Goal: Task Accomplishment & Management: Complete application form

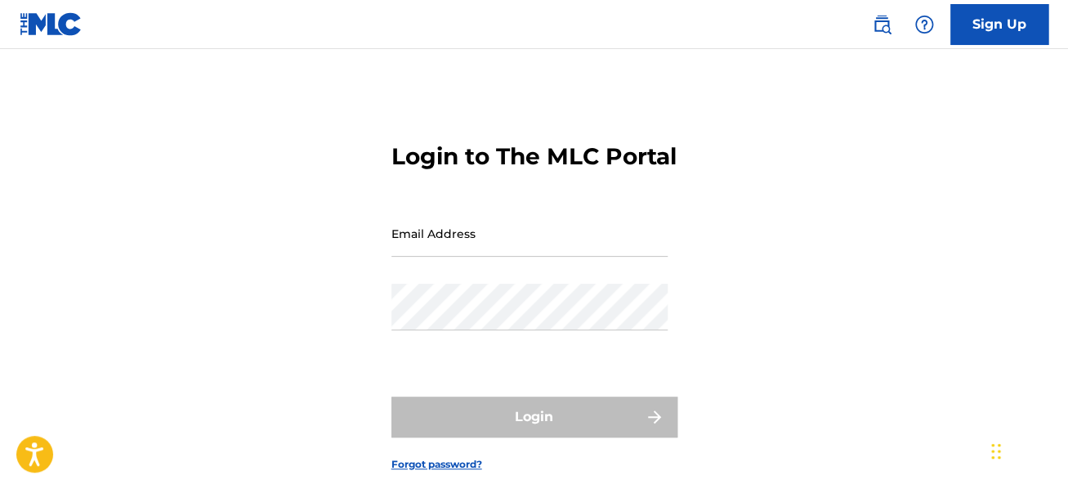
click at [536, 437] on div "Login" at bounding box center [535, 416] width 286 height 41
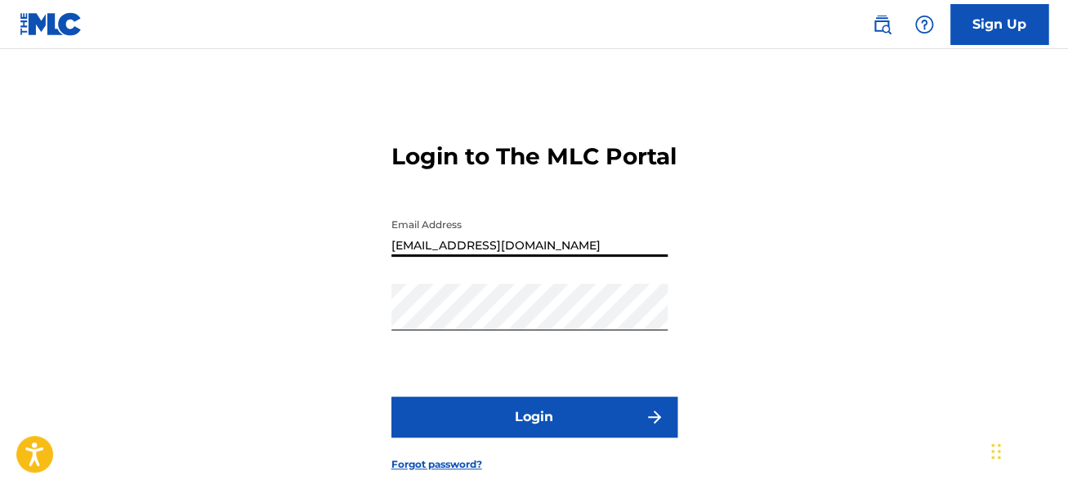
click at [668, 257] on input "[EMAIL_ADDRESS][DOMAIN_NAME]" at bounding box center [530, 233] width 276 height 47
type input "[EMAIL_ADDRESS][DOMAIN_NAME]"
click at [649, 427] on img "submit" at bounding box center [655, 417] width 20 height 20
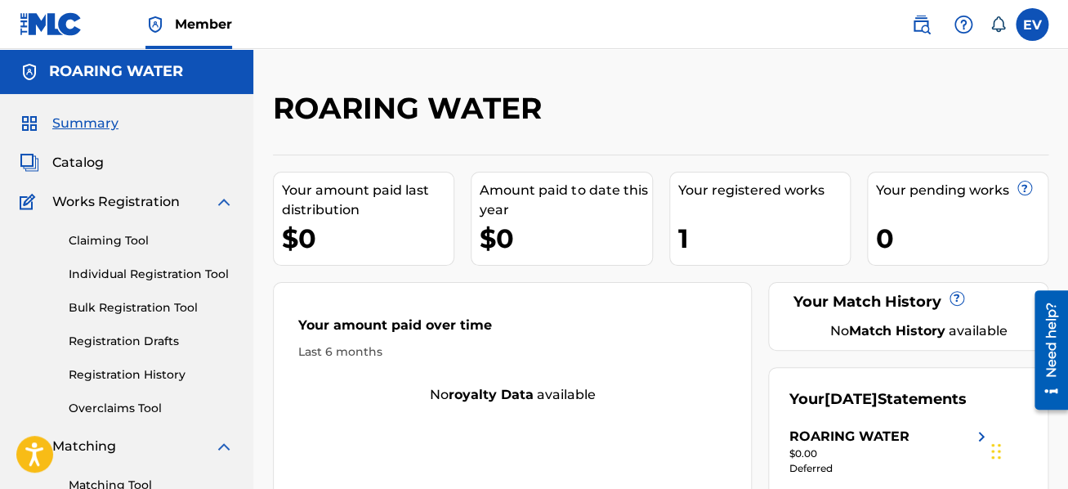
click at [151, 273] on link "Individual Registration Tool" at bounding box center [151, 274] width 165 height 17
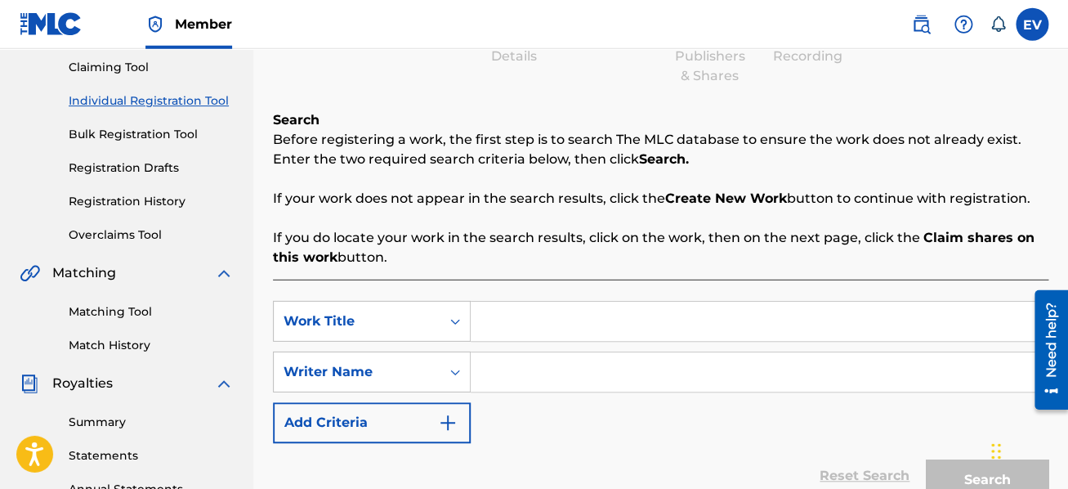
scroll to position [87, 0]
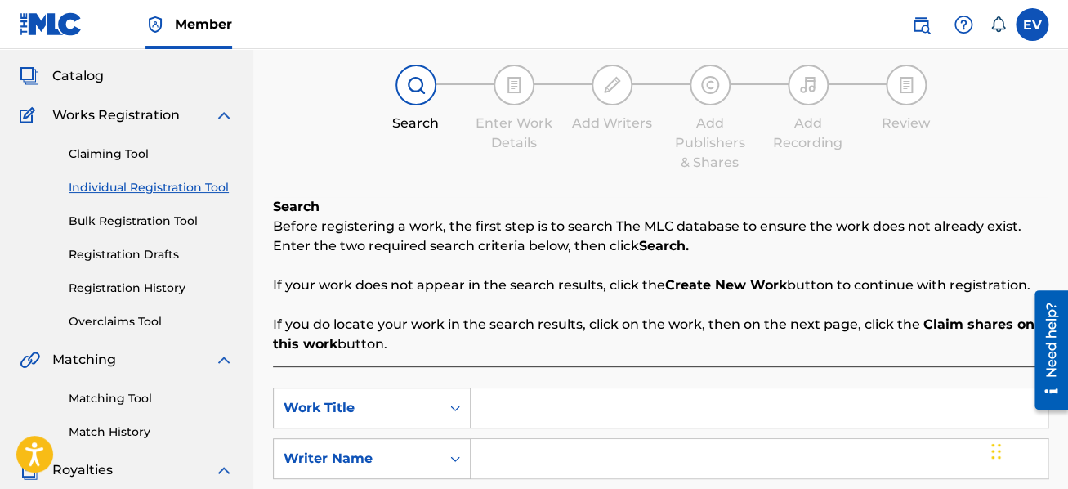
click at [114, 280] on link "Registration History" at bounding box center [151, 288] width 165 height 17
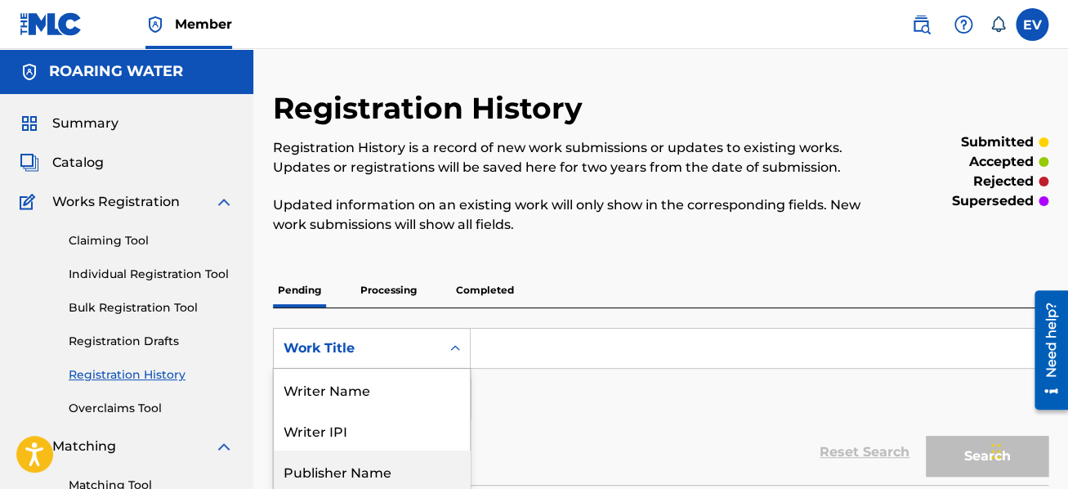
scroll to position [109, 0]
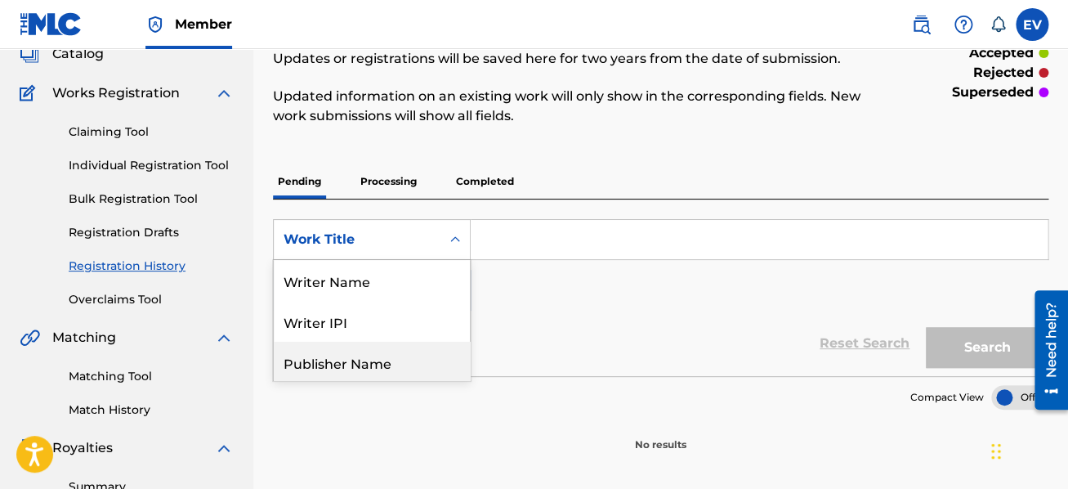
click at [393, 260] on div "8 results available. Use Up and Down to choose options, press Enter to select t…" at bounding box center [372, 239] width 198 height 41
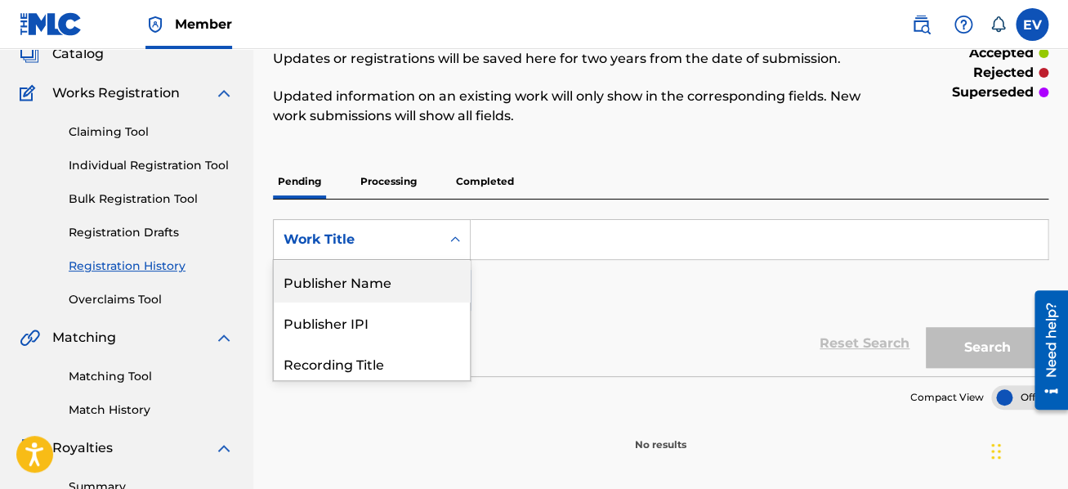
scroll to position [125, 0]
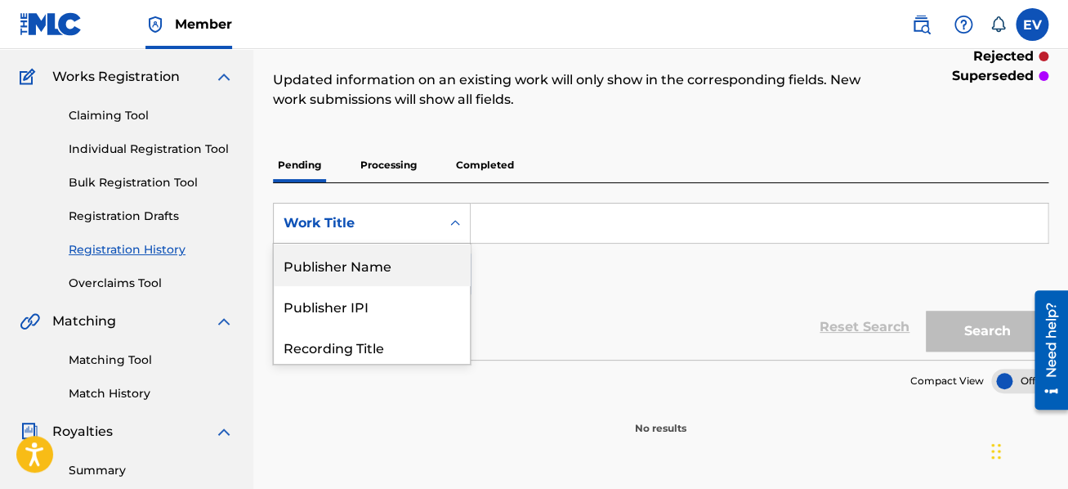
click at [427, 227] on div "Work Title" at bounding box center [357, 223] width 147 height 20
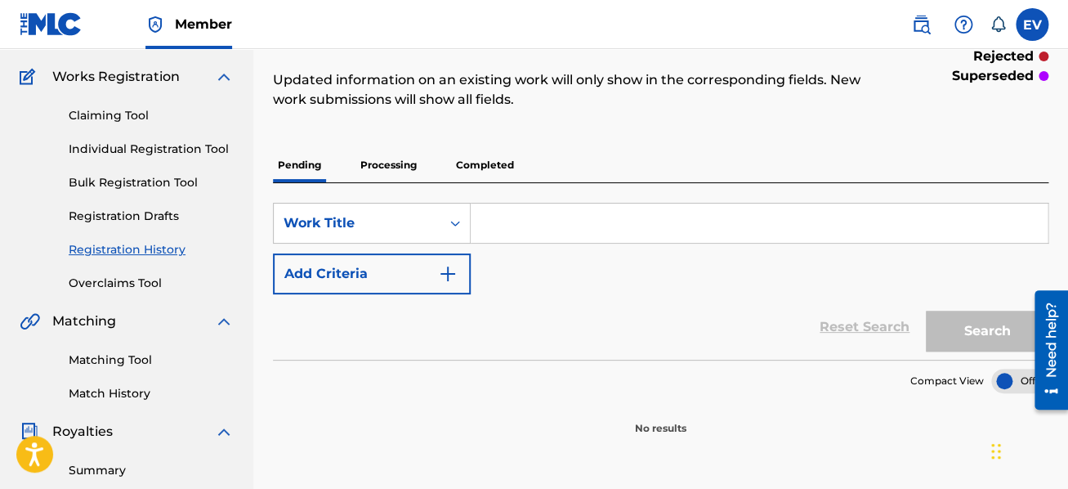
click at [401, 167] on p "Processing" at bounding box center [389, 165] width 66 height 34
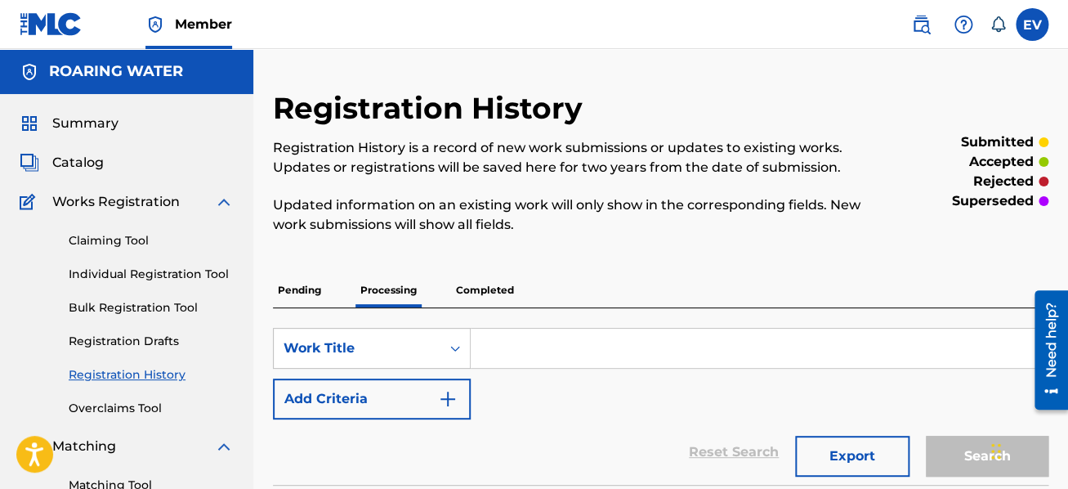
click at [482, 295] on p "Completed" at bounding box center [485, 290] width 68 height 34
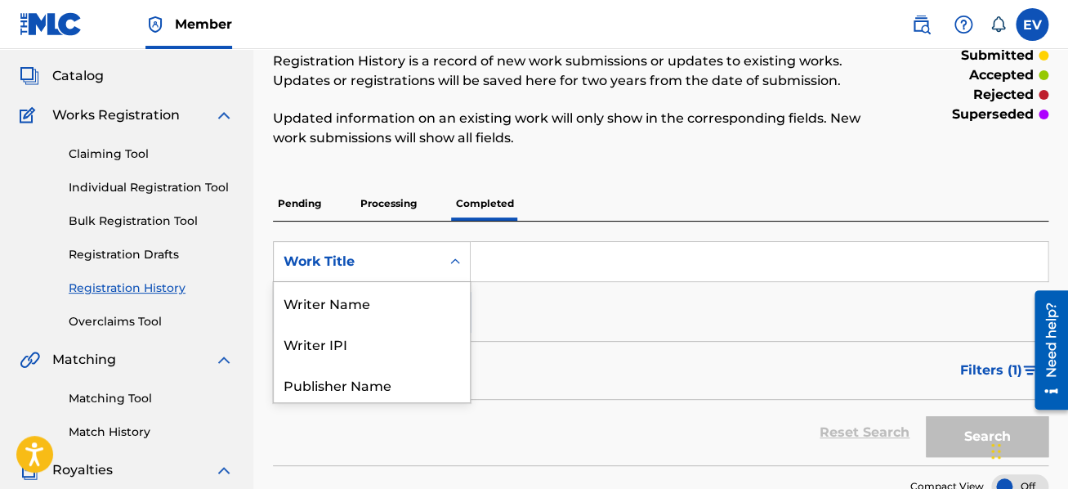
scroll to position [125, 0]
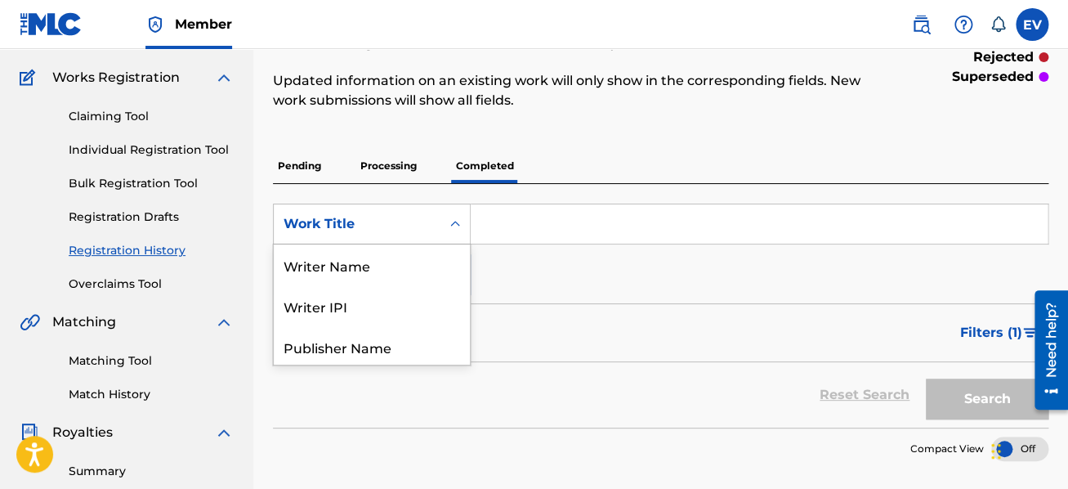
click at [437, 244] on div "8 results available. Use Up and Down to choose options, press Enter to select t…" at bounding box center [372, 224] width 198 height 41
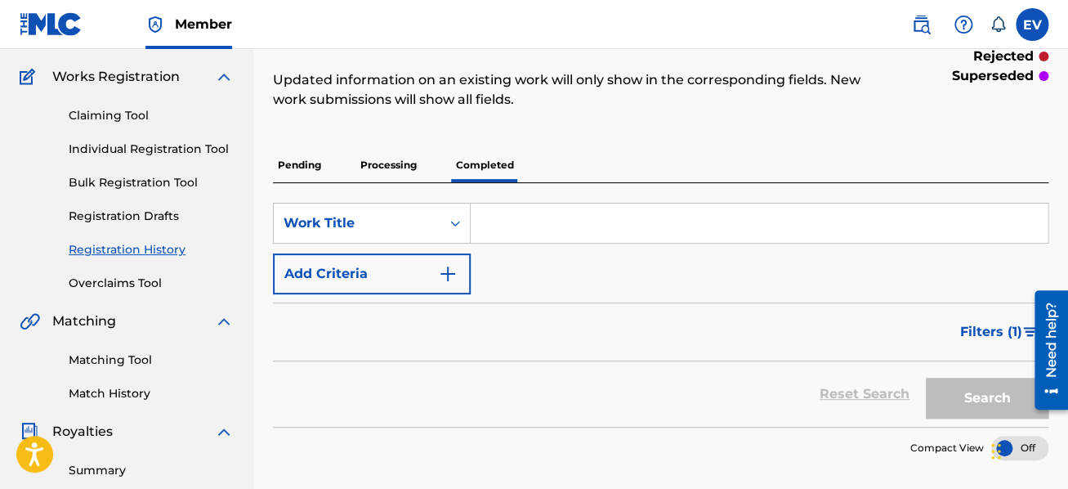
click at [433, 229] on div "Work Title" at bounding box center [357, 223] width 167 height 31
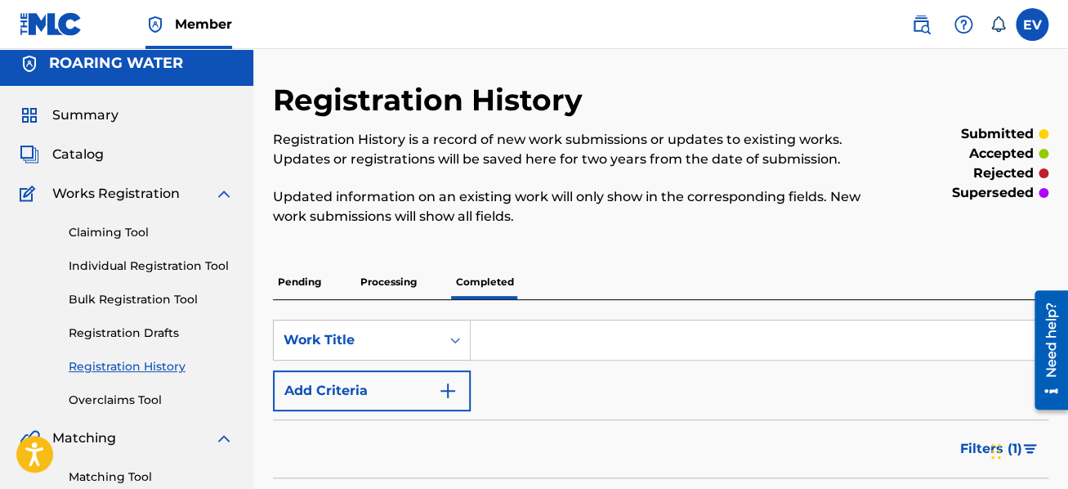
scroll to position [0, 0]
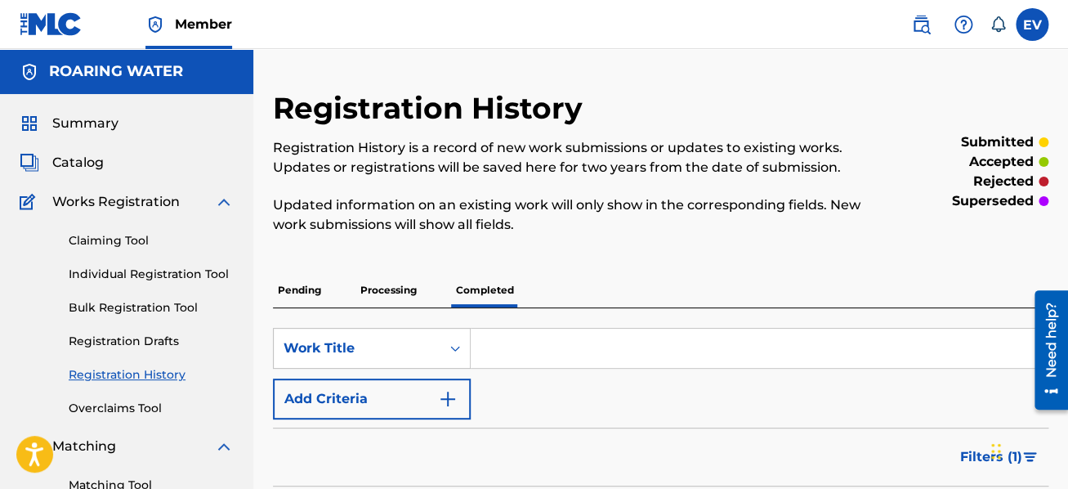
click at [88, 166] on span "Catalog" at bounding box center [77, 163] width 51 height 20
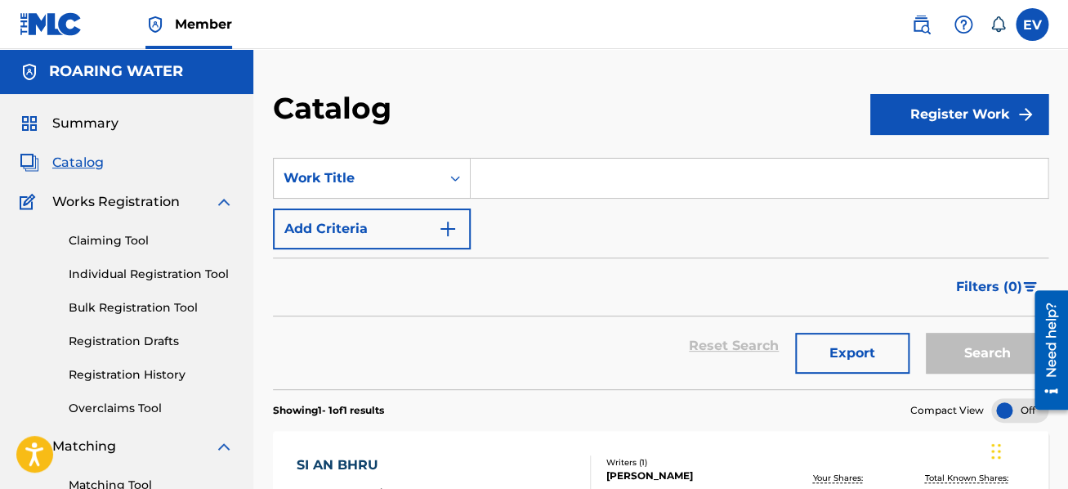
click at [145, 371] on link "Registration History" at bounding box center [151, 374] width 165 height 17
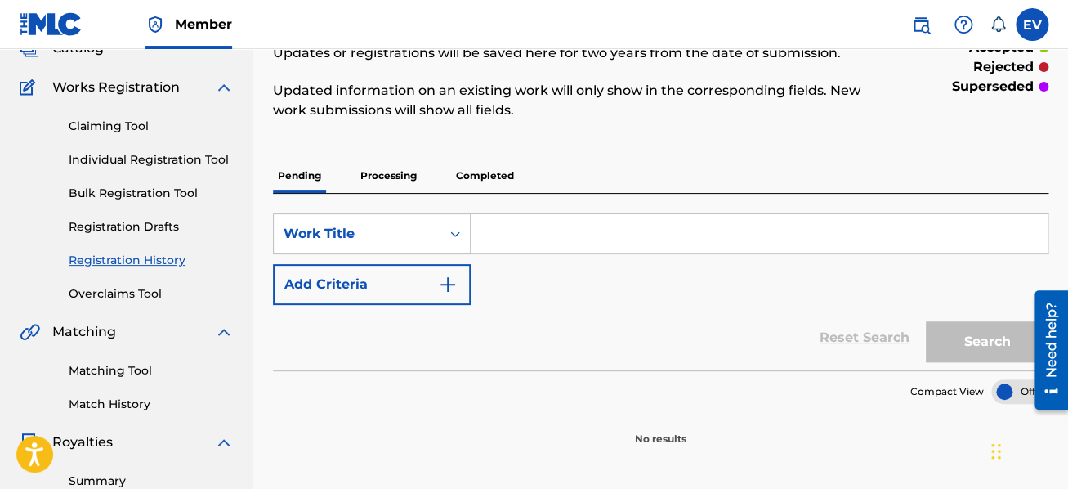
scroll to position [87, 0]
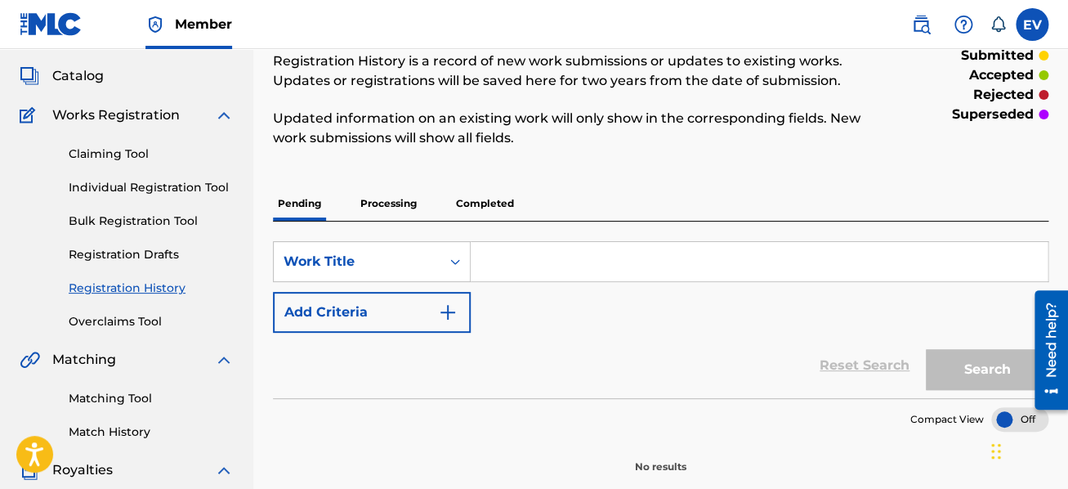
click at [520, 271] on input "Search Form" at bounding box center [759, 261] width 577 height 39
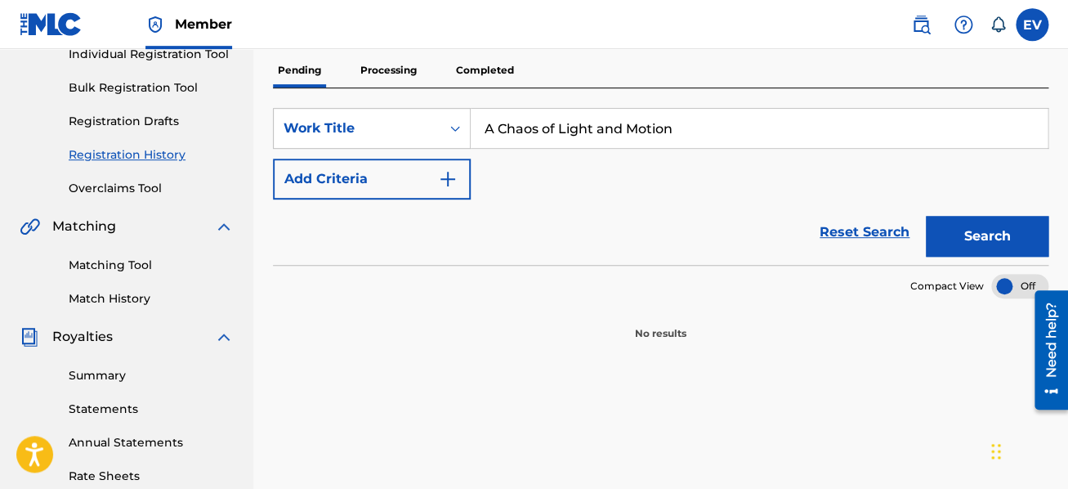
scroll to position [174, 0]
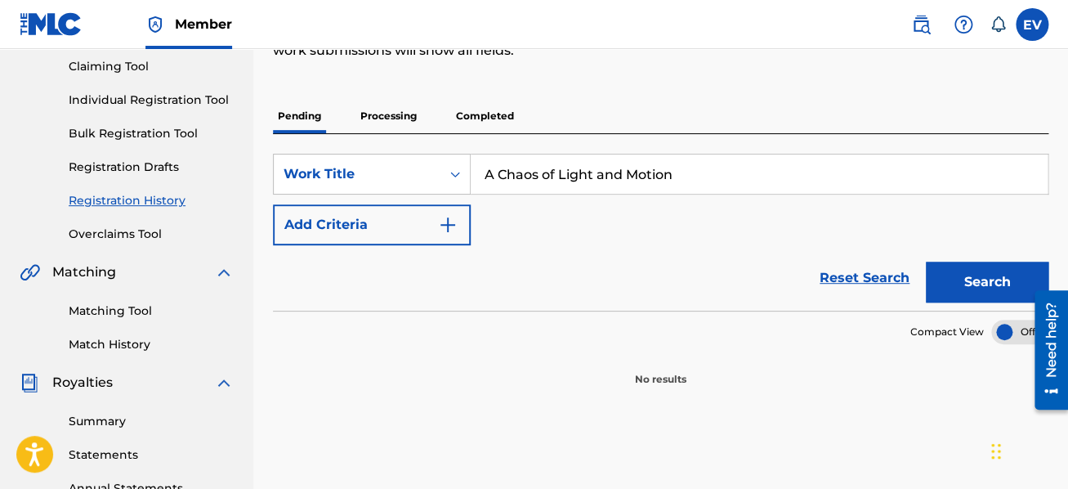
type input "A Chaos of Light and Motion"
click at [977, 282] on button "Search" at bounding box center [987, 282] width 123 height 41
click at [140, 163] on link "Registration Drafts" at bounding box center [151, 167] width 165 height 17
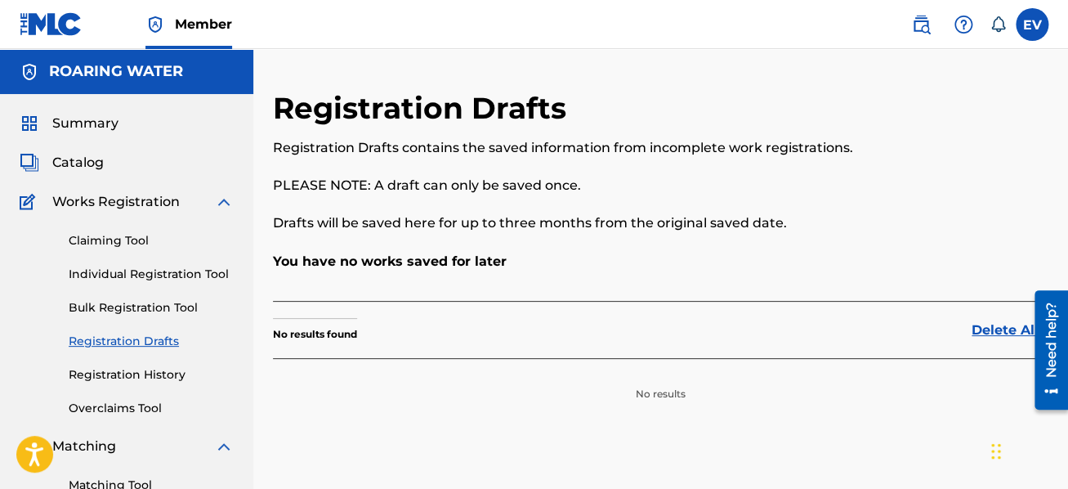
click at [141, 275] on link "Individual Registration Tool" at bounding box center [151, 274] width 165 height 17
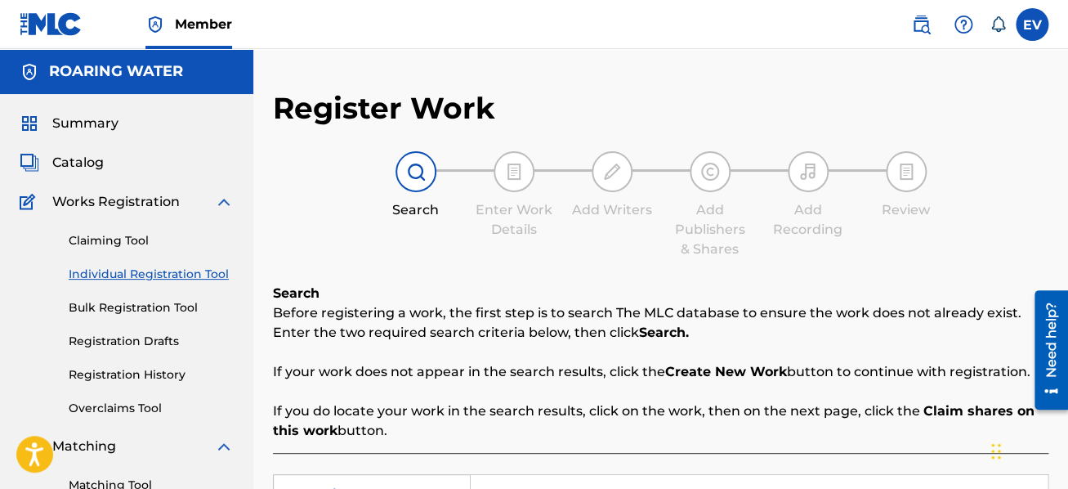
click at [94, 127] on span "Summary" at bounding box center [85, 124] width 66 height 20
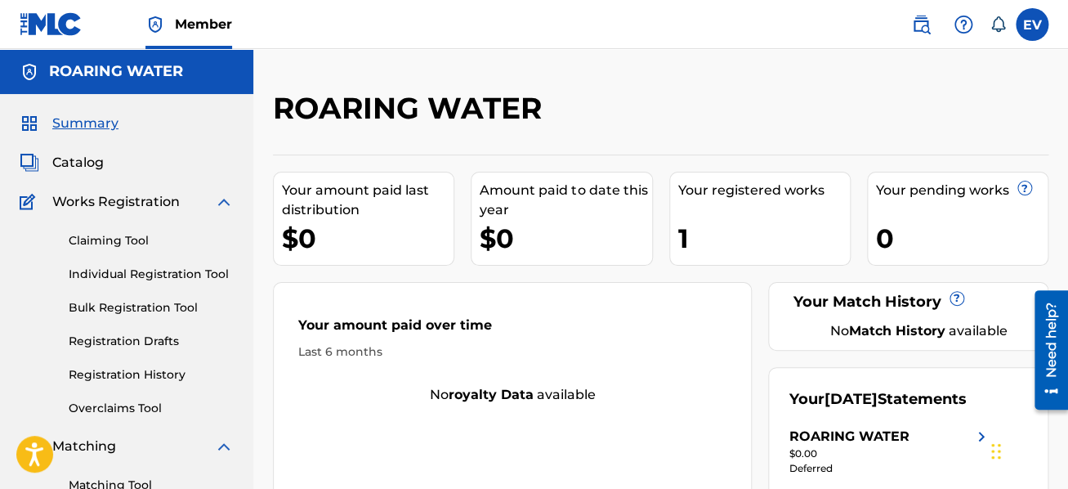
click at [84, 162] on span "Catalog" at bounding box center [77, 163] width 51 height 20
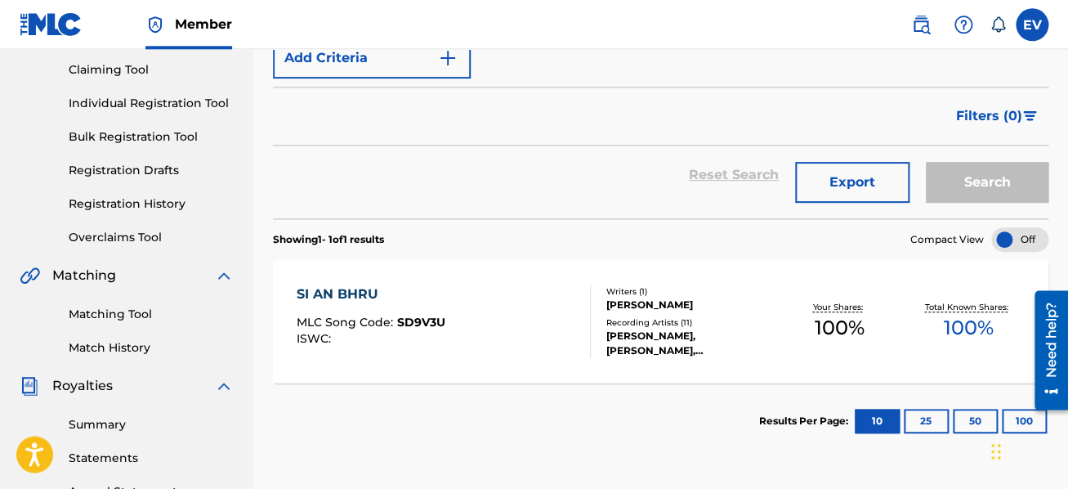
scroll to position [174, 0]
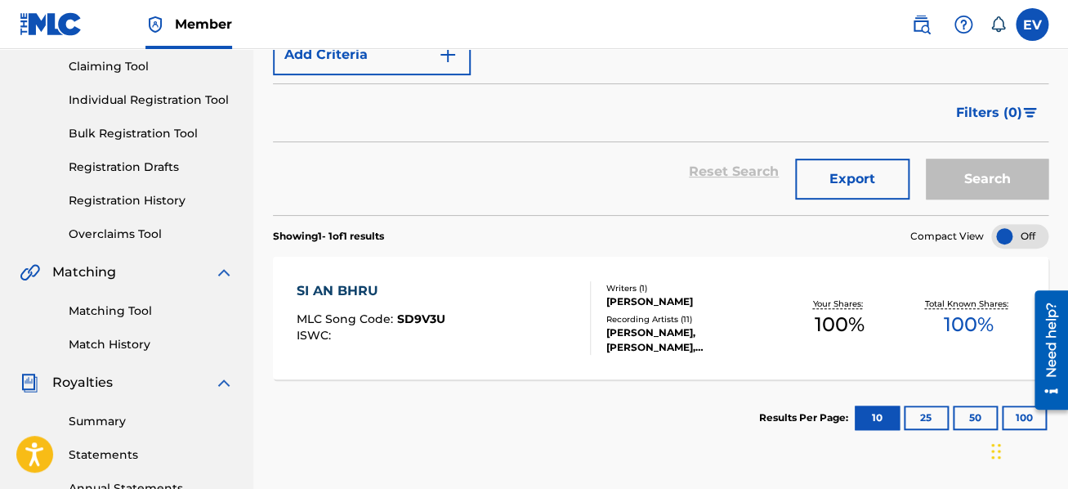
click at [710, 341] on div "[PERSON_NAME], [PERSON_NAME], [PERSON_NAME],[PERSON_NAME], [PERSON_NAME], [PERS…" at bounding box center [691, 339] width 168 height 29
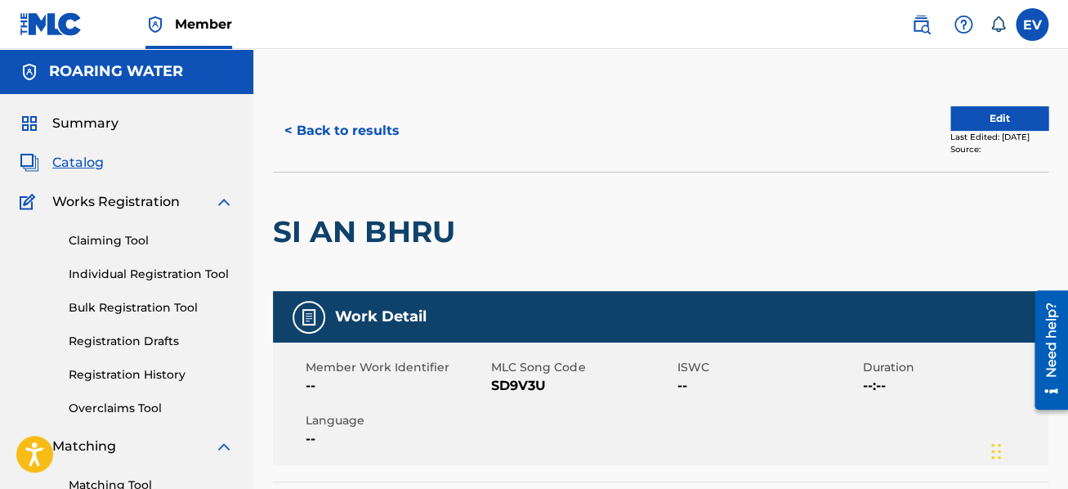
click at [977, 110] on button "Edit" at bounding box center [1000, 118] width 98 height 25
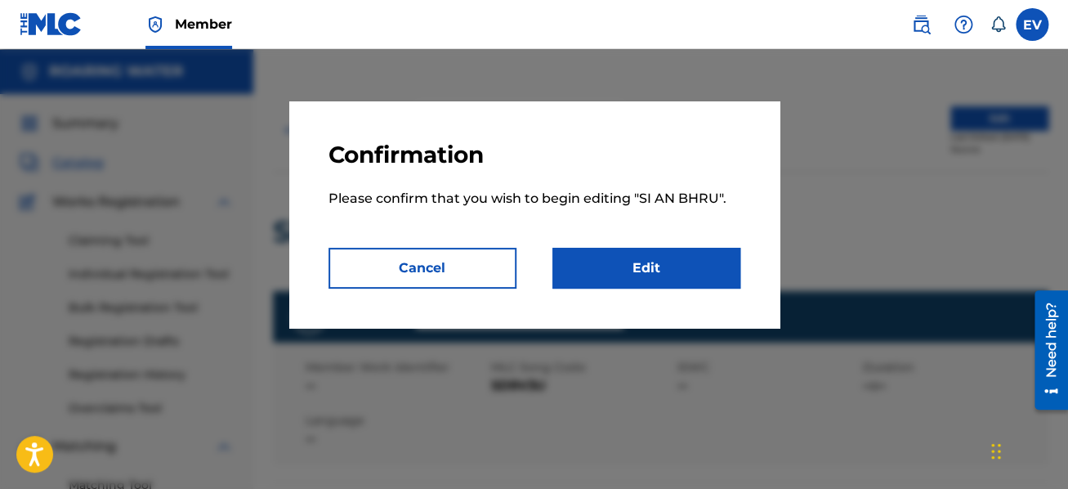
click at [642, 271] on link "Edit" at bounding box center [647, 268] width 188 height 41
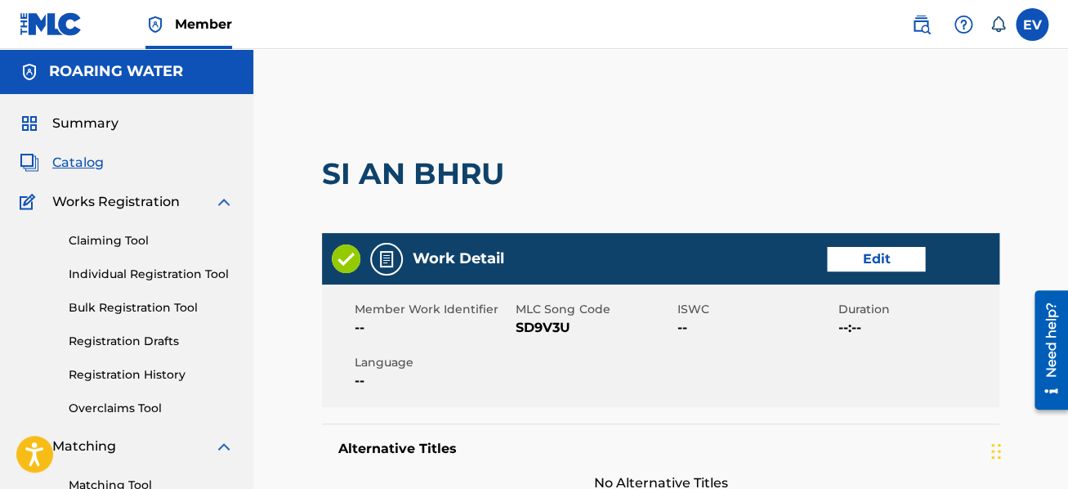
click at [869, 255] on link "Edit" at bounding box center [876, 259] width 98 height 25
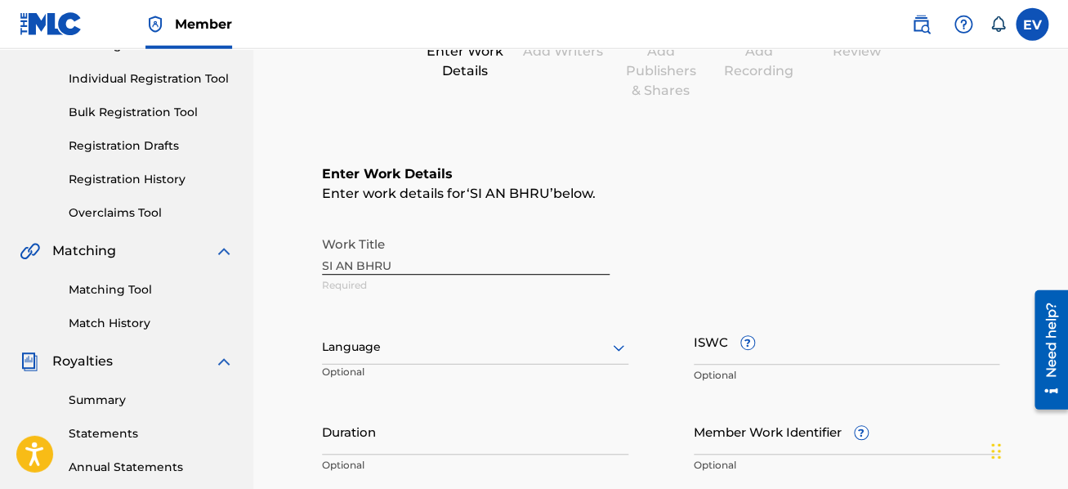
scroll to position [261, 0]
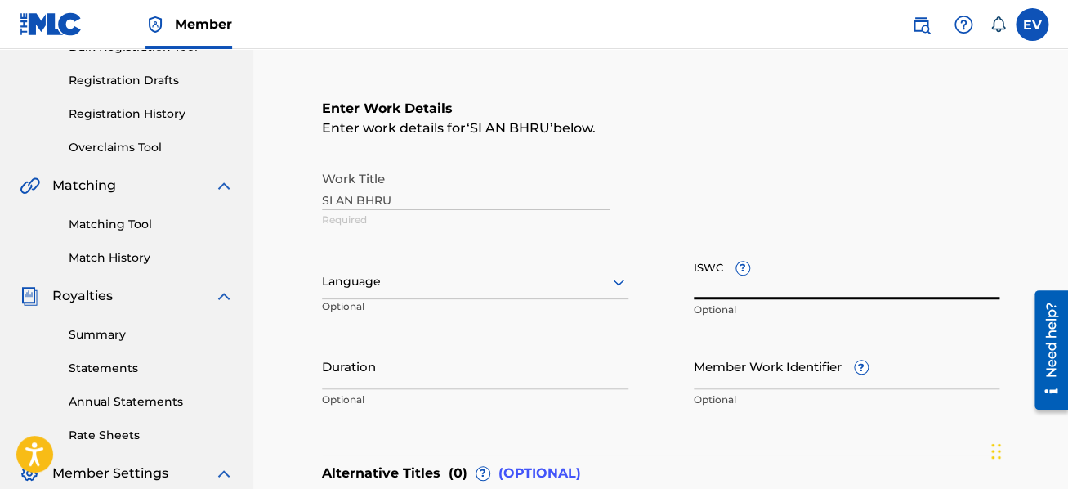
click at [723, 285] on input "ISWC ?" at bounding box center [847, 276] width 307 height 47
paste input "T-919.080.180-0"
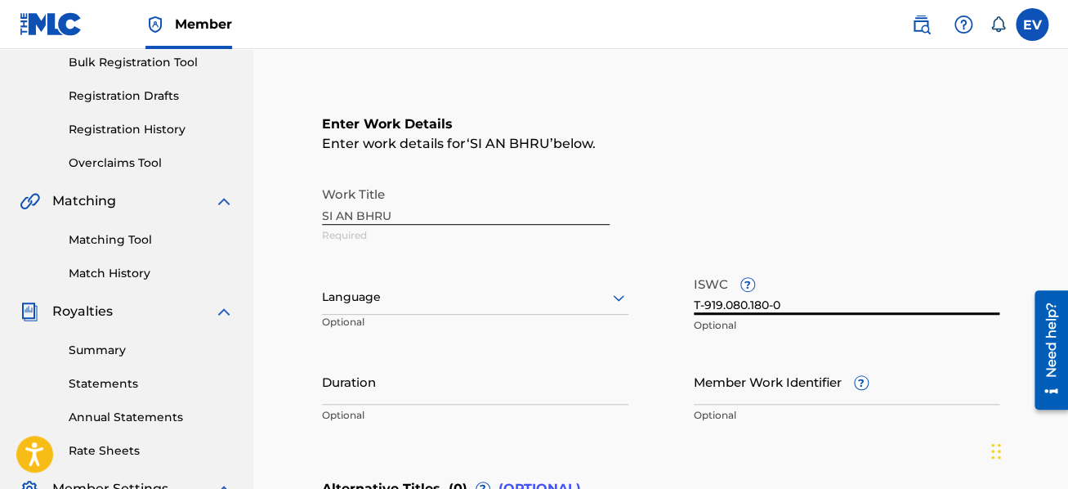
scroll to position [594, 0]
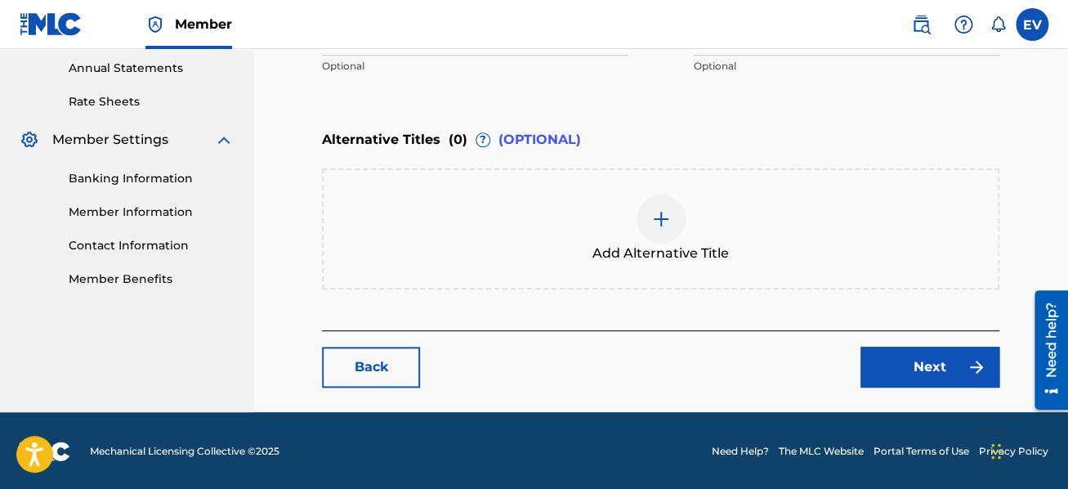
type input "T-919.080.180-0"
click at [951, 368] on link "Next" at bounding box center [930, 367] width 139 height 41
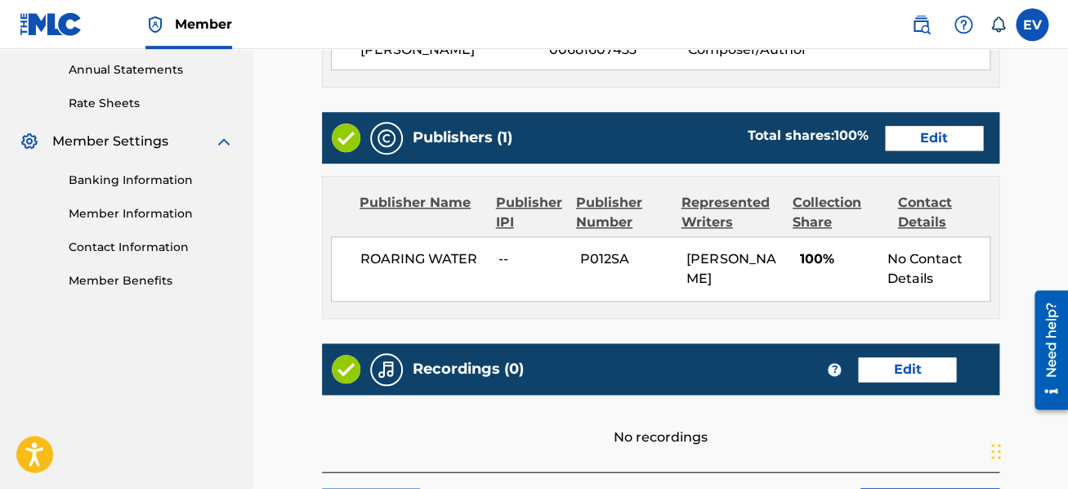
scroll to position [733, 0]
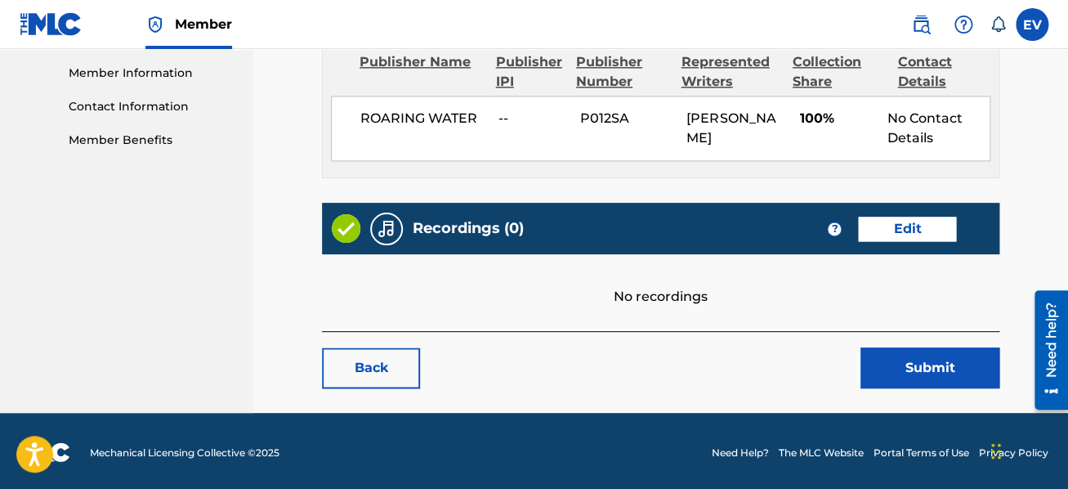
click at [950, 364] on button "Submit" at bounding box center [930, 367] width 139 height 41
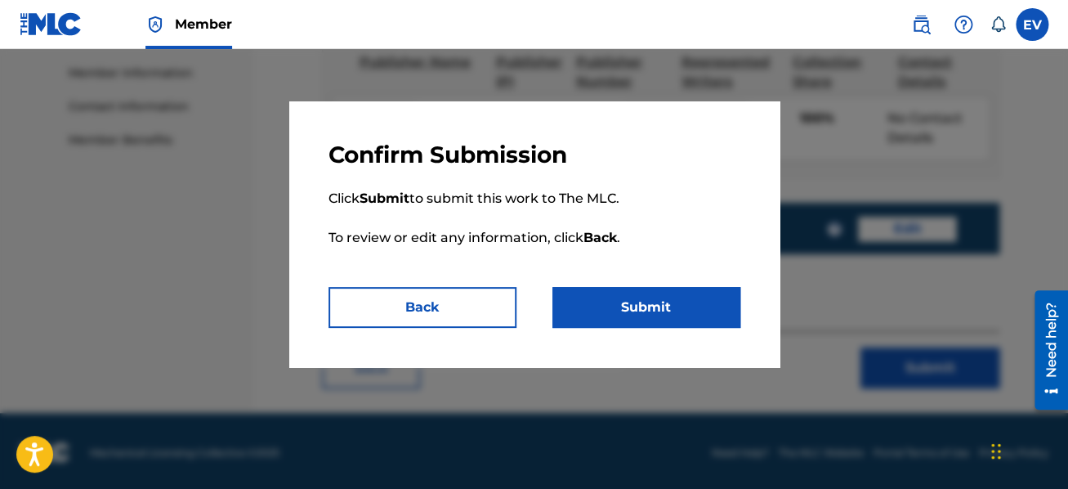
click at [626, 307] on button "Submit" at bounding box center [647, 307] width 188 height 41
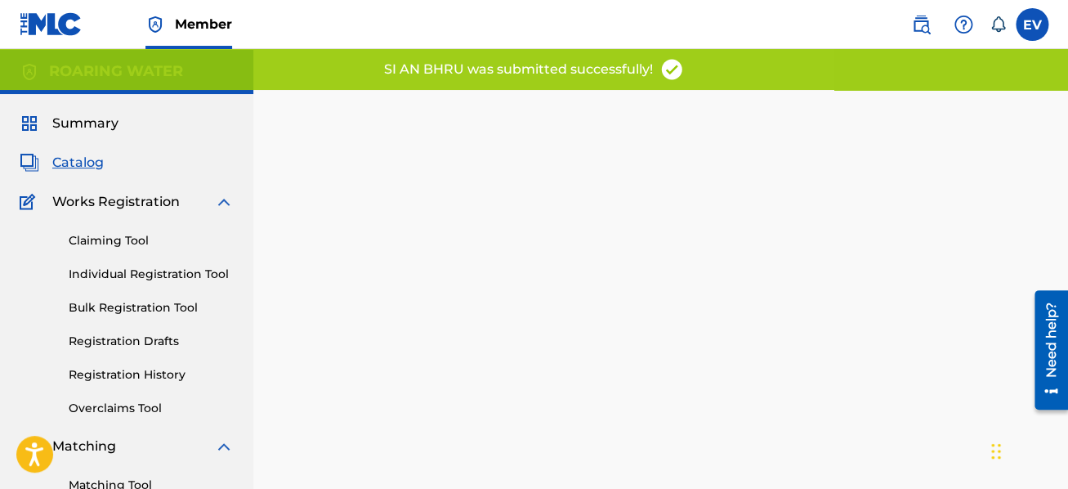
click at [84, 167] on span "Catalog" at bounding box center [77, 163] width 51 height 20
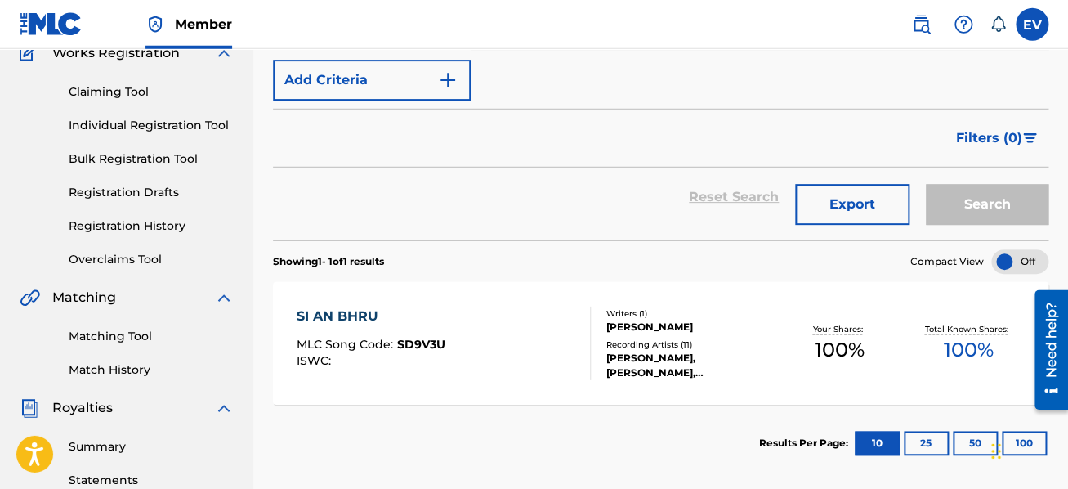
scroll to position [174, 0]
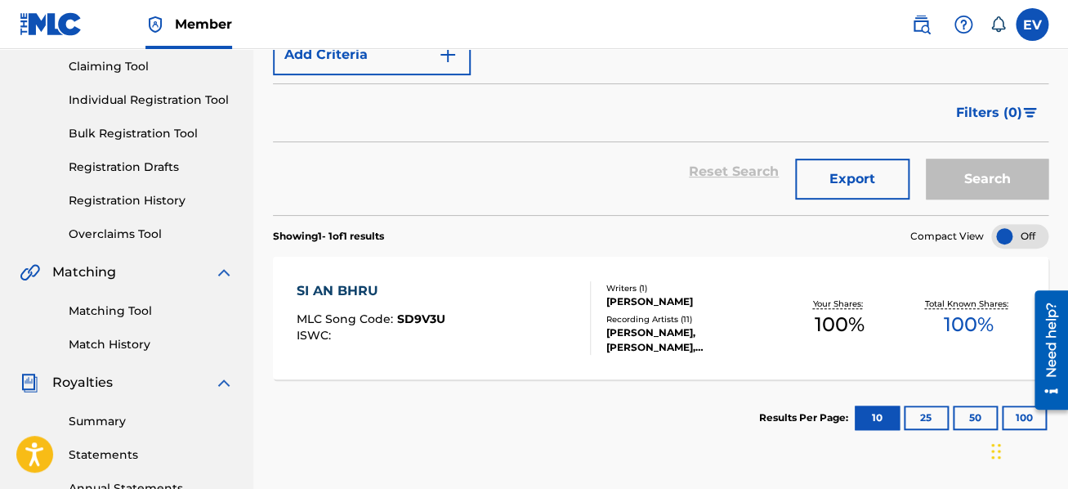
click at [627, 316] on div "Recording Artists ( 11 )" at bounding box center [691, 319] width 168 height 12
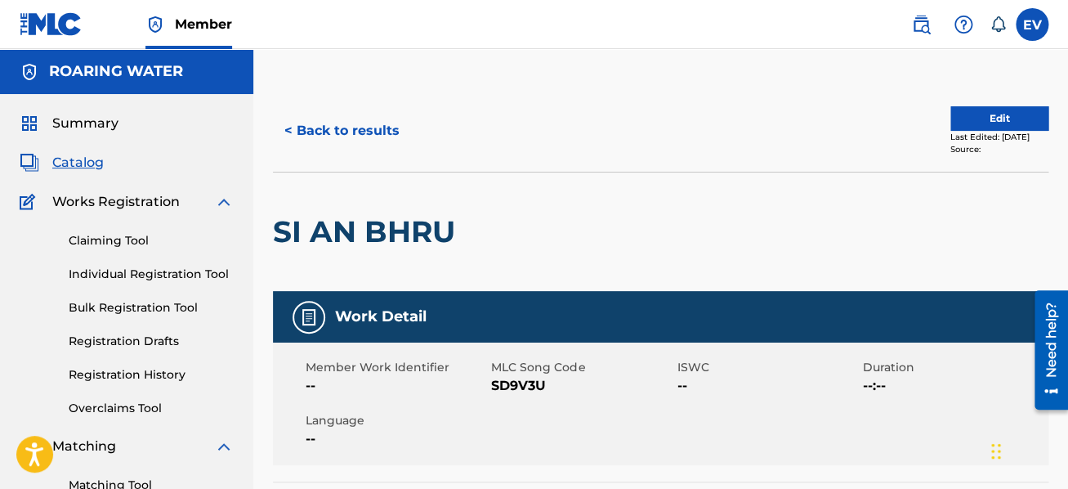
click at [144, 372] on link "Registration History" at bounding box center [151, 374] width 165 height 17
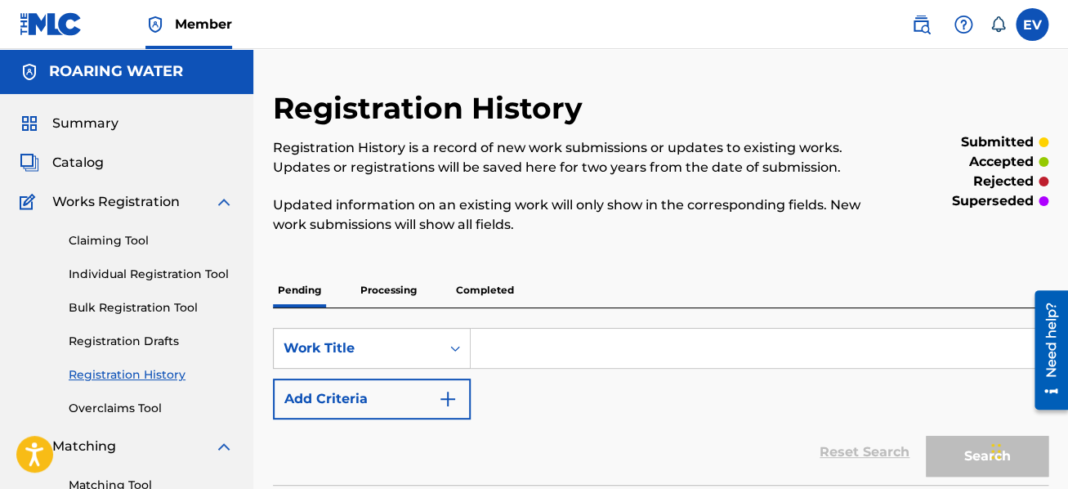
click at [397, 287] on p "Processing" at bounding box center [389, 290] width 66 height 34
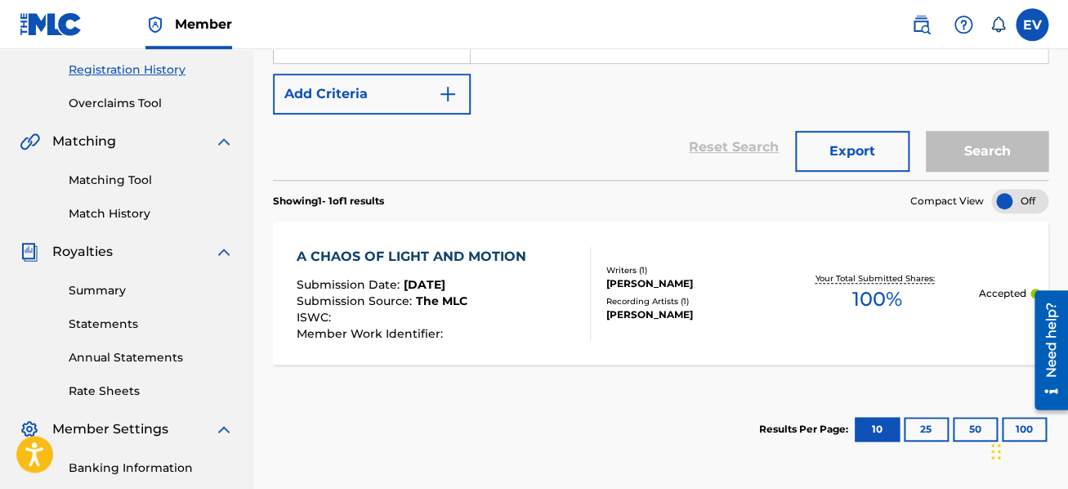
scroll to position [348, 0]
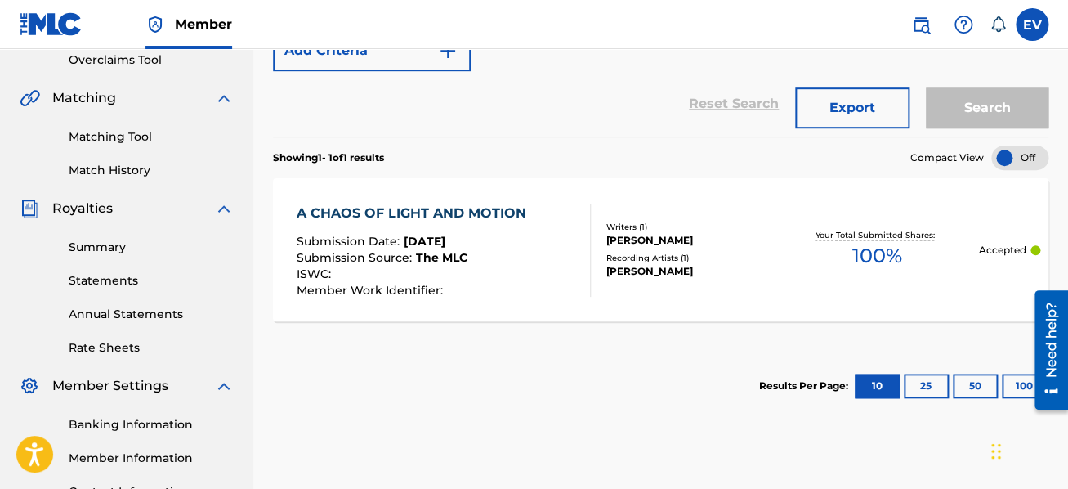
click at [445, 244] on span "[DATE]" at bounding box center [424, 241] width 42 height 15
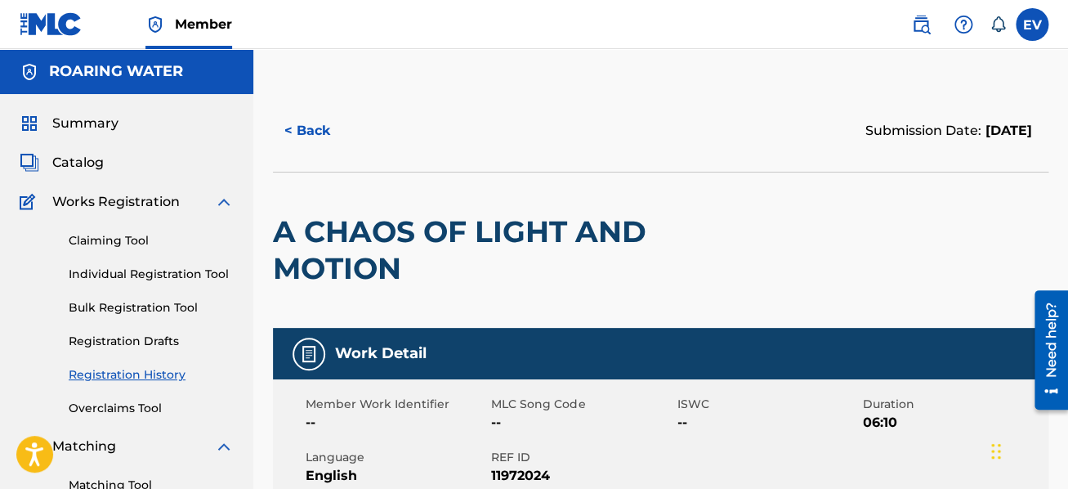
click at [162, 381] on link "Registration History" at bounding box center [151, 374] width 165 height 17
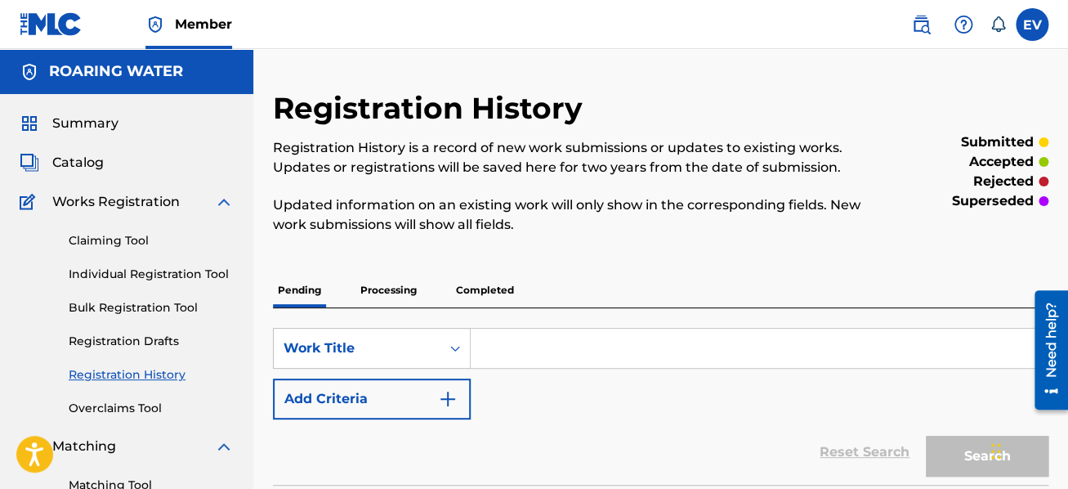
click at [389, 285] on p "Processing" at bounding box center [389, 290] width 66 height 34
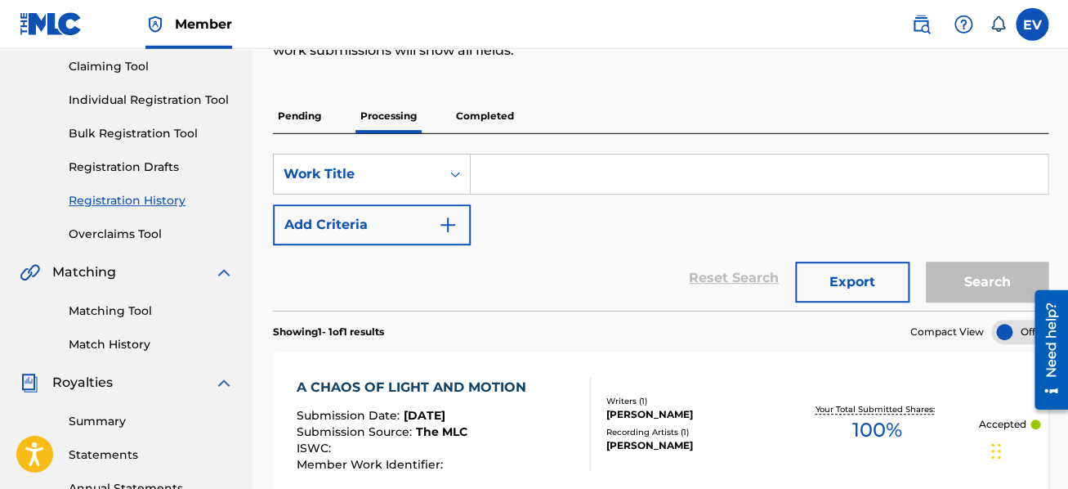
scroll to position [174, 0]
click at [486, 114] on p "Completed" at bounding box center [485, 116] width 68 height 34
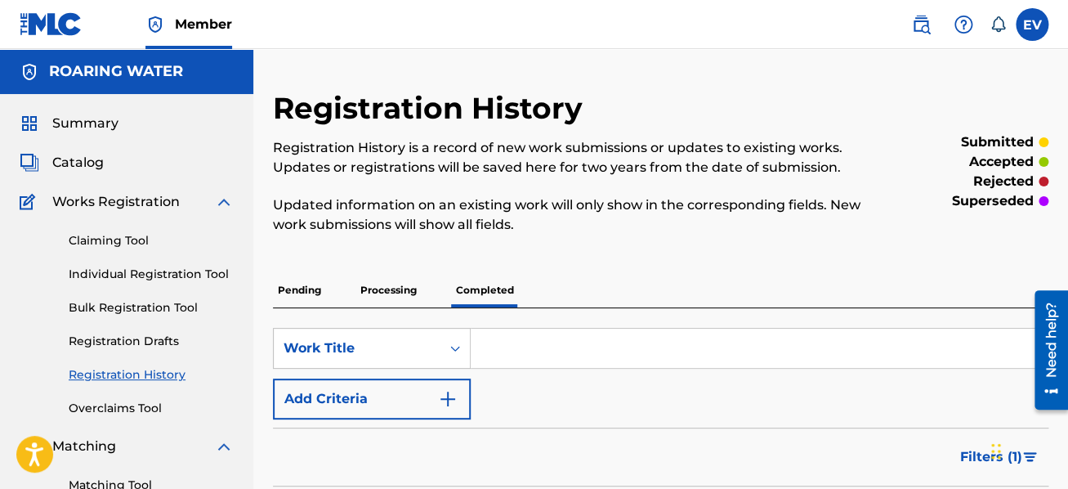
click at [391, 289] on p "Processing" at bounding box center [389, 290] width 66 height 34
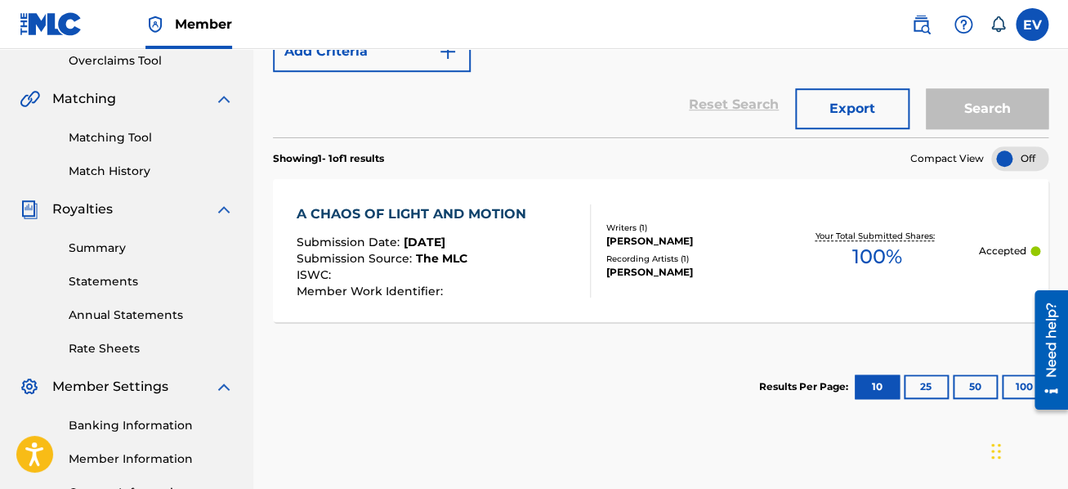
scroll to position [348, 0]
click at [635, 260] on div "Recording Artists ( 1 )" at bounding box center [691, 258] width 168 height 12
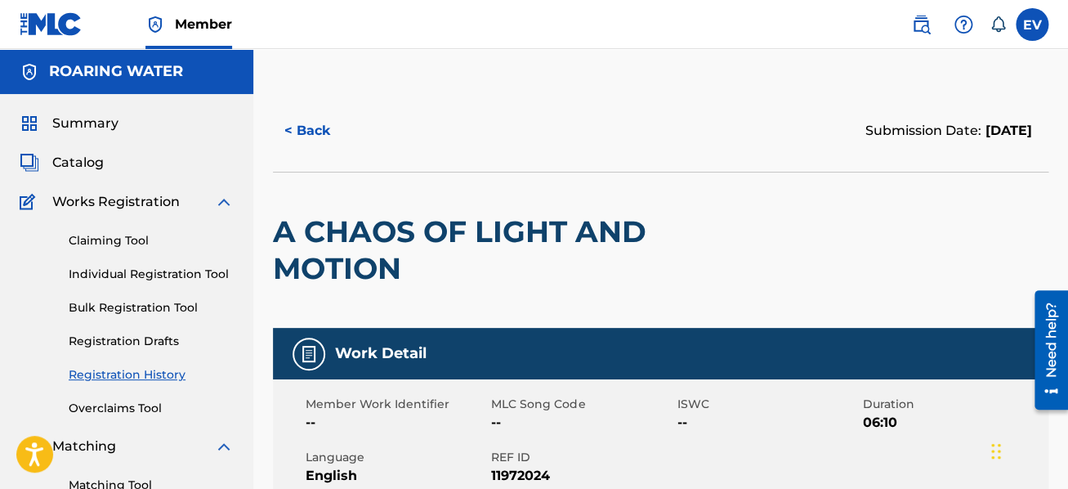
click at [87, 271] on link "Individual Registration Tool" at bounding box center [151, 274] width 165 height 17
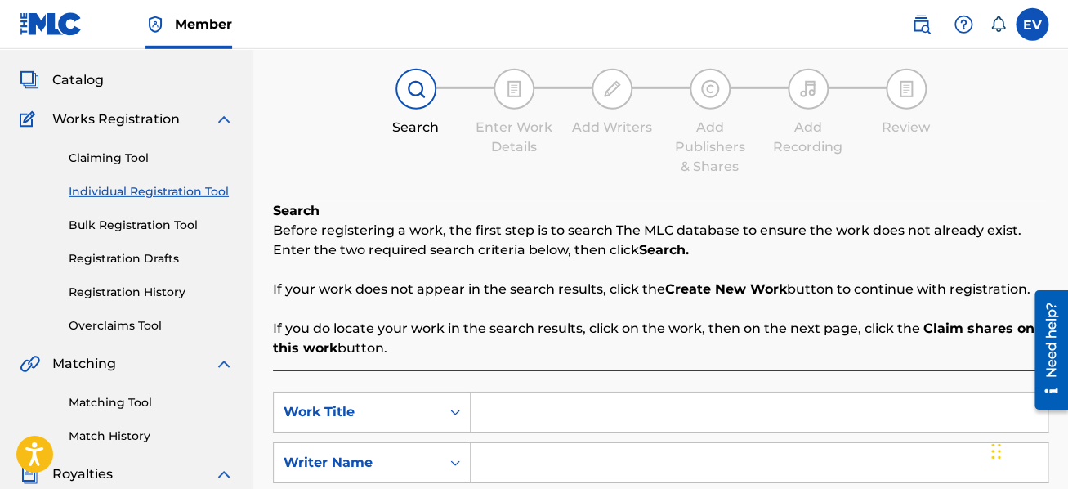
scroll to position [348, 0]
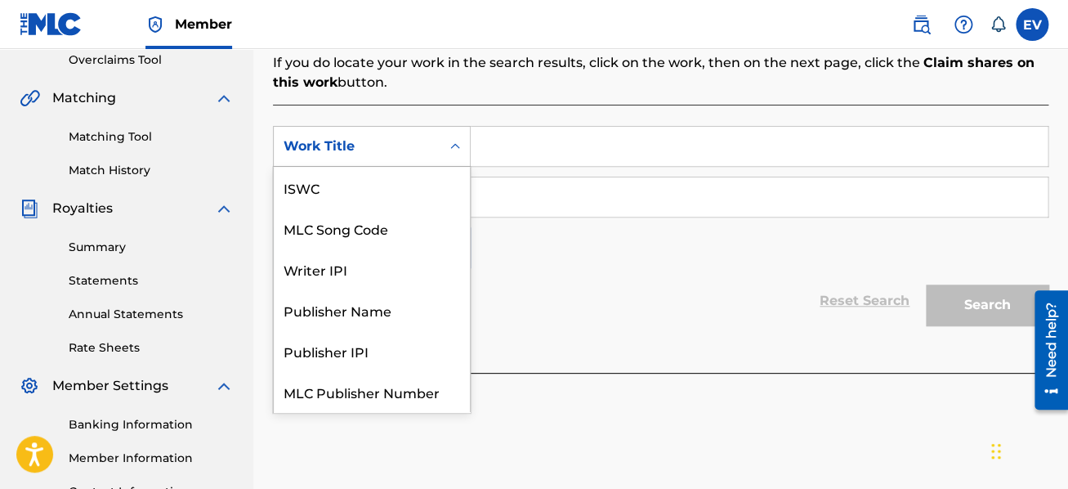
click at [451, 144] on icon "Search Form" at bounding box center [455, 146] width 16 height 16
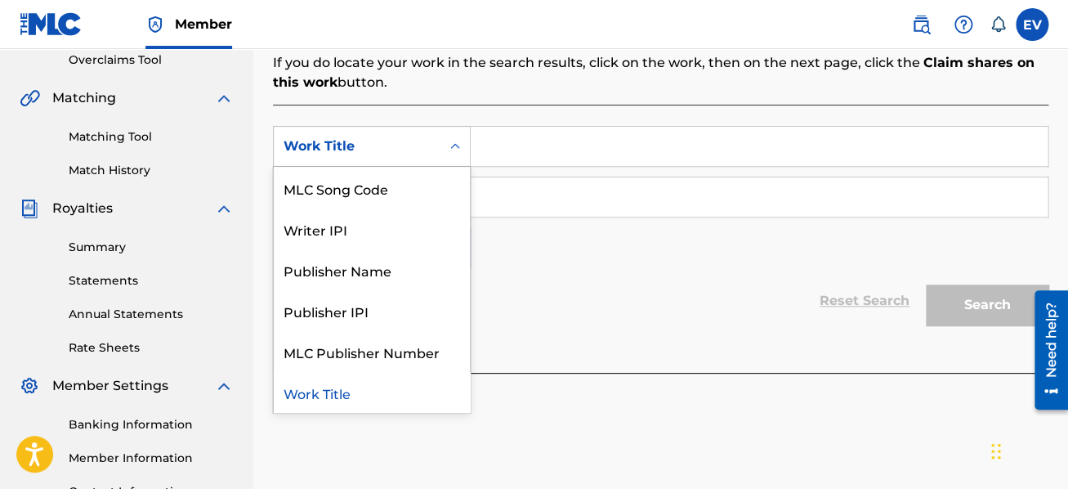
click at [451, 144] on icon "Search Form" at bounding box center [455, 146] width 16 height 16
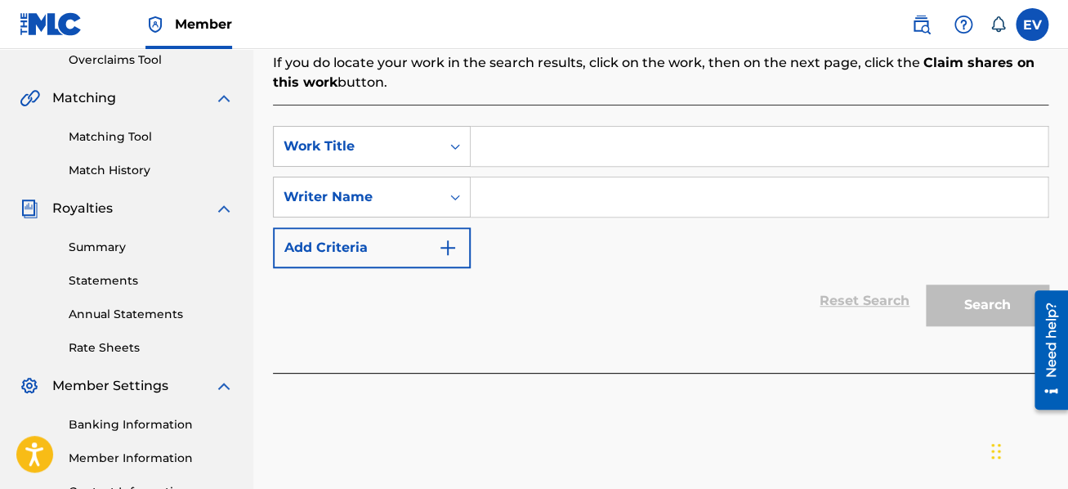
click at [500, 153] on input "Search Form" at bounding box center [759, 146] width 577 height 39
type input "The Painted Veil"
click at [648, 360] on div "SearchWithCriteriab9774a73-9f49-4736-8d0d-18d083087fb7 Work Title The Painted V…" at bounding box center [661, 239] width 776 height 268
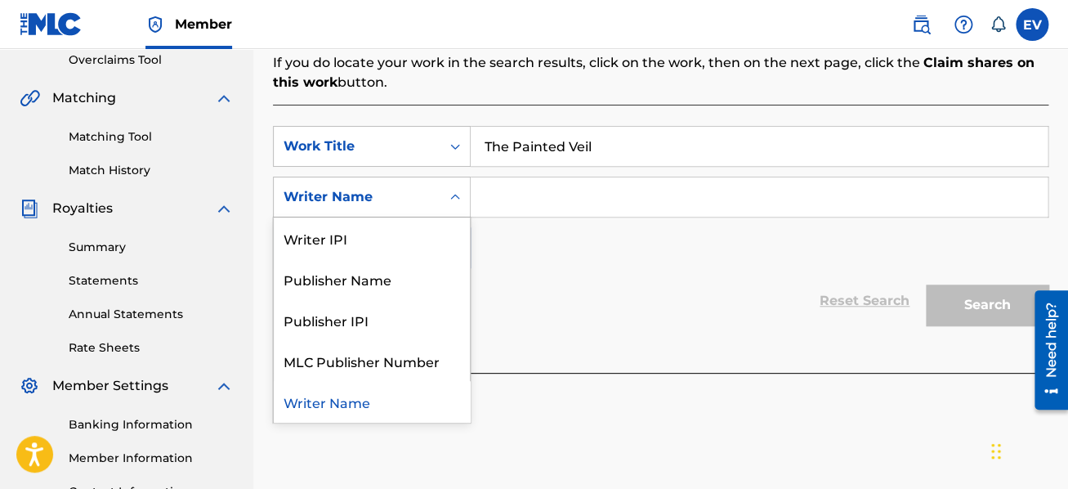
click at [454, 196] on icon "Search Form" at bounding box center [455, 197] width 10 height 6
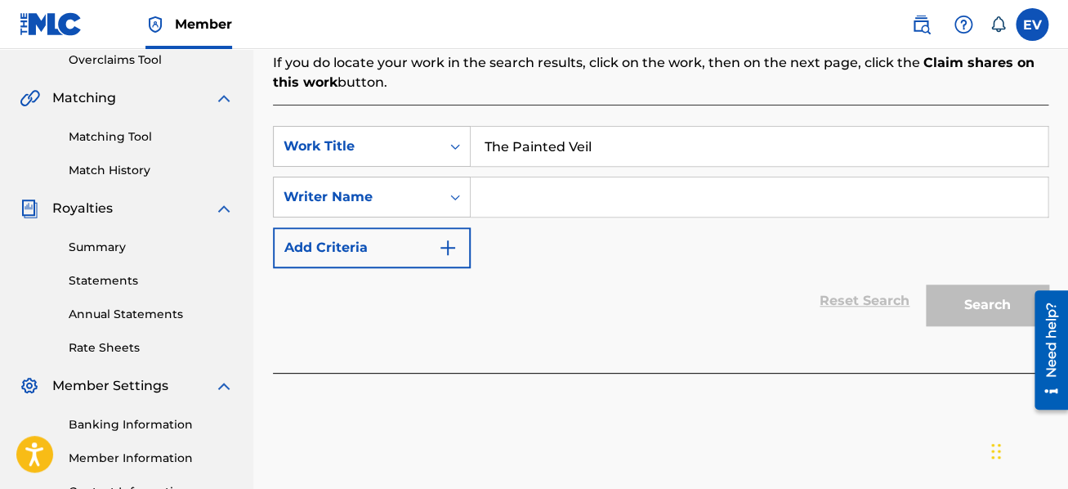
click at [454, 195] on icon "Search Form" at bounding box center [455, 198] width 10 height 6
click at [486, 207] on input "Search Form" at bounding box center [759, 196] width 577 height 39
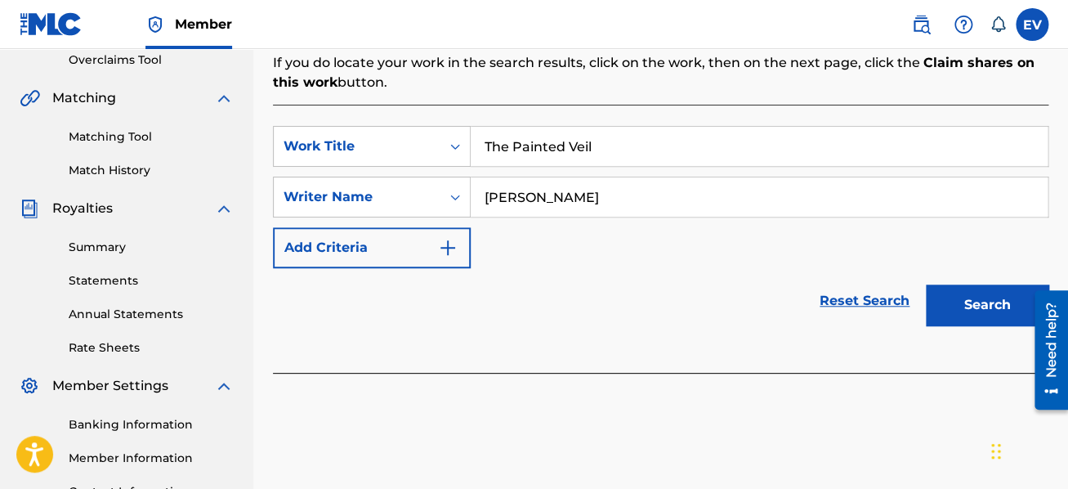
type input "[PERSON_NAME]"
click at [1016, 307] on button "Search" at bounding box center [987, 304] width 123 height 41
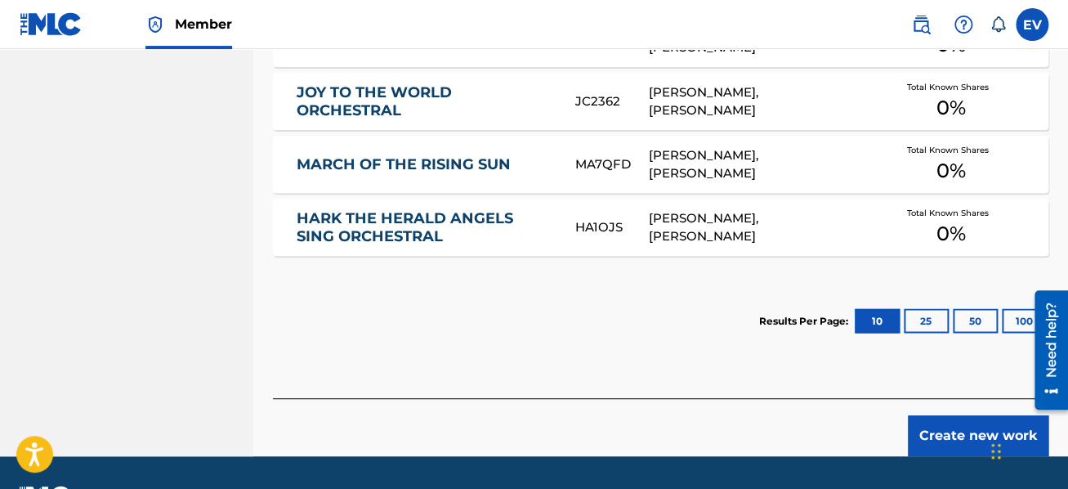
scroll to position [804, 0]
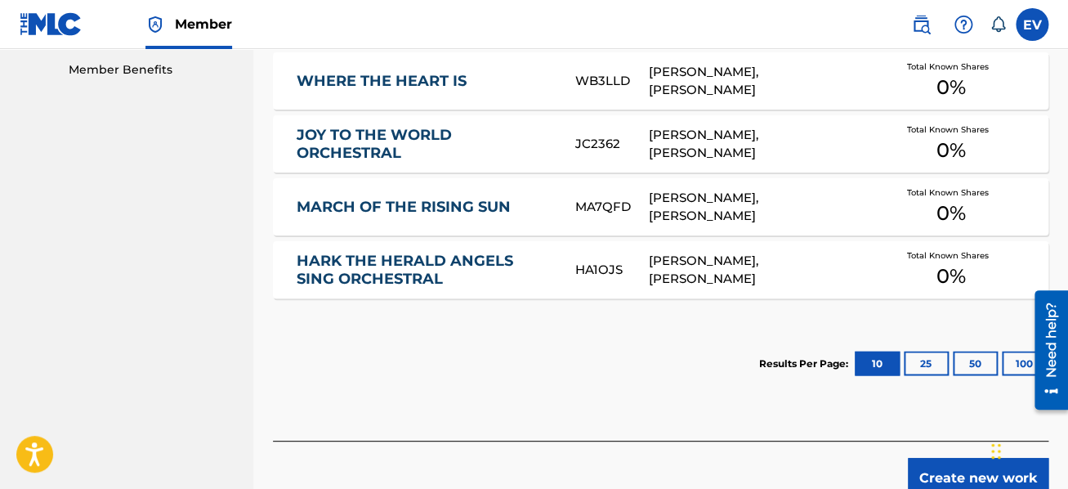
click at [956, 467] on button "Create new work" at bounding box center [978, 478] width 141 height 41
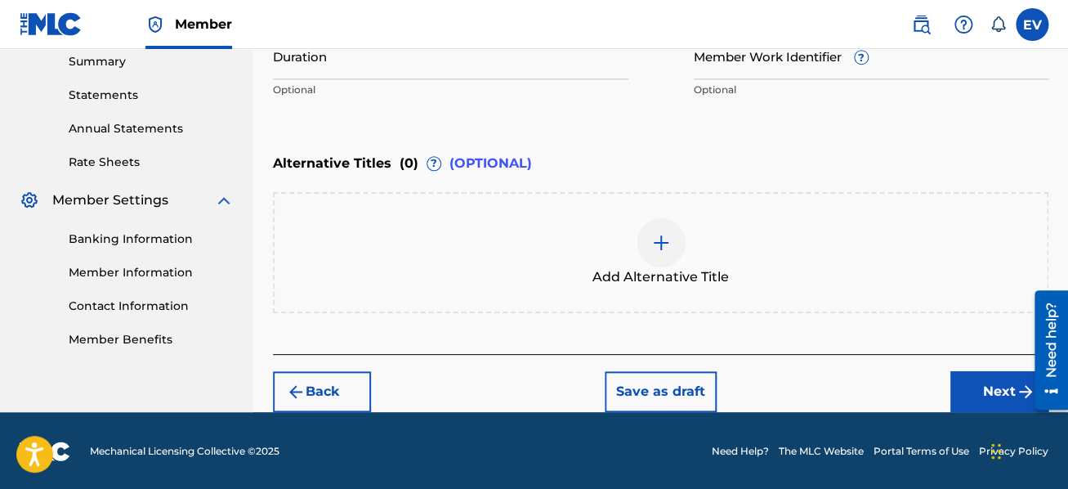
scroll to position [272, 0]
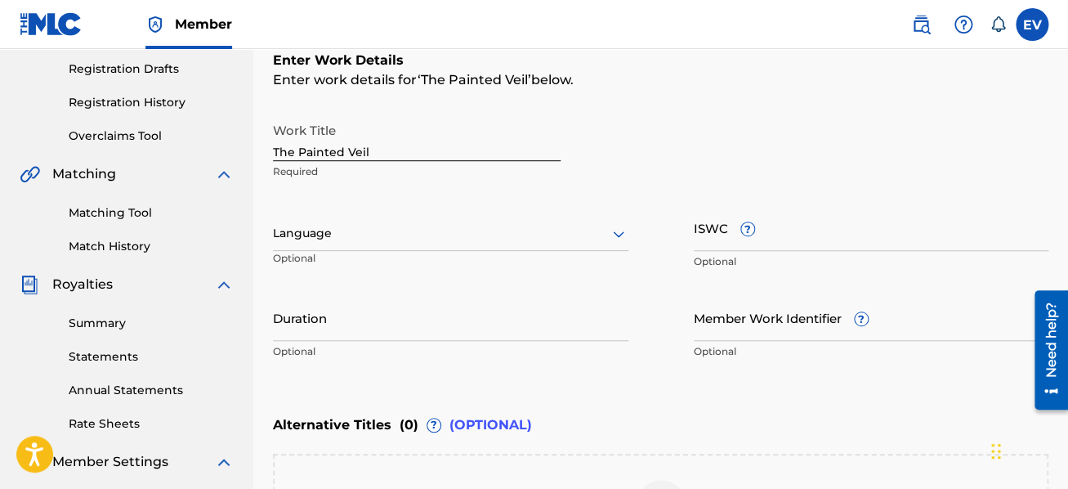
click at [741, 226] on span "?" at bounding box center [748, 229] width 15 height 15
click at [740, 226] on input "ISWC ?" at bounding box center [872, 227] width 356 height 47
click at [709, 234] on input "ISWC ?" at bounding box center [872, 227] width 356 height 47
paste input "T-931.095.238-6"
type input "T-931.095.238-6"
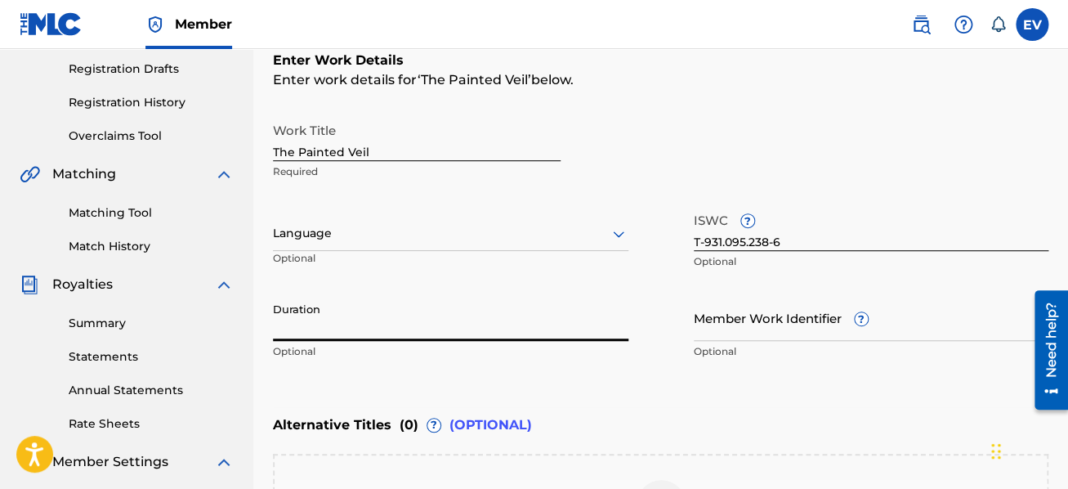
click at [330, 320] on input "Duration" at bounding box center [451, 317] width 356 height 47
type input "07:37"
click at [660, 376] on div "Enter Work Details Enter work details for ‘ The Painted Veil ’ below. Work Titl…" at bounding box center [661, 209] width 776 height 396
click at [615, 231] on icon at bounding box center [619, 234] width 20 height 20
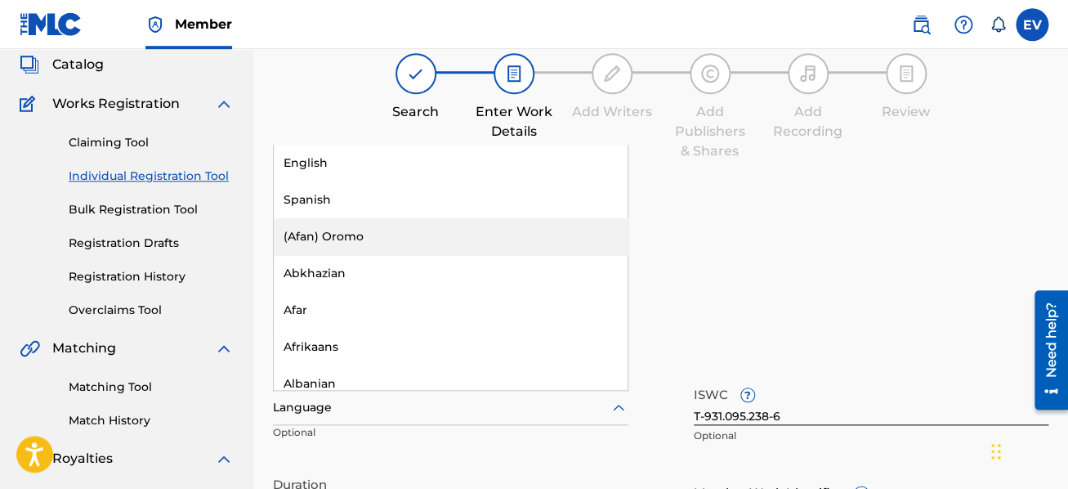
scroll to position [98, 0]
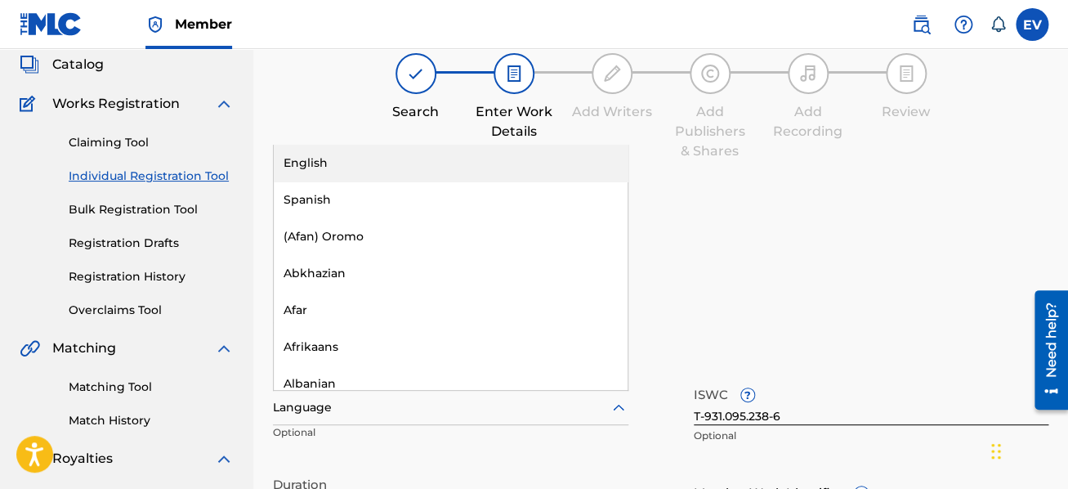
click at [334, 168] on div "English" at bounding box center [451, 163] width 354 height 37
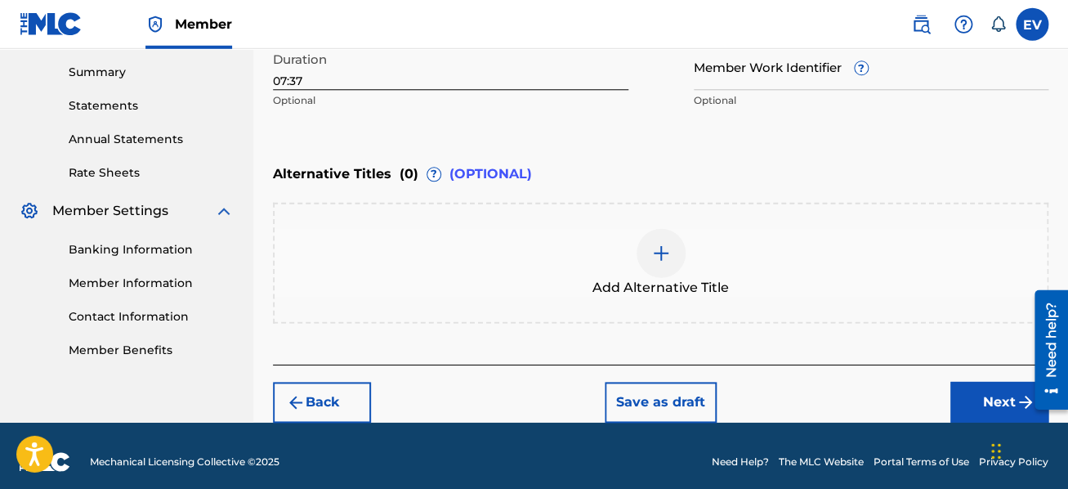
scroll to position [534, 0]
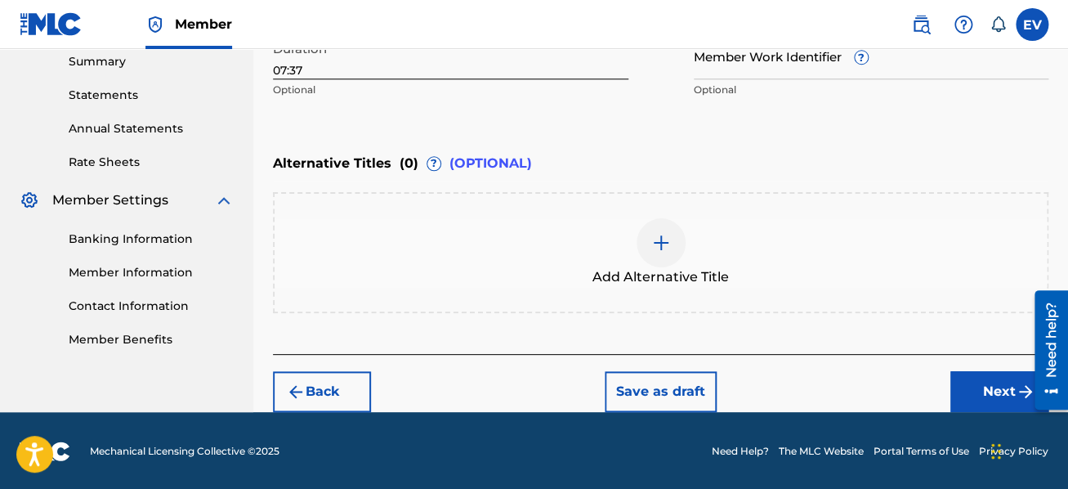
click at [656, 241] on img at bounding box center [661, 243] width 20 height 20
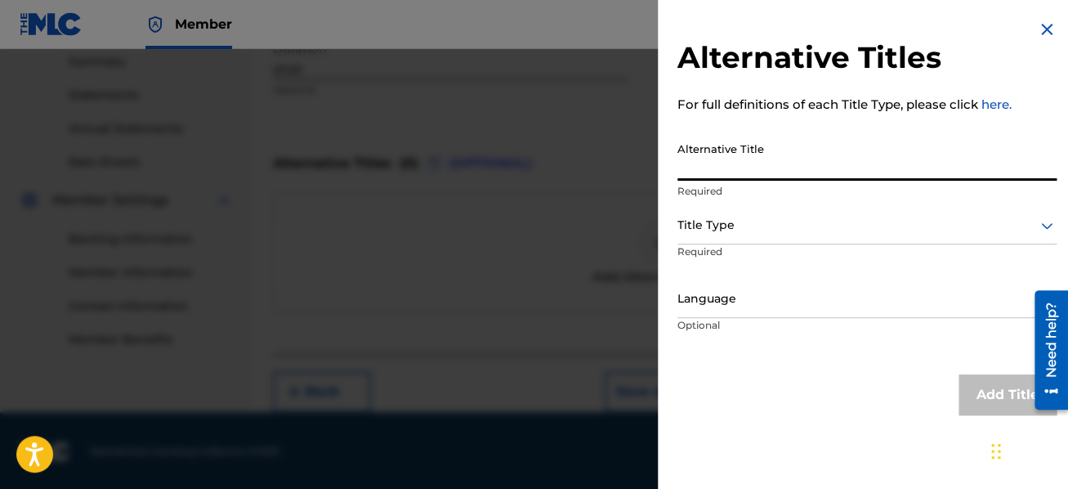
click at [718, 156] on input "Alternative Title" at bounding box center [867, 157] width 379 height 47
click at [1037, 226] on icon at bounding box center [1047, 226] width 20 height 20
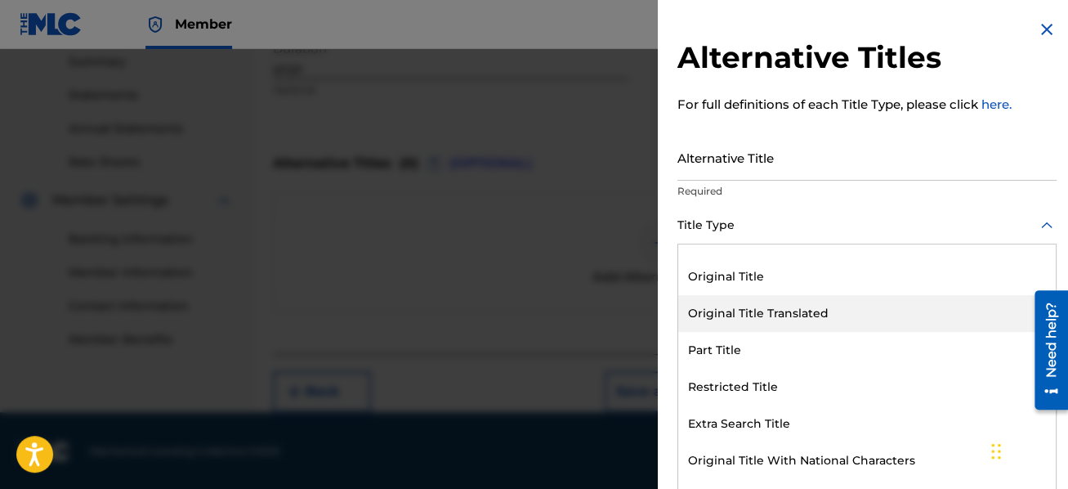
scroll to position [159, 0]
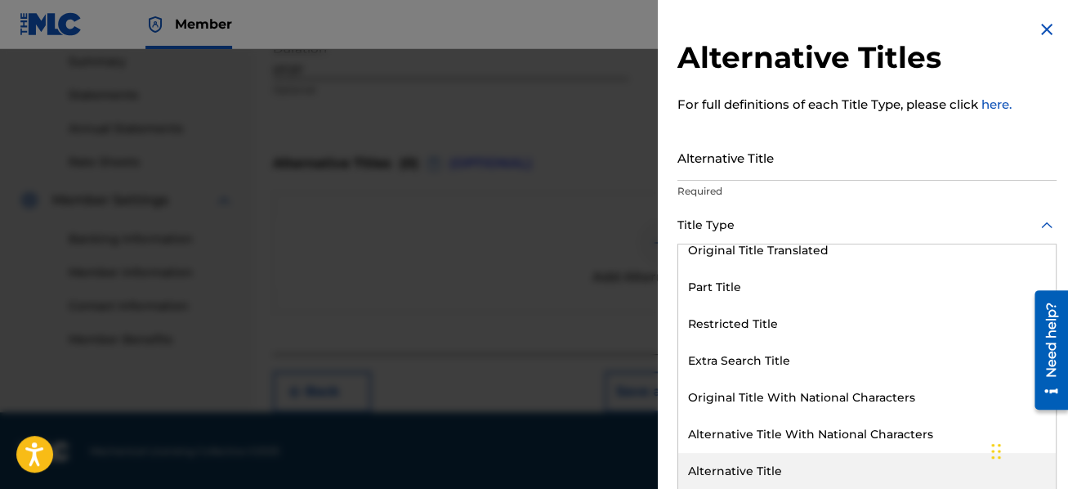
click at [785, 465] on div "Alternative Title" at bounding box center [867, 471] width 378 height 37
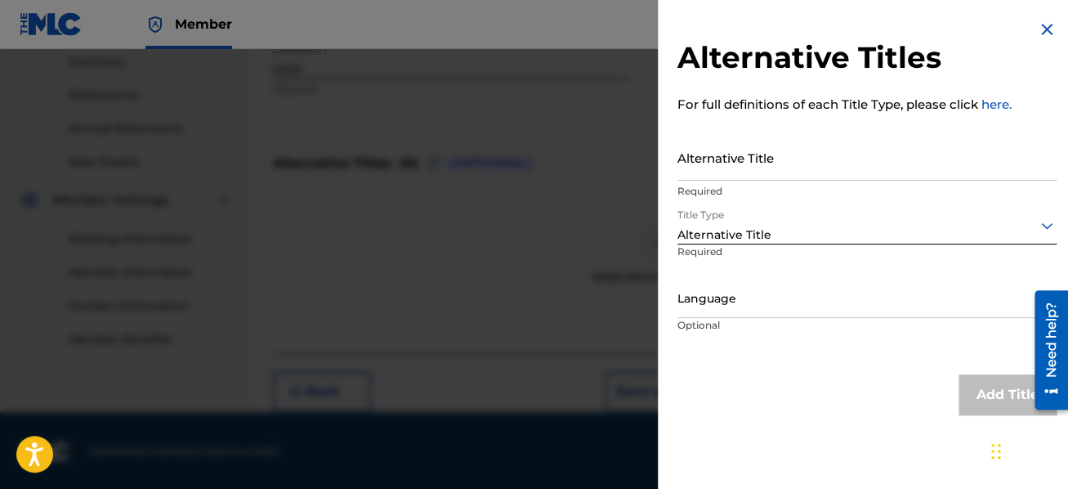
click at [774, 161] on input "Alternative Title" at bounding box center [867, 157] width 379 height 47
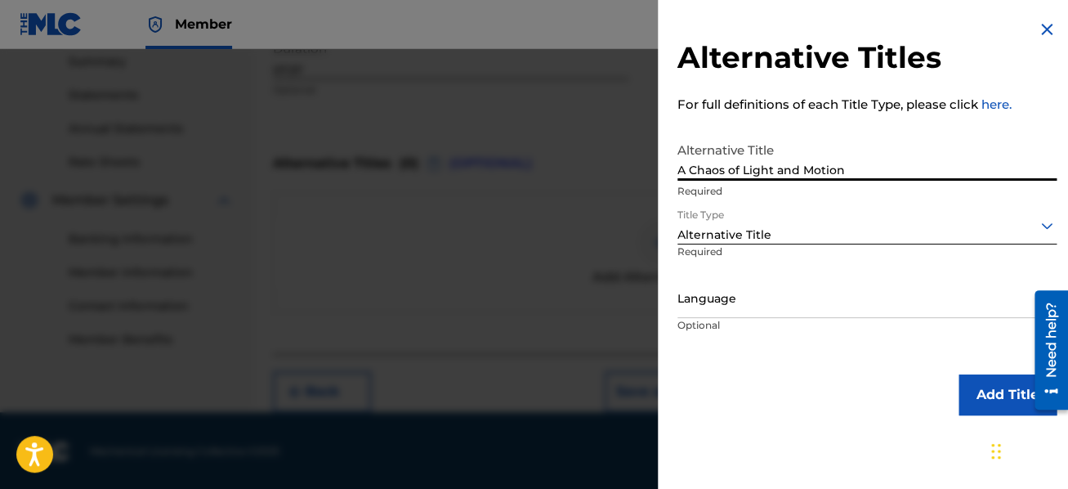
type input "A Chaos of Light and Motion"
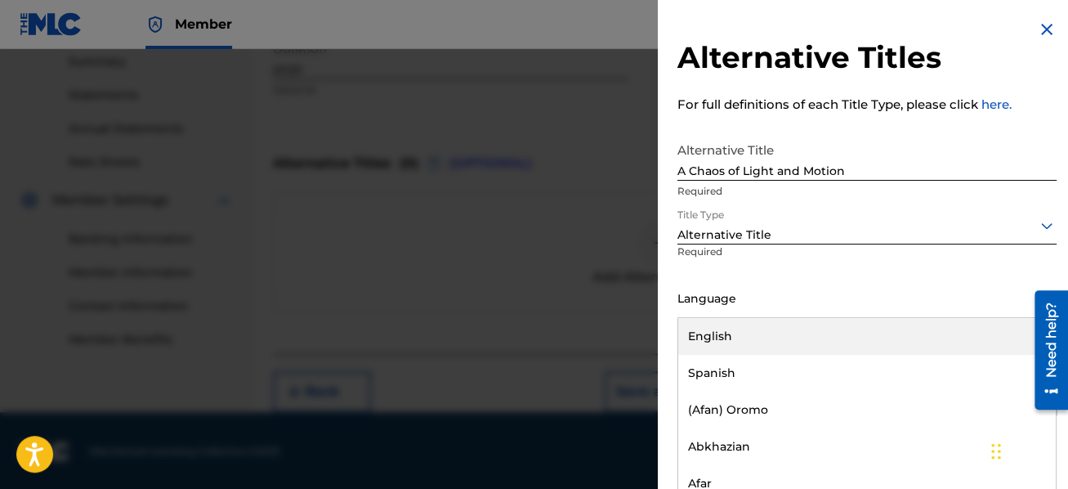
click at [807, 301] on div at bounding box center [867, 299] width 379 height 20
click at [794, 329] on div "English" at bounding box center [867, 336] width 378 height 37
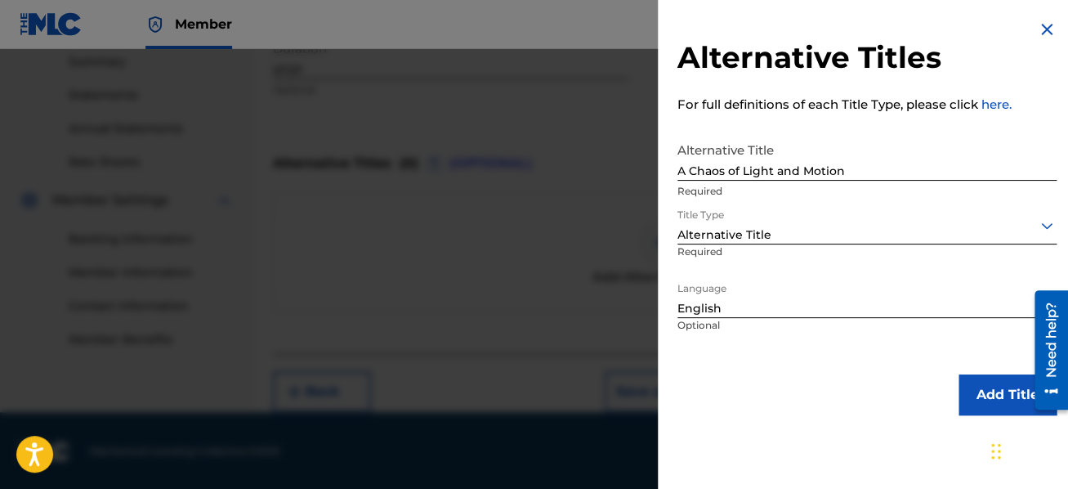
click at [1004, 105] on link "here." at bounding box center [997, 104] width 30 height 16
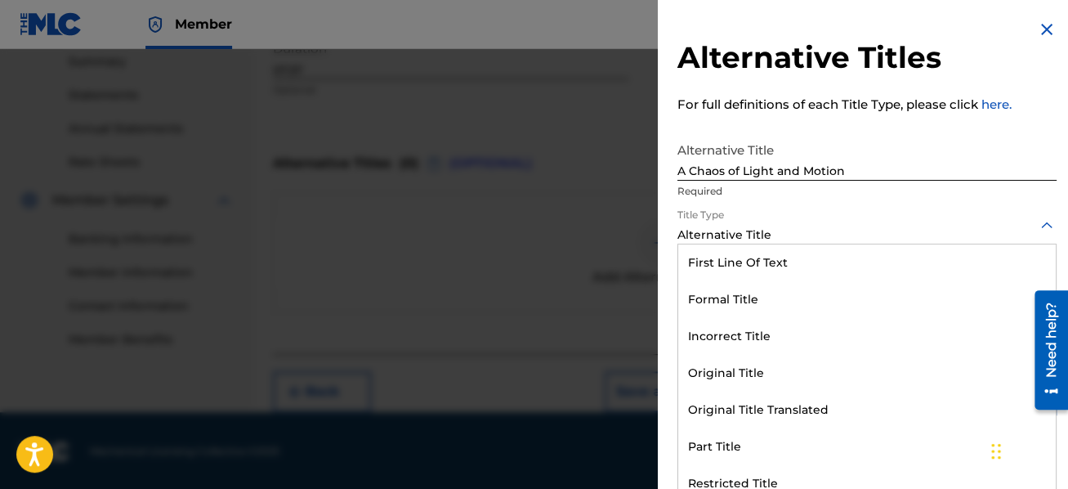
scroll to position [159, 0]
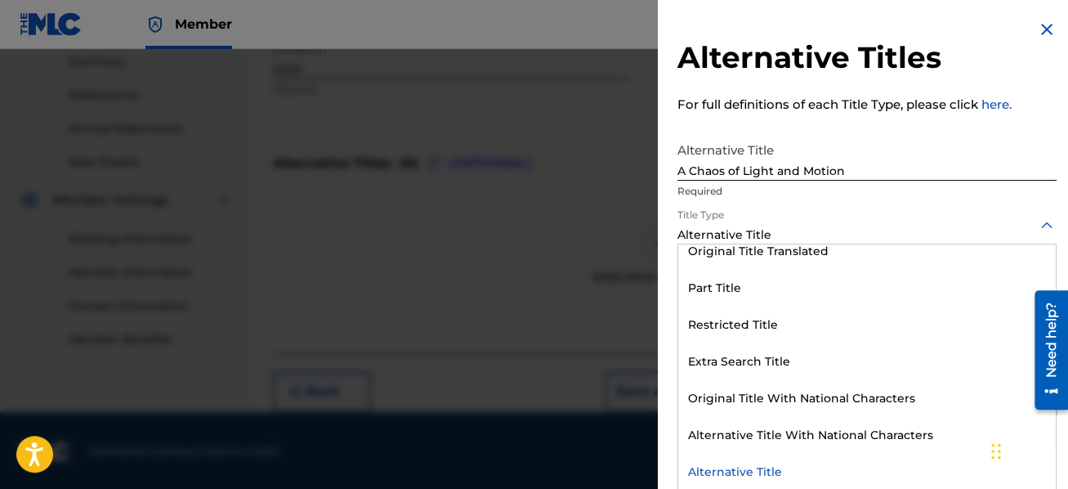
click at [1044, 230] on icon at bounding box center [1047, 226] width 20 height 20
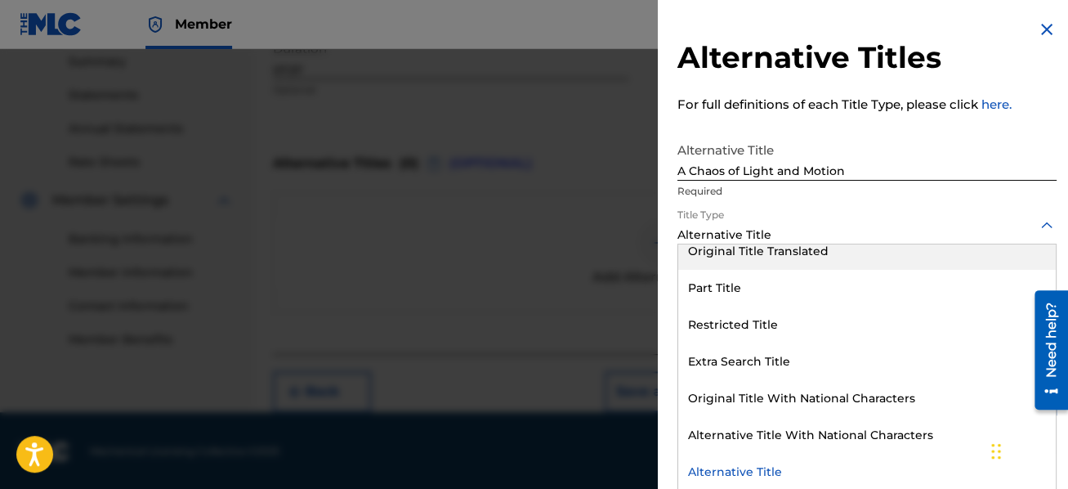
scroll to position [0, 0]
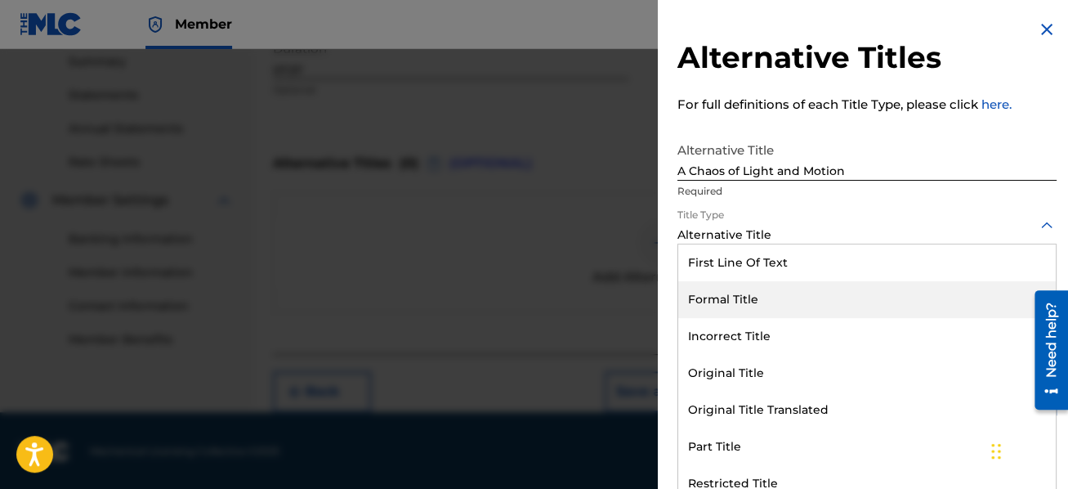
click at [937, 300] on div "Formal Title" at bounding box center [867, 299] width 378 height 37
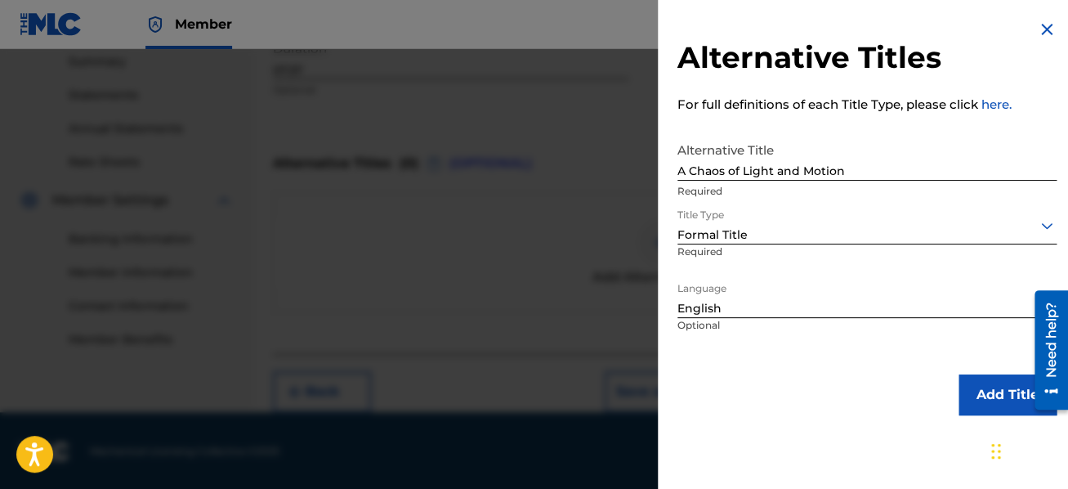
click at [986, 396] on button "Add Title" at bounding box center [1008, 394] width 98 height 41
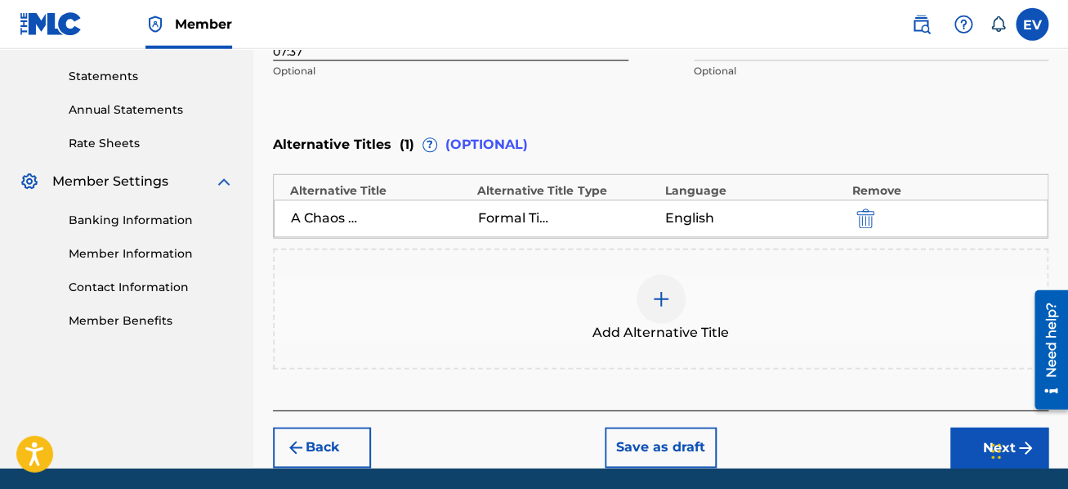
scroll to position [520, 0]
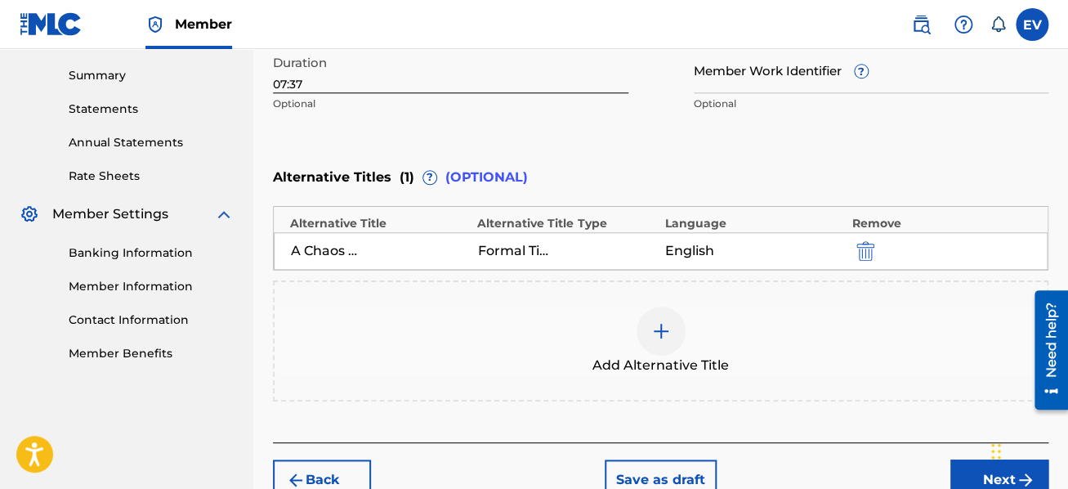
click at [985, 468] on button "Next" at bounding box center [1000, 479] width 98 height 41
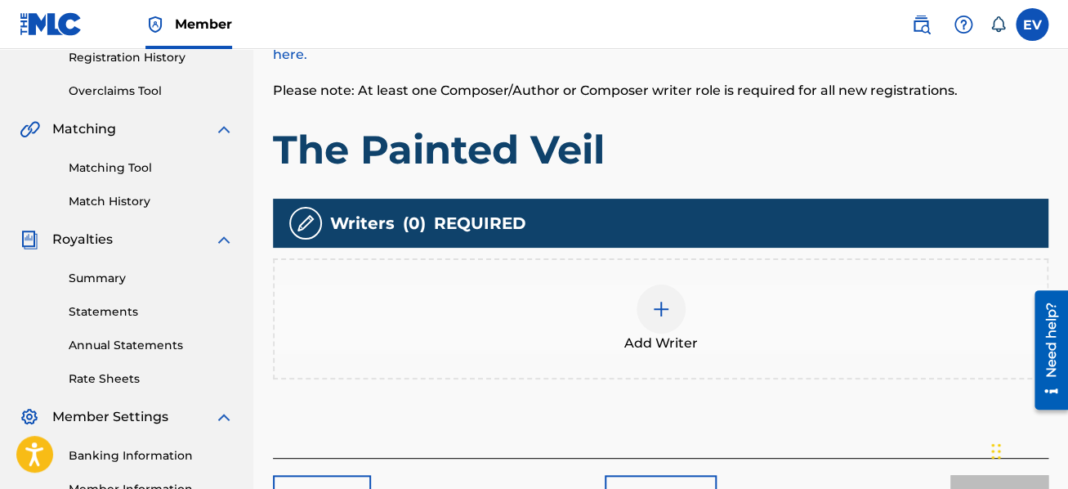
scroll to position [404, 0]
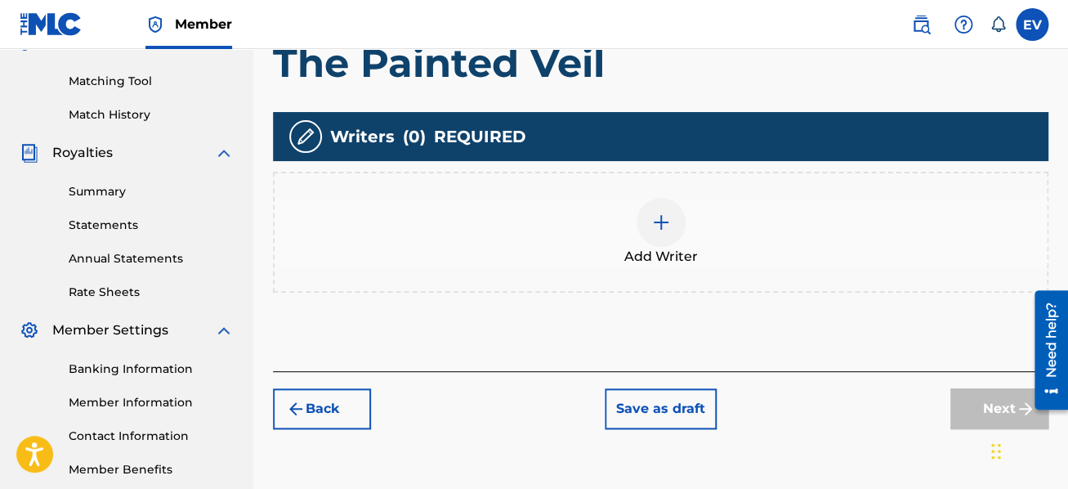
click at [664, 226] on img at bounding box center [661, 223] width 20 height 20
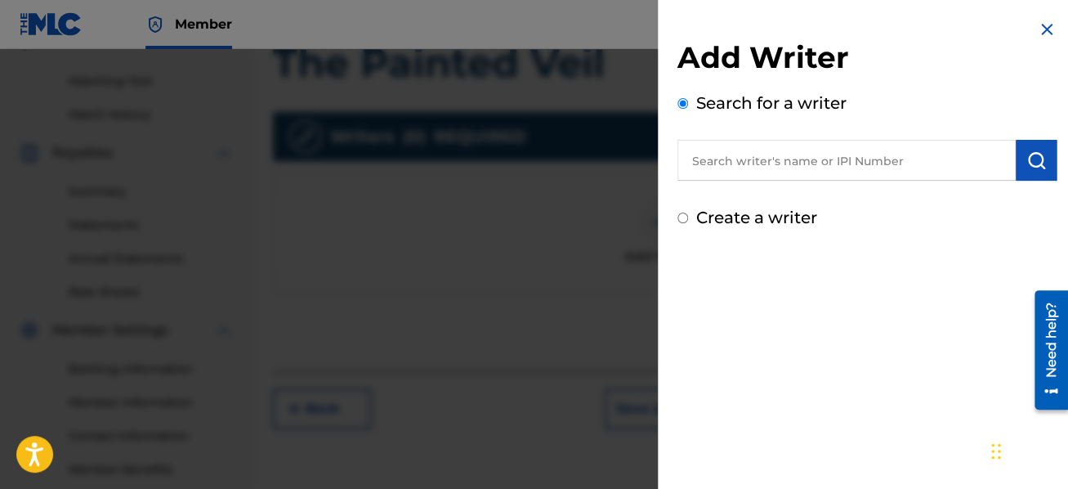
click at [706, 163] on input "text" at bounding box center [847, 160] width 338 height 41
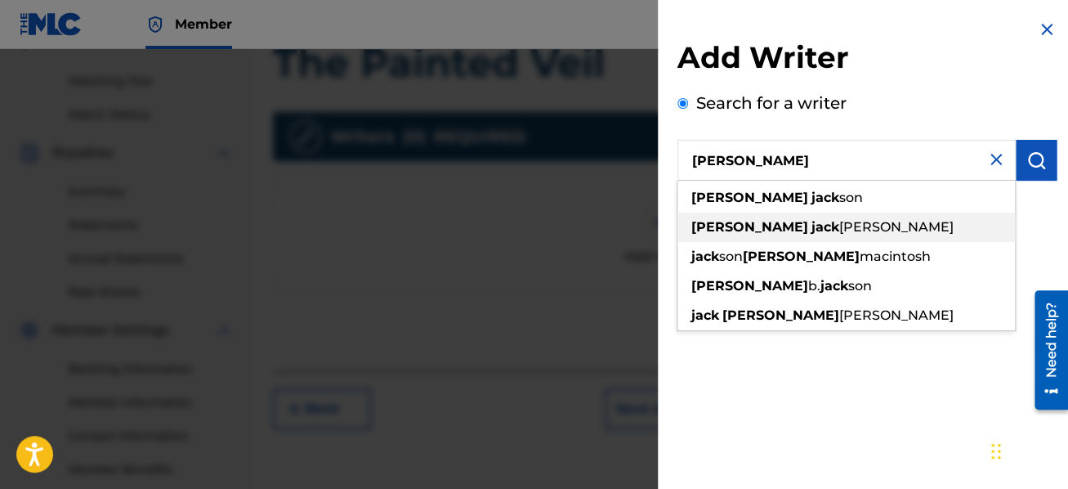
click at [839, 235] on span "[PERSON_NAME]" at bounding box center [896, 227] width 114 height 16
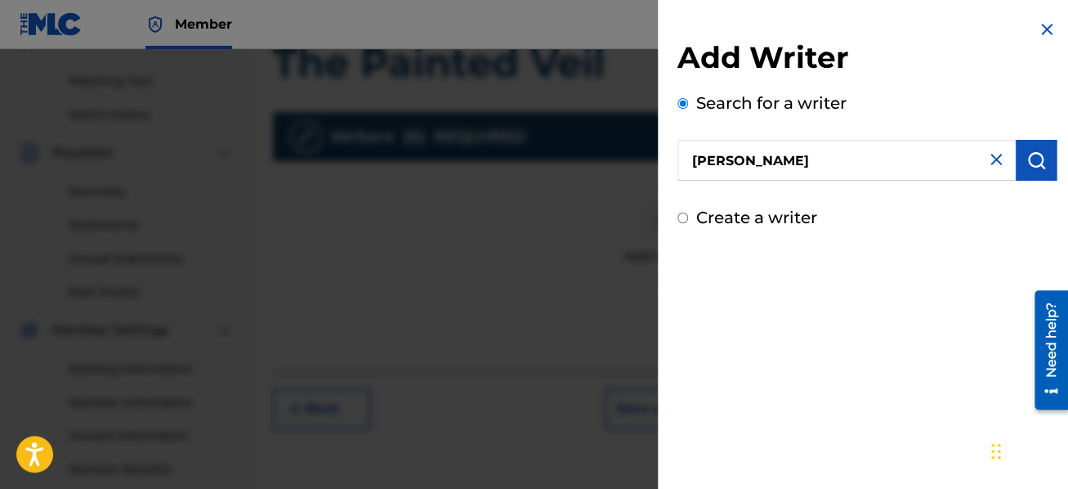
click at [692, 163] on input "[PERSON_NAME]" at bounding box center [847, 160] width 338 height 41
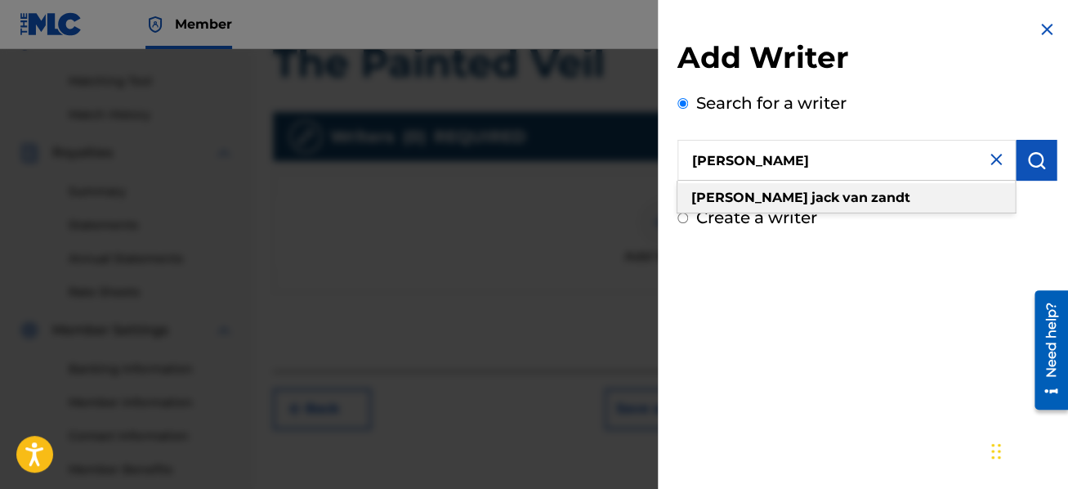
click at [871, 200] on strong "zandt" at bounding box center [890, 198] width 39 height 16
type input "[PERSON_NAME]"
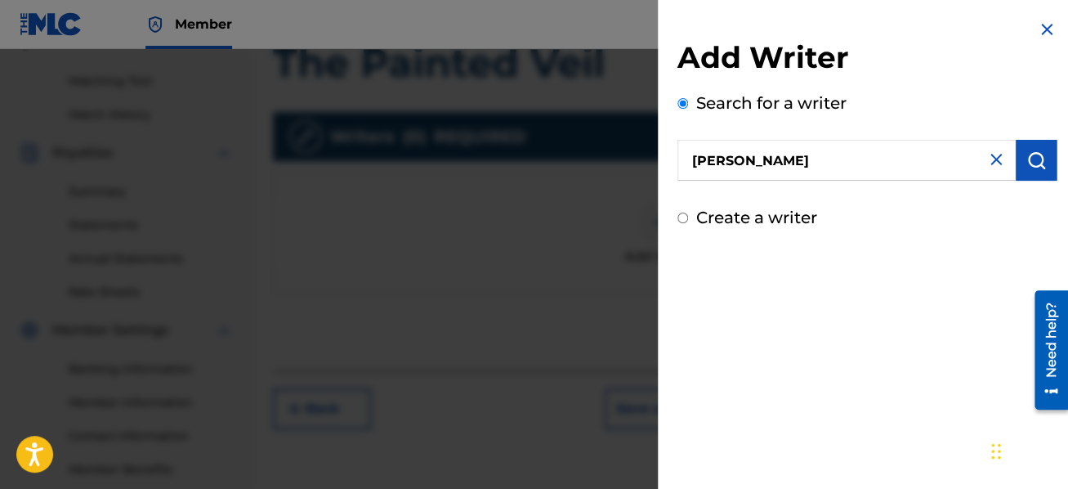
scroll to position [317, 0]
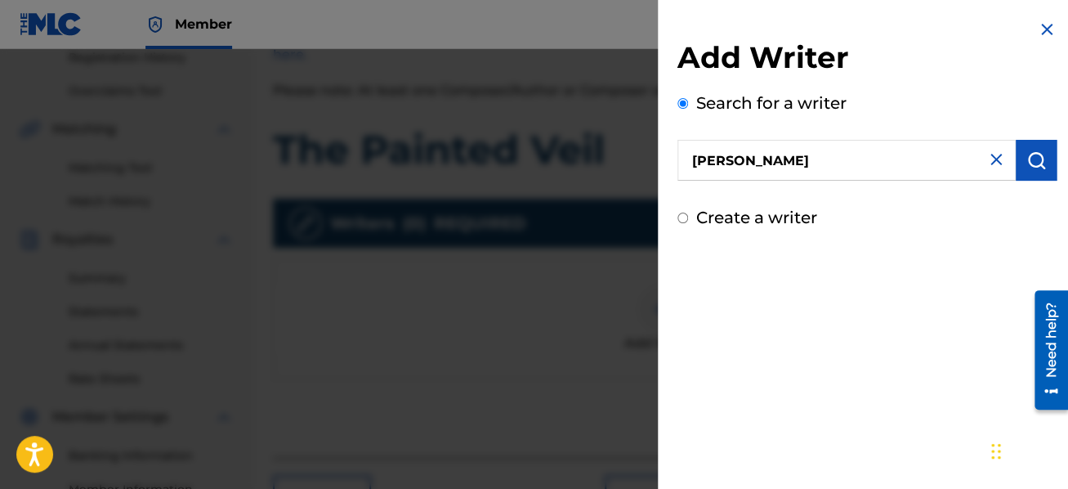
click at [857, 163] on input "[PERSON_NAME]" at bounding box center [847, 160] width 338 height 41
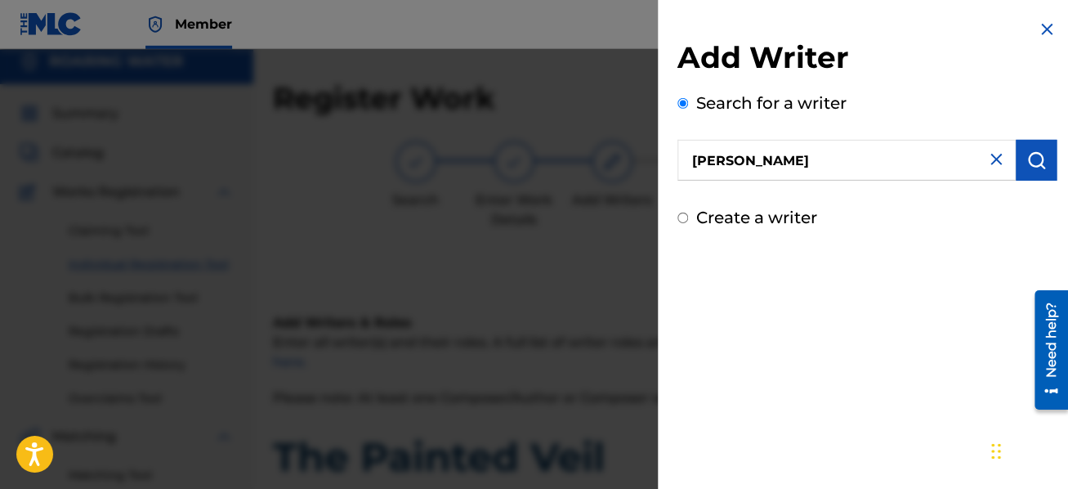
scroll to position [0, 0]
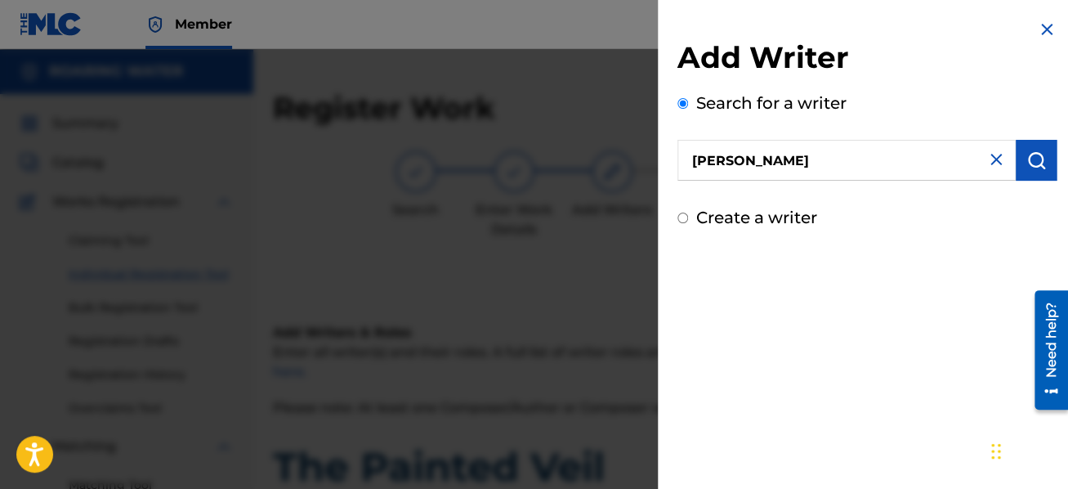
click at [1047, 23] on img at bounding box center [1047, 30] width 20 height 20
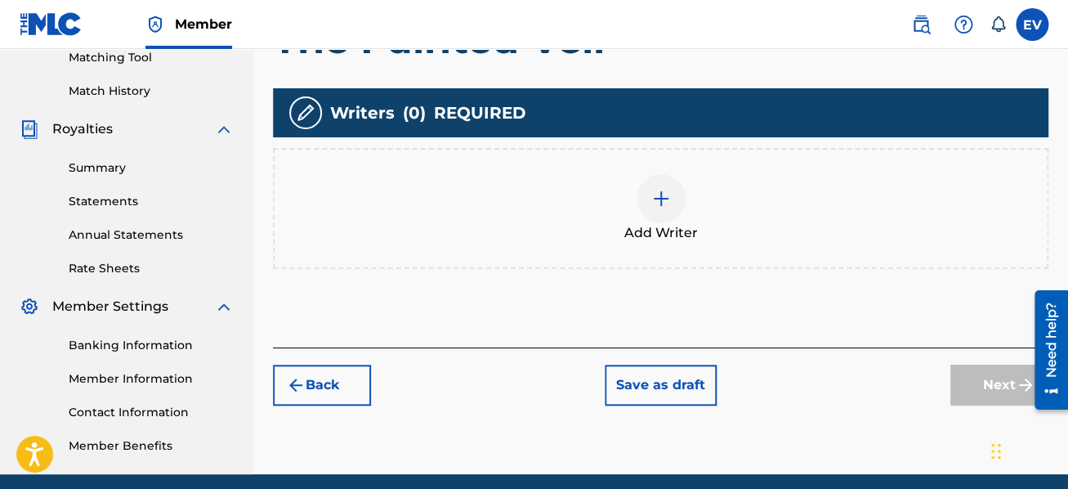
scroll to position [436, 0]
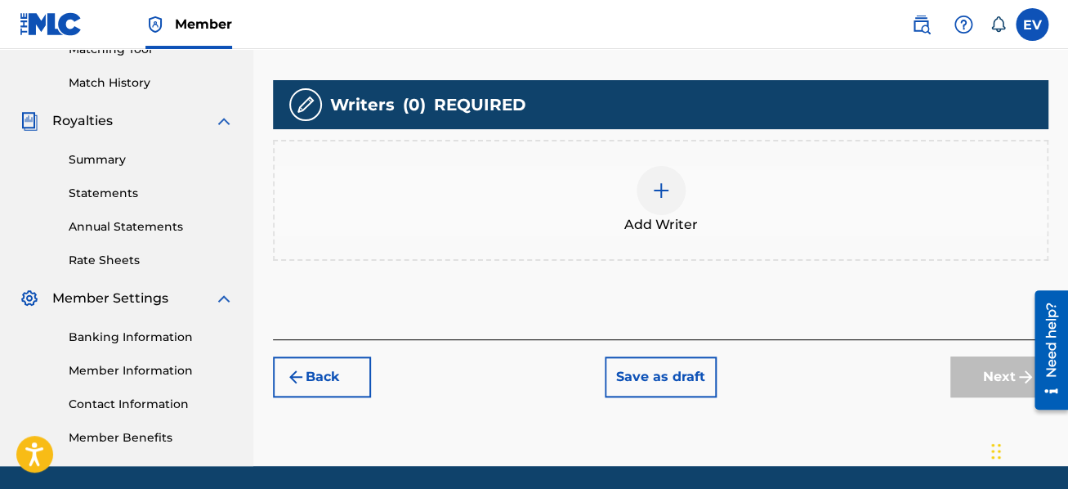
click at [659, 185] on img at bounding box center [661, 191] width 20 height 20
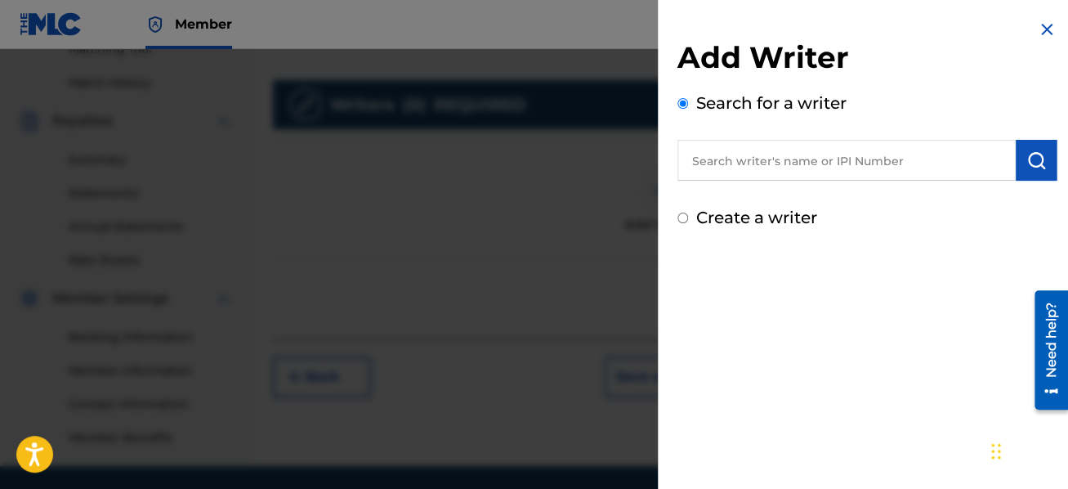
click at [711, 166] on input "text" at bounding box center [847, 160] width 338 height 41
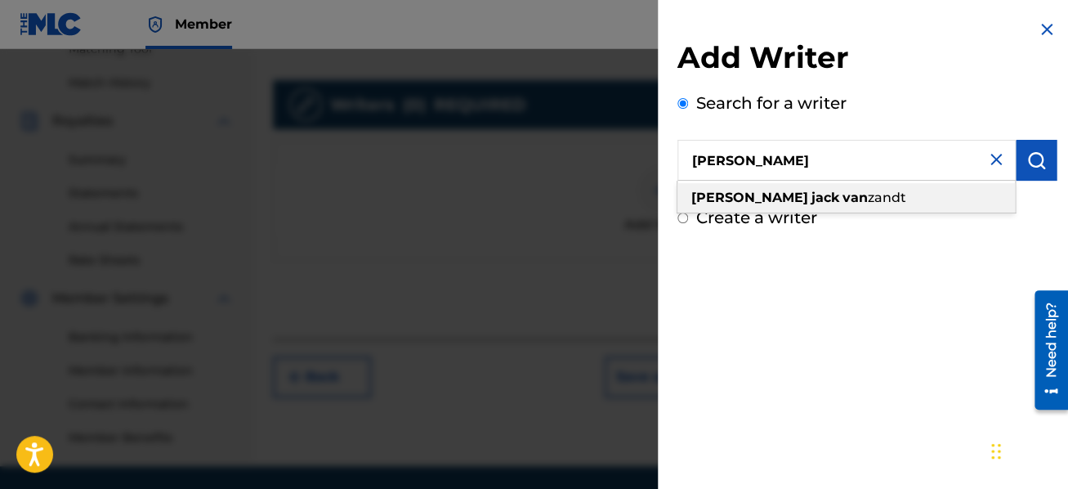
click at [868, 200] on span "zandt" at bounding box center [887, 198] width 38 height 16
type input "[PERSON_NAME]"
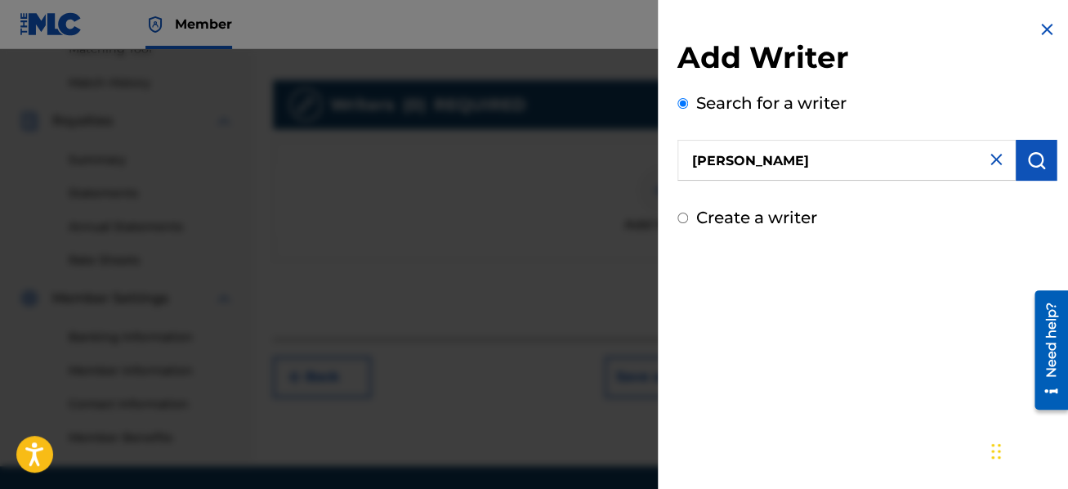
click at [1022, 163] on button "submit" at bounding box center [1036, 160] width 41 height 41
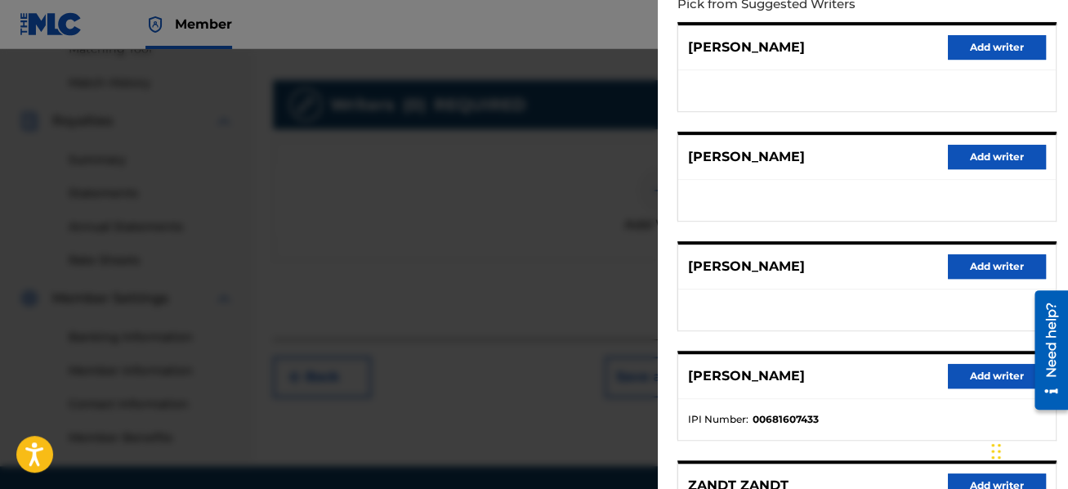
scroll to position [291, 0]
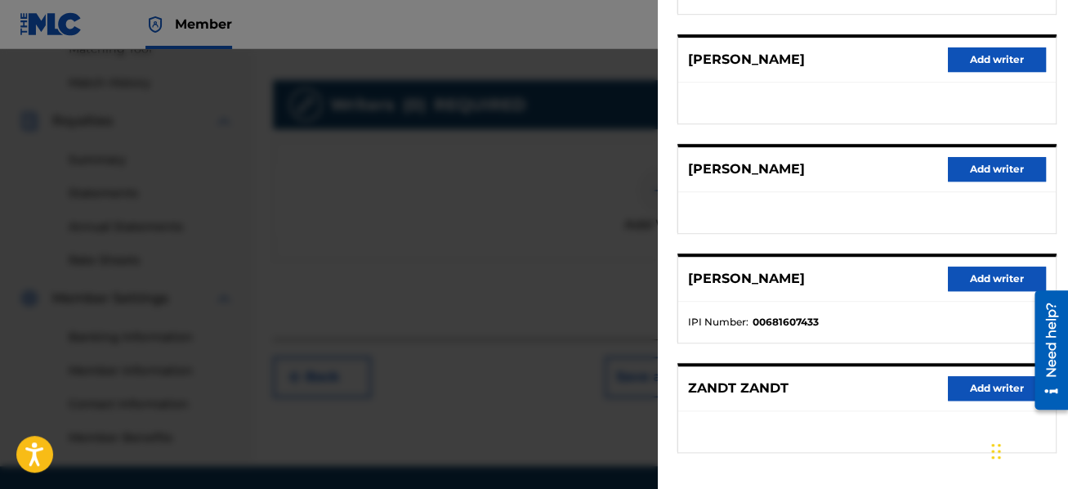
click at [969, 277] on button "Add writer" at bounding box center [997, 278] width 98 height 25
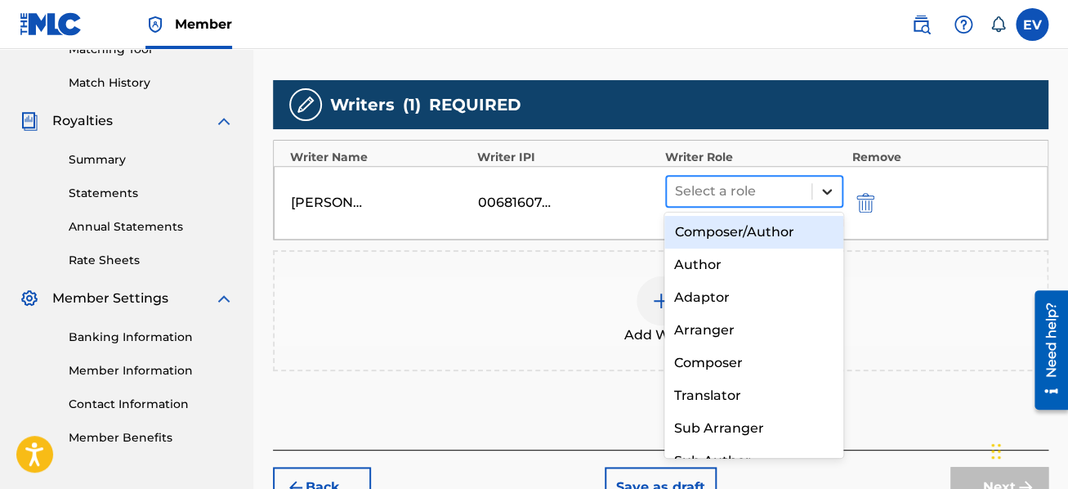
click at [826, 190] on icon at bounding box center [827, 192] width 10 height 6
click at [793, 226] on div "Composer/Author" at bounding box center [754, 232] width 179 height 33
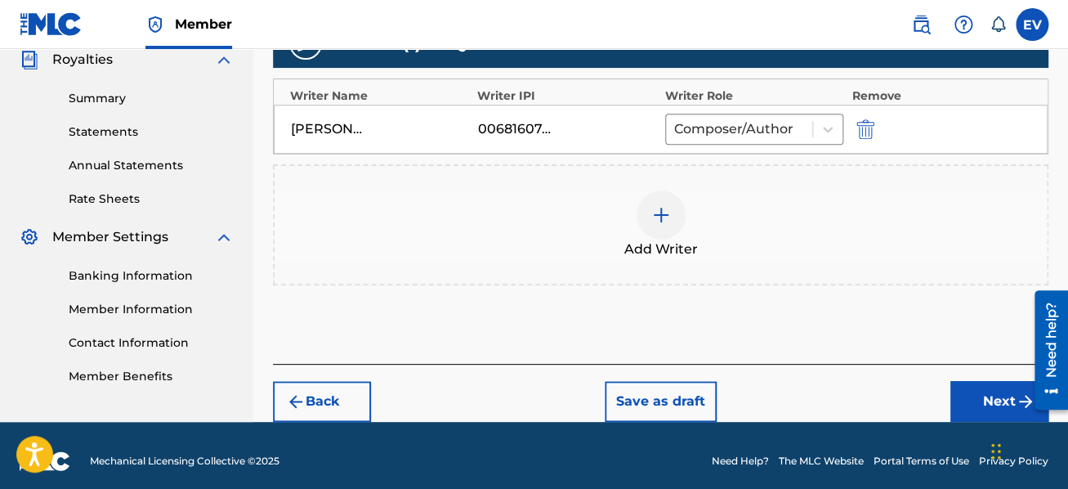
scroll to position [506, 0]
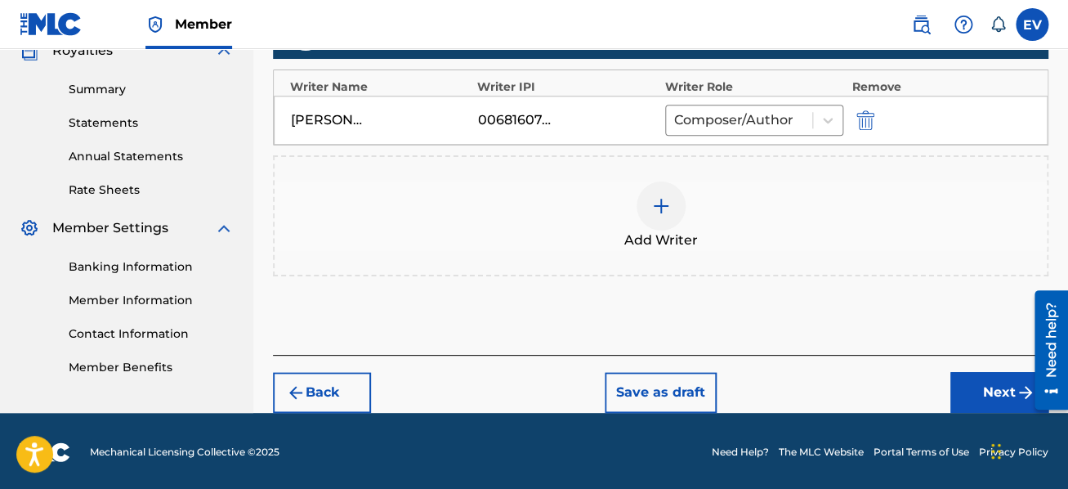
click at [662, 389] on button "Save as draft" at bounding box center [661, 392] width 112 height 41
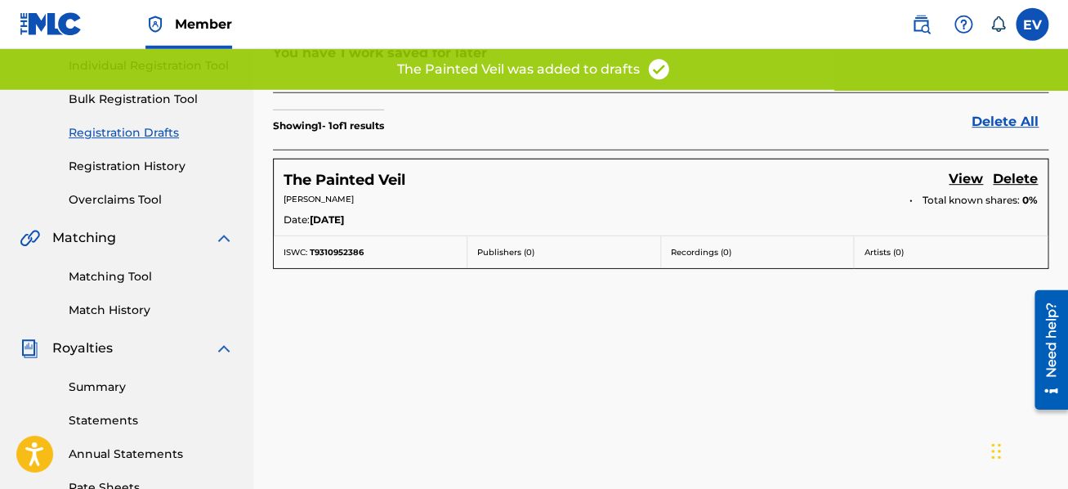
scroll to position [174, 0]
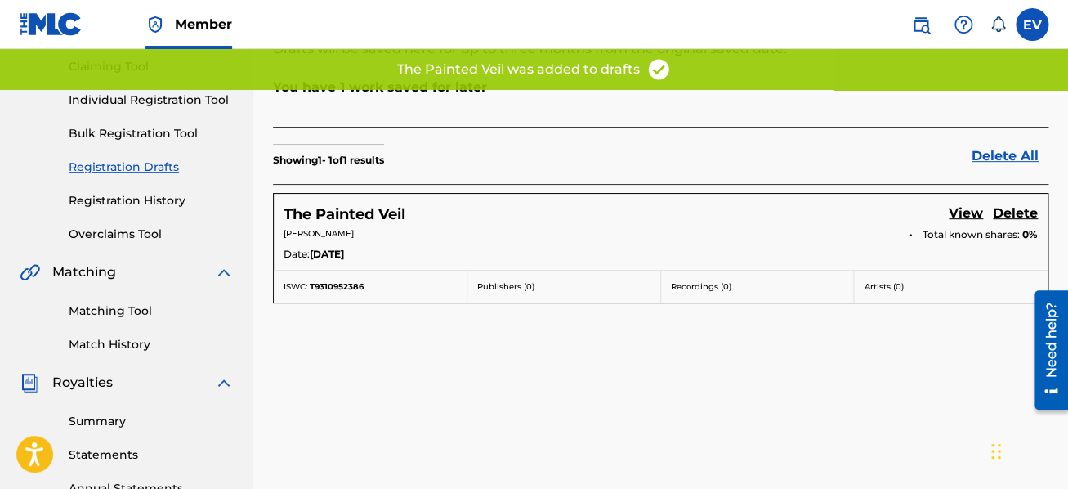
click at [956, 205] on link "View" at bounding box center [966, 215] width 34 height 22
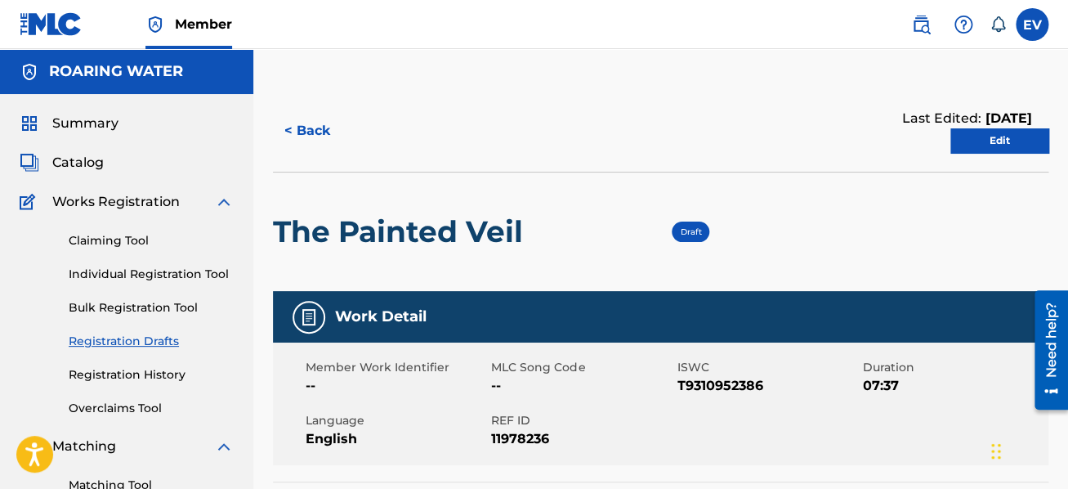
click at [991, 146] on link "Edit" at bounding box center [1000, 140] width 98 height 25
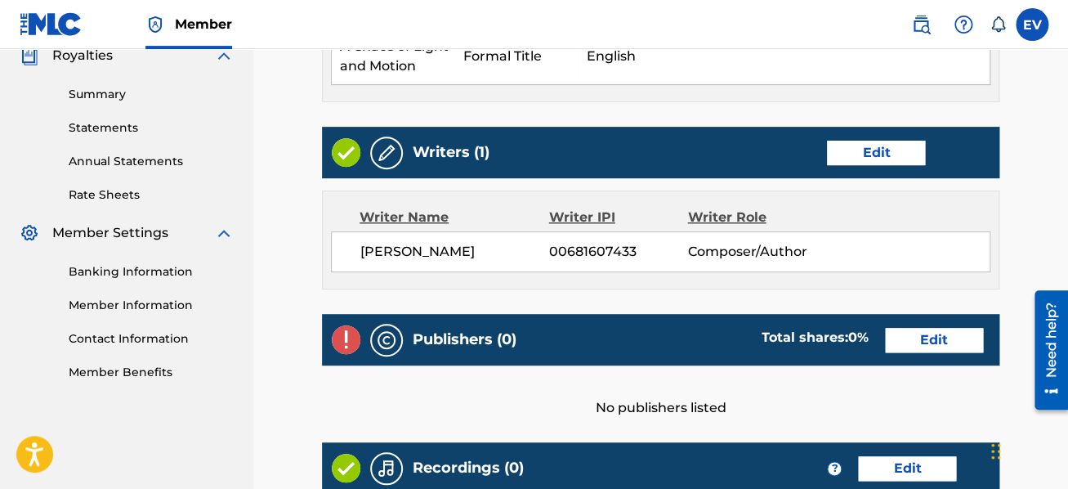
scroll to position [522, 0]
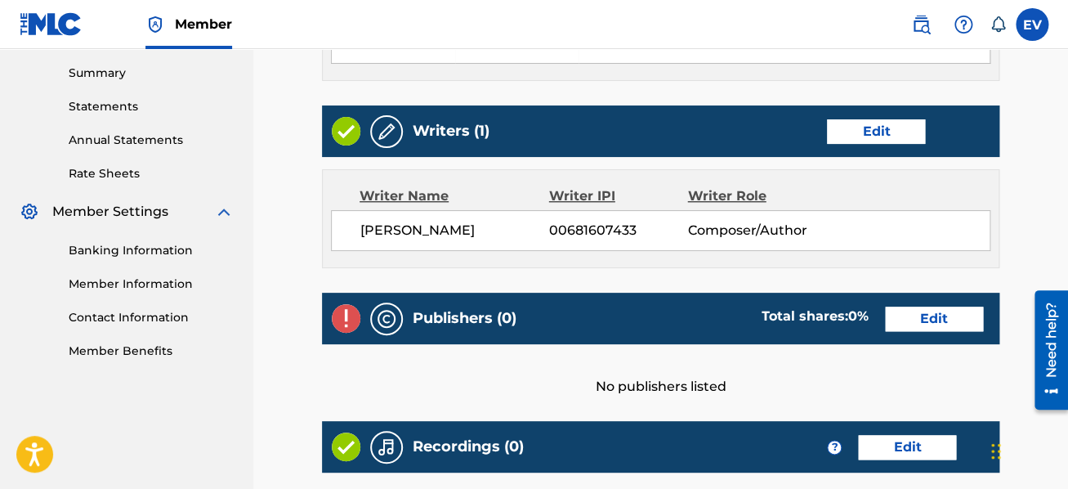
click at [930, 316] on link "Edit" at bounding box center [934, 319] width 98 height 25
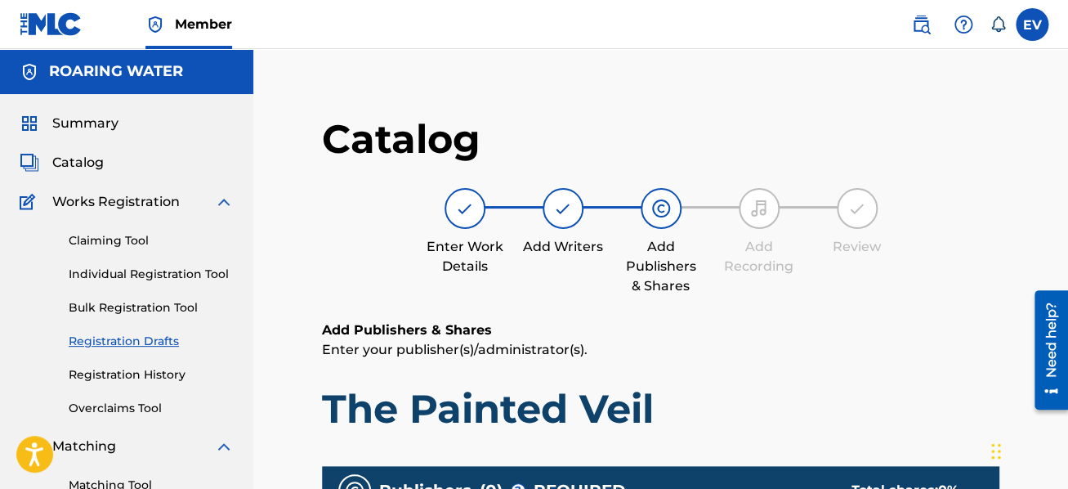
scroll to position [261, 0]
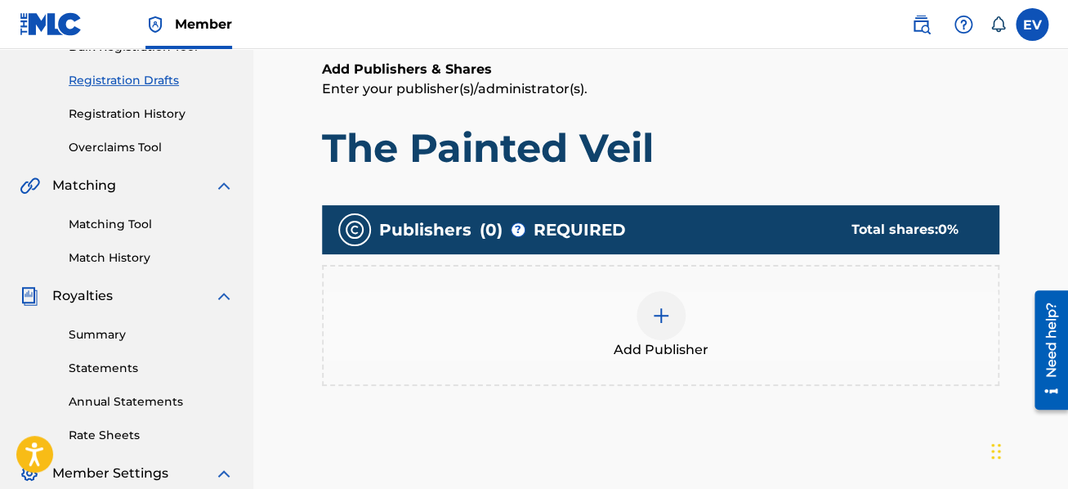
click at [664, 310] on img at bounding box center [661, 316] width 20 height 20
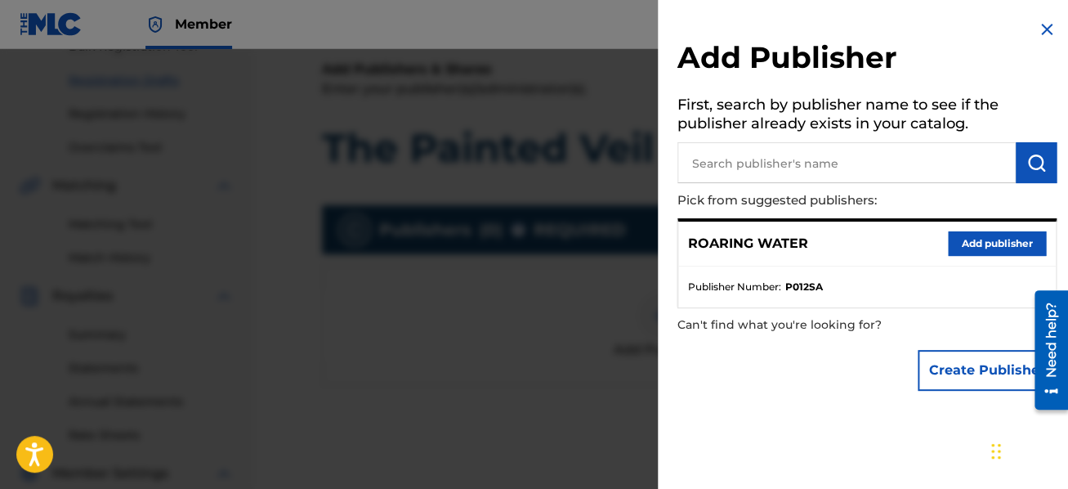
click at [978, 239] on button "Add publisher" at bounding box center [997, 243] width 98 height 25
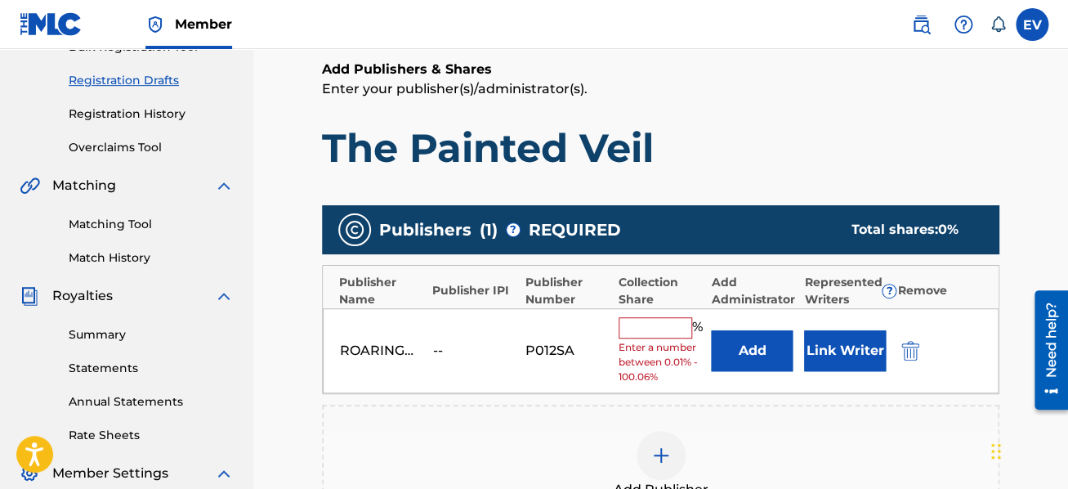
click at [665, 323] on input "text" at bounding box center [656, 327] width 74 height 21
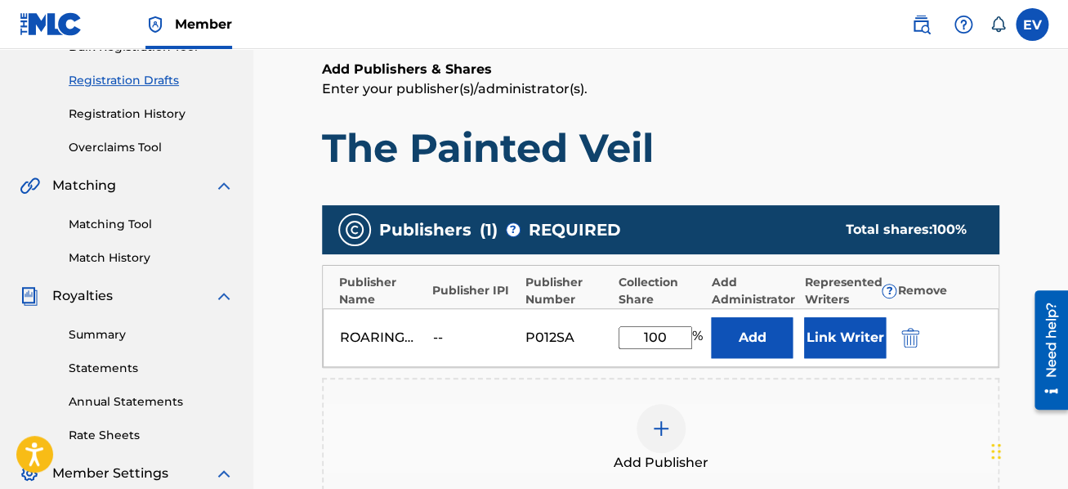
type input "100"
click at [770, 400] on div "Add Publisher" at bounding box center [661, 438] width 678 height 121
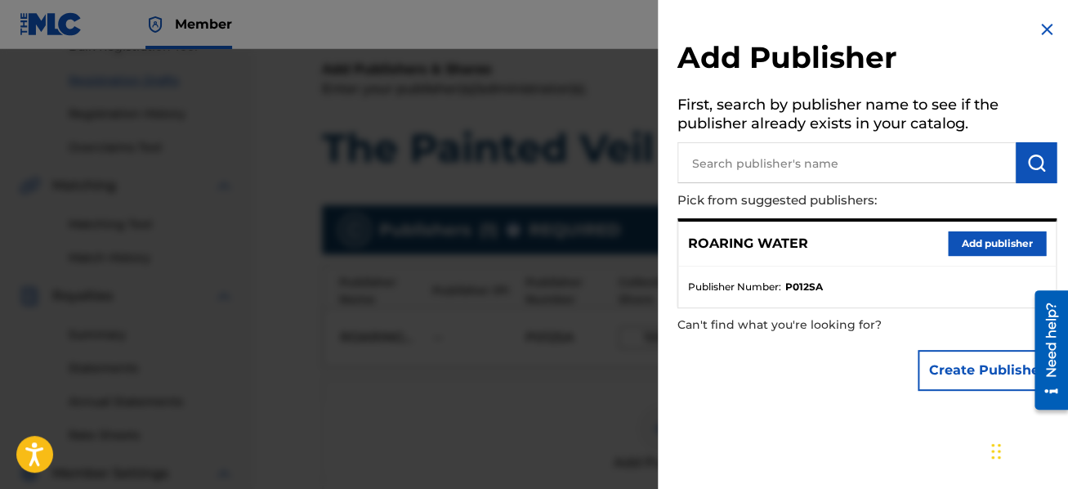
click at [1043, 24] on img at bounding box center [1047, 30] width 20 height 20
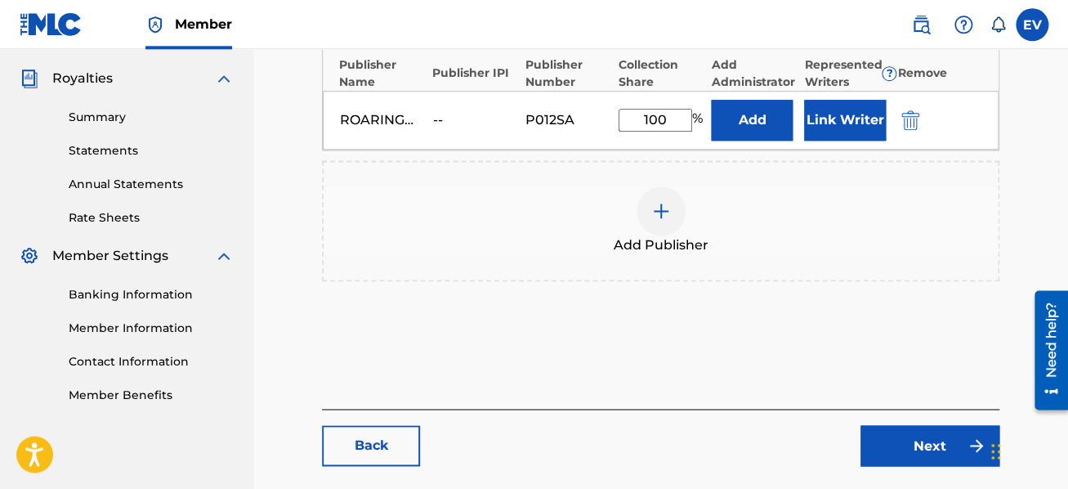
scroll to position [436, 0]
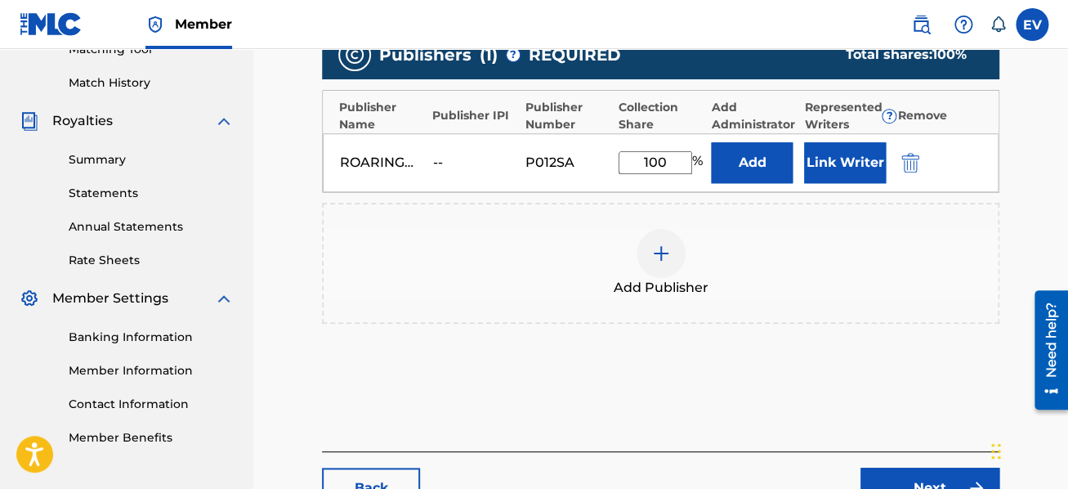
click at [901, 475] on link "Next" at bounding box center [930, 488] width 139 height 41
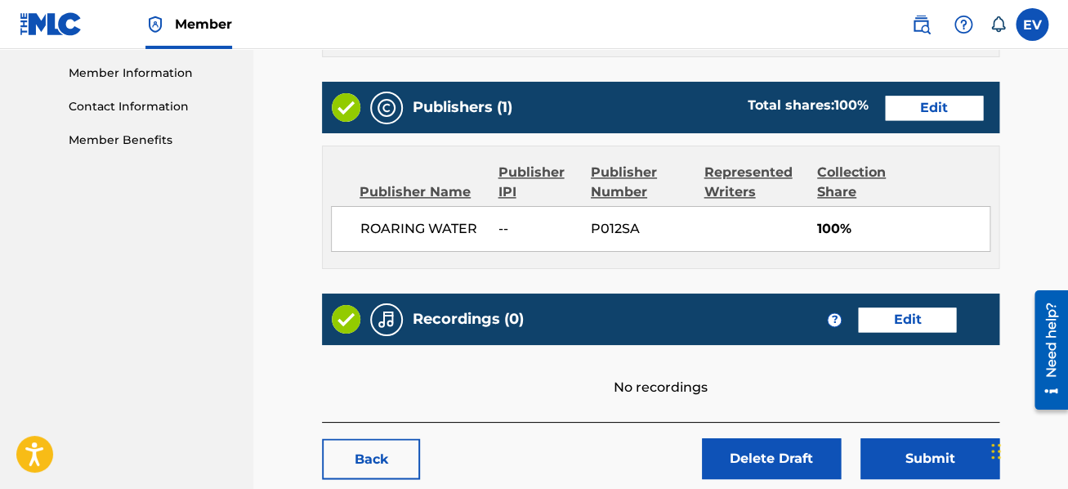
scroll to position [784, 0]
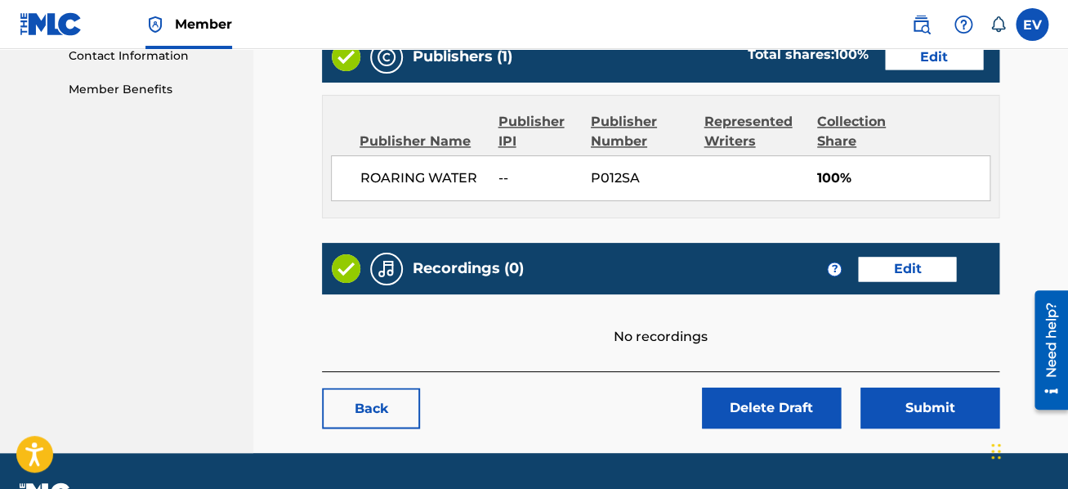
click at [893, 267] on link "Edit" at bounding box center [907, 269] width 98 height 25
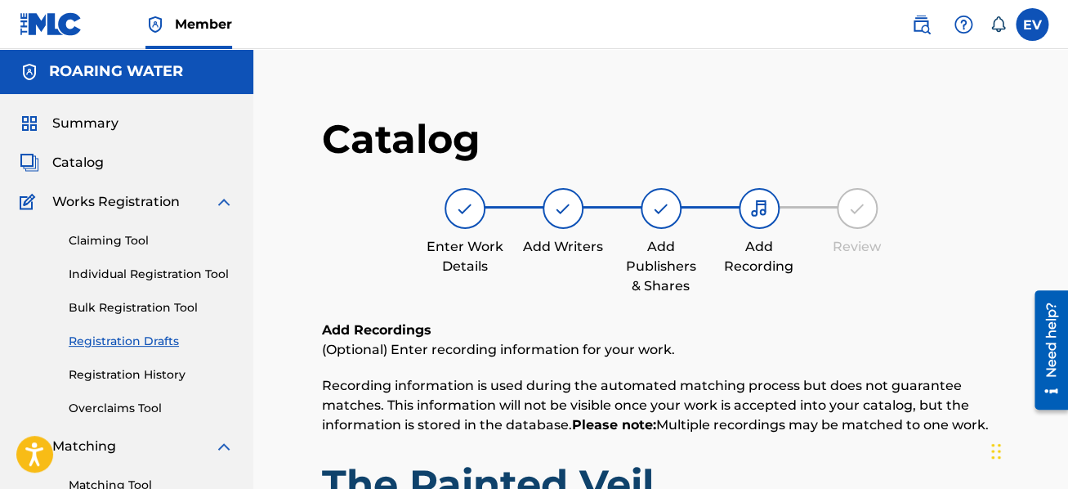
scroll to position [261, 0]
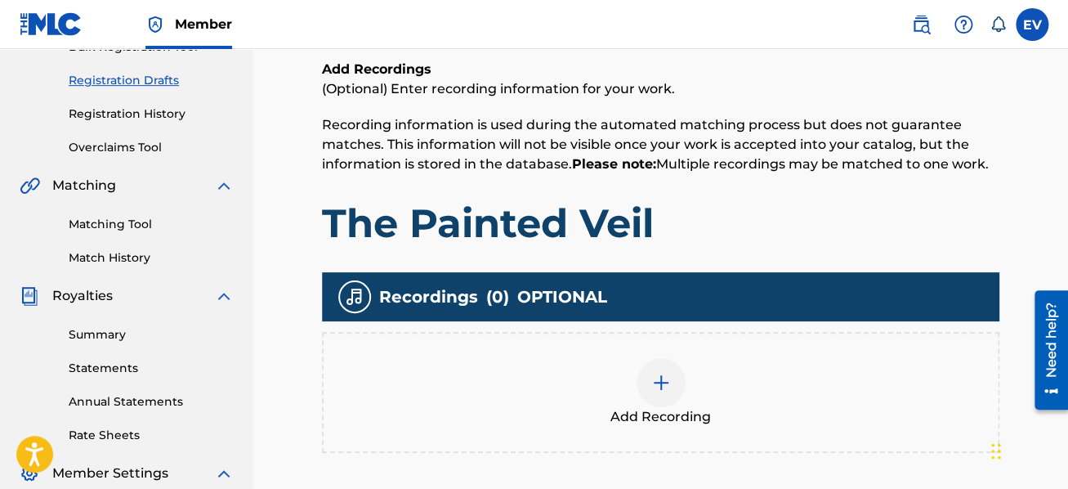
click at [656, 378] on img at bounding box center [661, 383] width 20 height 20
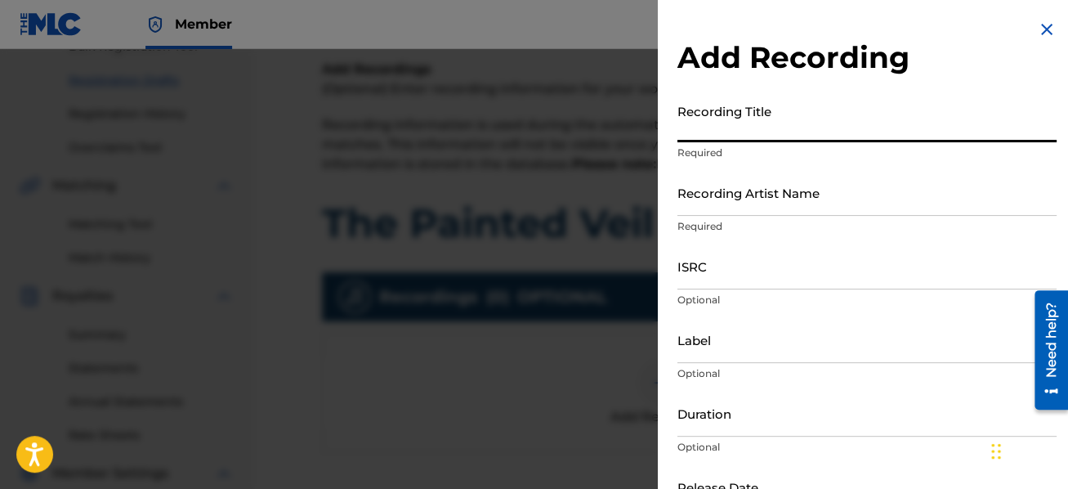
click at [744, 126] on input "Recording Title" at bounding box center [867, 119] width 379 height 47
type input "N"
type input "A Chos of Light and Motion"
click at [750, 196] on input "Recording Artist Name" at bounding box center [867, 192] width 379 height 47
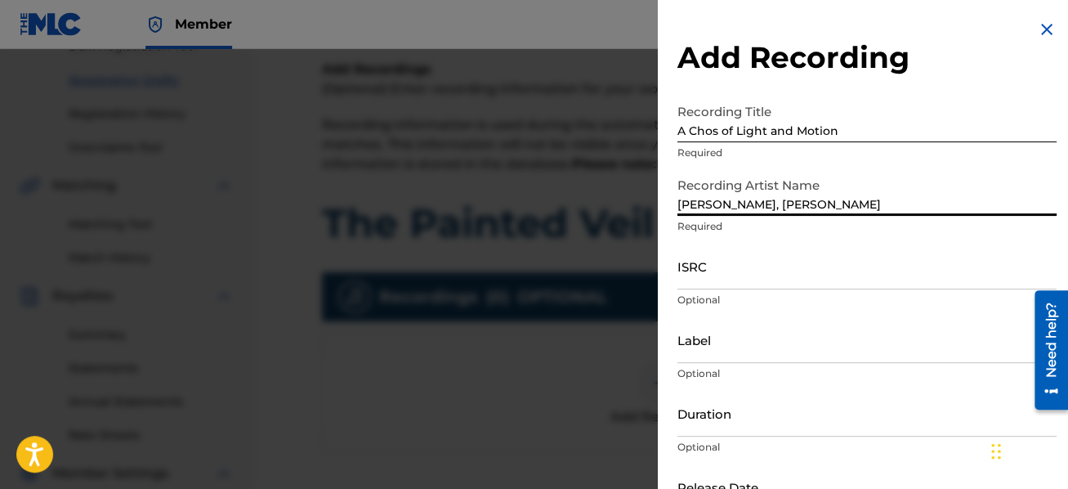
type input "[PERSON_NAME], [PERSON_NAME]"
click at [730, 276] on input "ISRC" at bounding box center [867, 266] width 379 height 47
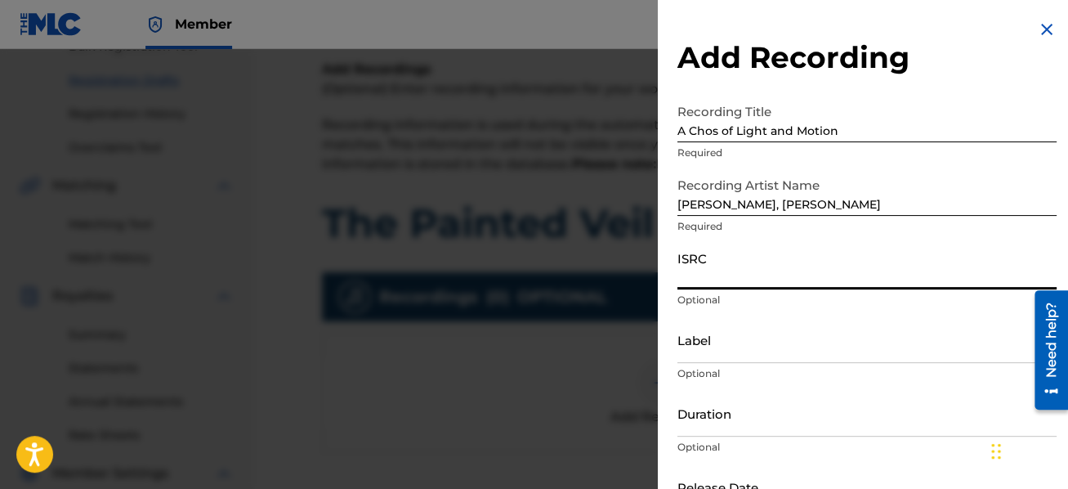
click at [710, 264] on input "ISRC" at bounding box center [867, 266] width 379 height 47
paste input "QM5CR2517802"
type input "QM5CR2517802"
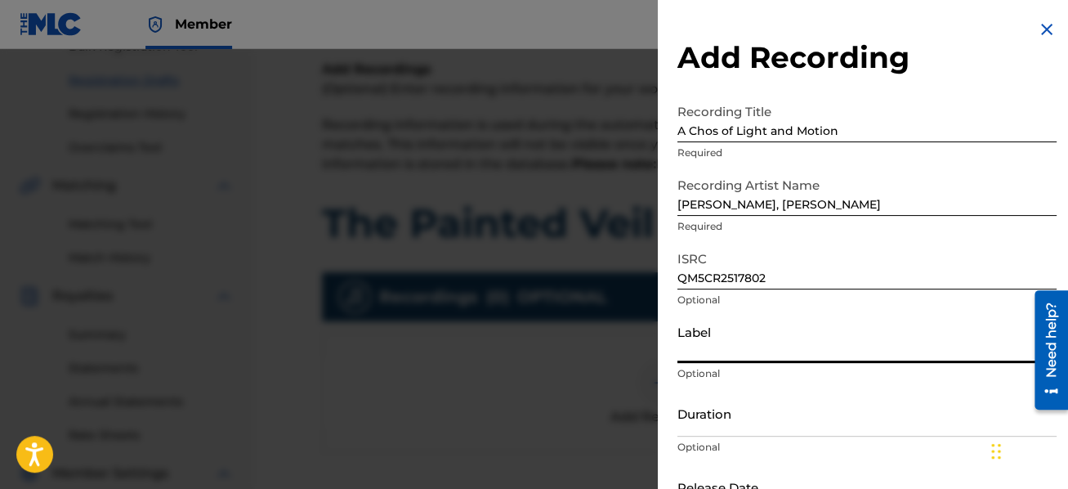
click at [701, 343] on input "Label" at bounding box center [867, 339] width 379 height 47
type input "Neuma"
click at [727, 414] on input "Duration" at bounding box center [867, 413] width 379 height 47
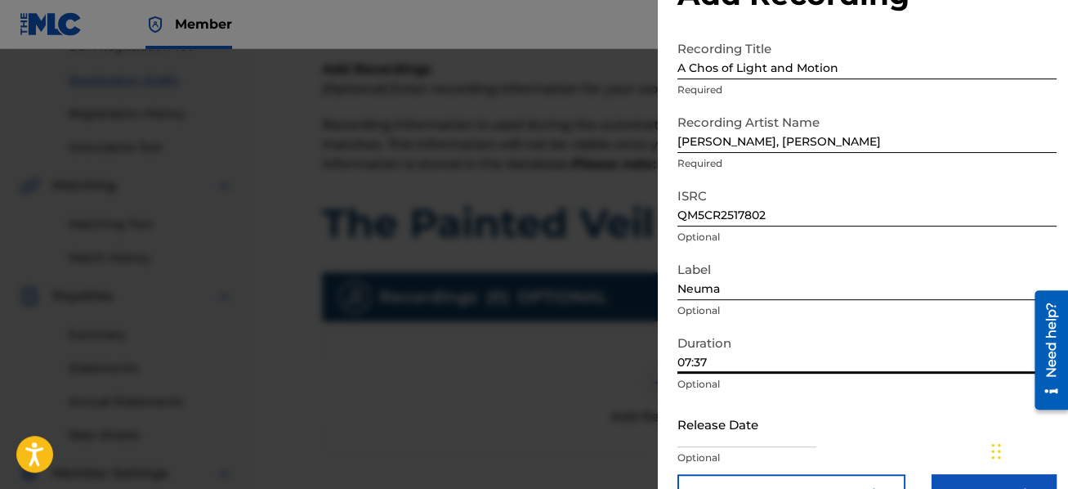
scroll to position [109, 0]
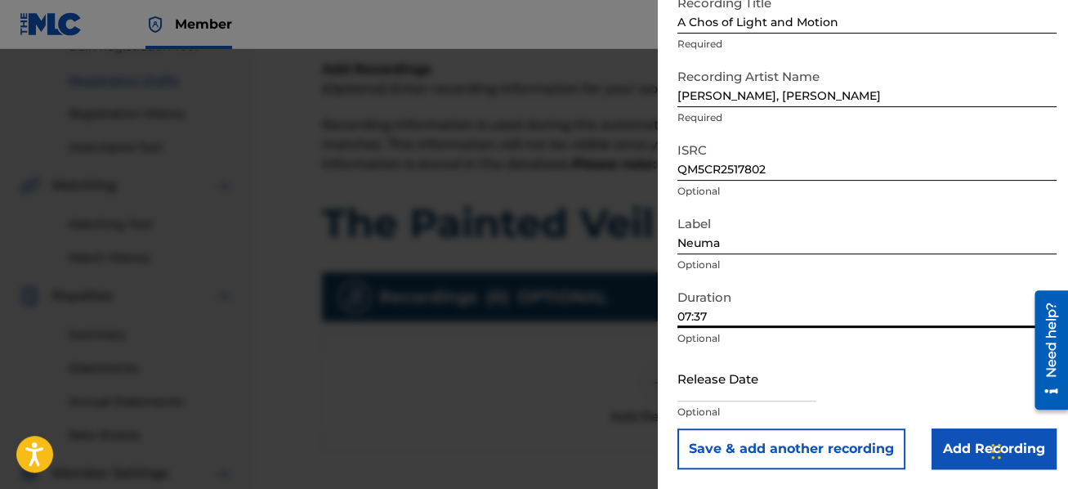
type input "07:37"
select select "7"
select select "2025"
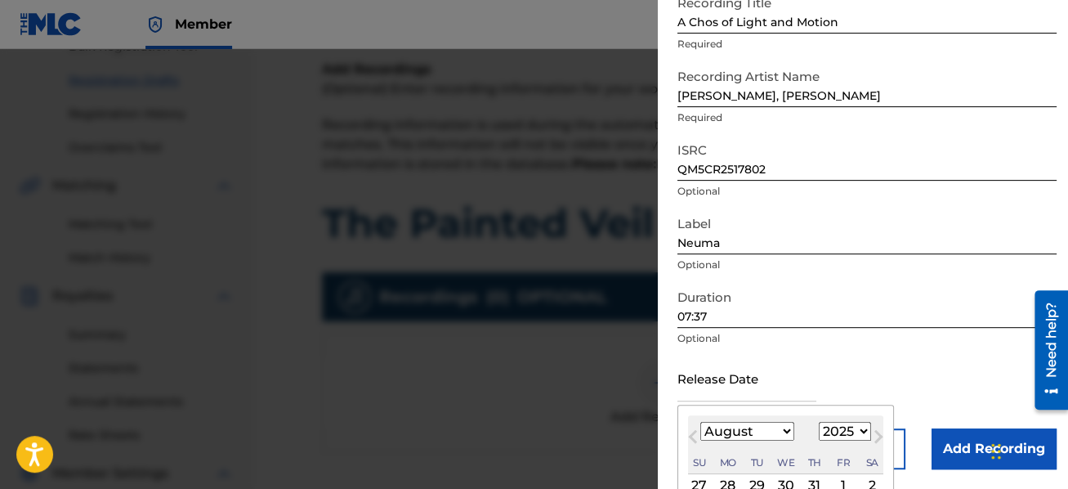
click at [735, 383] on input "text" at bounding box center [747, 378] width 139 height 47
click at [695, 432] on span "Previous Month" at bounding box center [695, 439] width 0 height 25
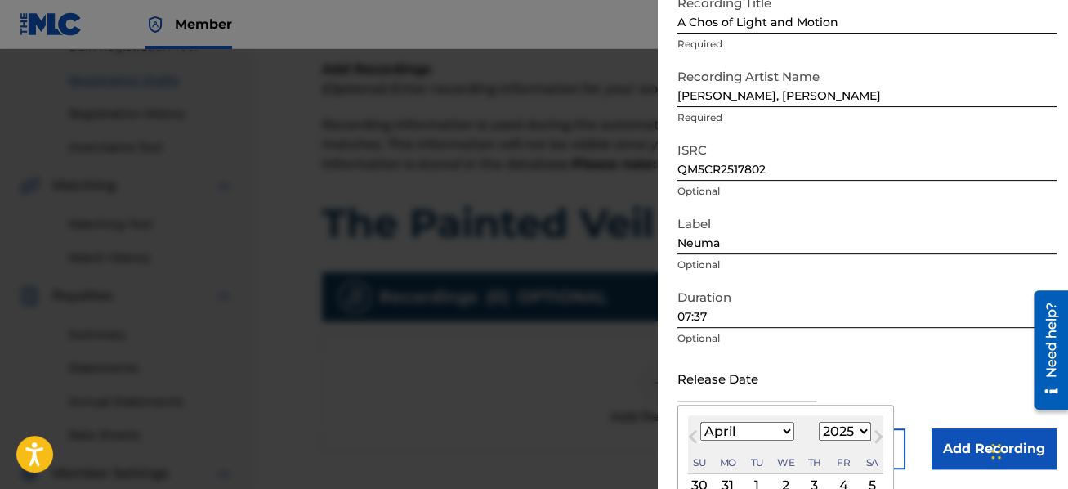
click at [695, 432] on span "Previous Month" at bounding box center [695, 439] width 0 height 25
select select "2"
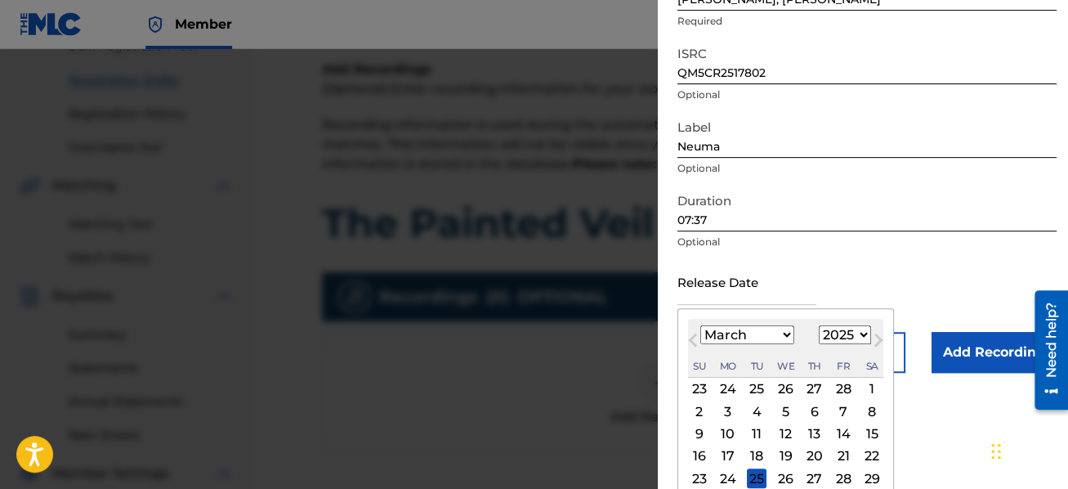
scroll to position [206, 0]
click at [836, 455] on div "21" at bounding box center [844, 455] width 20 height 20
type input "[DATE]"
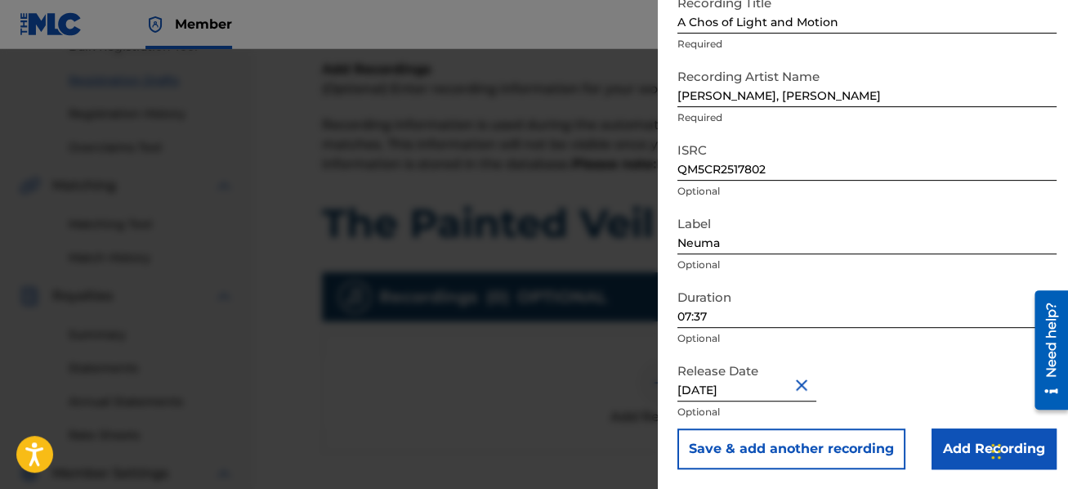
click at [984, 455] on input "Add Recording" at bounding box center [994, 448] width 125 height 41
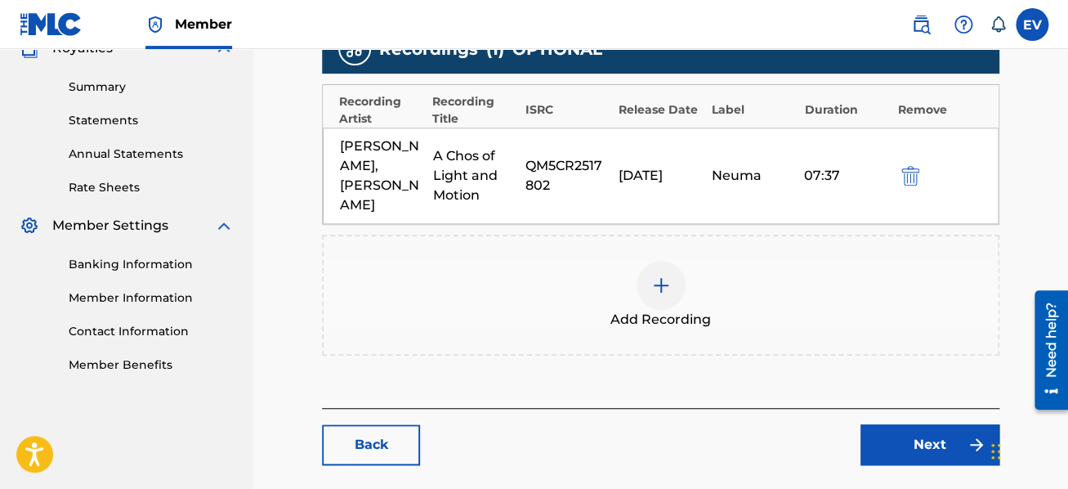
scroll to position [522, 0]
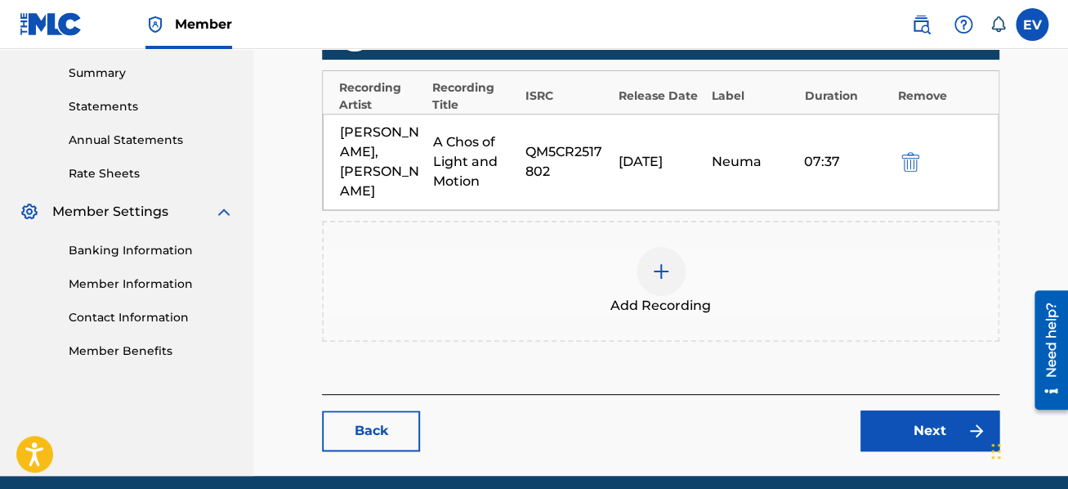
click at [913, 410] on link "Next" at bounding box center [930, 430] width 139 height 41
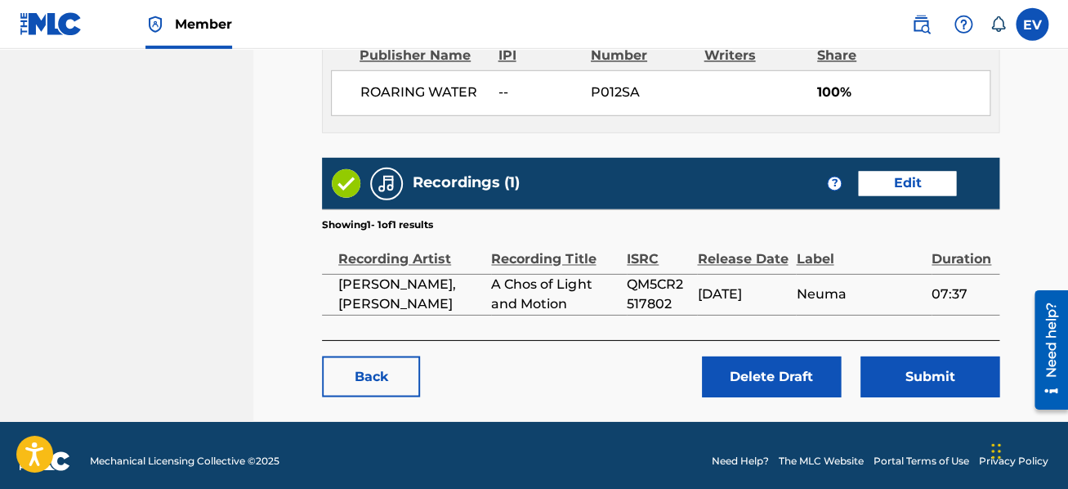
scroll to position [876, 0]
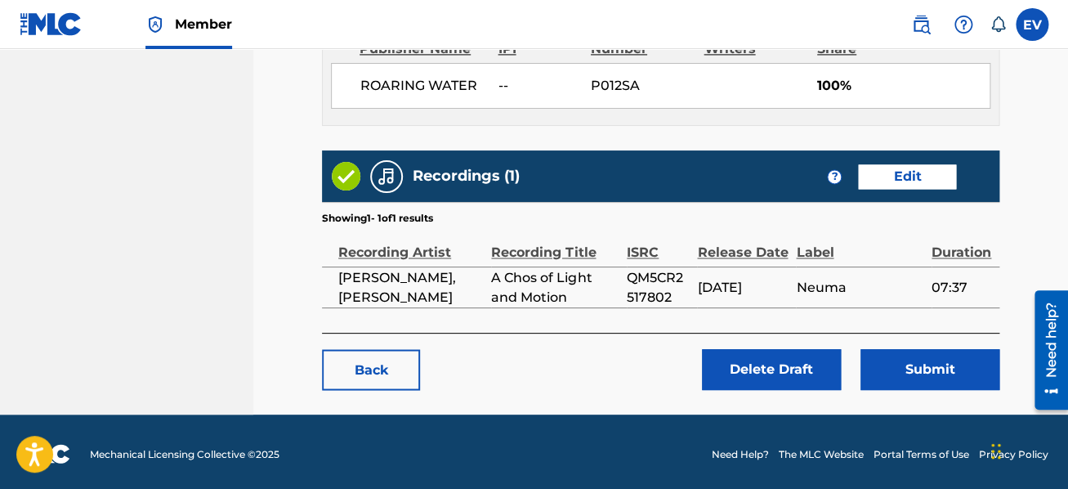
click at [938, 366] on button "Submit" at bounding box center [930, 369] width 139 height 41
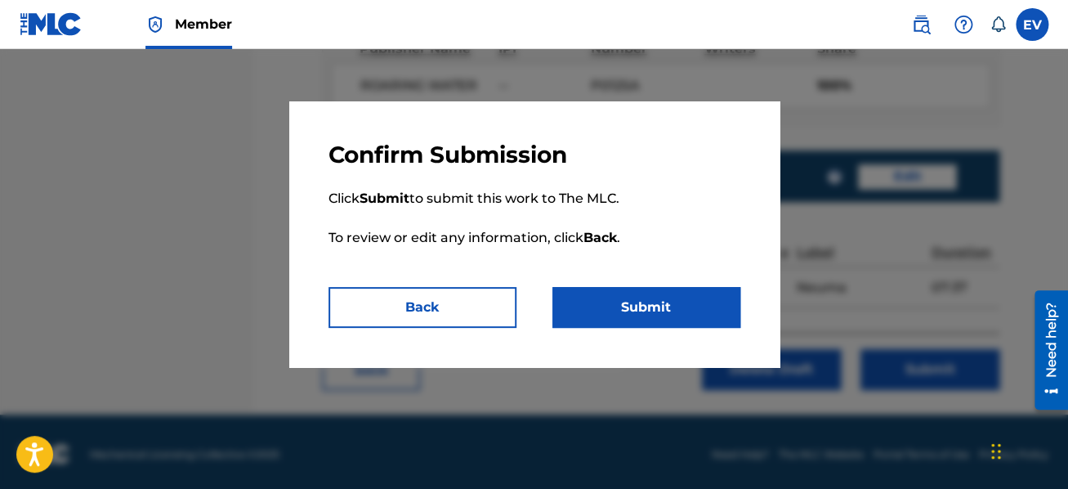
click at [613, 302] on button "Submit" at bounding box center [647, 307] width 188 height 41
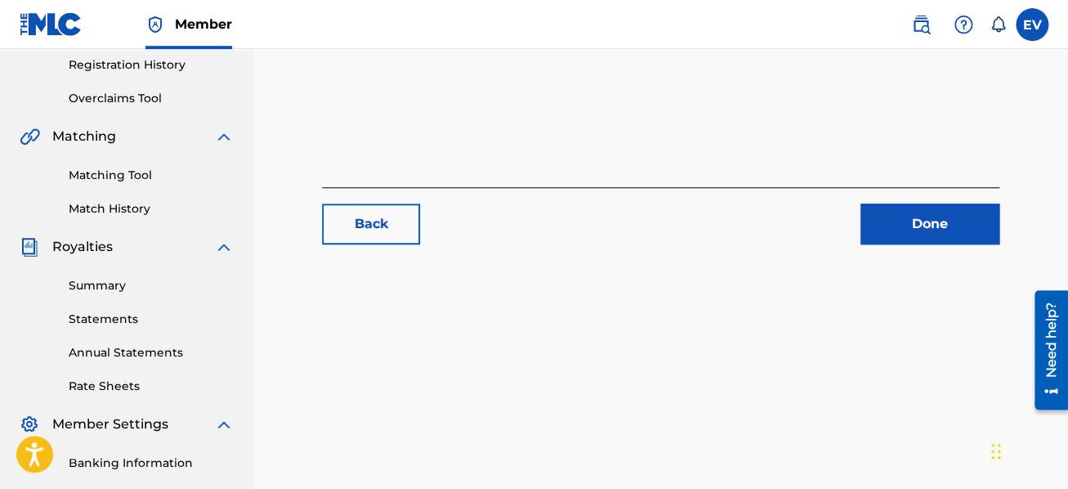
scroll to position [348, 0]
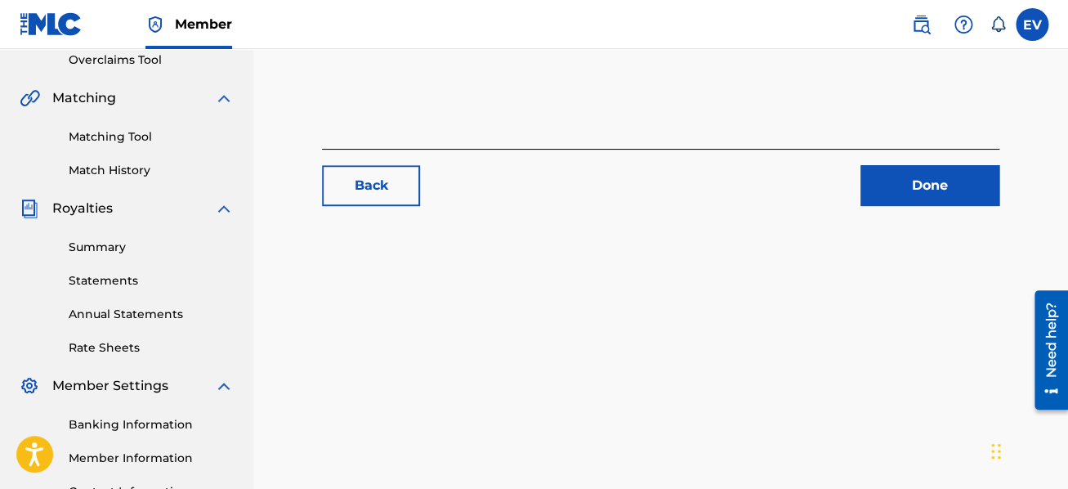
click at [938, 186] on link "Done" at bounding box center [930, 185] width 139 height 41
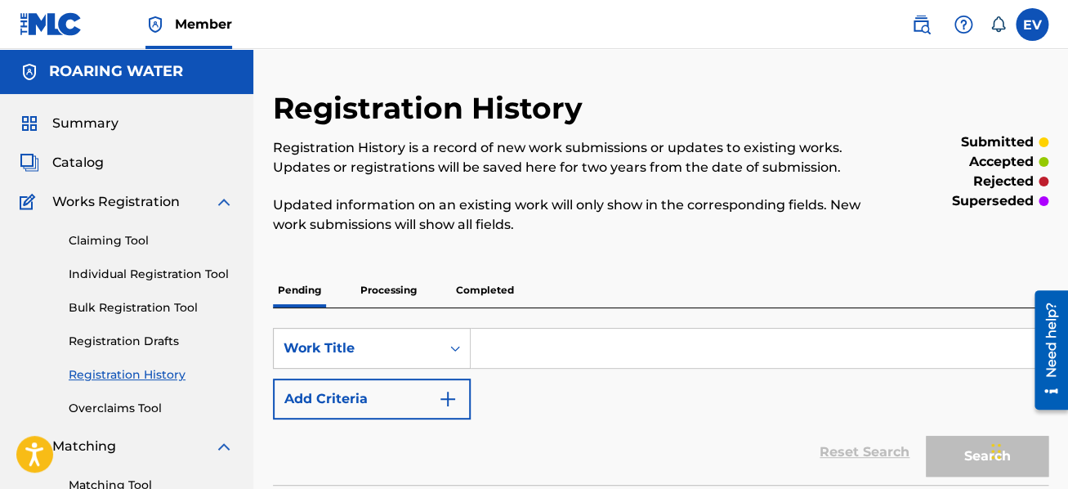
click at [408, 284] on p "Processing" at bounding box center [389, 290] width 66 height 34
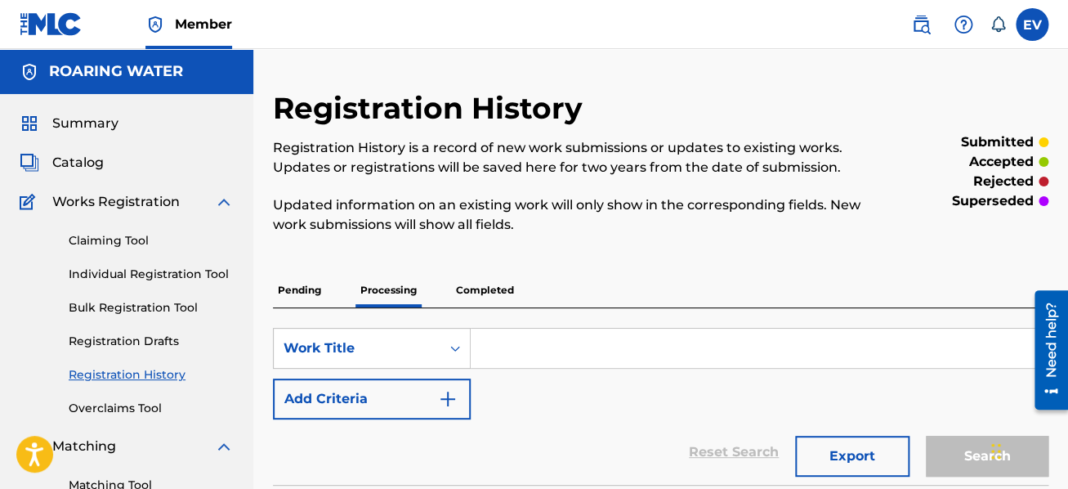
click at [298, 289] on p "Pending" at bounding box center [299, 290] width 53 height 34
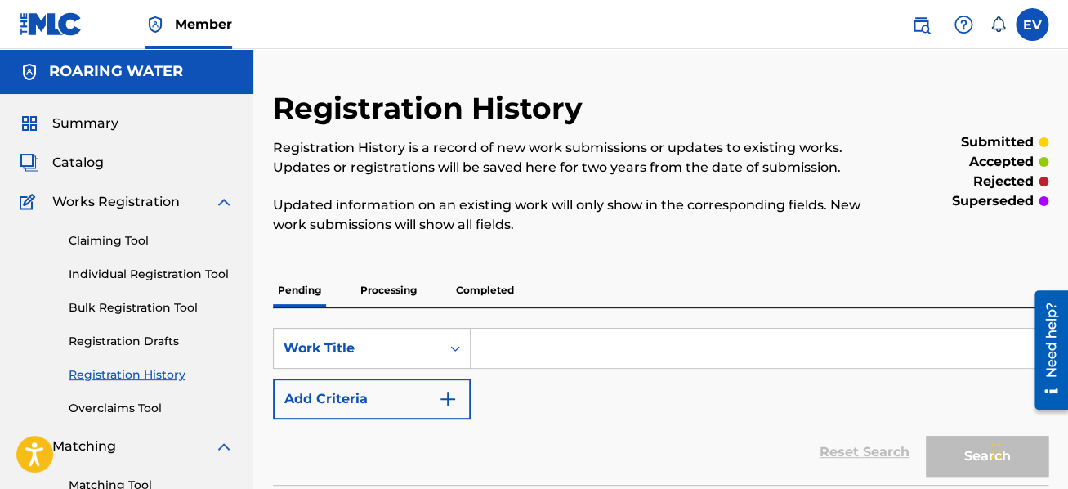
click at [144, 275] on link "Individual Registration Tool" at bounding box center [151, 274] width 165 height 17
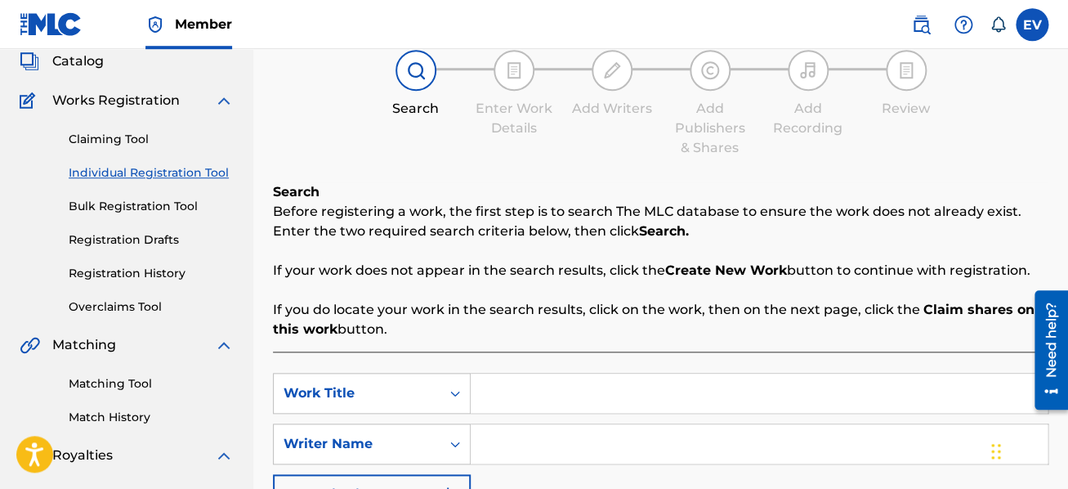
scroll to position [261, 0]
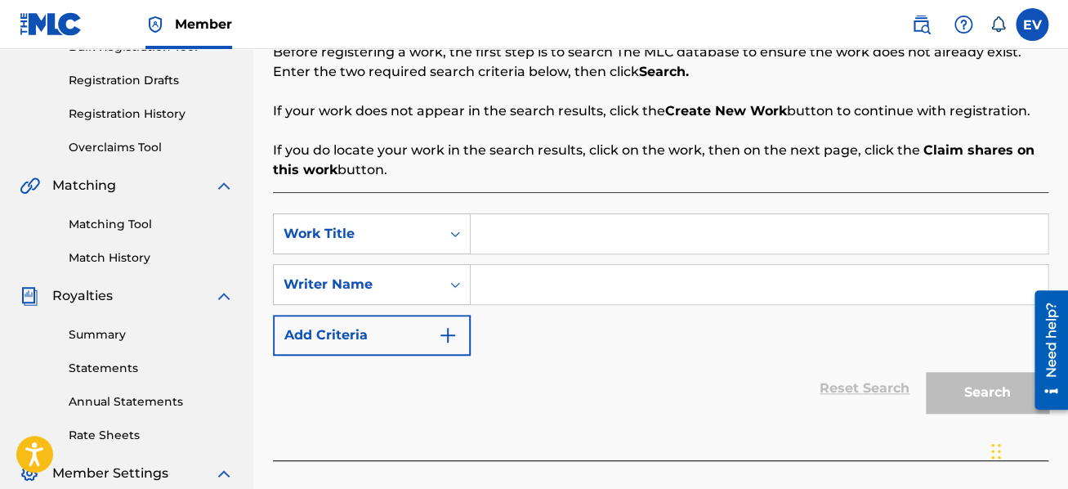
click at [490, 232] on input "Search Form" at bounding box center [759, 233] width 577 height 39
type input "Weave the Dance on the Floor of the Breeze"
click at [484, 278] on input "Search Form" at bounding box center [759, 284] width 577 height 39
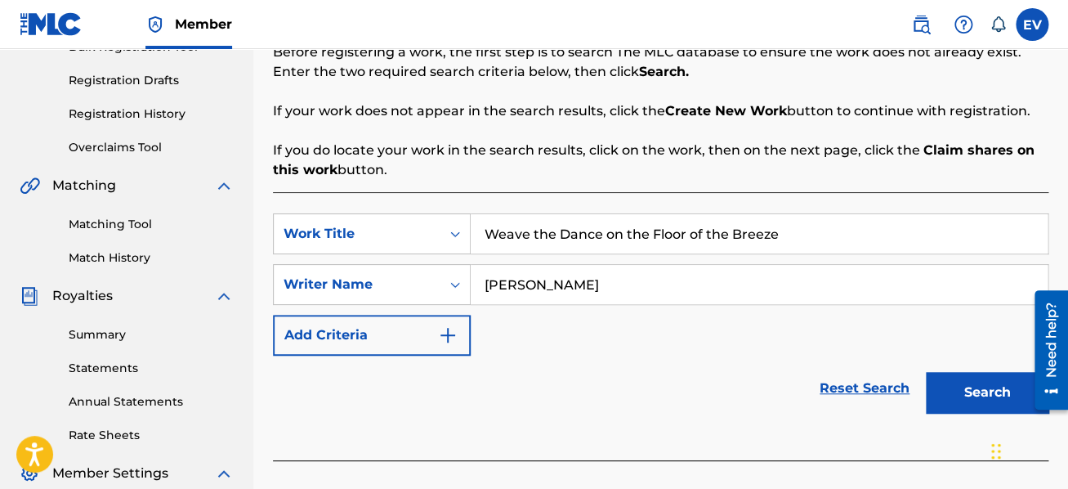
type input "[PERSON_NAME]"
click at [963, 387] on button "Search" at bounding box center [987, 392] width 123 height 41
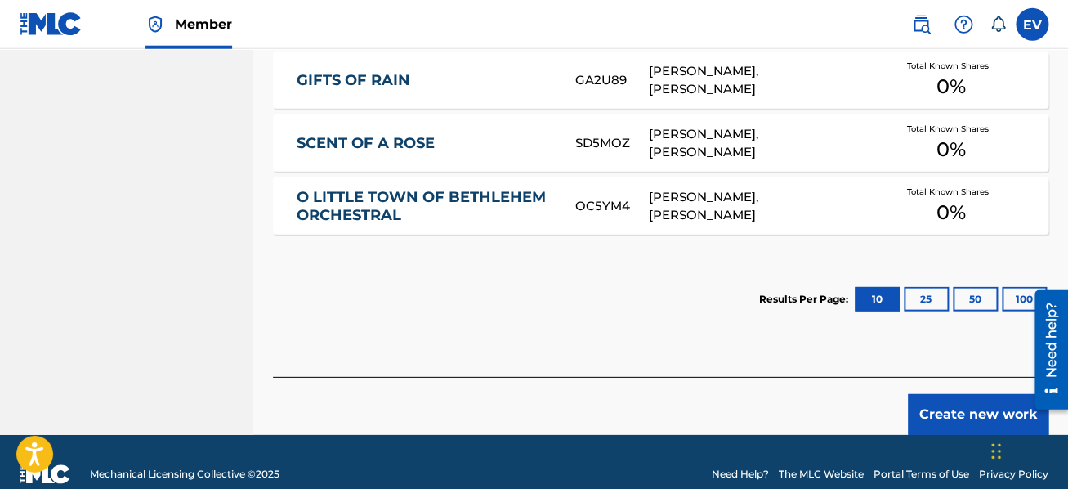
scroll to position [1206, 0]
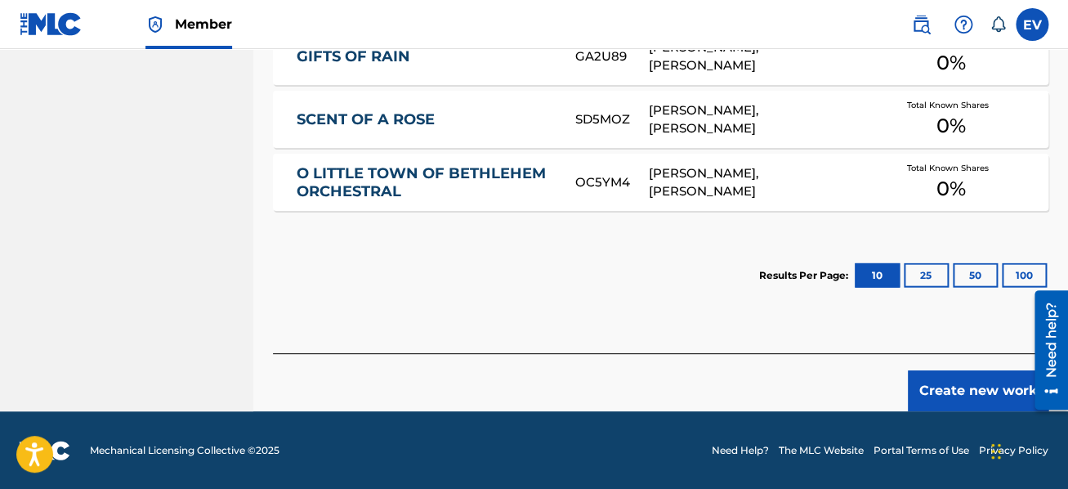
click at [937, 389] on button "Create new work" at bounding box center [978, 390] width 141 height 41
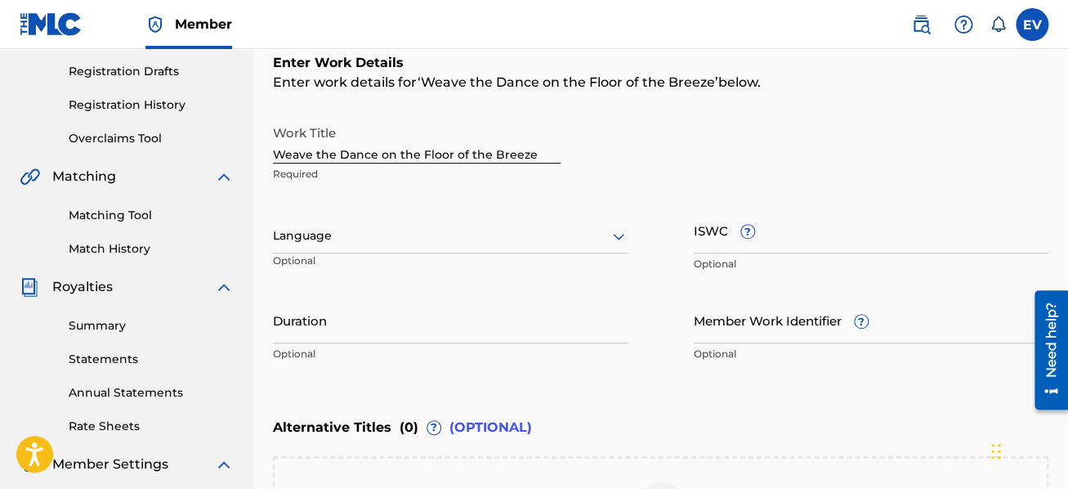
scroll to position [185, 0]
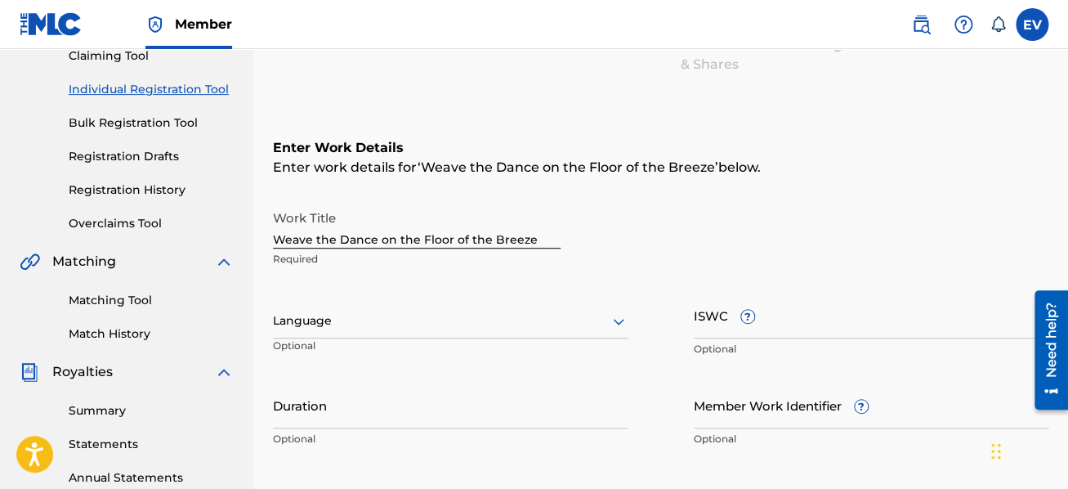
click at [411, 326] on div at bounding box center [451, 321] width 356 height 20
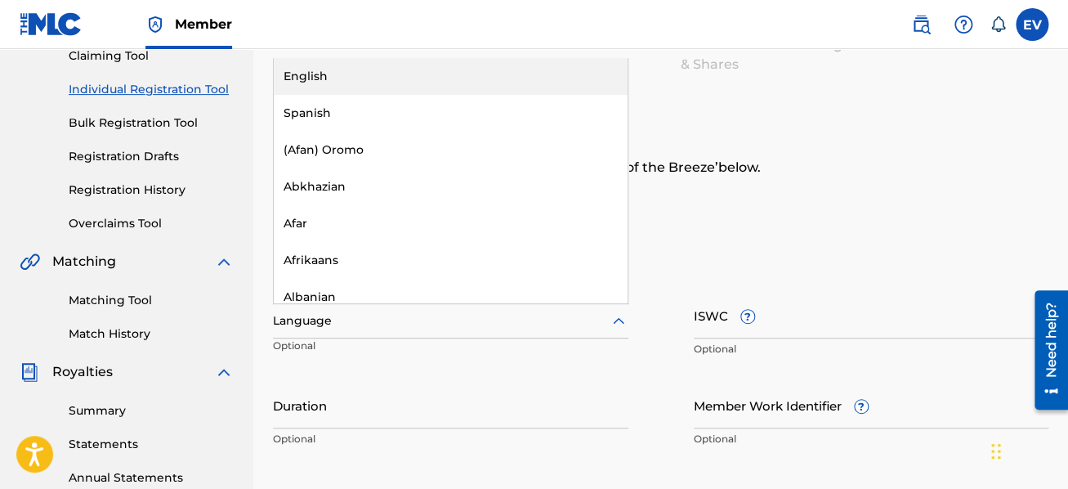
click at [366, 73] on div "English" at bounding box center [451, 76] width 354 height 37
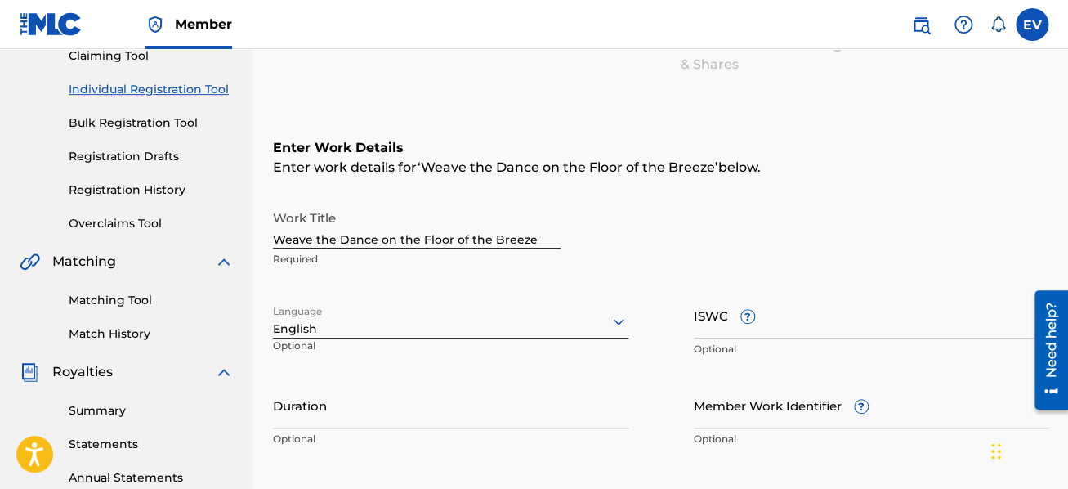
click at [344, 401] on input "Duration" at bounding box center [451, 405] width 356 height 47
type input "03:33"
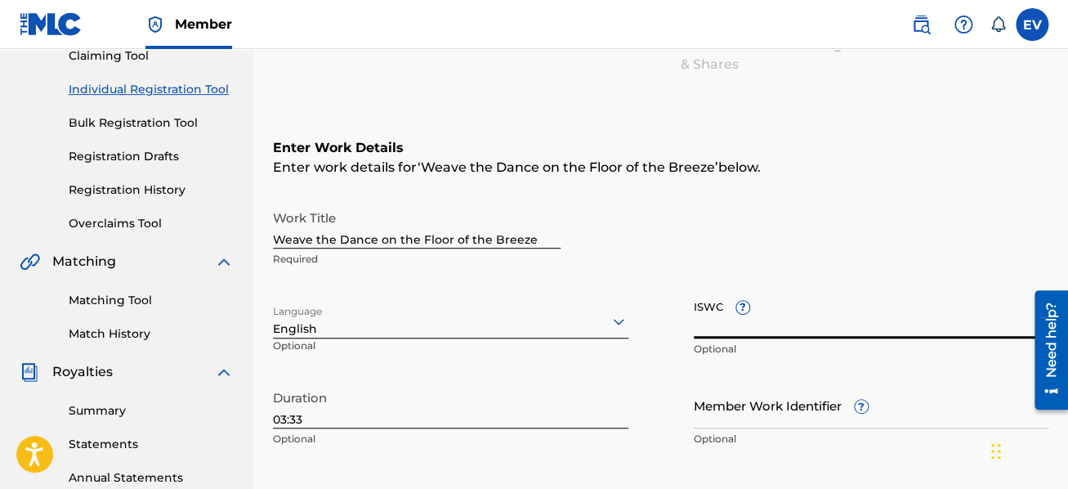
click at [724, 310] on input "ISWC ?" at bounding box center [872, 315] width 356 height 47
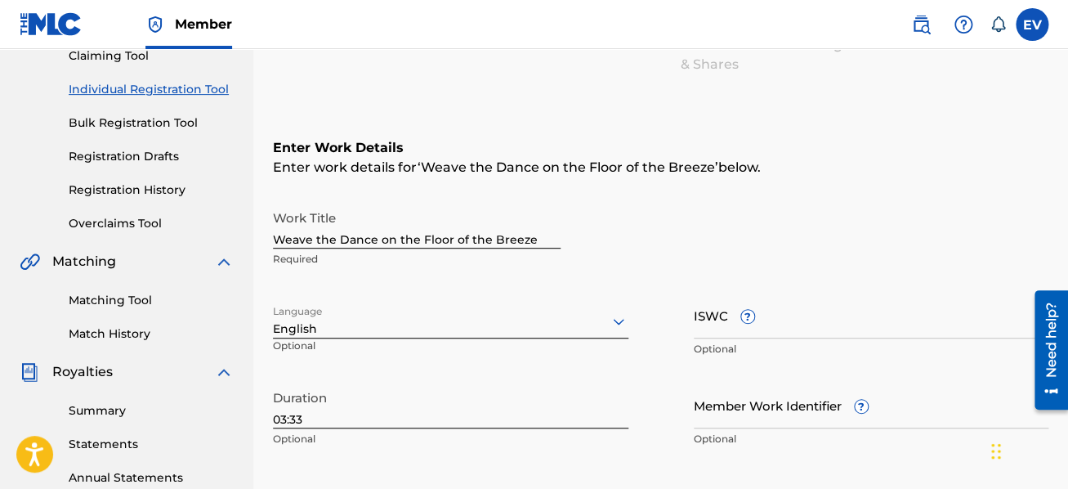
click at [711, 323] on input "ISWC ?" at bounding box center [872, 315] width 356 height 47
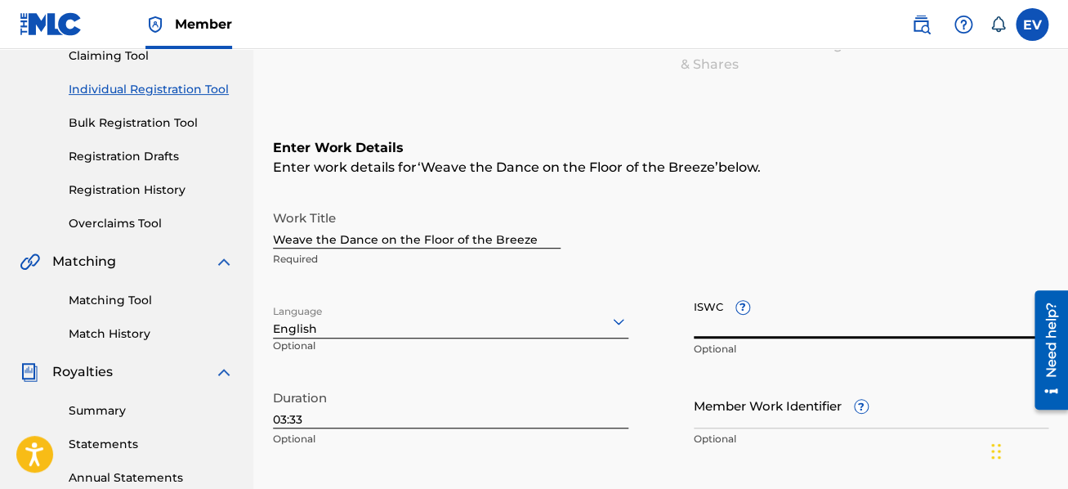
paste input "T-931.095.238-6"
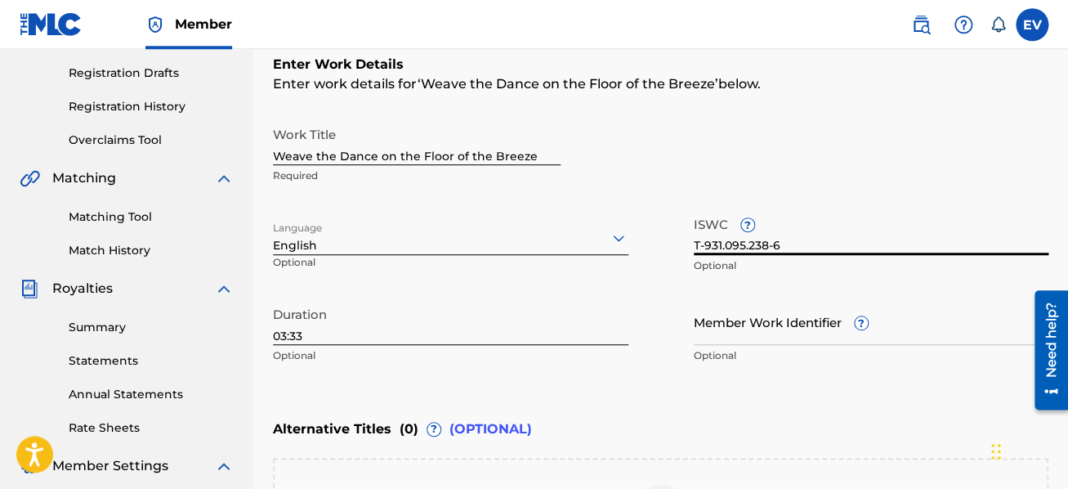
scroll to position [360, 0]
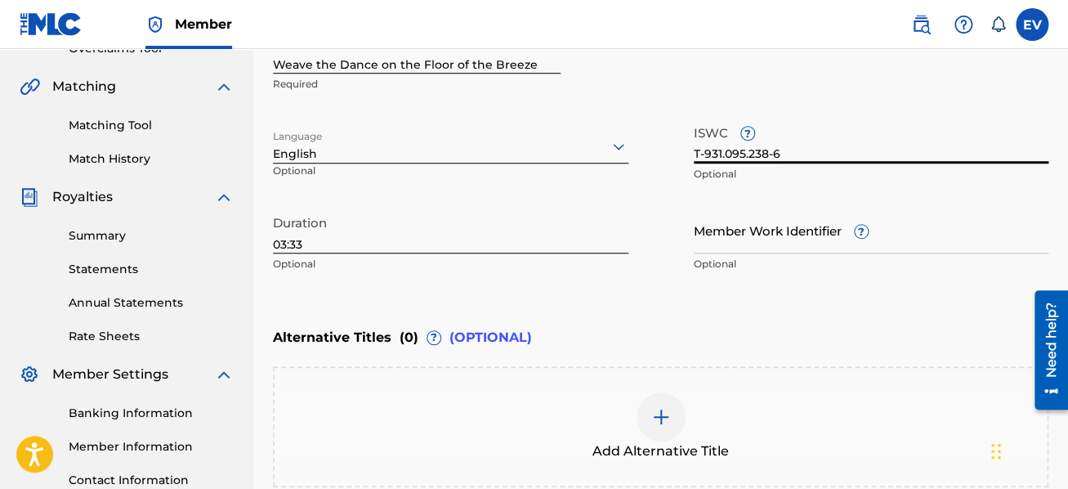
type input "T-931.095.238-6"
click at [652, 414] on img at bounding box center [661, 417] width 20 height 20
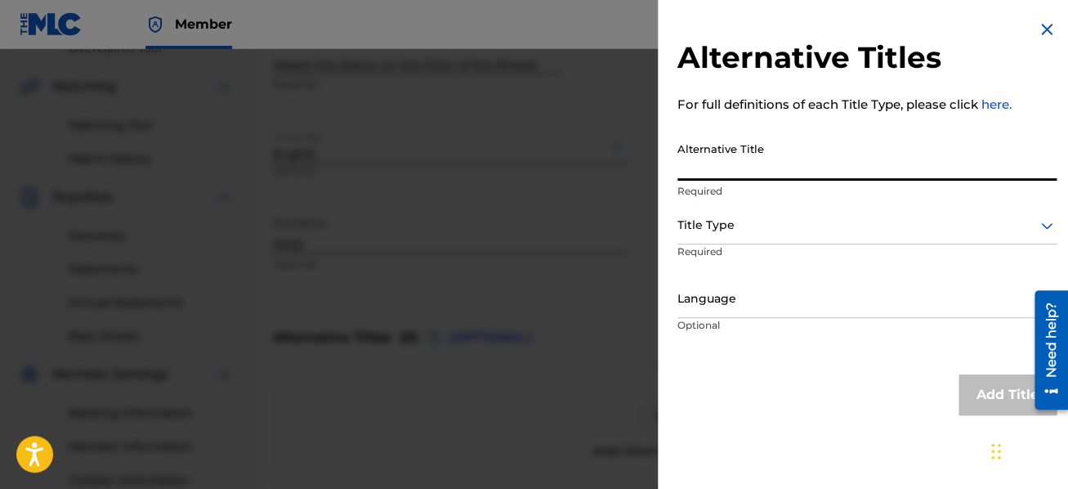
click at [727, 163] on input "Alternative Title" at bounding box center [867, 157] width 379 height 47
type input "A Chaos of Light and Motion"
click at [1037, 229] on icon at bounding box center [1047, 226] width 20 height 20
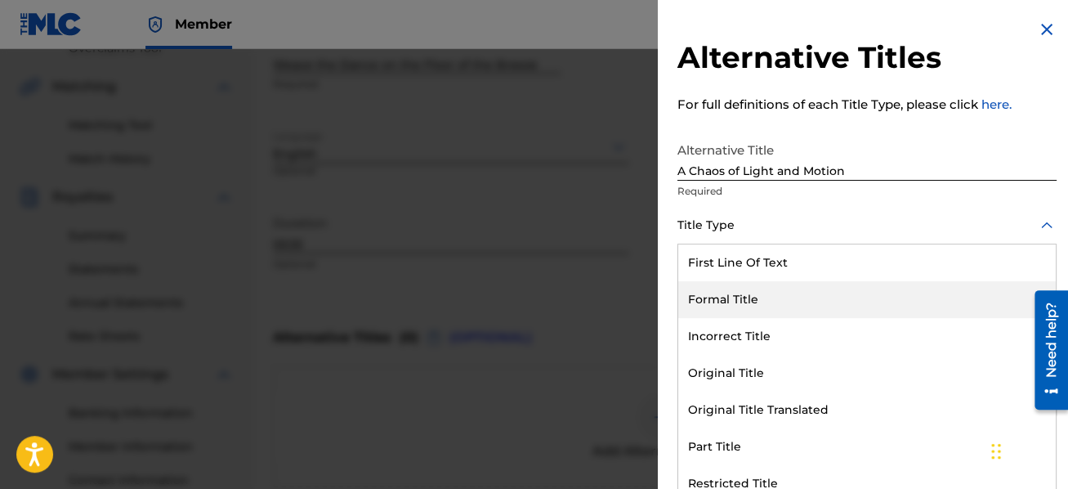
click at [868, 298] on div "Formal Title" at bounding box center [867, 299] width 378 height 37
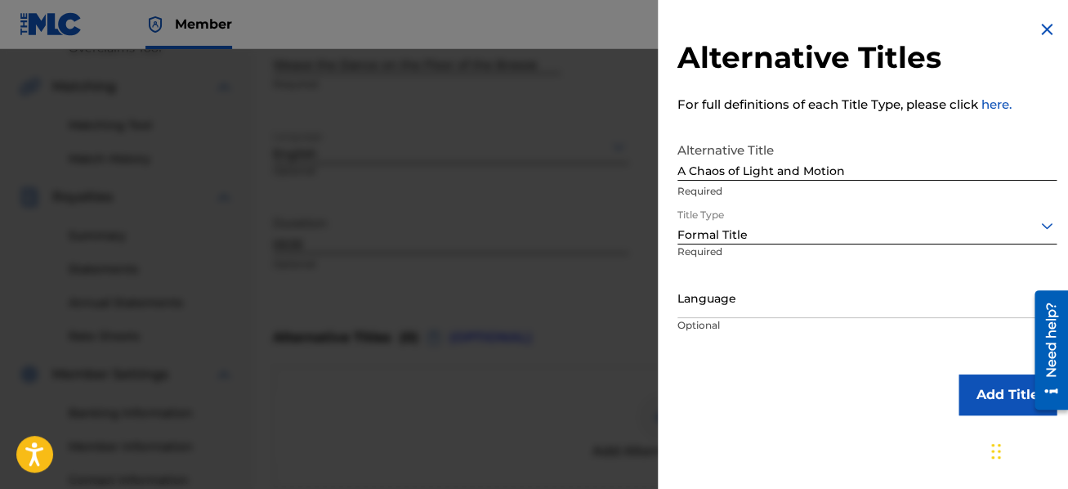
click at [786, 302] on div at bounding box center [867, 299] width 379 height 20
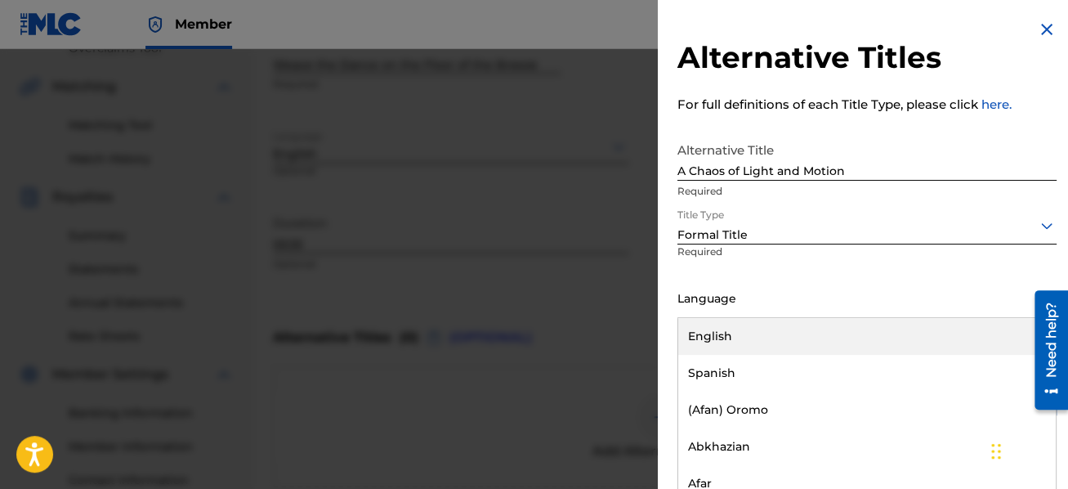
click at [764, 342] on div "English" at bounding box center [867, 336] width 378 height 37
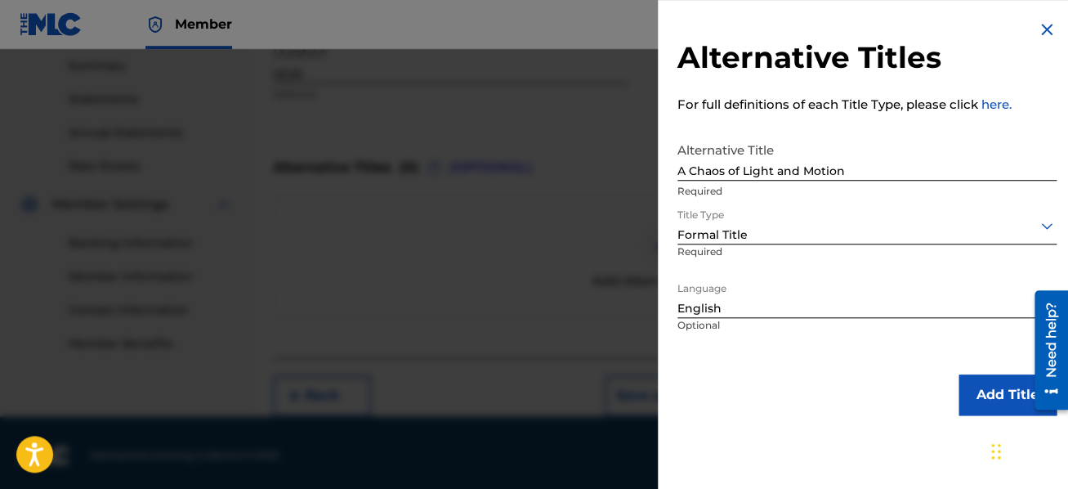
scroll to position [534, 0]
click at [985, 393] on button "Add Title" at bounding box center [1008, 394] width 98 height 41
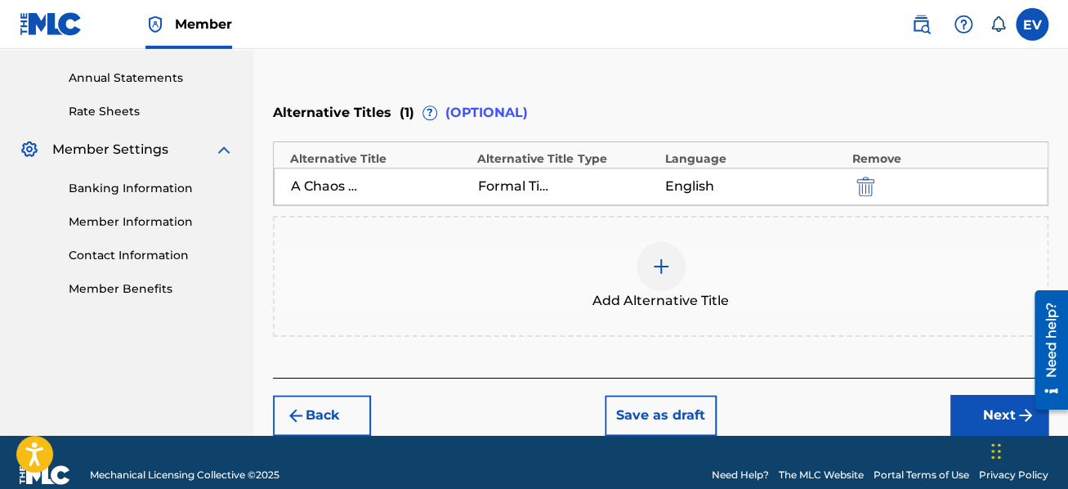
scroll to position [607, 0]
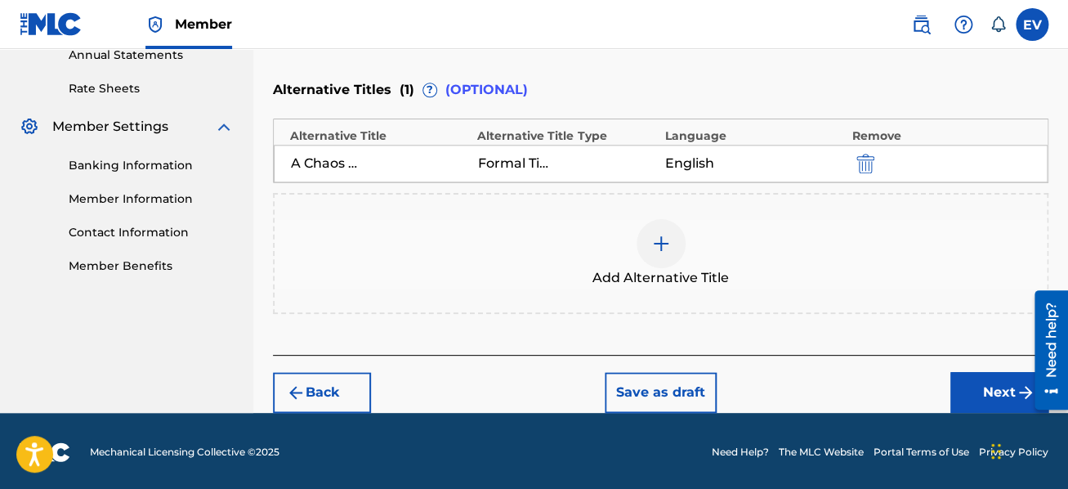
click at [999, 392] on button "Next" at bounding box center [1000, 392] width 98 height 41
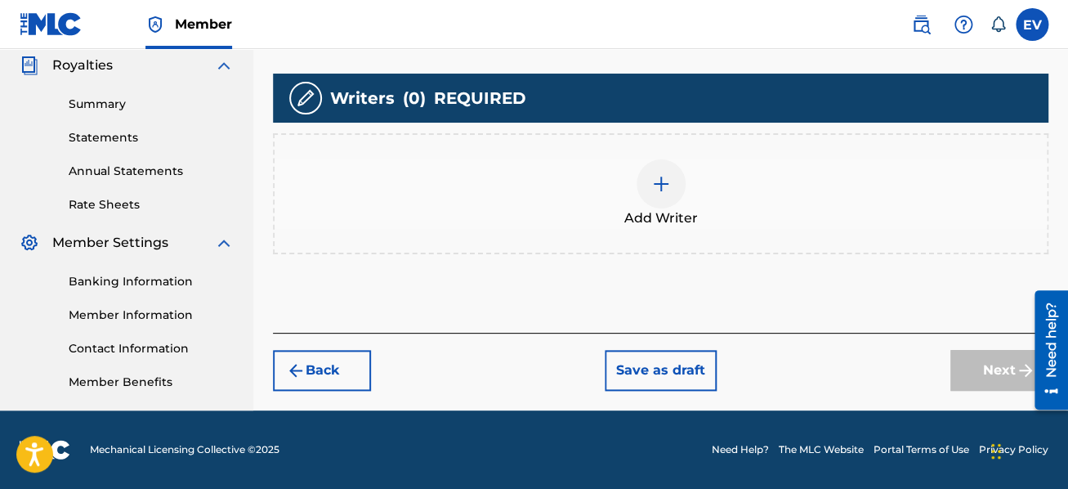
click at [657, 191] on img at bounding box center [661, 184] width 20 height 20
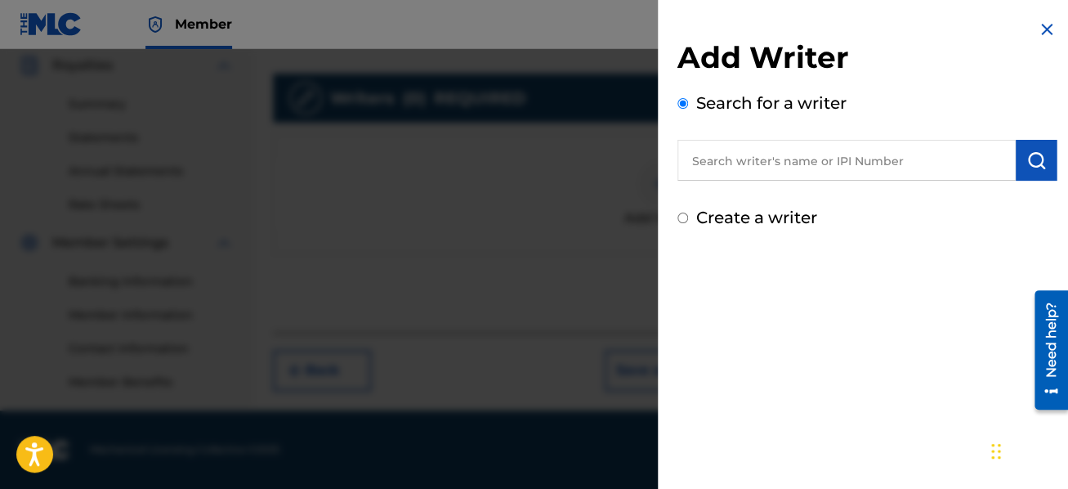
click at [693, 164] on input "text" at bounding box center [847, 160] width 338 height 41
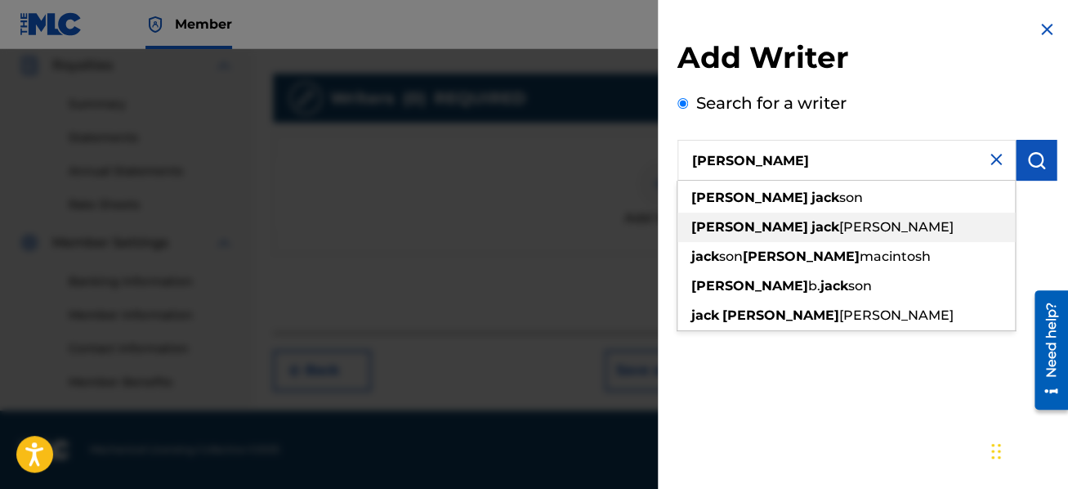
click at [726, 222] on strong "[PERSON_NAME]" at bounding box center [750, 227] width 117 height 16
type input "[PERSON_NAME]"
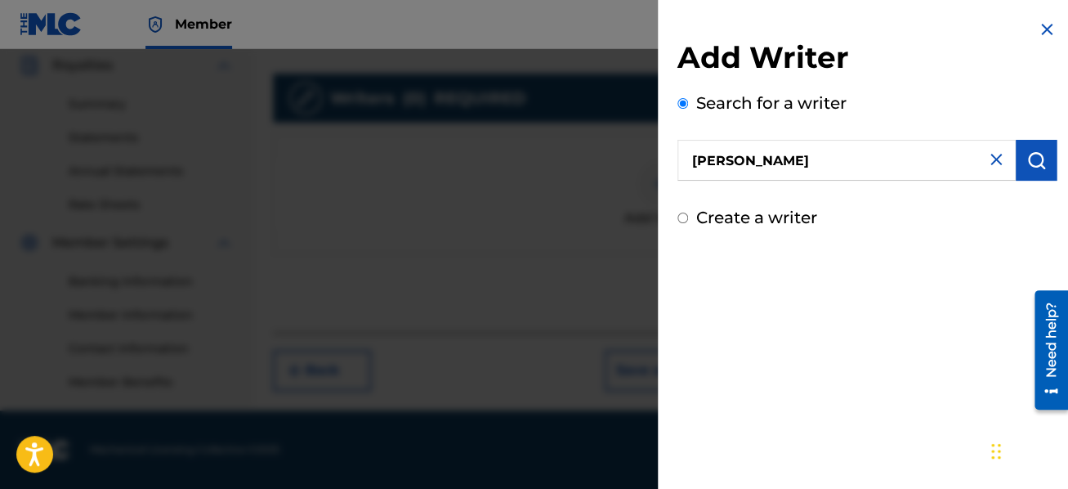
click at [1039, 150] on button "submit" at bounding box center [1036, 160] width 41 height 41
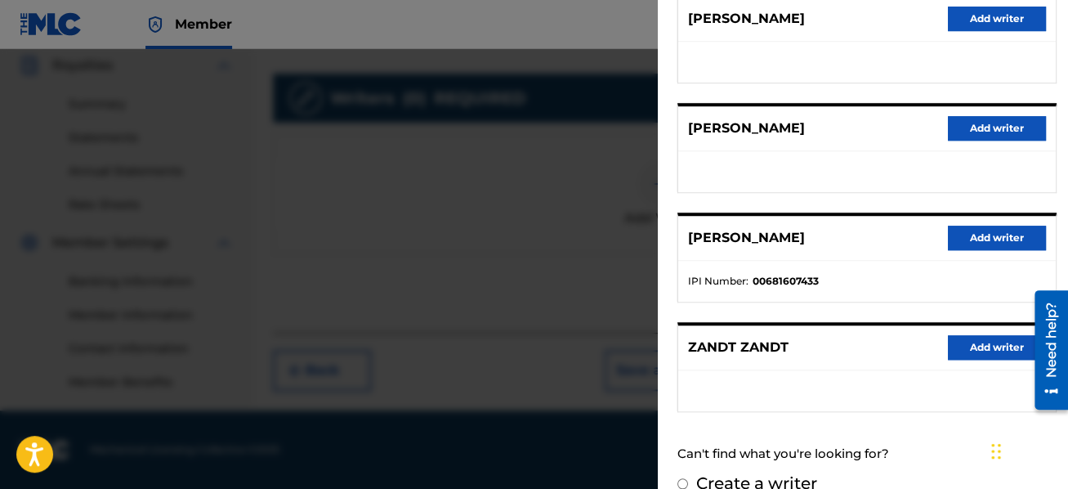
scroll to position [352, 0]
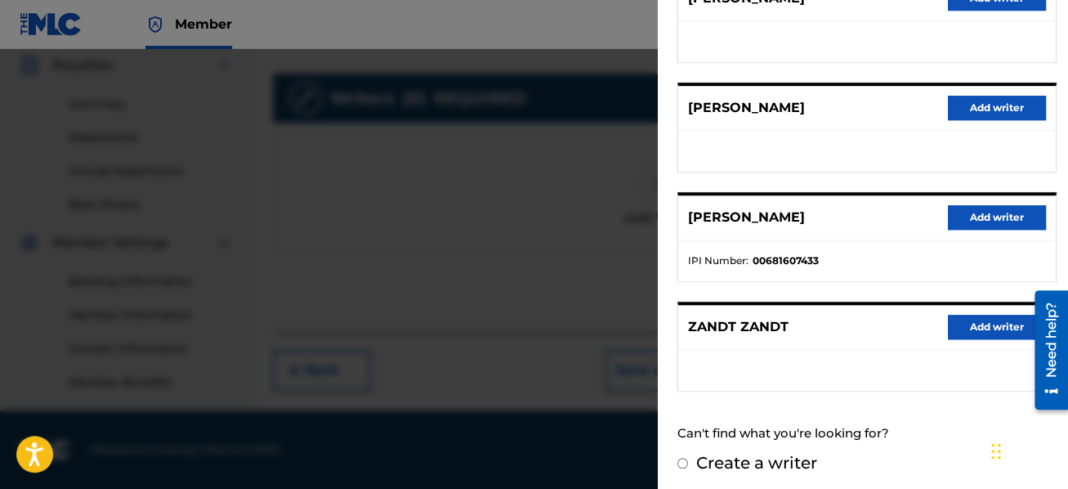
click at [989, 216] on button "Add writer" at bounding box center [997, 217] width 98 height 25
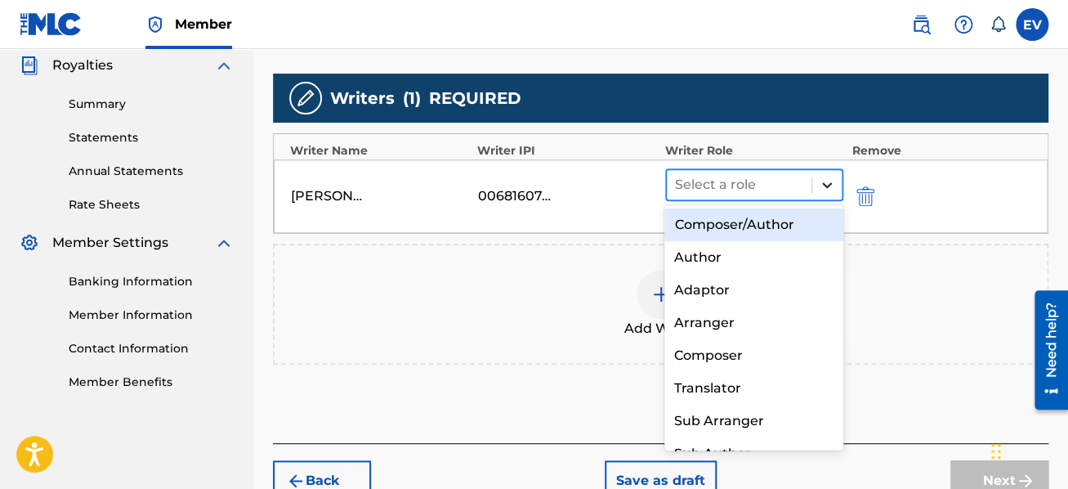
click at [826, 188] on icon at bounding box center [827, 185] width 16 height 16
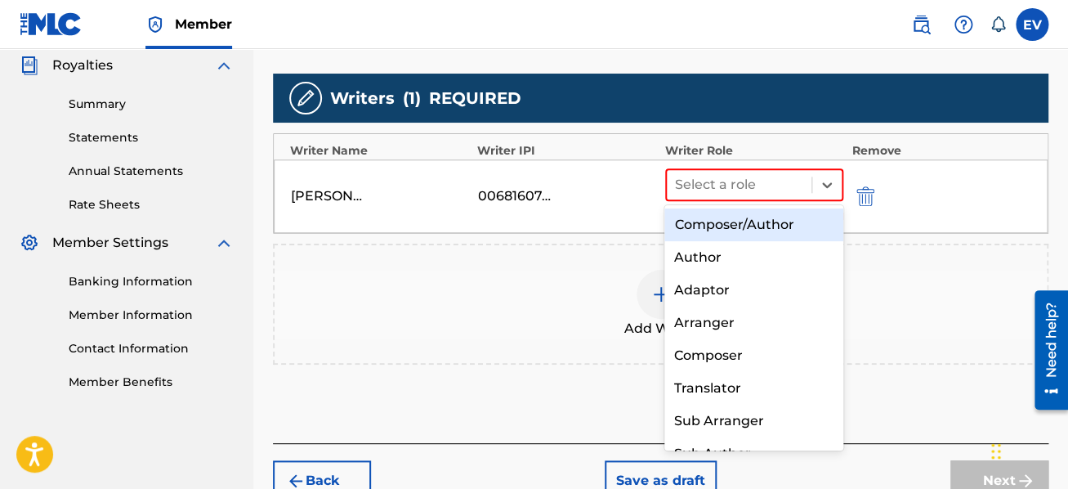
click at [796, 217] on div "Composer/Author" at bounding box center [754, 224] width 179 height 33
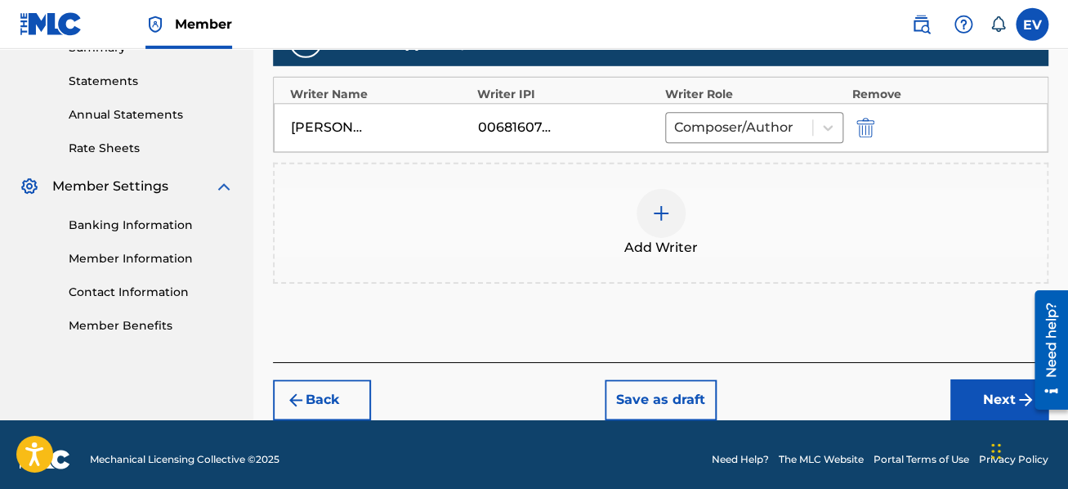
scroll to position [555, 0]
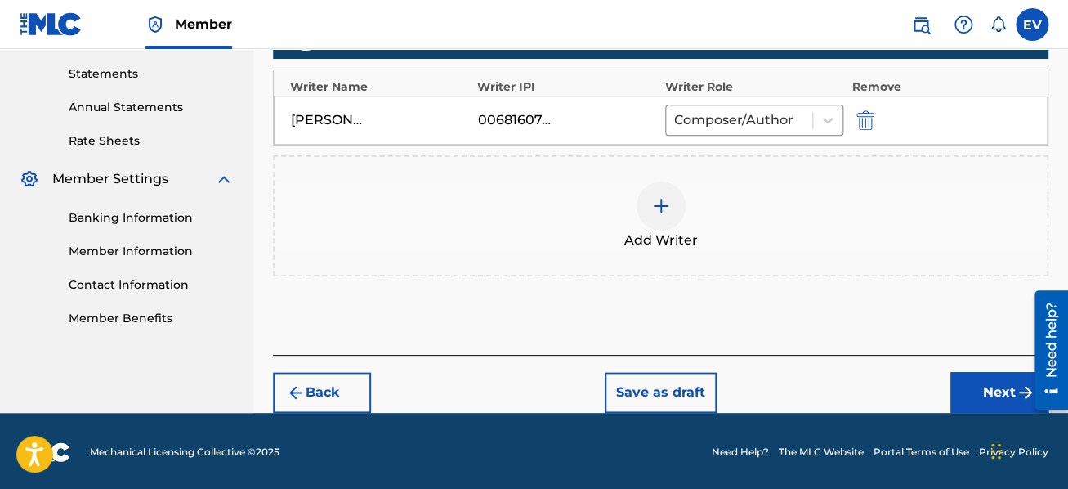
click at [989, 383] on button "Next" at bounding box center [1000, 392] width 98 height 41
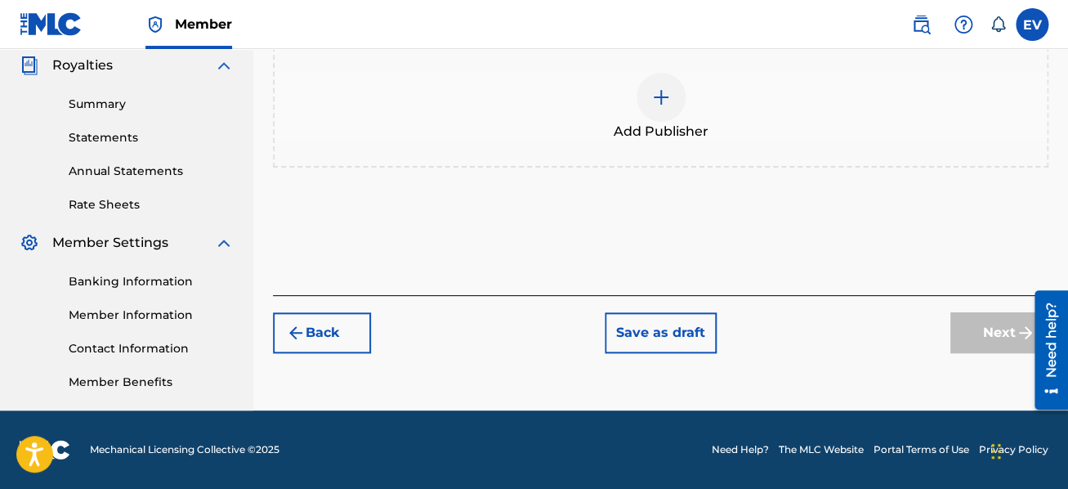
click at [659, 97] on img at bounding box center [661, 97] width 20 height 20
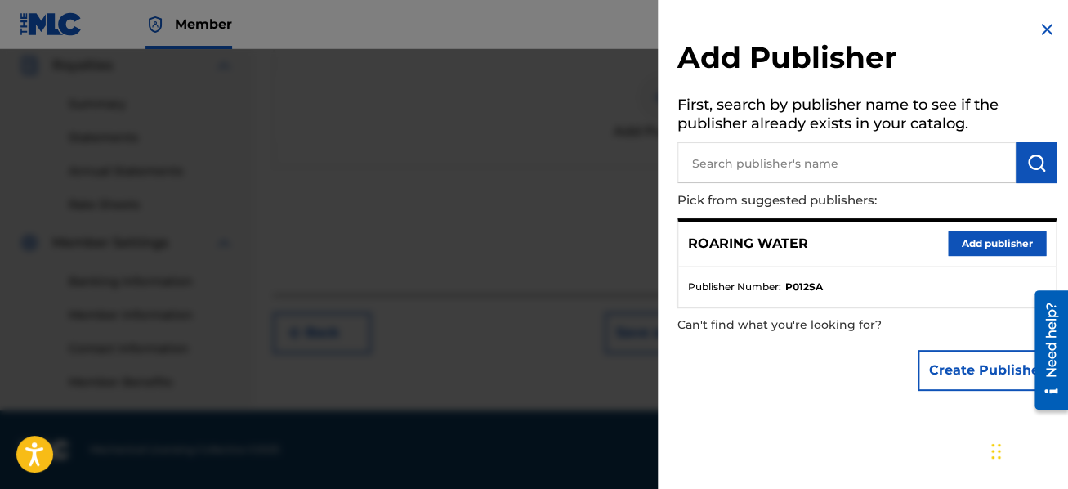
click at [983, 239] on button "Add publisher" at bounding box center [997, 243] width 98 height 25
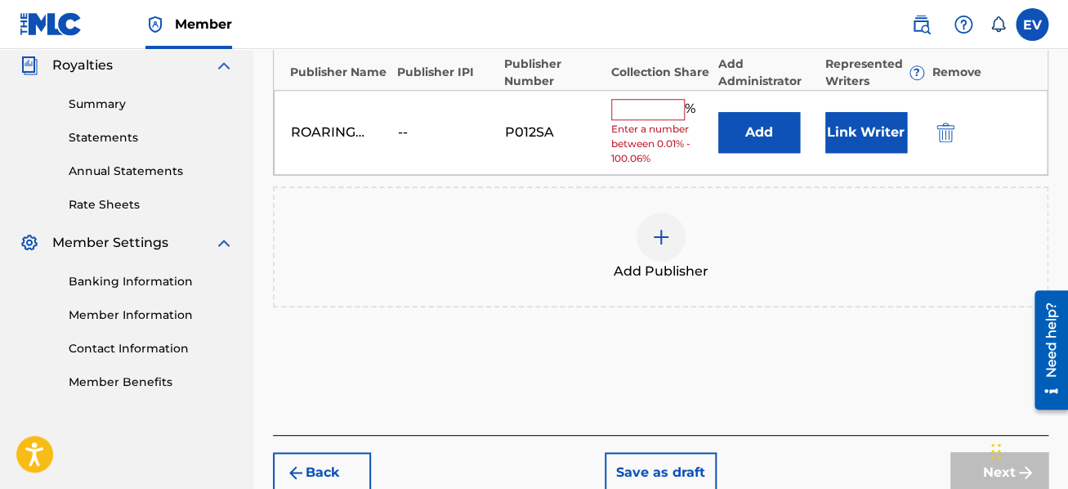
click at [656, 101] on input "text" at bounding box center [648, 109] width 74 height 21
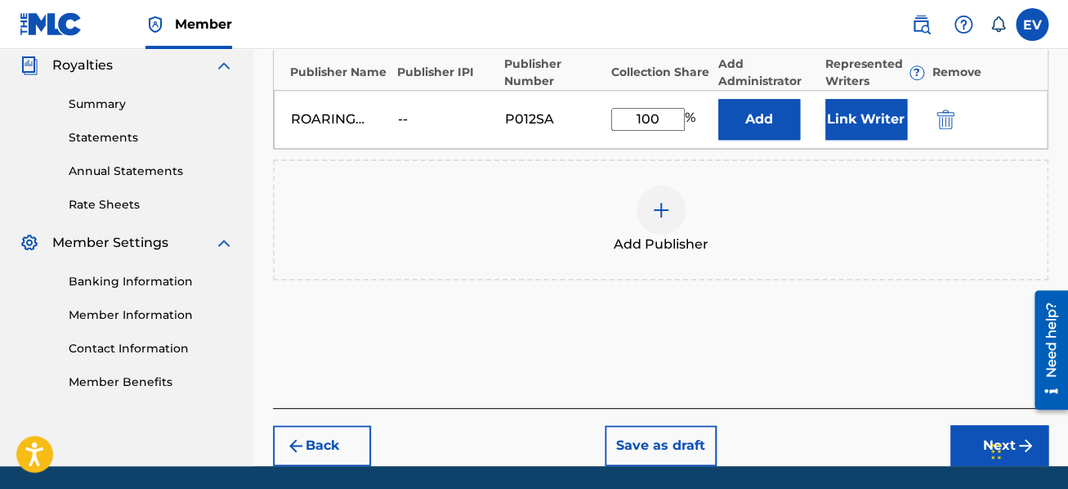
type input "100"
click at [962, 439] on button "Next" at bounding box center [1000, 445] width 98 height 41
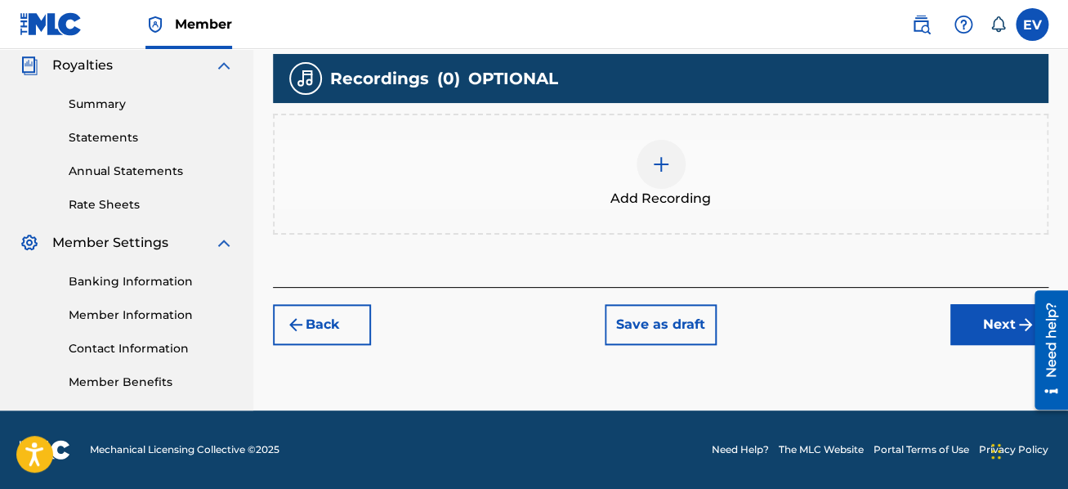
click at [665, 161] on img at bounding box center [661, 164] width 20 height 20
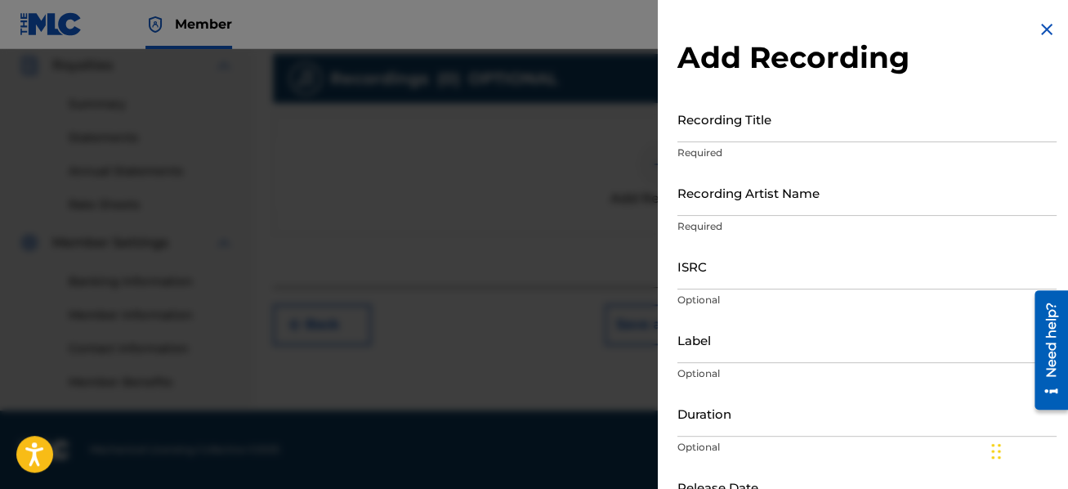
click at [654, 160] on div at bounding box center [534, 293] width 1068 height 489
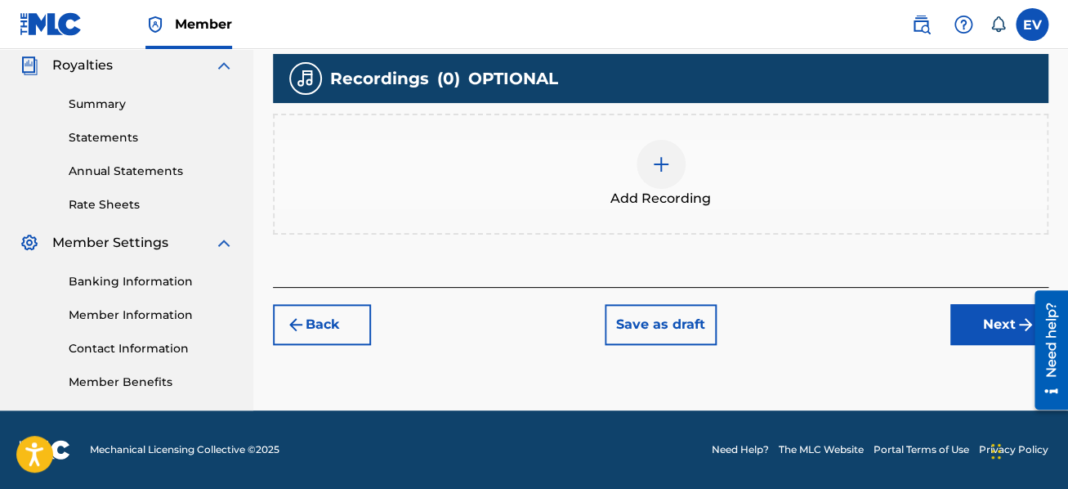
click at [662, 159] on img at bounding box center [661, 164] width 20 height 20
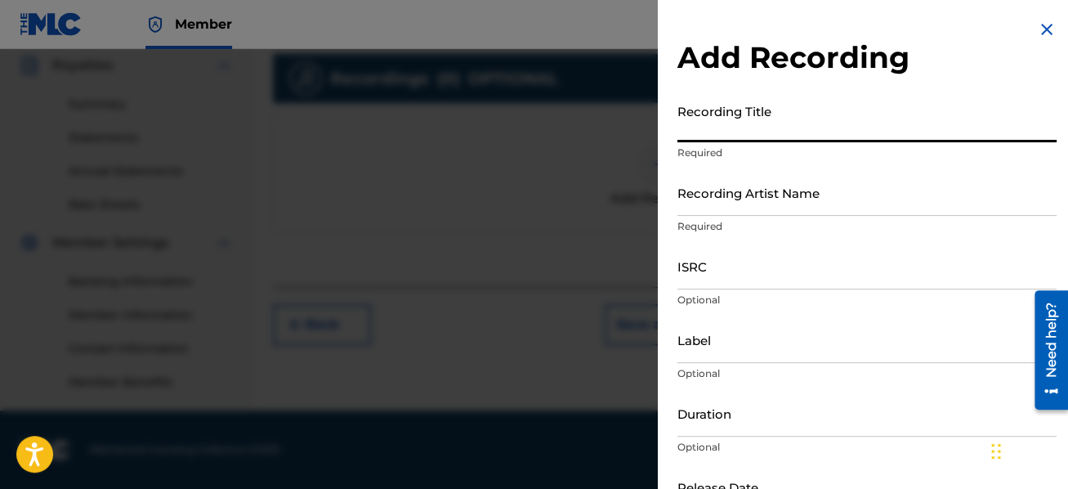
click at [747, 126] on input "Recording Title" at bounding box center [867, 119] width 379 height 47
type input "A Chaos of Light and Motion"
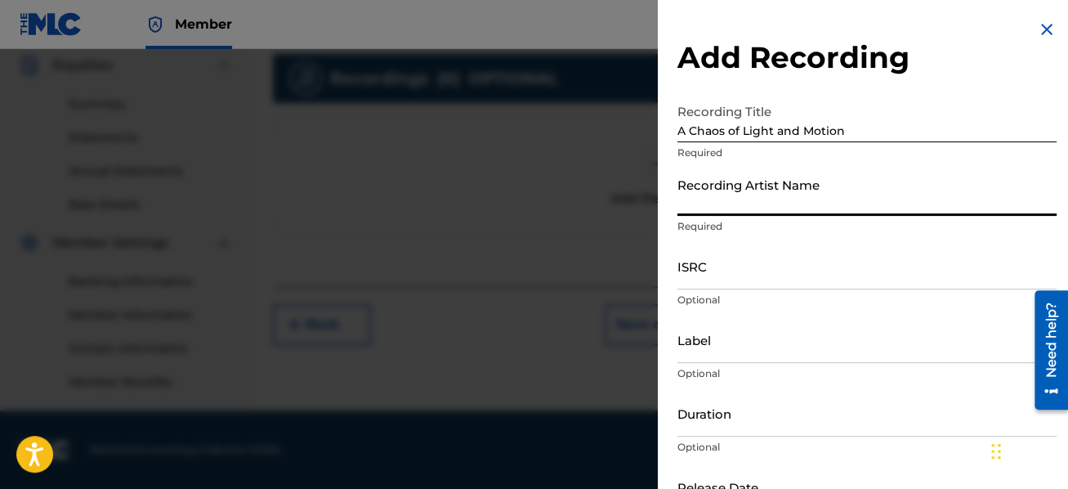
click at [772, 202] on input "Recording Artist Name" at bounding box center [867, 192] width 379 height 47
type input "[PERSON_NAME], [PERSON_NAME]"
click at [752, 279] on input "ISRC" at bounding box center [867, 266] width 379 height 47
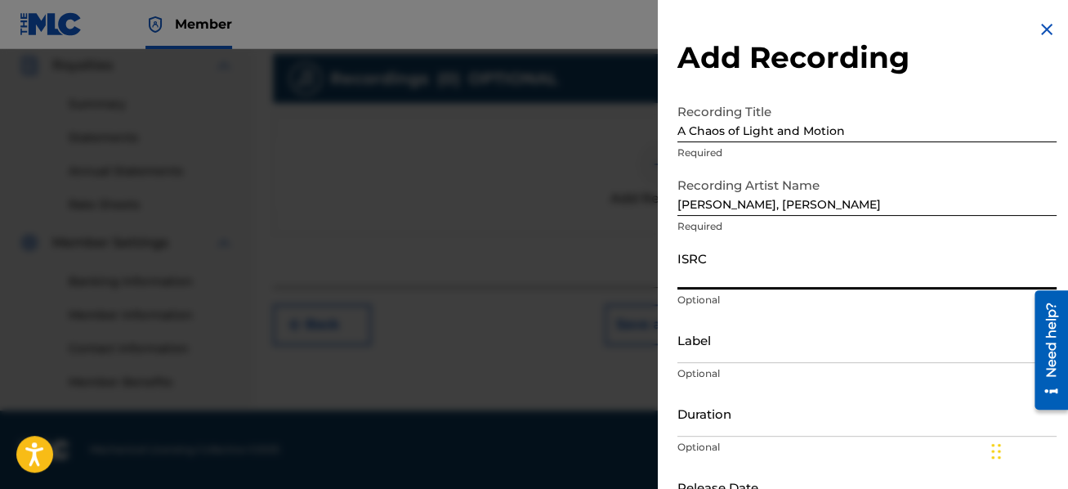
click at [710, 275] on input "ISRC" at bounding box center [867, 266] width 379 height 47
paste input "QM5CR2517803"
type input "QM5CR2517803"
click at [761, 343] on input "Label" at bounding box center [867, 339] width 379 height 47
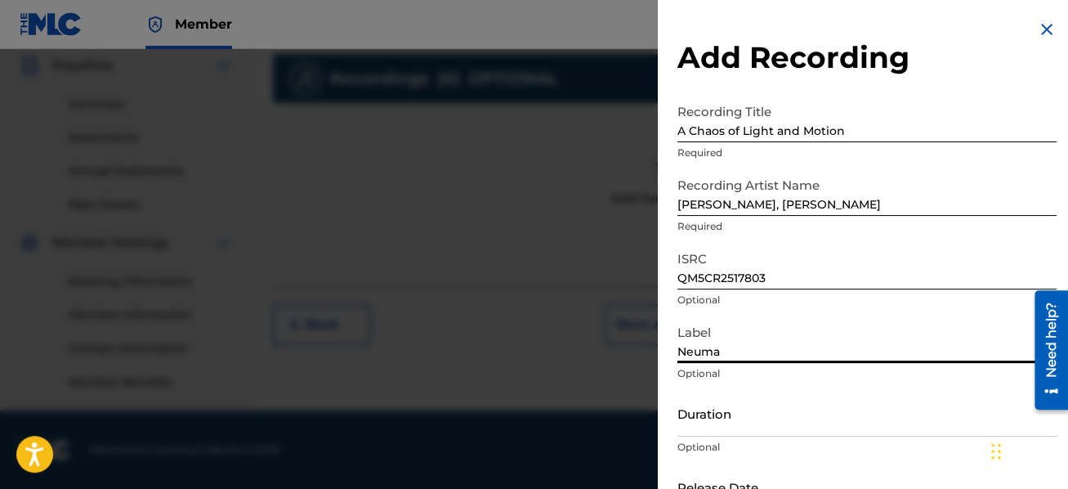
type input "Neuma"
click at [772, 403] on input "Duration" at bounding box center [867, 413] width 379 height 47
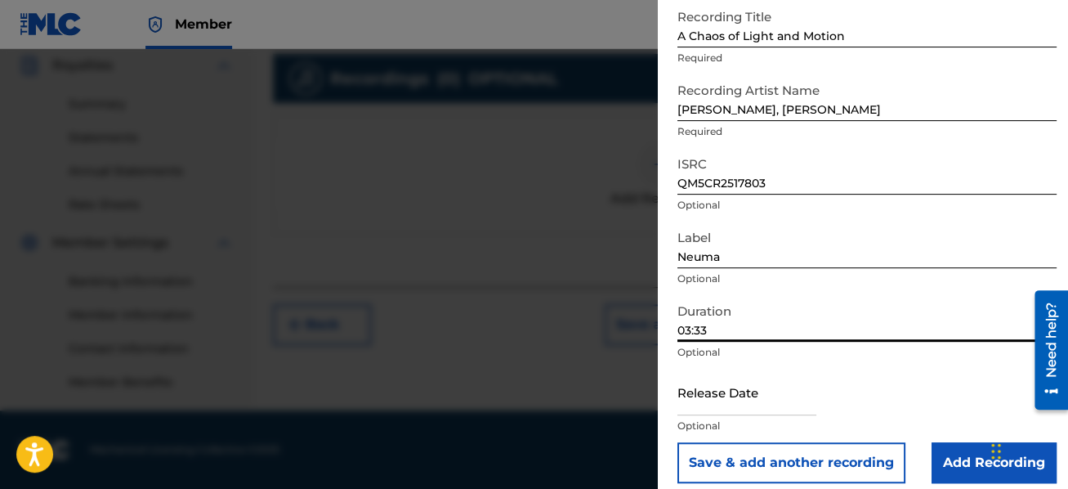
scroll to position [109, 0]
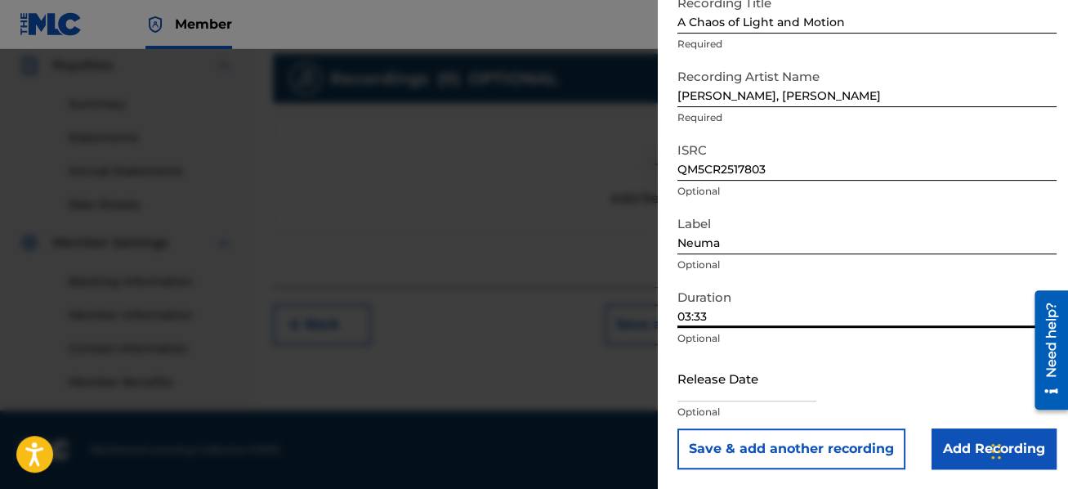
type input "03:33"
select select "7"
select select "2025"
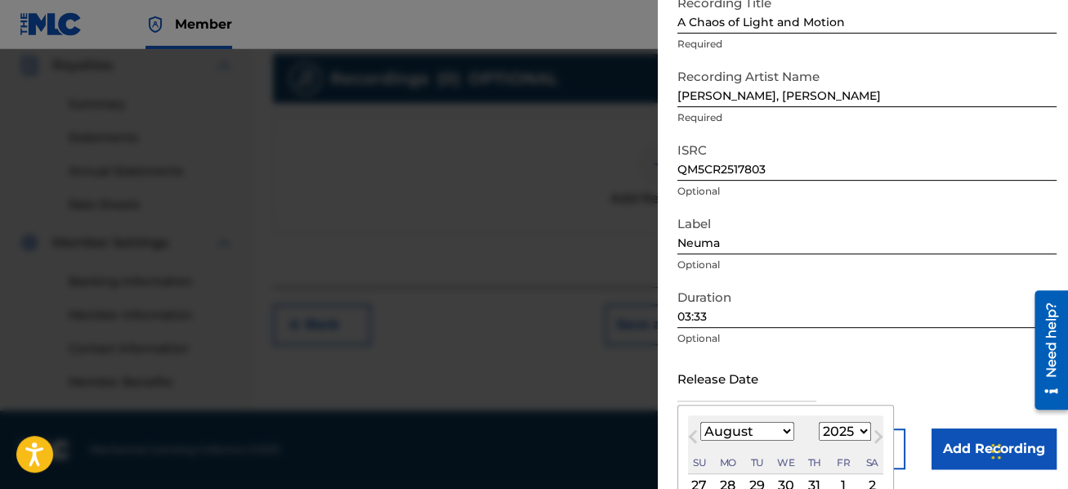
click at [810, 386] on input "text" at bounding box center [747, 378] width 139 height 47
click at [695, 435] on span "Previous Month" at bounding box center [695, 439] width 0 height 25
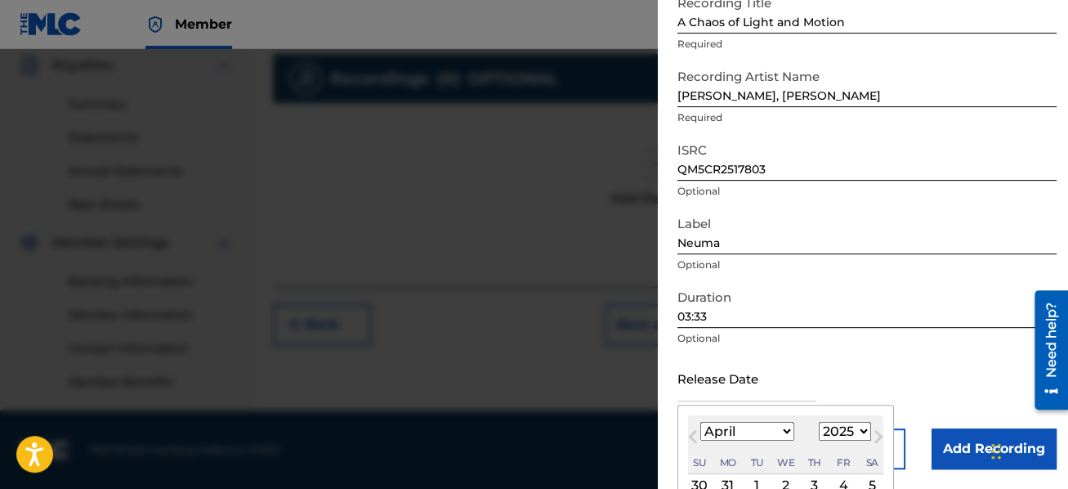
click at [695, 435] on span "Previous Month" at bounding box center [695, 439] width 0 height 25
select select "2"
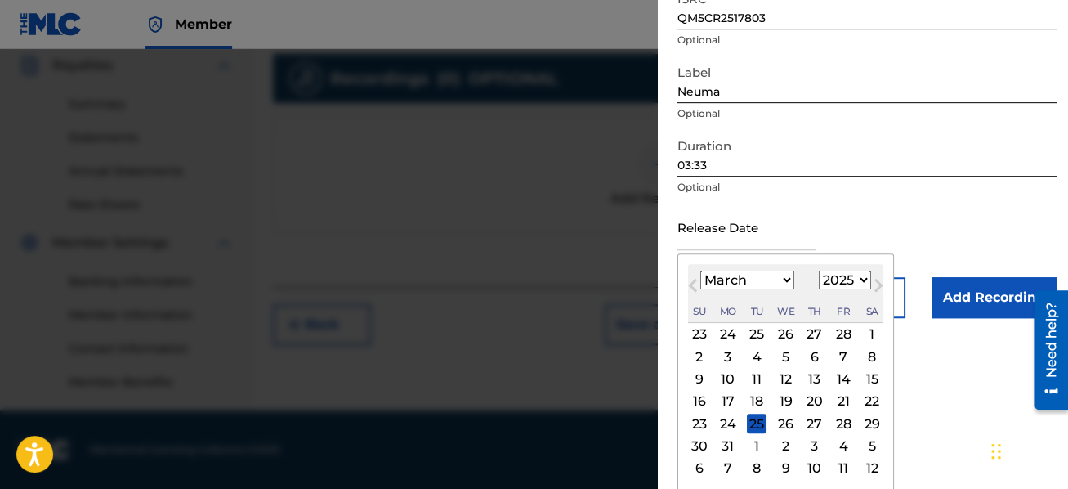
scroll to position [261, 0]
click at [837, 403] on div "21" at bounding box center [844, 401] width 20 height 20
type input "[DATE]"
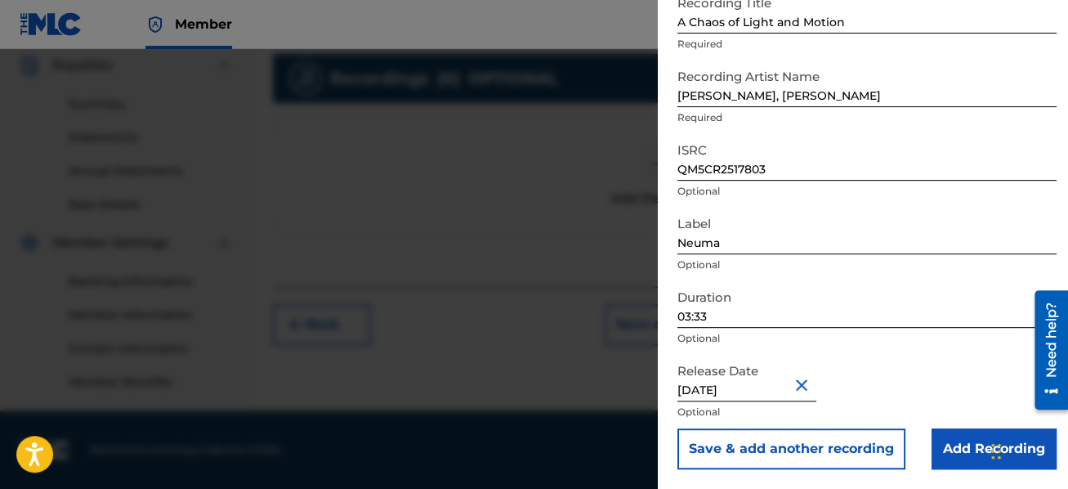
click at [970, 449] on input "Add Recording" at bounding box center [994, 448] width 125 height 41
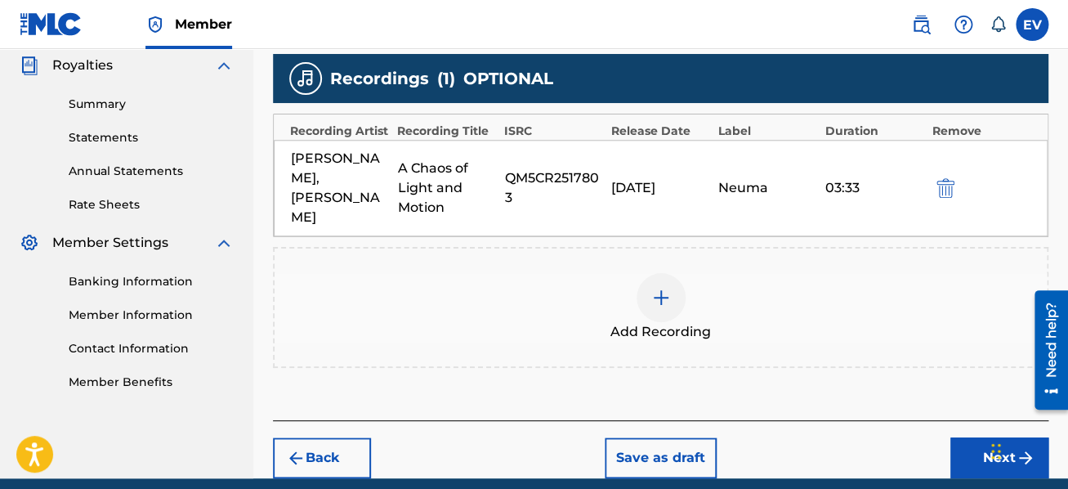
scroll to position [537, 0]
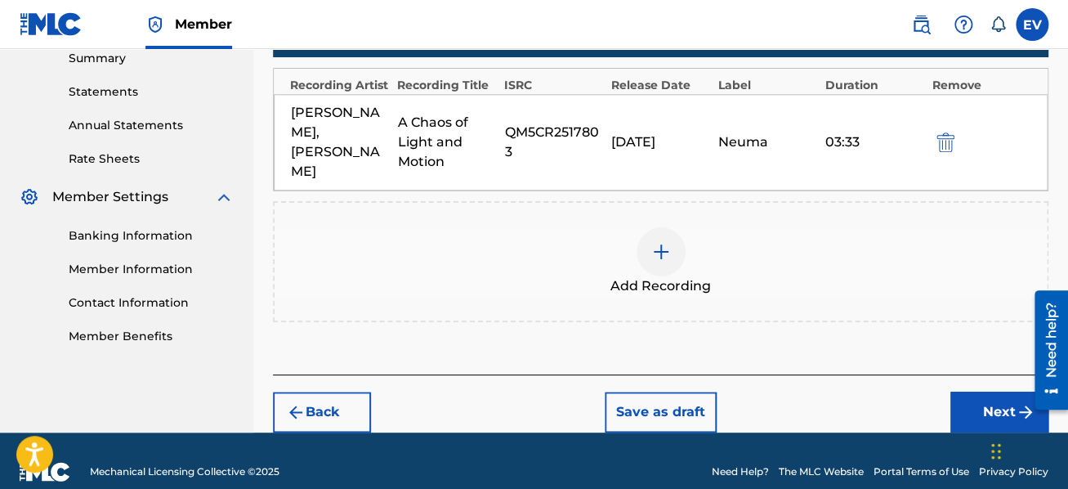
click at [978, 394] on button "Next" at bounding box center [1000, 412] width 98 height 41
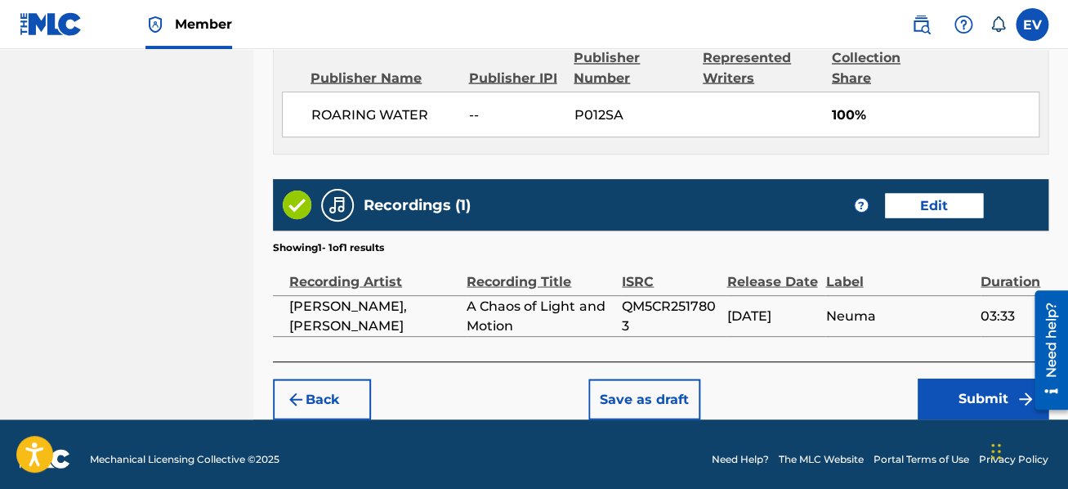
scroll to position [1068, 0]
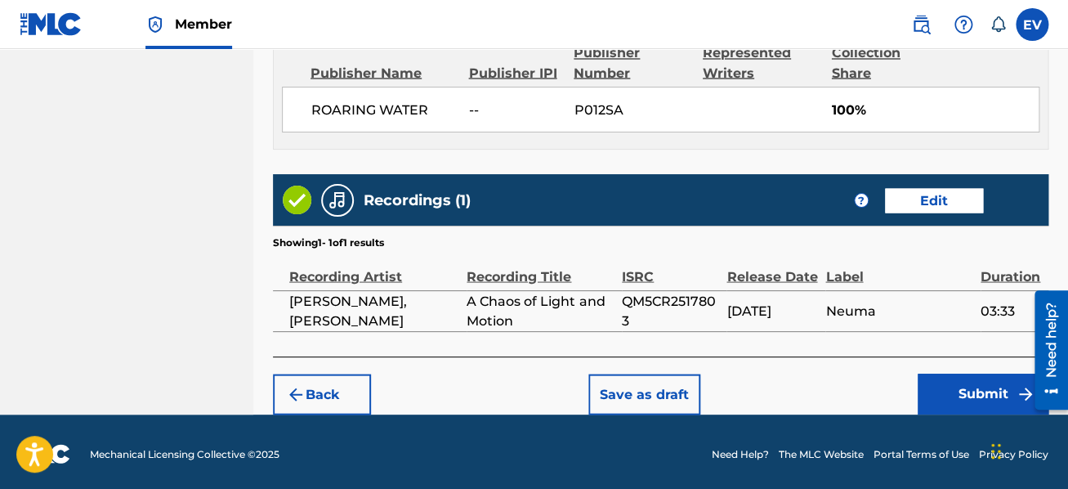
click at [957, 401] on button "Submit" at bounding box center [983, 394] width 131 height 41
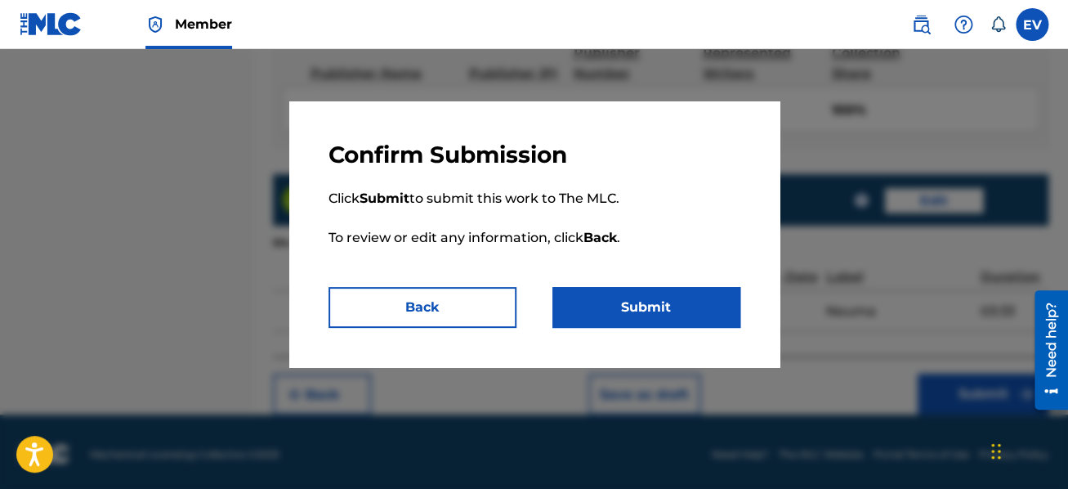
click at [650, 298] on button "Submit" at bounding box center [647, 307] width 188 height 41
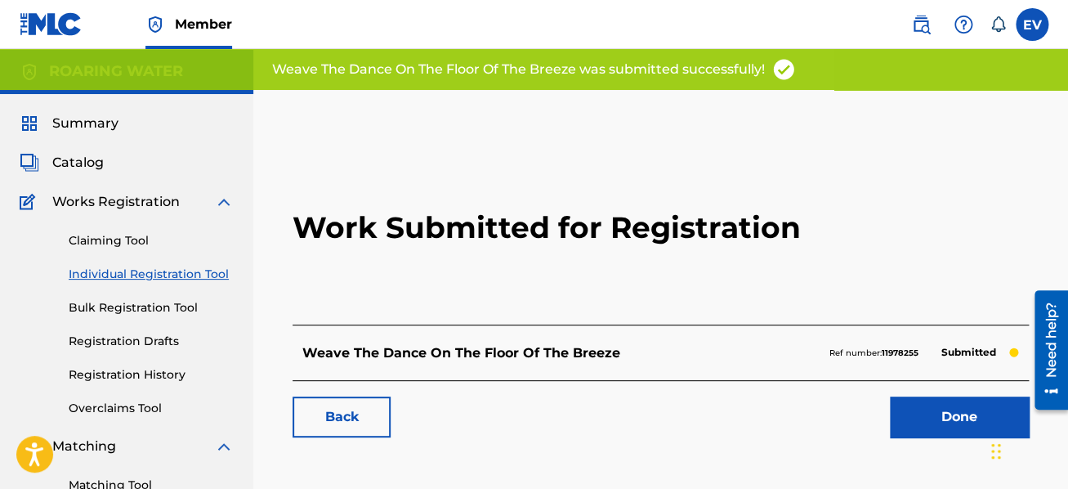
click at [960, 416] on link "Done" at bounding box center [959, 416] width 139 height 41
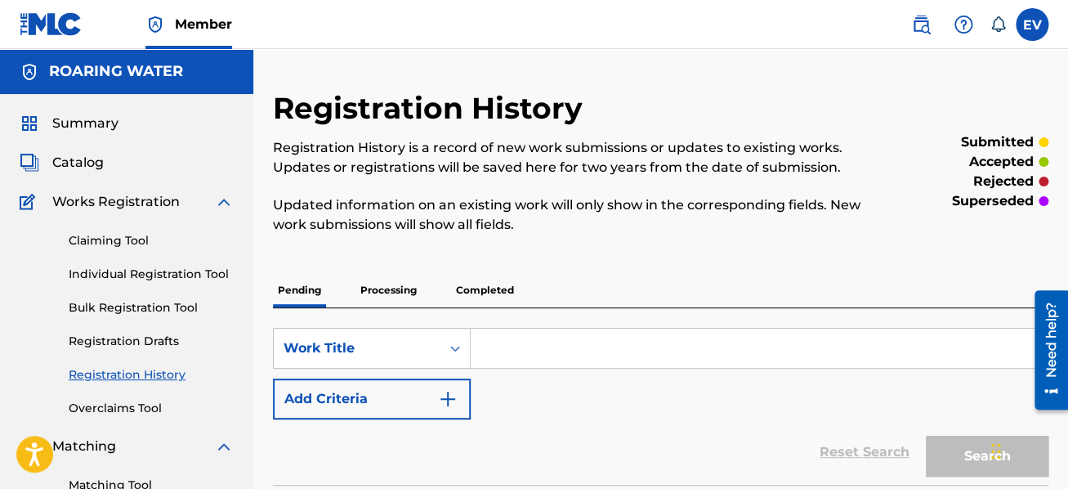
click at [382, 294] on p "Processing" at bounding box center [389, 290] width 66 height 34
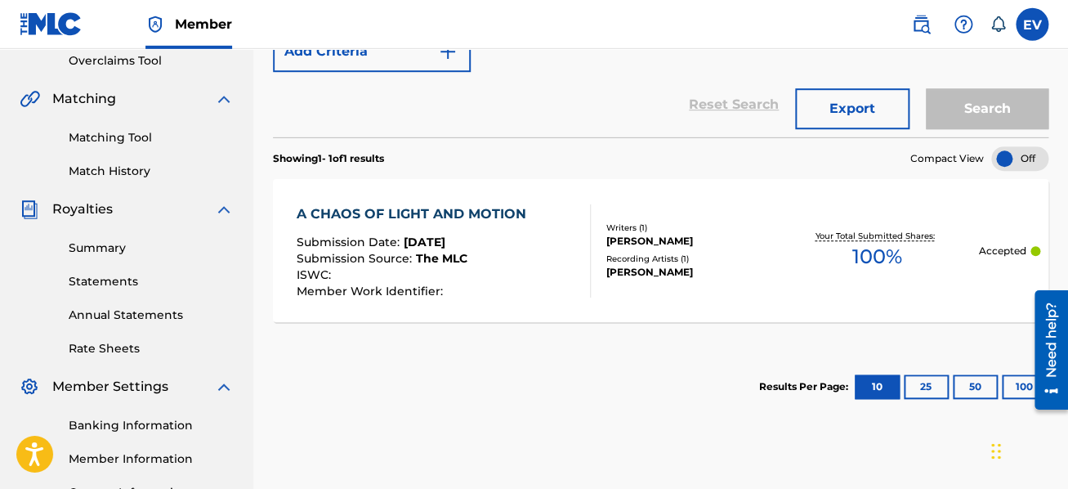
scroll to position [348, 0]
click at [401, 209] on div "A CHAOS OF LIGHT AND MOTION" at bounding box center [415, 214] width 238 height 20
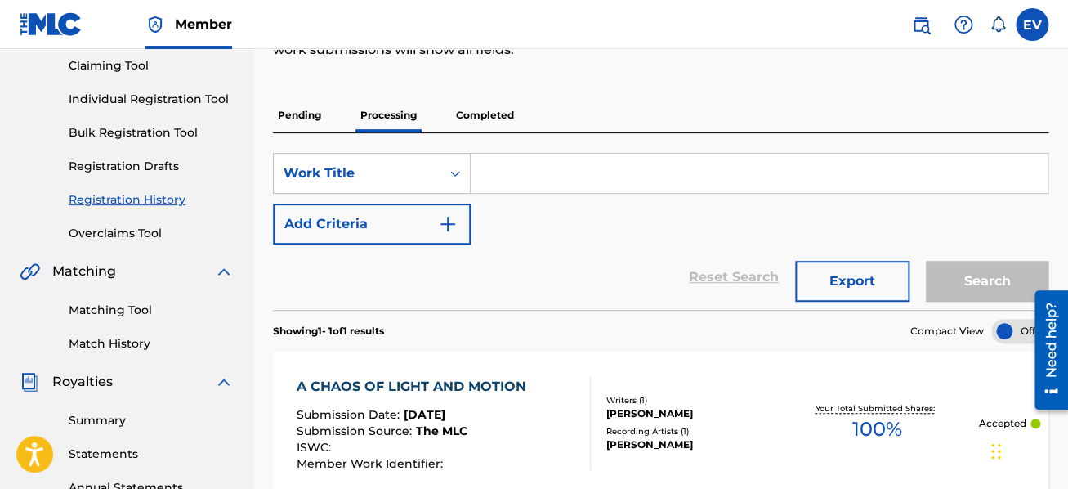
scroll to position [174, 0]
click at [290, 121] on p "Pending" at bounding box center [299, 116] width 53 height 34
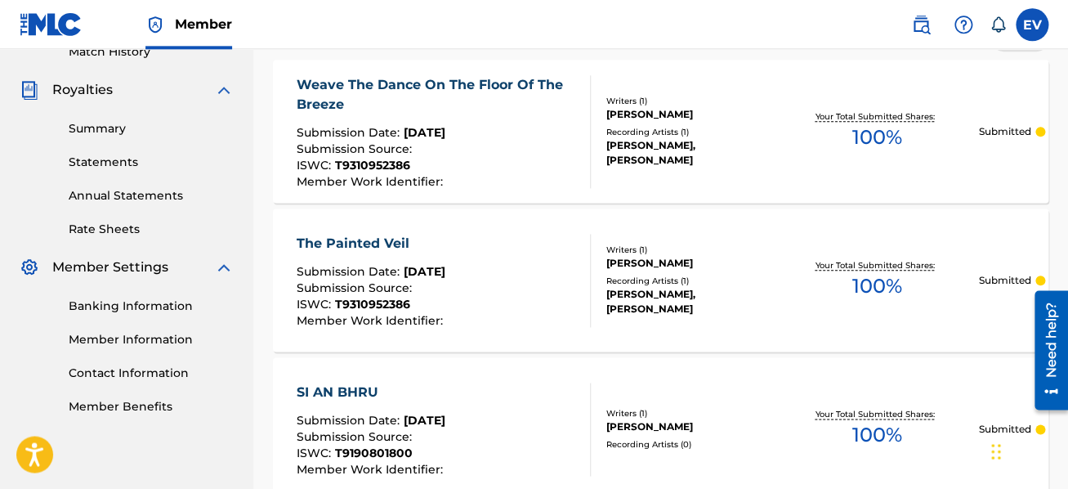
scroll to position [436, 0]
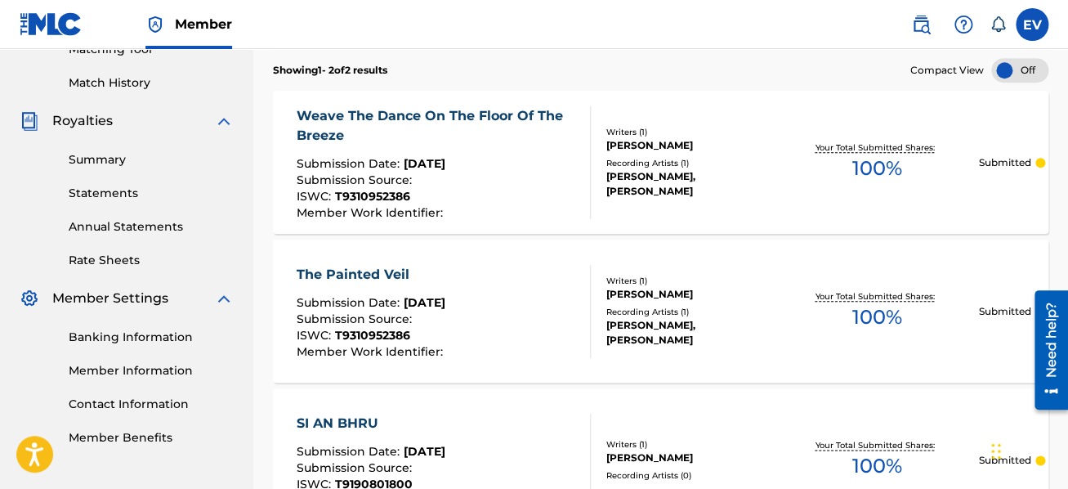
click at [392, 268] on div "The Painted Veil" at bounding box center [371, 275] width 150 height 20
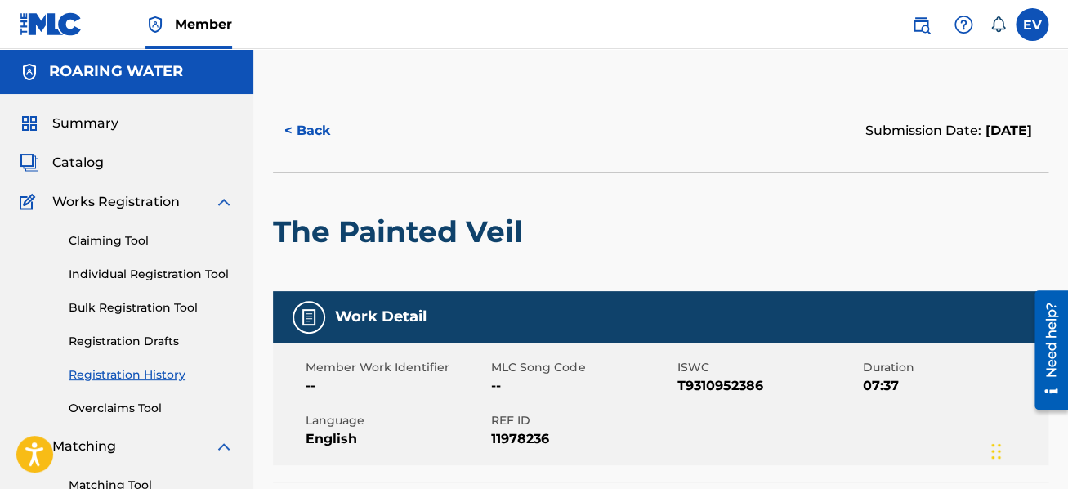
click at [199, 277] on link "Individual Registration Tool" at bounding box center [151, 274] width 165 height 17
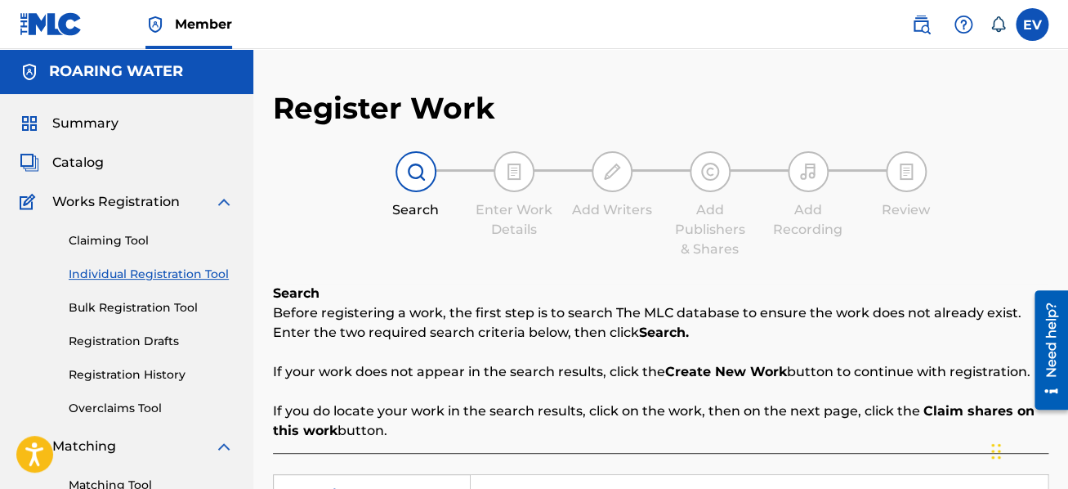
scroll to position [261, 0]
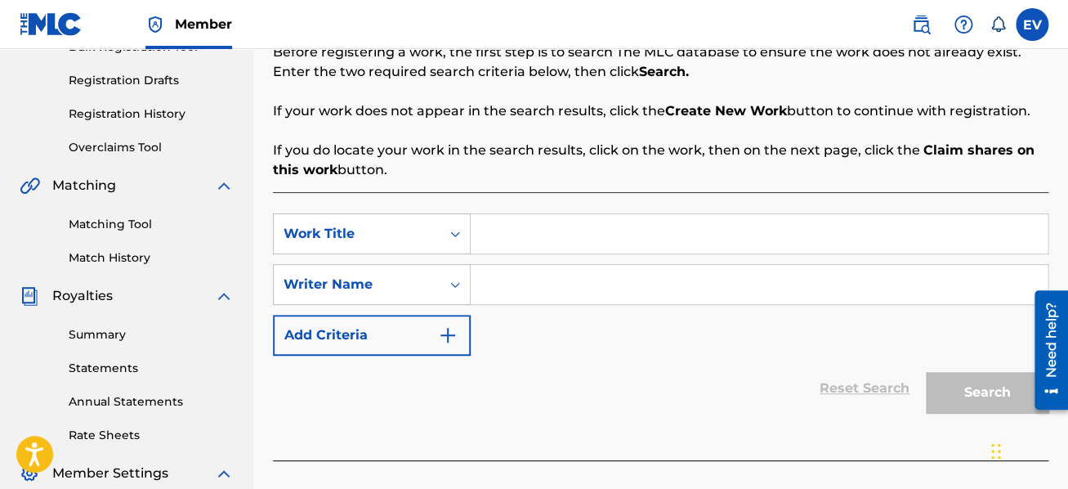
click at [487, 237] on input "Search Form" at bounding box center [759, 233] width 577 height 39
type input "The Atmosphere of Human Thought"
click at [496, 286] on input "Search Form" at bounding box center [759, 284] width 577 height 39
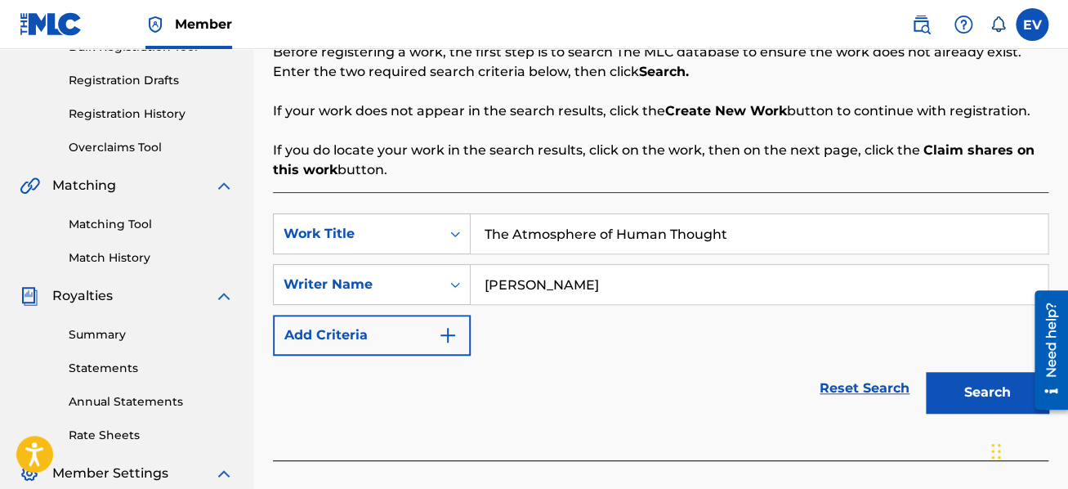
type input "[PERSON_NAME]"
click at [948, 385] on button "Search" at bounding box center [987, 392] width 123 height 41
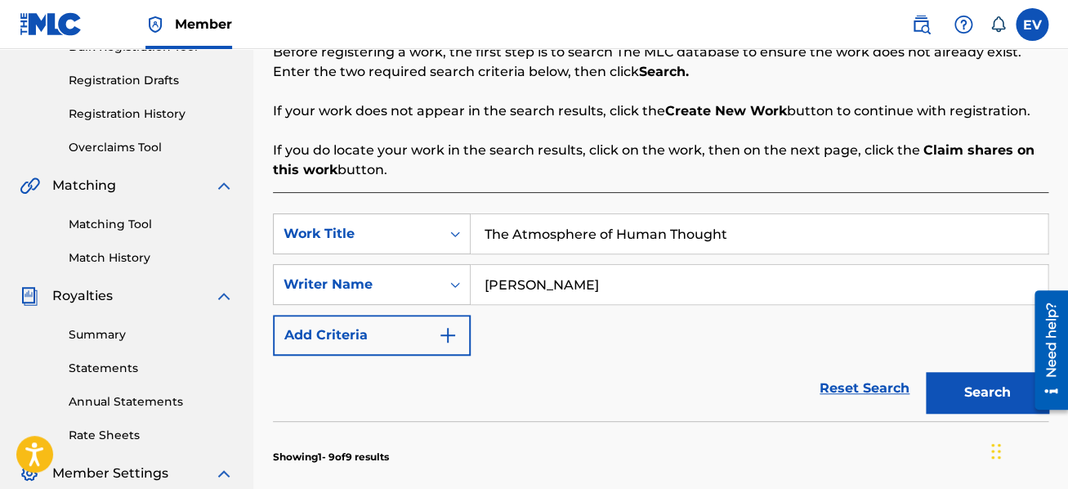
click at [976, 392] on button "Search" at bounding box center [987, 392] width 123 height 41
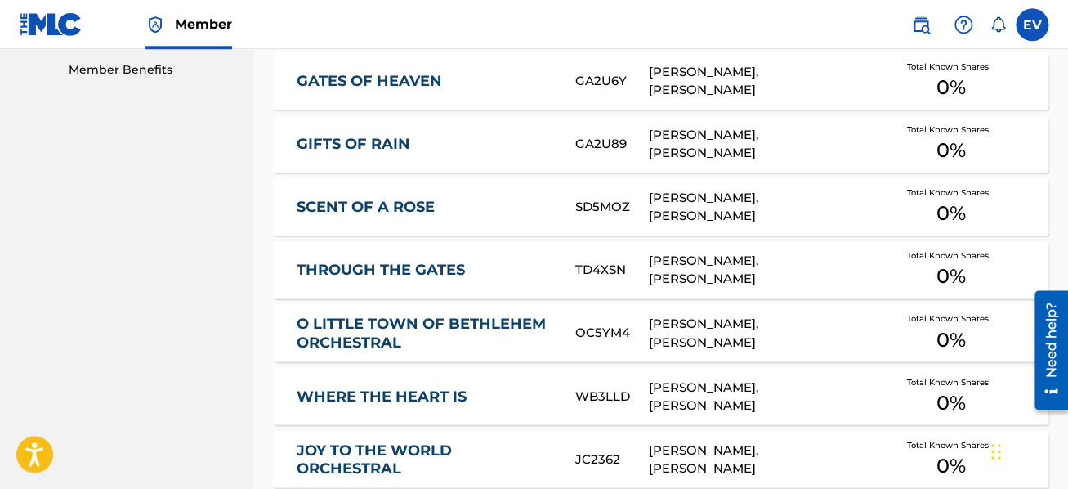
scroll to position [1132, 0]
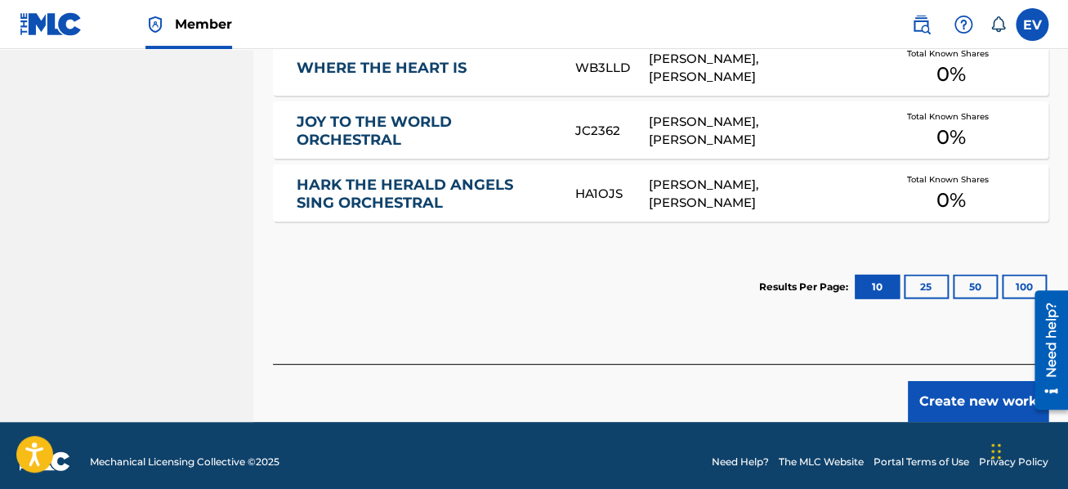
click at [952, 390] on button "Create new work" at bounding box center [978, 401] width 141 height 41
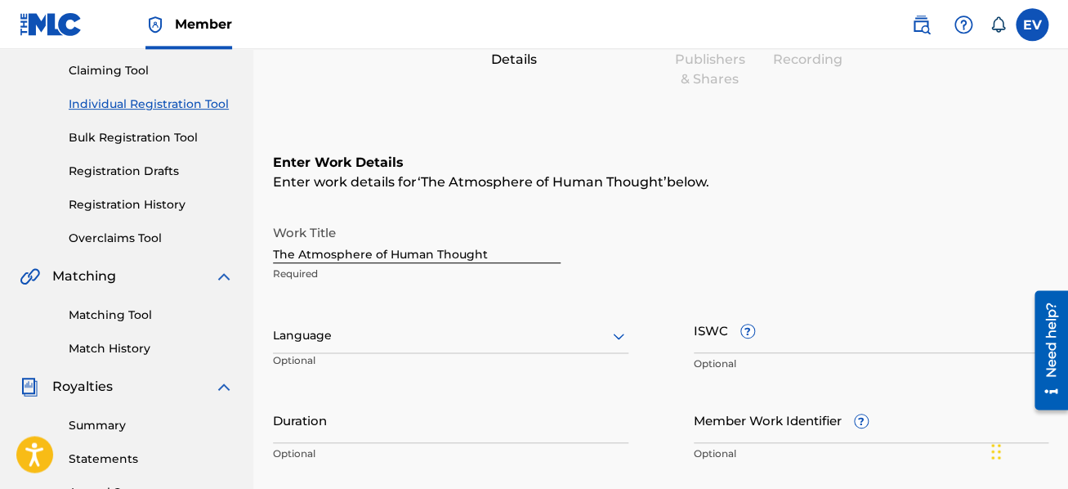
scroll to position [261, 0]
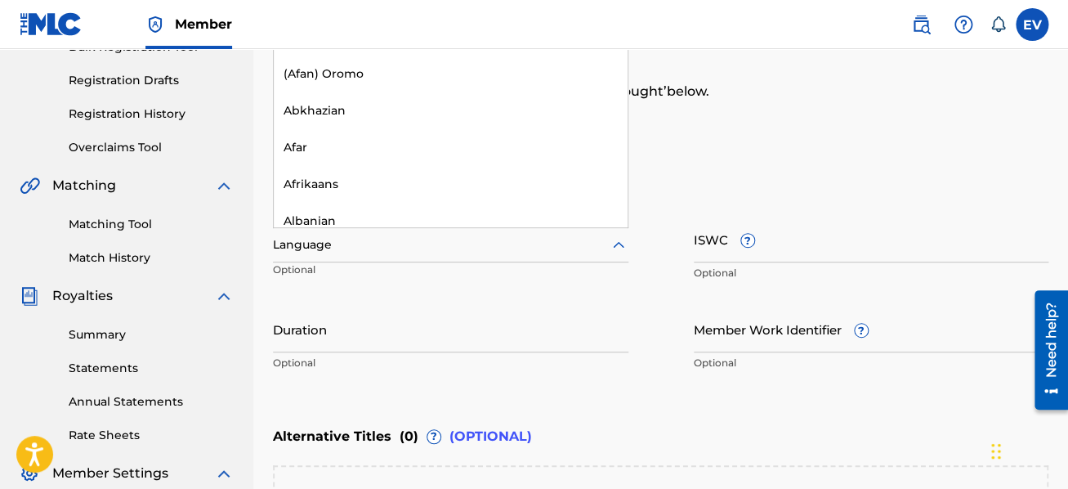
click at [402, 239] on div at bounding box center [451, 245] width 356 height 20
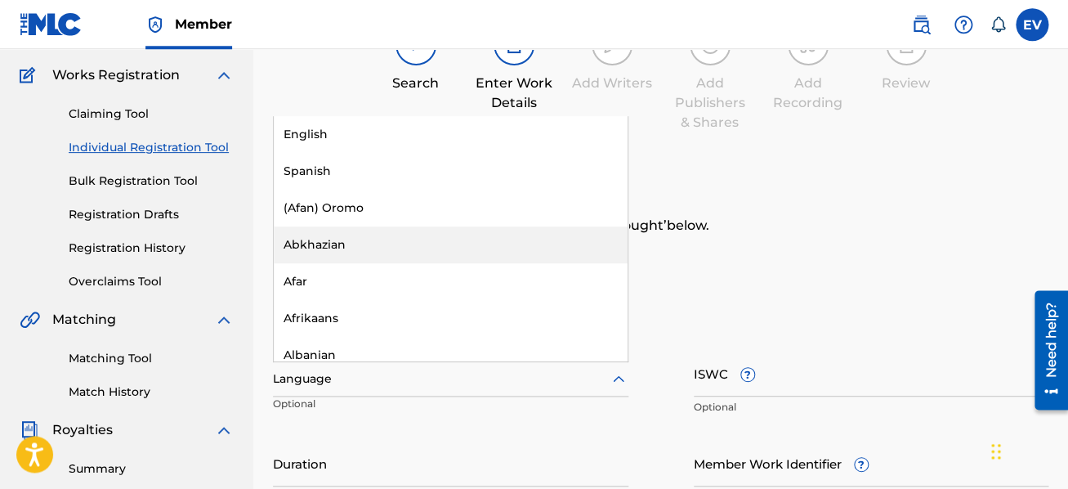
scroll to position [0, 0]
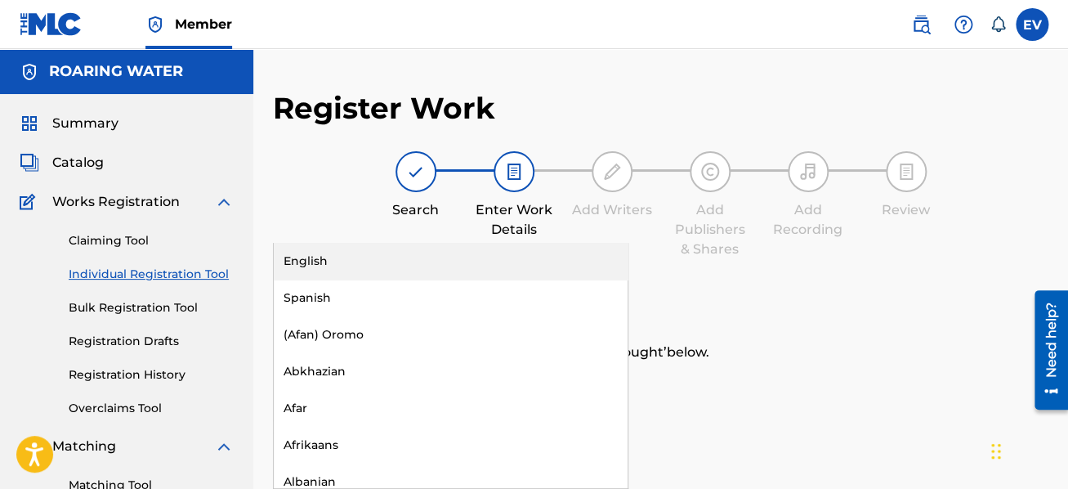
click at [369, 253] on div "English" at bounding box center [451, 261] width 354 height 37
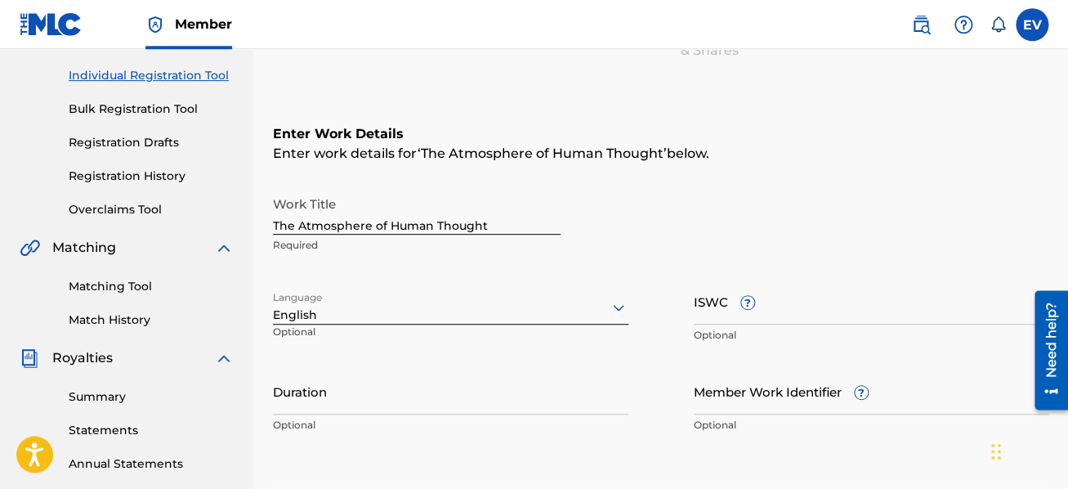
scroll to position [261, 0]
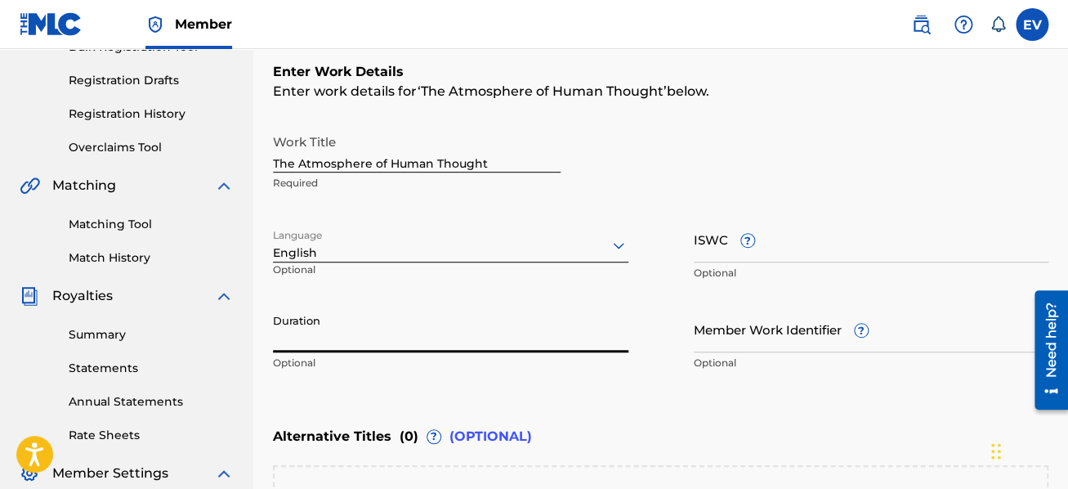
click at [380, 329] on input "Duration" at bounding box center [451, 329] width 356 height 47
type input "05:16"
click at [693, 246] on div "Work Title The Atmosphere of Human Thought Required Language English Optional I…" at bounding box center [661, 252] width 776 height 253
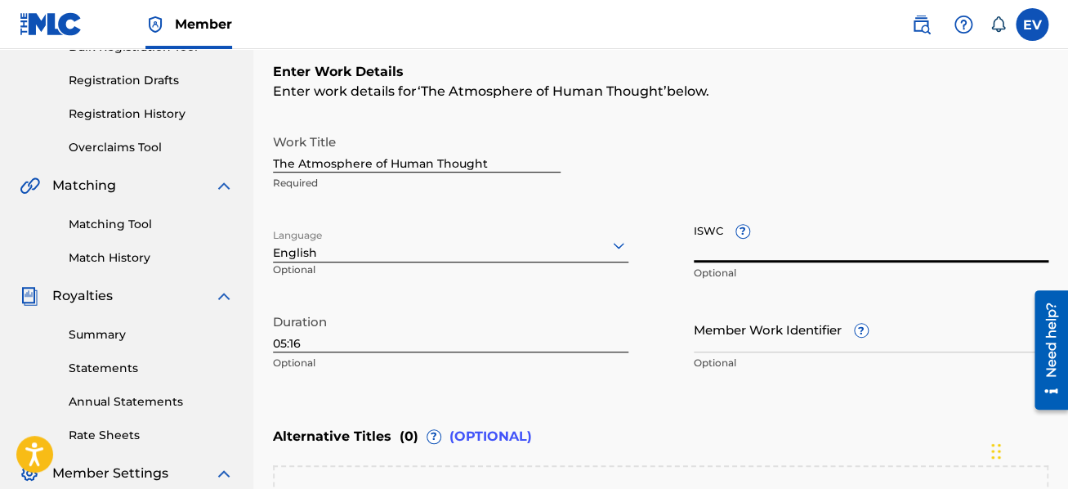
click at [707, 241] on input "ISWC ?" at bounding box center [872, 239] width 356 height 47
click at [698, 248] on input "ISWC ?" at bounding box center [872, 239] width 356 height 47
paste input "T-931.095.238-6"
type input "T-931.095.238-6"
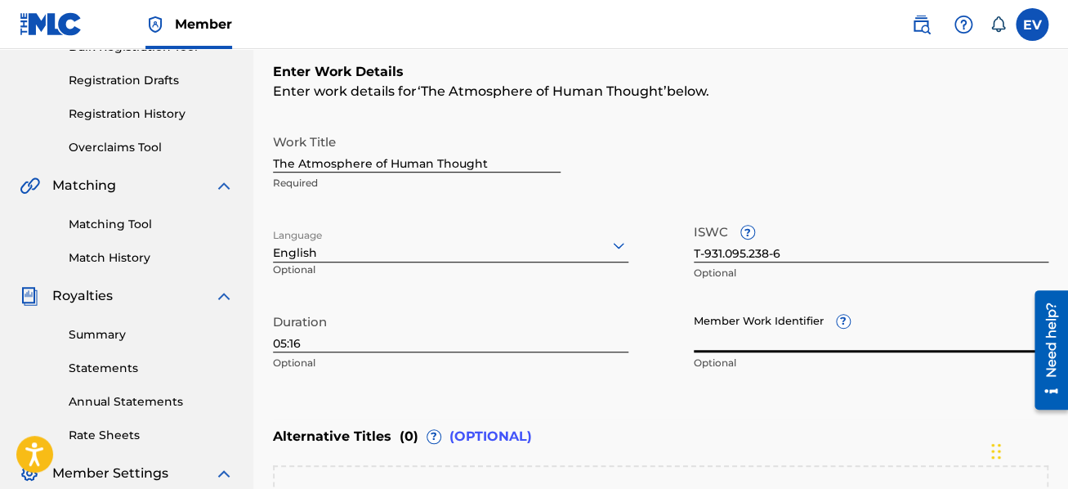
click at [745, 338] on input "Member Work Identifier ?" at bounding box center [872, 329] width 356 height 47
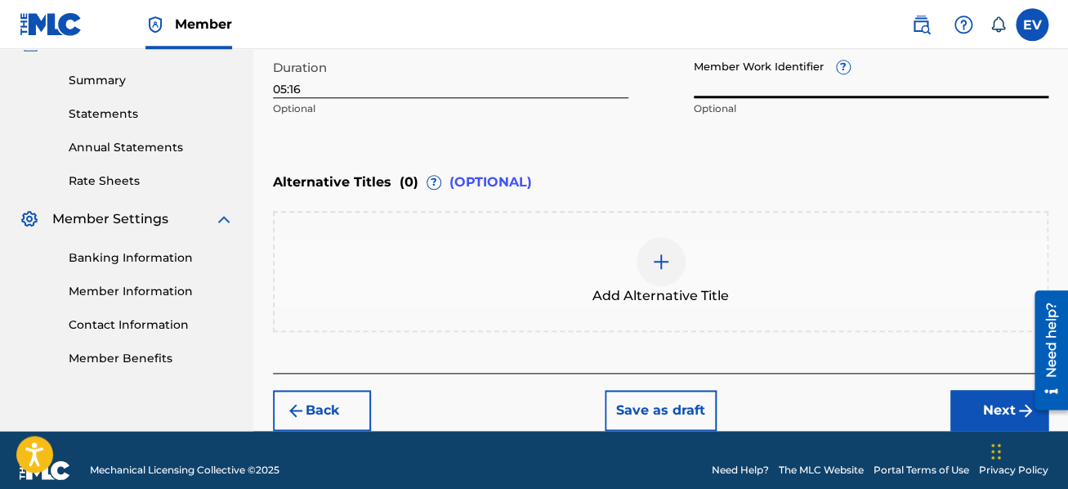
scroll to position [534, 0]
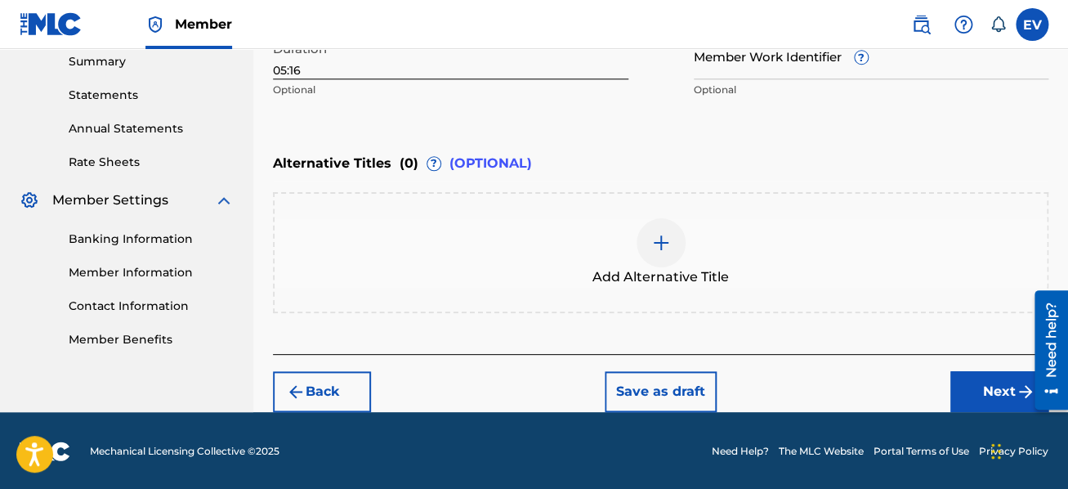
click at [657, 243] on img at bounding box center [661, 243] width 20 height 20
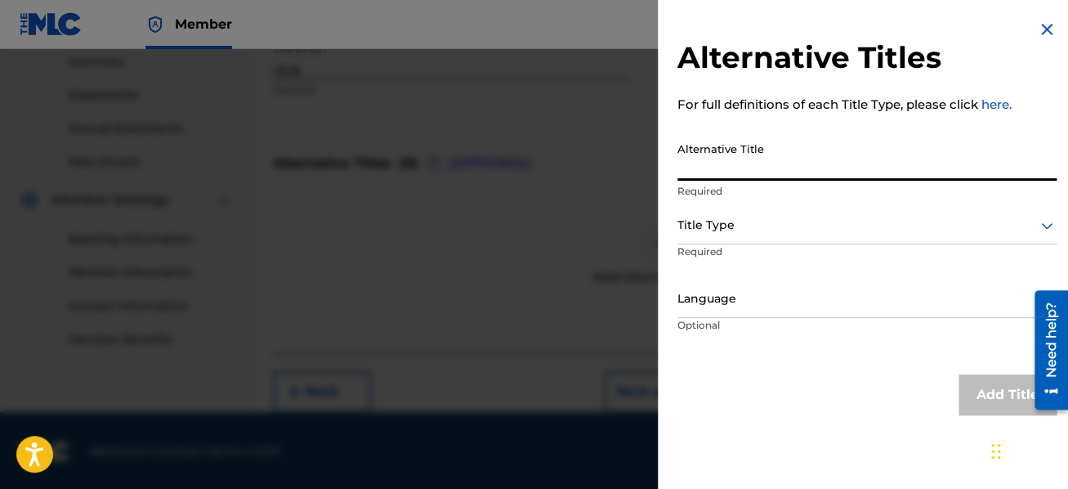
click at [725, 161] on input "Alternative Title" at bounding box center [867, 157] width 379 height 47
type input "A Chaos of Light and Motion"
click at [1049, 225] on icon at bounding box center [1047, 226] width 20 height 20
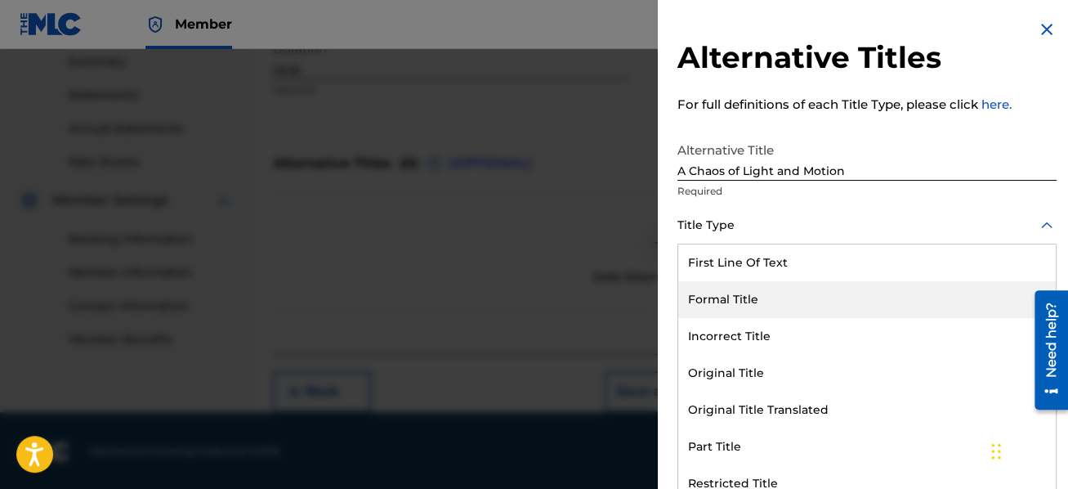
click at [878, 311] on div "Formal Title" at bounding box center [867, 299] width 378 height 37
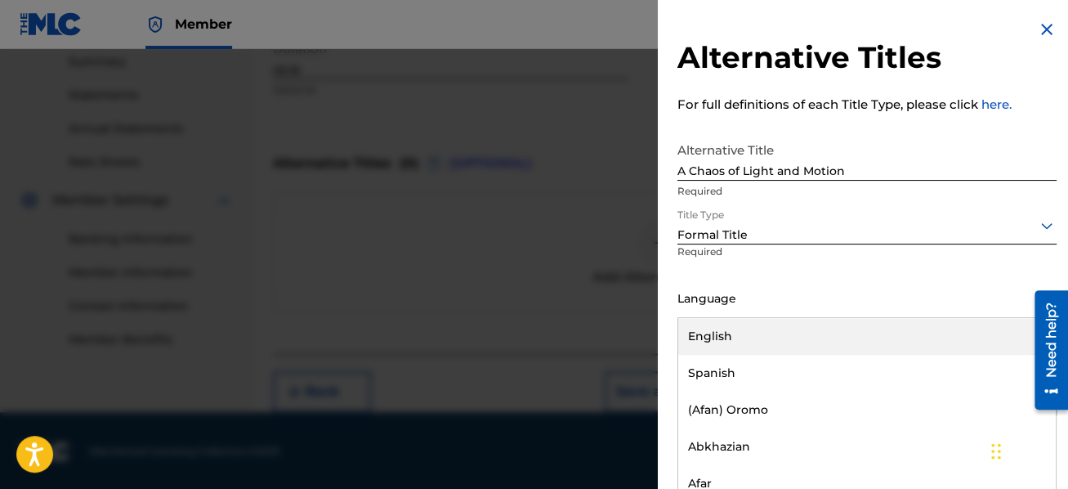
click at [782, 307] on div at bounding box center [867, 299] width 379 height 20
click at [779, 327] on div "English" at bounding box center [867, 336] width 378 height 37
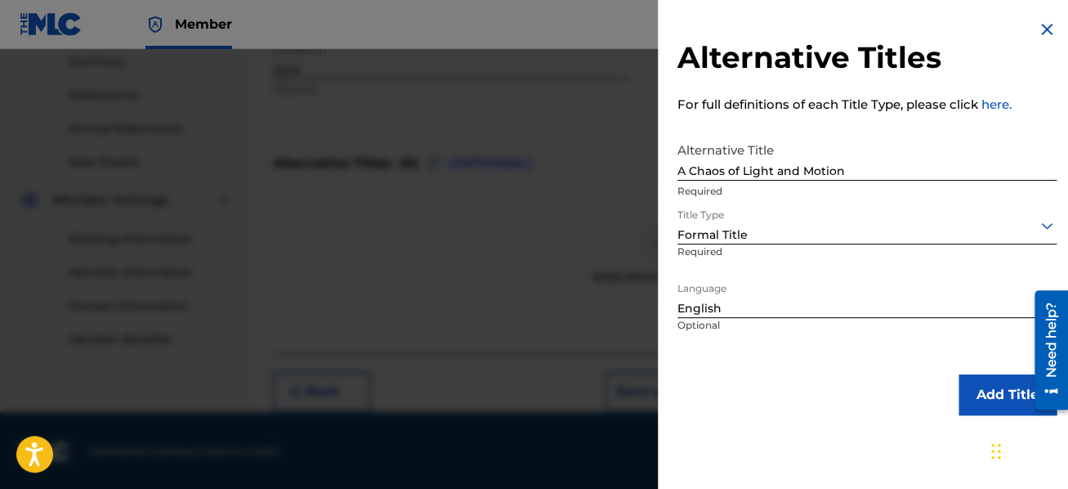
click at [996, 389] on button "Add Title" at bounding box center [1008, 394] width 98 height 41
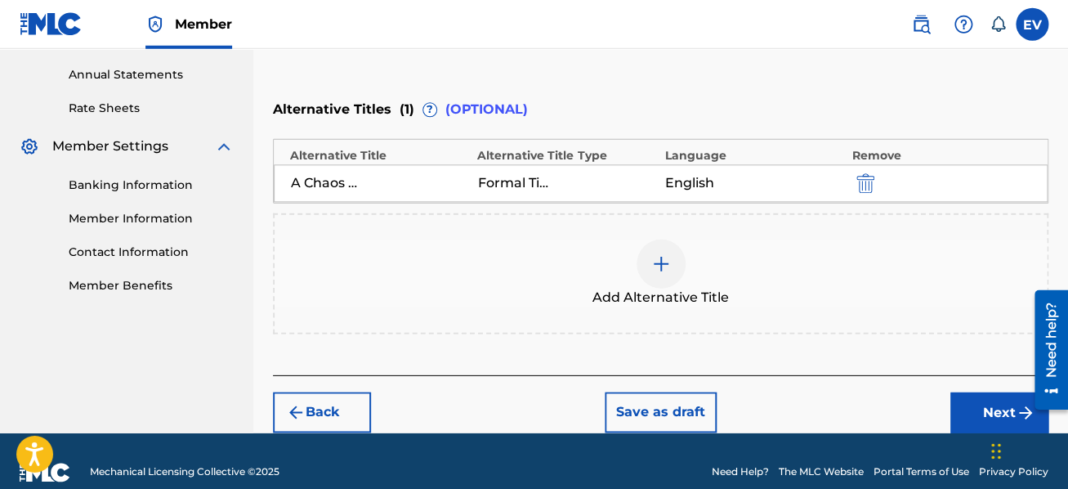
scroll to position [607, 0]
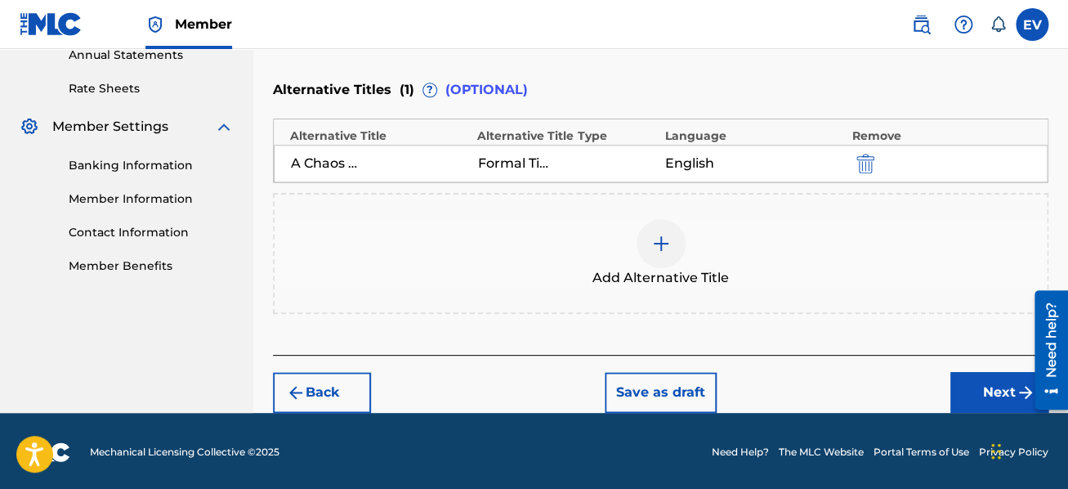
click at [992, 388] on button "Next" at bounding box center [1000, 392] width 98 height 41
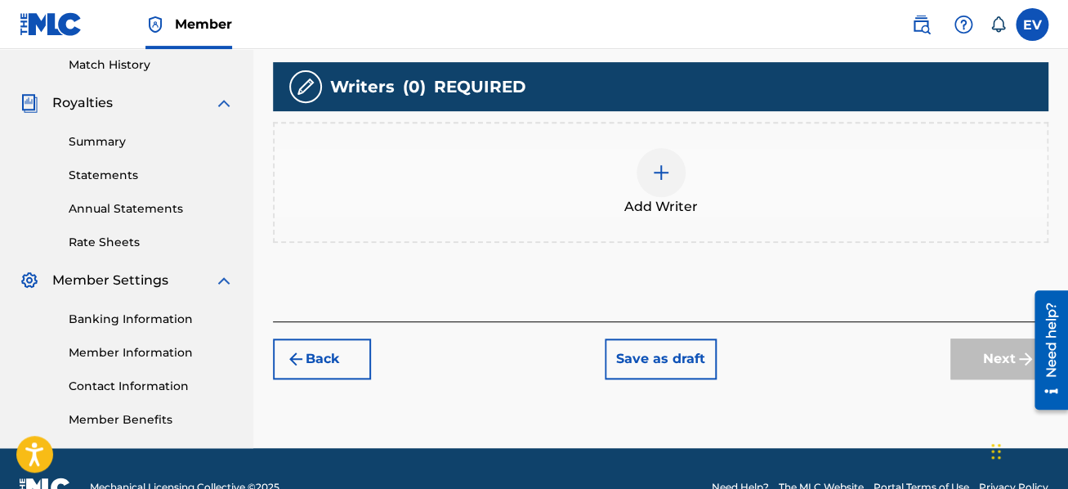
scroll to position [404, 0]
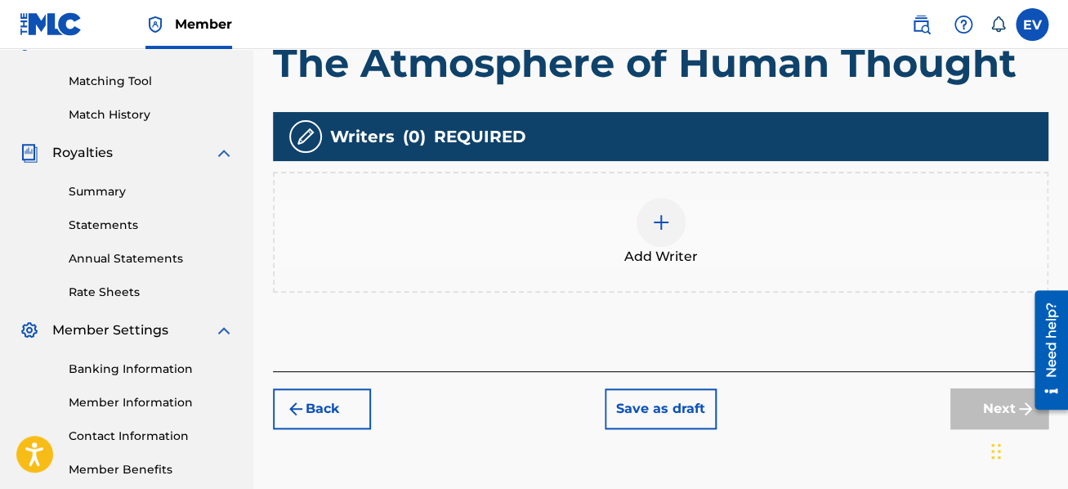
click at [657, 222] on img at bounding box center [661, 223] width 20 height 20
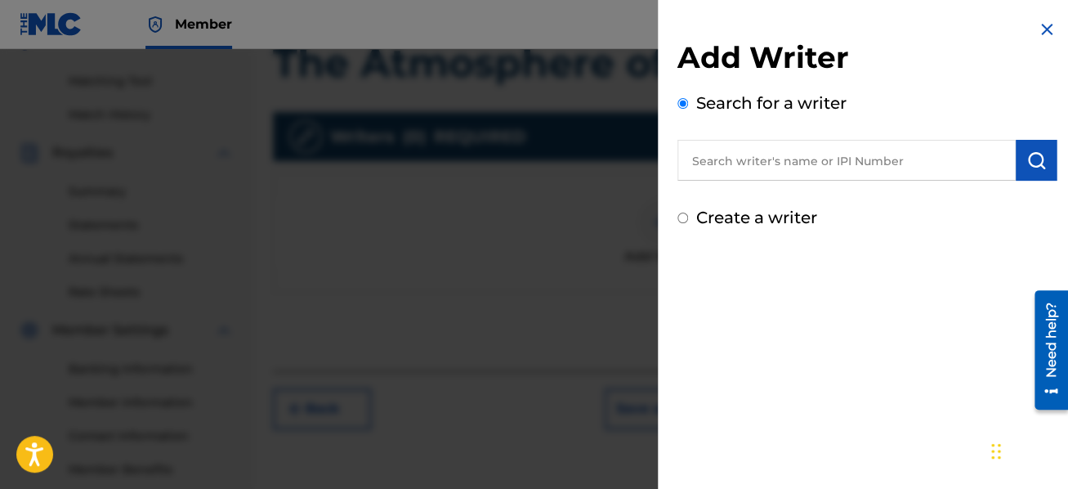
click at [698, 168] on input "text" at bounding box center [847, 160] width 338 height 41
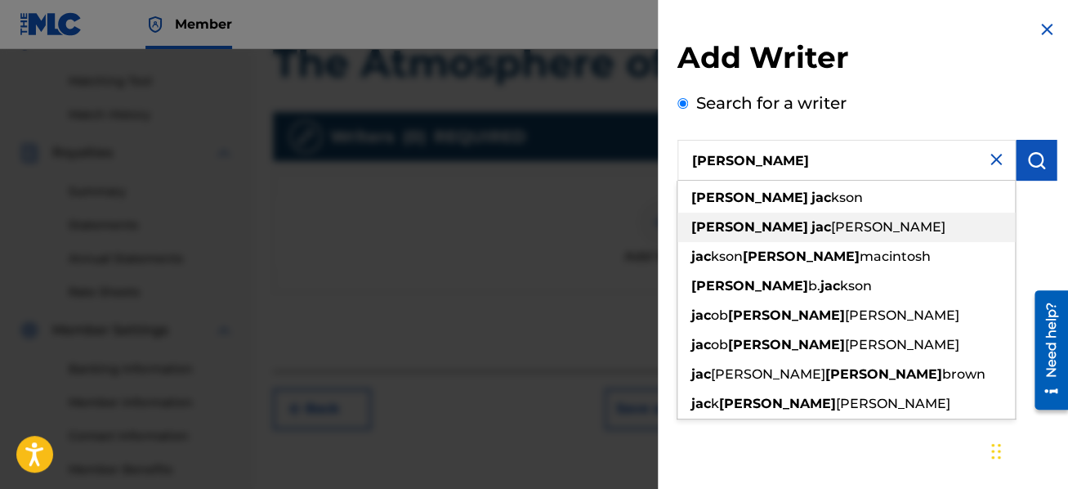
click at [812, 232] on strong "jac" at bounding box center [822, 227] width 20 height 16
type input "[PERSON_NAME]"
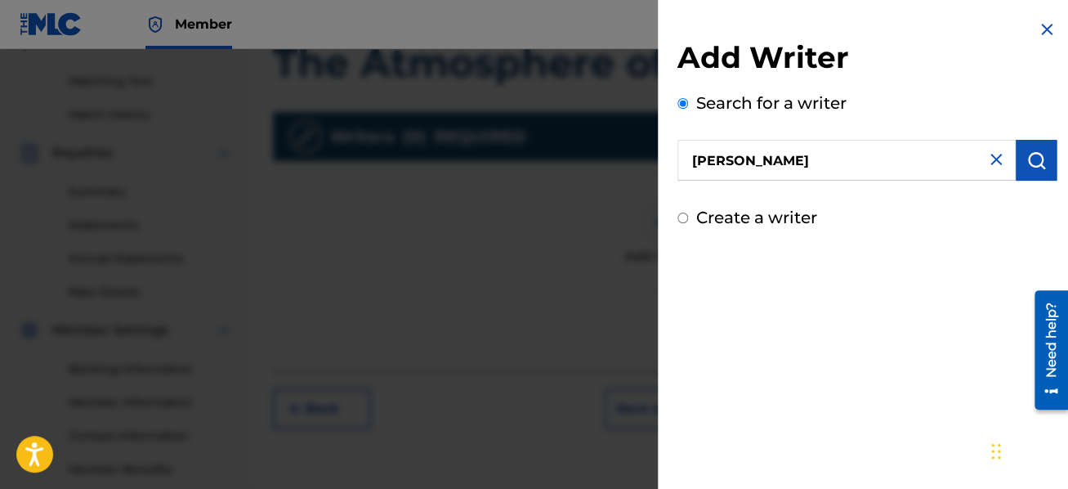
click at [1041, 161] on img "submit" at bounding box center [1037, 160] width 20 height 20
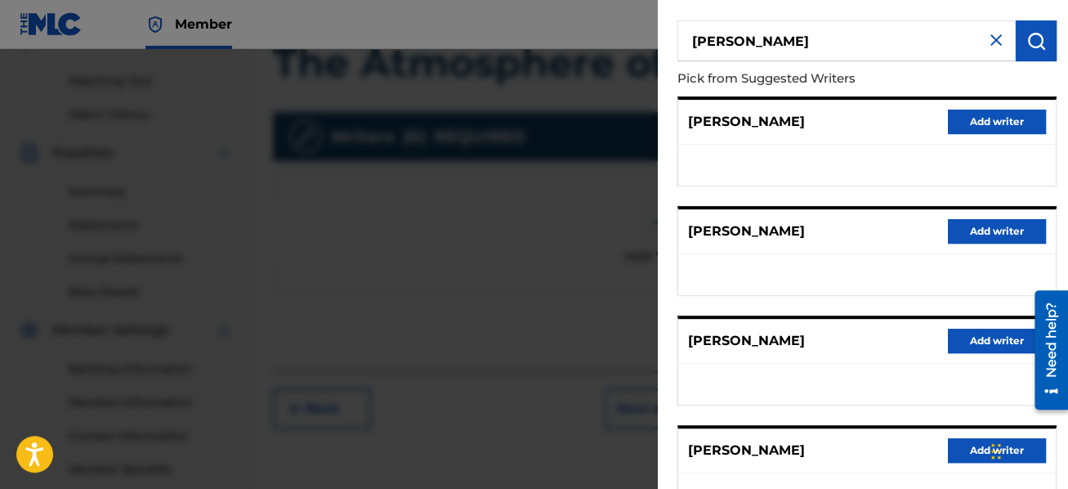
scroll to position [194, 0]
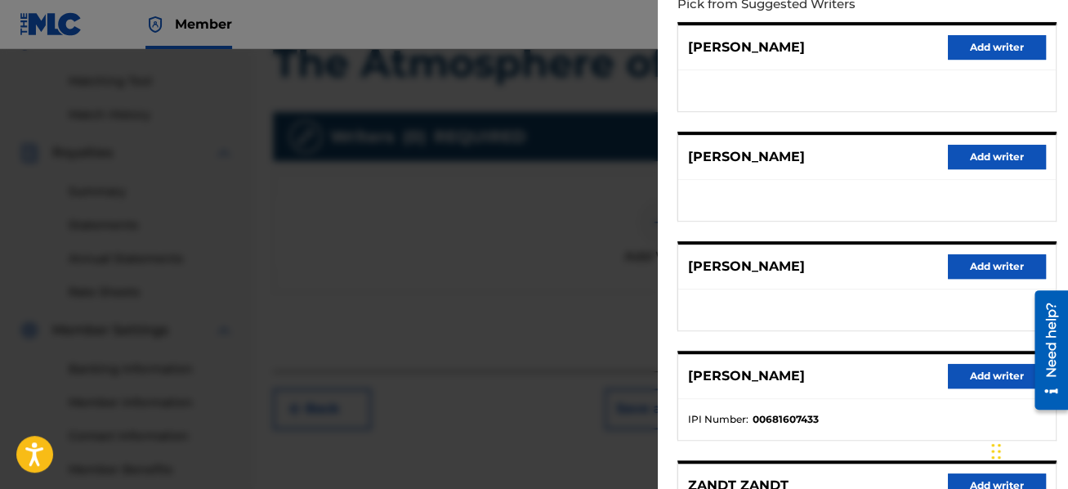
click at [967, 373] on button "Add writer" at bounding box center [997, 376] width 98 height 25
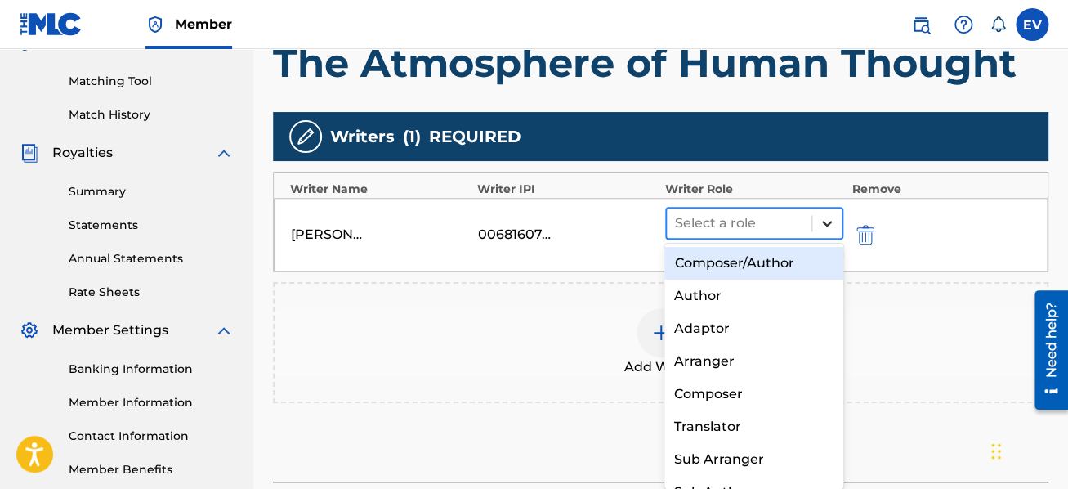
click at [830, 224] on icon at bounding box center [827, 223] width 16 height 16
click at [753, 259] on div "Composer/Author" at bounding box center [754, 263] width 179 height 33
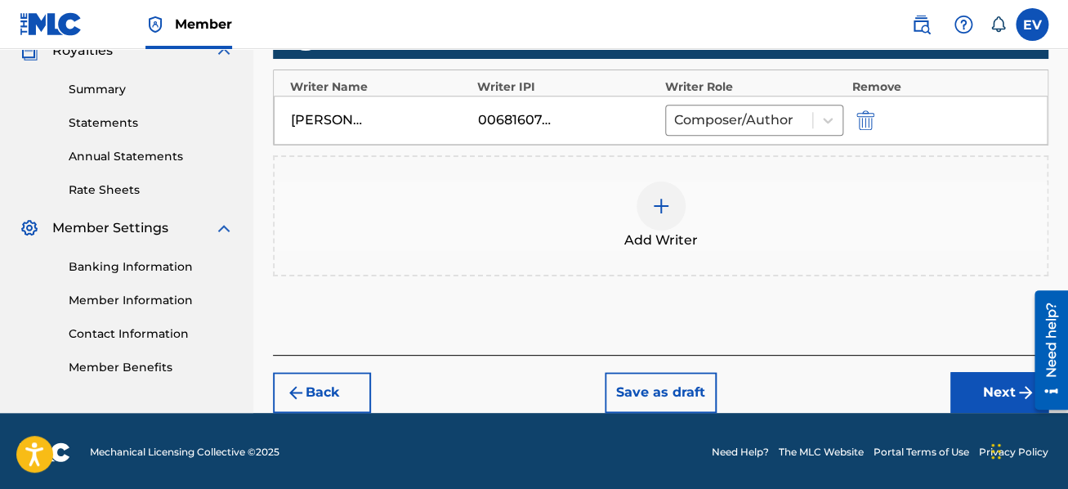
click at [973, 384] on button "Next" at bounding box center [1000, 392] width 98 height 41
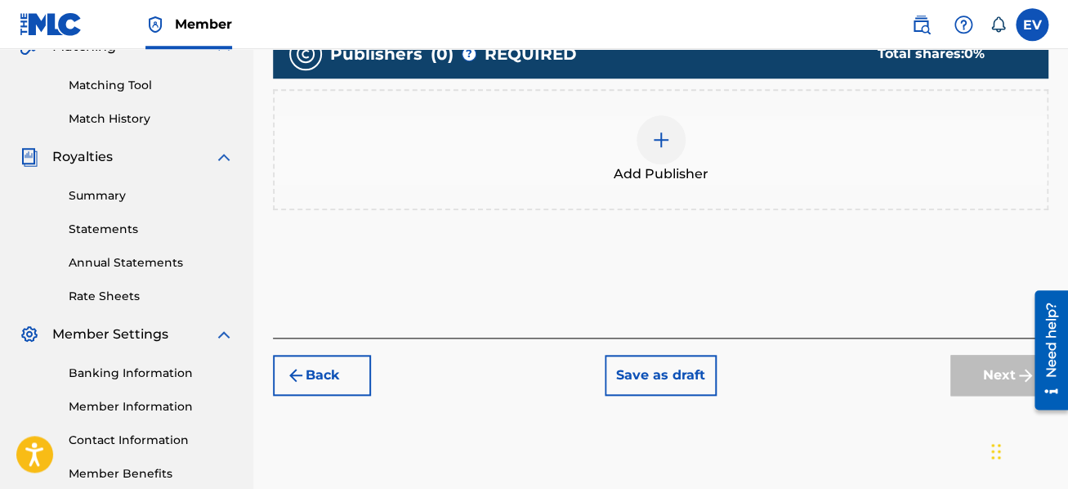
scroll to position [317, 0]
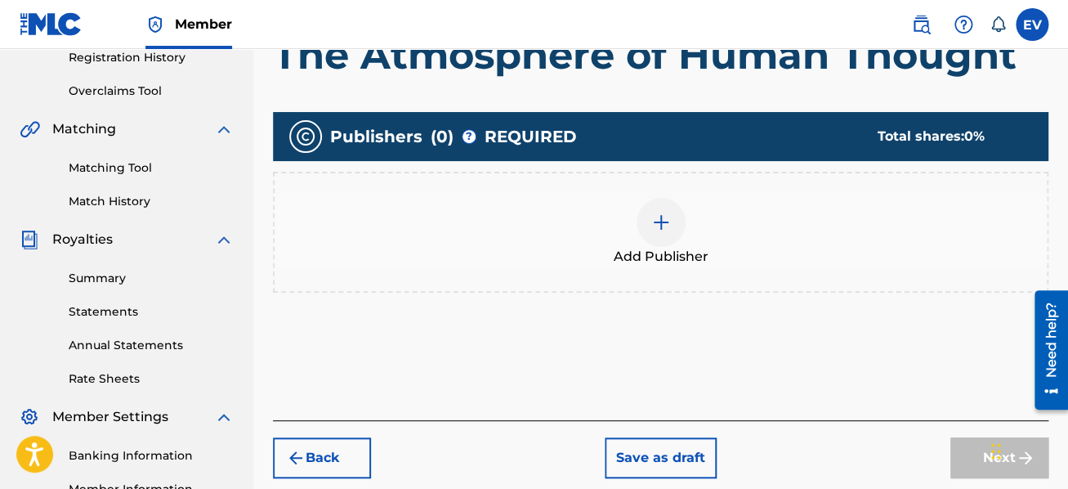
click at [638, 220] on div at bounding box center [661, 222] width 49 height 49
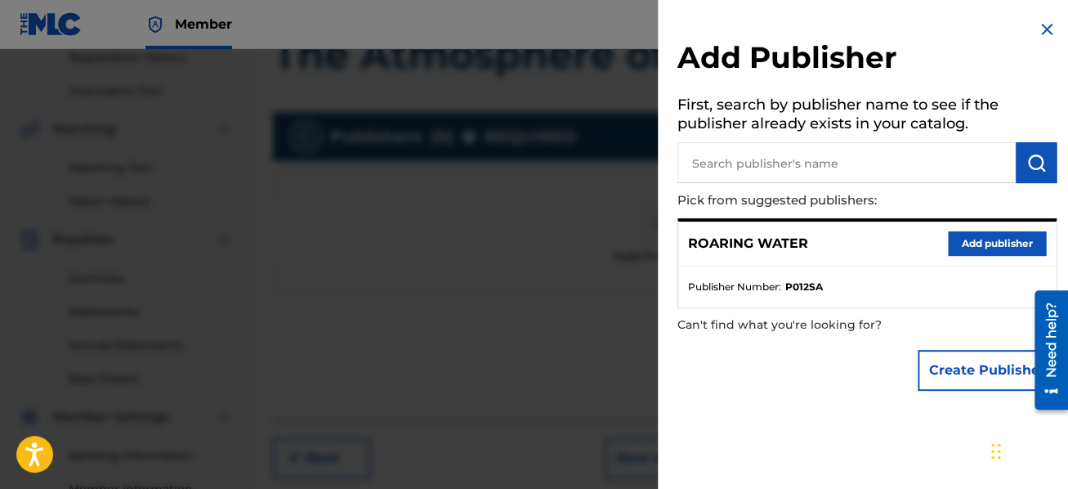
click at [979, 246] on button "Add publisher" at bounding box center [997, 243] width 98 height 25
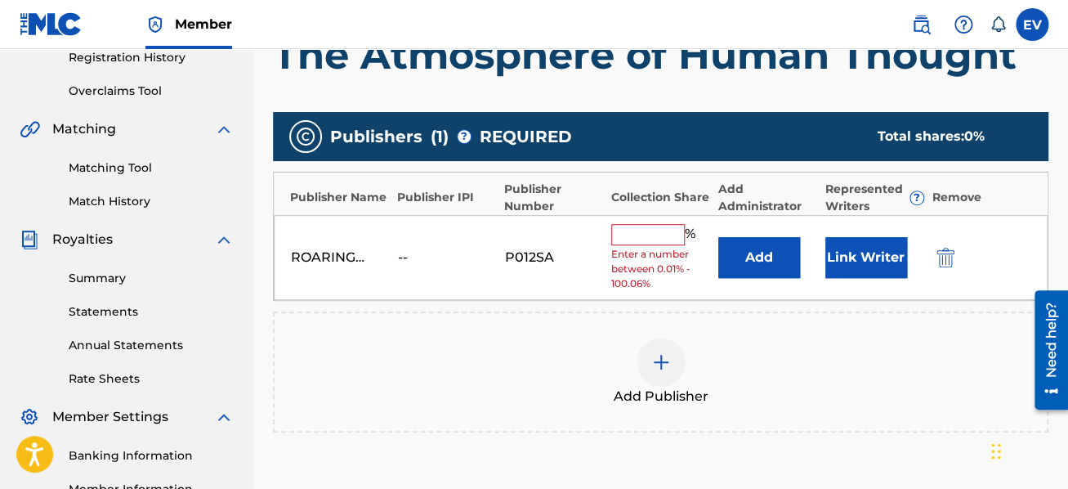
click at [657, 230] on input "text" at bounding box center [648, 234] width 74 height 21
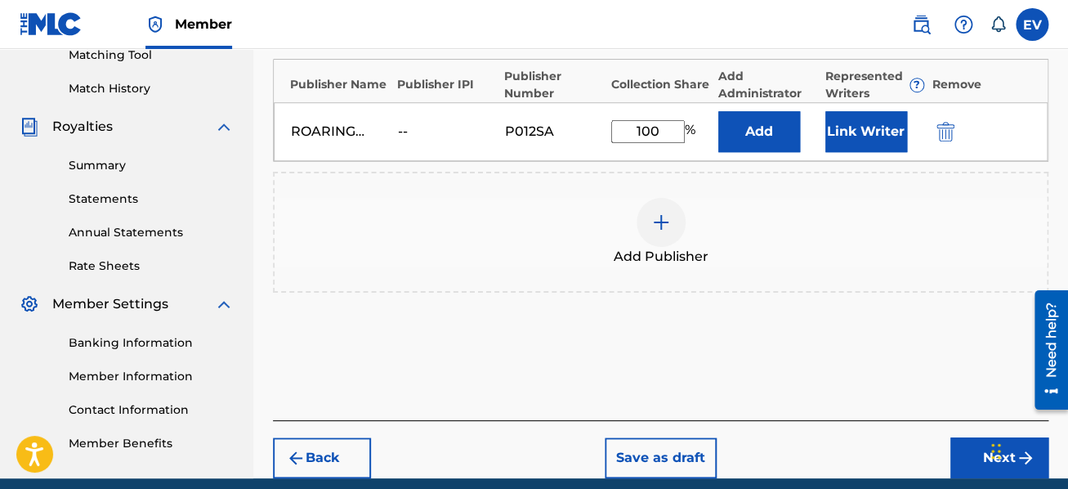
scroll to position [491, 0]
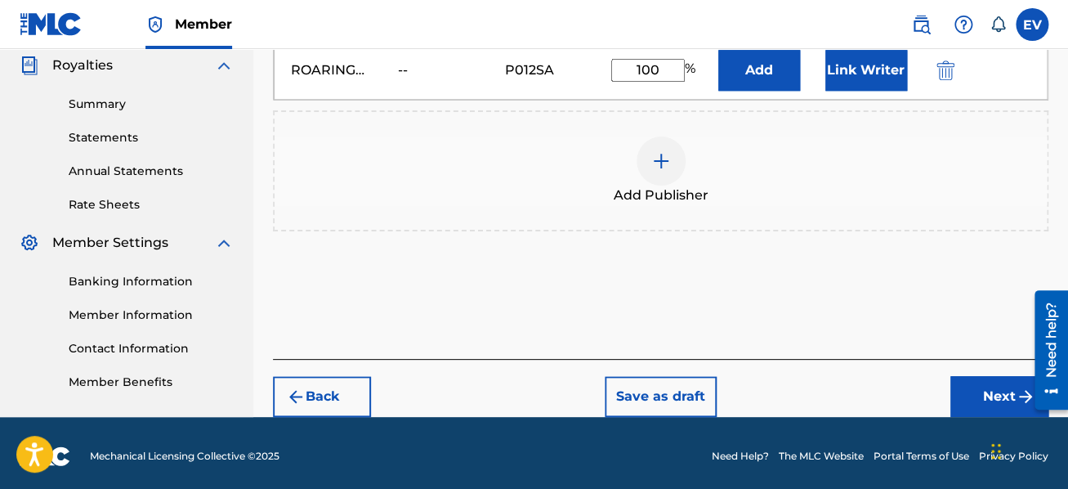
type input "100"
click at [978, 396] on button "Next" at bounding box center [1000, 396] width 98 height 41
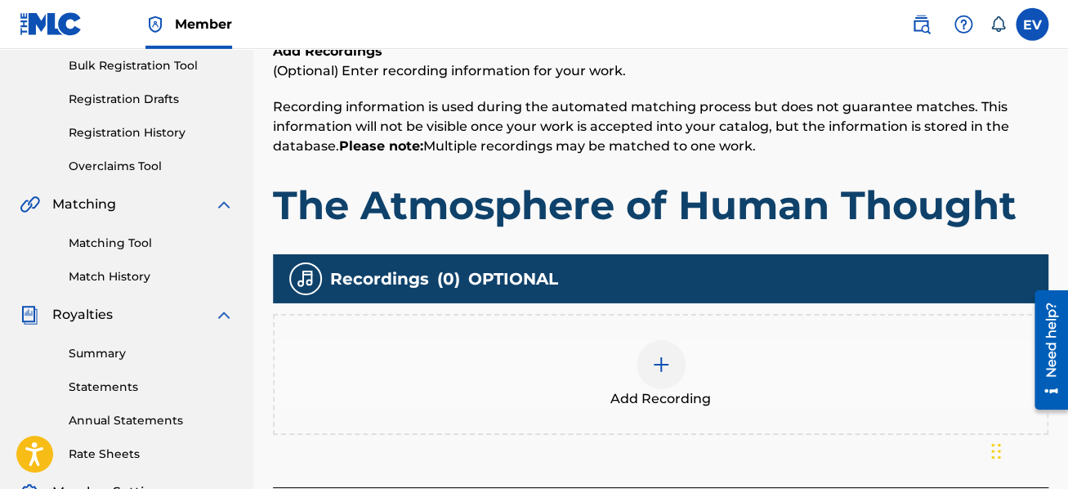
scroll to position [335, 0]
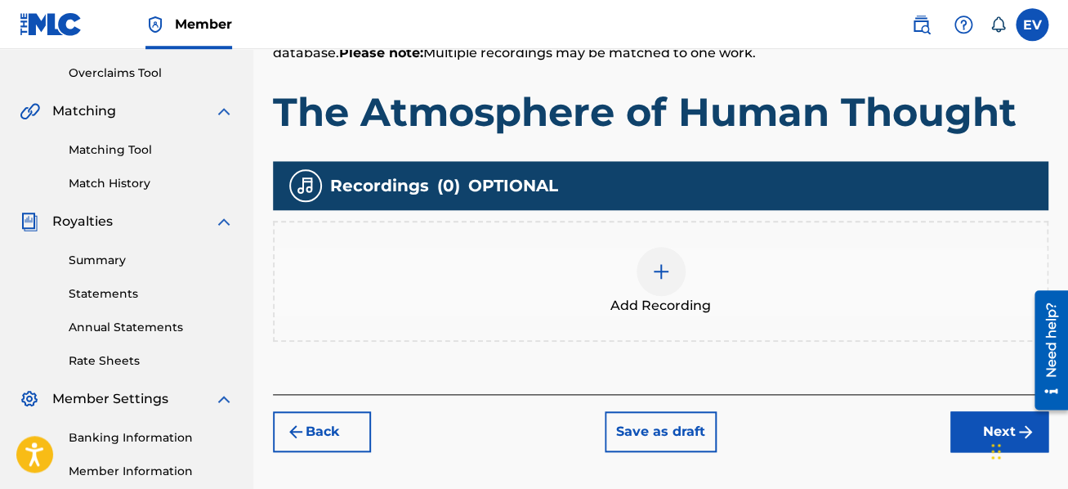
click at [657, 267] on img at bounding box center [661, 272] width 20 height 20
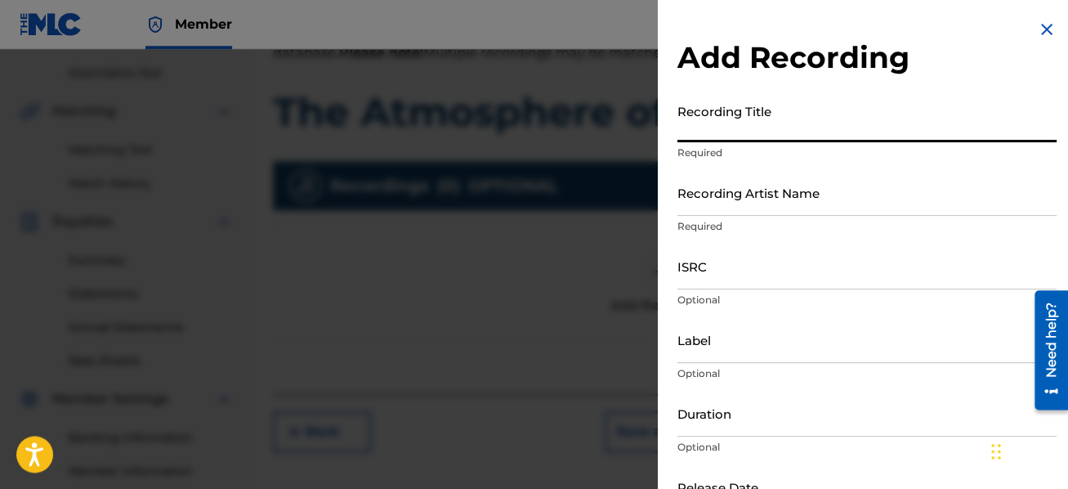
click at [695, 132] on input "Recording Title" at bounding box center [867, 119] width 379 height 47
type input "A Chaos of Light and Motion"
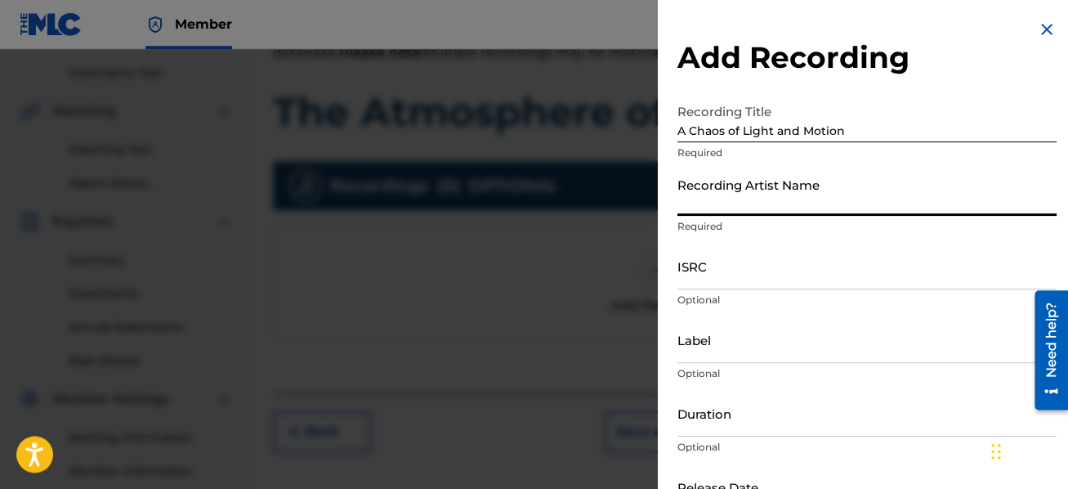
click at [748, 196] on input "Recording Artist Name" at bounding box center [867, 192] width 379 height 47
type input "[PERSON_NAME], [PERSON_NAME]"
click at [736, 272] on input "ISRC" at bounding box center [867, 266] width 379 height 47
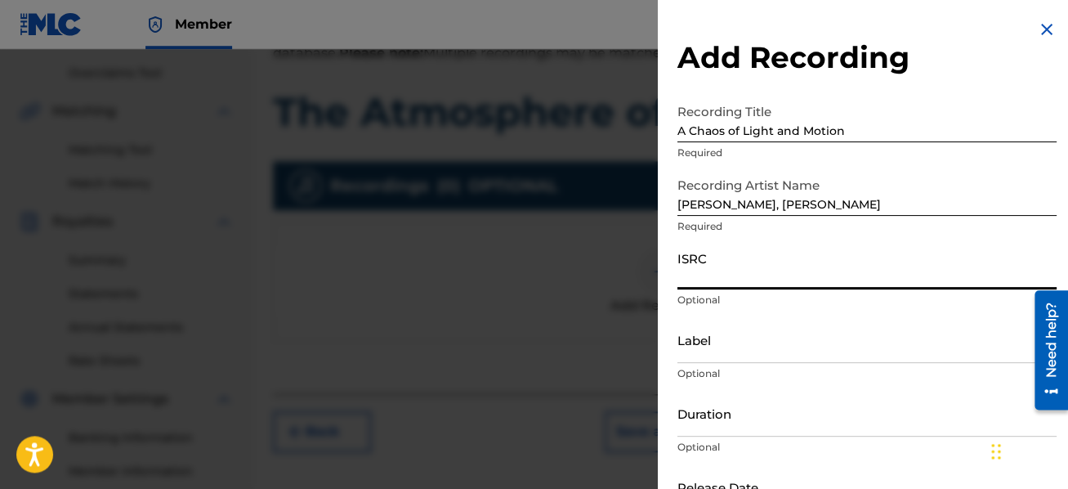
click at [701, 266] on input "ISRC" at bounding box center [867, 266] width 379 height 47
paste input "QM5CR2517804"
type input "QM5CR2517804"
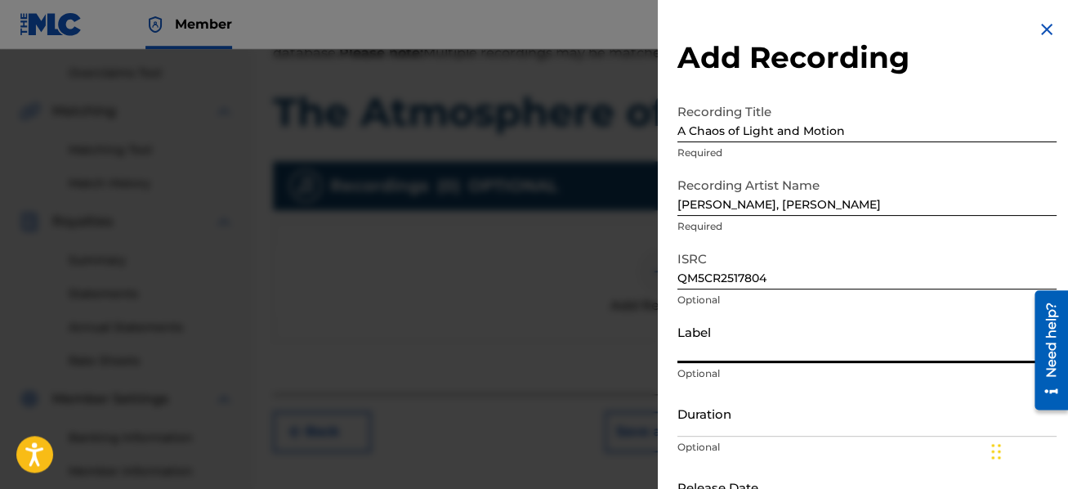
click at [727, 344] on input "Label" at bounding box center [867, 339] width 379 height 47
type input "Neuma"
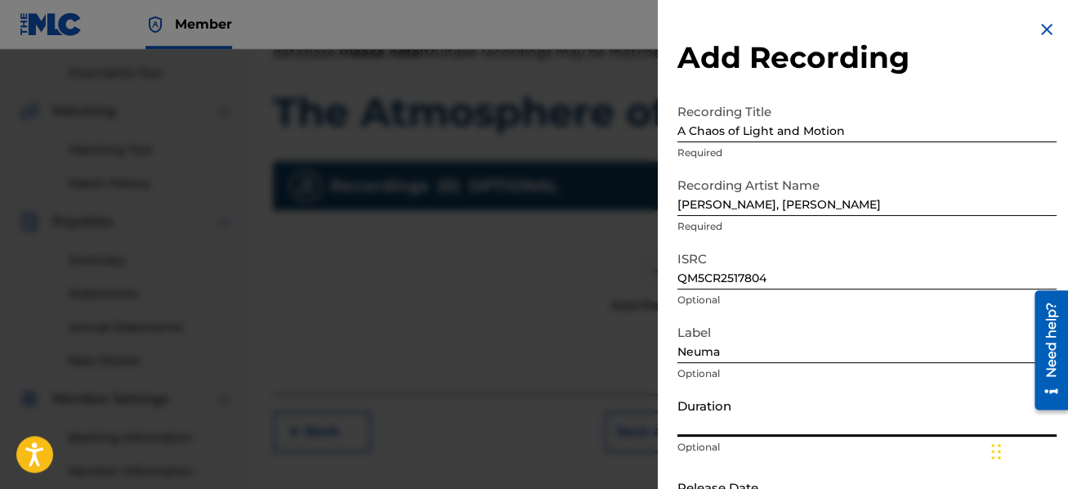
click at [744, 421] on input "Duration" at bounding box center [867, 413] width 379 height 47
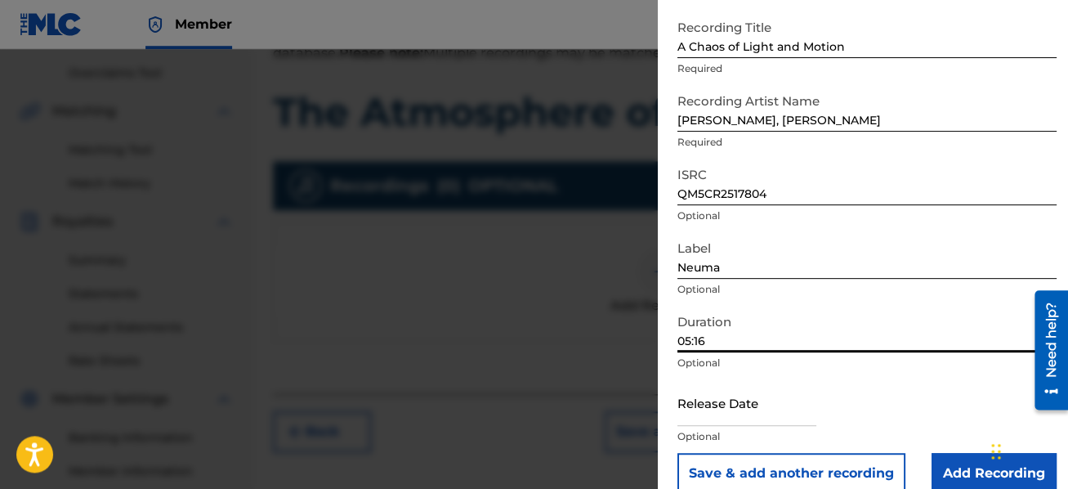
scroll to position [109, 0]
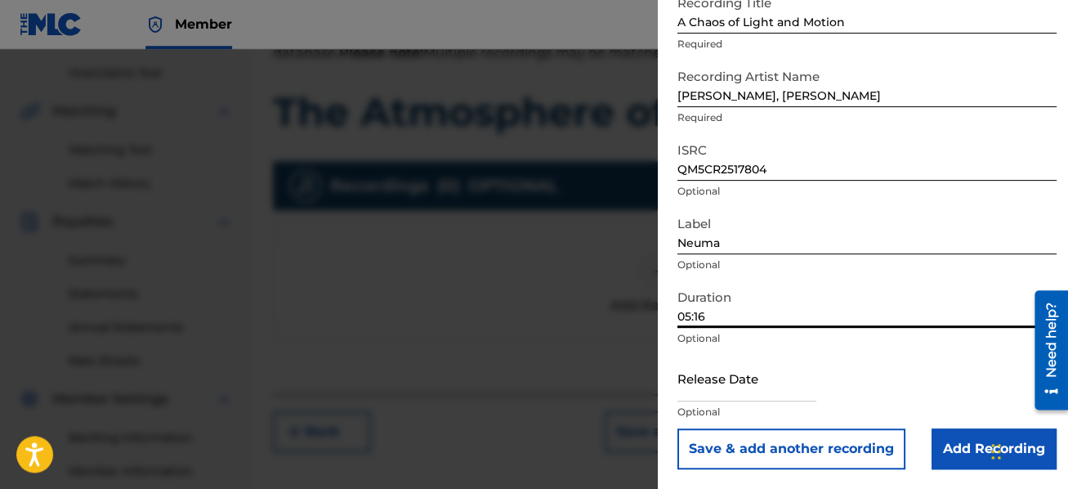
type input "05:16"
select select "7"
select select "2025"
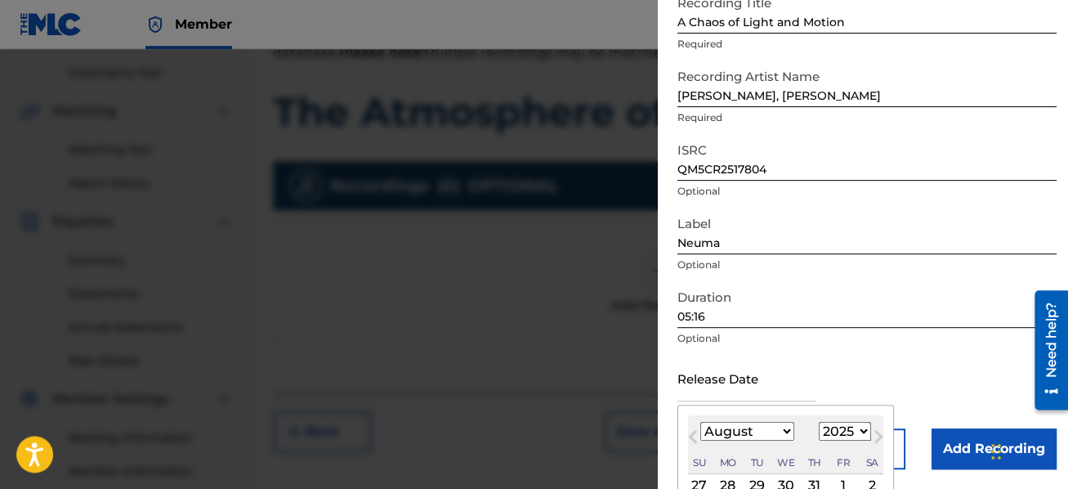
click at [745, 389] on input "text" at bounding box center [747, 378] width 139 height 47
click at [695, 434] on span "Previous Month" at bounding box center [695, 439] width 0 height 25
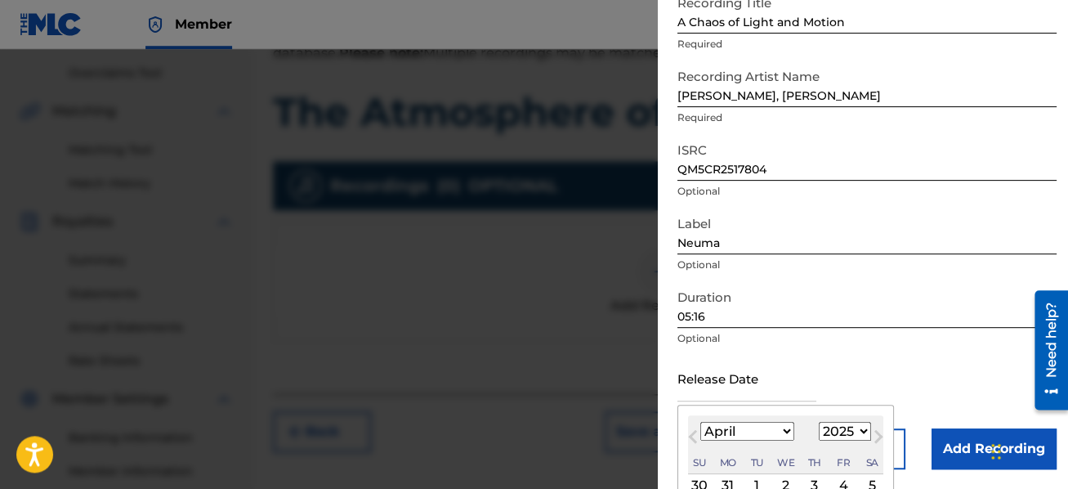
click at [695, 434] on span "Previous Month" at bounding box center [695, 439] width 0 height 25
select select "2"
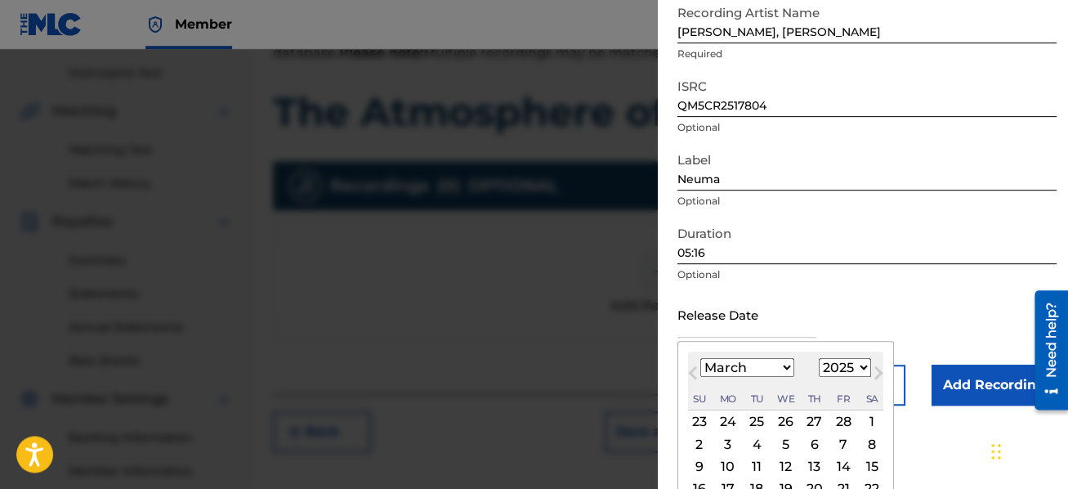
scroll to position [206, 0]
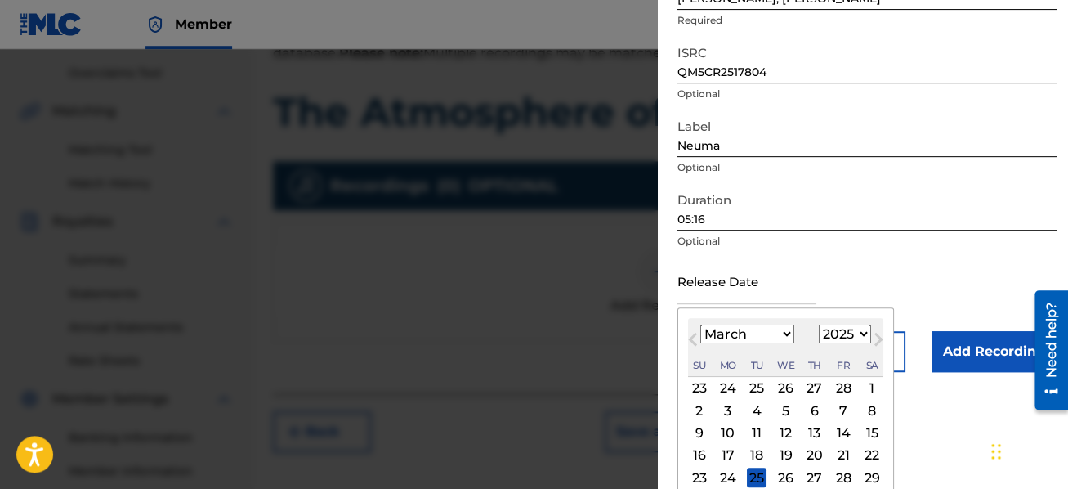
click at [835, 456] on div "21" at bounding box center [844, 455] width 20 height 20
type input "[DATE]"
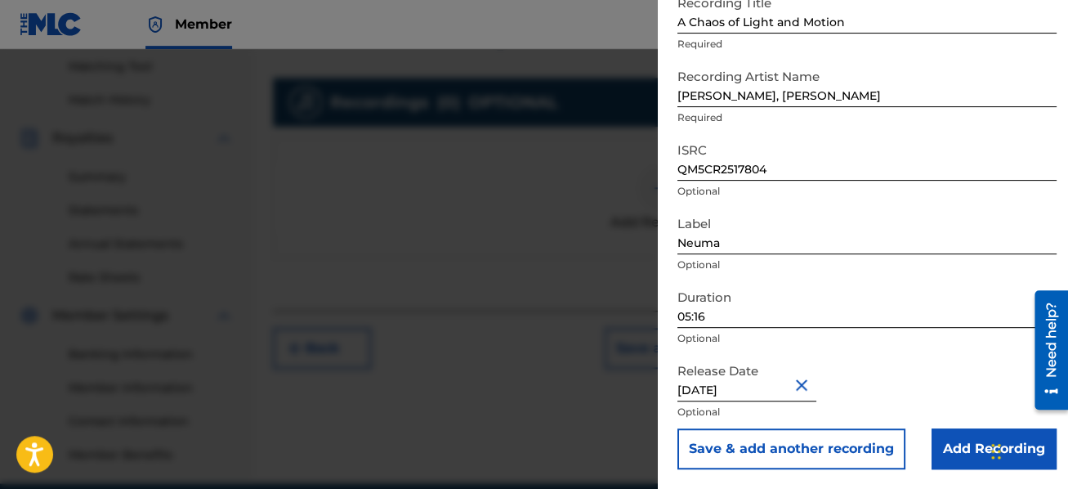
scroll to position [422, 0]
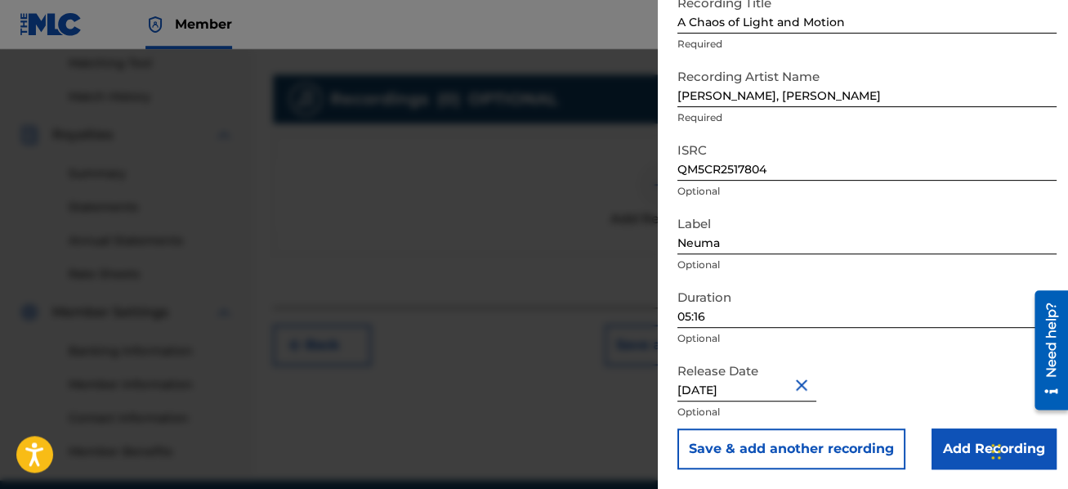
click at [948, 440] on input "Add Recording" at bounding box center [994, 448] width 125 height 41
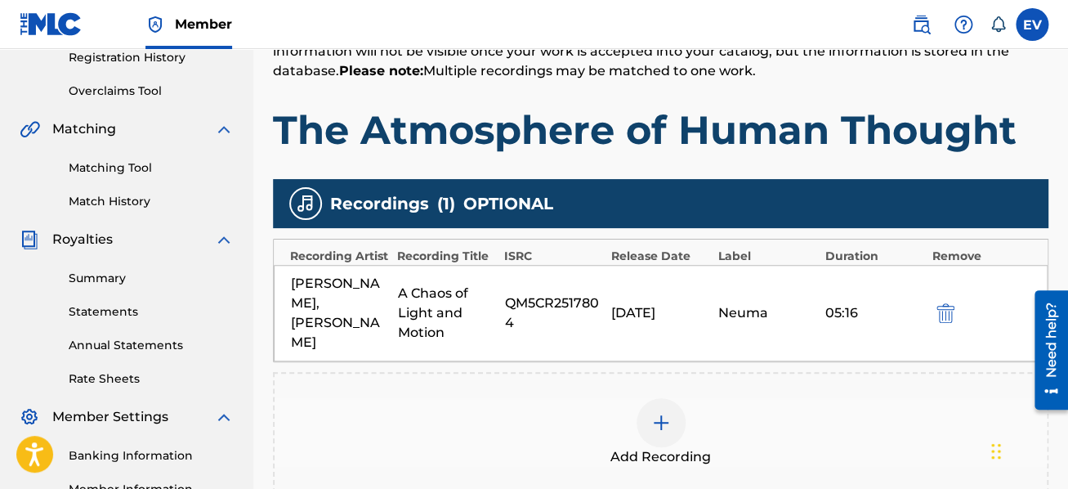
scroll to position [491, 0]
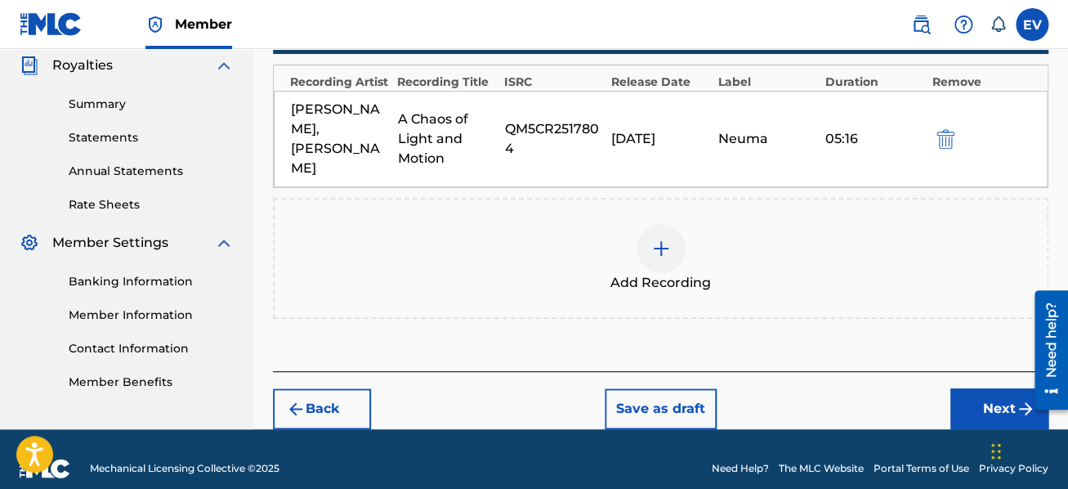
click at [963, 388] on button "Next" at bounding box center [1000, 408] width 98 height 41
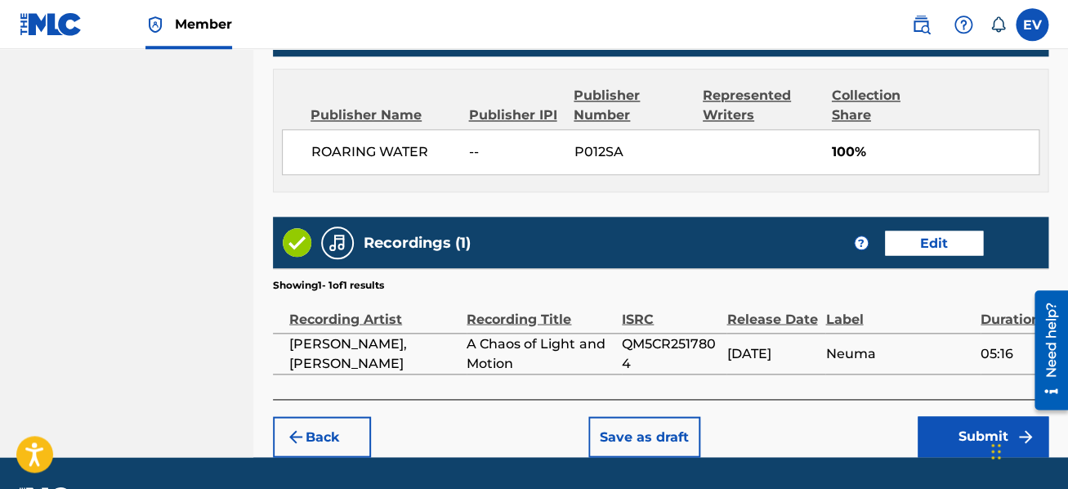
scroll to position [1019, 0]
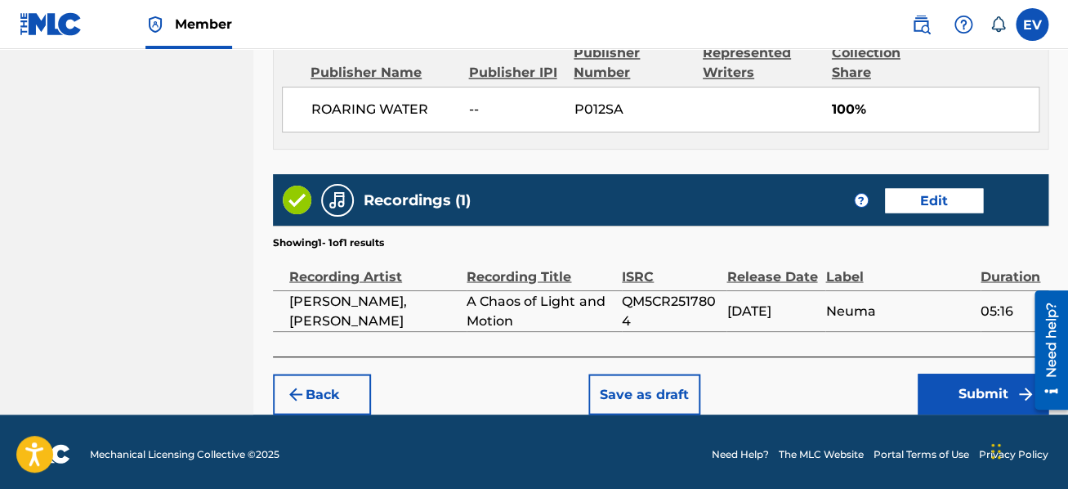
click at [956, 387] on button "Submit" at bounding box center [983, 394] width 131 height 41
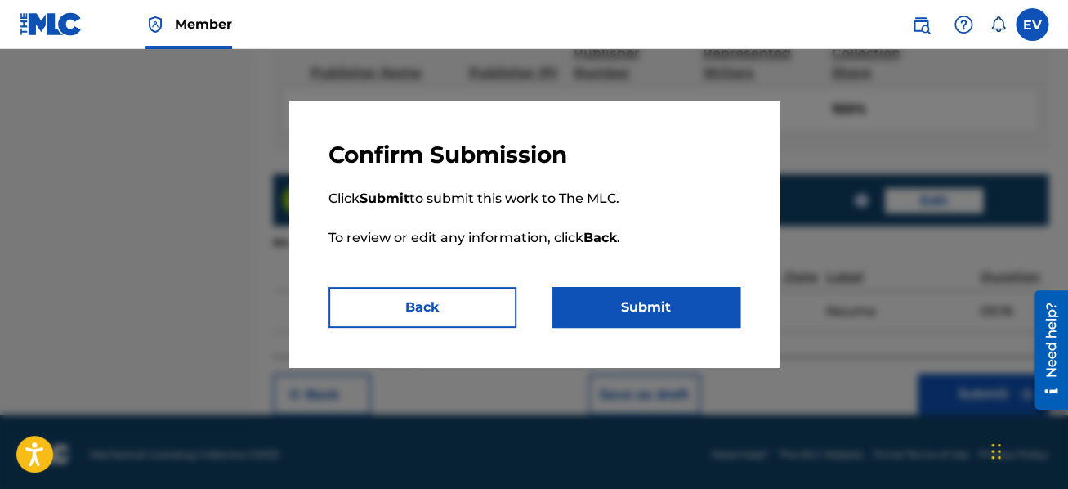
click at [644, 299] on button "Submit" at bounding box center [647, 307] width 188 height 41
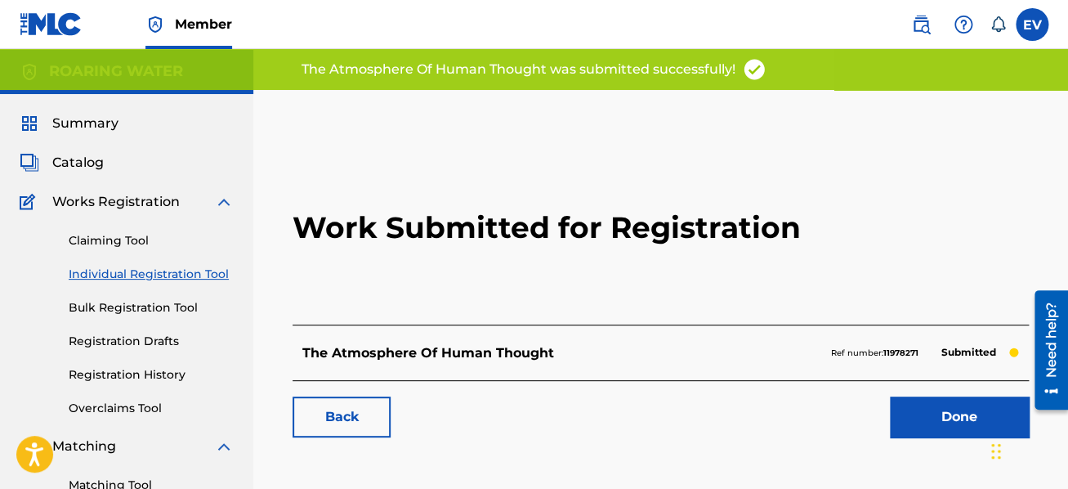
click at [960, 421] on link "Done" at bounding box center [959, 416] width 139 height 41
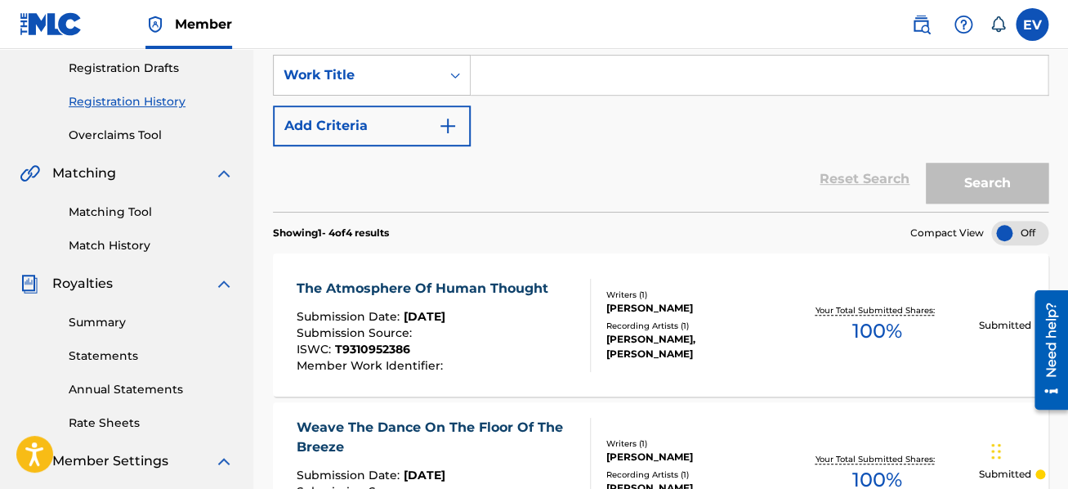
scroll to position [198, 0]
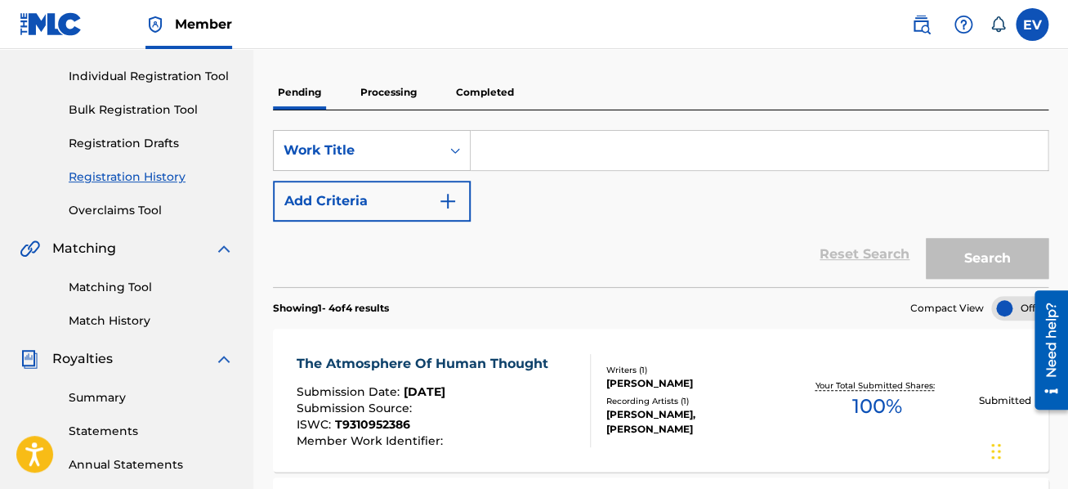
click at [392, 92] on p "Processing" at bounding box center [389, 92] width 66 height 34
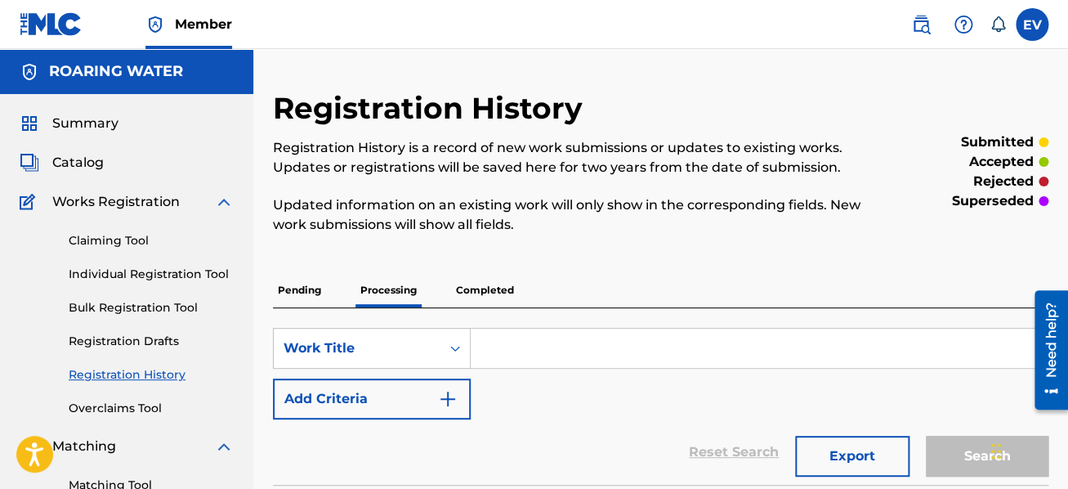
click at [305, 285] on p "Pending" at bounding box center [299, 290] width 53 height 34
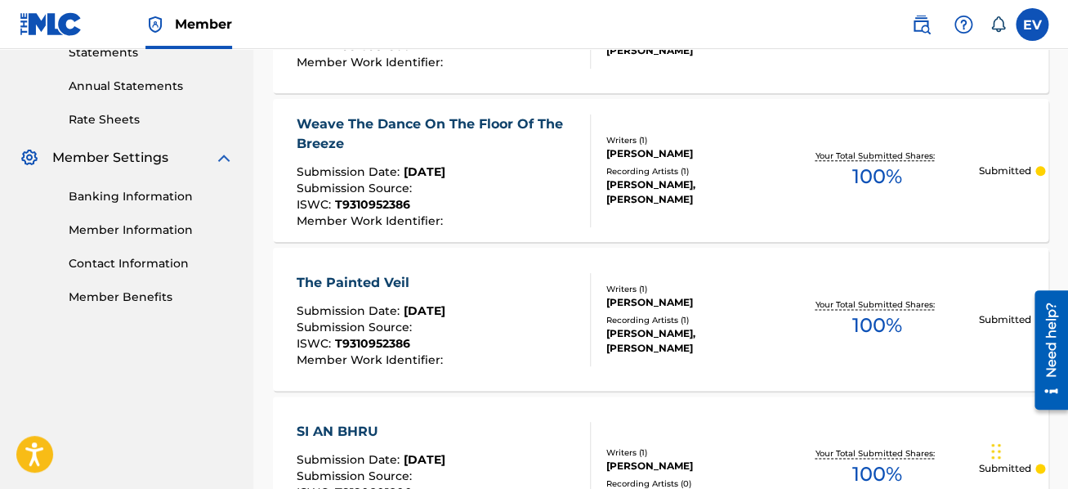
scroll to position [610, 0]
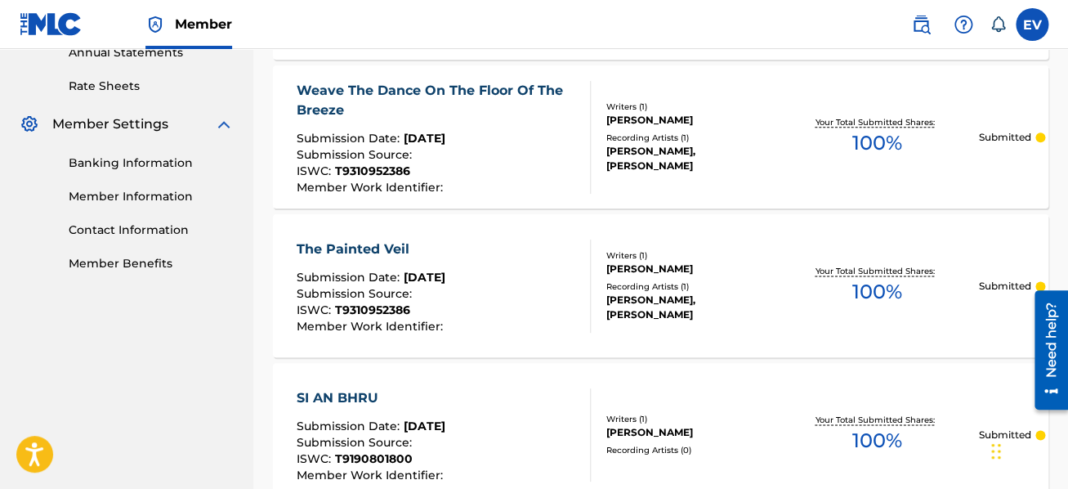
click at [378, 248] on div "The Painted Veil" at bounding box center [371, 250] width 150 height 20
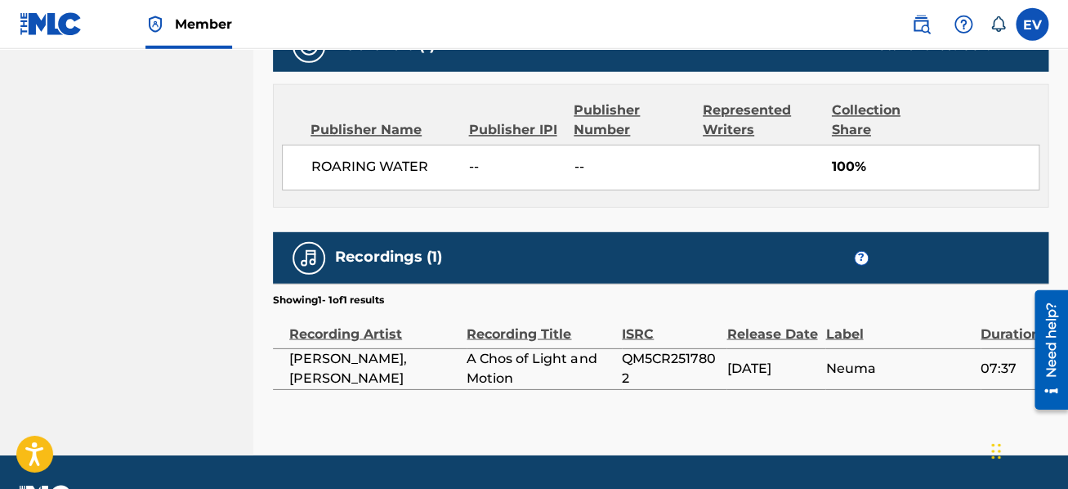
scroll to position [893, 0]
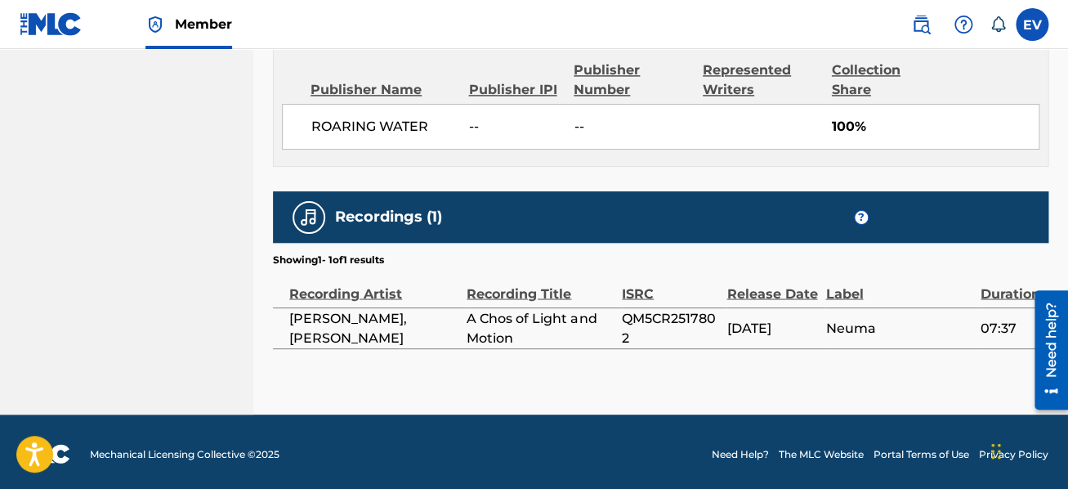
click at [555, 325] on span "A Chos of Light and Motion" at bounding box center [540, 327] width 147 height 39
click at [539, 307] on td "A Chos of Light and Motion" at bounding box center [544, 327] width 155 height 41
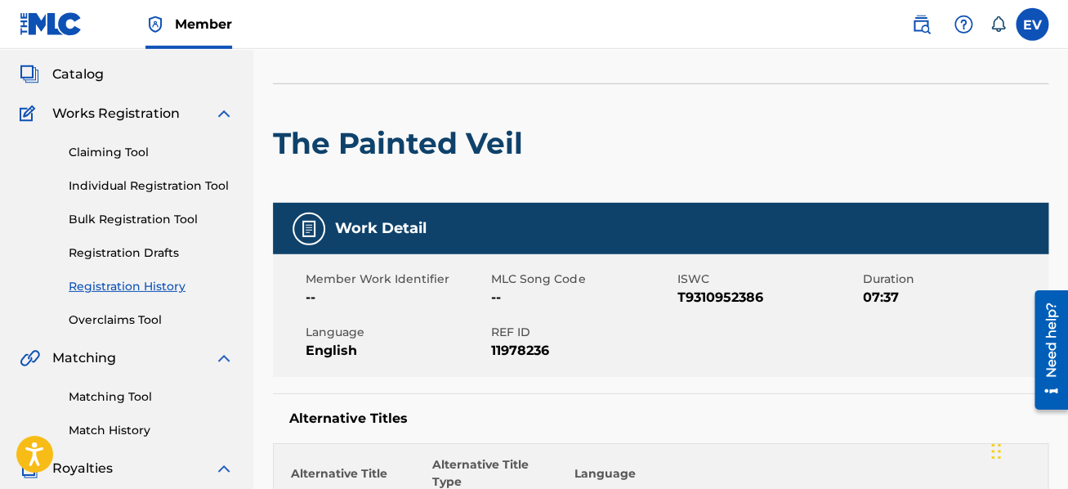
scroll to position [0, 0]
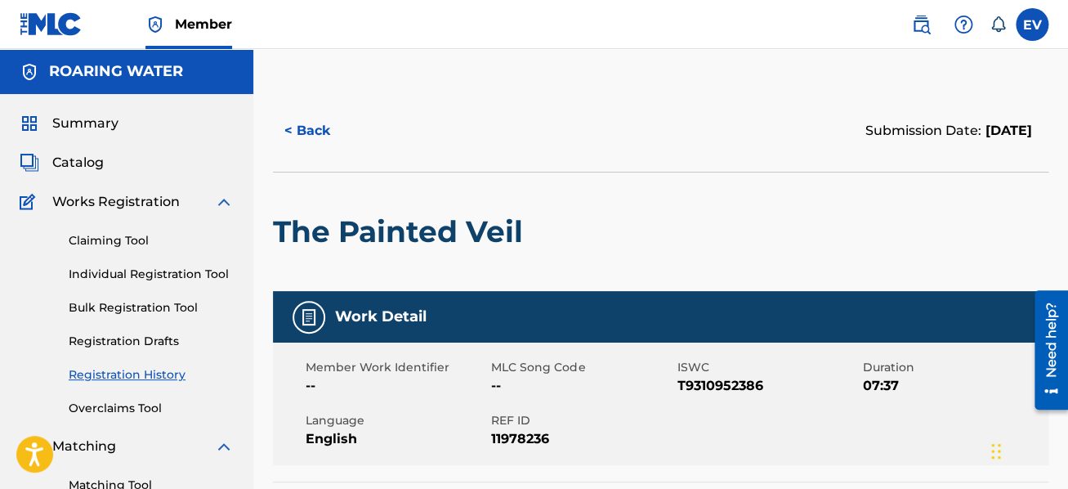
click at [143, 271] on link "Individual Registration Tool" at bounding box center [151, 274] width 165 height 17
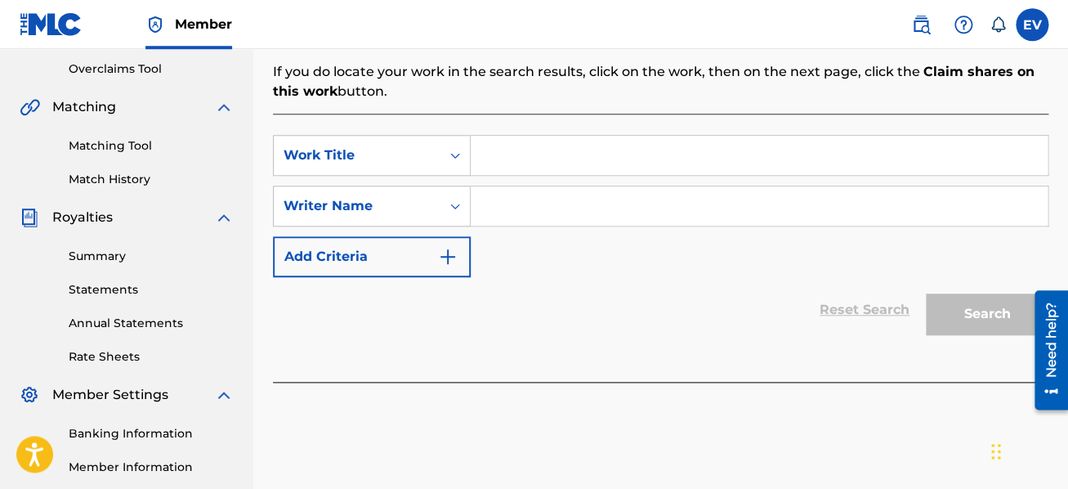
scroll to position [348, 0]
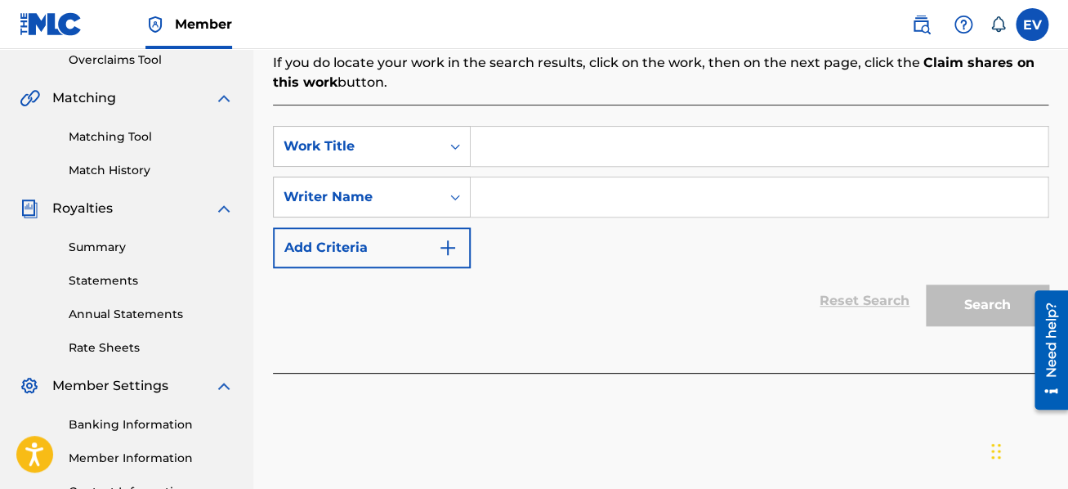
click at [498, 153] on input "Search Form" at bounding box center [759, 146] width 577 height 39
type input "The Understanding"
click at [546, 191] on input "Search Form" at bounding box center [759, 196] width 577 height 39
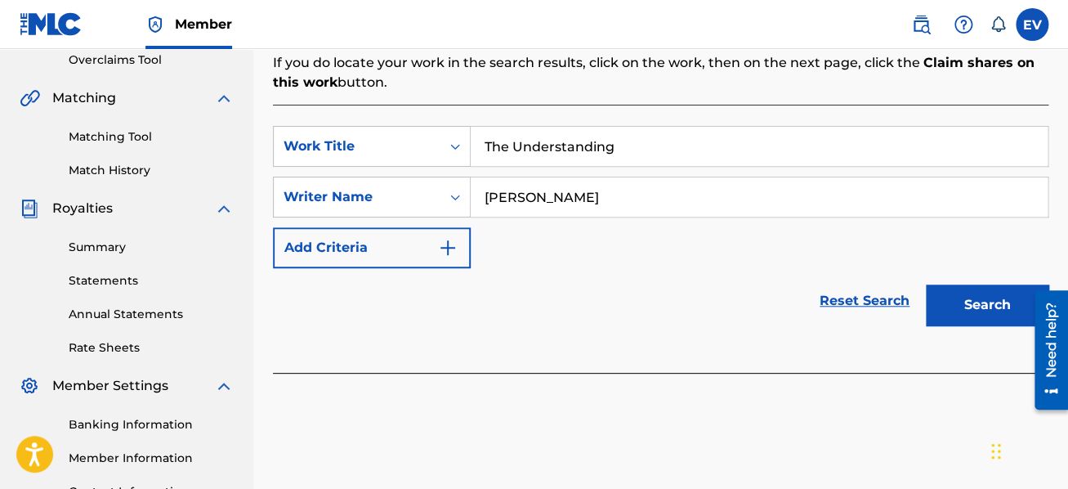
type input "[PERSON_NAME]"
click at [973, 302] on button "Search" at bounding box center [987, 304] width 123 height 41
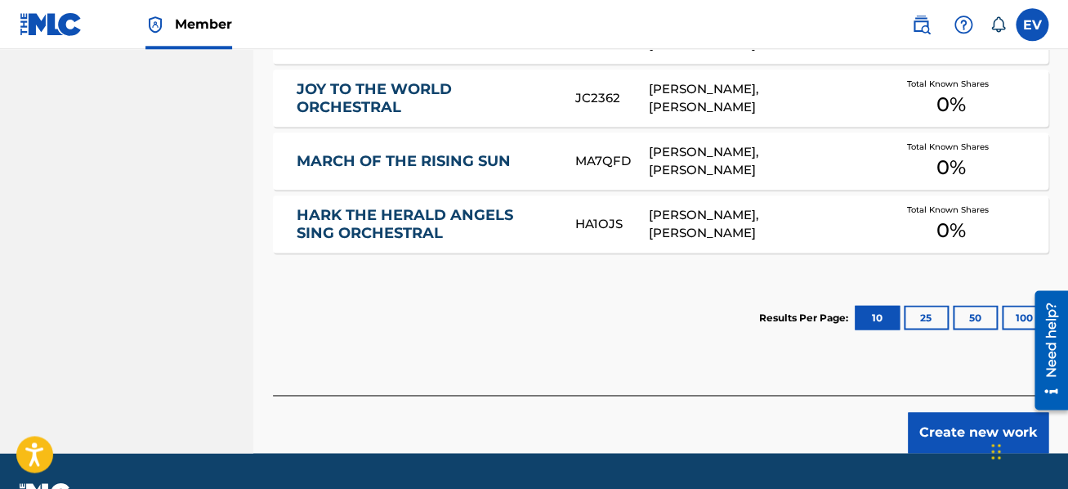
scroll to position [890, 0]
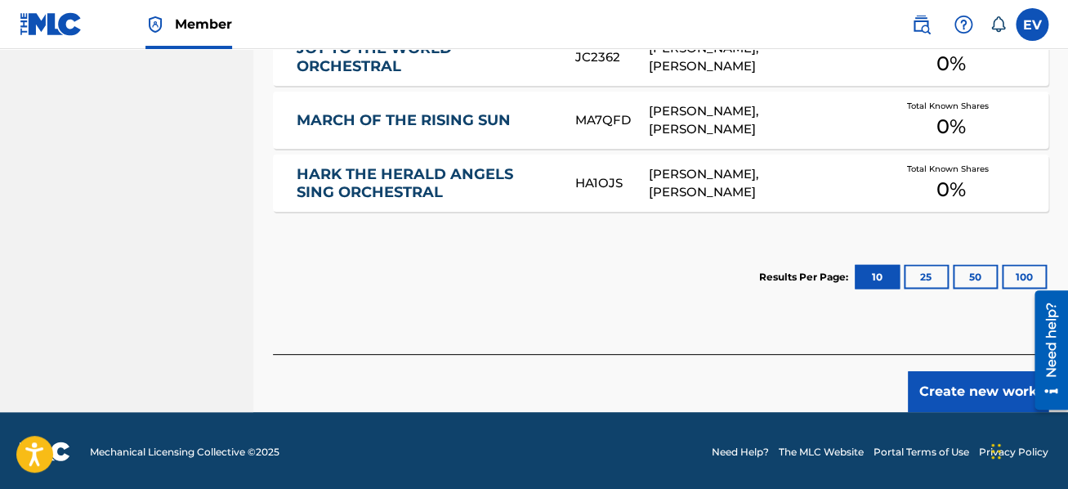
click at [945, 387] on button "Create new work" at bounding box center [978, 391] width 141 height 41
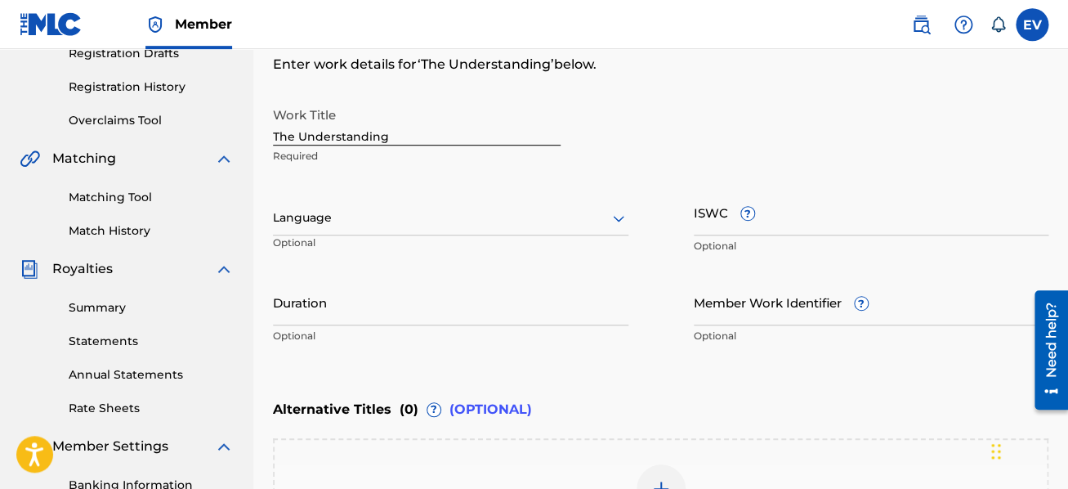
scroll to position [185, 0]
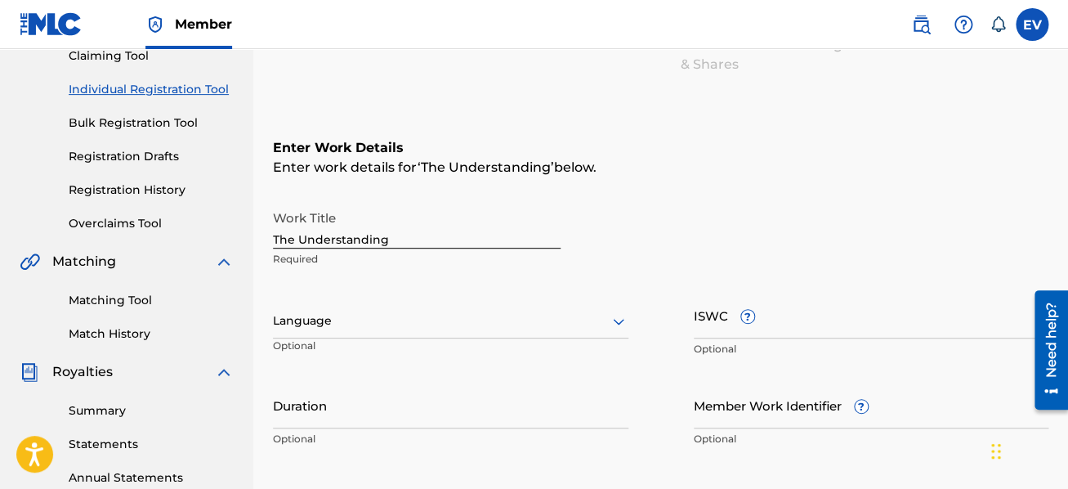
click at [396, 319] on div at bounding box center [451, 321] width 356 height 20
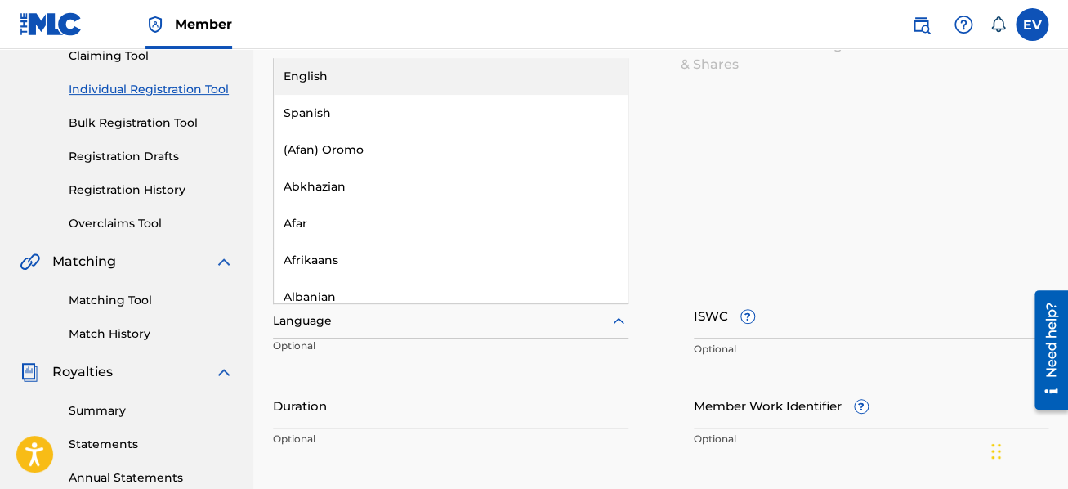
click at [612, 318] on icon at bounding box center [619, 321] width 20 height 20
click at [400, 64] on div "English" at bounding box center [451, 76] width 354 height 37
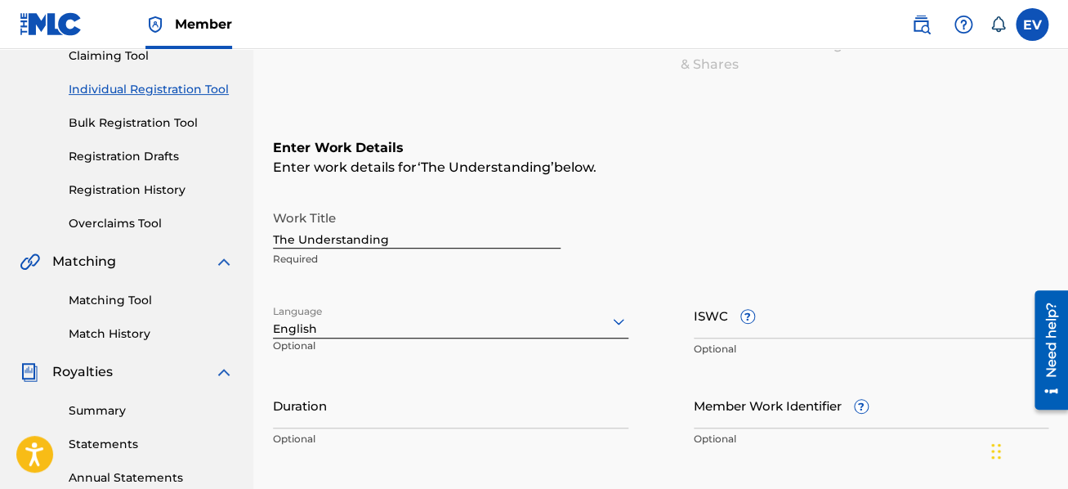
scroll to position [272, 0]
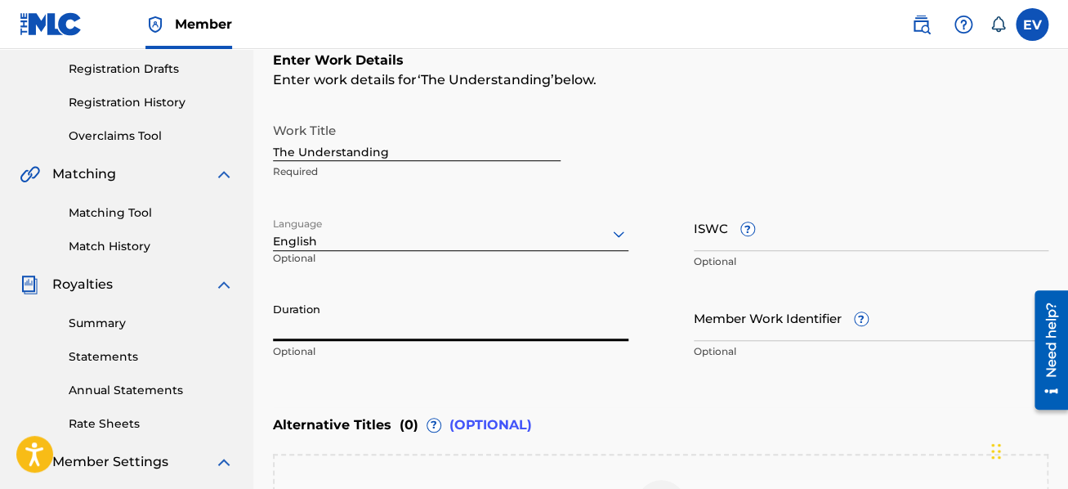
click at [351, 313] on input "Duration" at bounding box center [451, 317] width 356 height 47
type input "07:41"
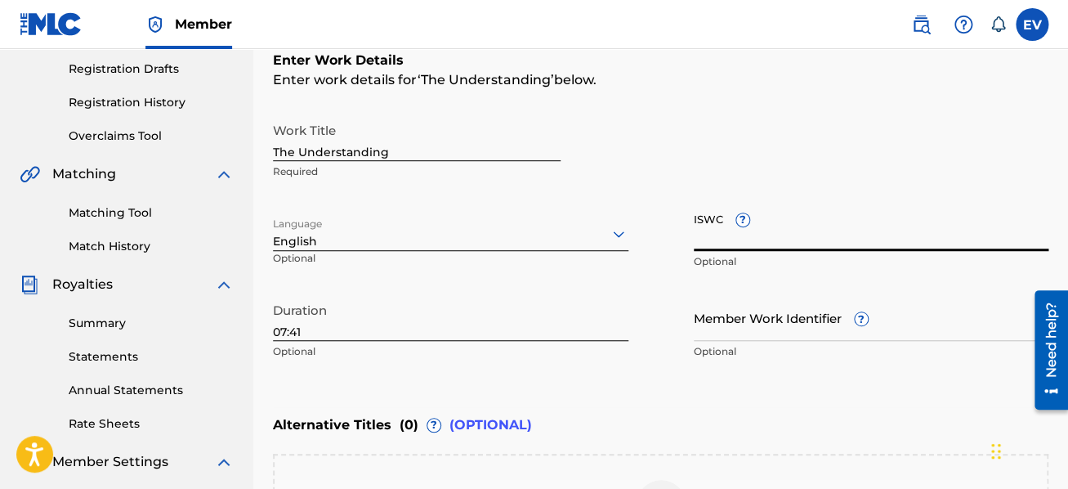
click at [700, 239] on input "ISWC ?" at bounding box center [872, 227] width 356 height 47
click at [717, 235] on input "ISWC ?" at bounding box center [872, 227] width 356 height 47
paste input "T-321.544.590-8"
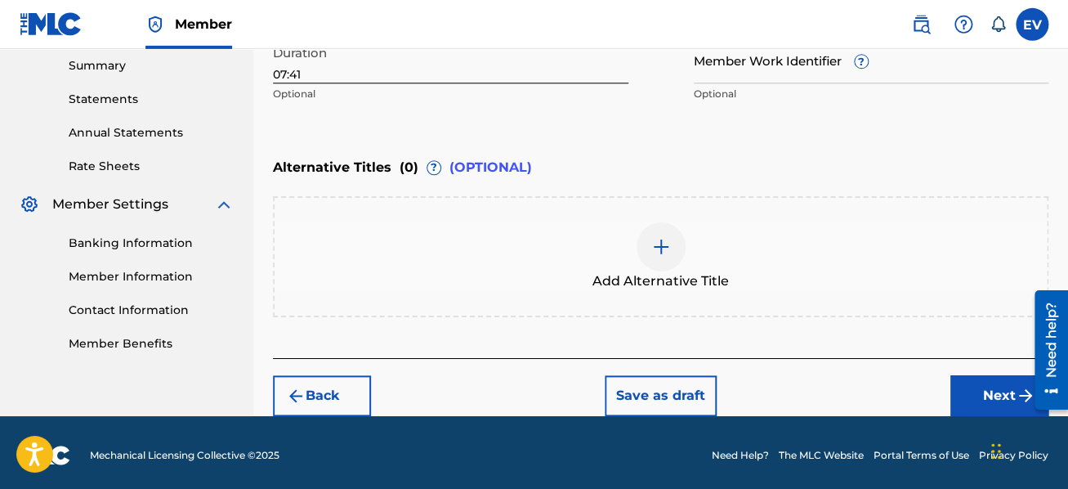
scroll to position [534, 0]
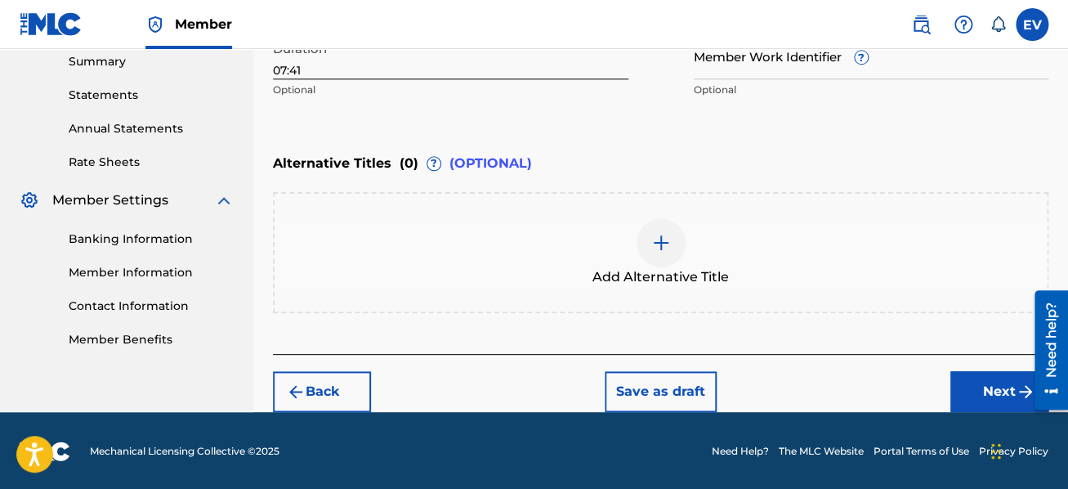
type input "T-321.544.590-8"
click at [1009, 392] on button "Next" at bounding box center [1000, 391] width 98 height 41
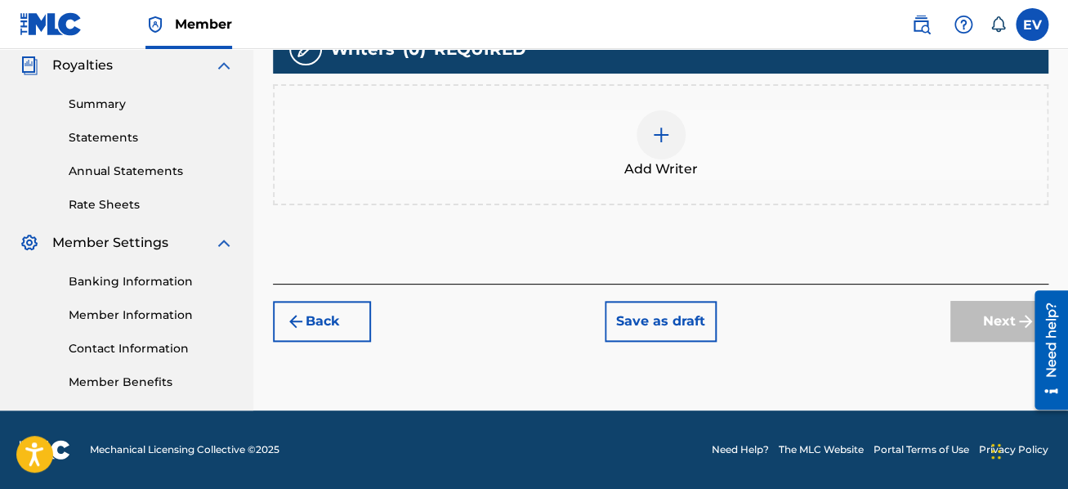
scroll to position [491, 0]
click at [673, 135] on div at bounding box center [661, 134] width 49 height 49
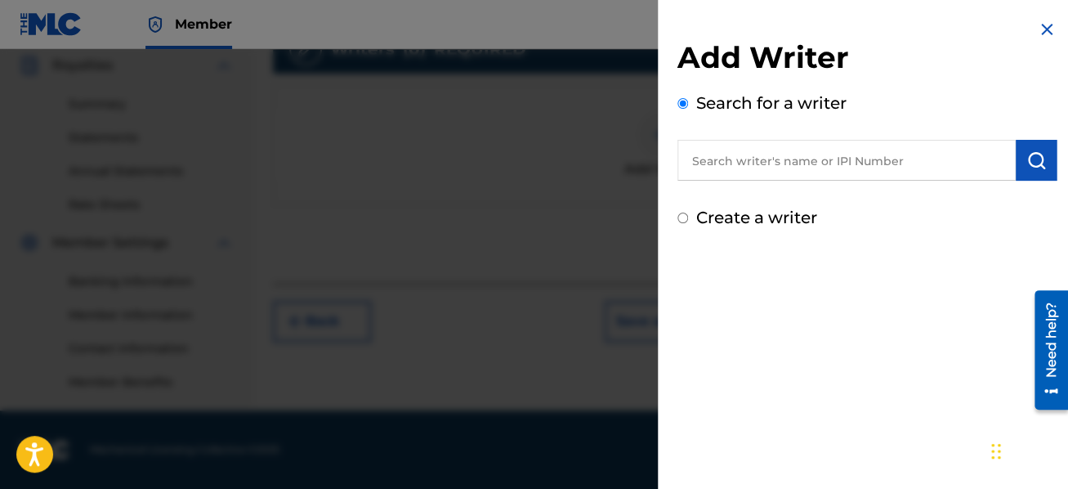
click at [696, 163] on input "text" at bounding box center [847, 160] width 338 height 41
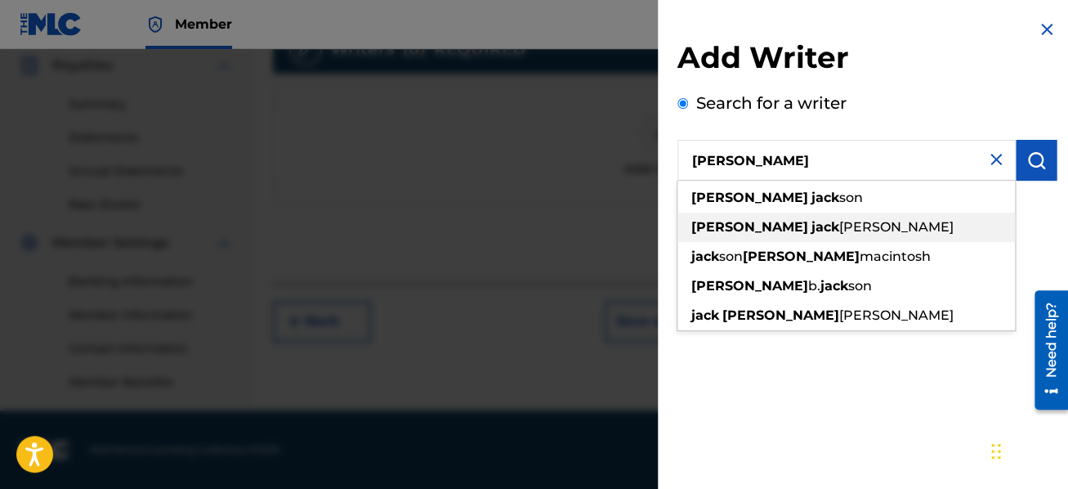
click at [733, 229] on strong "[PERSON_NAME]" at bounding box center [750, 227] width 117 height 16
type input "[PERSON_NAME]"
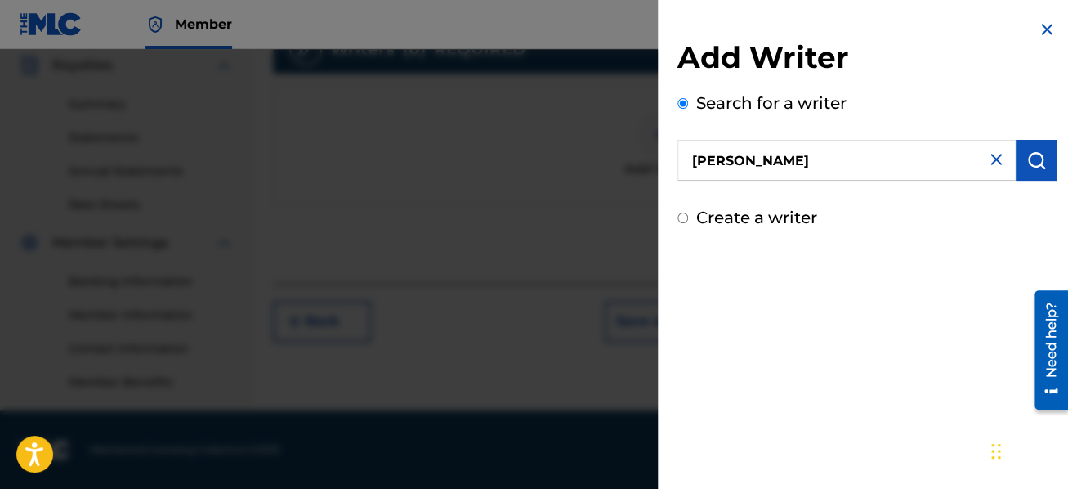
click at [1038, 157] on img "submit" at bounding box center [1037, 160] width 20 height 20
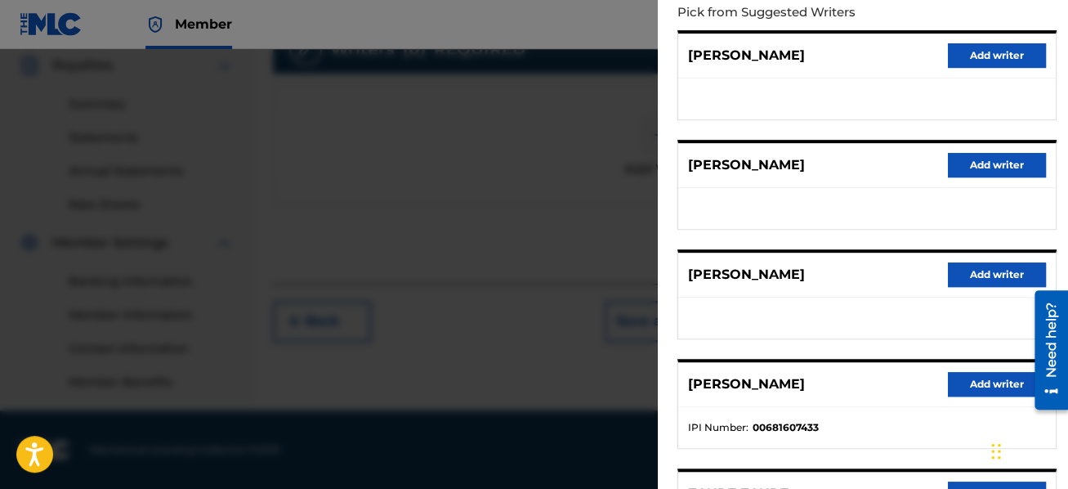
scroll to position [194, 0]
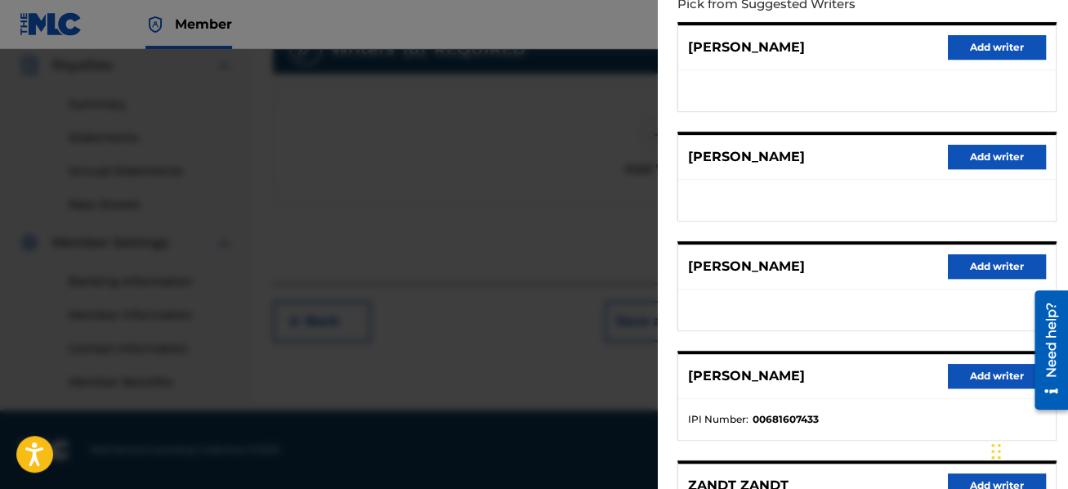
click at [981, 369] on button "Add writer" at bounding box center [997, 376] width 98 height 25
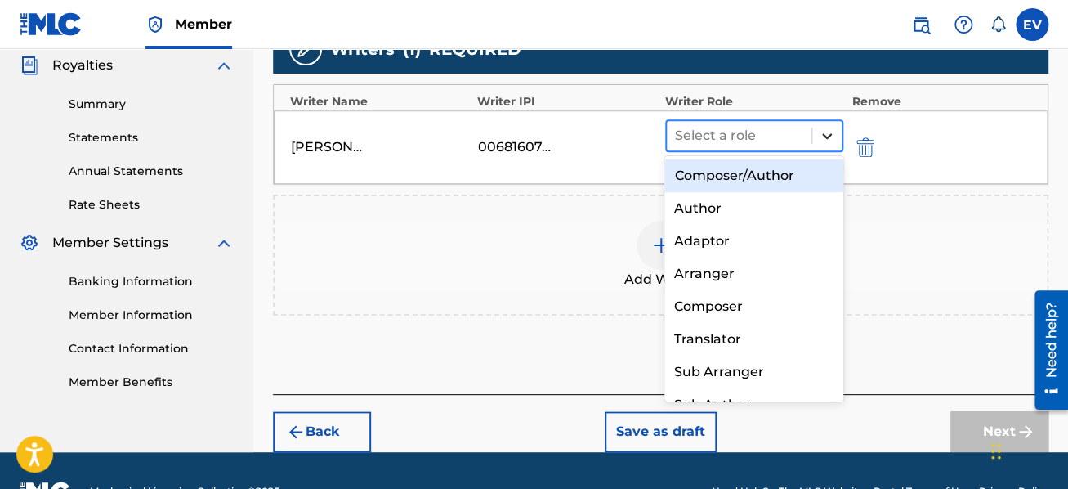
click at [823, 129] on icon at bounding box center [827, 136] width 16 height 16
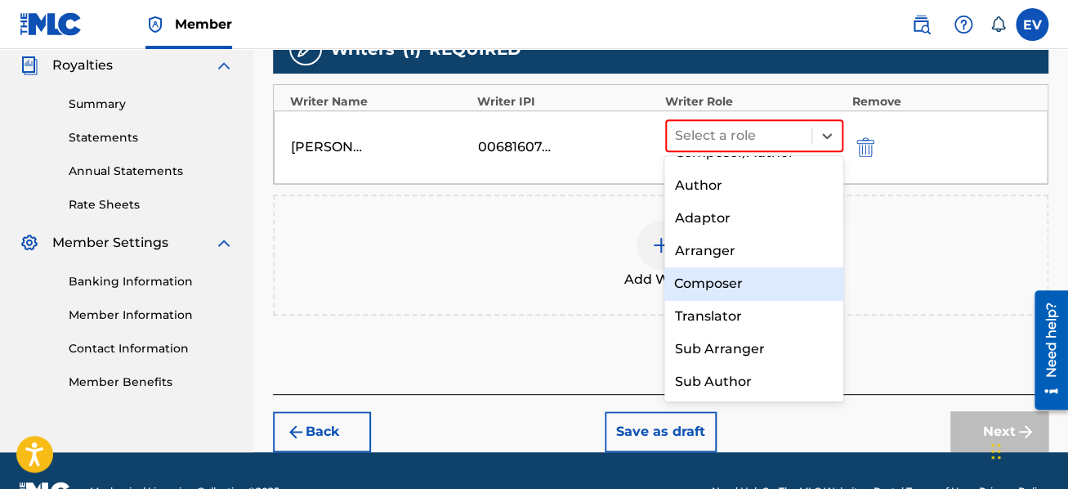
scroll to position [0, 0]
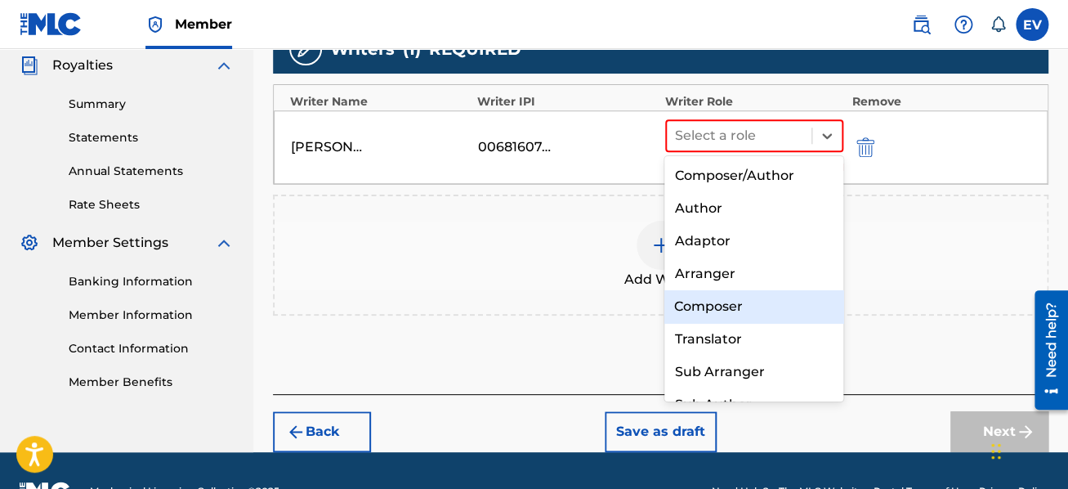
click at [740, 308] on div "Composer" at bounding box center [754, 306] width 179 height 33
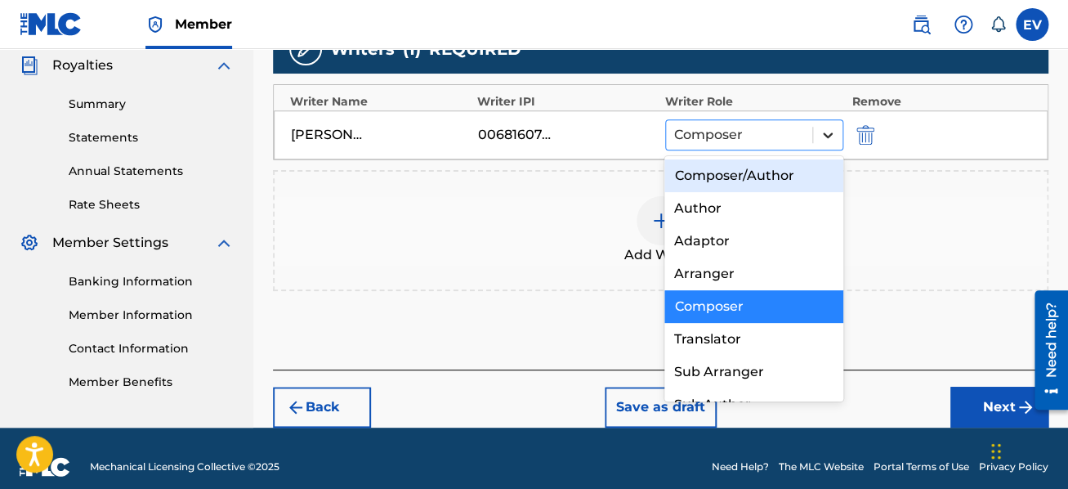
click at [817, 139] on div at bounding box center [827, 134] width 29 height 29
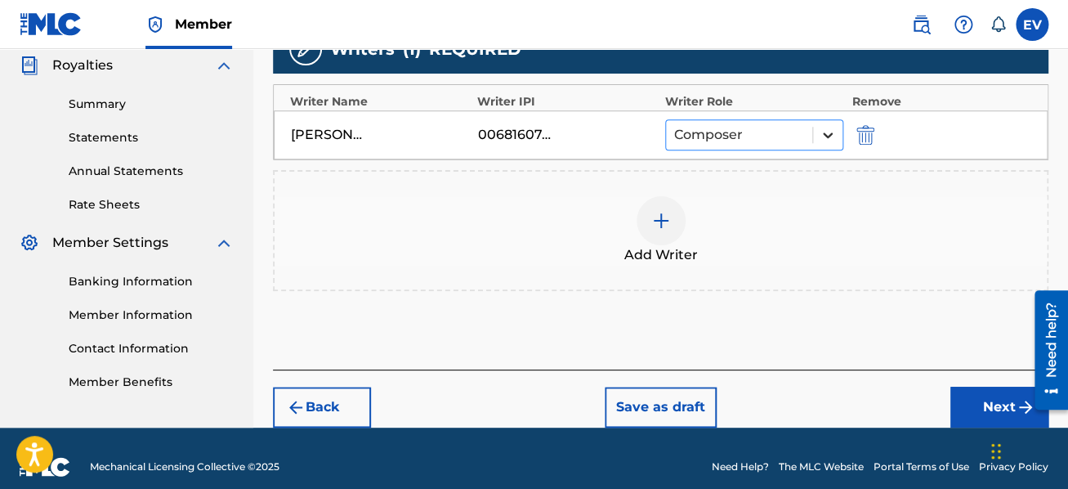
click at [833, 133] on icon at bounding box center [828, 135] width 10 height 6
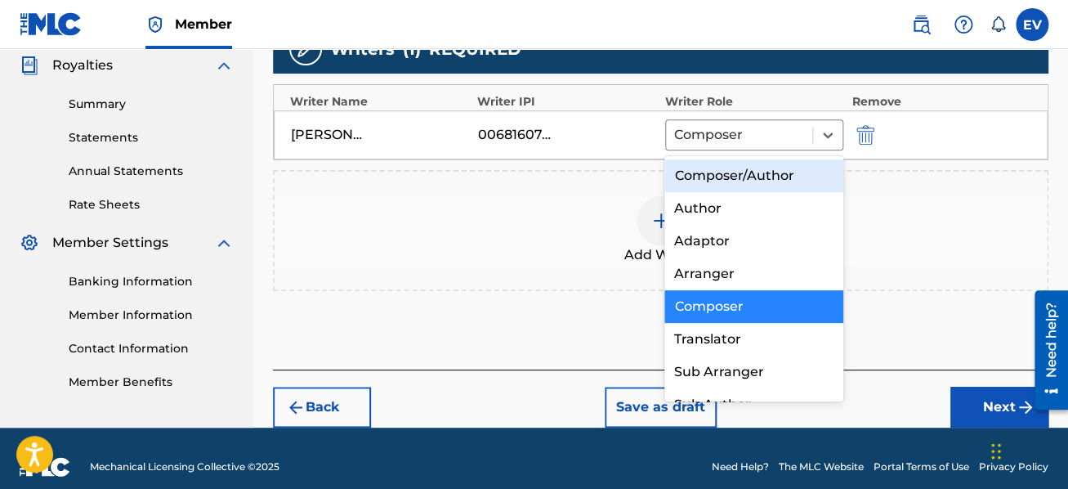
click at [799, 174] on div "Composer/Author" at bounding box center [754, 175] width 179 height 33
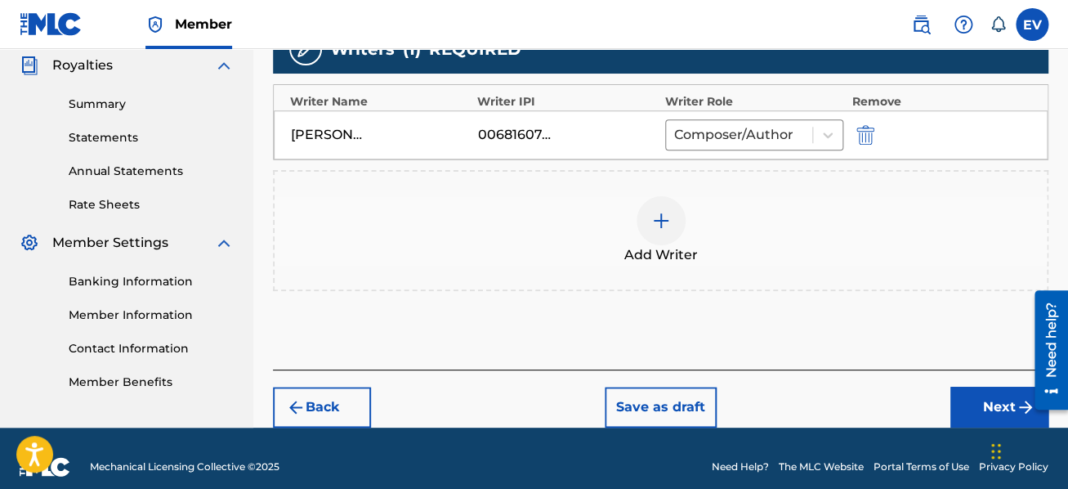
click at [956, 29] on img at bounding box center [964, 25] width 20 height 20
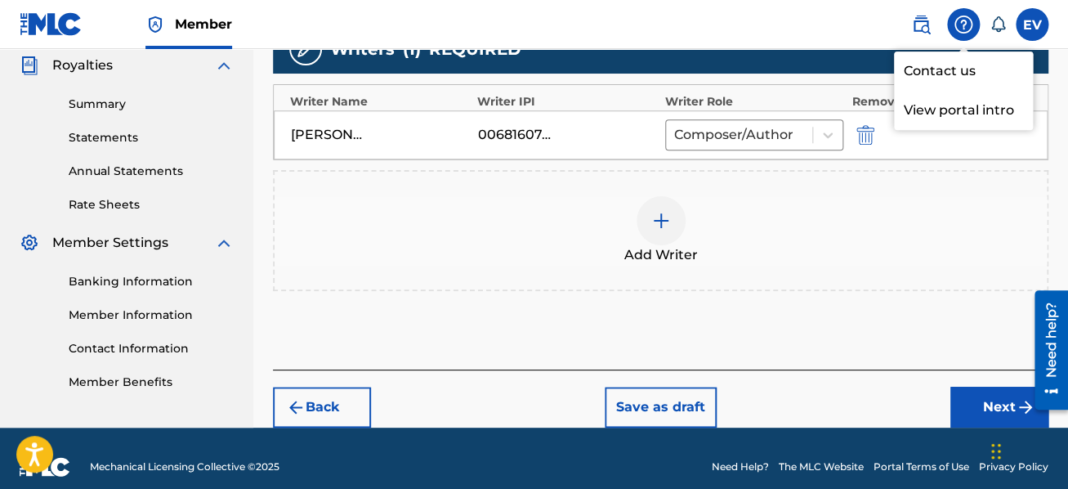
click at [843, 29] on nav "Member EV EV [PERSON_NAME] [EMAIL_ADDRESS][DOMAIN_NAME] Notification Preference…" at bounding box center [534, 24] width 1068 height 49
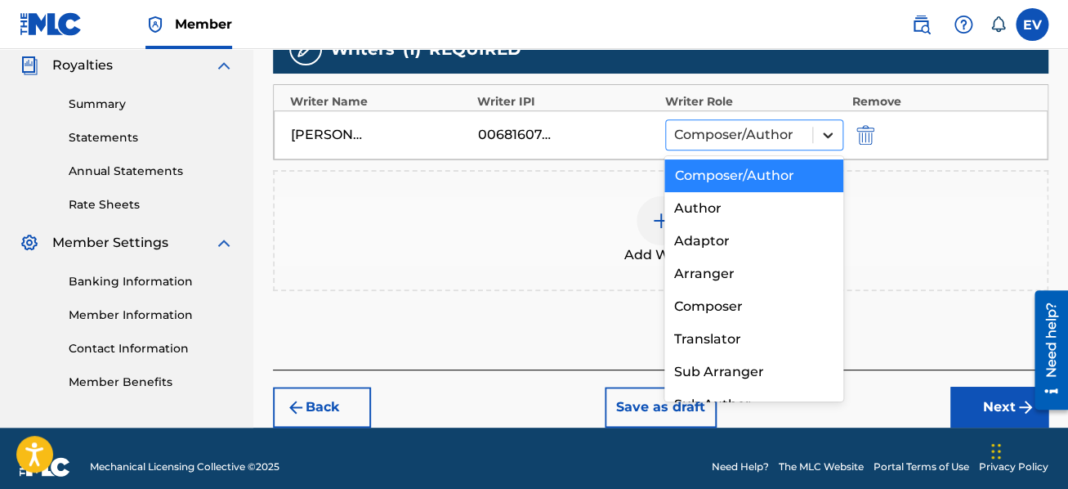
click at [833, 135] on icon at bounding box center [828, 135] width 16 height 16
click at [808, 168] on div "Composer/Author" at bounding box center [754, 175] width 179 height 33
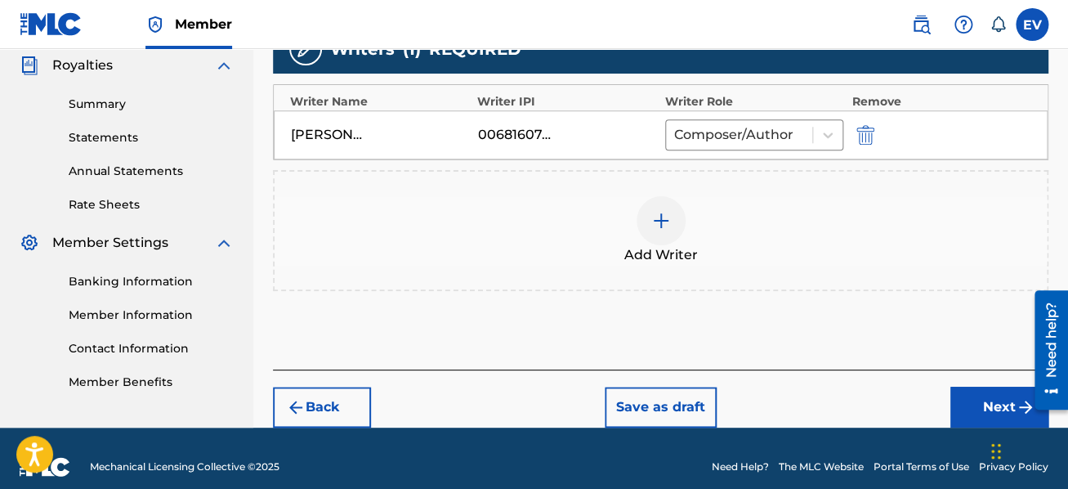
click at [972, 400] on button "Next" at bounding box center [1000, 407] width 98 height 41
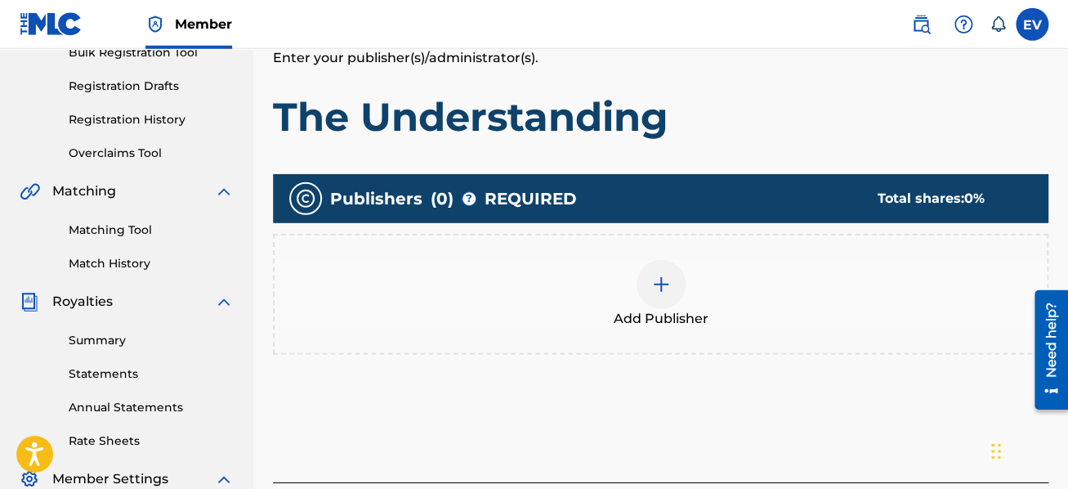
scroll to position [261, 0]
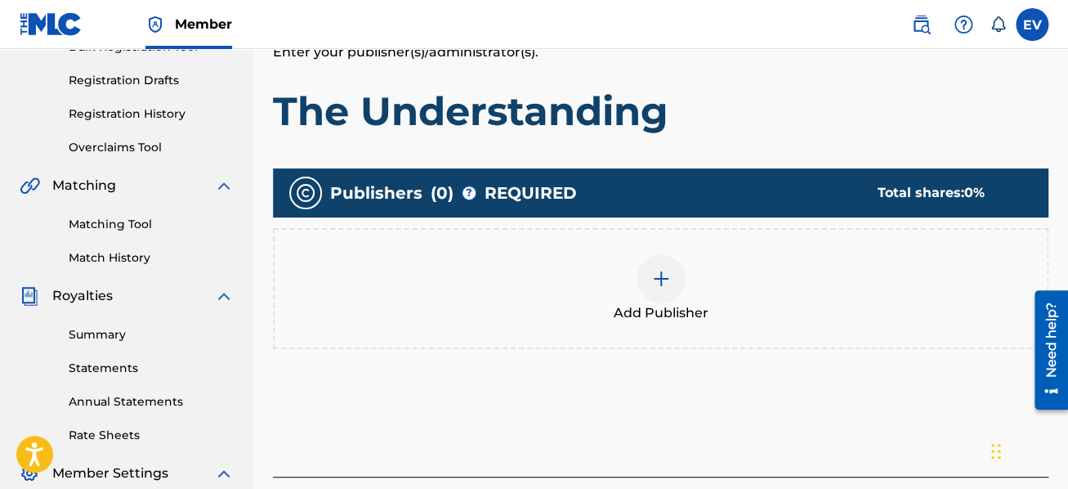
click at [661, 274] on img at bounding box center [661, 279] width 20 height 20
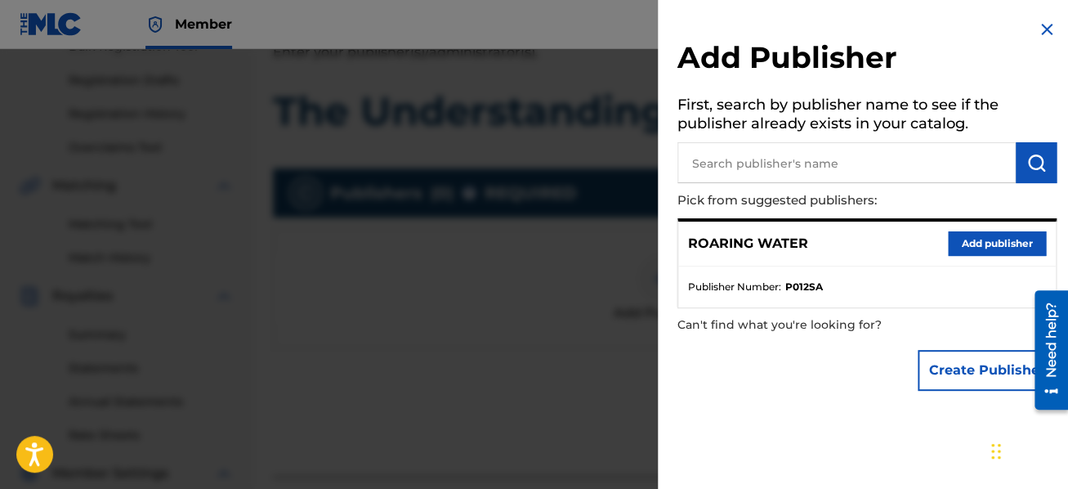
click at [969, 238] on button "Add publisher" at bounding box center [997, 243] width 98 height 25
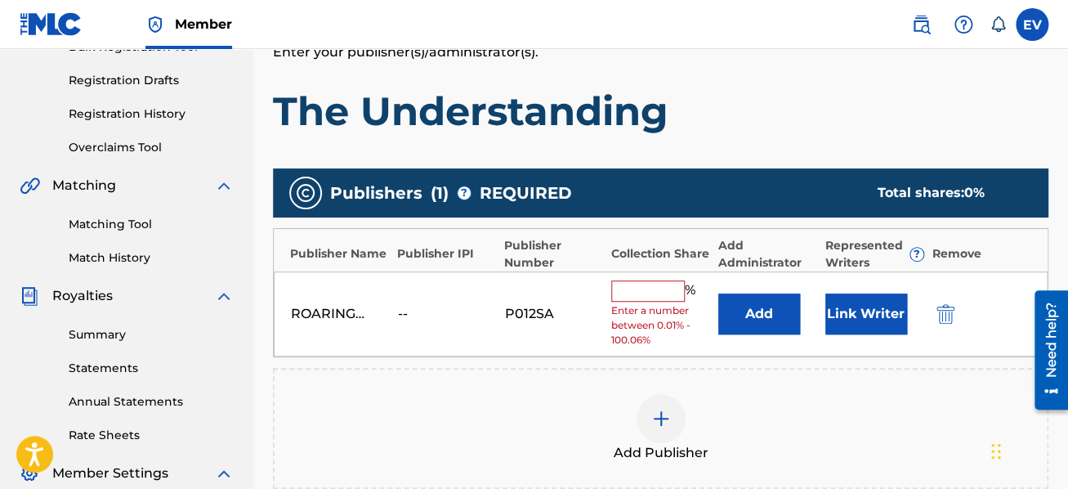
click at [650, 283] on input "text" at bounding box center [648, 290] width 74 height 21
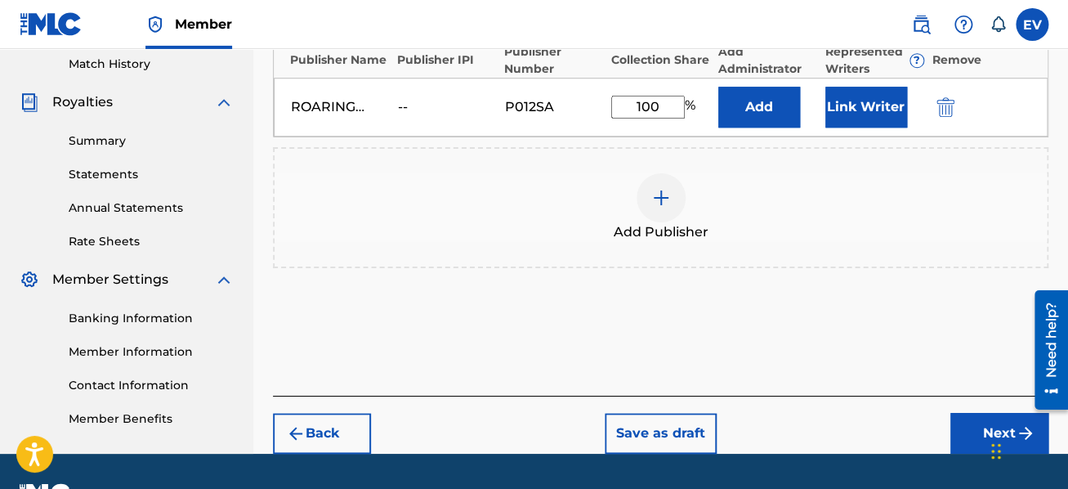
scroll to position [495, 0]
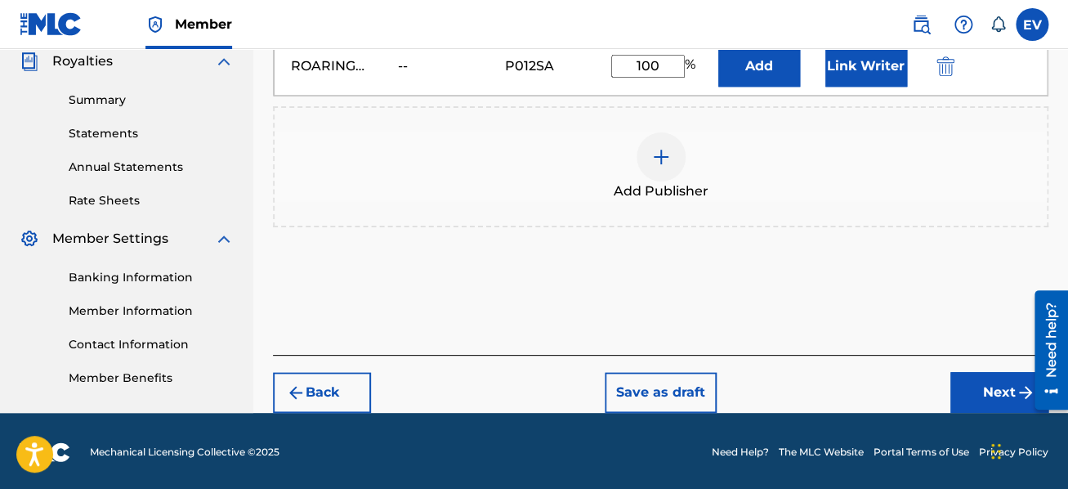
type input "100"
click at [1003, 389] on button "Next" at bounding box center [1000, 392] width 98 height 41
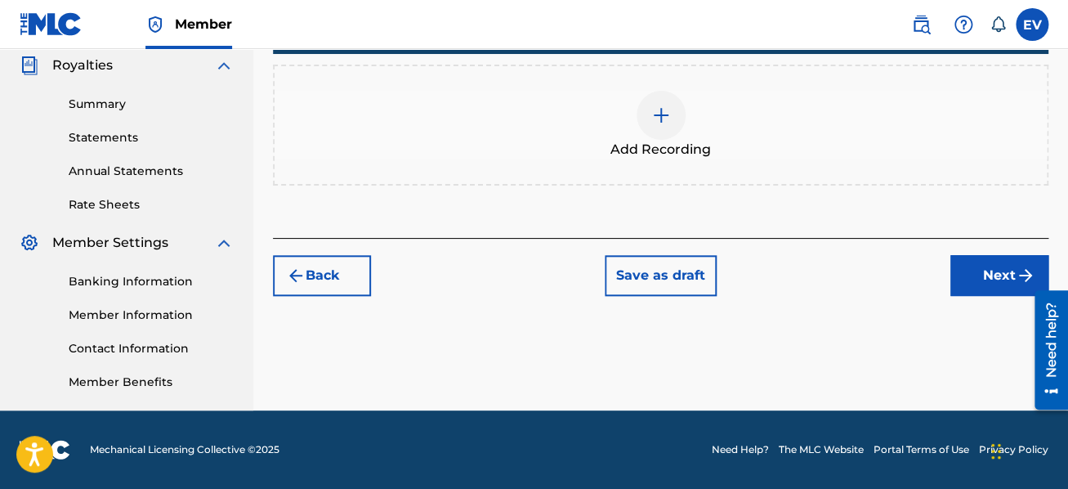
click at [660, 110] on img at bounding box center [661, 115] width 20 height 20
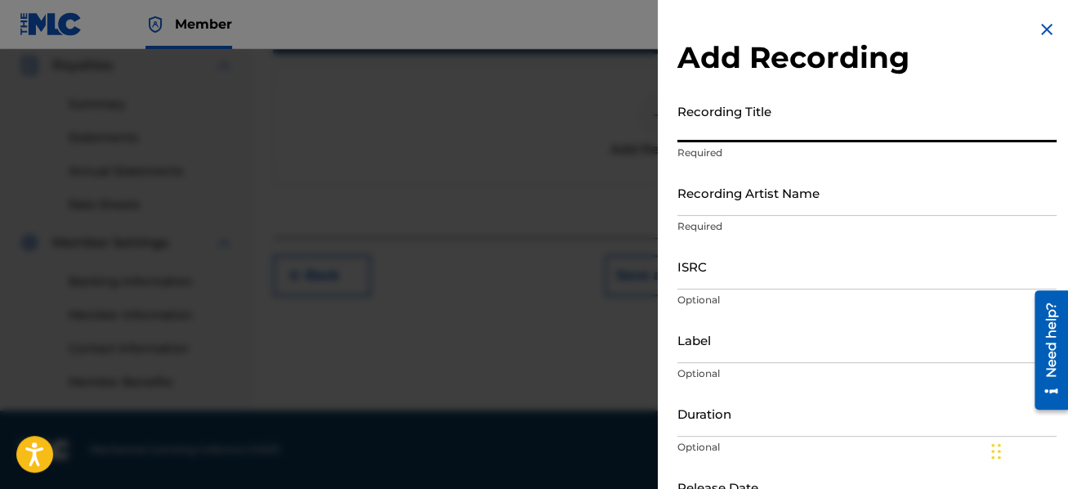
click at [719, 119] on input "Recording Title" at bounding box center [867, 119] width 379 height 47
click at [847, 132] on input "A Chaos of Light and Motion" at bounding box center [867, 119] width 379 height 47
type input "A Chaos of Light and Motion"
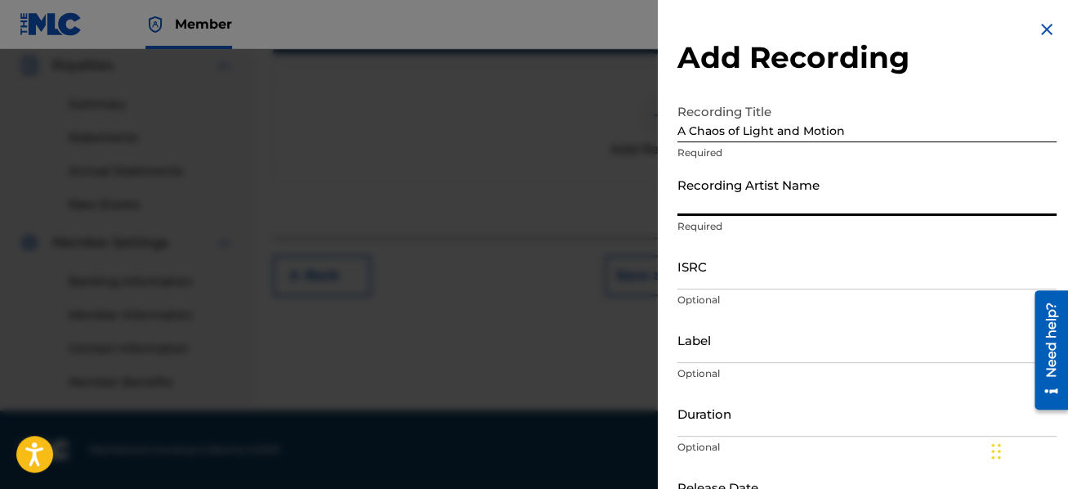
click at [764, 202] on input "Recording Artist Name" at bounding box center [867, 192] width 379 height 47
type input "[PERSON_NAME], [PERSON_NAME]"
click at [758, 279] on input "ISRC" at bounding box center [867, 266] width 379 height 47
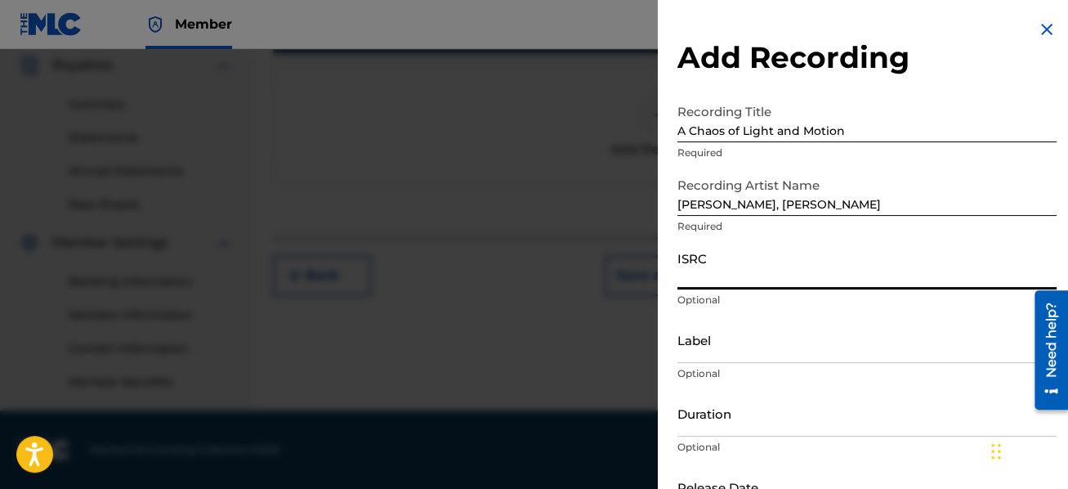
click at [694, 266] on input "ISRC" at bounding box center [867, 266] width 379 height 47
paste input "QM5CR2517805"
type input "QM5CR2517805"
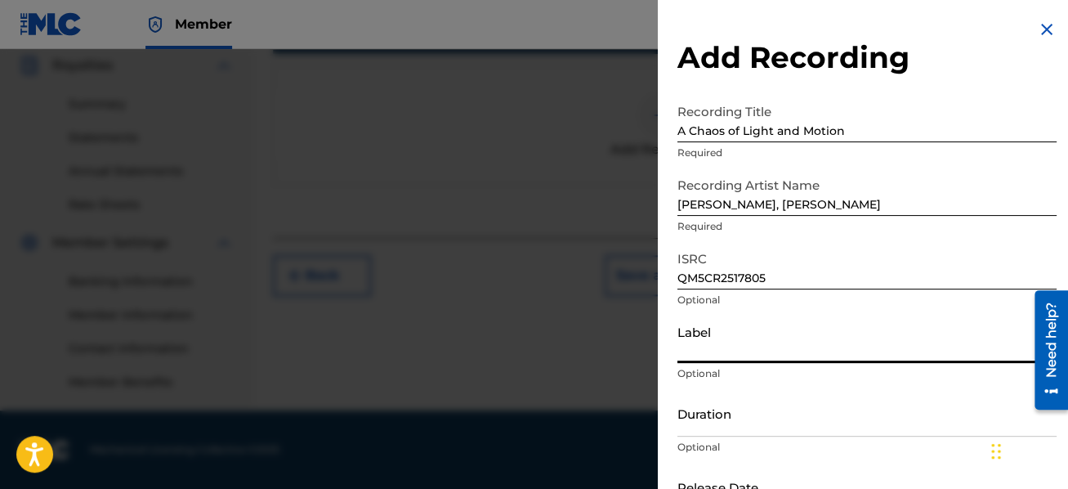
click at [731, 338] on input "Label" at bounding box center [867, 339] width 379 height 47
type input "Neuma"
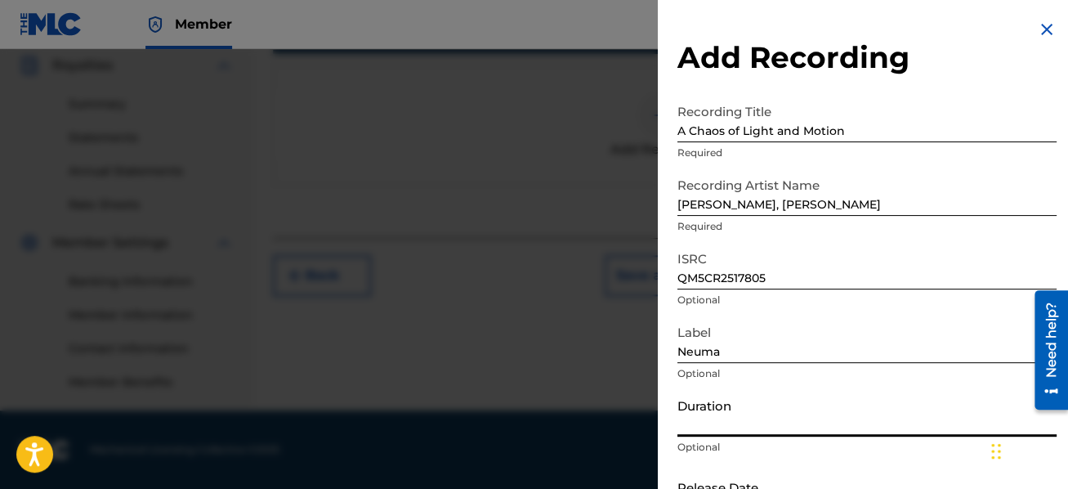
click at [736, 417] on input "Duration" at bounding box center [867, 413] width 379 height 47
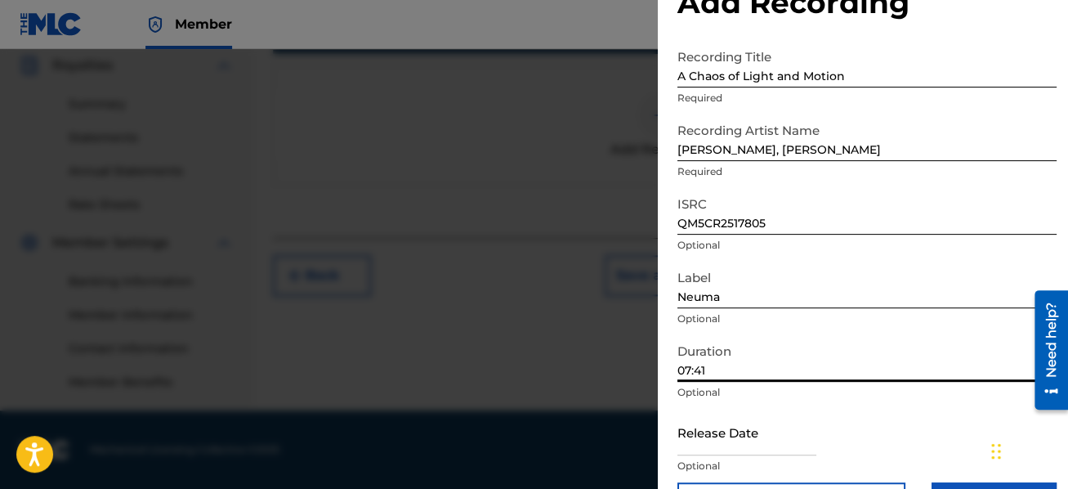
scroll to position [96, 0]
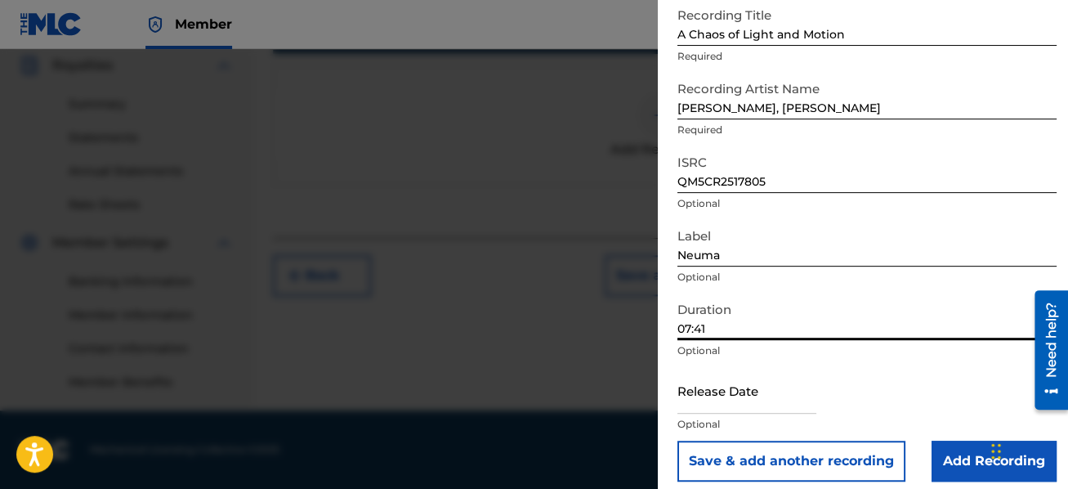
type input "07:41"
select select "7"
select select "2025"
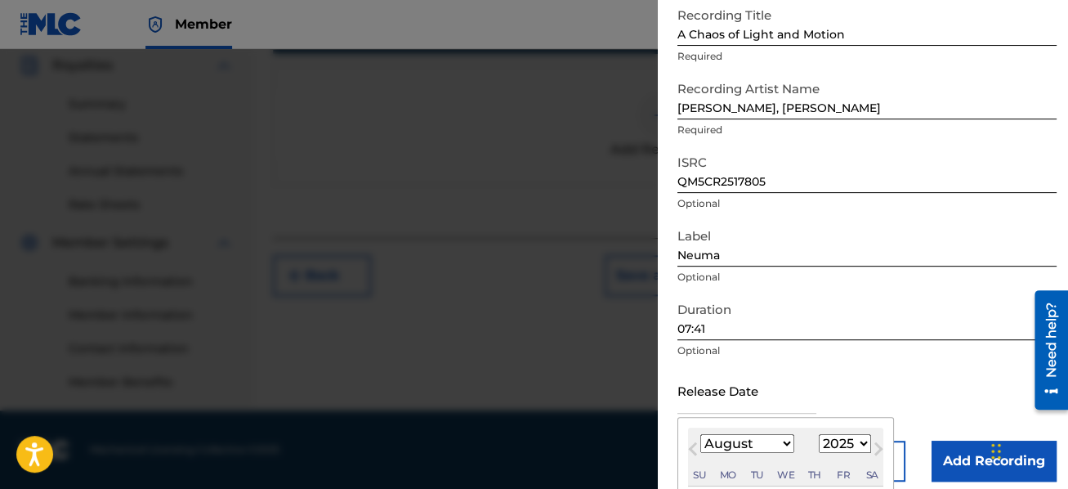
click at [741, 390] on input "text" at bounding box center [747, 390] width 139 height 47
type input "[DATE]"
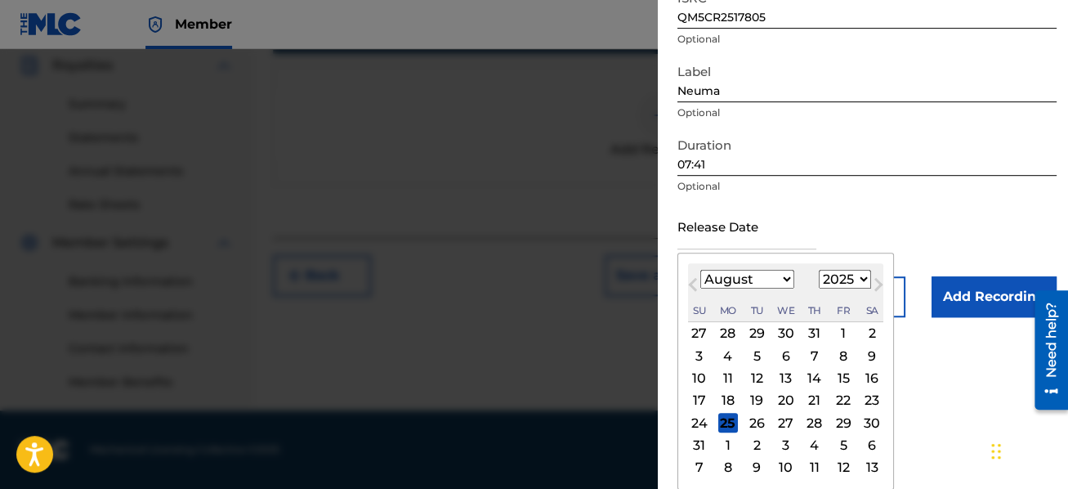
scroll to position [109, 0]
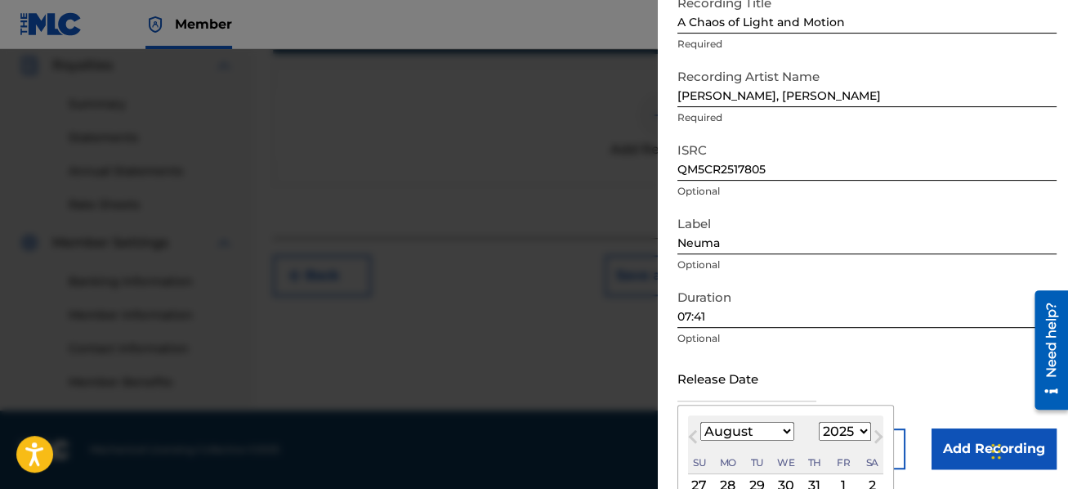
click at [909, 223] on form "Recording Title A Chaos of Light and Motion Required Recording Artist Name [PER…" at bounding box center [867, 228] width 379 height 482
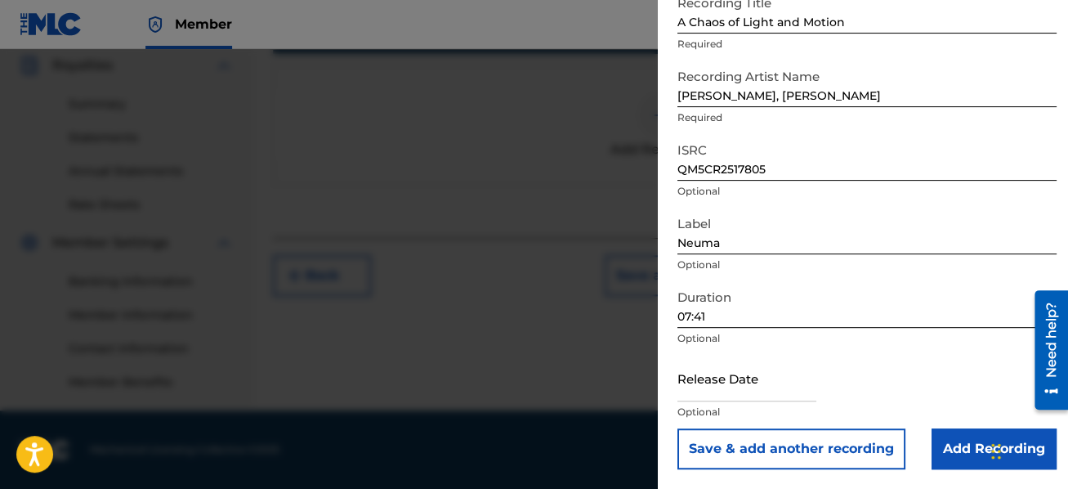
click at [717, 380] on input "text" at bounding box center [747, 378] width 139 height 47
select select "7"
select select "2025"
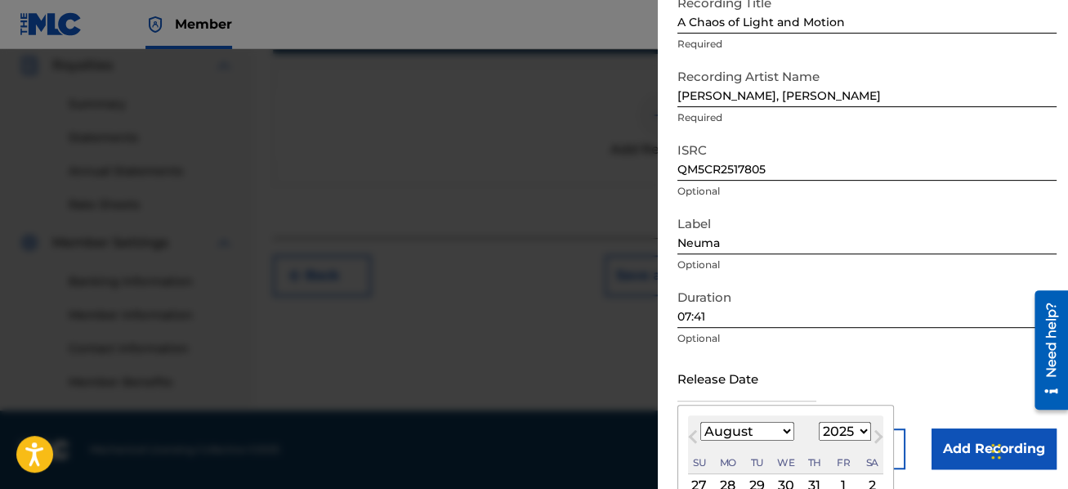
click at [695, 440] on span "Previous Month" at bounding box center [695, 439] width 0 height 25
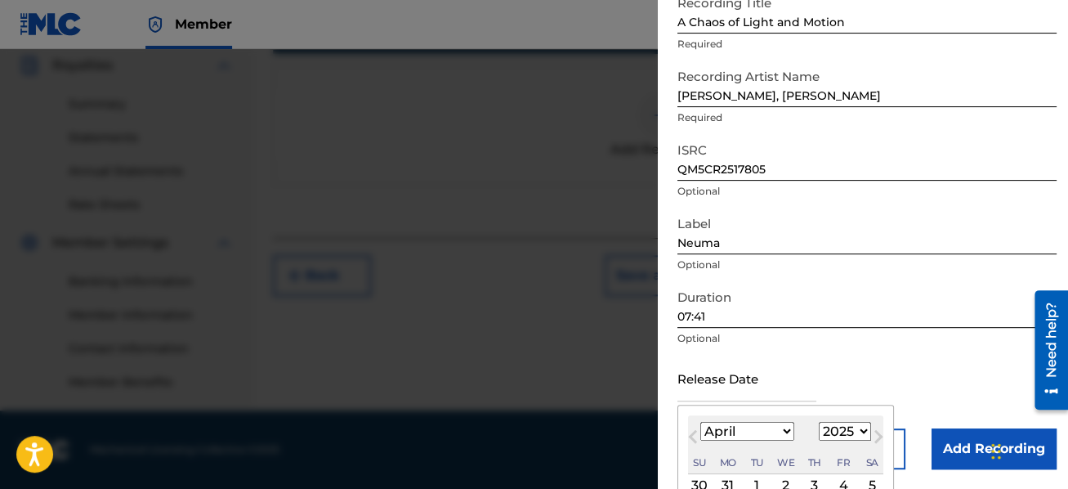
select select "2"
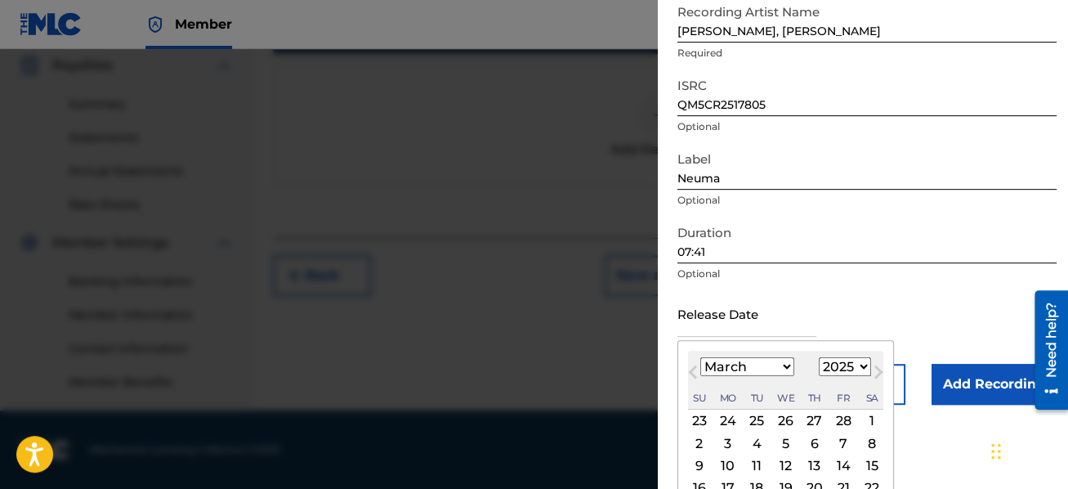
scroll to position [261, 0]
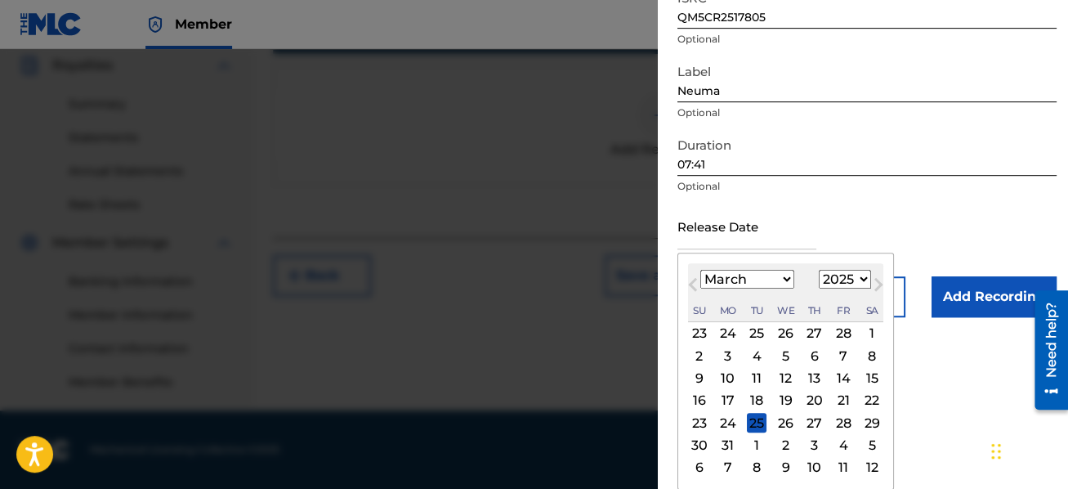
click at [840, 399] on div "21" at bounding box center [844, 401] width 20 height 20
type input "[DATE]"
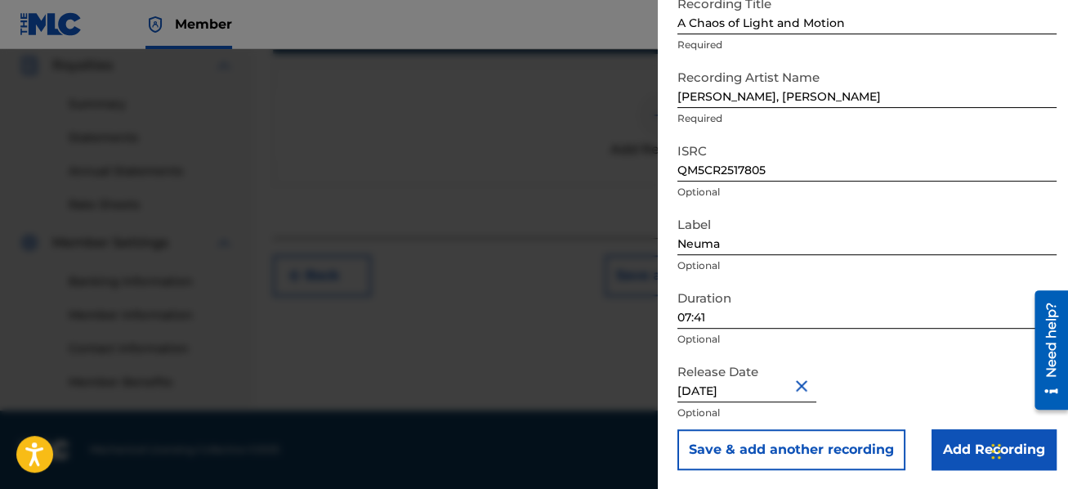
scroll to position [109, 0]
click at [954, 442] on input "Add Recording" at bounding box center [994, 448] width 125 height 41
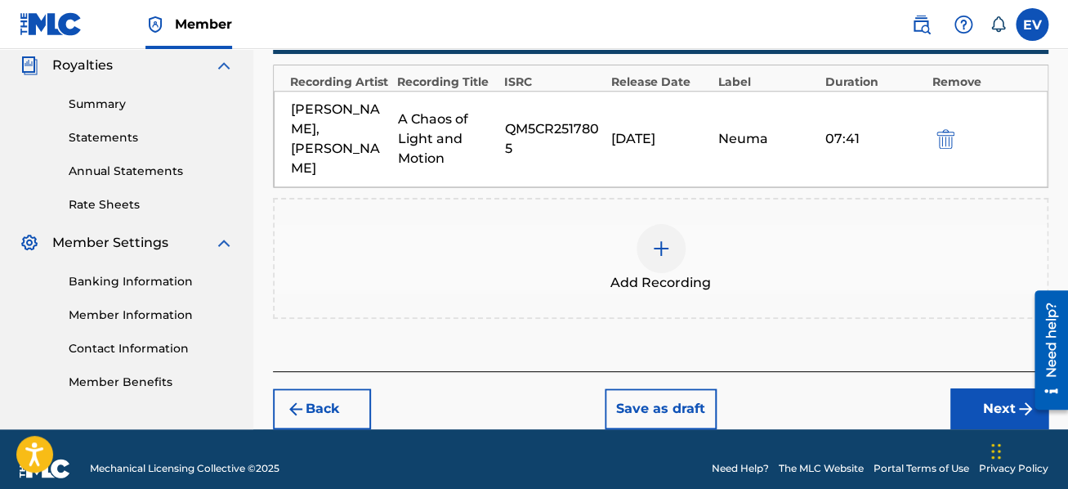
click at [983, 388] on button "Next" at bounding box center [1000, 408] width 98 height 41
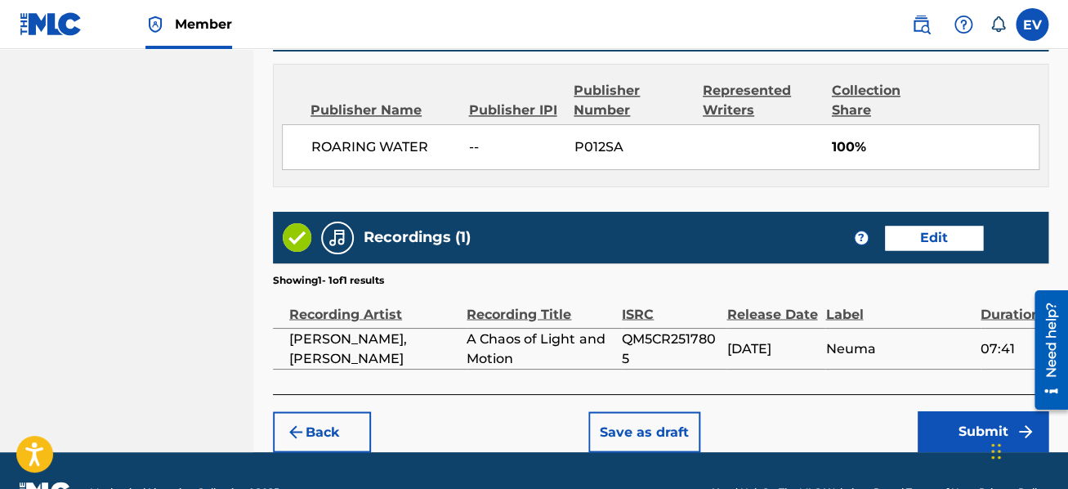
scroll to position [910, 0]
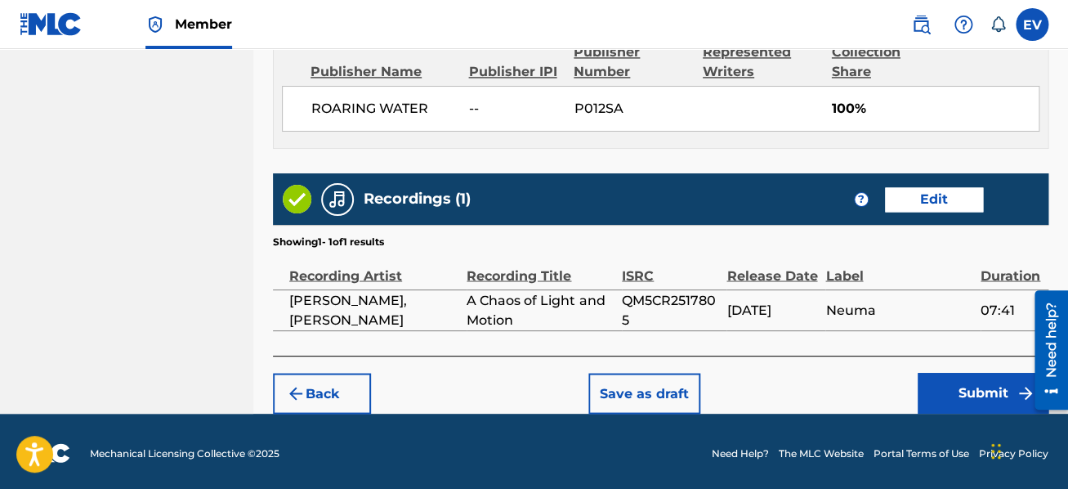
click at [948, 380] on button "Submit" at bounding box center [983, 393] width 131 height 41
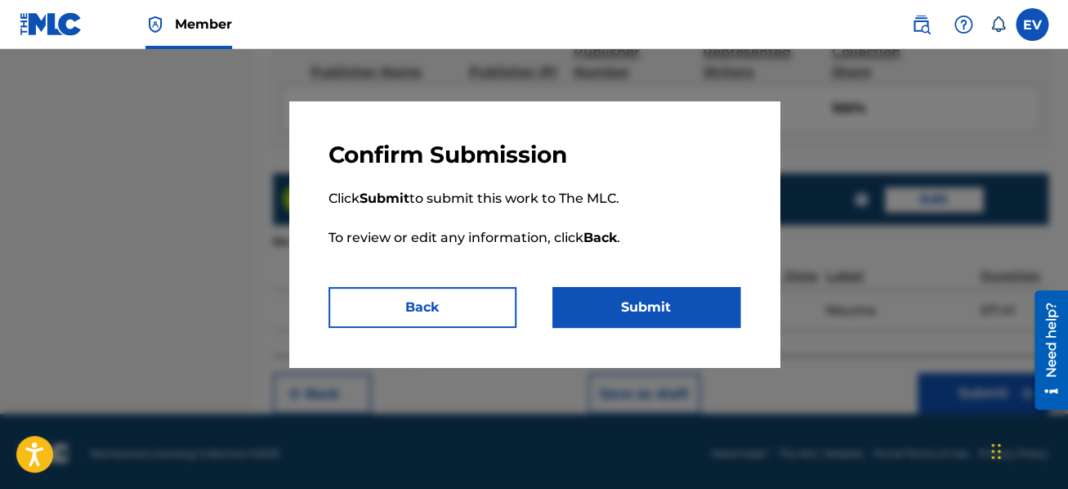
click at [613, 302] on button "Submit" at bounding box center [647, 307] width 188 height 41
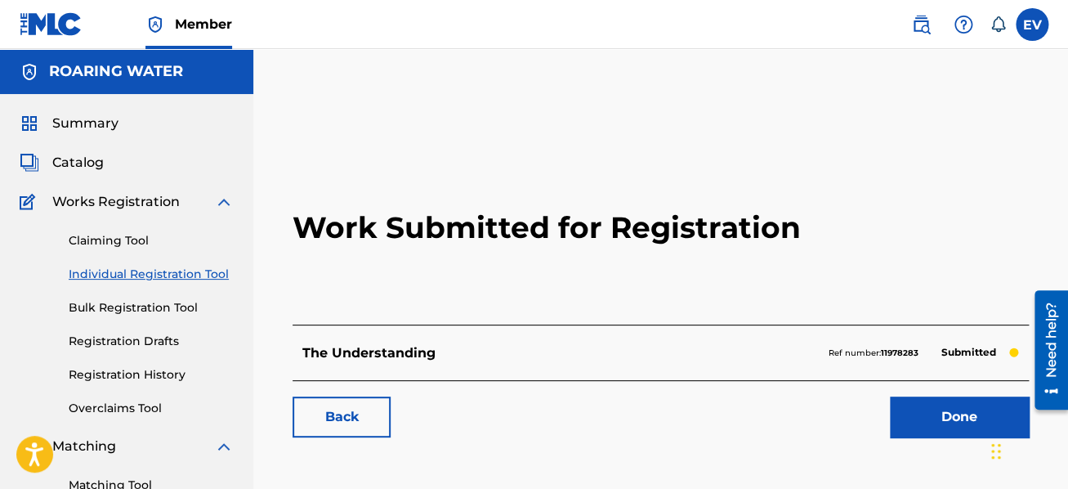
click at [928, 417] on link "Done" at bounding box center [959, 416] width 139 height 41
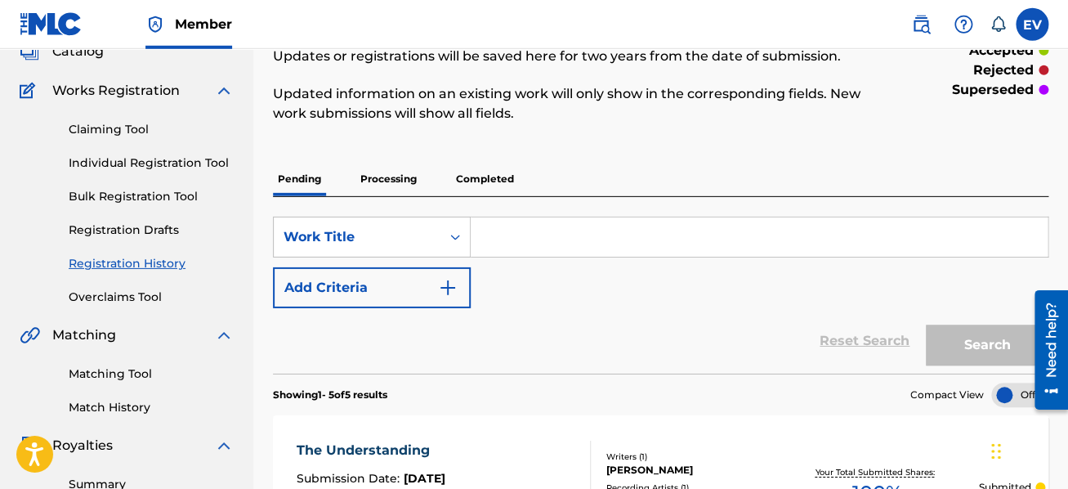
scroll to position [87, 0]
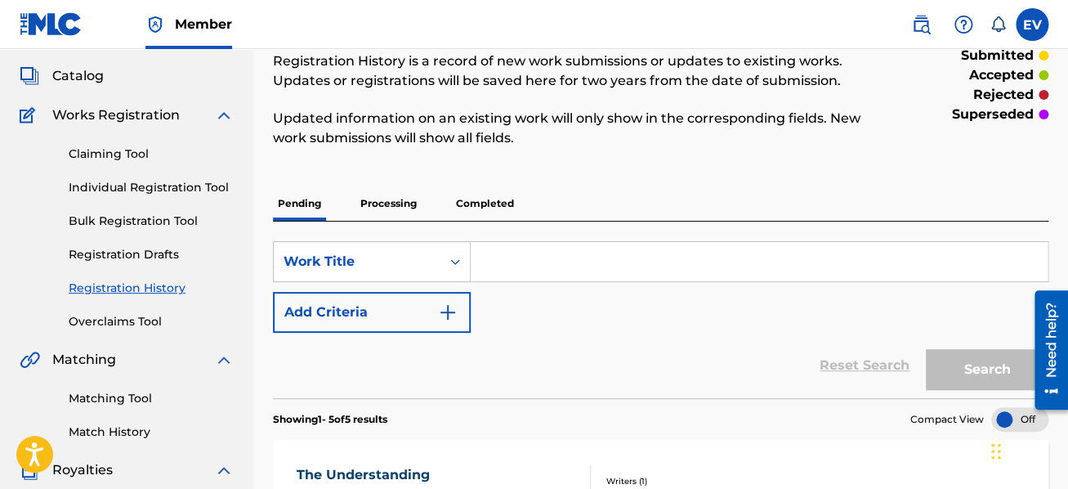
click at [385, 205] on p "Processing" at bounding box center [389, 203] width 66 height 34
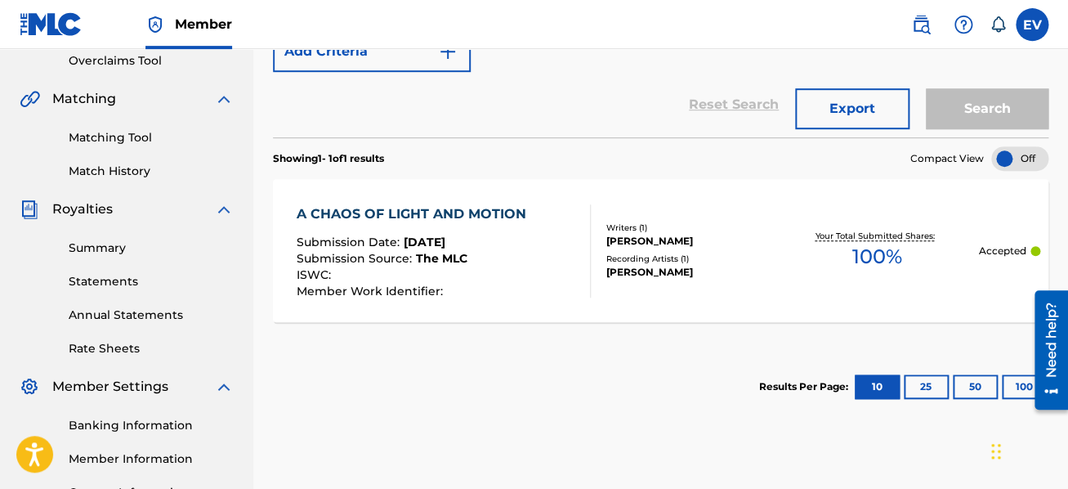
scroll to position [348, 0]
click at [499, 208] on div "A CHAOS OF LIGHT AND MOTION" at bounding box center [415, 214] width 238 height 20
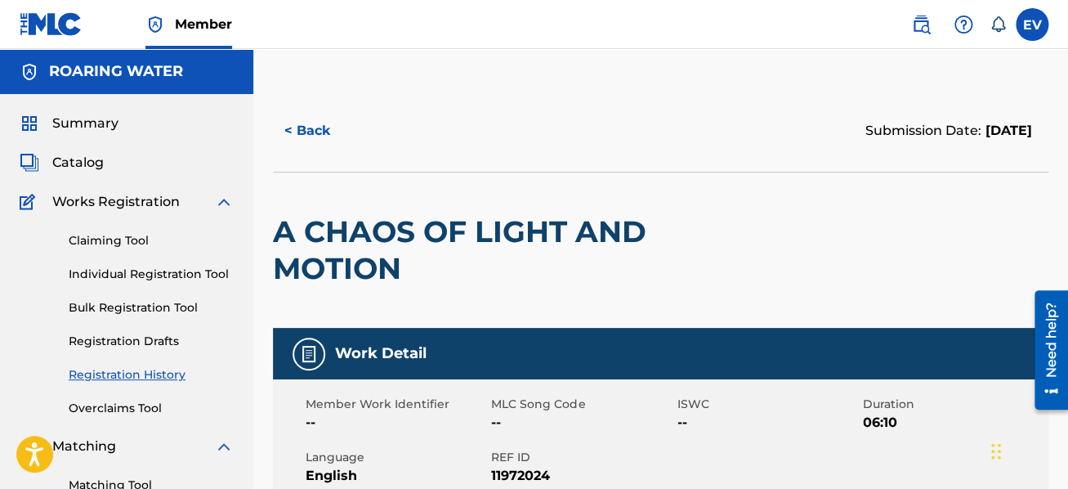
click at [164, 271] on link "Individual Registration Tool" at bounding box center [151, 274] width 165 height 17
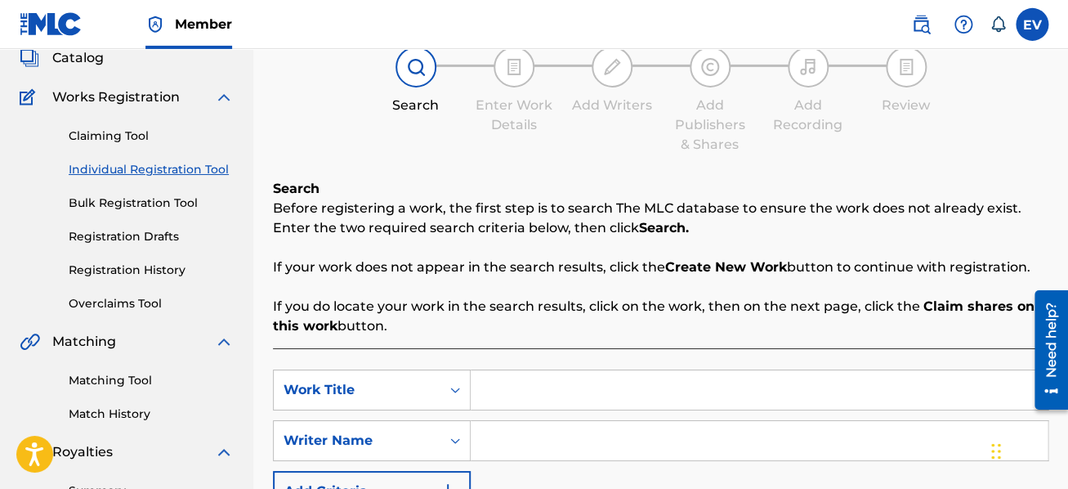
scroll to position [174, 0]
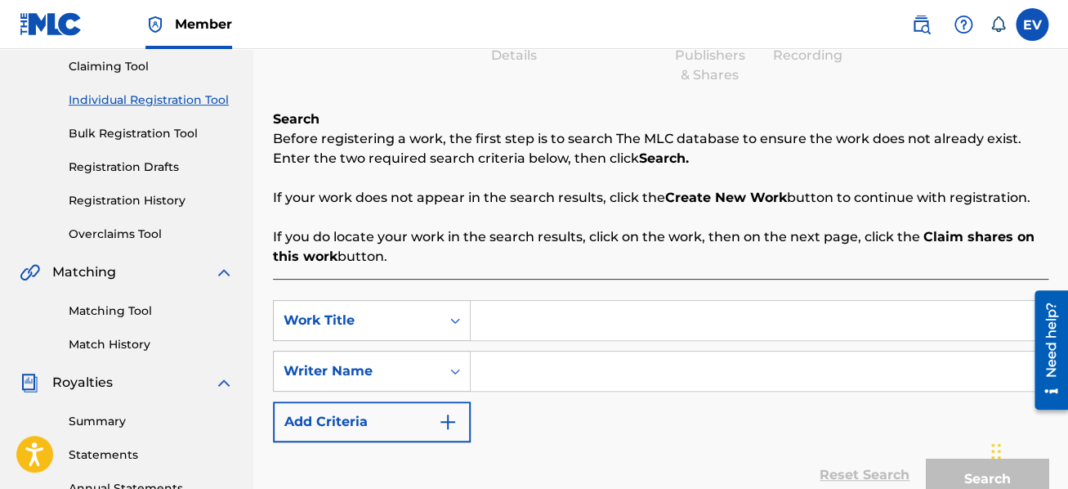
click at [482, 321] on input "Search Form" at bounding box center [759, 320] width 577 height 39
type input "A Dance Beyond Death"
click at [535, 367] on input "Search Form" at bounding box center [759, 370] width 577 height 39
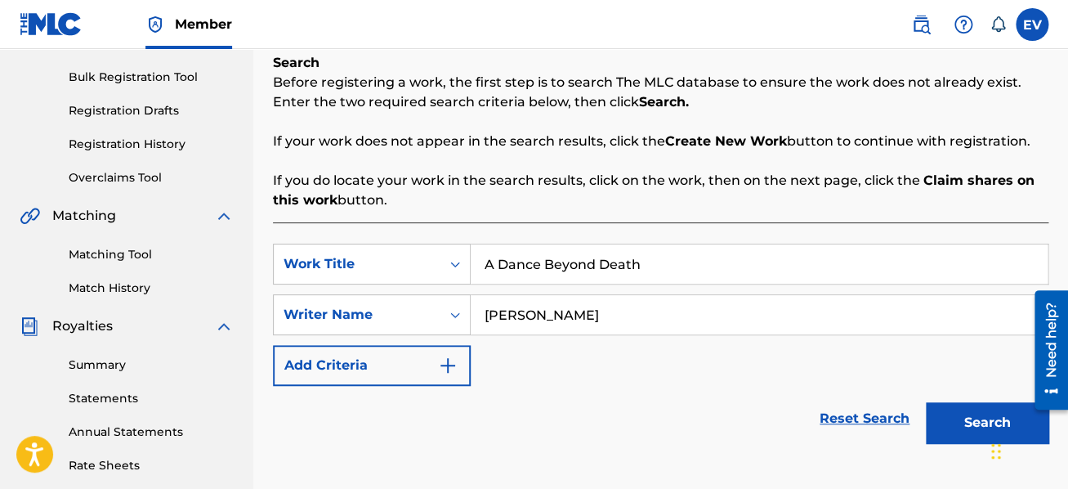
scroll to position [261, 0]
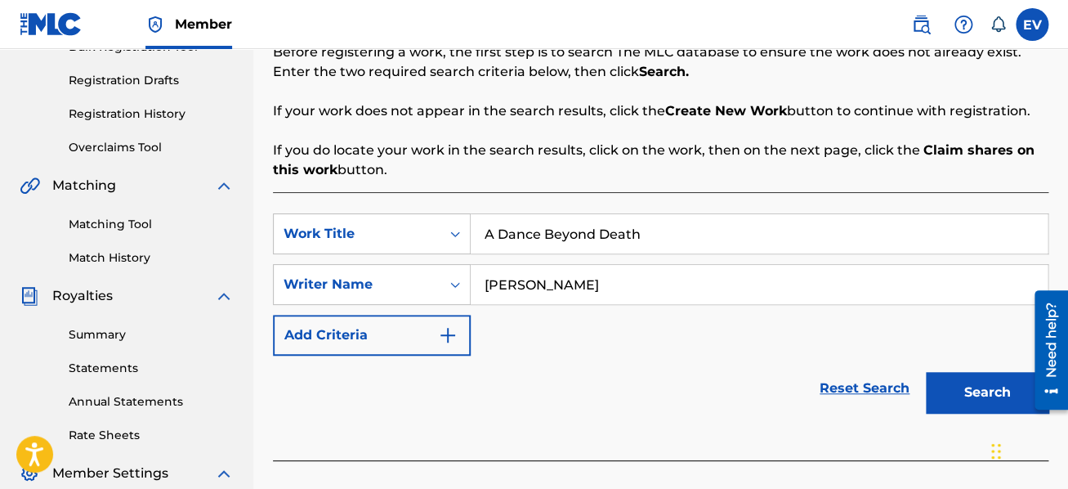
type input "[PERSON_NAME]"
click at [976, 388] on button "Search" at bounding box center [987, 392] width 123 height 41
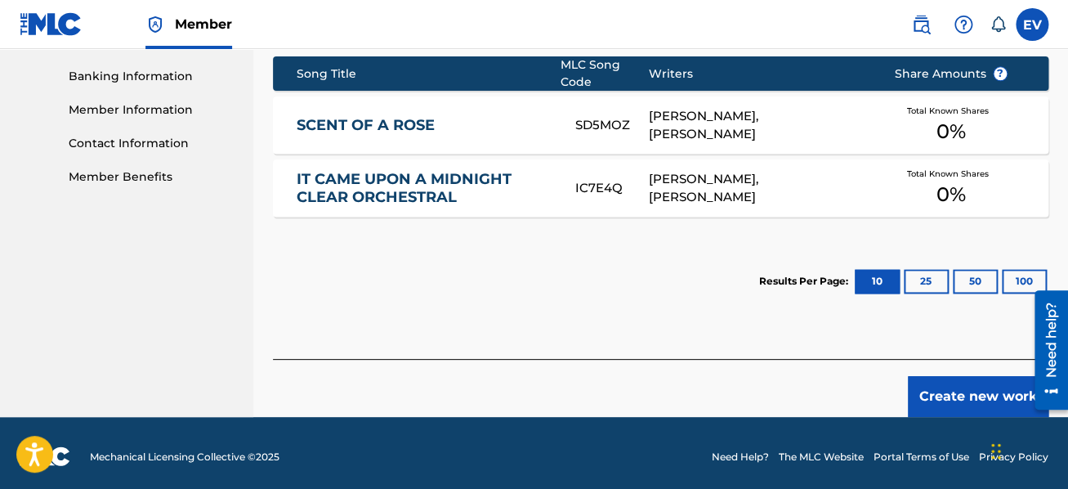
scroll to position [701, 0]
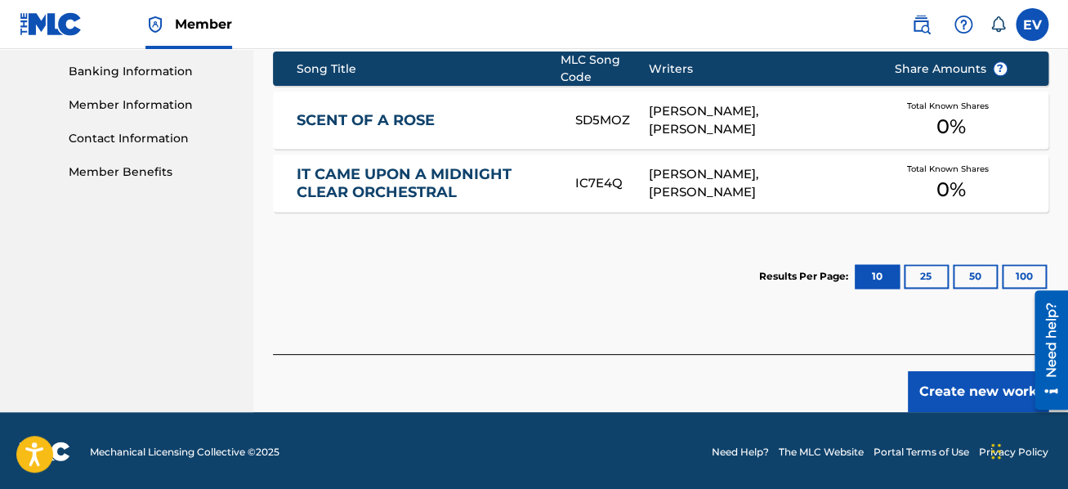
click at [962, 386] on button "Create new work" at bounding box center [978, 391] width 141 height 41
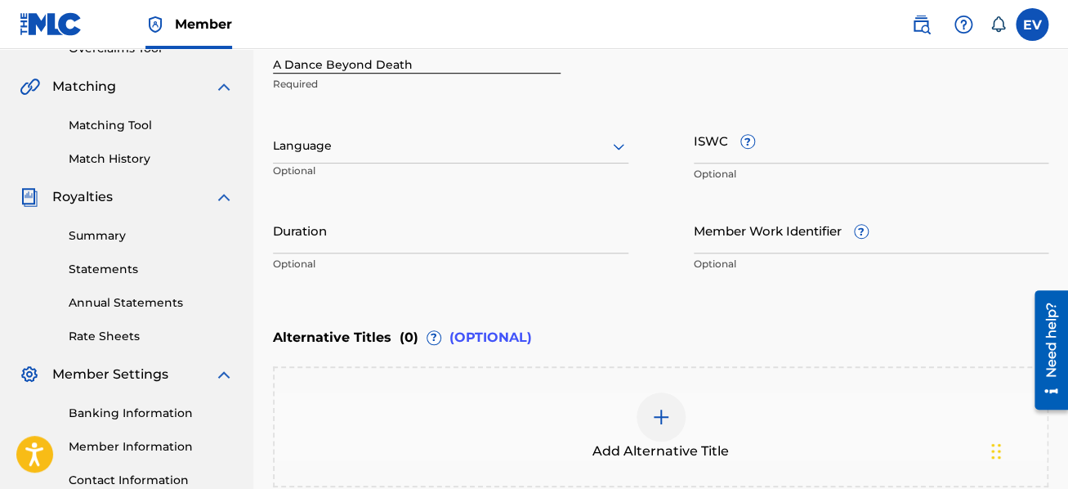
scroll to position [185, 0]
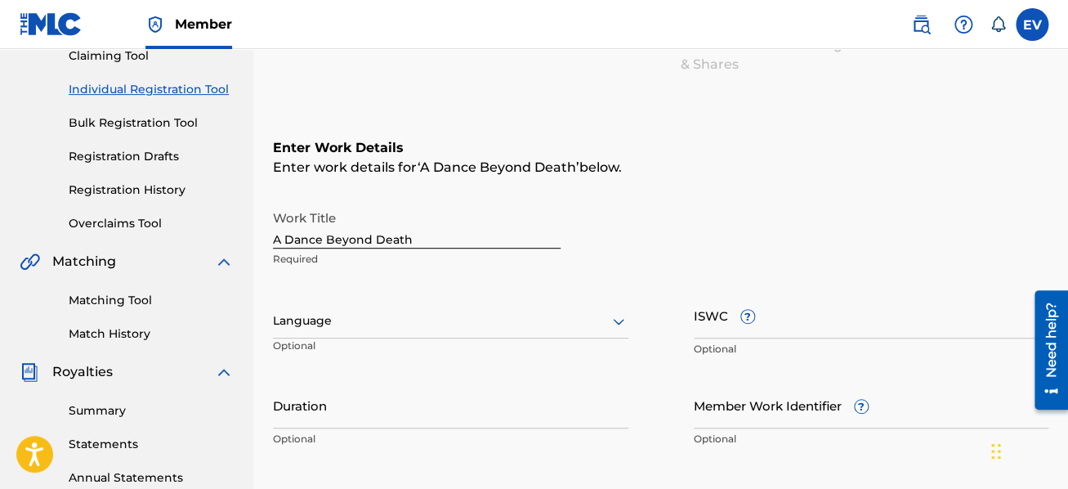
click at [419, 316] on div at bounding box center [451, 321] width 356 height 20
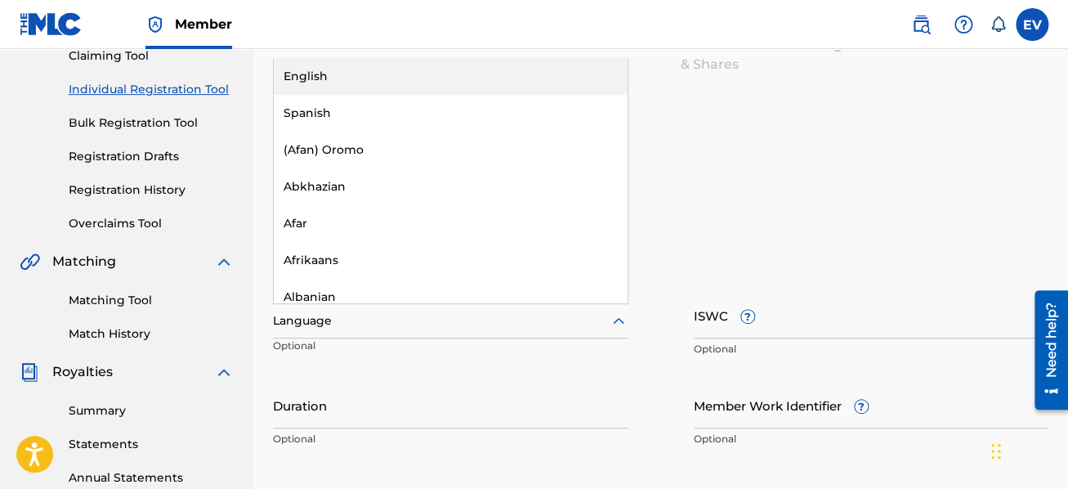
click at [384, 83] on div "English" at bounding box center [451, 76] width 354 height 37
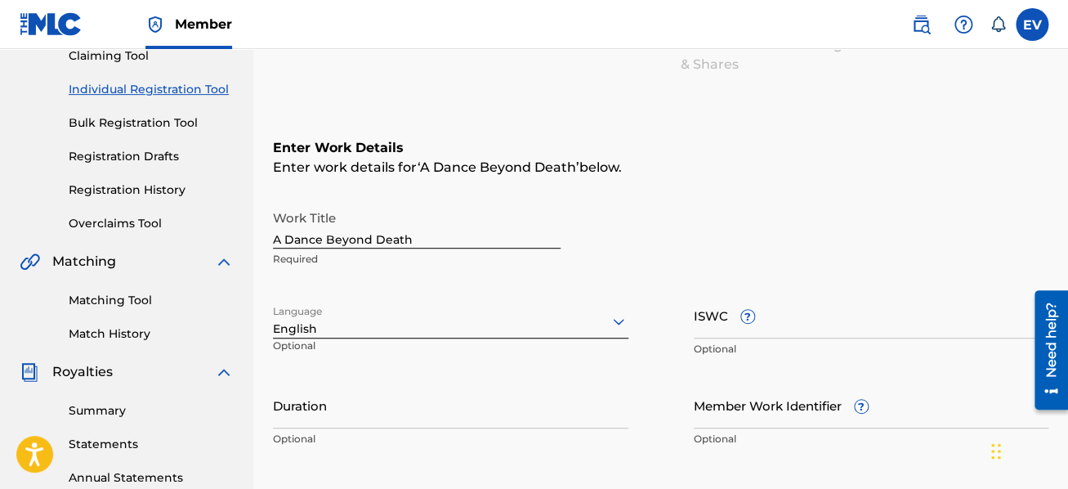
click at [394, 385] on input "Duration" at bounding box center [451, 405] width 356 height 47
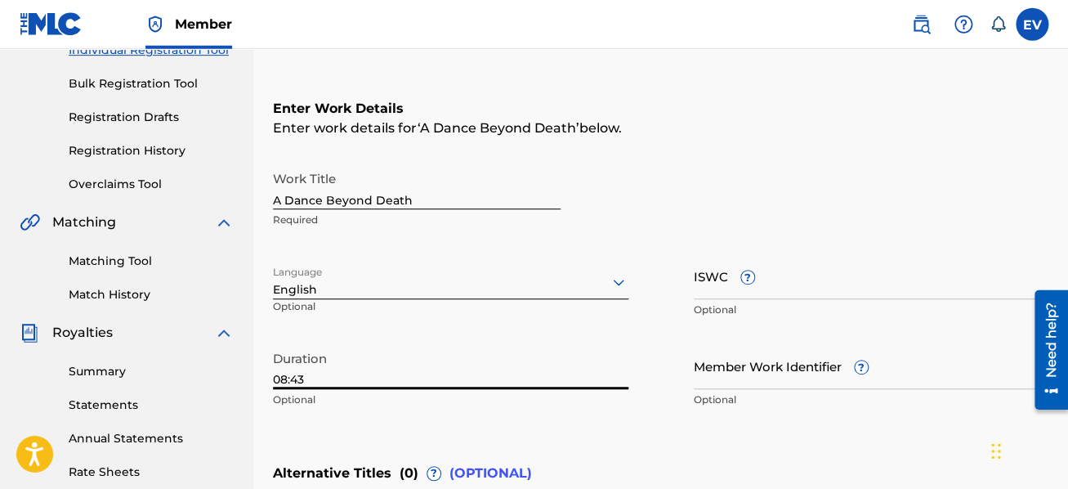
scroll to position [272, 0]
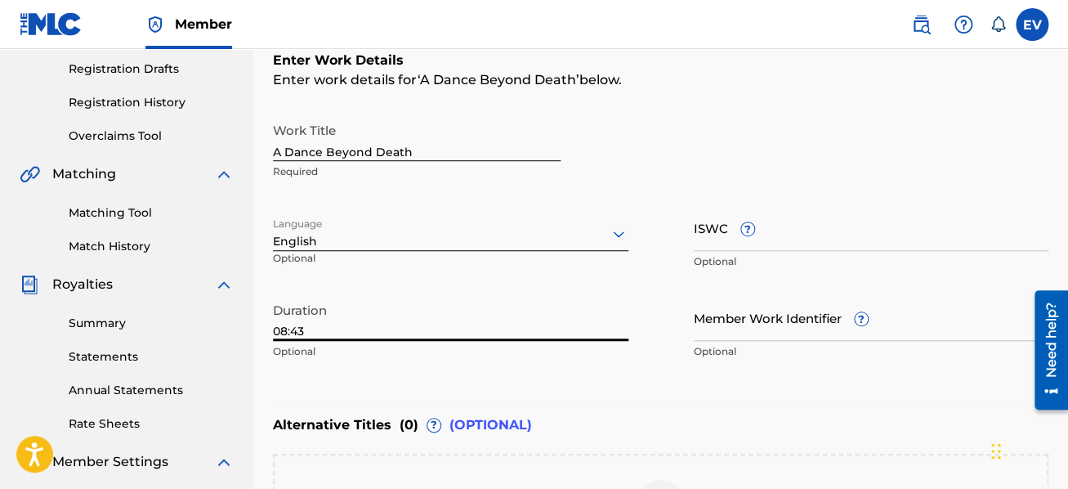
type input "08:43"
click at [719, 235] on input "ISWC ?" at bounding box center [872, 227] width 356 height 47
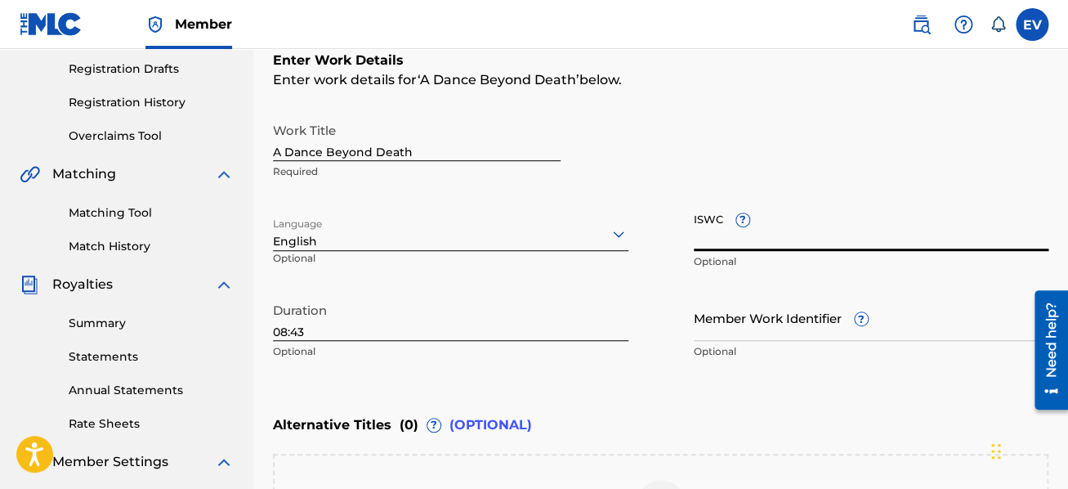
click at [706, 237] on input "ISWC ?" at bounding box center [872, 227] width 356 height 47
paste input "T-321.551.357-4"
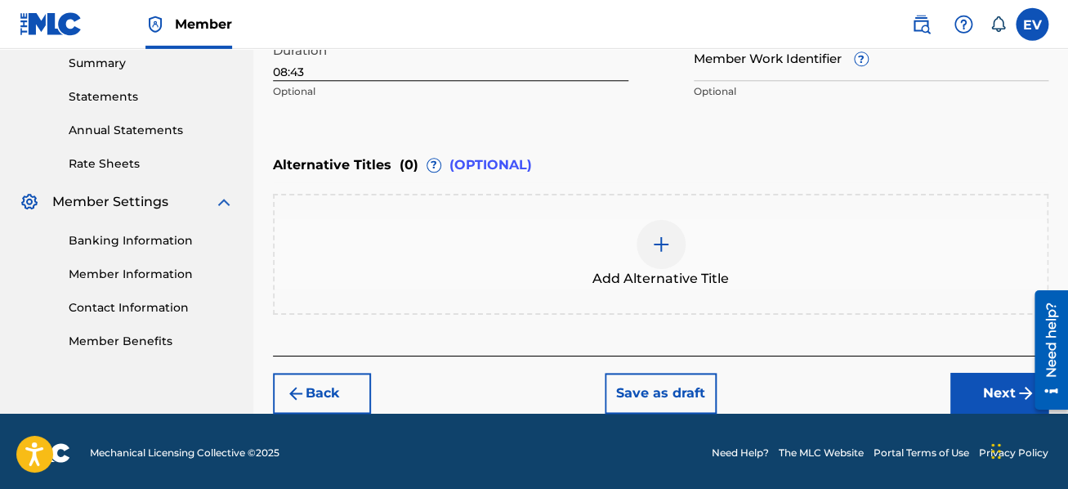
scroll to position [534, 0]
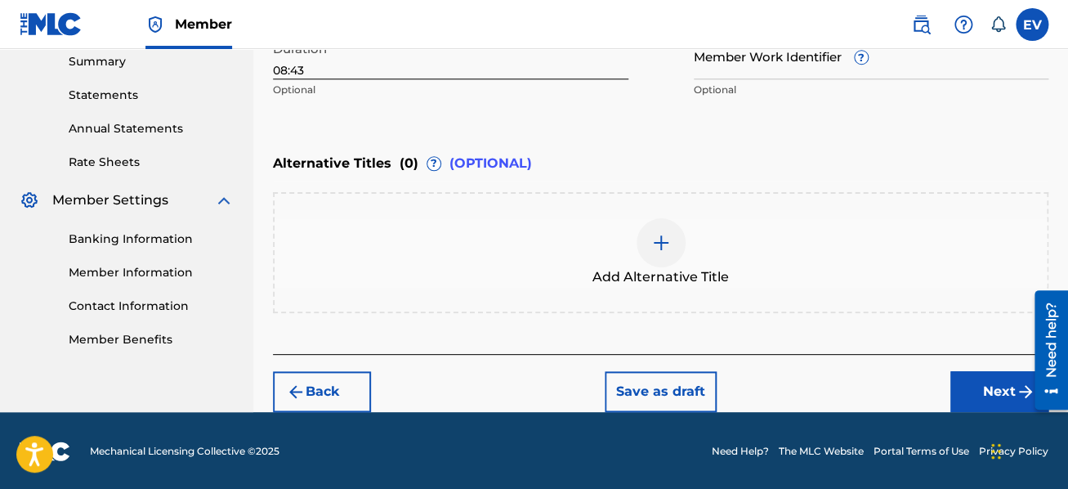
type input "T-321.551.357-4"
click at [663, 245] on img at bounding box center [661, 243] width 20 height 20
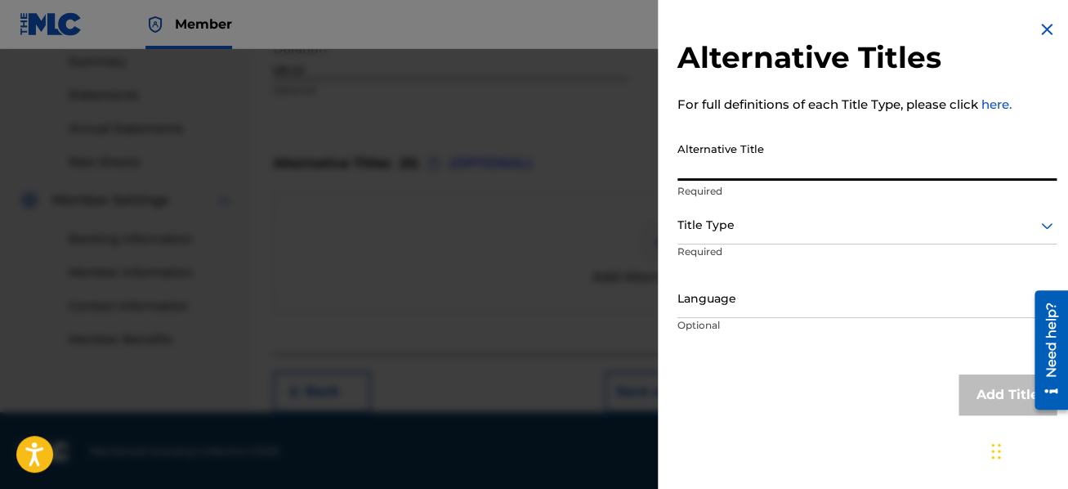
click at [708, 172] on input "Alternative Title" at bounding box center [867, 157] width 379 height 47
type input "Three [PERSON_NAME] from On the Shores of Eternity"
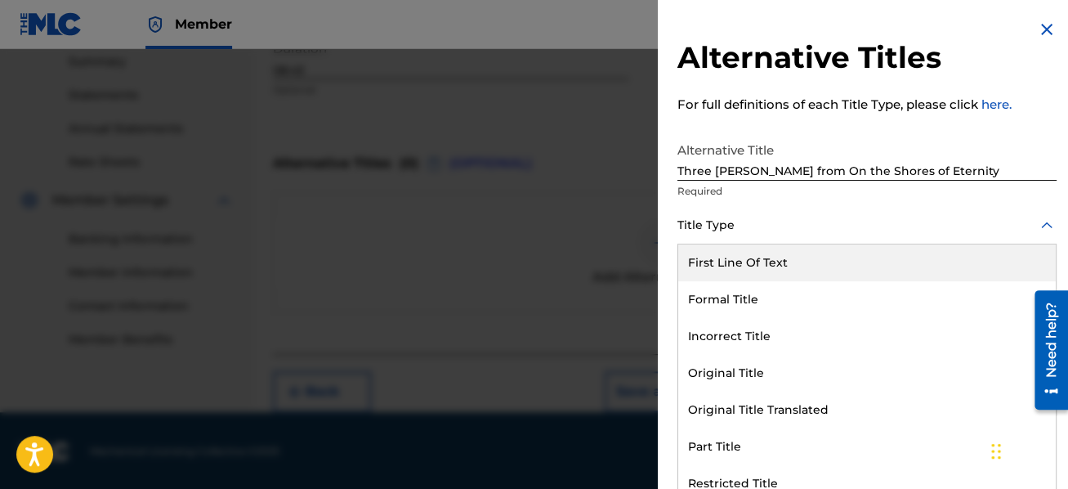
click at [1041, 221] on icon at bounding box center [1047, 226] width 20 height 20
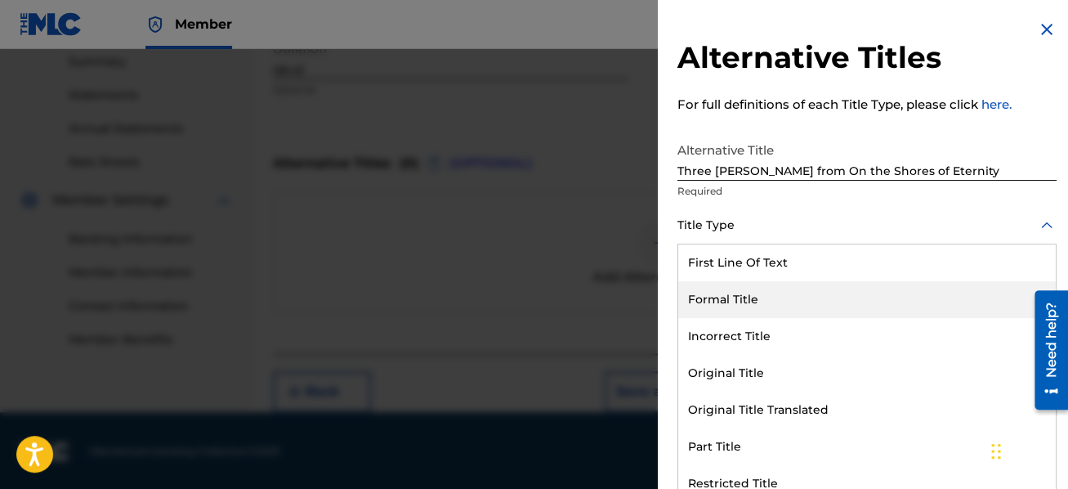
click at [846, 288] on div "Formal Title" at bounding box center [867, 299] width 378 height 37
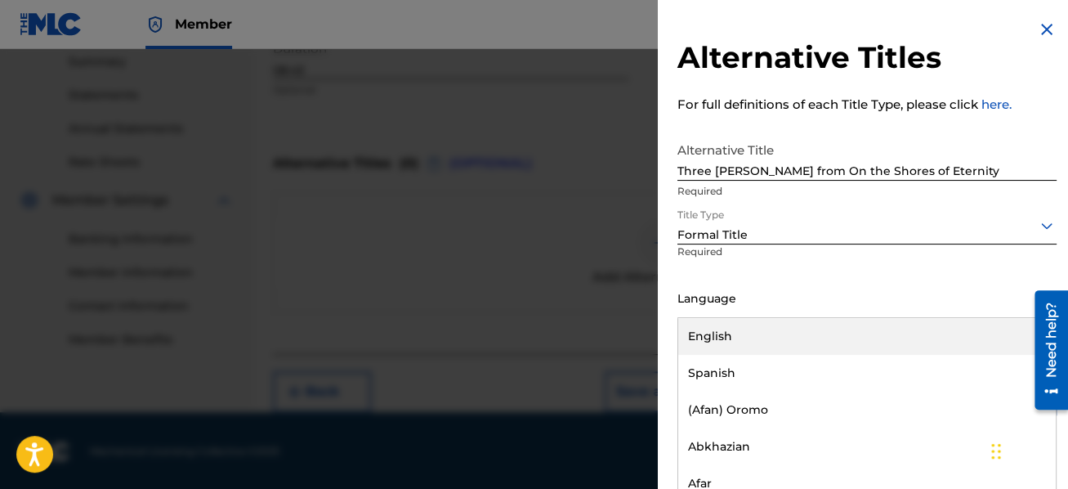
click at [786, 294] on div at bounding box center [867, 299] width 379 height 20
click at [758, 338] on div "English" at bounding box center [867, 336] width 378 height 37
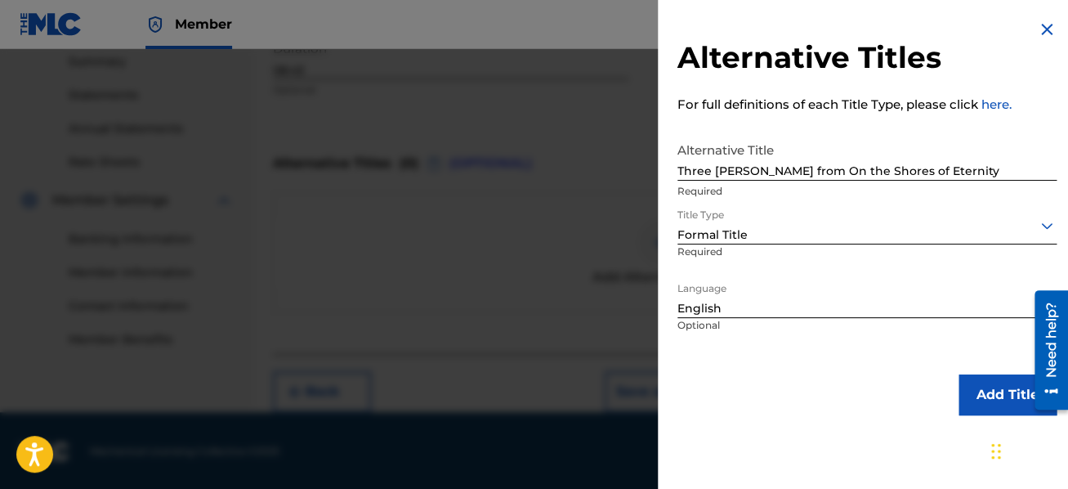
click at [979, 392] on button "Add Title" at bounding box center [1008, 394] width 98 height 41
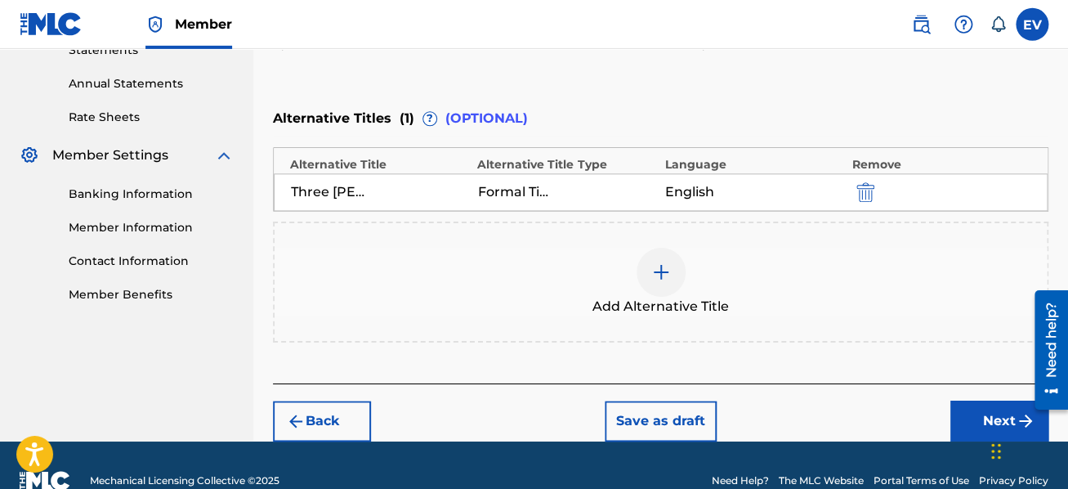
scroll to position [607, 0]
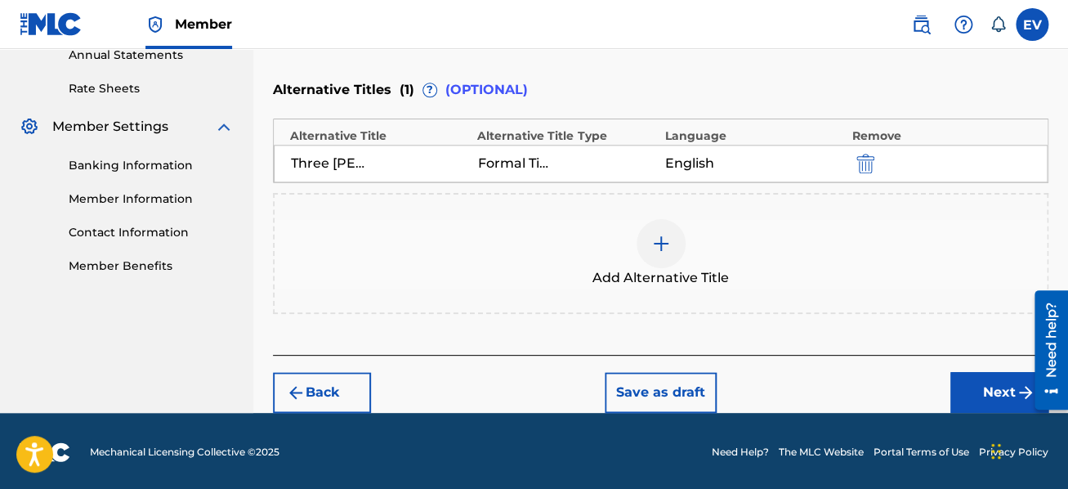
click at [997, 378] on button "Next" at bounding box center [1000, 392] width 98 height 41
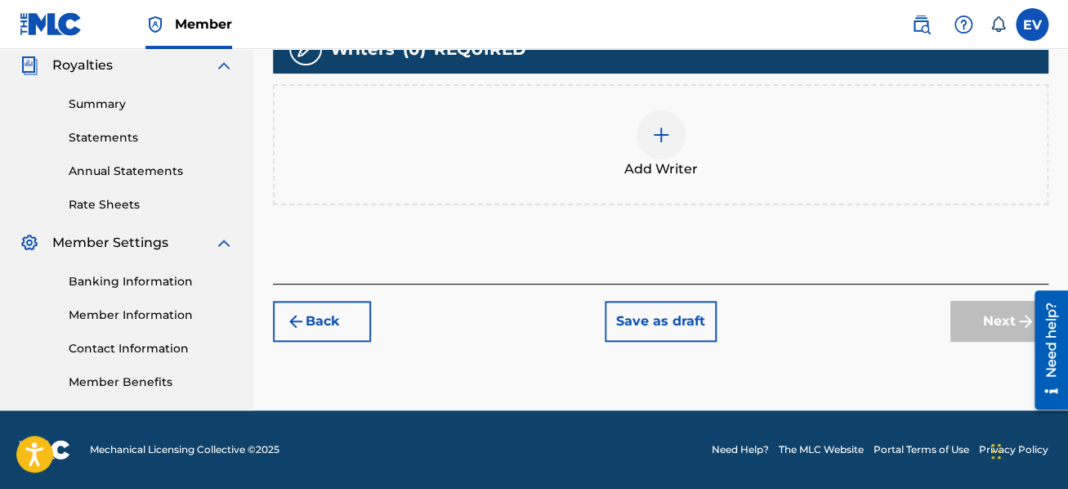
scroll to position [491, 0]
click at [666, 135] on img at bounding box center [661, 135] width 20 height 20
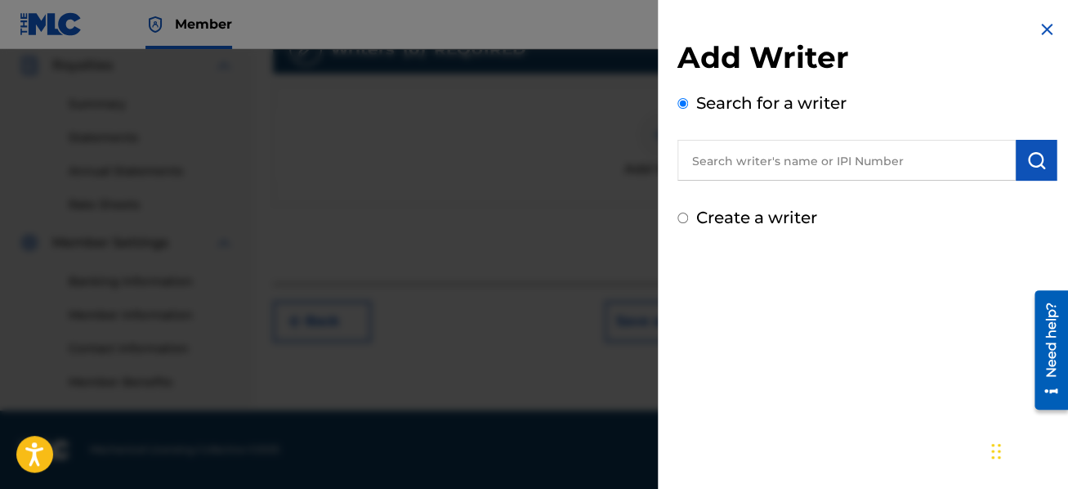
click at [701, 162] on input "text" at bounding box center [847, 160] width 338 height 41
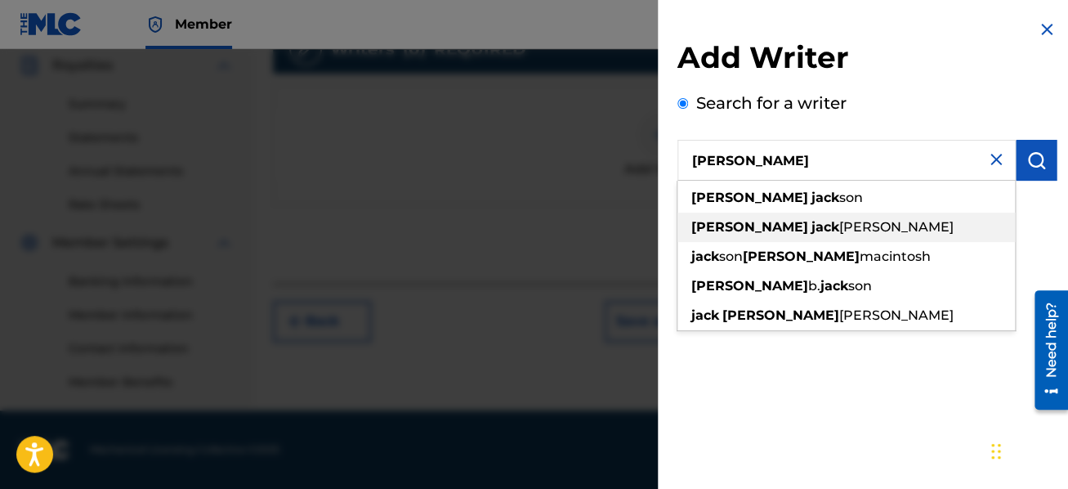
click at [839, 230] on span "[PERSON_NAME]" at bounding box center [896, 227] width 114 height 16
type input "[PERSON_NAME]"
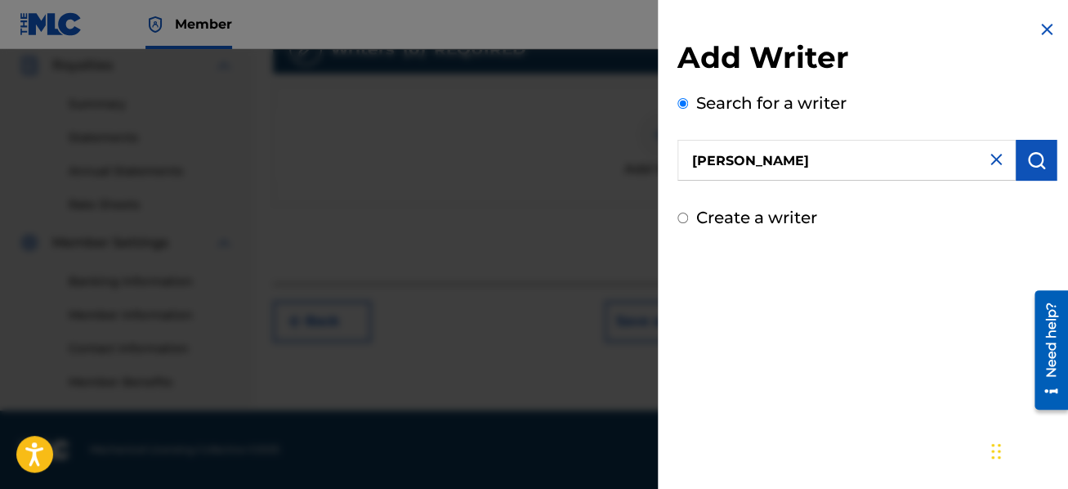
click at [1032, 163] on img "submit" at bounding box center [1037, 160] width 20 height 20
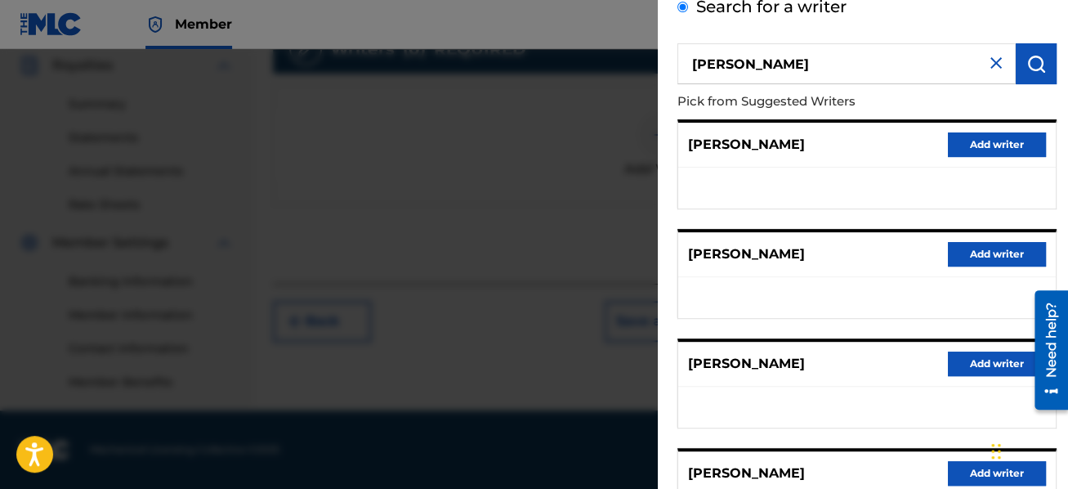
scroll to position [194, 0]
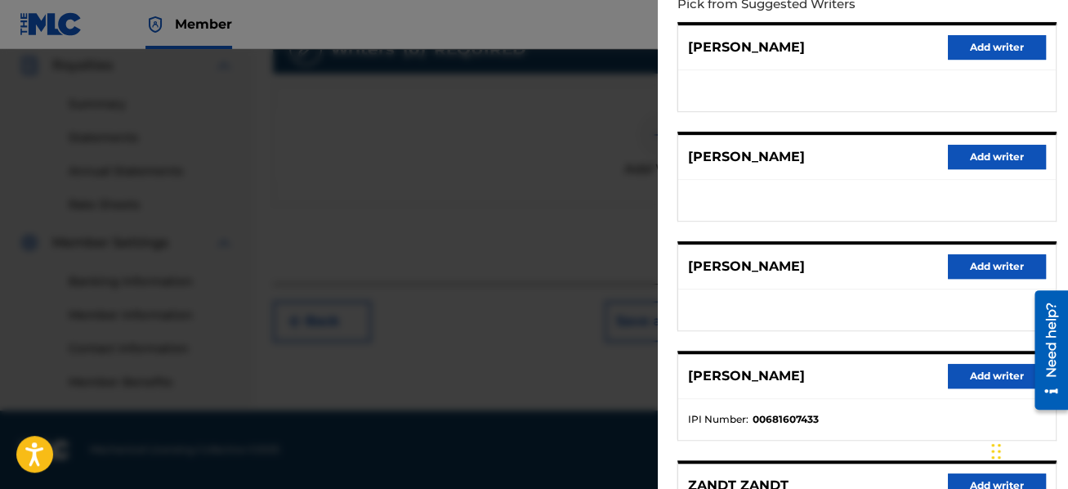
click at [964, 365] on button "Add writer" at bounding box center [997, 376] width 98 height 25
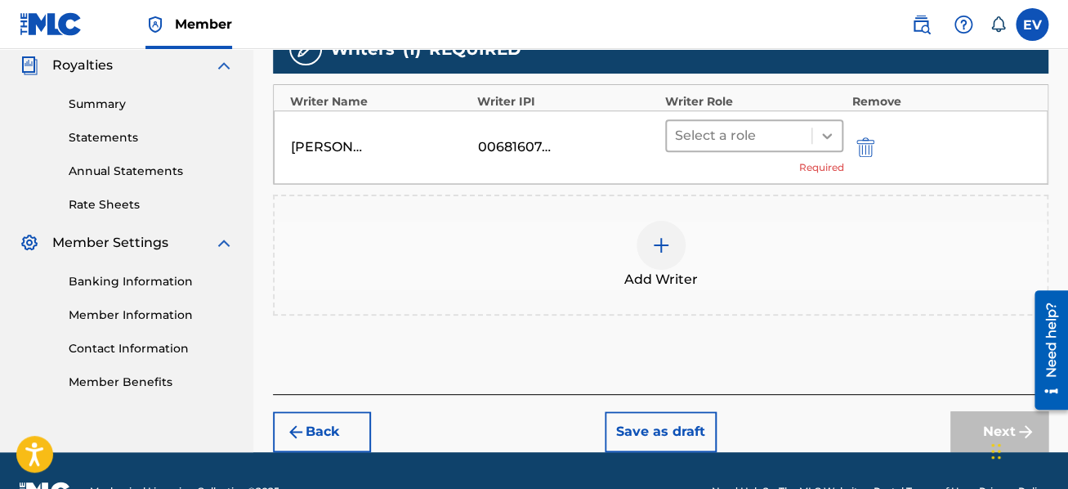
click at [826, 135] on icon at bounding box center [827, 136] width 10 height 6
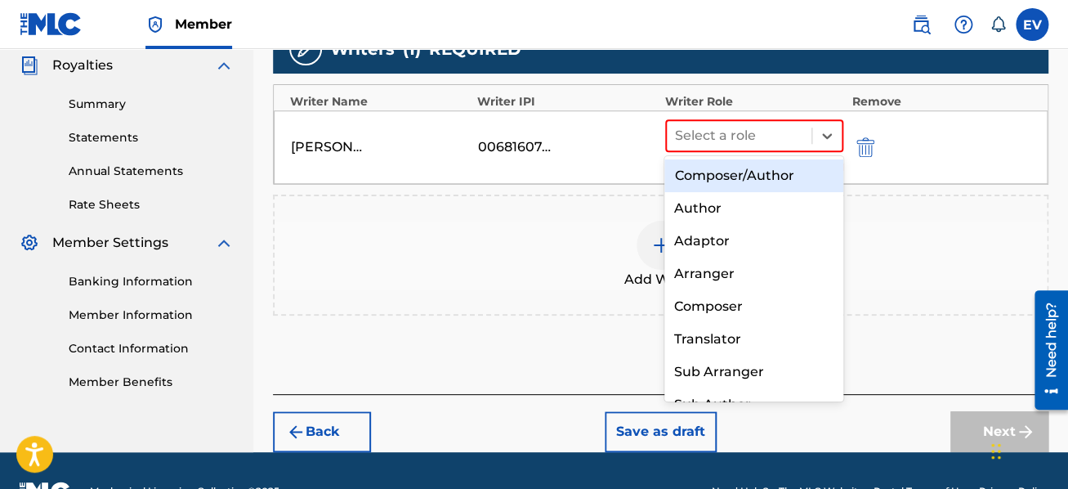
click at [804, 168] on div "Composer/Author" at bounding box center [754, 175] width 179 height 33
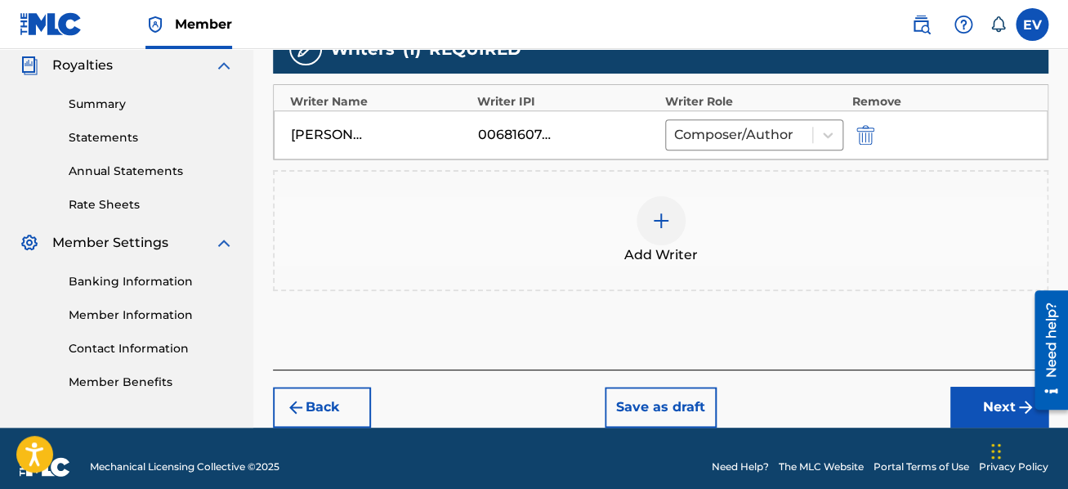
click at [996, 407] on button "Next" at bounding box center [1000, 407] width 98 height 41
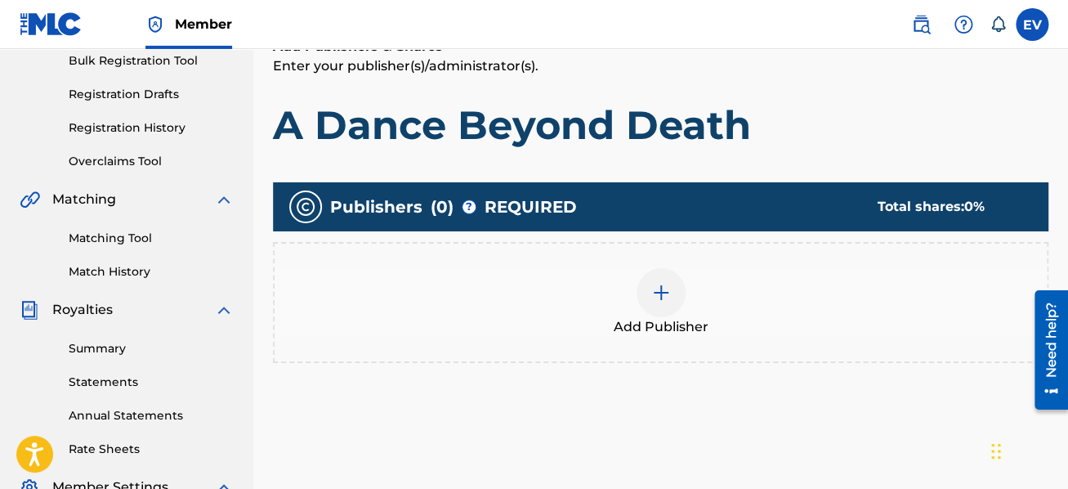
scroll to position [248, 0]
click at [660, 284] on img at bounding box center [661, 292] width 20 height 20
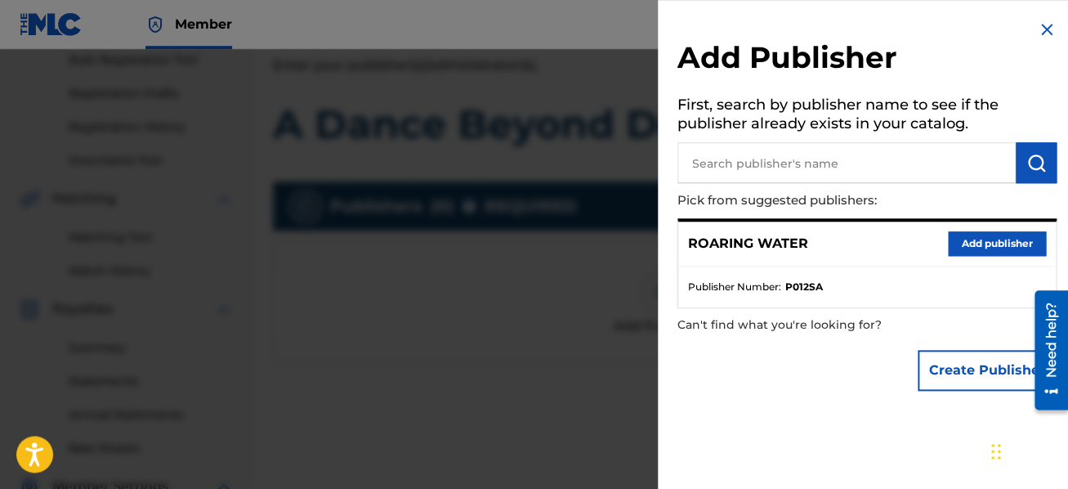
click at [980, 244] on button "Add publisher" at bounding box center [997, 243] width 98 height 25
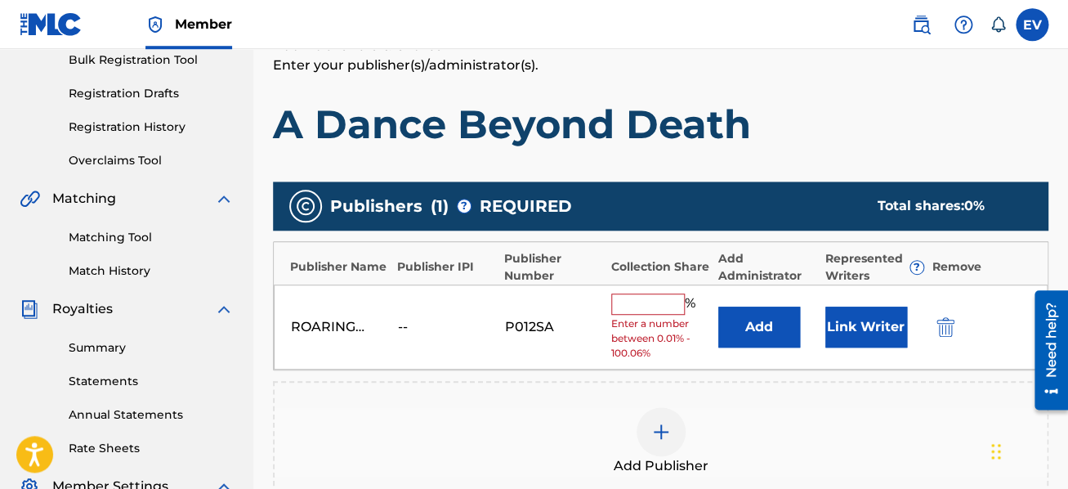
click at [644, 308] on input "text" at bounding box center [648, 303] width 74 height 21
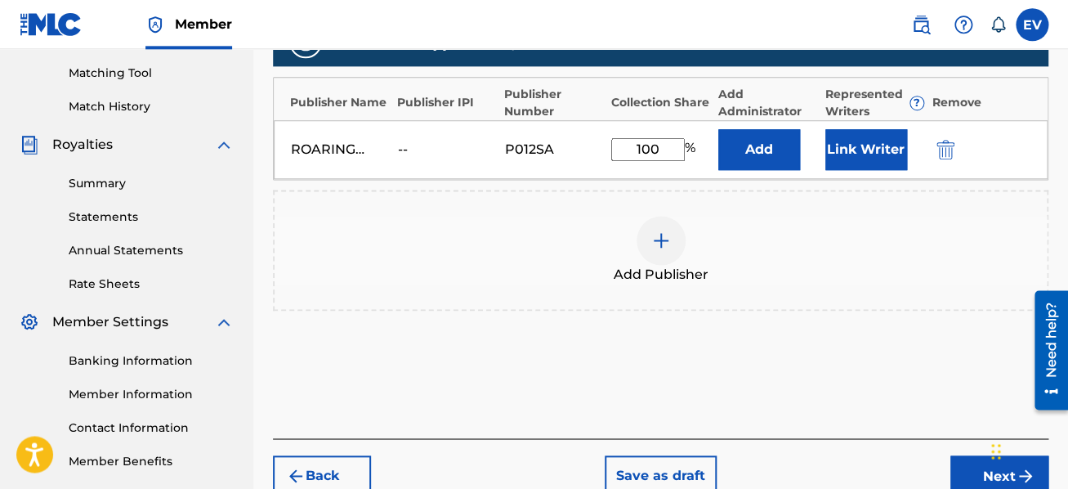
scroll to position [320, 0]
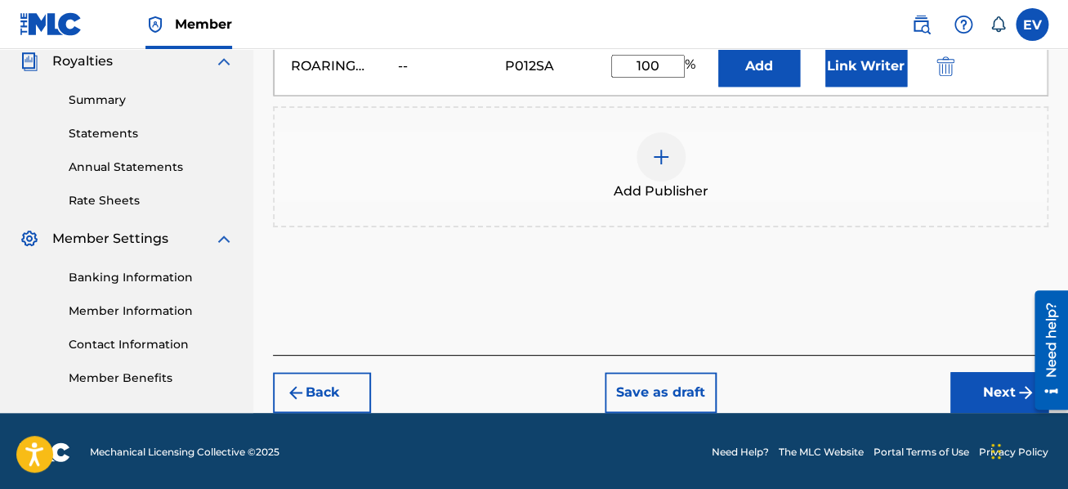
type input "100"
click at [985, 382] on button "Next" at bounding box center [1000, 392] width 98 height 41
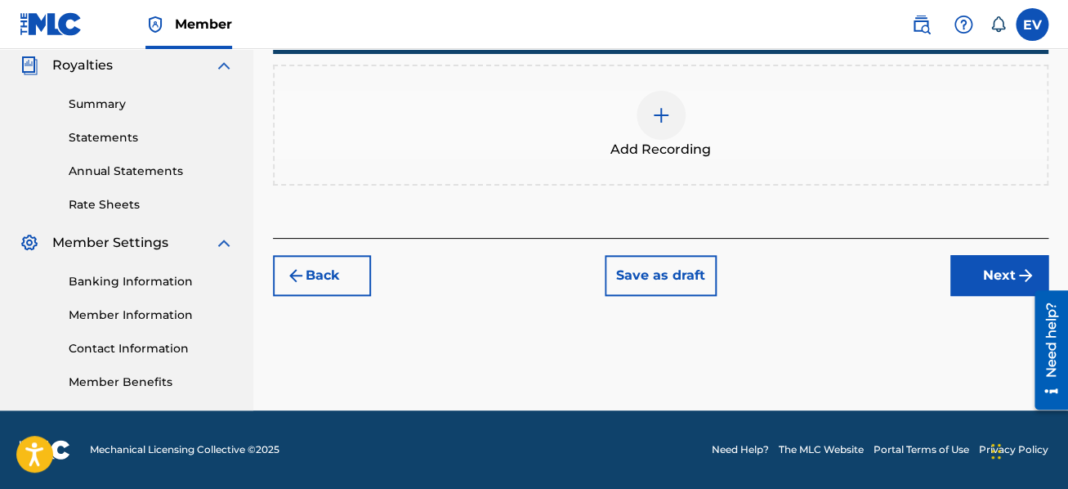
scroll to position [491, 0]
click at [664, 109] on img at bounding box center [661, 115] width 20 height 20
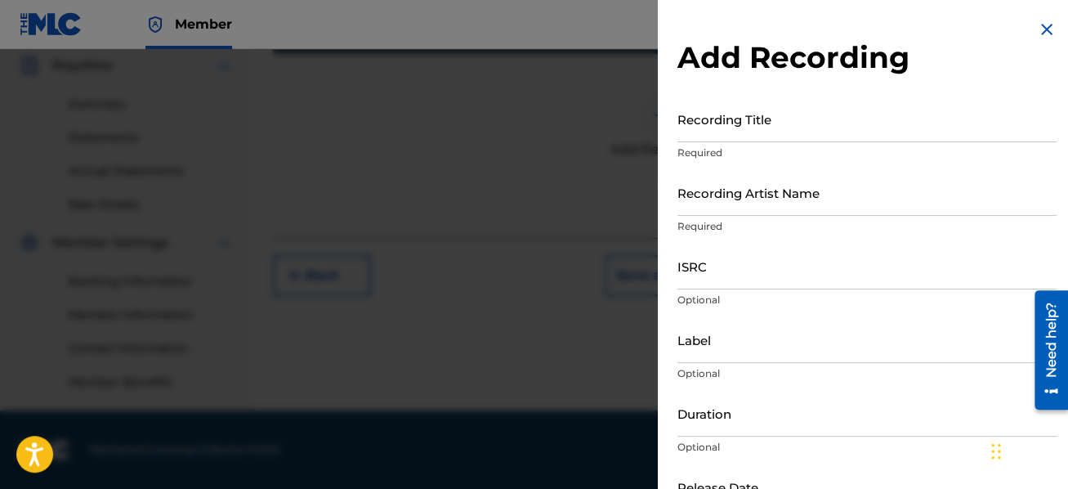
click at [719, 123] on input "Recording Title" at bounding box center [867, 119] width 379 height 47
type input "A Chaos of Light and Motion"
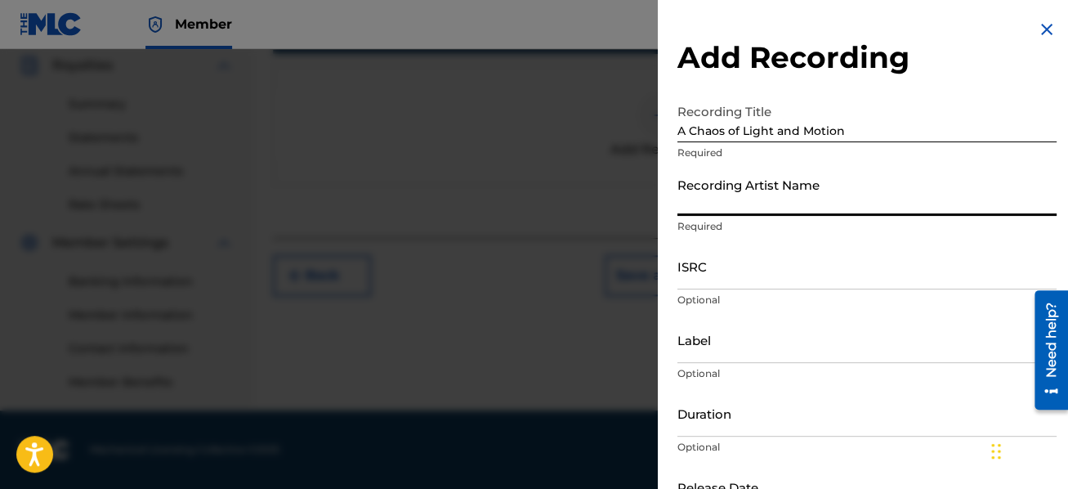
click at [807, 200] on input "Recording Artist Name" at bounding box center [867, 192] width 379 height 47
type input "[PERSON_NAME], [PERSON_NAME]"
click at [786, 275] on input "ISRC" at bounding box center [867, 266] width 379 height 47
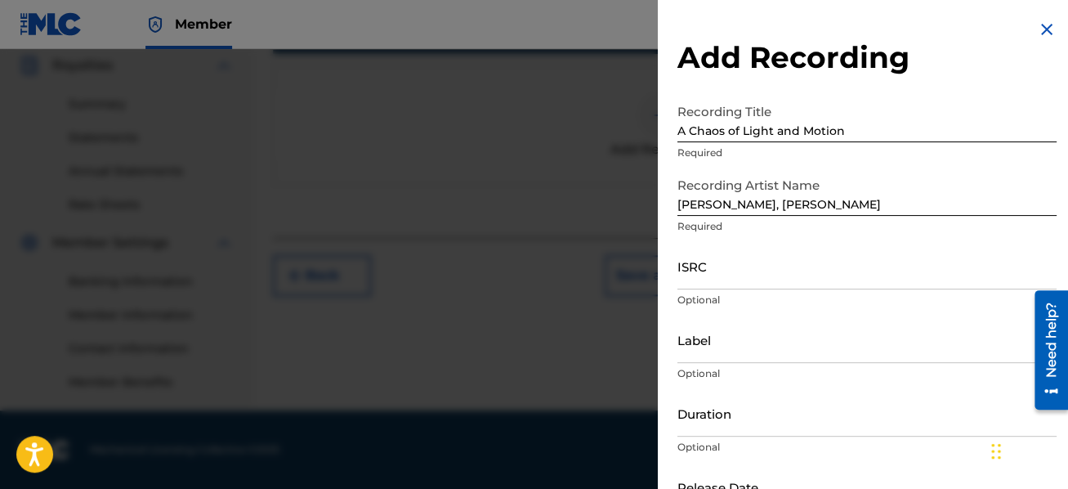
click at [715, 275] on input "ISRC" at bounding box center [867, 266] width 379 height 47
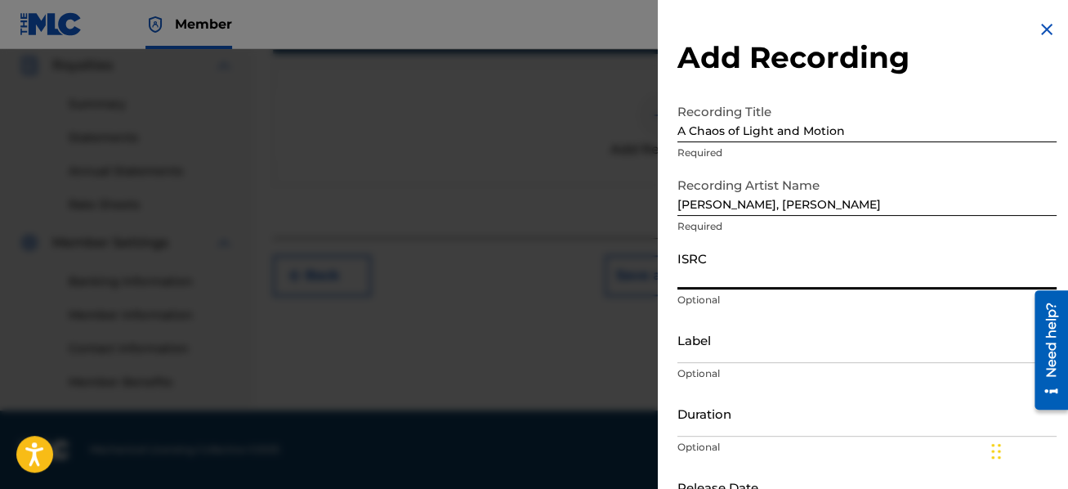
paste input "QM5CR2517806"
type input "QM5CR2517806"
click at [719, 336] on input "Label" at bounding box center [867, 339] width 379 height 47
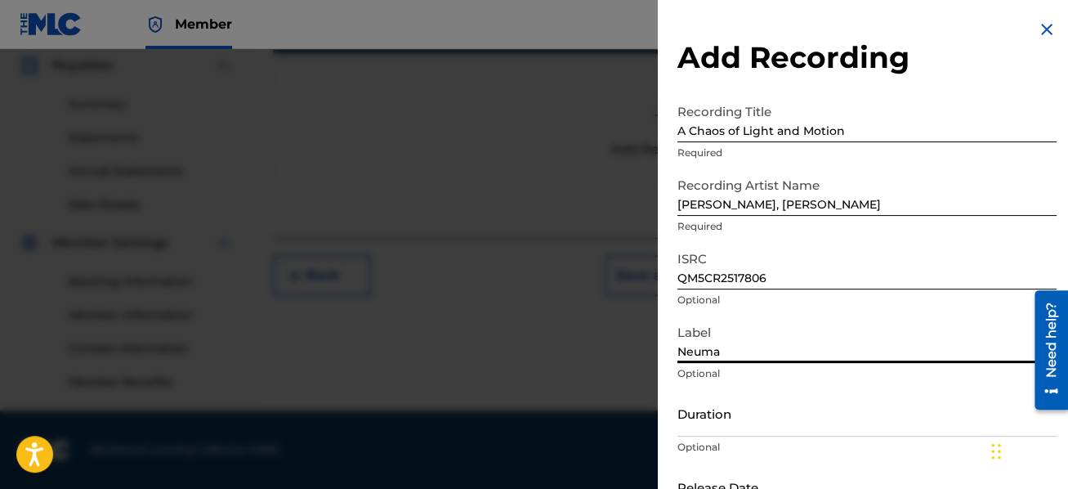
type input "Neuma"
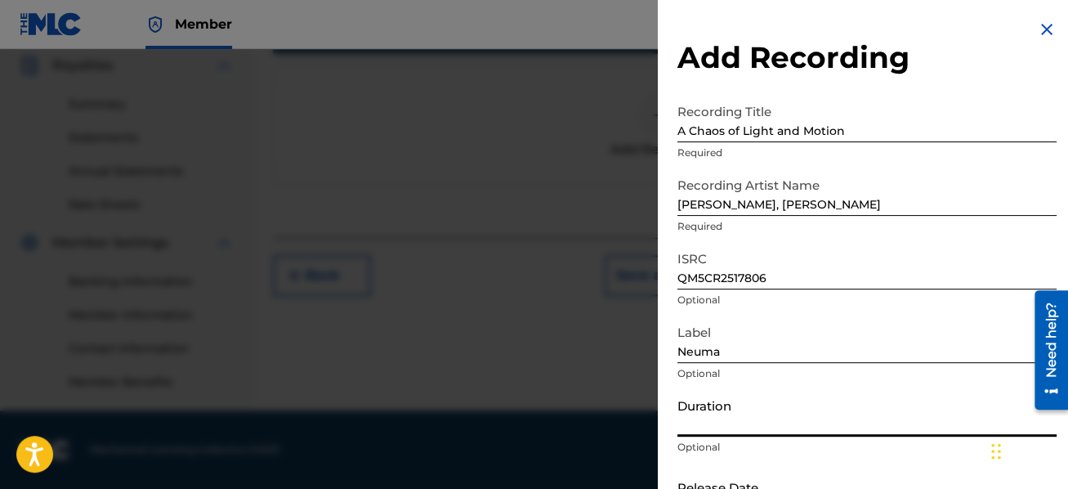
click at [735, 415] on input "Duration" at bounding box center [867, 413] width 379 height 47
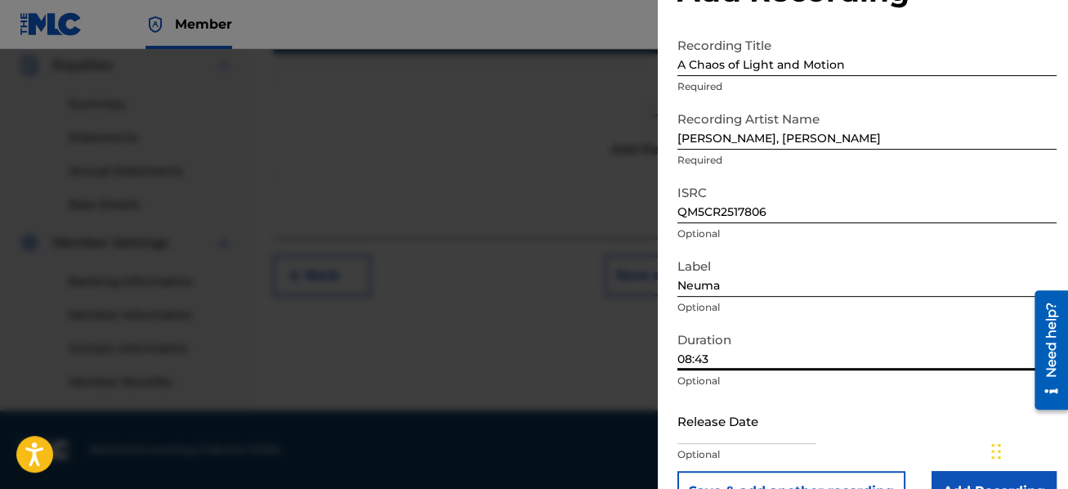
scroll to position [96, 0]
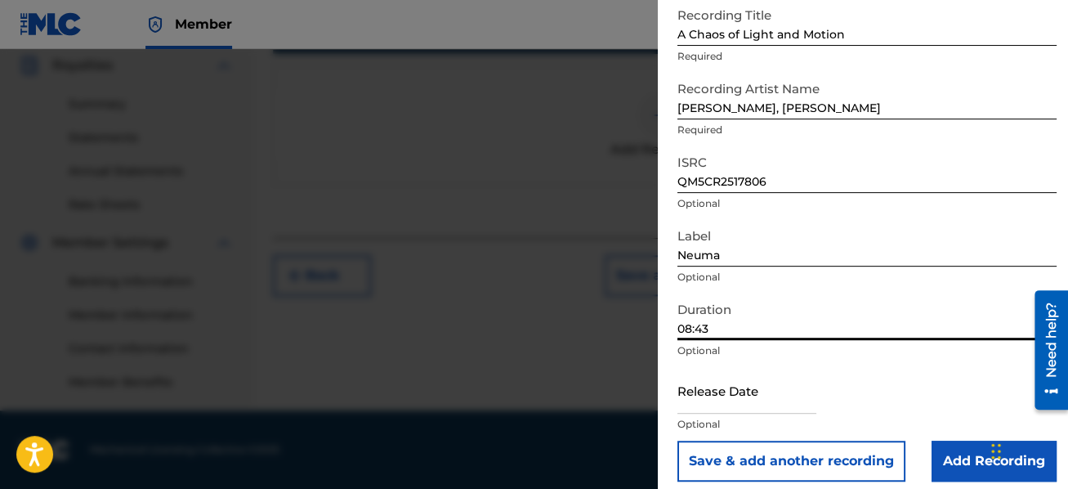
type input "08:43"
select select "7"
select select "2025"
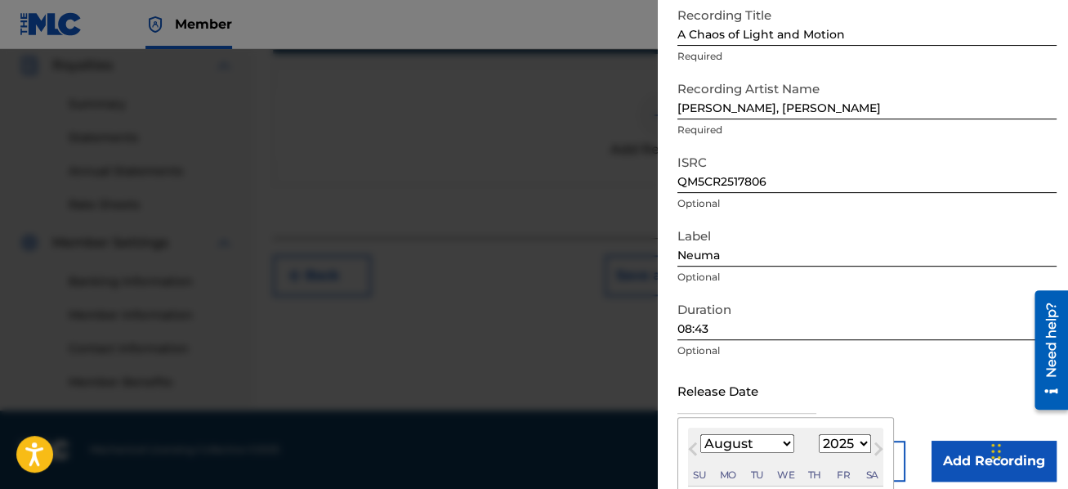
click at [705, 401] on input "text" at bounding box center [747, 390] width 139 height 47
click at [695, 447] on span "Previous Month" at bounding box center [695, 451] width 0 height 25
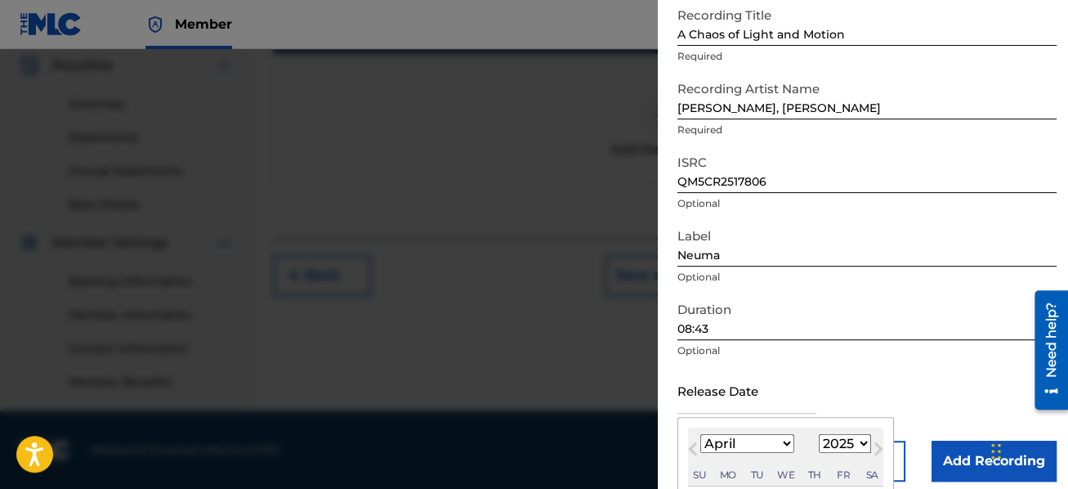
click at [695, 447] on span "Previous Month" at bounding box center [695, 451] width 0 height 25
select select "2"
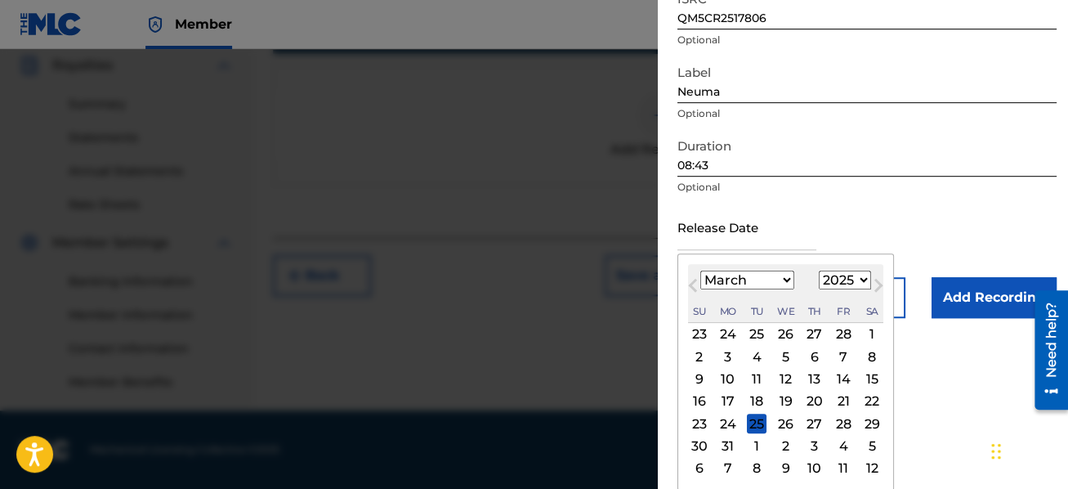
scroll to position [261, 0]
click at [837, 401] on div "21" at bounding box center [844, 401] width 20 height 20
type input "[DATE]"
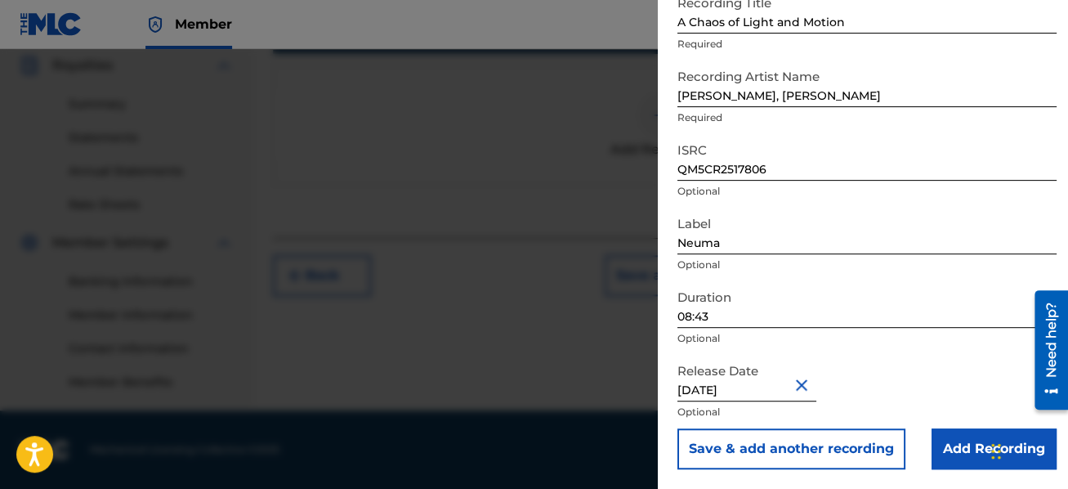
click at [952, 449] on input "Add Recording" at bounding box center [994, 448] width 125 height 41
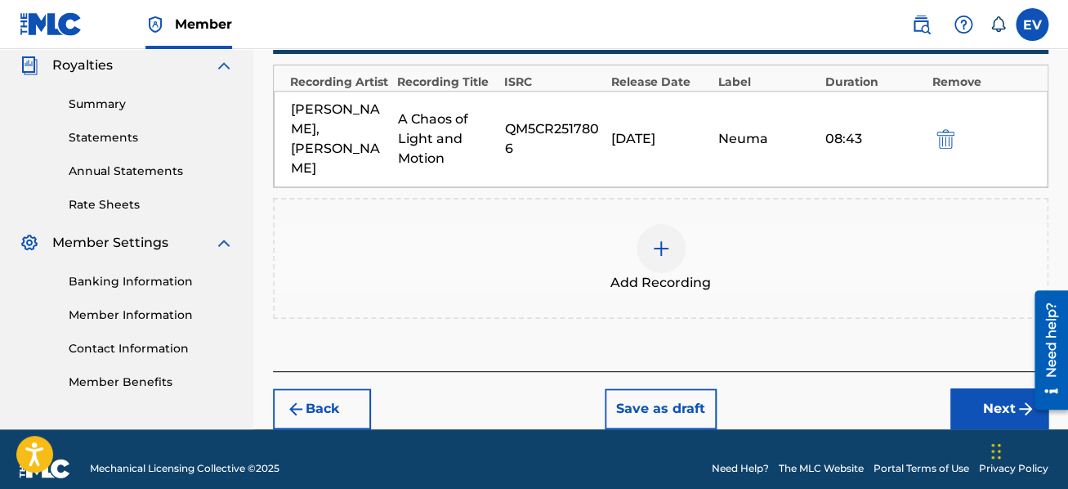
click at [974, 388] on button "Next" at bounding box center [1000, 408] width 98 height 41
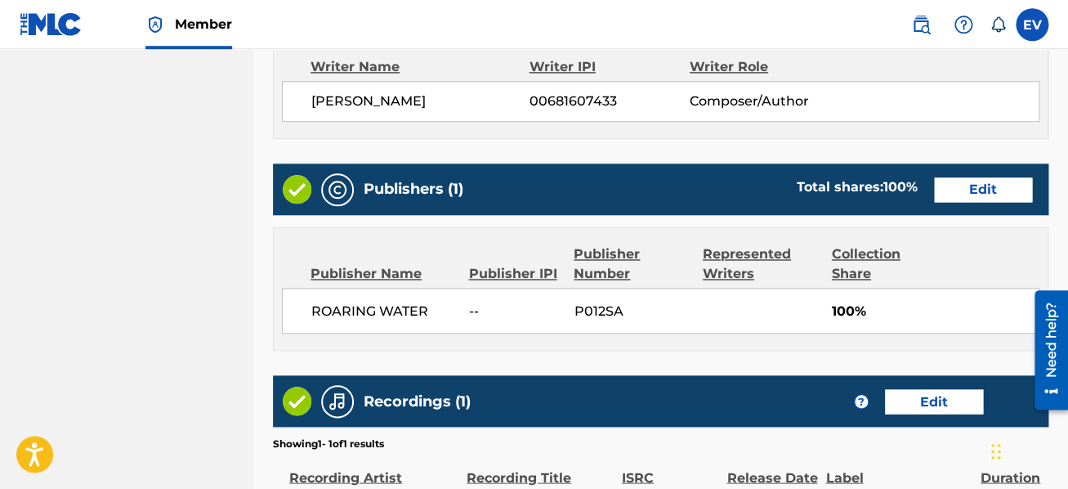
scroll to position [1032, 0]
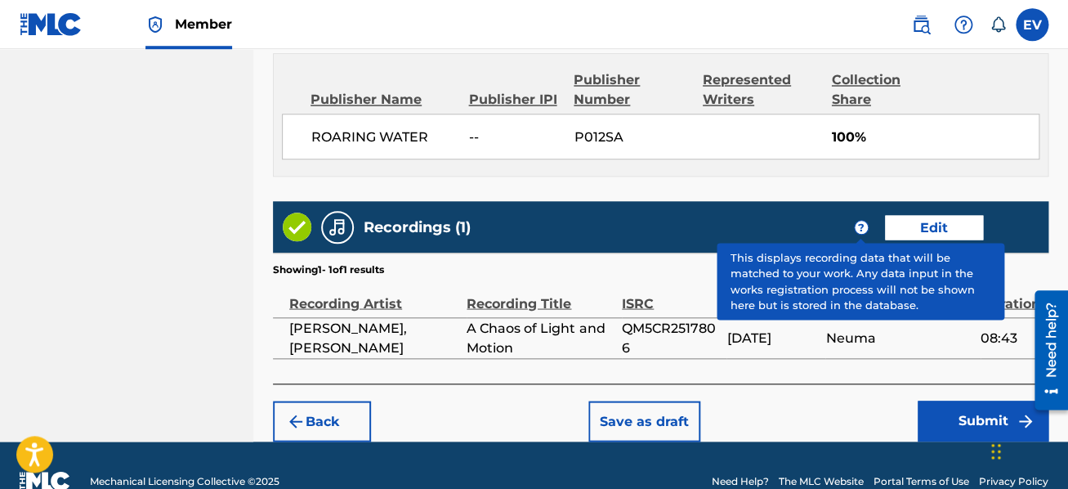
click at [856, 221] on span "?" at bounding box center [861, 227] width 13 height 13
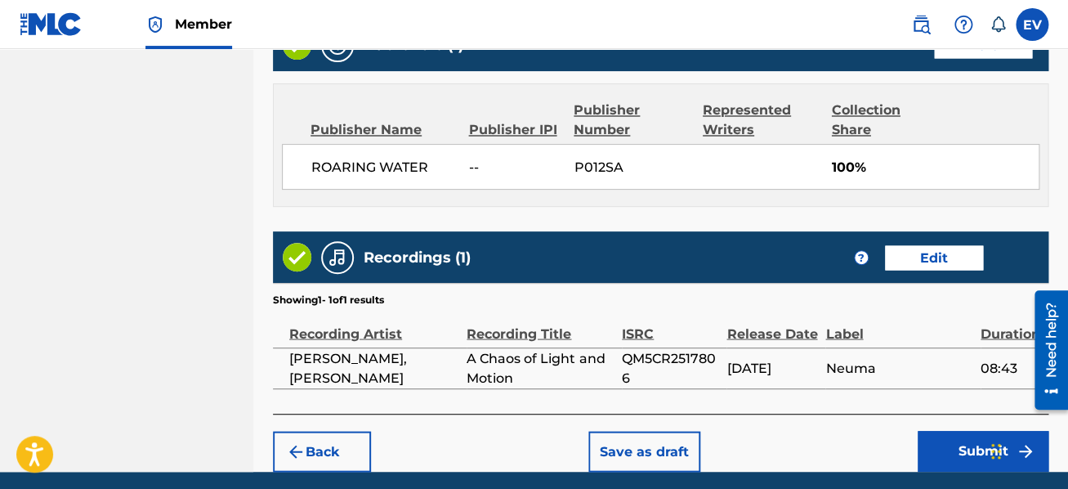
scroll to position [1039, 0]
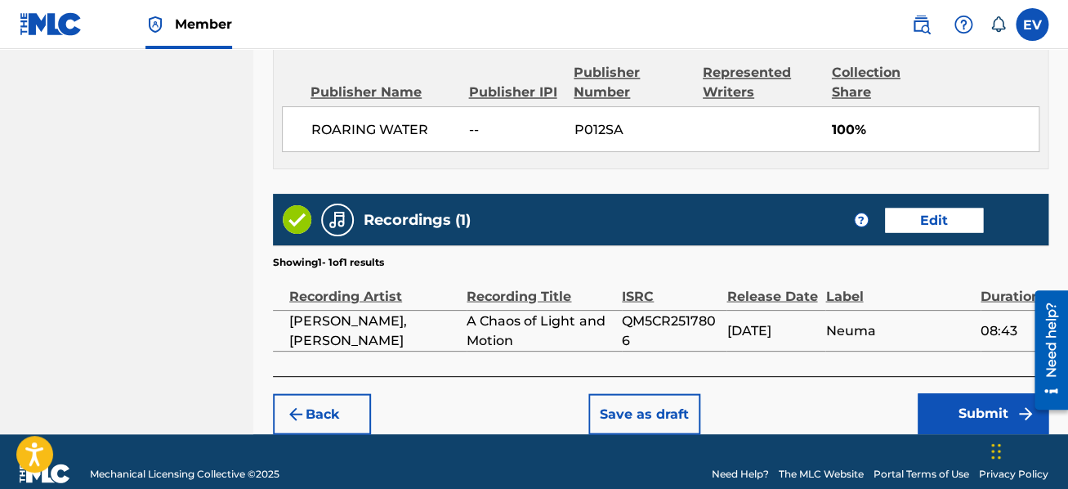
click at [953, 393] on button "Submit" at bounding box center [983, 413] width 131 height 41
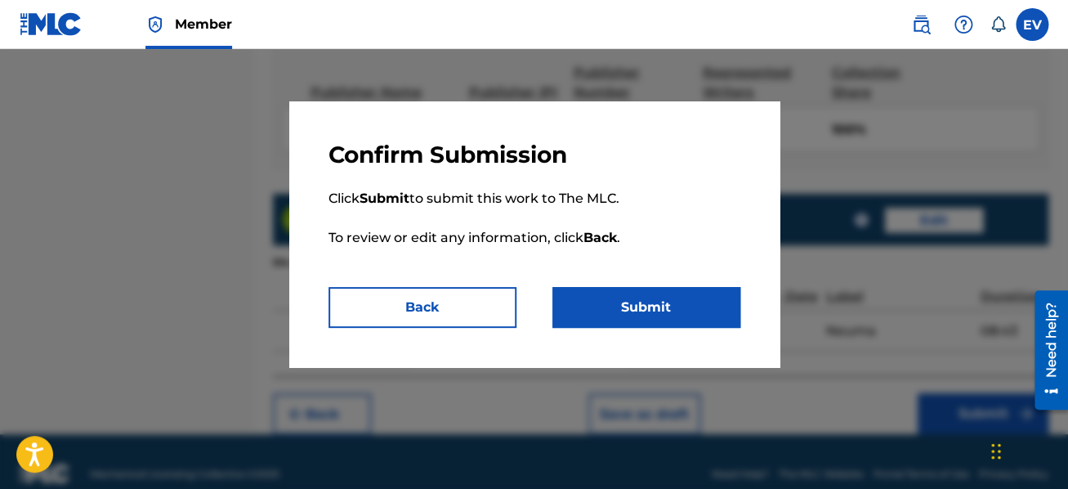
click at [634, 317] on button "Submit" at bounding box center [647, 307] width 188 height 41
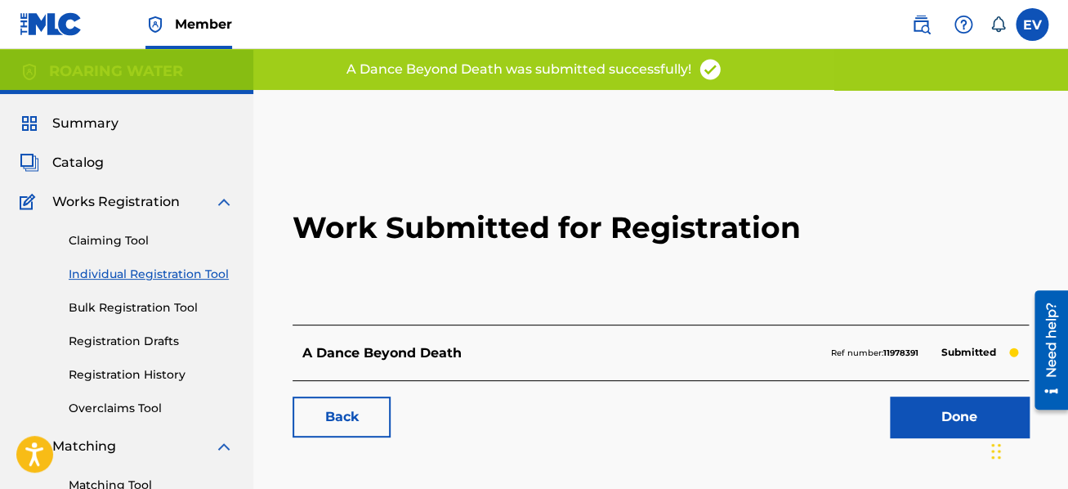
click at [922, 411] on link "Done" at bounding box center [959, 416] width 139 height 41
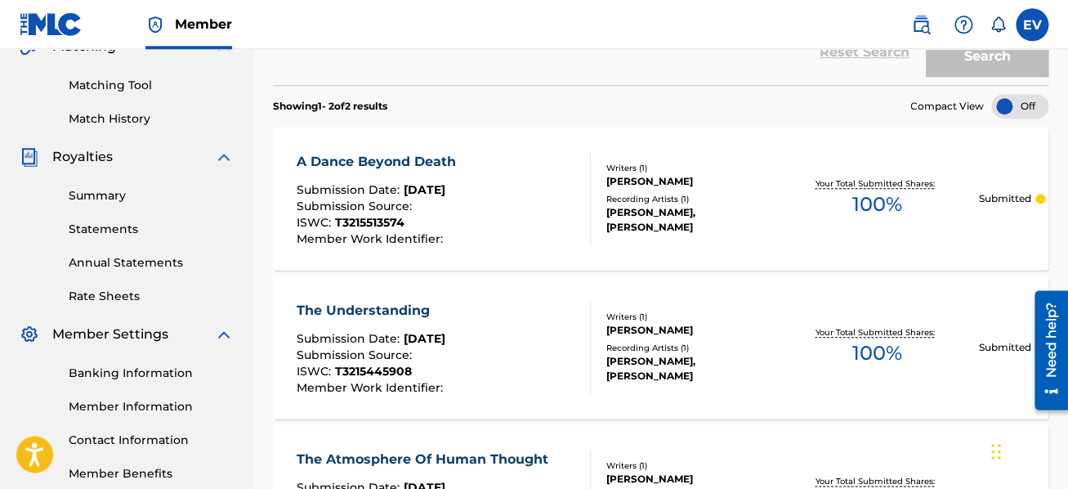
scroll to position [436, 0]
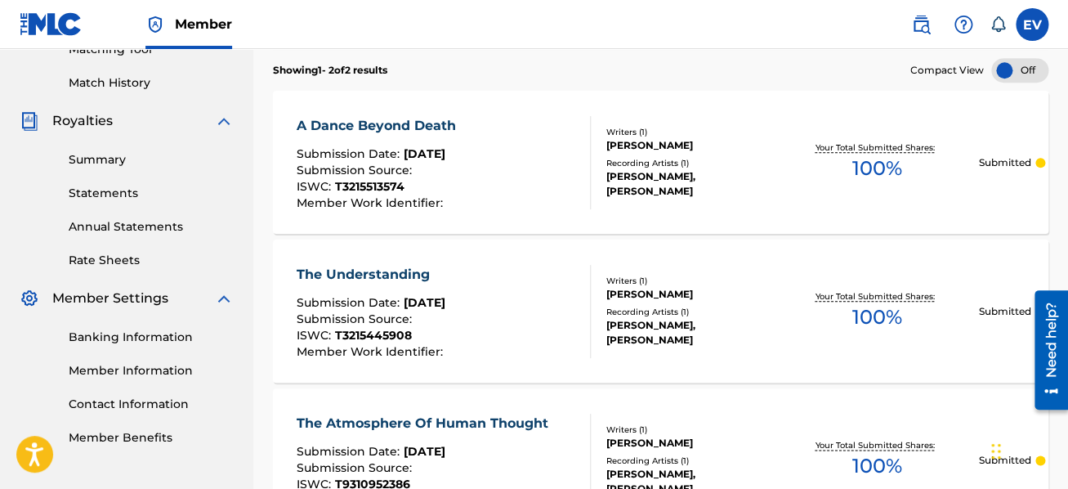
click at [415, 272] on div "The Understanding" at bounding box center [371, 275] width 150 height 20
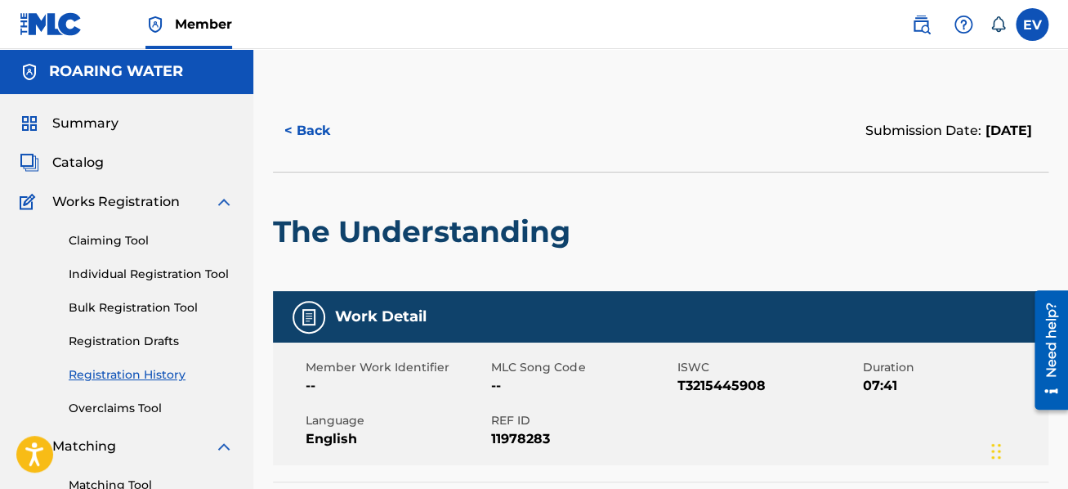
click at [148, 272] on link "Individual Registration Tool" at bounding box center [151, 274] width 165 height 17
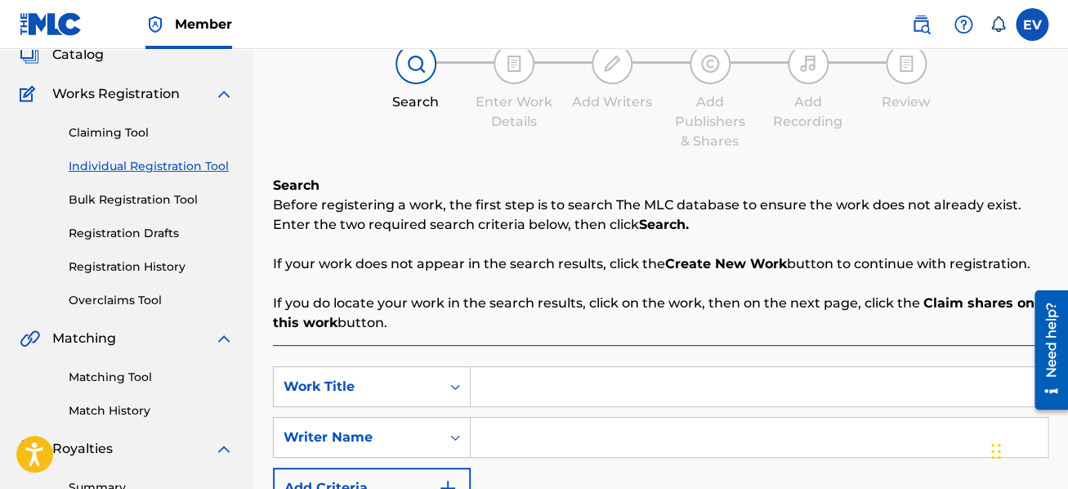
scroll to position [261, 0]
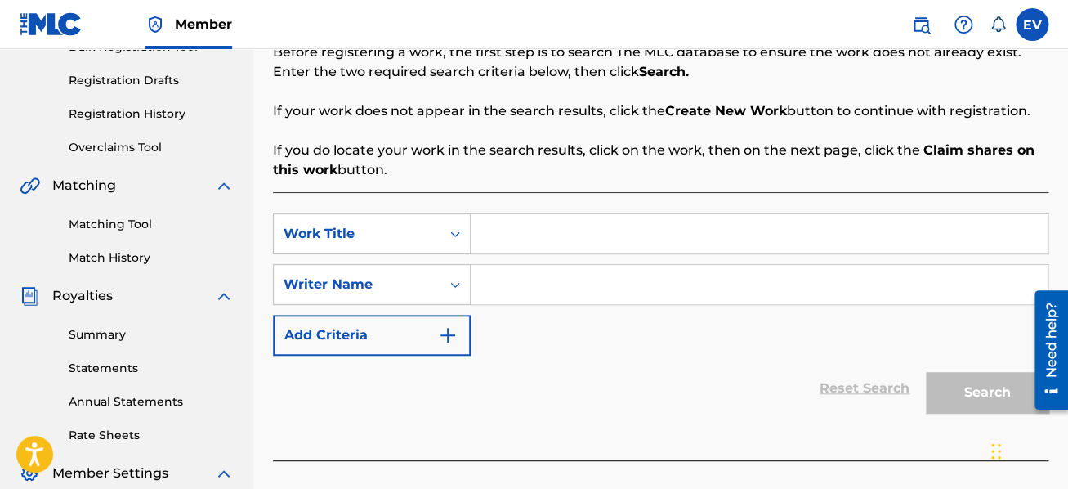
click at [539, 226] on input "Search Form" at bounding box center [759, 233] width 577 height 39
type input "The Stars Look On"
click at [519, 288] on input "Search Form" at bounding box center [759, 284] width 577 height 39
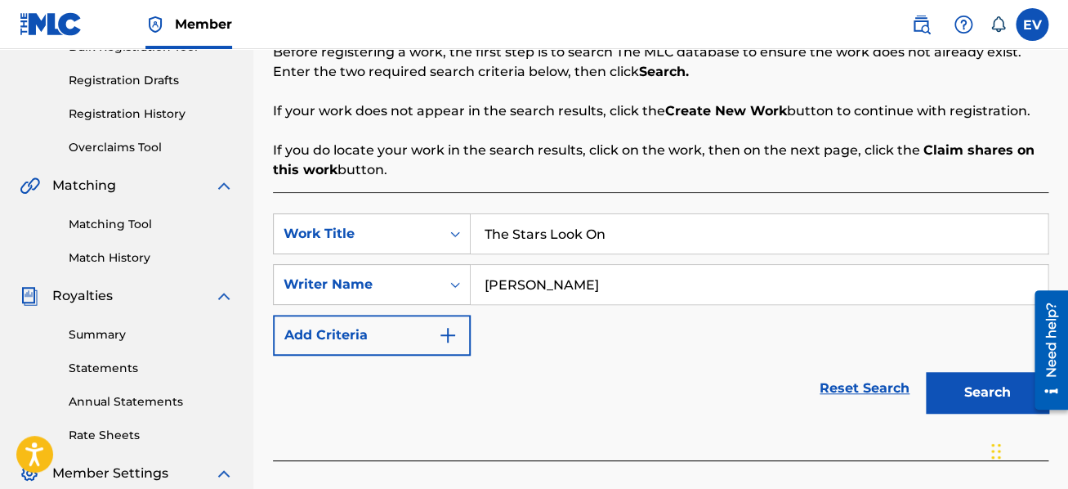
type input "[PERSON_NAME]"
click at [959, 383] on button "Search" at bounding box center [987, 392] width 123 height 41
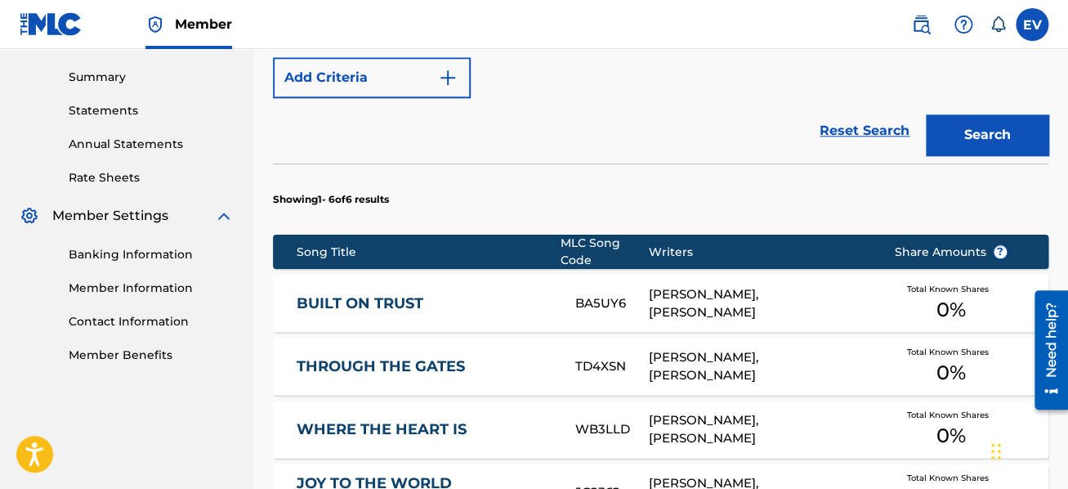
scroll to position [866, 0]
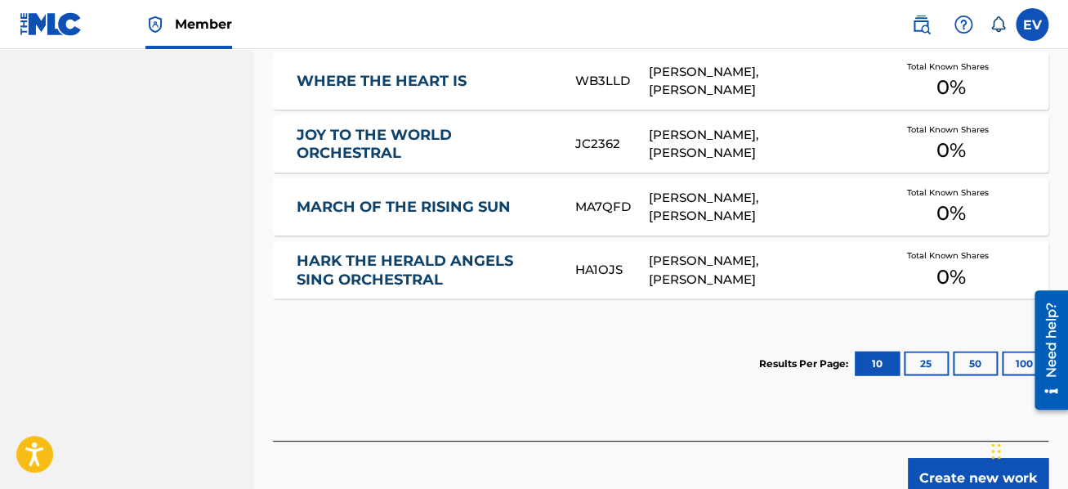
click at [975, 476] on button "Create new work" at bounding box center [978, 478] width 141 height 41
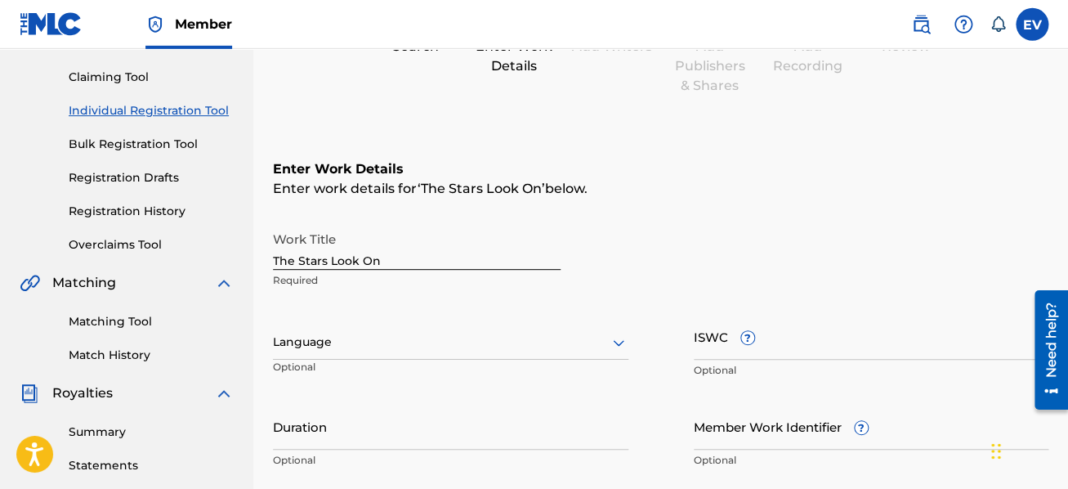
scroll to position [261, 0]
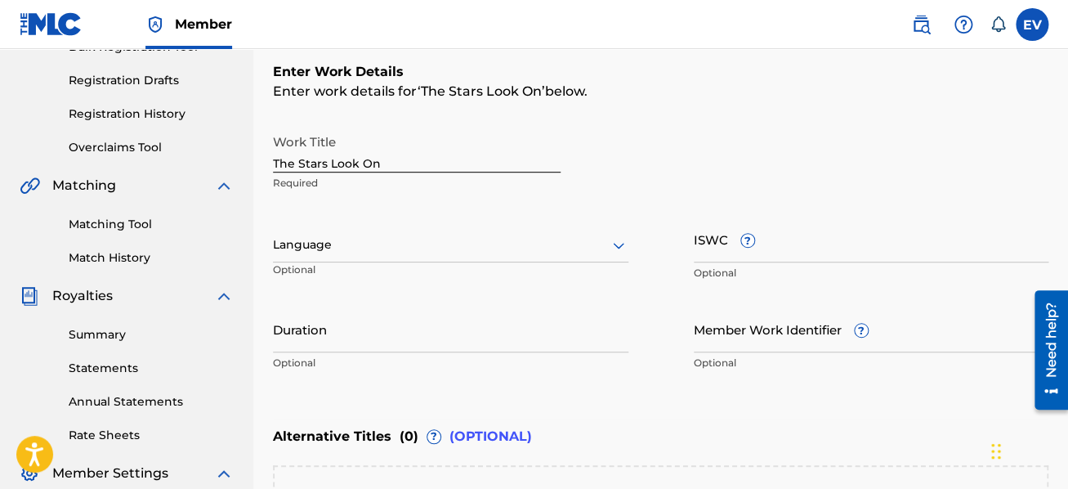
click at [446, 243] on div at bounding box center [451, 245] width 356 height 20
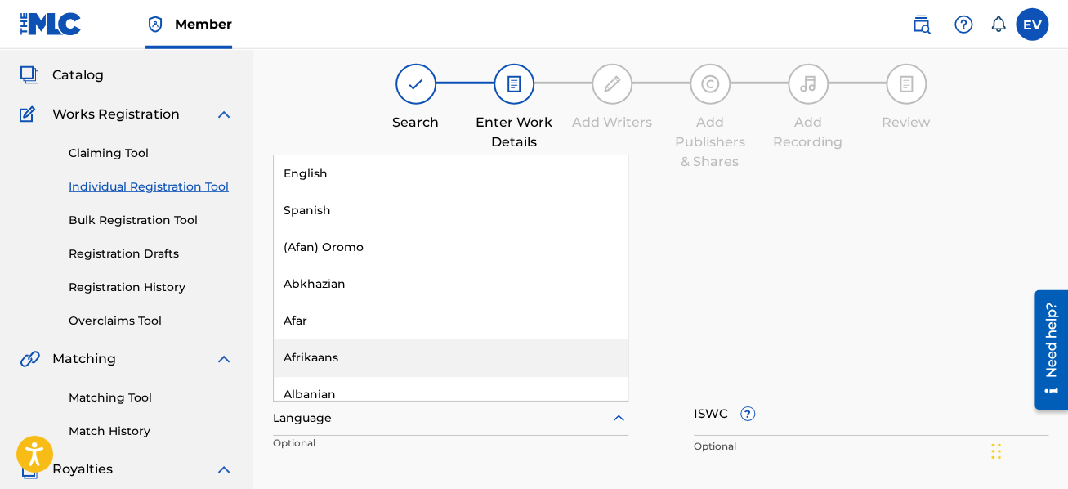
scroll to position [87, 0]
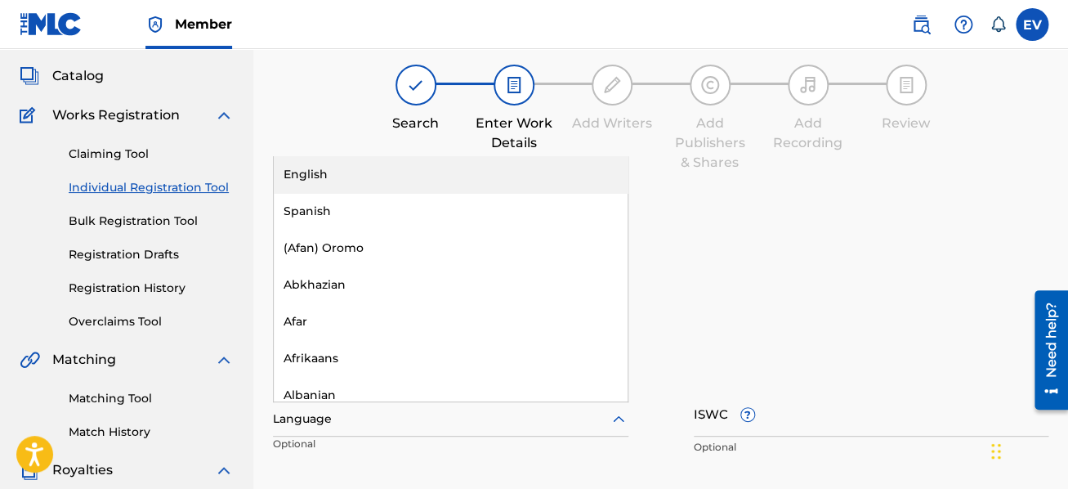
click at [415, 174] on div "English" at bounding box center [451, 174] width 354 height 37
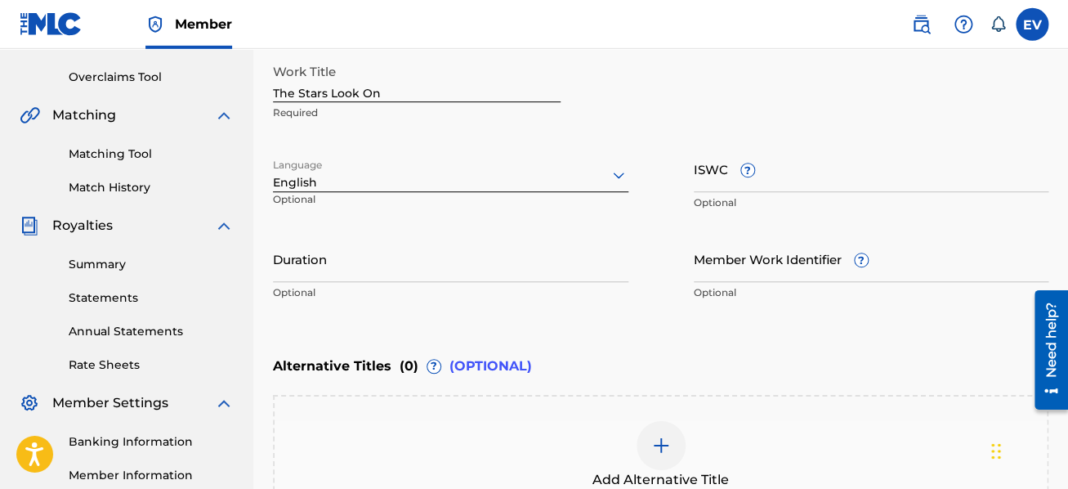
scroll to position [261, 0]
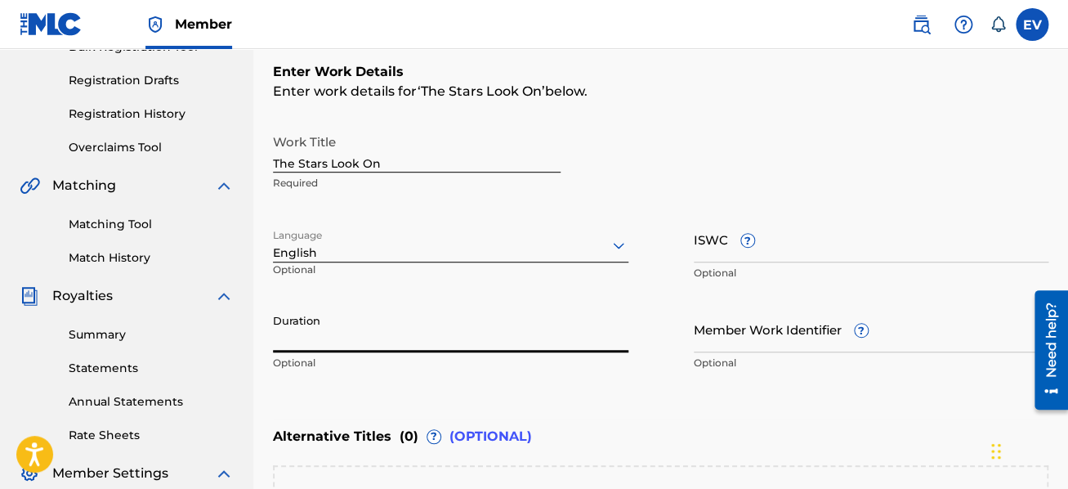
click at [401, 331] on input "Duration" at bounding box center [451, 329] width 356 height 47
type input "06:25"
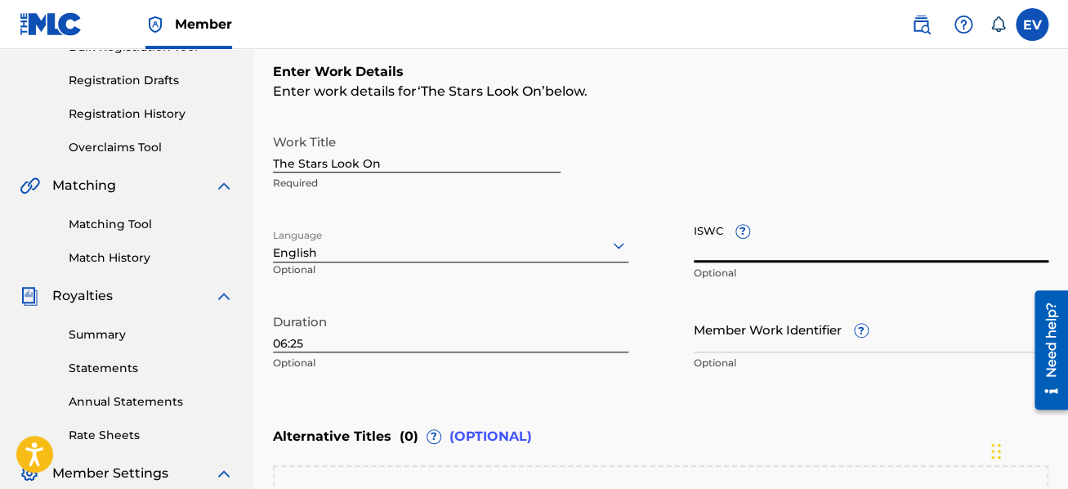
click at [699, 238] on input "ISWC ?" at bounding box center [872, 239] width 356 height 47
click at [700, 237] on input "ISWC ?" at bounding box center [872, 239] width 356 height 47
paste input "06:25 T-318.311.932-2"
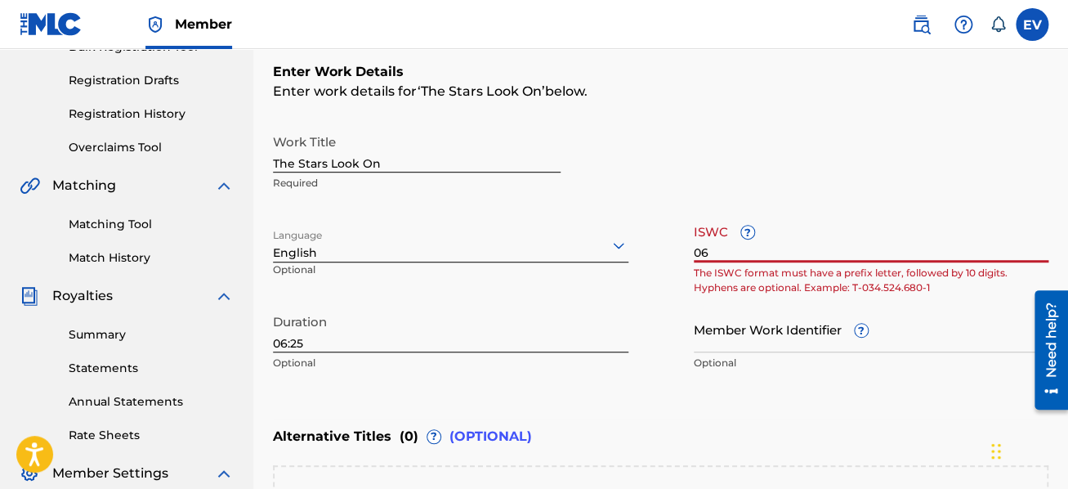
type input "0"
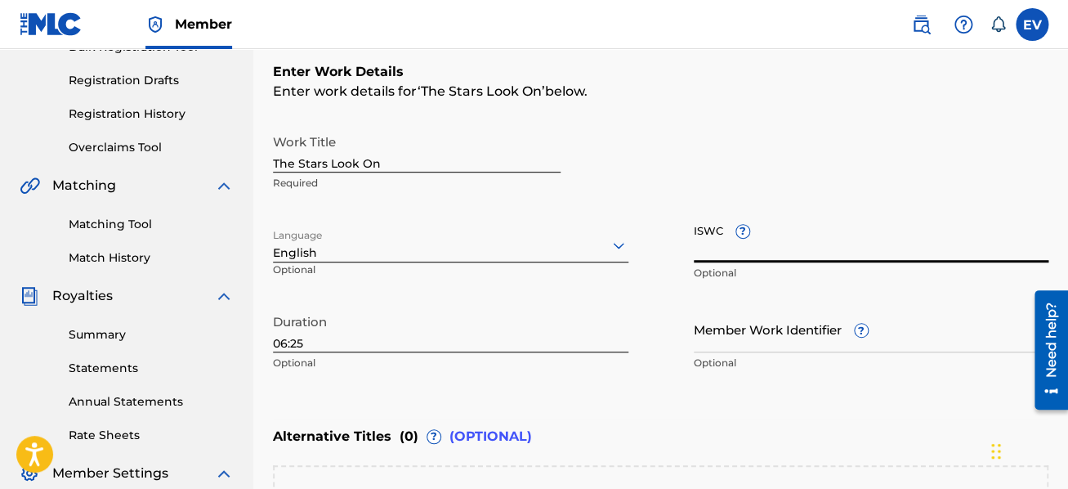
click at [717, 255] on input "ISWC ?" at bounding box center [872, 239] width 356 height 47
paste input "T-318.311.932-2"
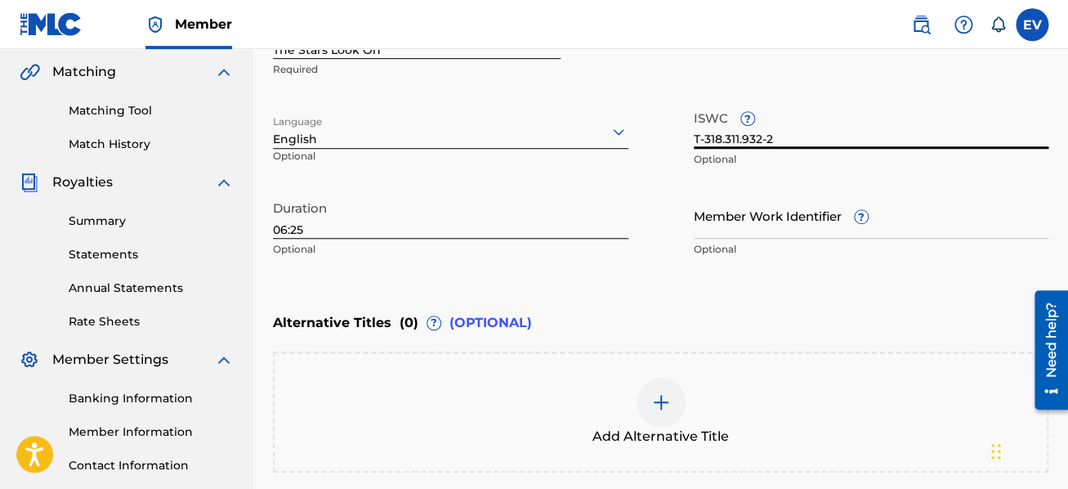
scroll to position [436, 0]
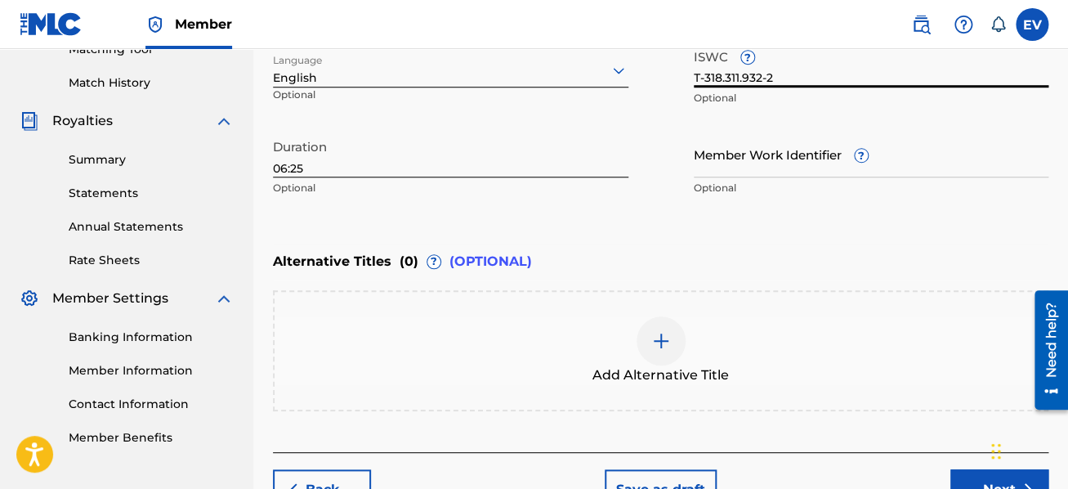
type input "T-318.311.932-2"
click at [665, 338] on img at bounding box center [661, 341] width 20 height 20
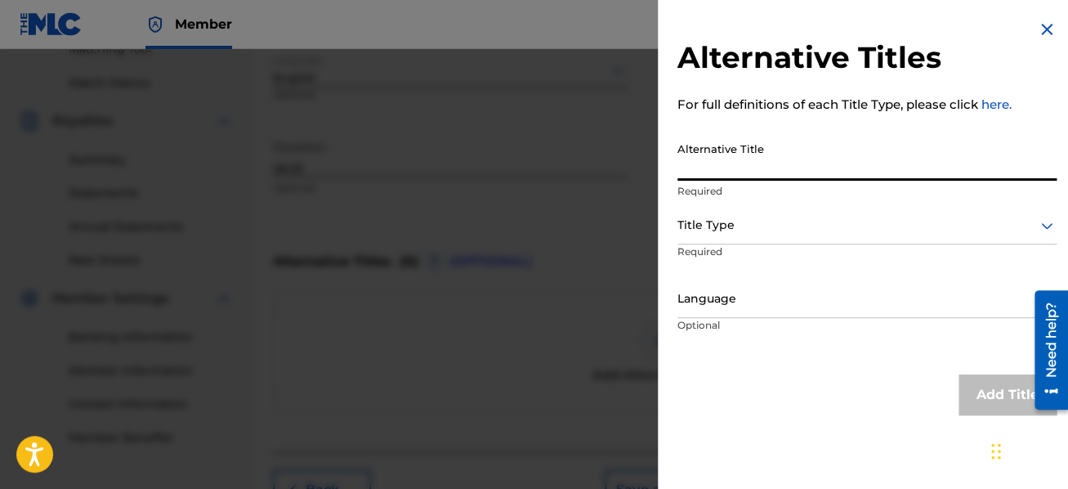
click at [758, 158] on input "Alternative Title" at bounding box center [867, 157] width 379 height 47
click at [735, 165] on input "Three Arioas from" at bounding box center [867, 157] width 379 height 47
type input "Three [PERSON_NAME] from On the Shores of Eternity"
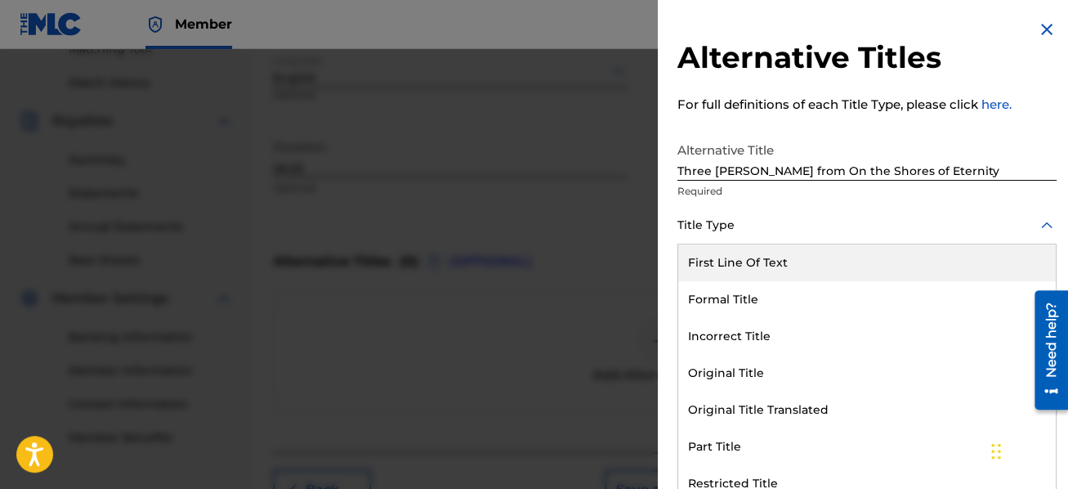
scroll to position [0, 0]
click at [753, 226] on div at bounding box center [867, 225] width 379 height 20
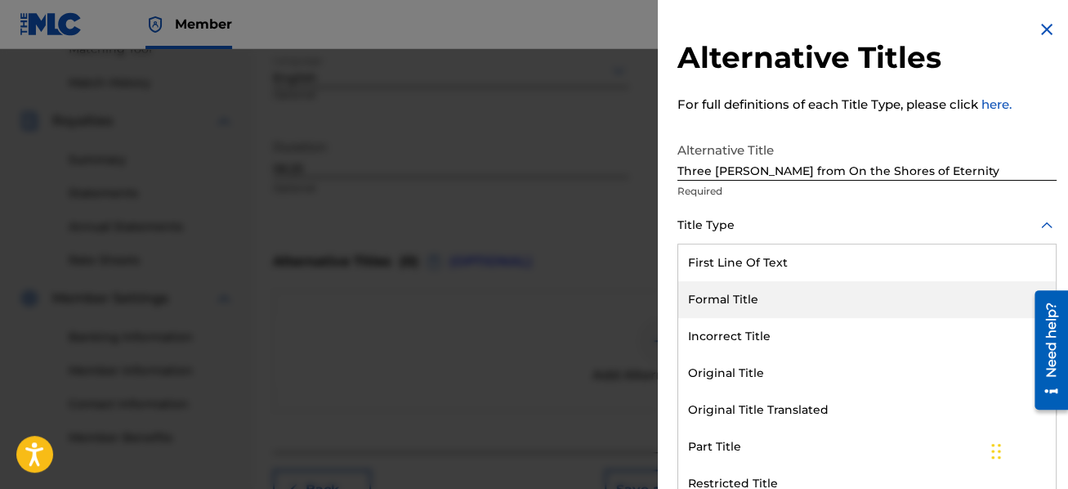
click at [751, 298] on div "Formal Title" at bounding box center [867, 299] width 378 height 37
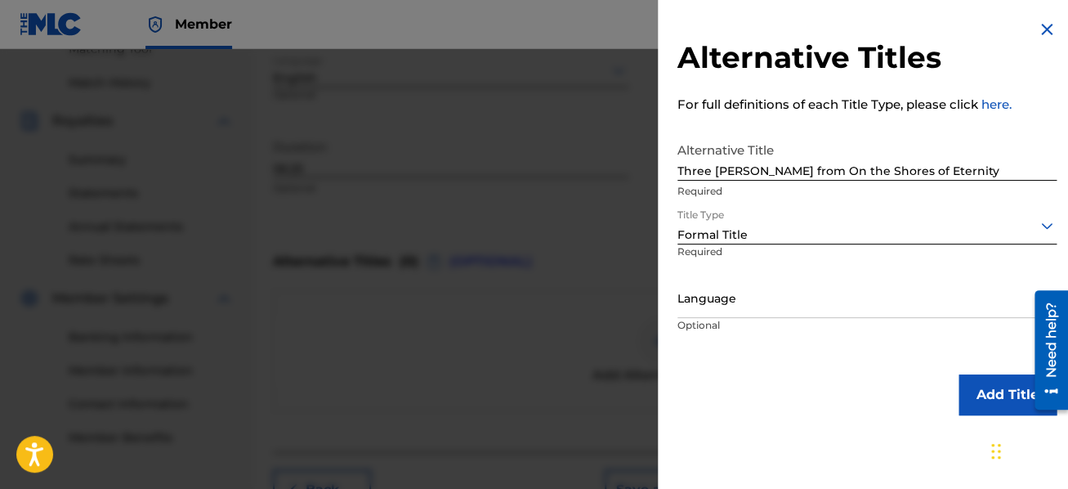
click at [745, 295] on div at bounding box center [867, 299] width 379 height 20
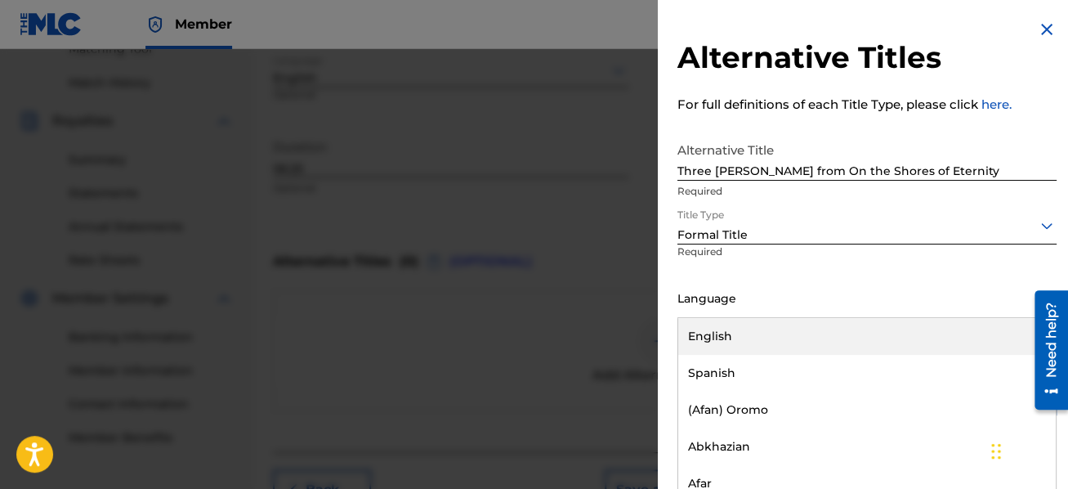
click at [758, 330] on div "English" at bounding box center [867, 336] width 378 height 37
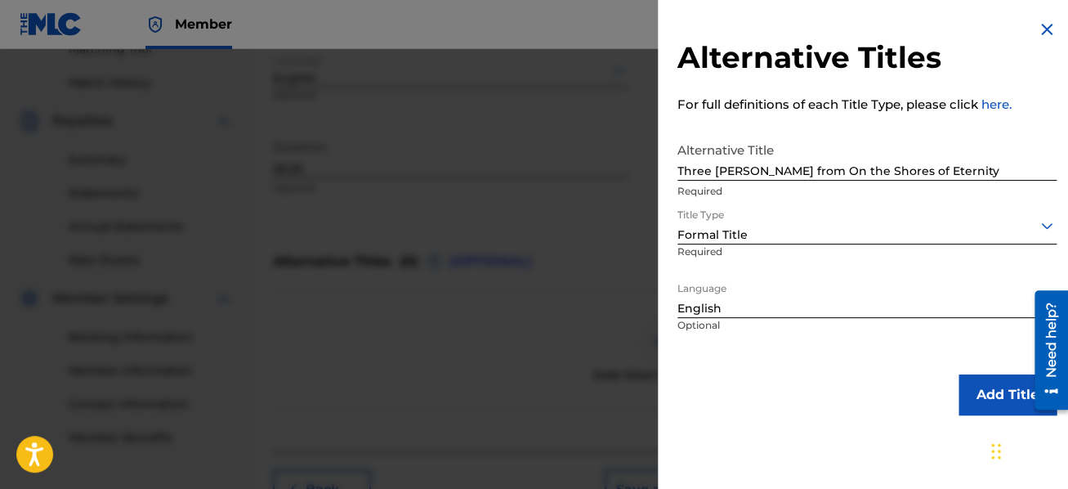
click at [971, 400] on button "Add Title" at bounding box center [1008, 394] width 98 height 41
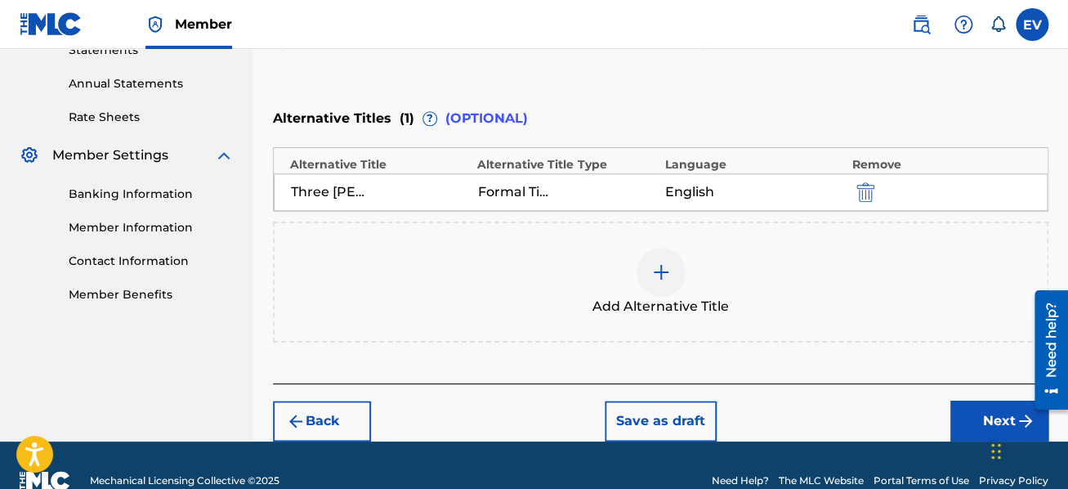
scroll to position [607, 0]
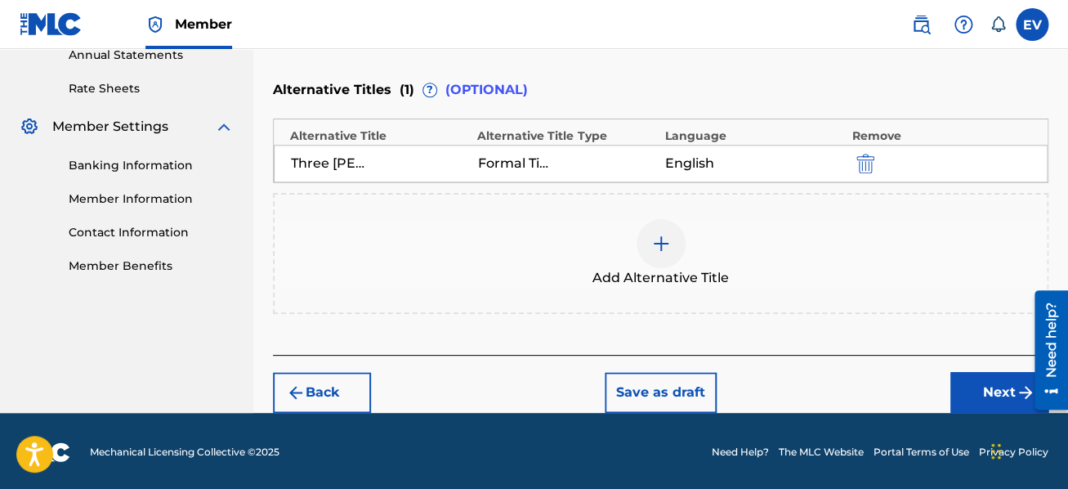
click at [1014, 388] on button "Next" at bounding box center [1000, 392] width 98 height 41
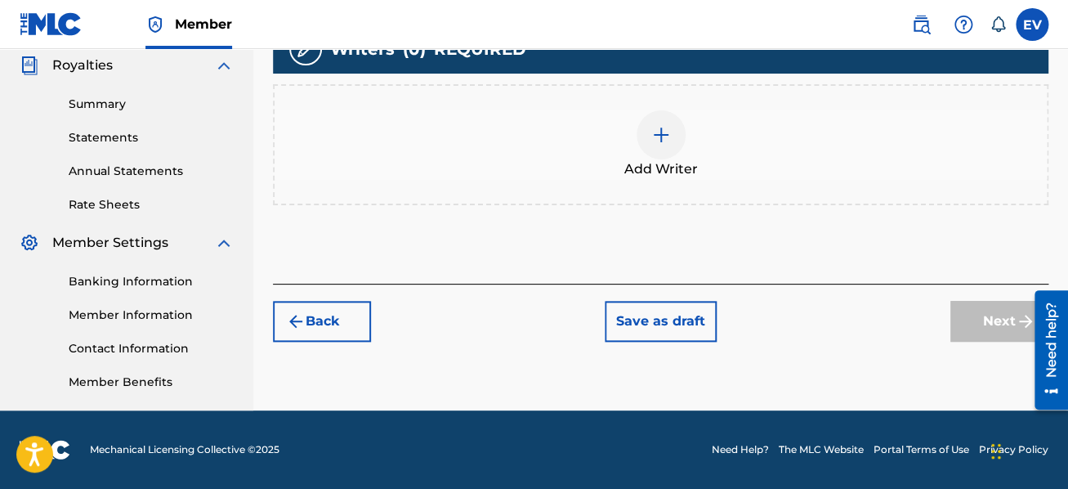
click at [655, 145] on div at bounding box center [661, 134] width 49 height 49
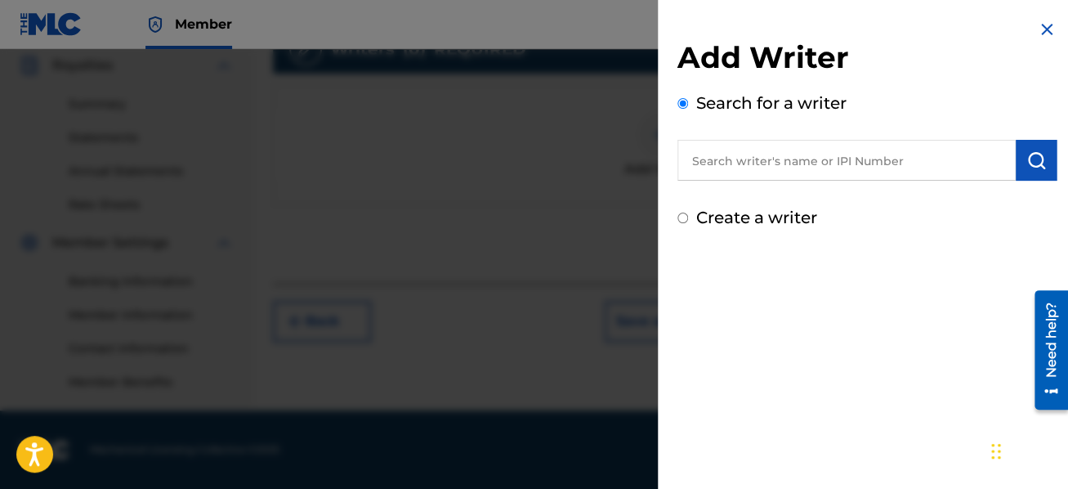
click at [700, 164] on input "text" at bounding box center [847, 160] width 338 height 41
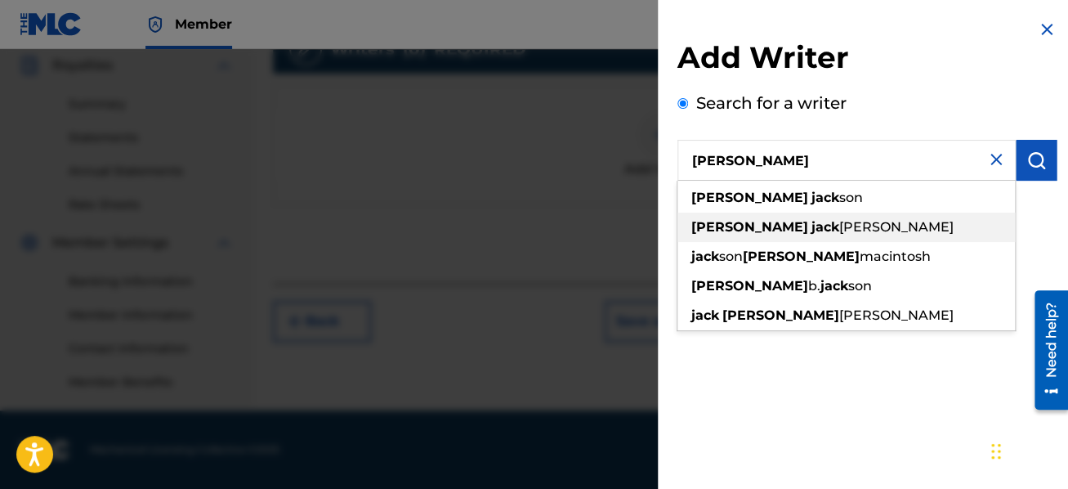
click at [808, 223] on span at bounding box center [809, 227] width 3 height 16
type input "[PERSON_NAME]"
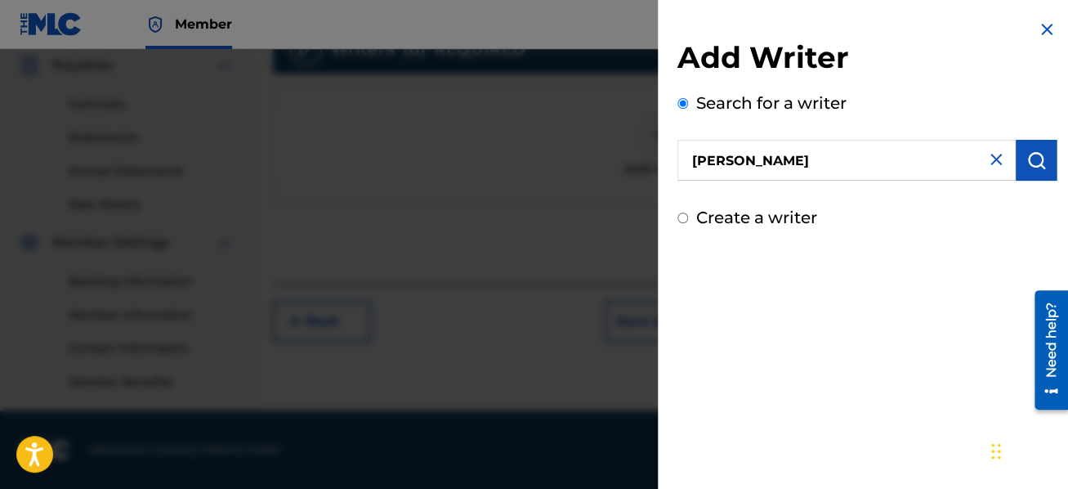
click at [1016, 162] on button "submit" at bounding box center [1036, 160] width 41 height 41
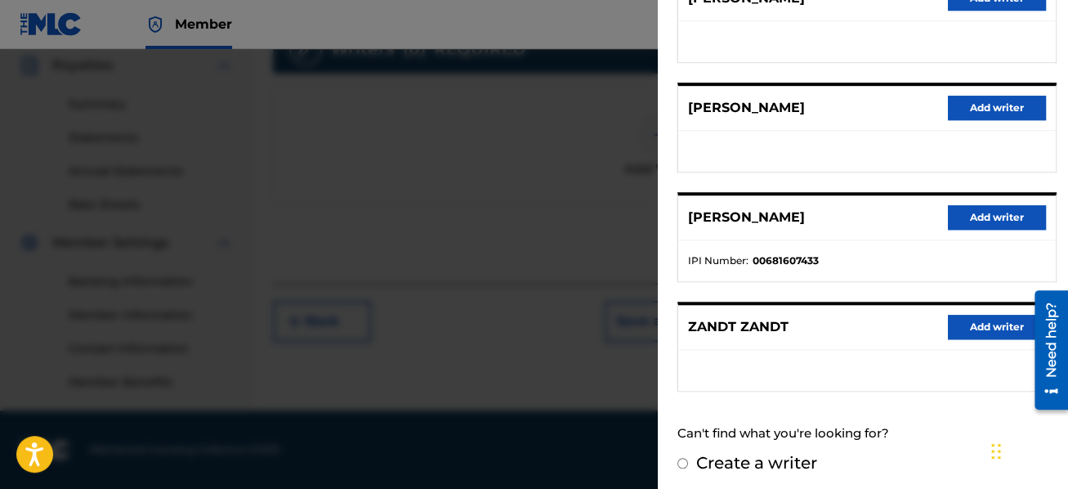
scroll to position [255, 0]
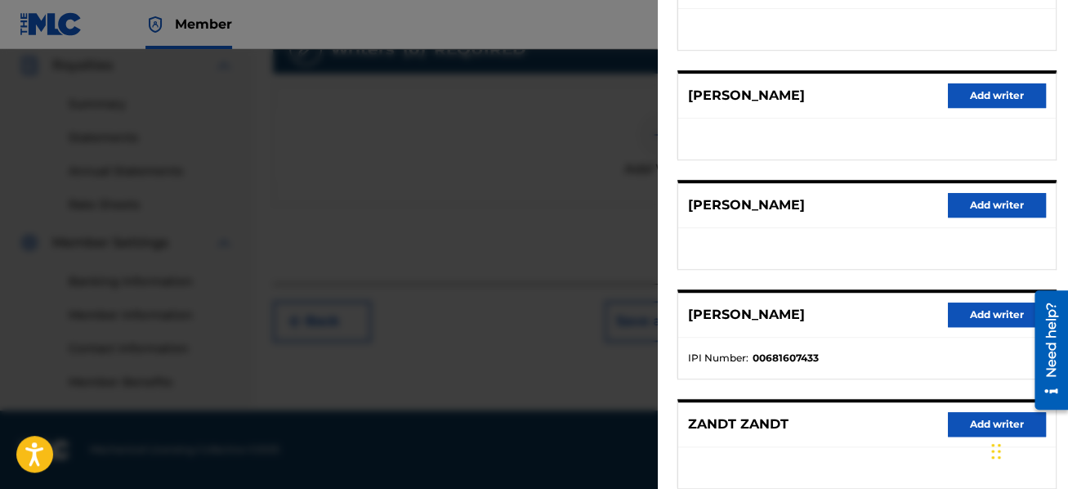
click at [978, 307] on button "Add writer" at bounding box center [997, 314] width 98 height 25
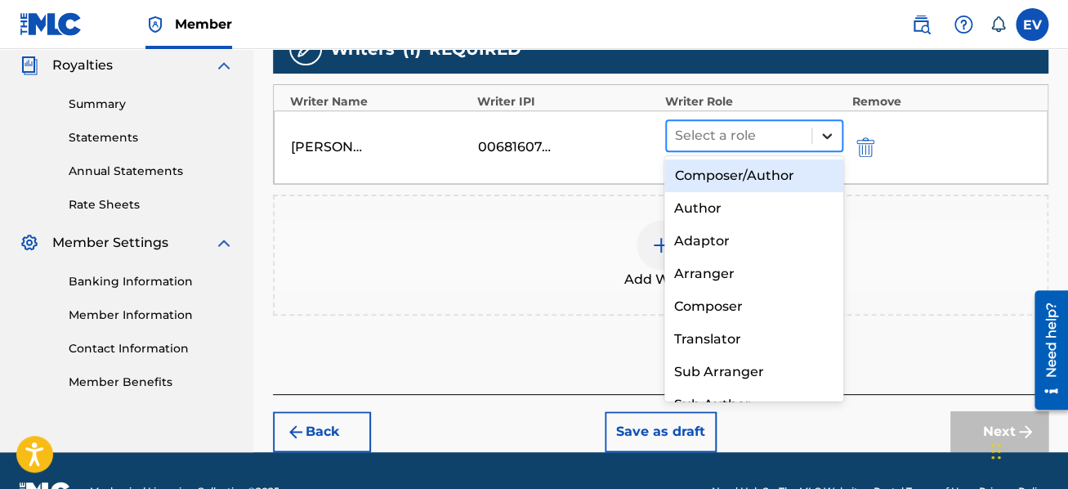
click at [823, 136] on icon at bounding box center [827, 136] width 16 height 16
click at [775, 181] on div "Composer/Author" at bounding box center [754, 175] width 179 height 33
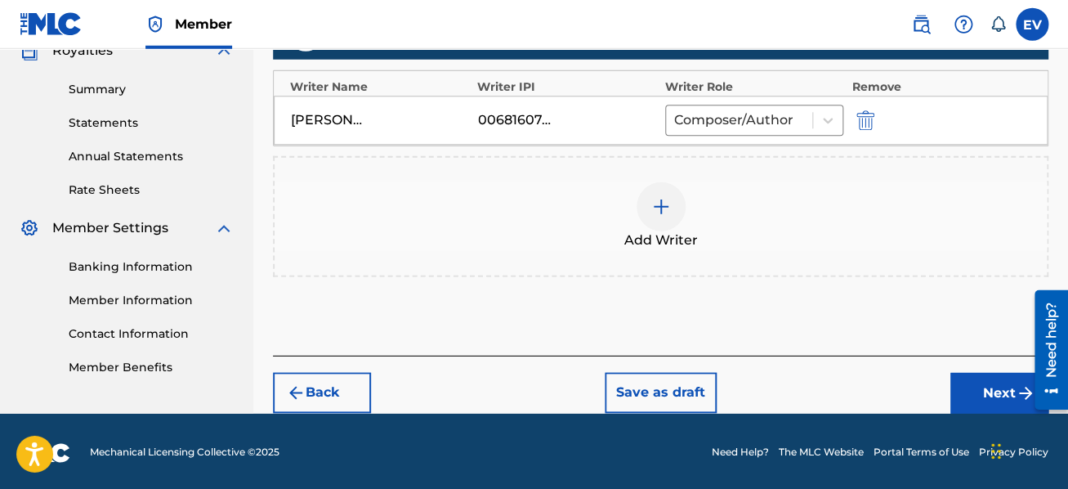
scroll to position [506, 0]
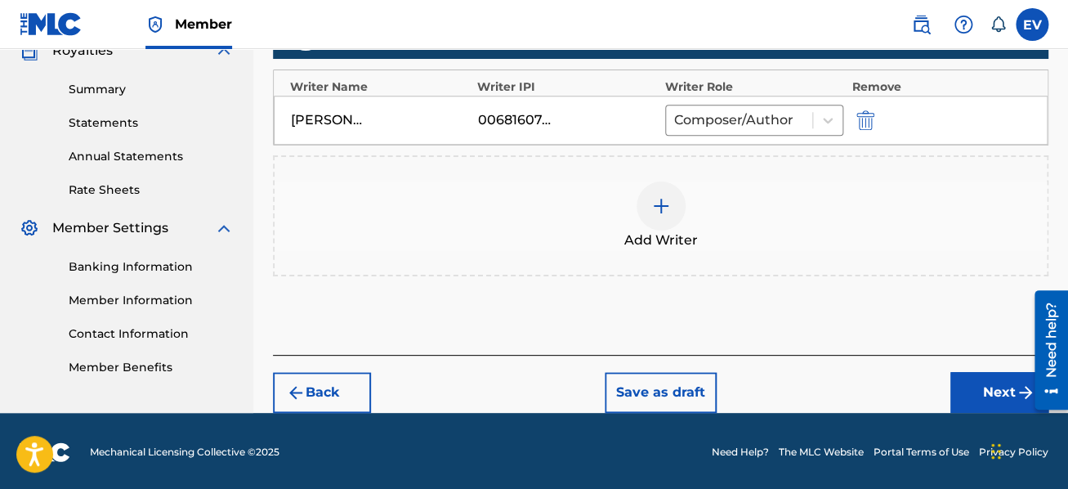
click at [992, 388] on button "Next" at bounding box center [1000, 392] width 98 height 41
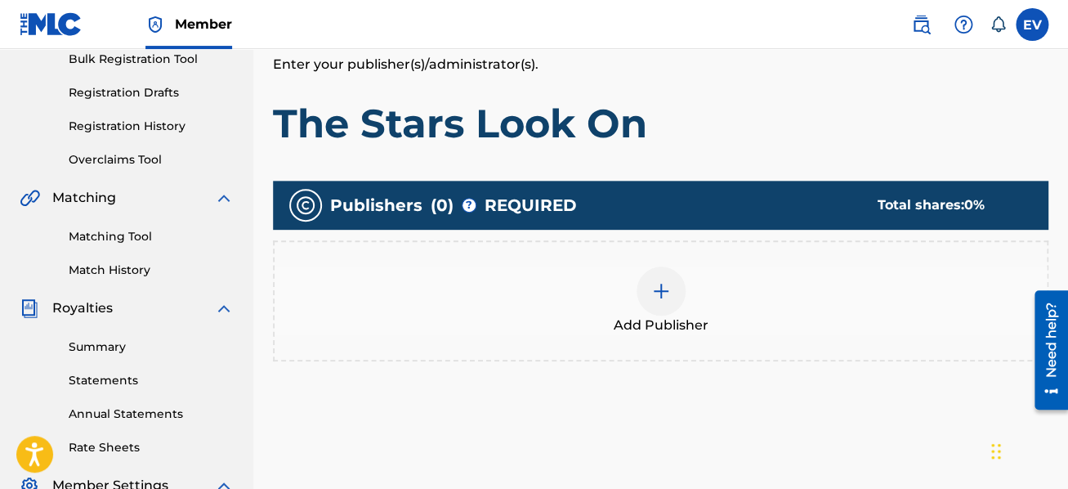
scroll to position [230, 0]
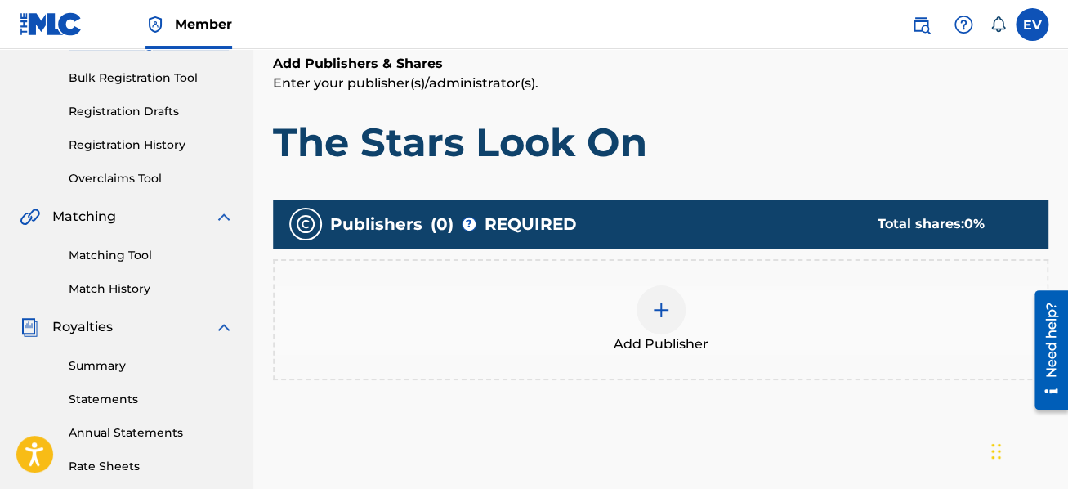
click at [660, 306] on img at bounding box center [661, 310] width 20 height 20
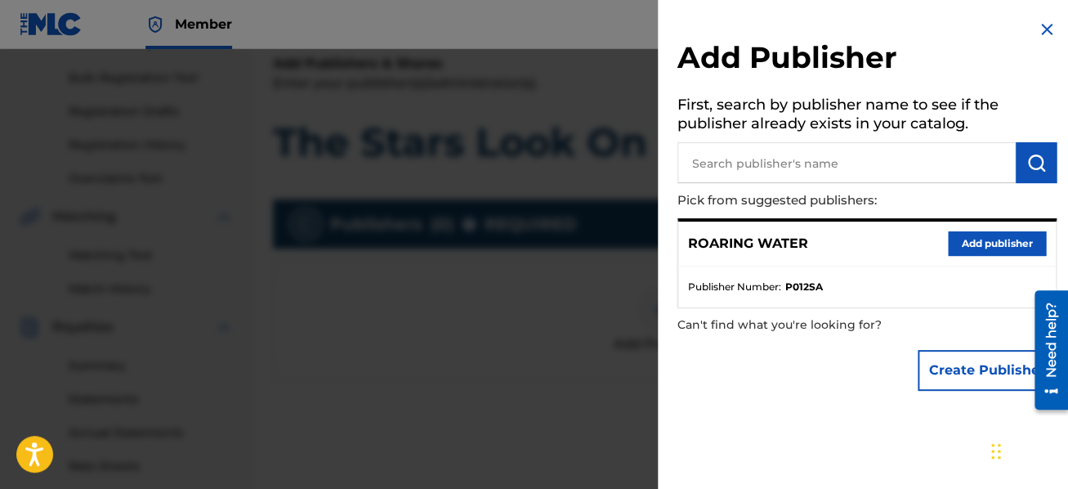
click at [956, 240] on button "Add publisher" at bounding box center [997, 243] width 98 height 25
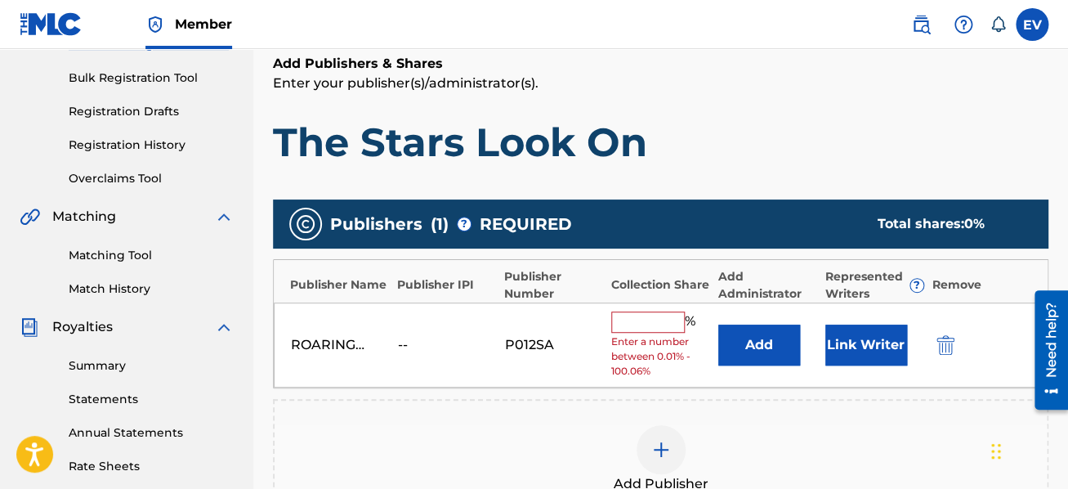
click at [669, 320] on input "text" at bounding box center [648, 321] width 74 height 21
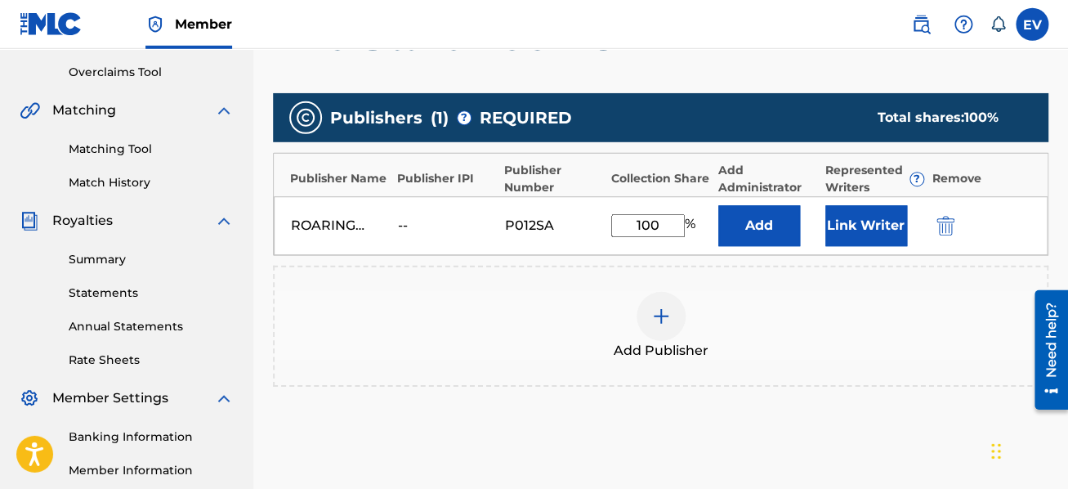
scroll to position [491, 0]
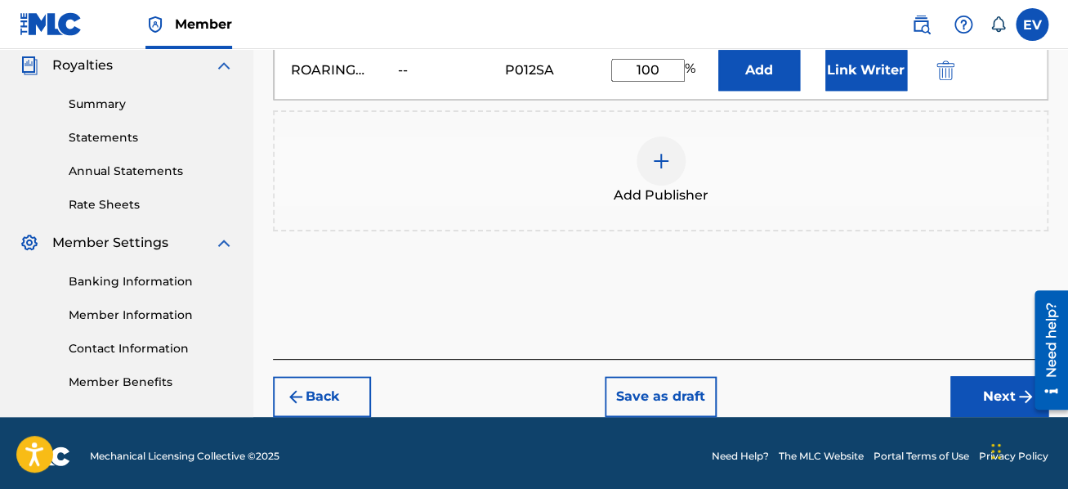
type input "100"
click at [974, 400] on button "Next" at bounding box center [1000, 396] width 98 height 41
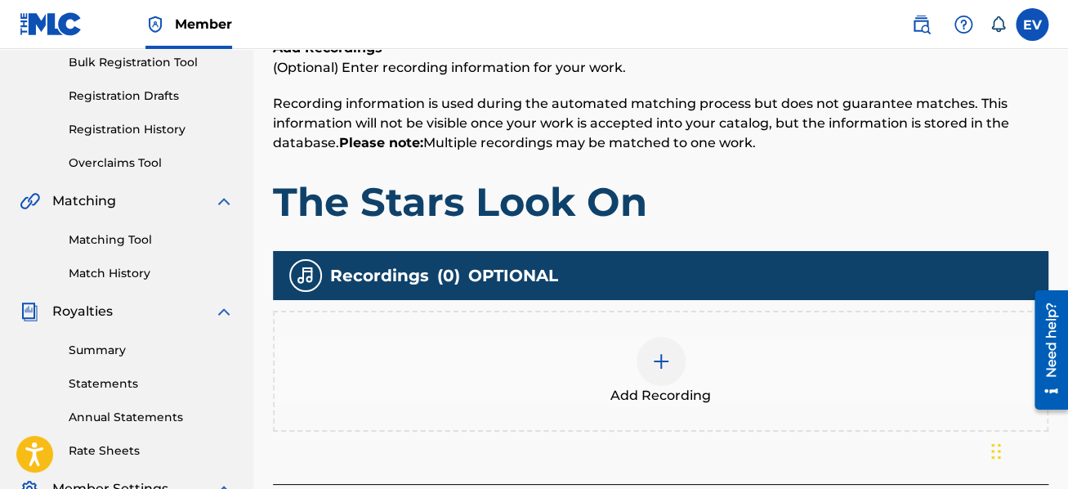
scroll to position [248, 0]
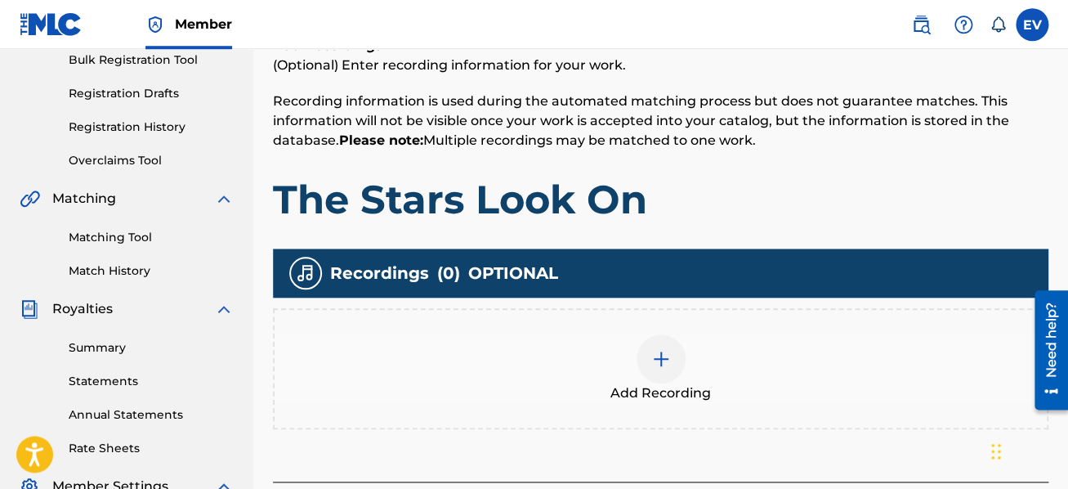
click at [659, 355] on img at bounding box center [661, 359] width 20 height 20
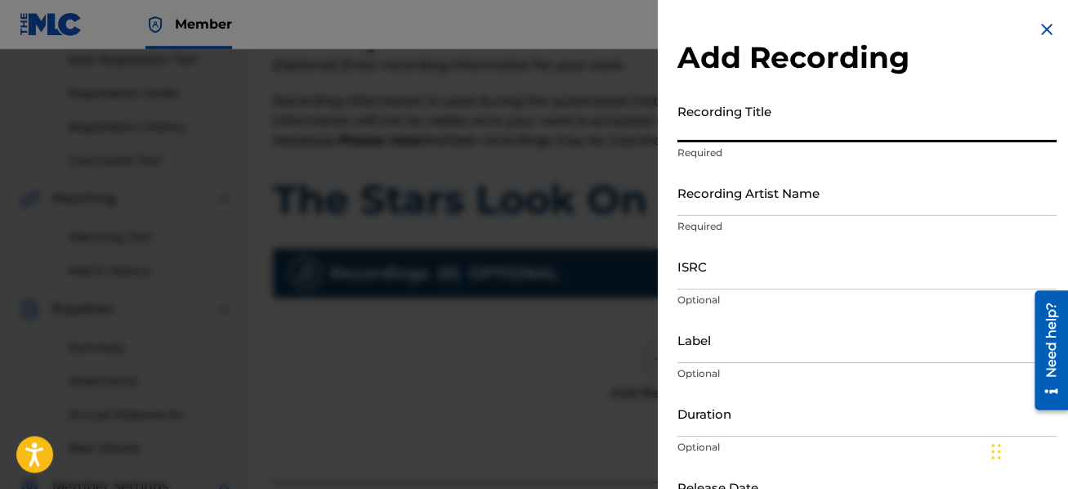
click at [731, 132] on input "Recording Title" at bounding box center [867, 119] width 379 height 47
type input "O"
type input "A Chaos of Light and Motion"
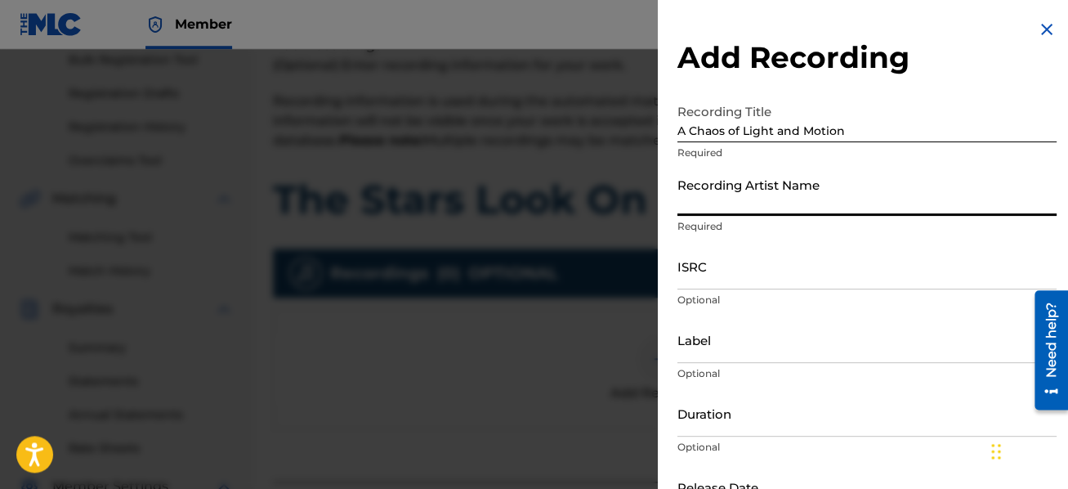
click at [774, 196] on input "Recording Artist Name" at bounding box center [867, 192] width 379 height 47
type input "[PERSON_NAME], [PERSON_NAME]"
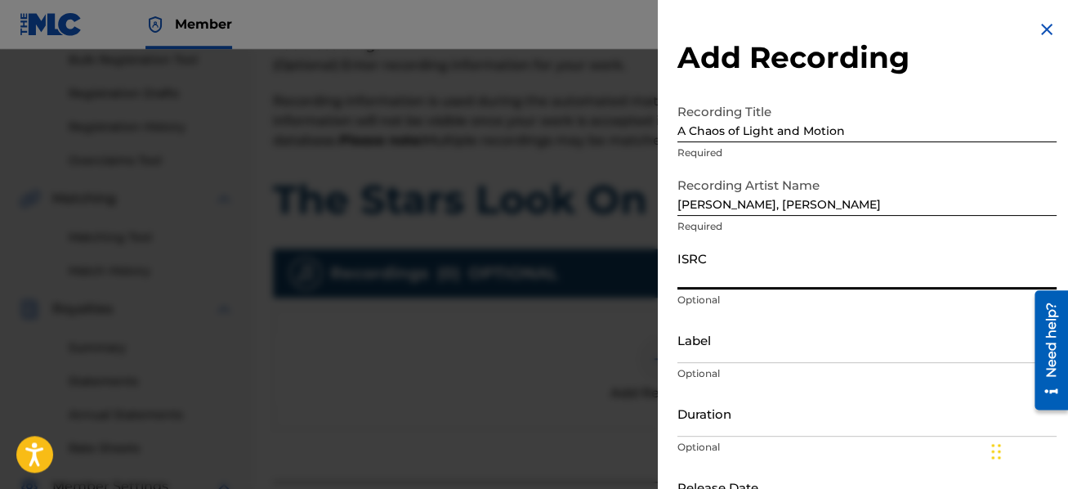
click at [717, 262] on input "ISRC" at bounding box center [867, 266] width 379 height 47
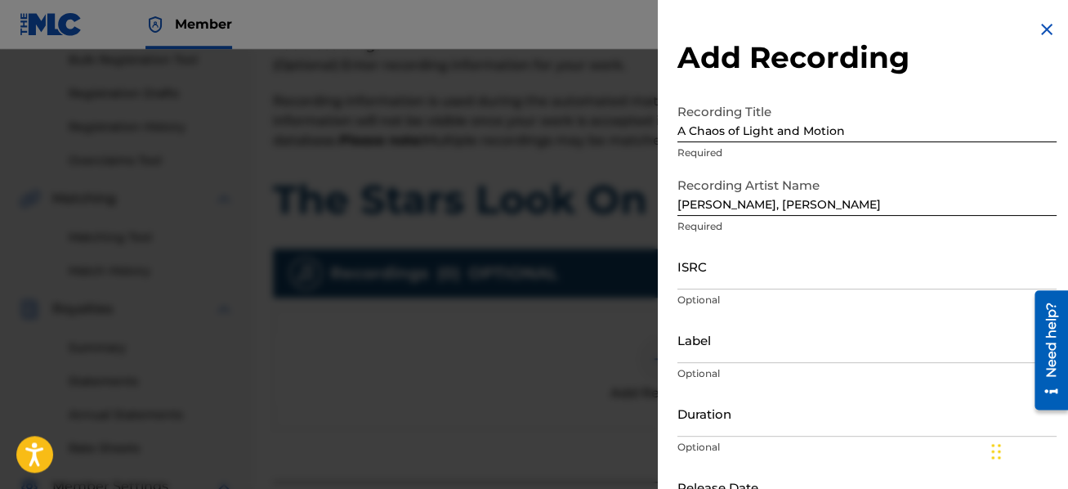
click at [685, 265] on input "ISRC" at bounding box center [867, 266] width 379 height 47
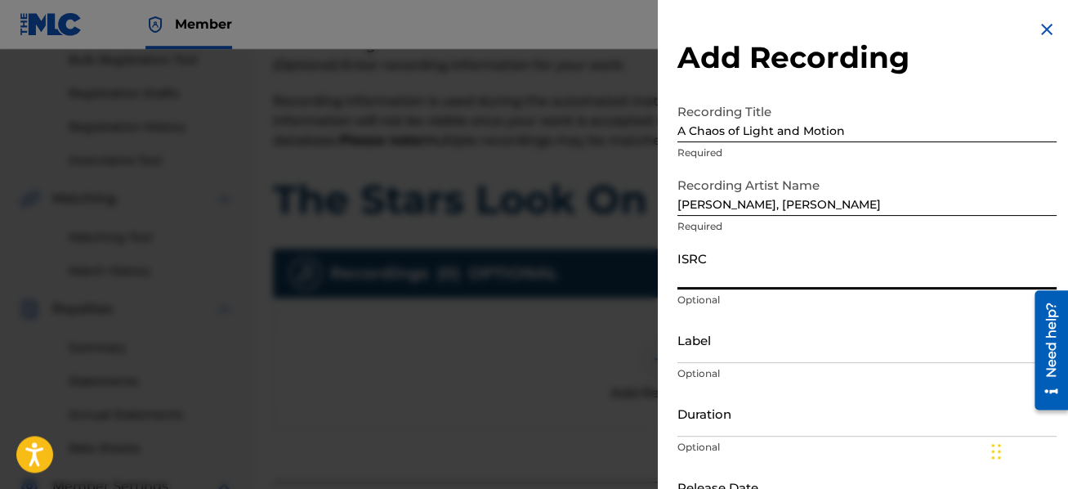
paste input "QM5CR2517807"
type input "QM5CR2517807"
click at [759, 347] on input "Label" at bounding box center [867, 339] width 379 height 47
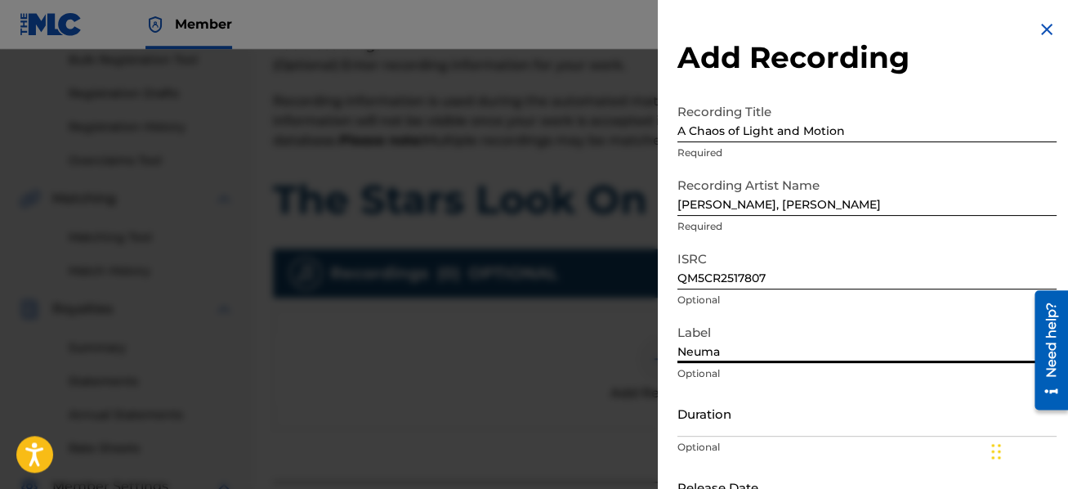
type input "Neuma"
click at [759, 419] on input "Duration" at bounding box center [867, 413] width 379 height 47
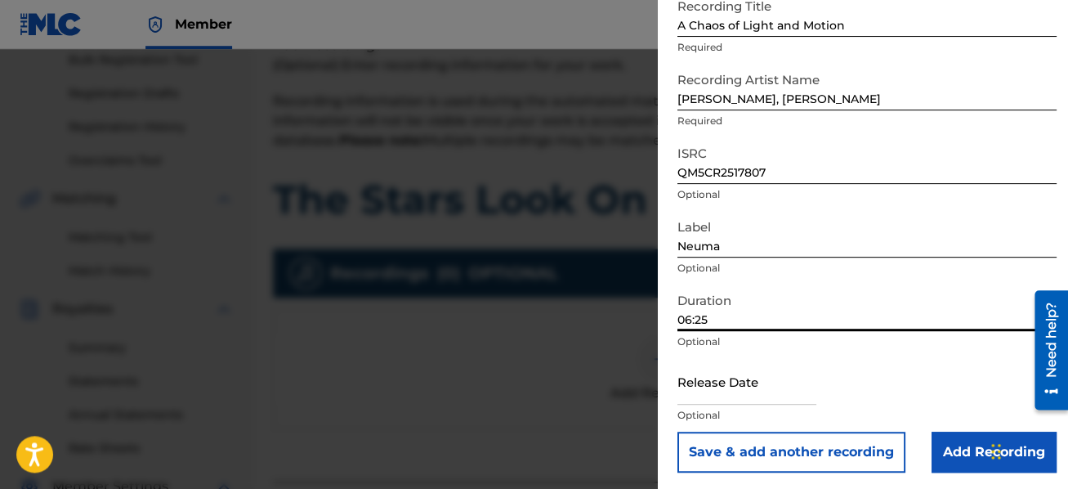
scroll to position [109, 0]
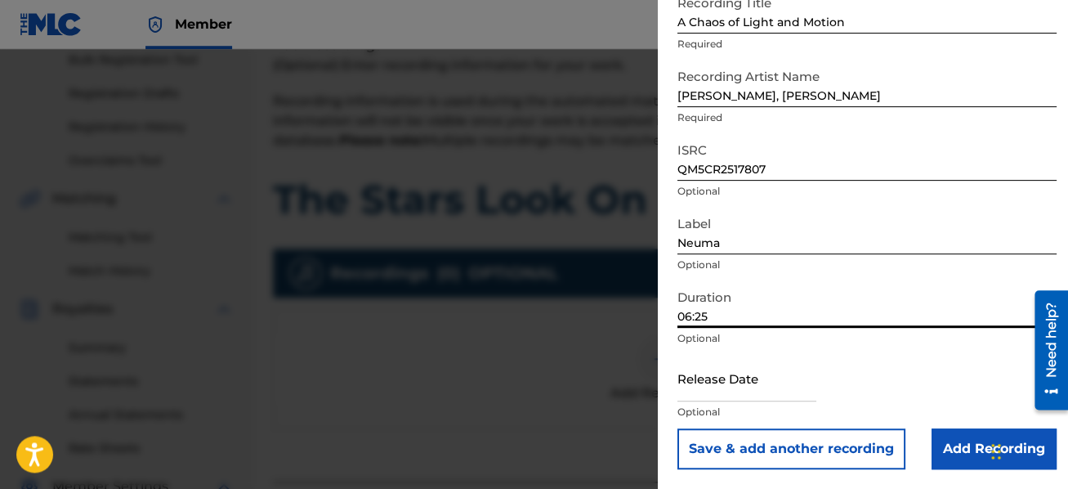
type input "06:25"
select select "7"
select select "2025"
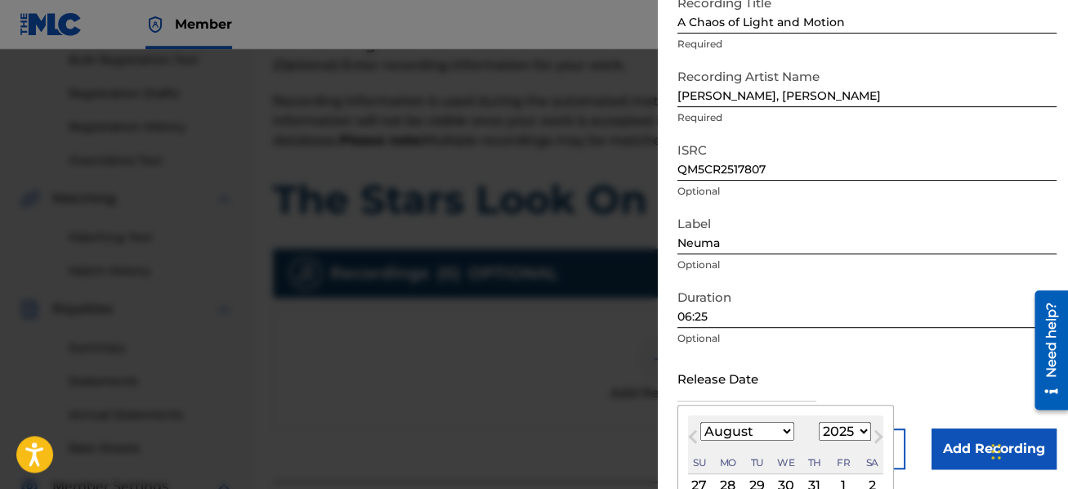
click at [759, 369] on input "text" at bounding box center [747, 378] width 139 height 47
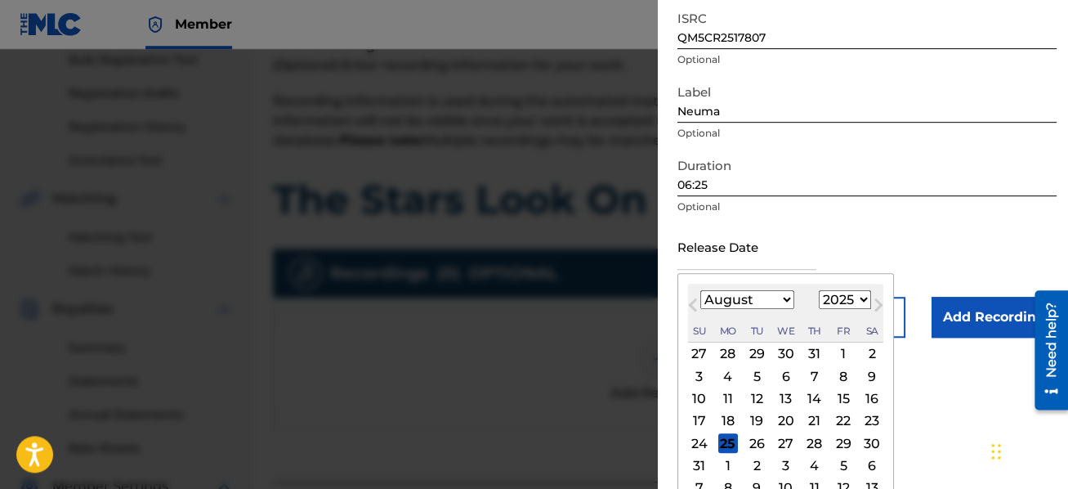
scroll to position [261, 0]
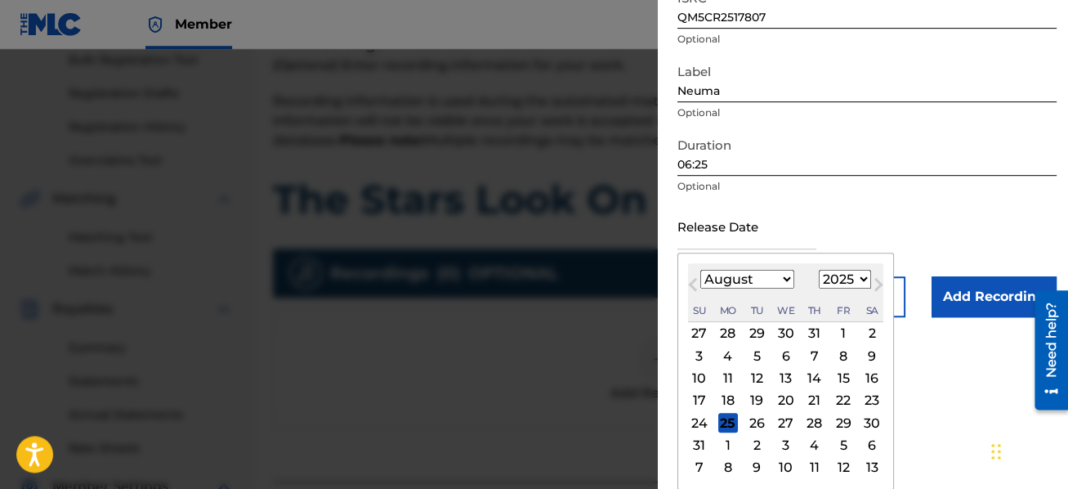
click at [695, 284] on span "Previous Month" at bounding box center [695, 287] width 0 height 25
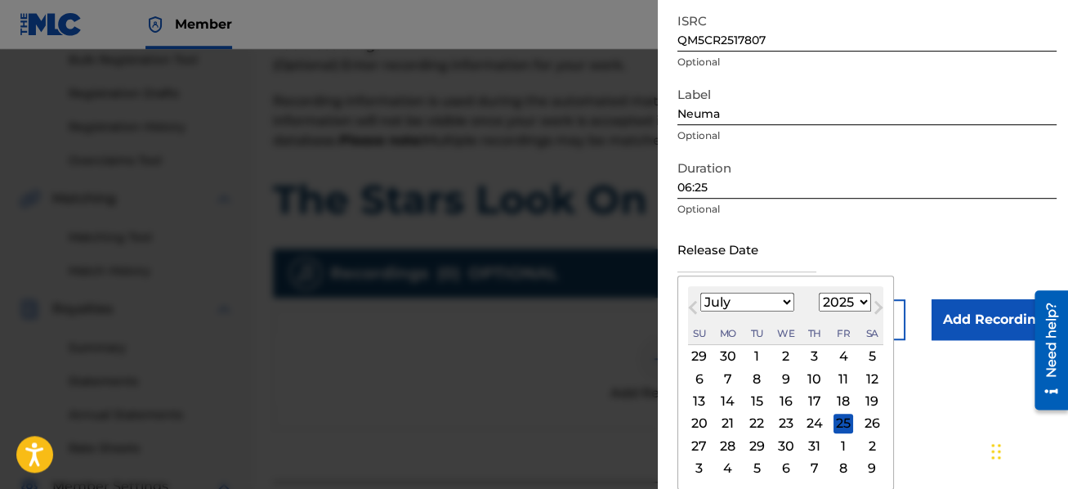
click at [695, 284] on div "[DATE] Previous Month Next Month July [DATE] February March April May June July…" at bounding box center [786, 382] width 217 height 214
click at [695, 302] on span "Previous Month" at bounding box center [695, 310] width 0 height 25
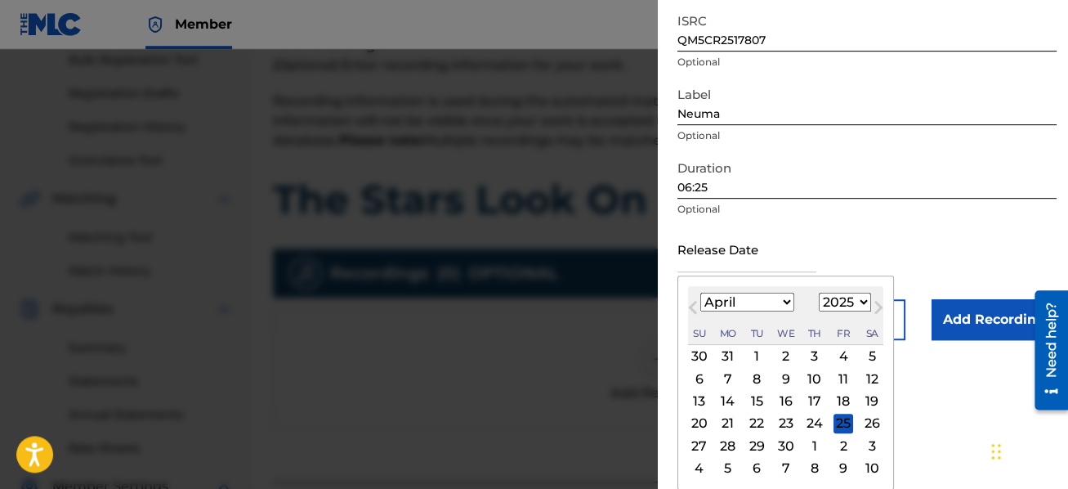
click at [695, 302] on span "Previous Month" at bounding box center [695, 310] width 0 height 25
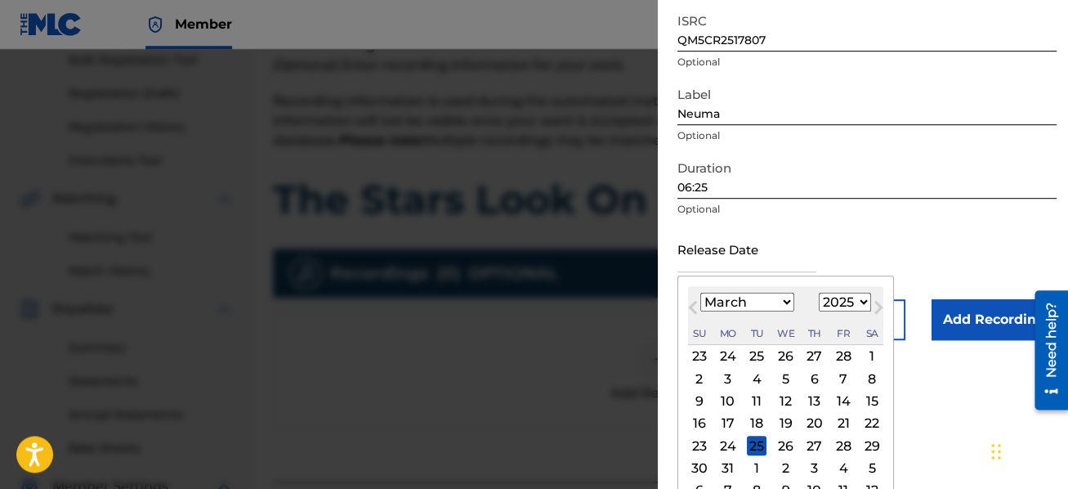
click at [695, 302] on span "Previous Month" at bounding box center [695, 310] width 0 height 25
click at [875, 302] on button "Next Month" at bounding box center [879, 311] width 26 height 26
select select "2"
click at [840, 418] on div "21" at bounding box center [844, 424] width 20 height 20
type input "[DATE]"
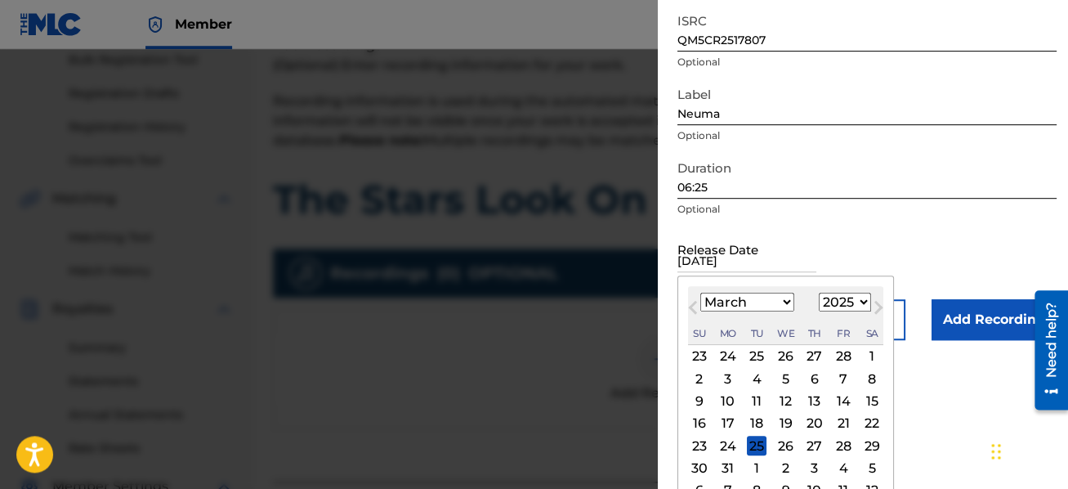
scroll to position [109, 0]
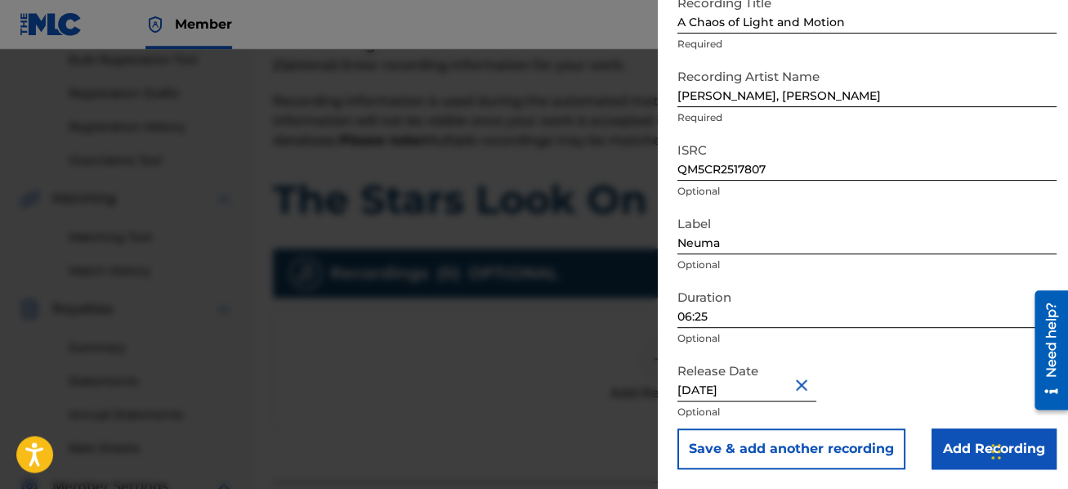
click at [961, 452] on input "Add Recording" at bounding box center [994, 448] width 125 height 41
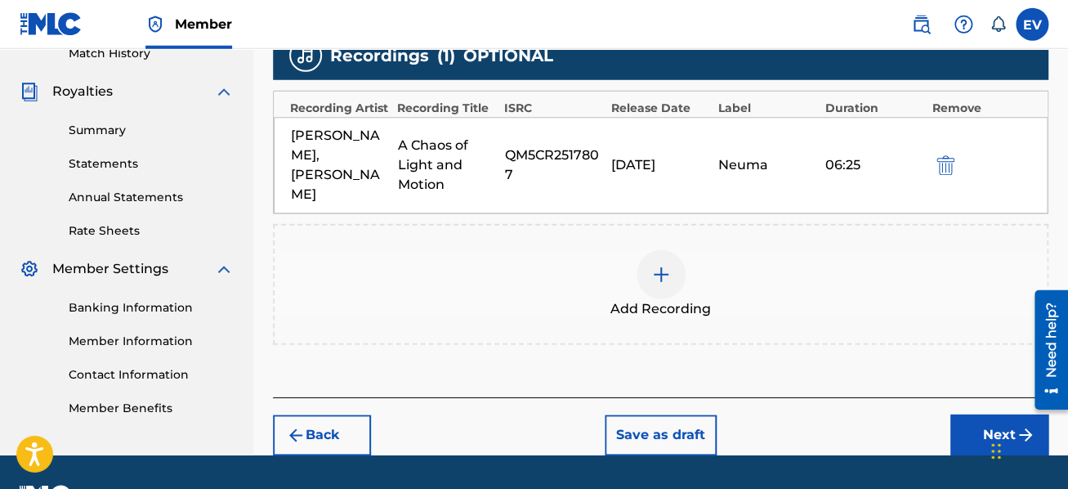
scroll to position [491, 0]
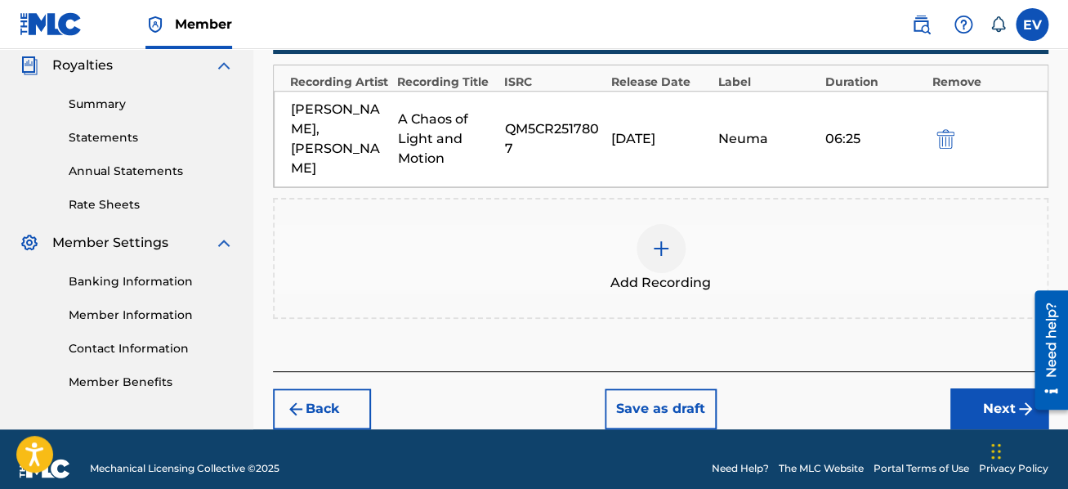
click at [992, 388] on button "Next" at bounding box center [1000, 408] width 98 height 41
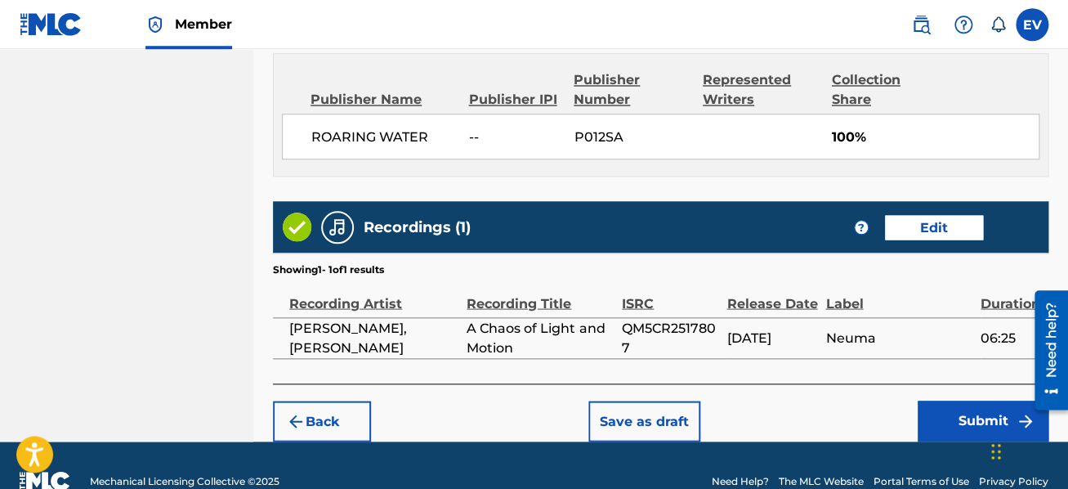
scroll to position [1039, 0]
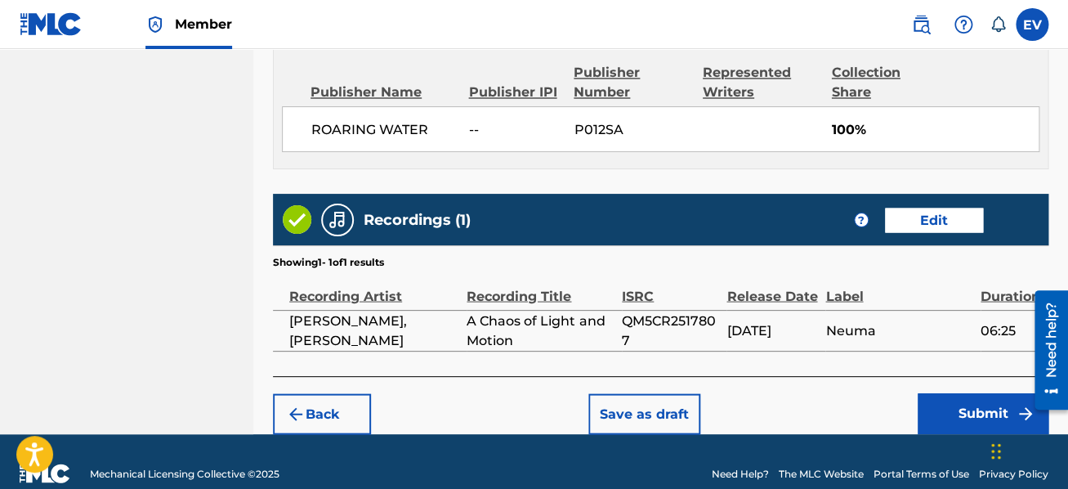
click at [960, 393] on button "Submit" at bounding box center [983, 413] width 131 height 41
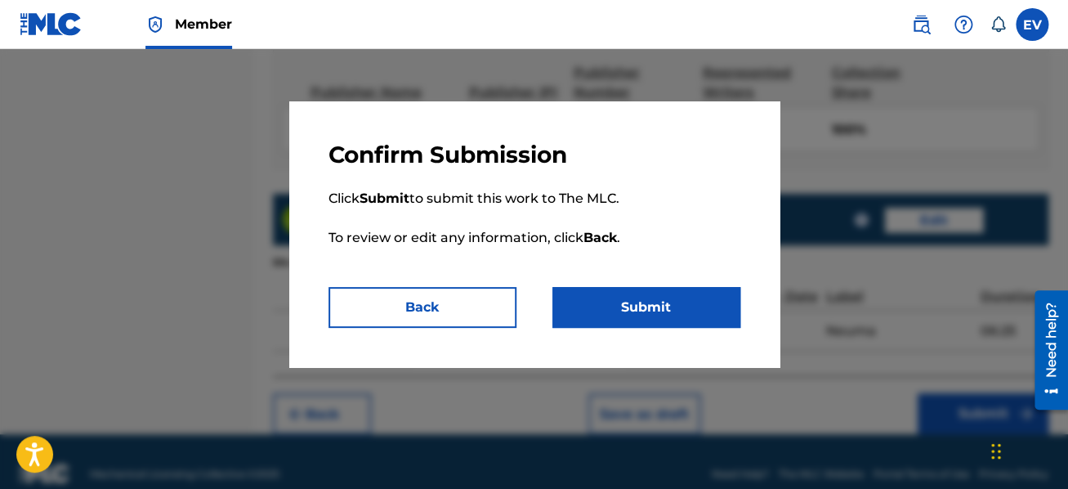
click at [636, 307] on button "Submit" at bounding box center [647, 307] width 188 height 41
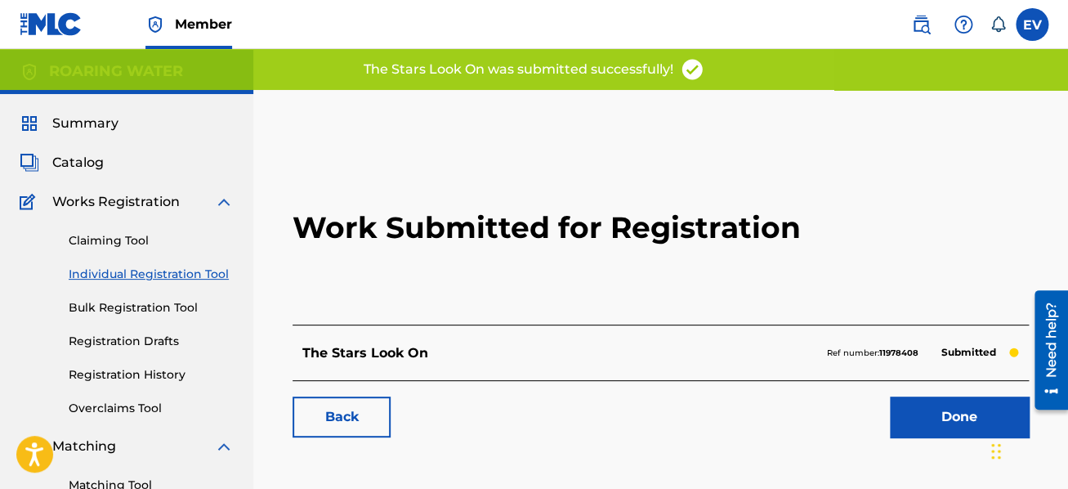
click at [924, 419] on link "Done" at bounding box center [959, 416] width 139 height 41
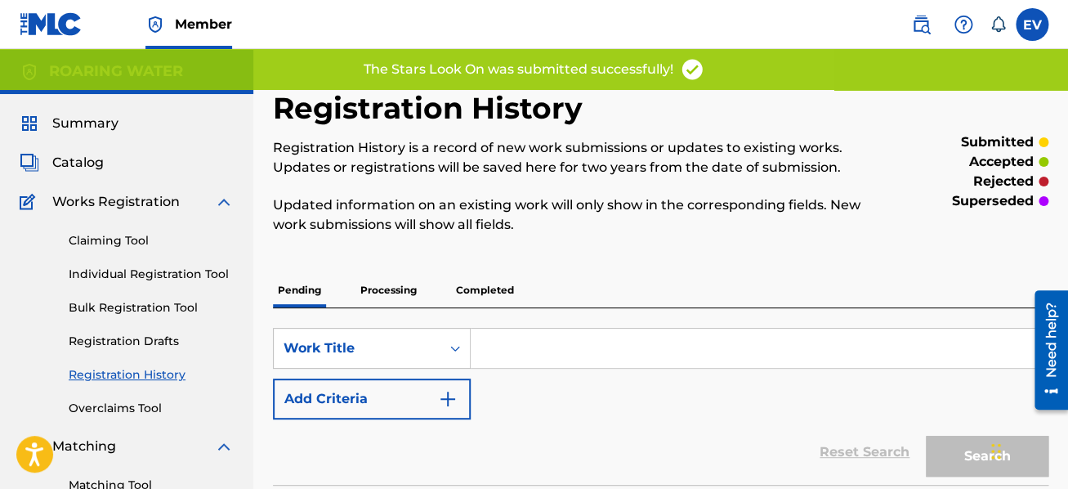
click at [382, 291] on p "Processing" at bounding box center [389, 290] width 66 height 34
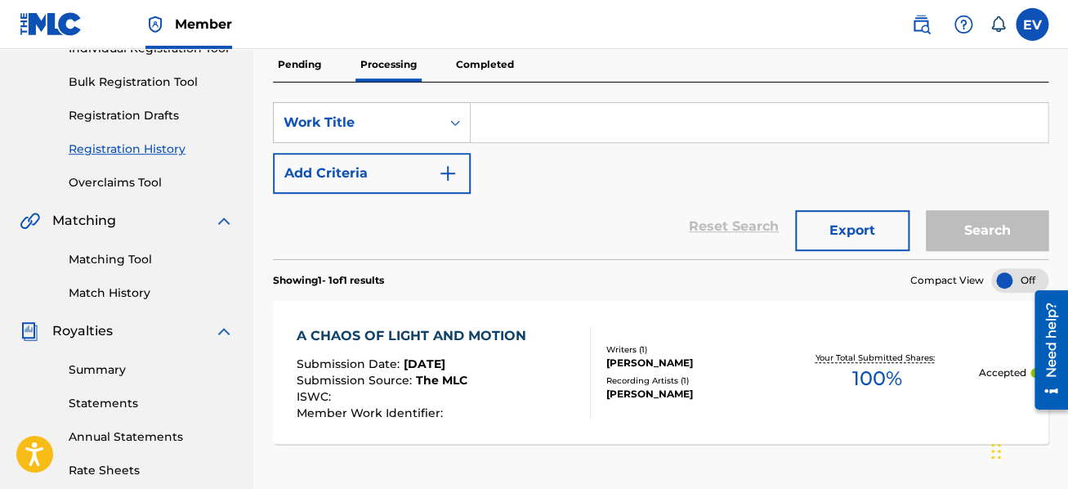
scroll to position [174, 0]
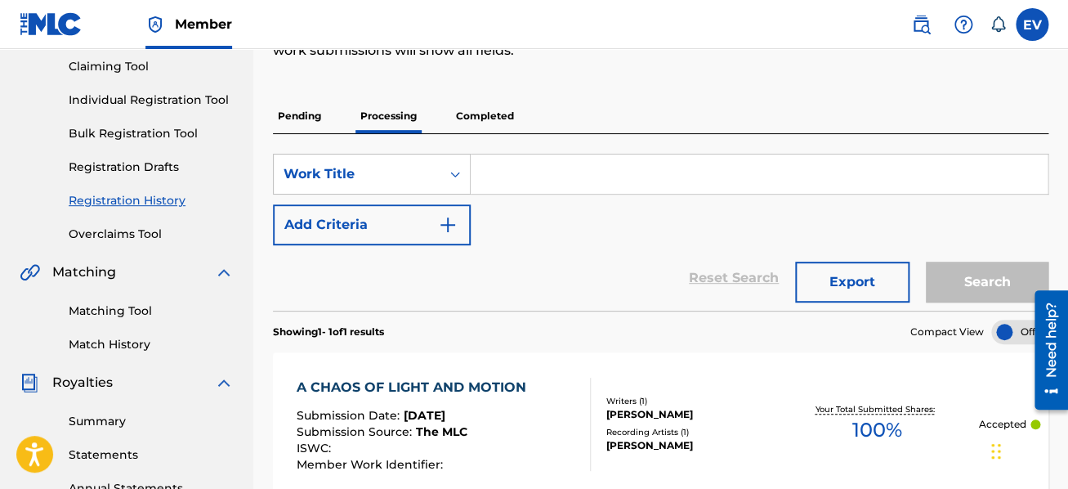
click at [287, 119] on p "Pending" at bounding box center [299, 116] width 53 height 34
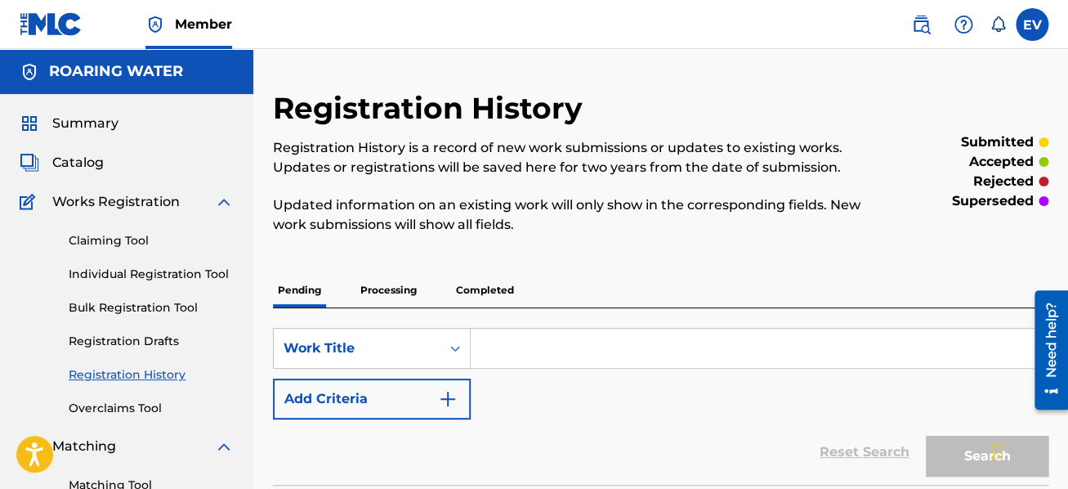
click at [174, 273] on link "Individual Registration Tool" at bounding box center [151, 274] width 165 height 17
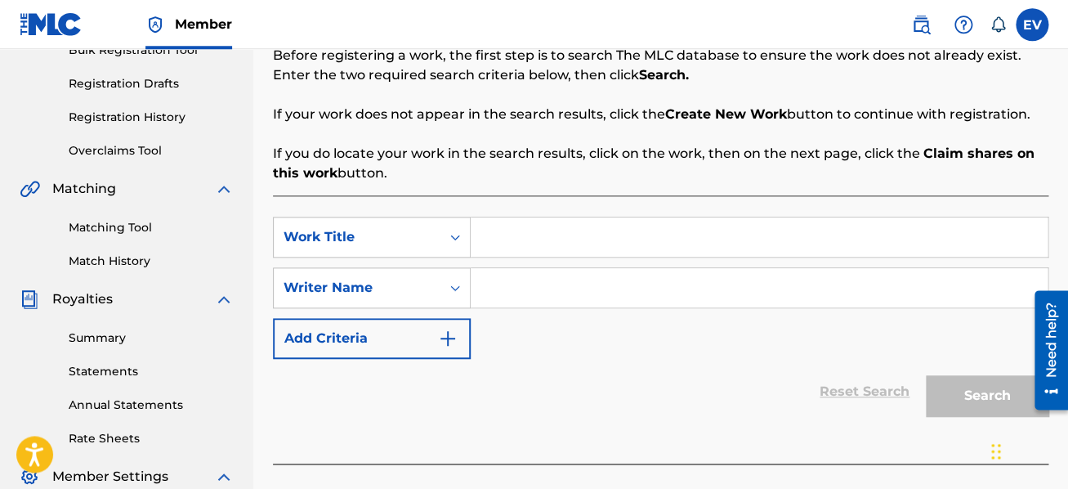
scroll to position [261, 0]
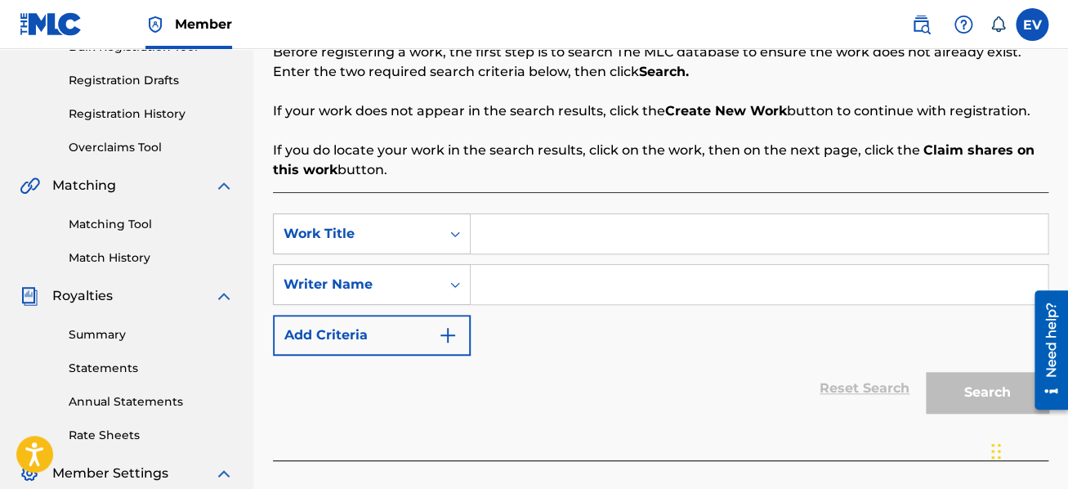
click at [522, 224] on input "Search Form" at bounding box center [759, 233] width 577 height 39
type input "Half Life: The [PERSON_NAME] of [PERSON_NAME]"
click at [522, 276] on input "Search Form" at bounding box center [759, 284] width 577 height 39
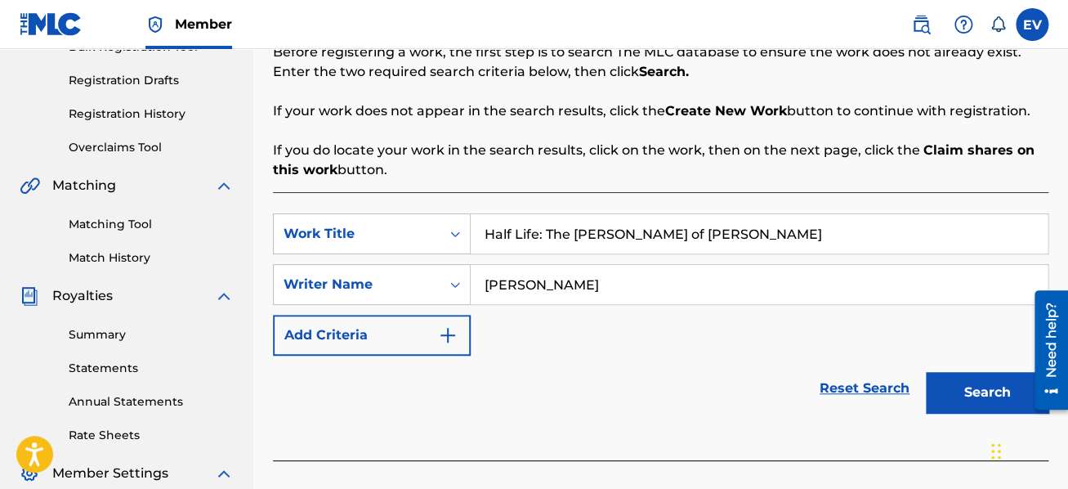
type input "[PERSON_NAME]"
click at [994, 402] on button "Search" at bounding box center [987, 392] width 123 height 41
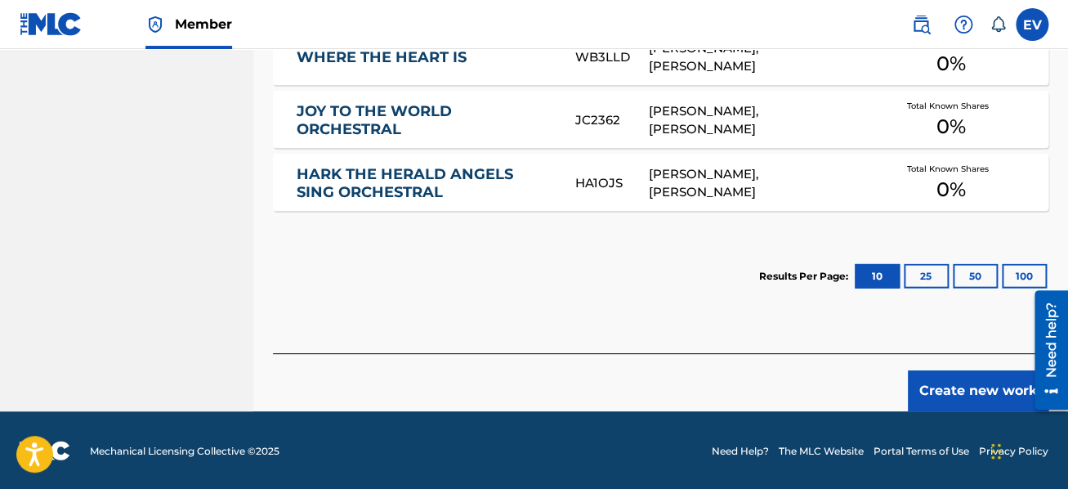
click at [963, 387] on button "Create new work" at bounding box center [978, 390] width 141 height 41
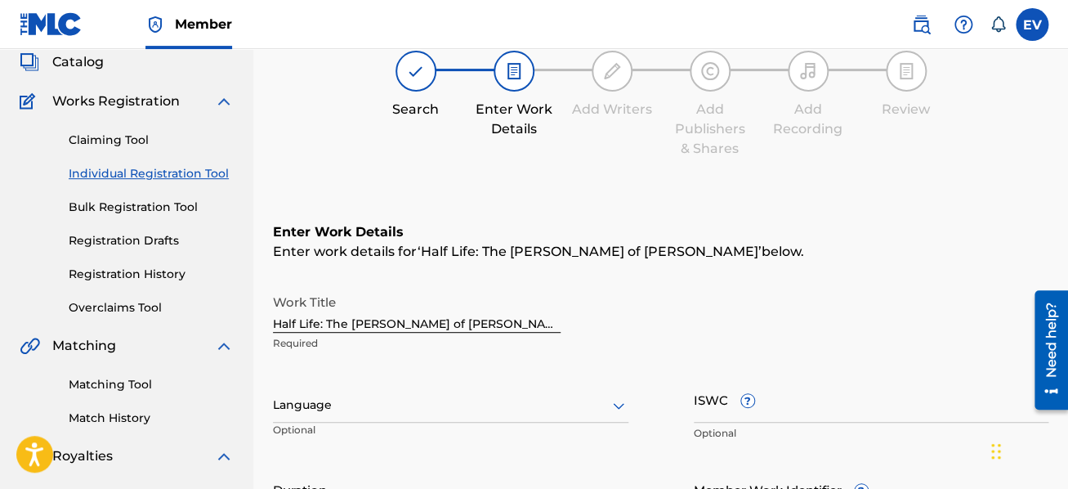
scroll to position [98, 0]
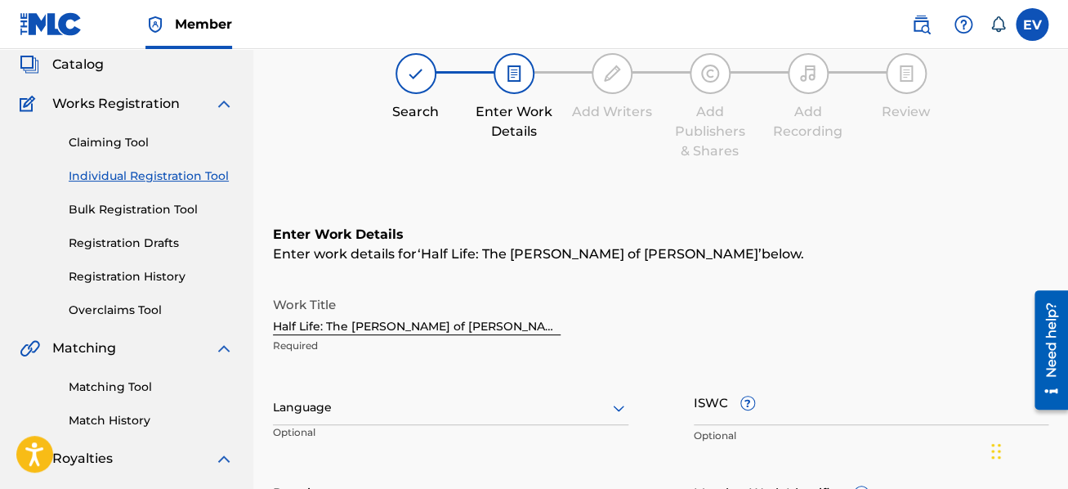
click at [544, 253] on span "Half Life: The [PERSON_NAME] of [PERSON_NAME]" at bounding box center [590, 254] width 338 height 16
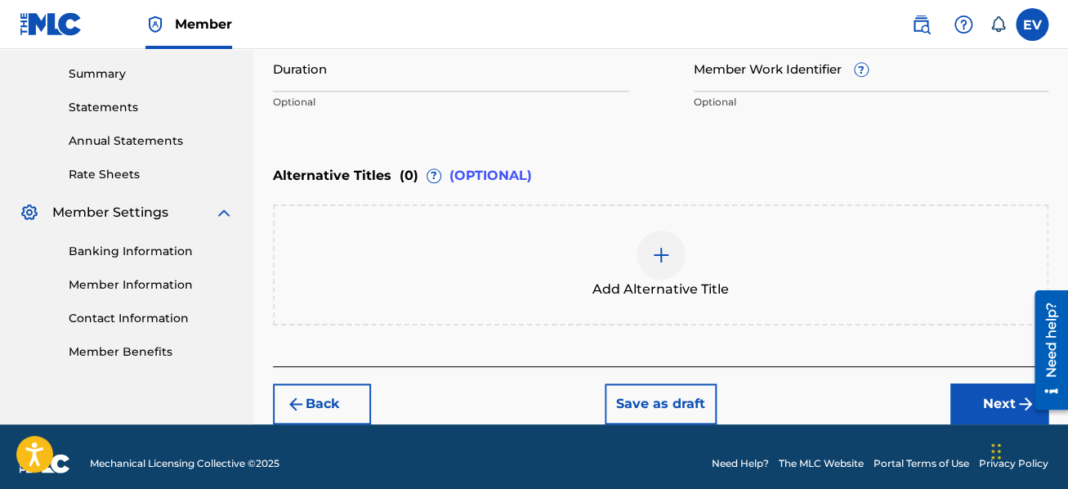
scroll to position [534, 0]
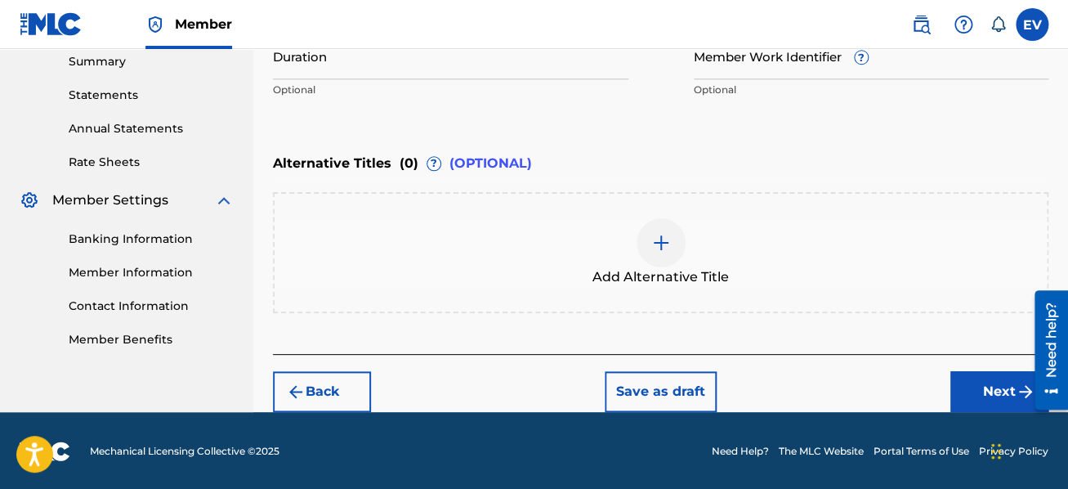
click at [356, 375] on button "Back" at bounding box center [322, 391] width 98 height 41
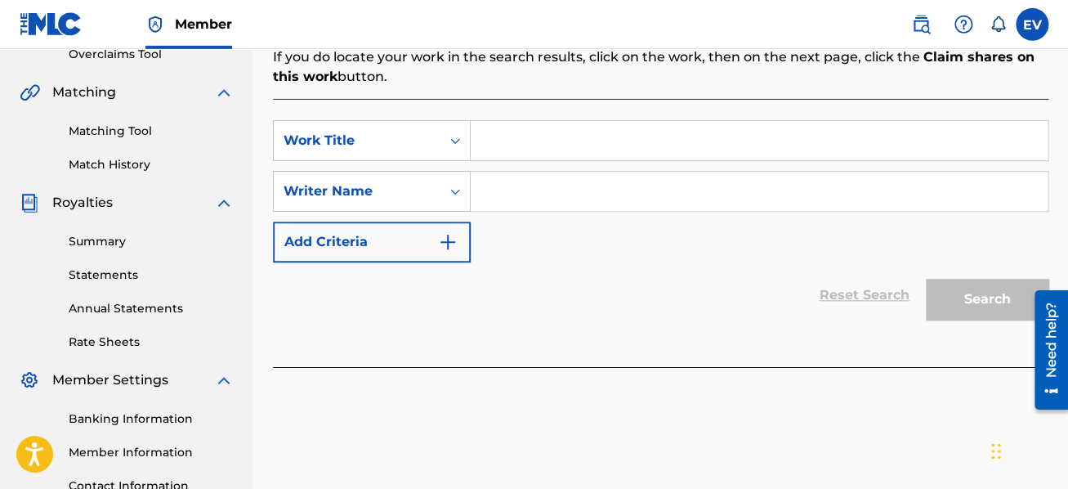
scroll to position [142, 0]
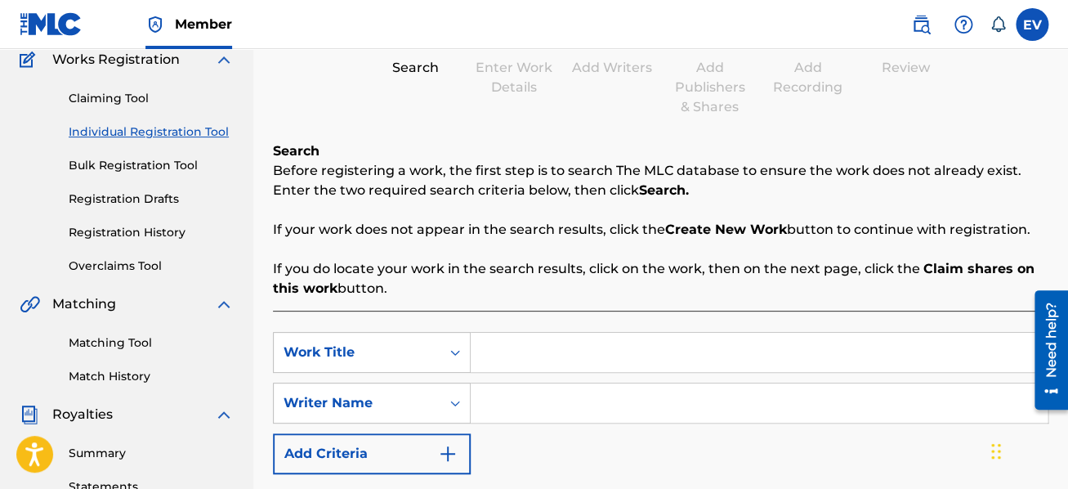
click at [569, 351] on input "Search Form" at bounding box center [759, 352] width 577 height 39
type input "Half Life: The Ghost of [PERSON_NAME]"
click at [509, 415] on input "Search Form" at bounding box center [759, 402] width 577 height 39
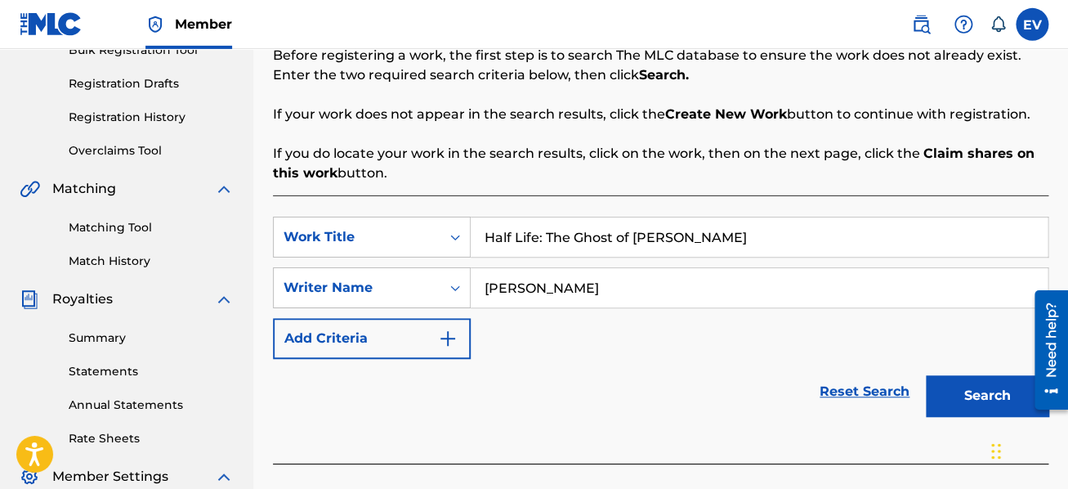
scroll to position [317, 0]
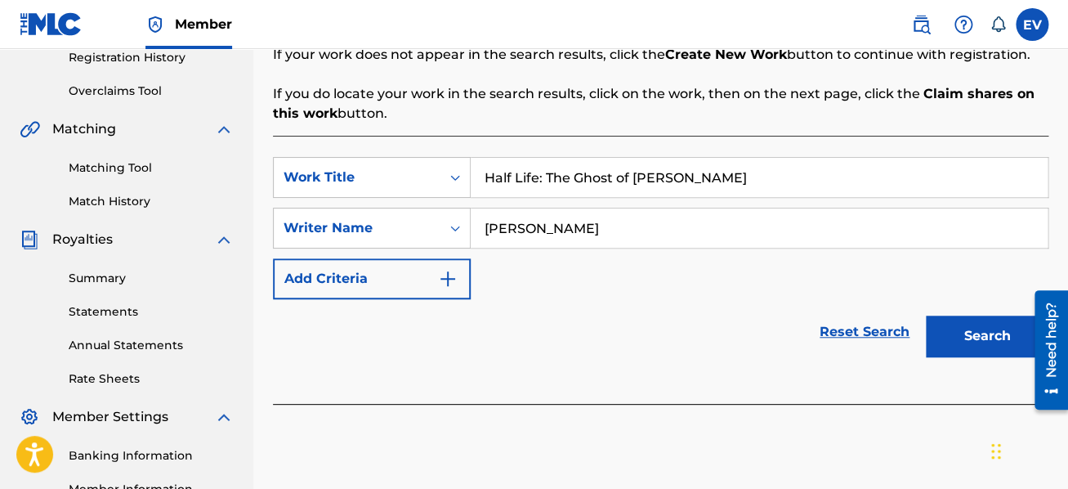
type input "[PERSON_NAME]"
click at [996, 338] on button "Search" at bounding box center [987, 336] width 123 height 41
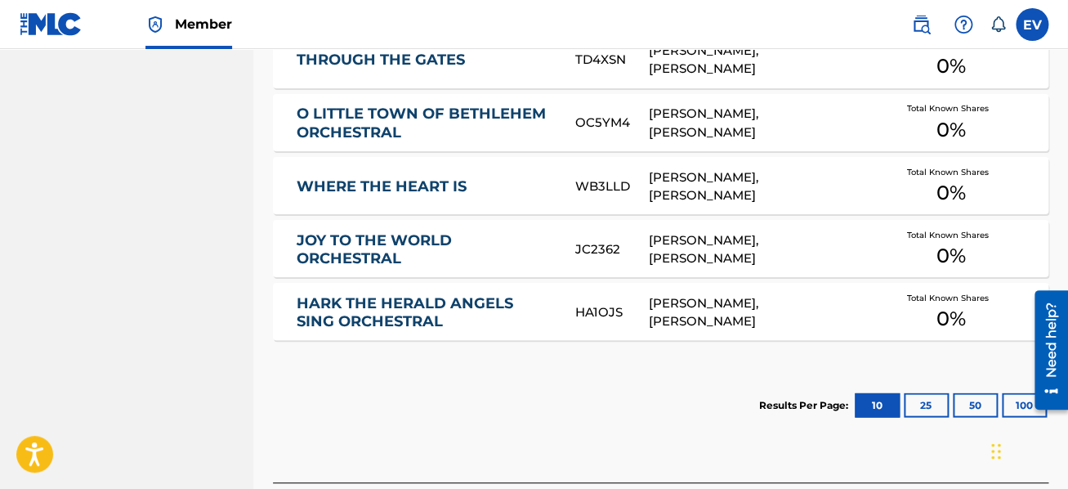
scroll to position [1143, 0]
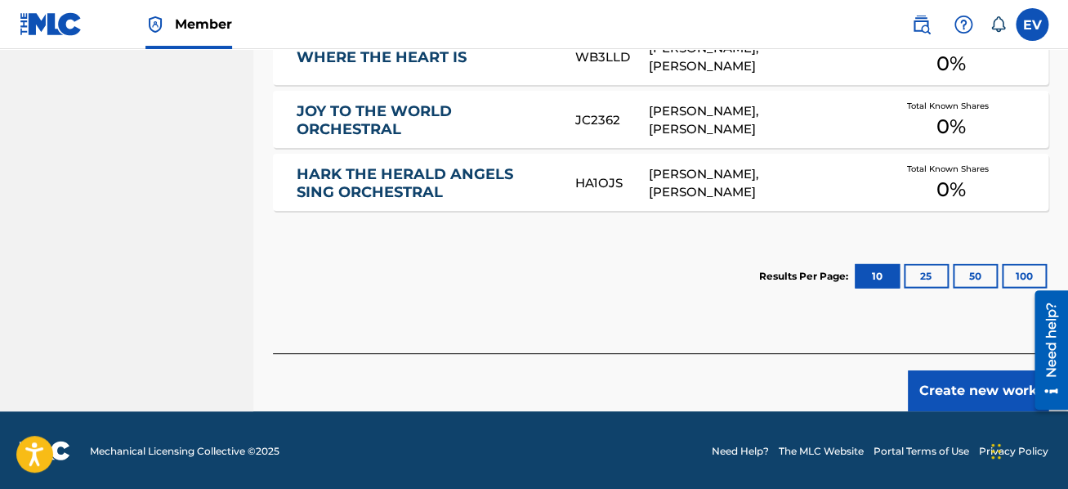
click at [955, 392] on button "Create new work" at bounding box center [978, 390] width 141 height 41
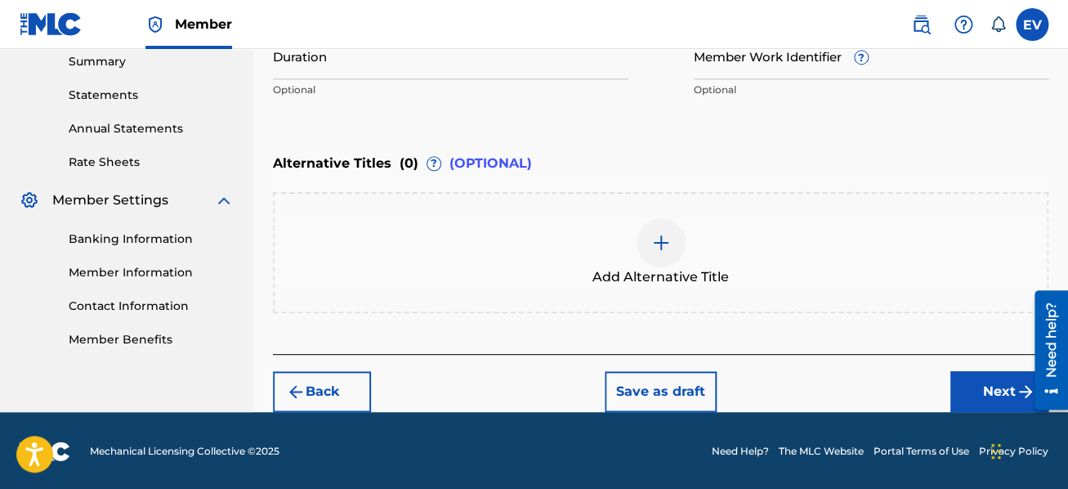
scroll to position [185, 0]
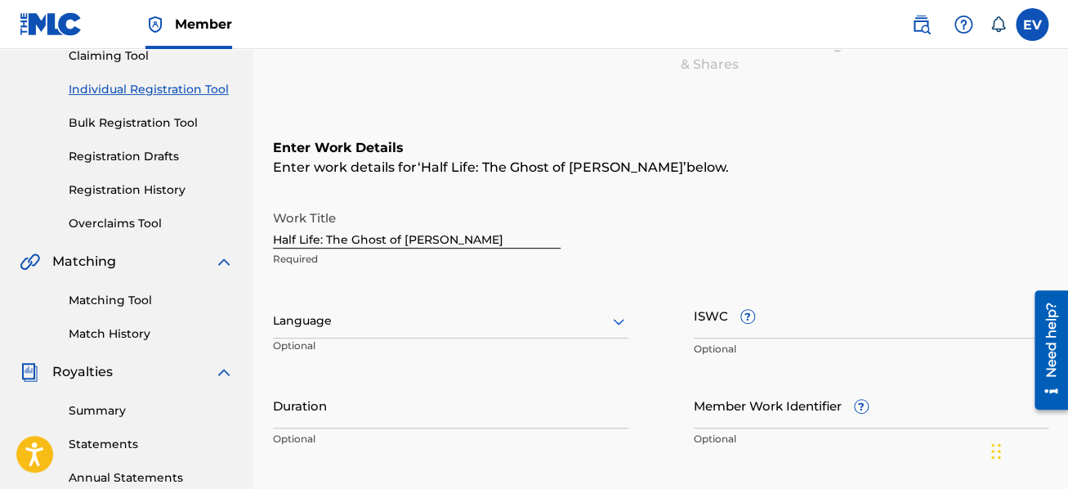
click at [478, 310] on div "Language" at bounding box center [451, 321] width 356 height 34
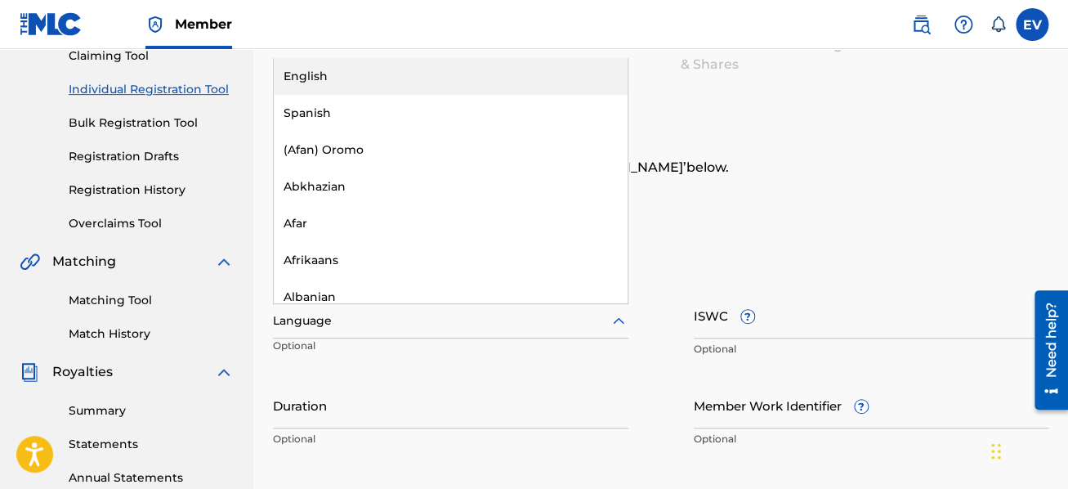
click at [381, 79] on div "English" at bounding box center [451, 76] width 354 height 37
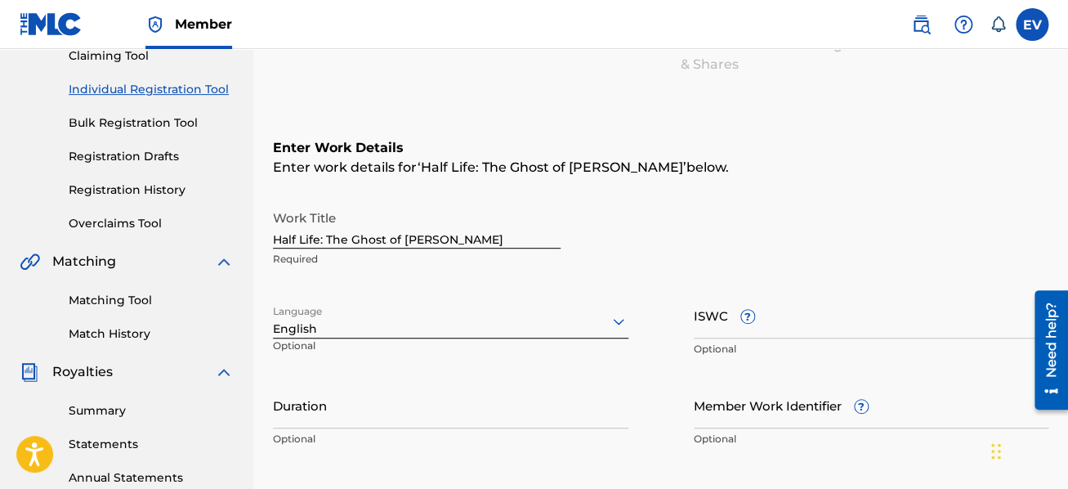
click at [426, 405] on input "Duration" at bounding box center [451, 405] width 356 height 47
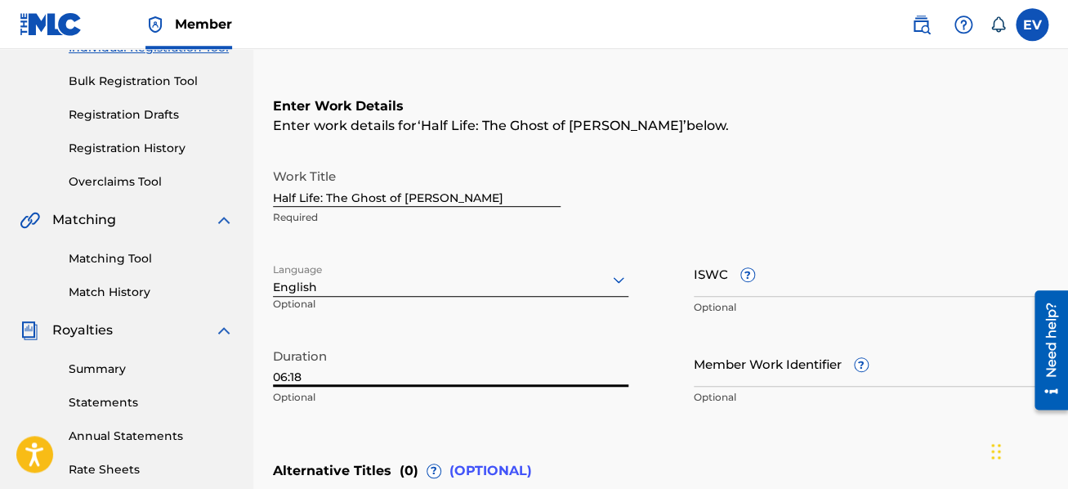
scroll to position [272, 0]
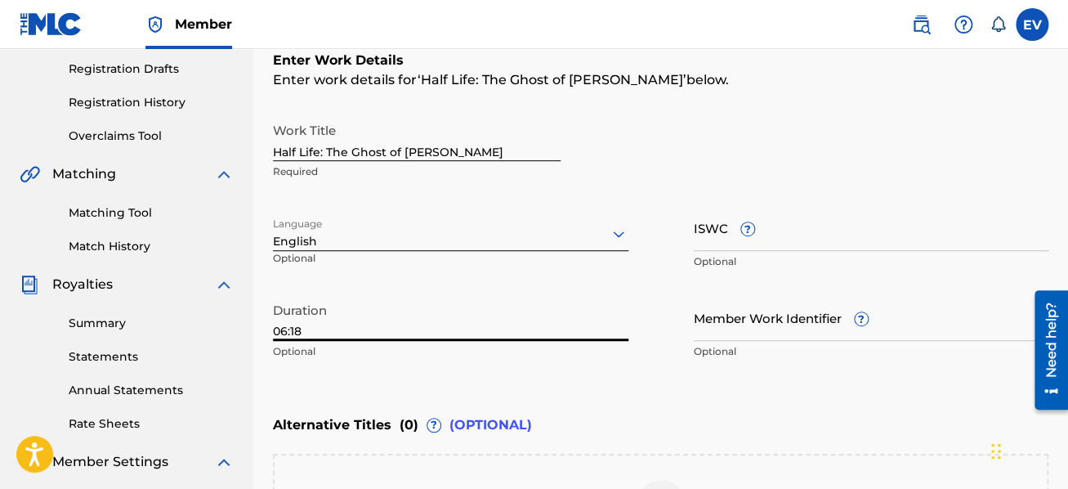
type input "06:18"
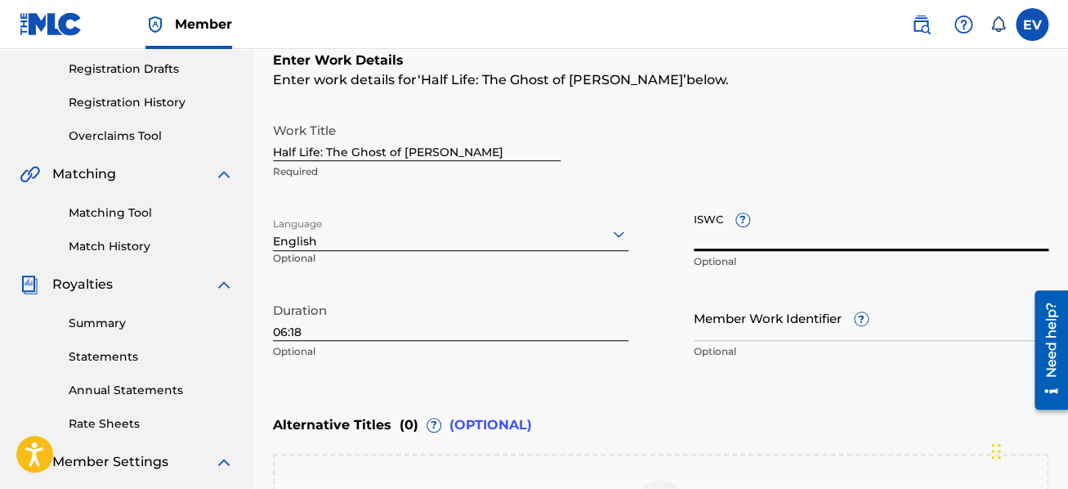
click at [705, 231] on input "ISWC ?" at bounding box center [872, 227] width 356 height 47
click at [719, 230] on input "ISWC ?" at bounding box center [872, 227] width 356 height 47
paste input "T-932.077.311-3"
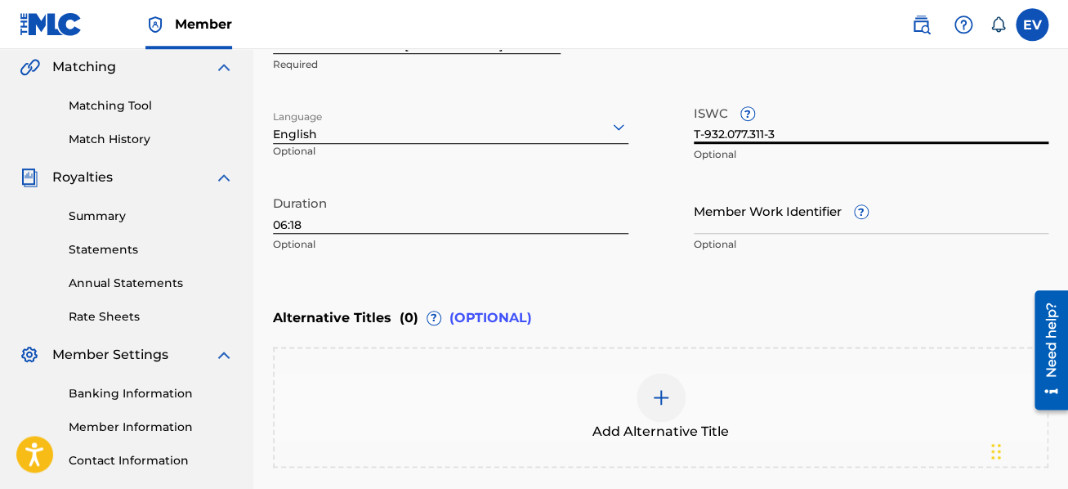
scroll to position [446, 0]
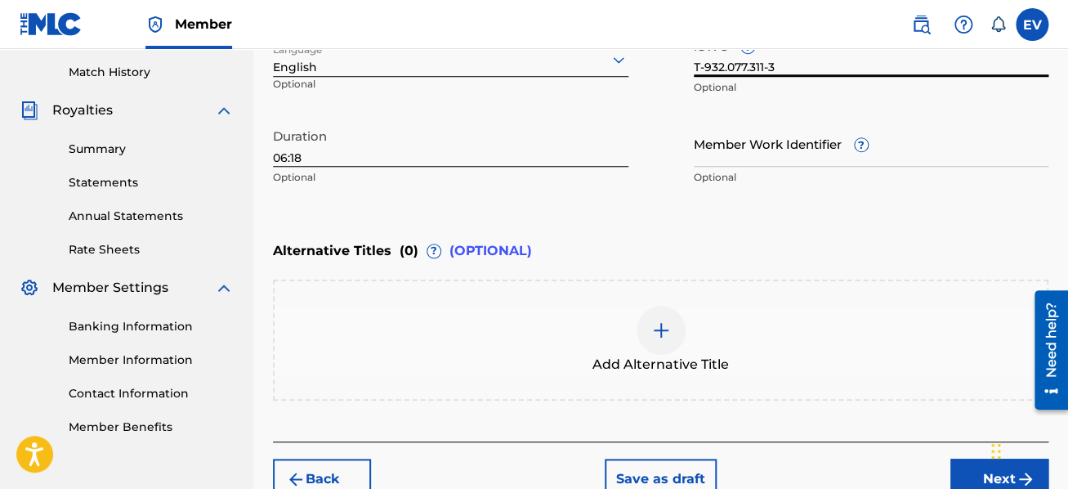
type input "T-932.077.311-3"
click at [662, 325] on img at bounding box center [661, 330] width 20 height 20
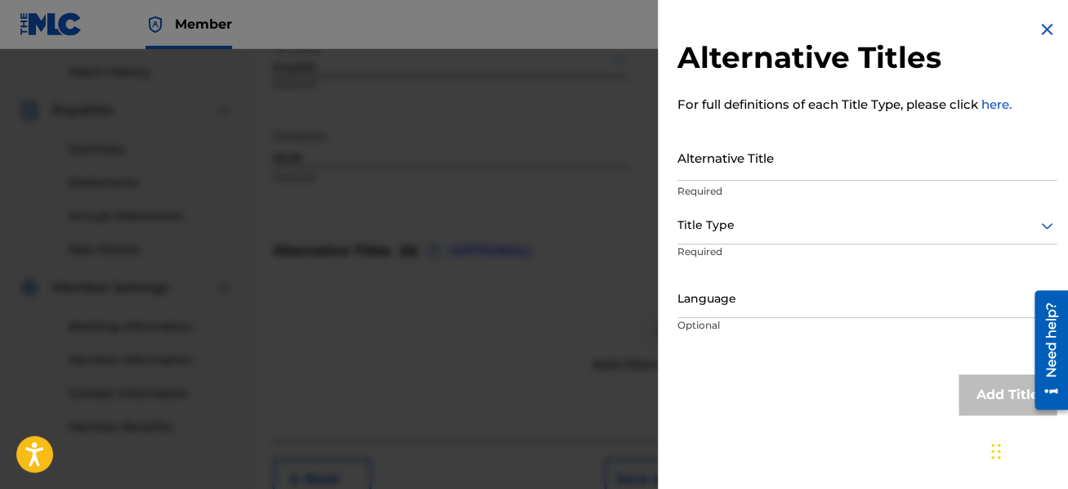
click at [706, 159] on input "Alternative Title" at bounding box center [867, 157] width 379 height 47
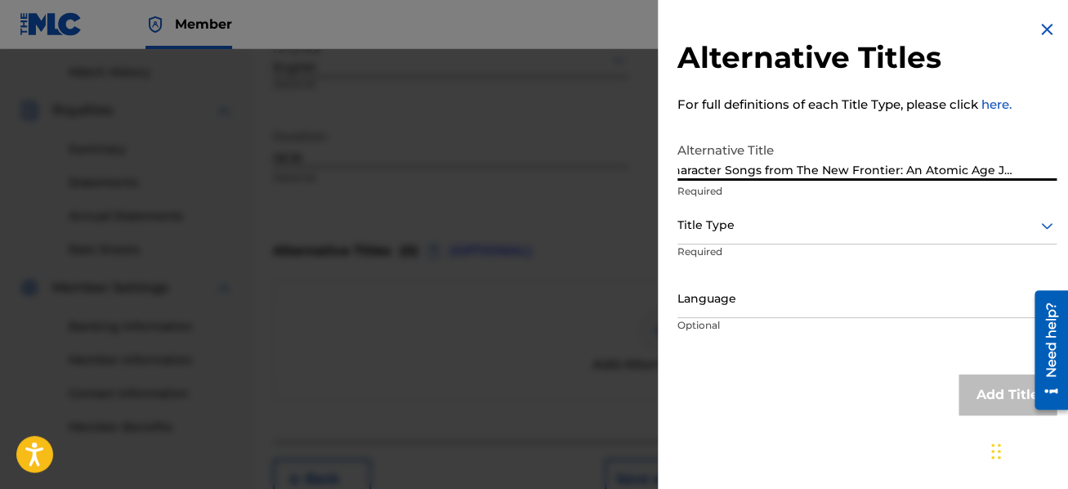
scroll to position [0, 0]
type input "Two Character Songs from The New Frontier: An Atomic Age Jazz Opera"
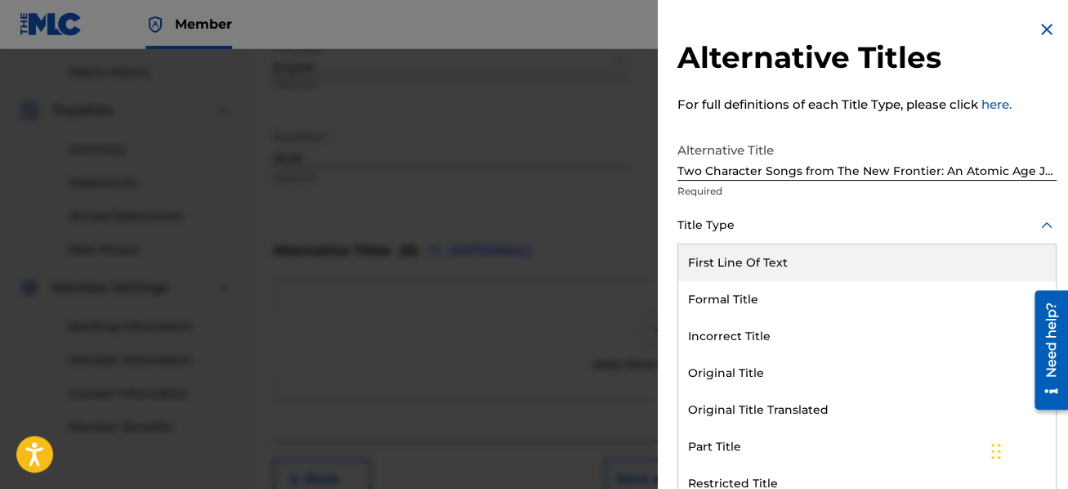
click at [784, 222] on div at bounding box center [867, 225] width 379 height 20
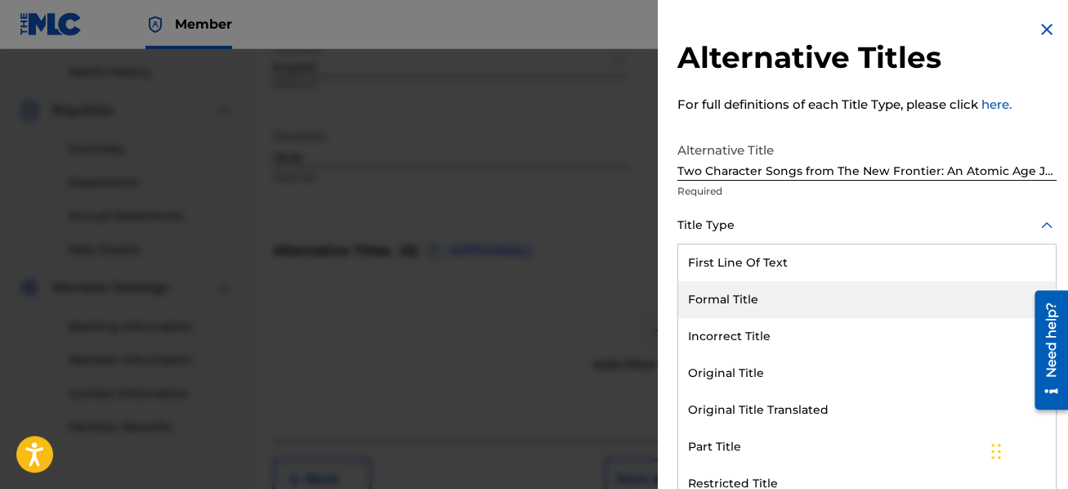
click at [780, 304] on div "Formal Title" at bounding box center [867, 299] width 378 height 37
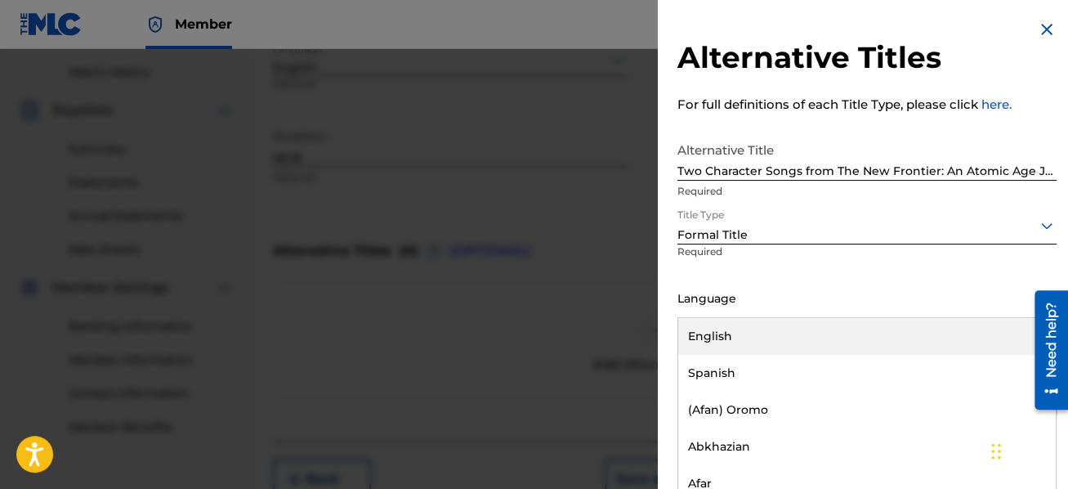
click at [763, 299] on div at bounding box center [867, 299] width 379 height 20
click at [779, 332] on div "English" at bounding box center [867, 336] width 378 height 37
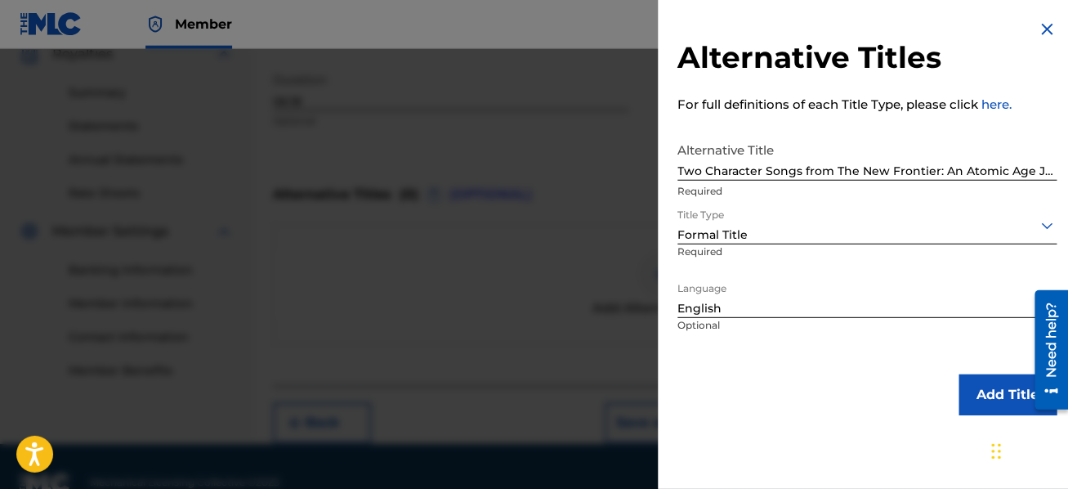
scroll to position [534, 0]
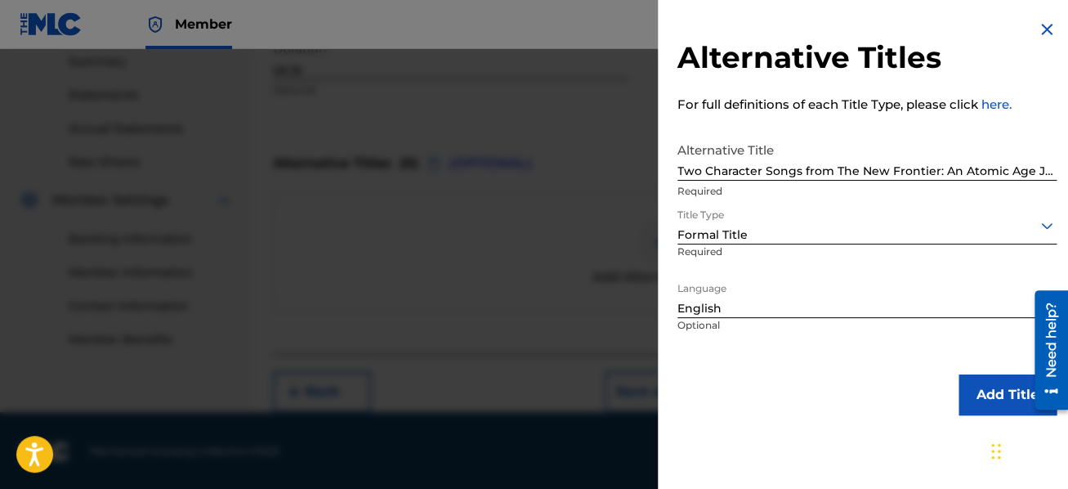
click at [975, 392] on button "Add Title" at bounding box center [1008, 394] width 98 height 41
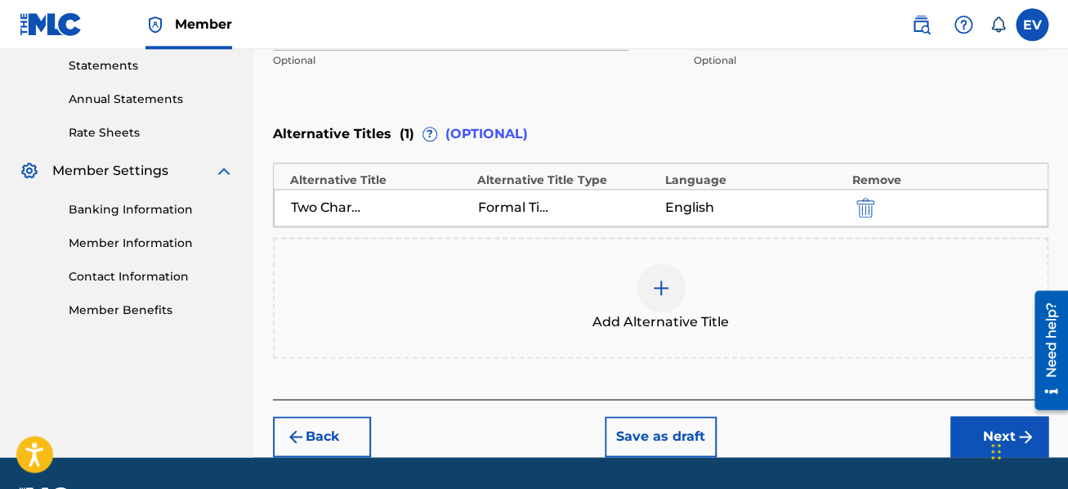
scroll to position [607, 0]
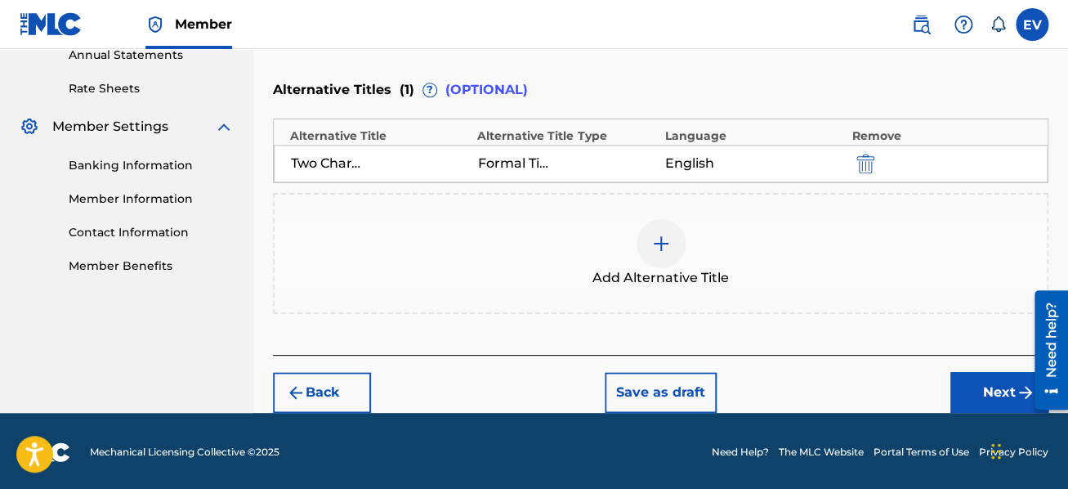
click at [983, 384] on button "Next" at bounding box center [1000, 392] width 98 height 41
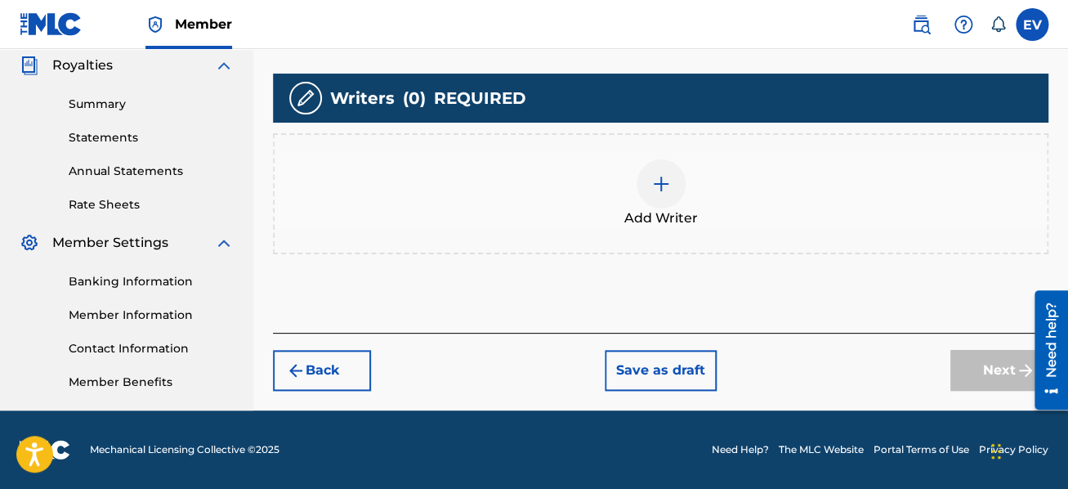
click at [673, 183] on div at bounding box center [661, 183] width 49 height 49
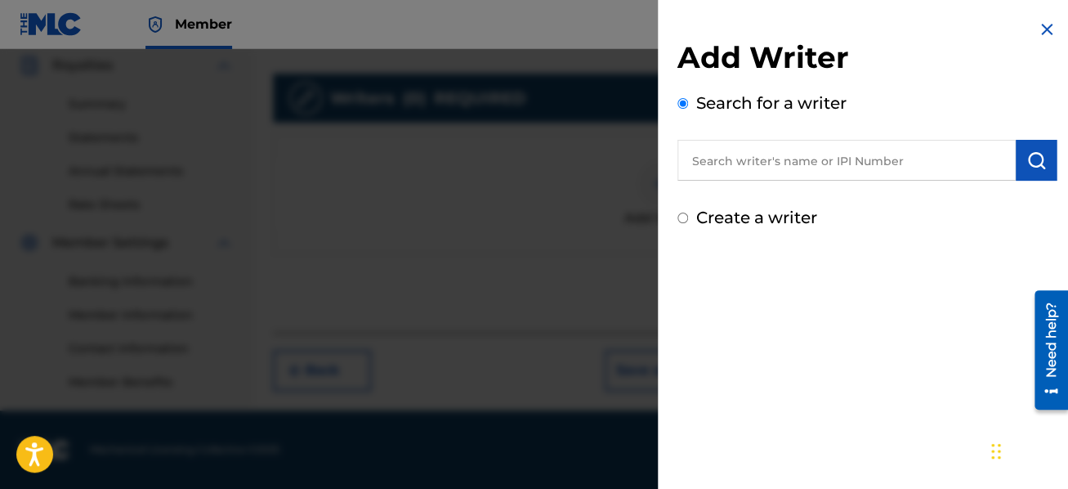
click at [711, 161] on input "text" at bounding box center [847, 160] width 338 height 41
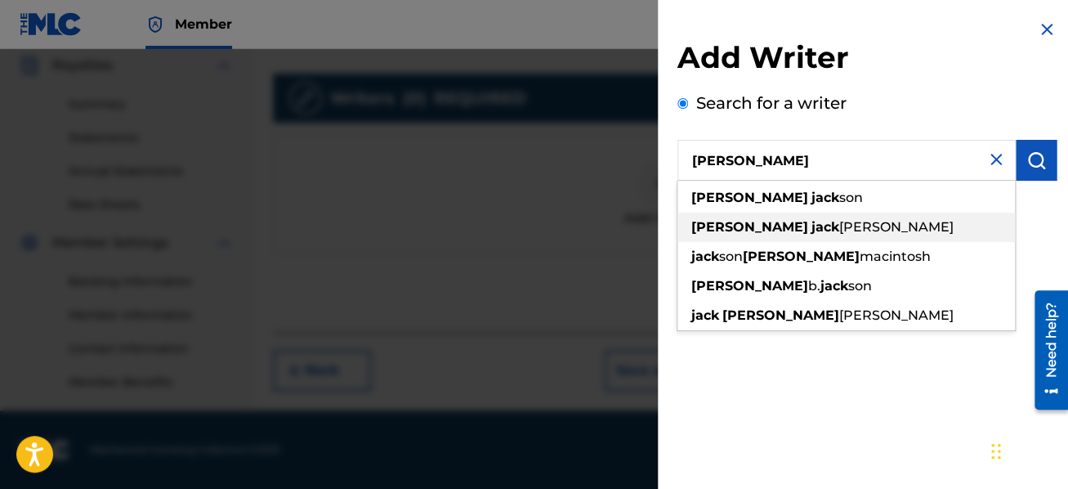
click at [776, 218] on div "[PERSON_NAME]" at bounding box center [847, 227] width 338 height 29
type input "[PERSON_NAME]"
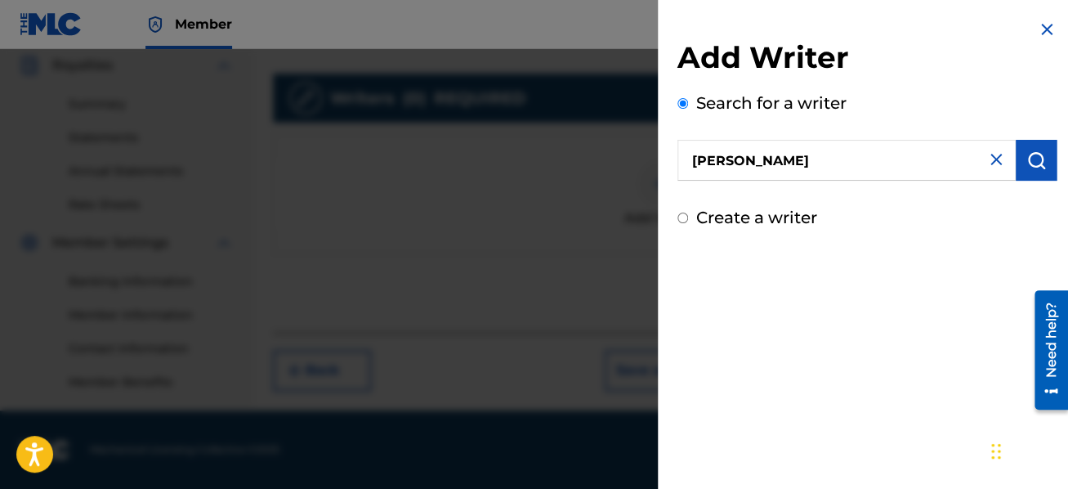
click at [1033, 156] on img "submit" at bounding box center [1037, 160] width 20 height 20
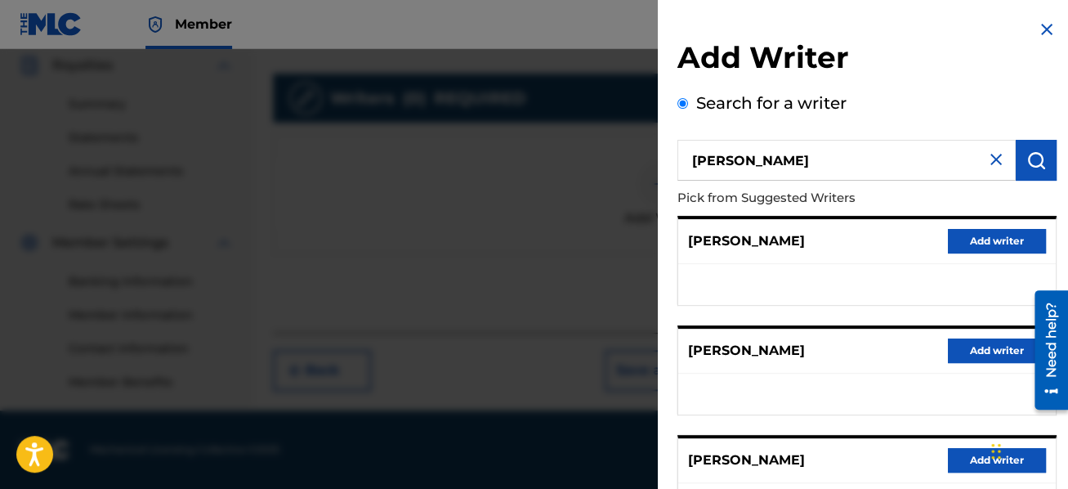
scroll to position [291, 0]
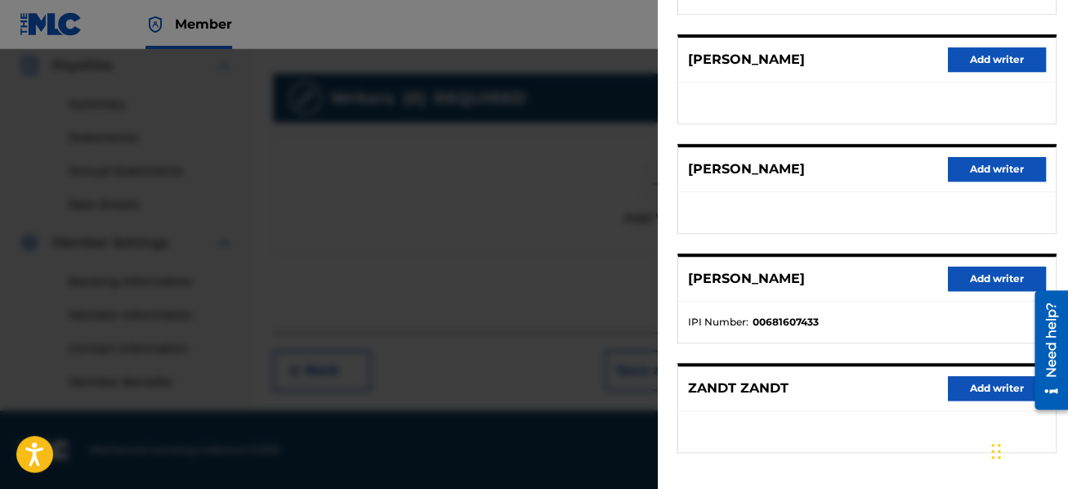
click at [980, 269] on button "Add writer" at bounding box center [997, 278] width 98 height 25
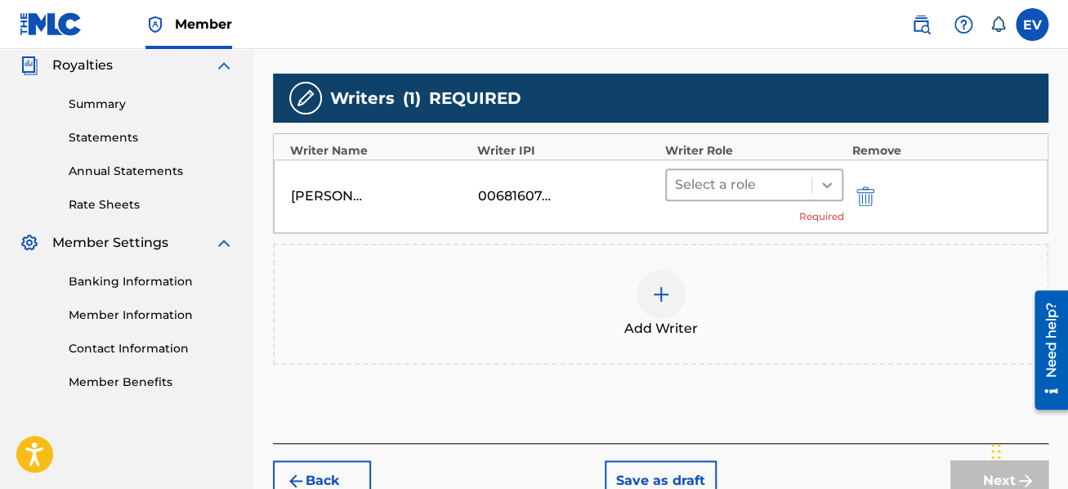
click at [828, 181] on icon at bounding box center [827, 185] width 16 height 16
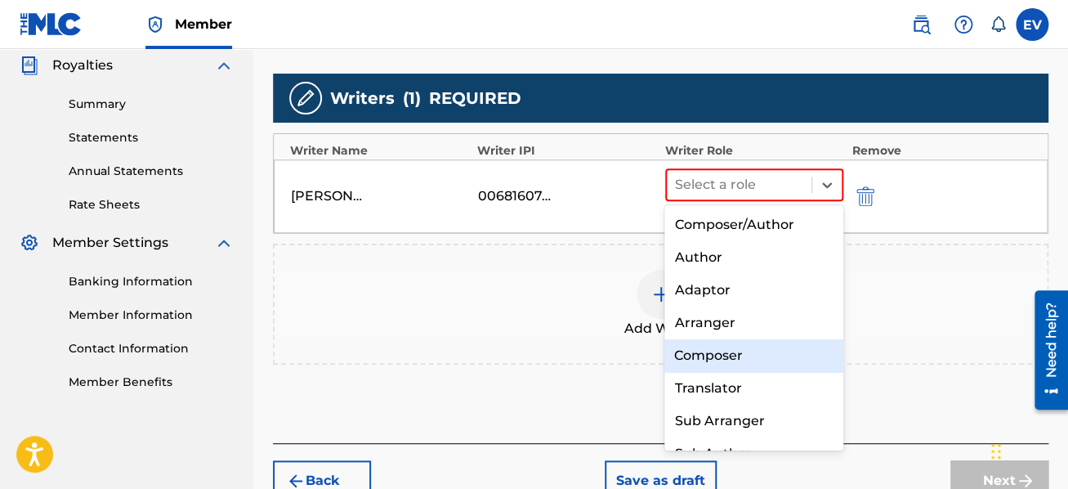
click at [745, 351] on div "Composer" at bounding box center [754, 355] width 179 height 33
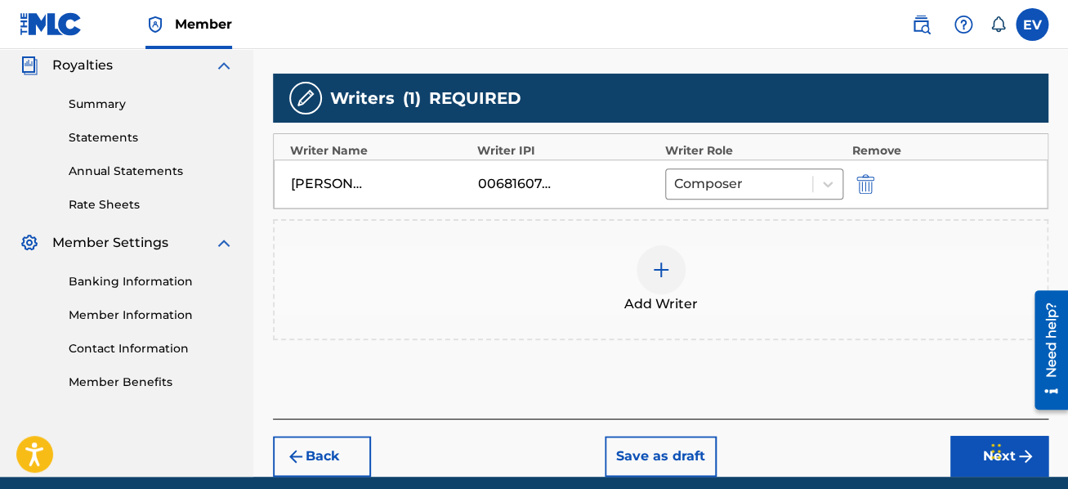
click at [662, 269] on img at bounding box center [661, 270] width 20 height 20
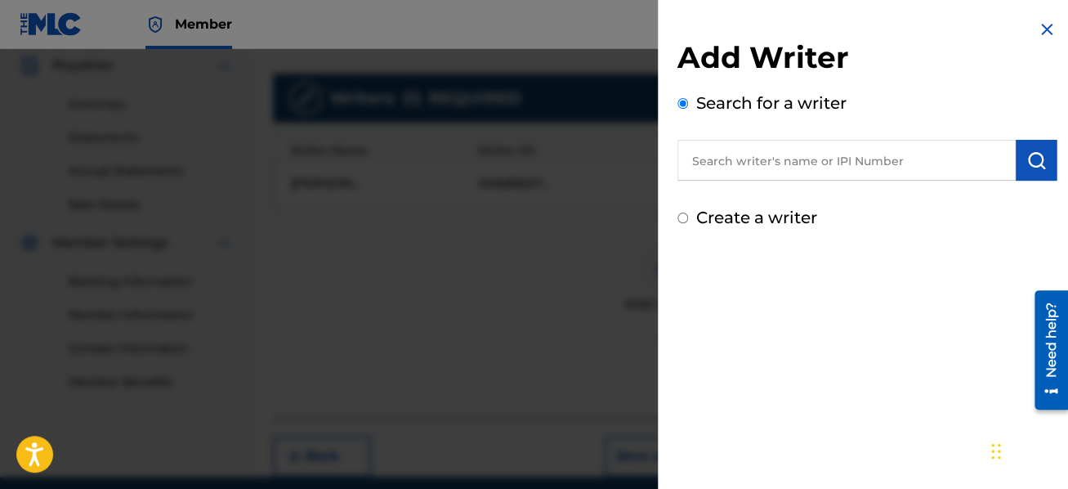
click at [697, 167] on input "text" at bounding box center [847, 160] width 338 height 41
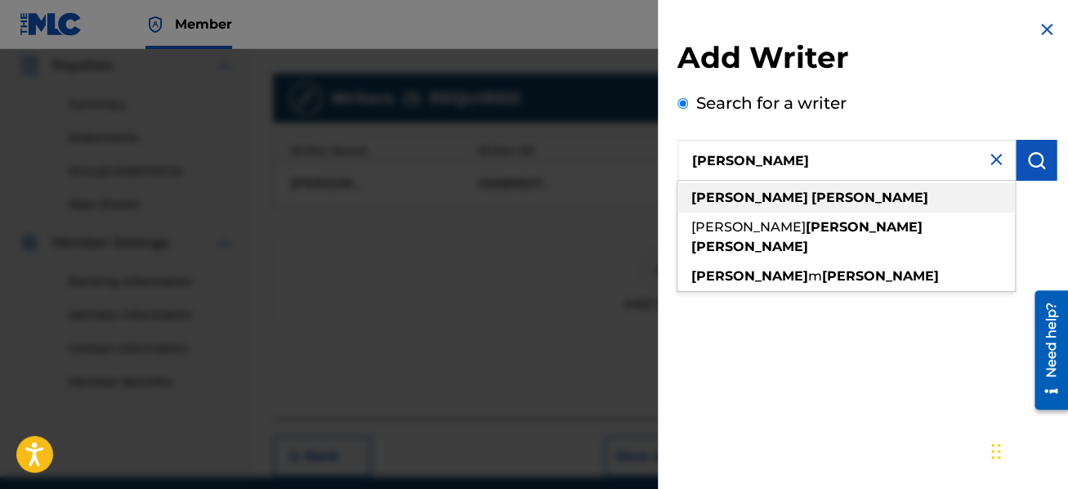
click at [721, 211] on div "[PERSON_NAME]" at bounding box center [847, 197] width 338 height 29
type input "[PERSON_NAME]"
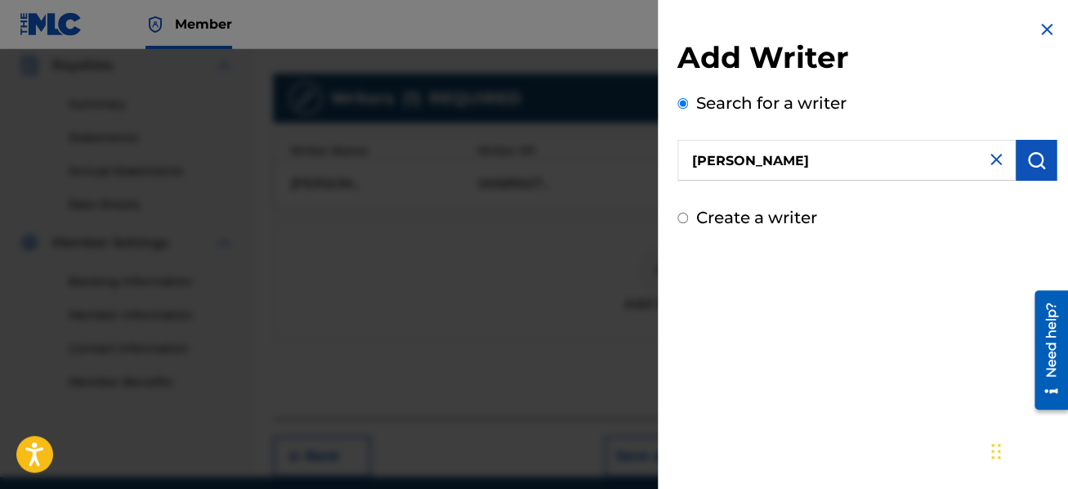
click at [1036, 163] on img "submit" at bounding box center [1037, 160] width 20 height 20
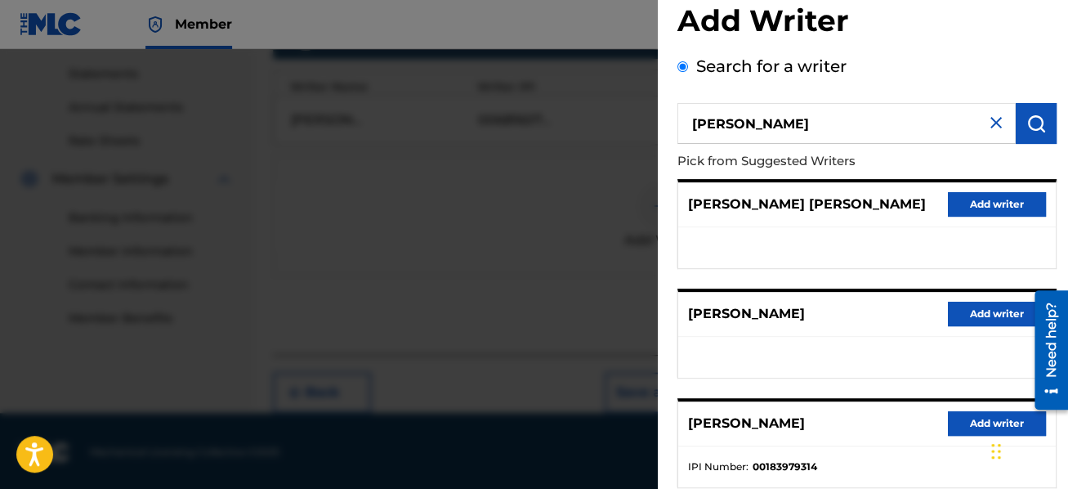
scroll to position [0, 0]
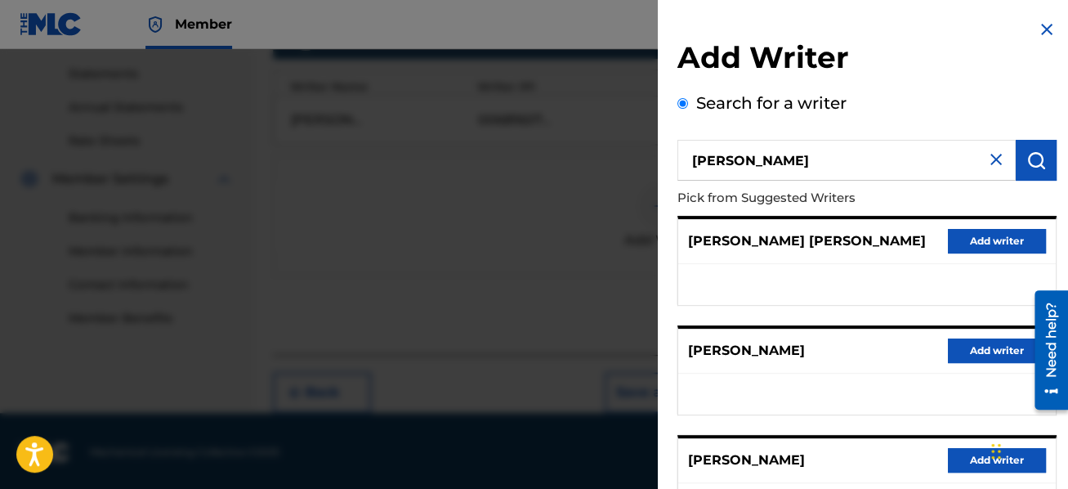
click at [981, 349] on button "Add writer" at bounding box center [997, 350] width 98 height 25
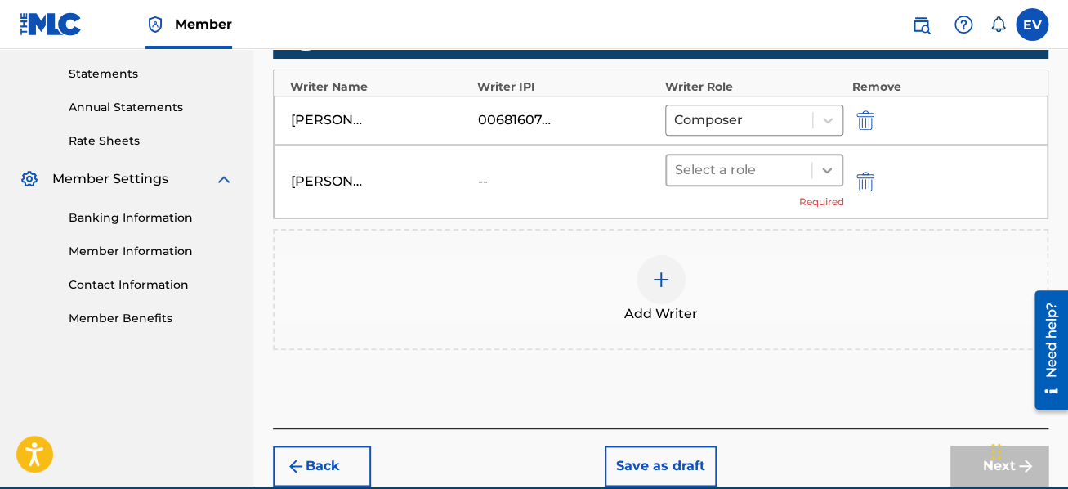
click at [830, 168] on icon at bounding box center [827, 171] width 10 height 6
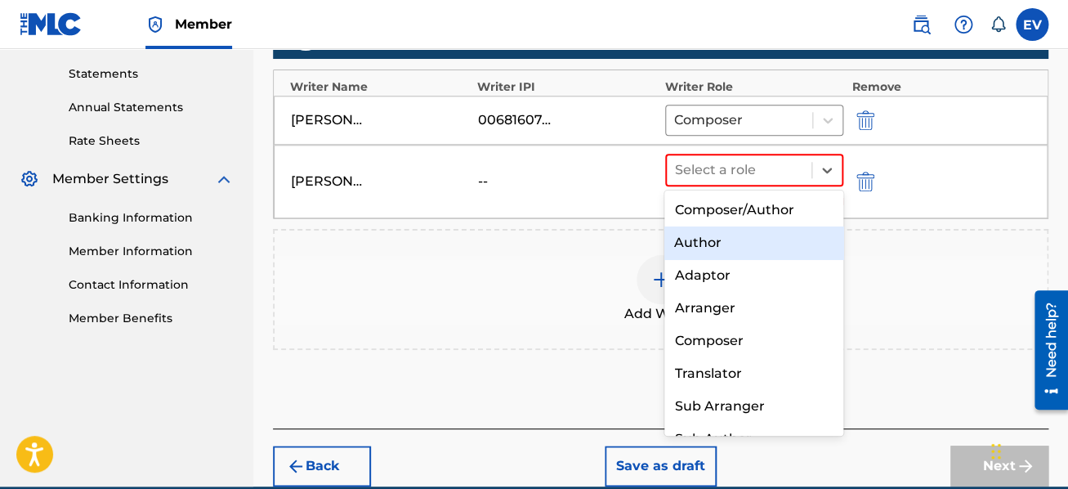
click at [771, 236] on div "Author" at bounding box center [754, 242] width 179 height 33
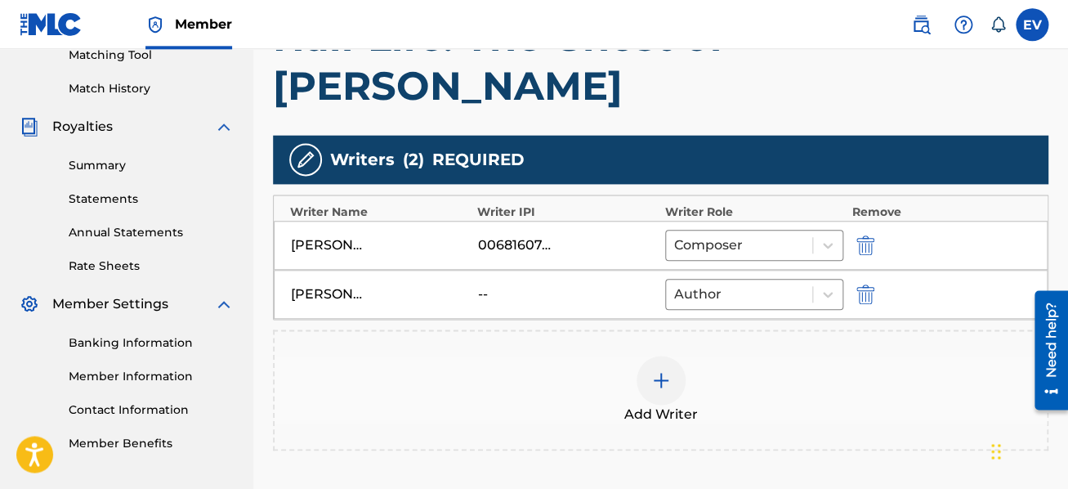
scroll to position [429, 0]
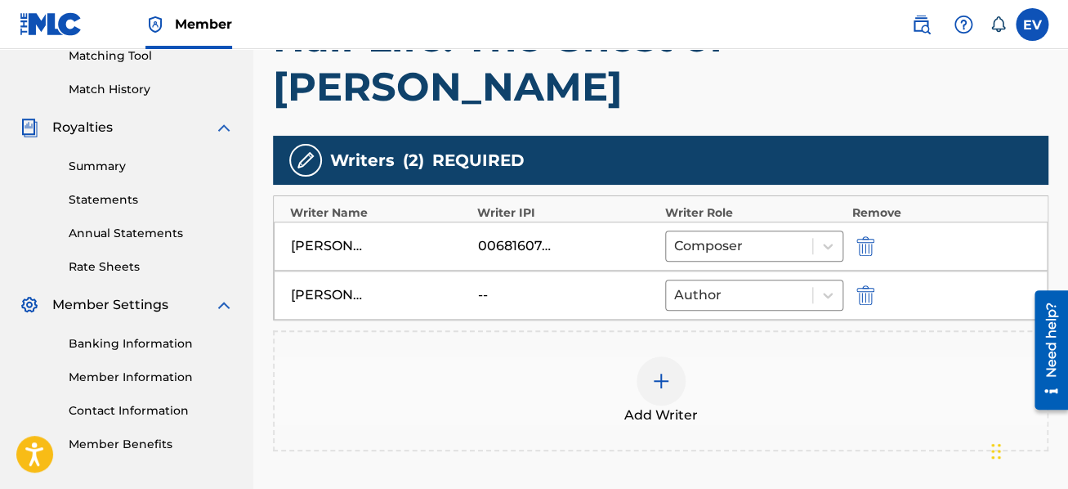
click at [863, 297] on img "submit" at bounding box center [866, 295] width 18 height 20
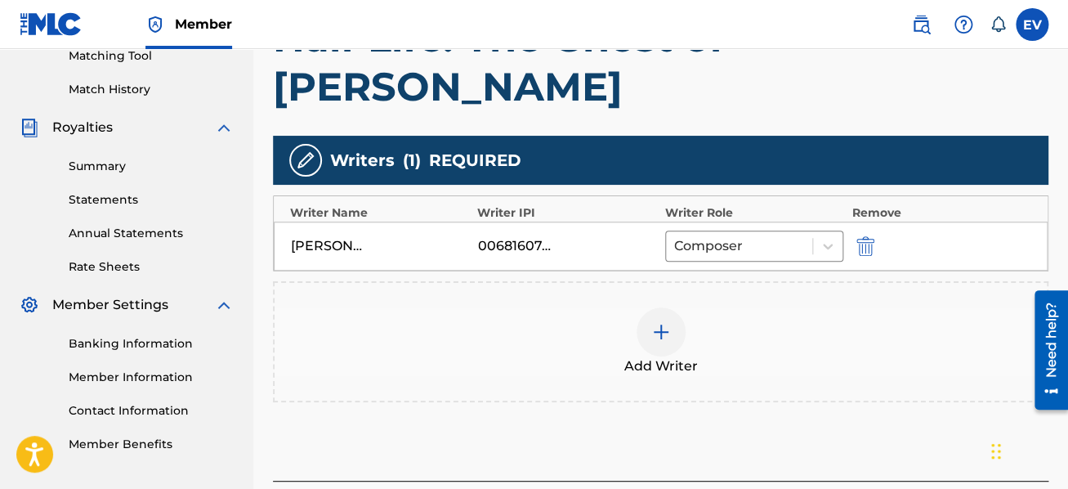
click at [659, 332] on img at bounding box center [661, 332] width 20 height 20
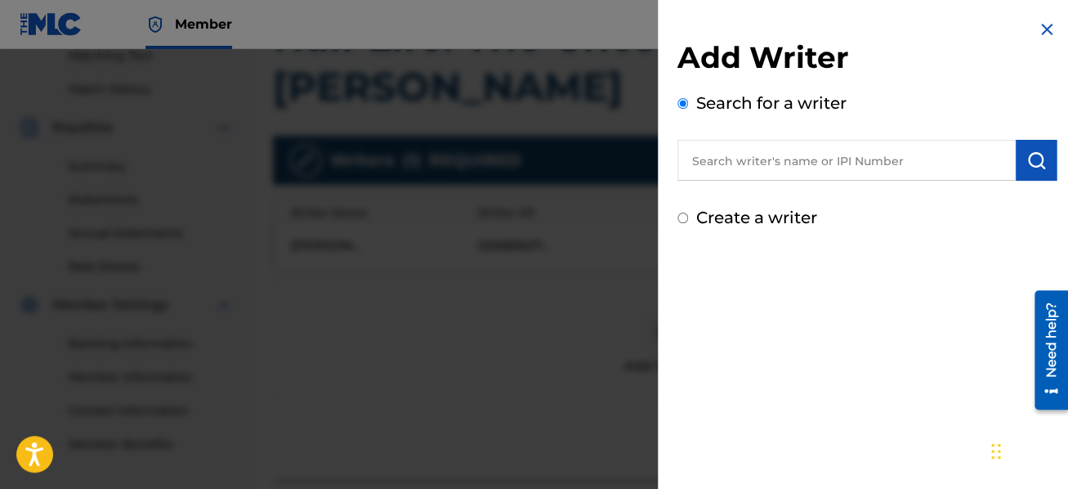
click at [763, 159] on input "text" at bounding box center [847, 160] width 338 height 41
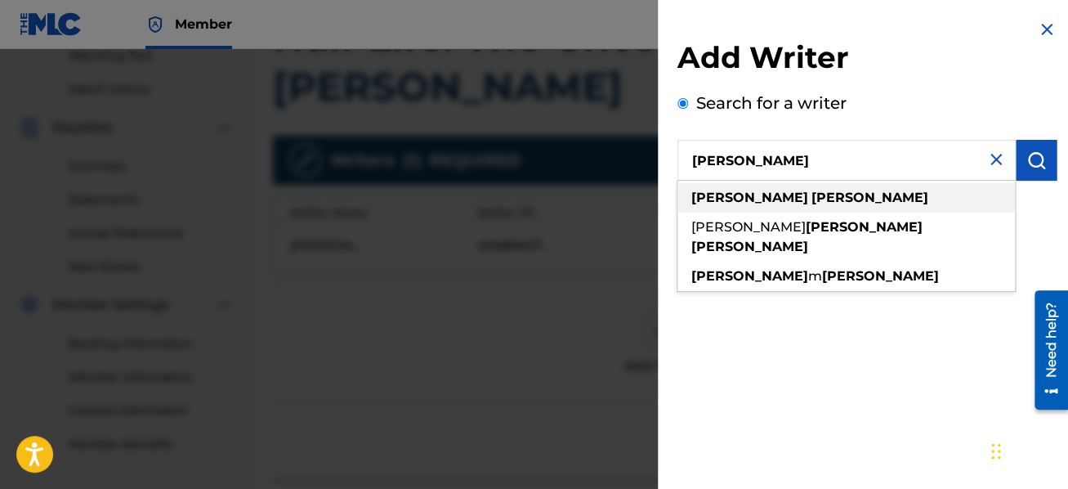
type input "[PERSON_NAME]"
click at [790, 195] on div "[PERSON_NAME]" at bounding box center [847, 197] width 338 height 29
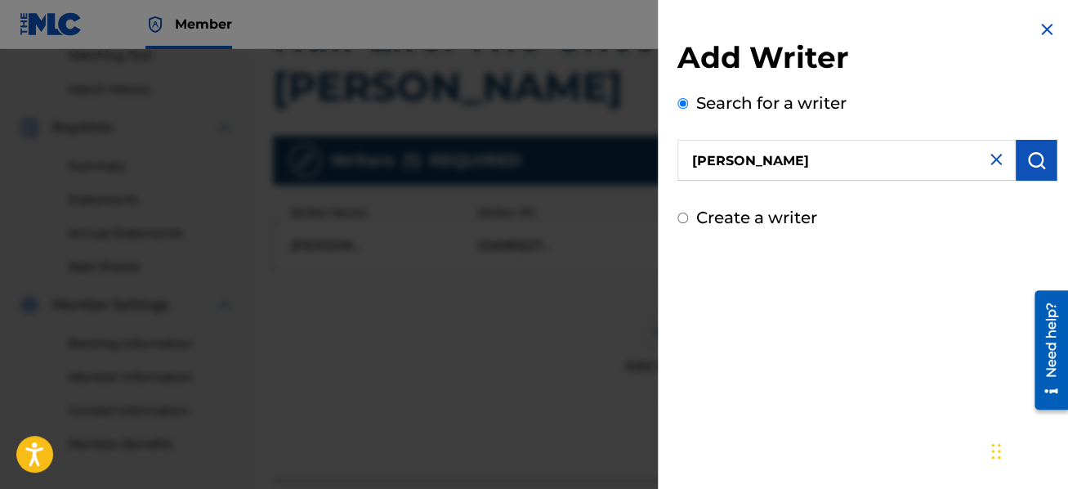
click at [1020, 161] on button "submit" at bounding box center [1036, 160] width 41 height 41
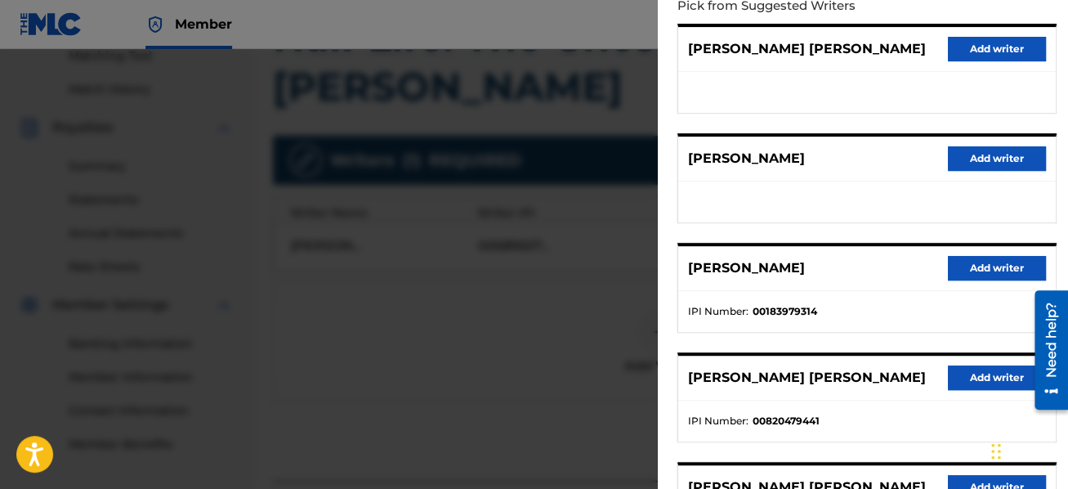
scroll to position [194, 0]
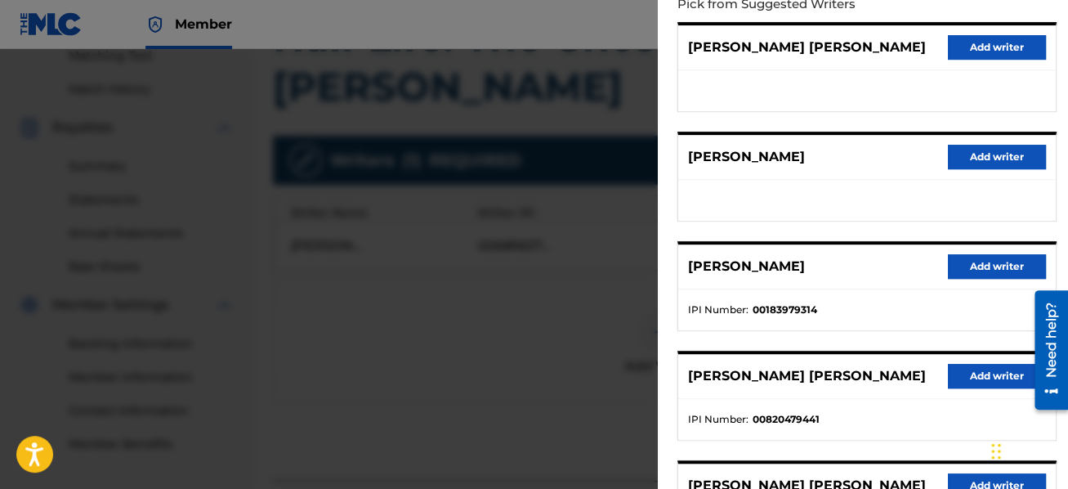
click at [981, 266] on button "Add writer" at bounding box center [997, 266] width 98 height 25
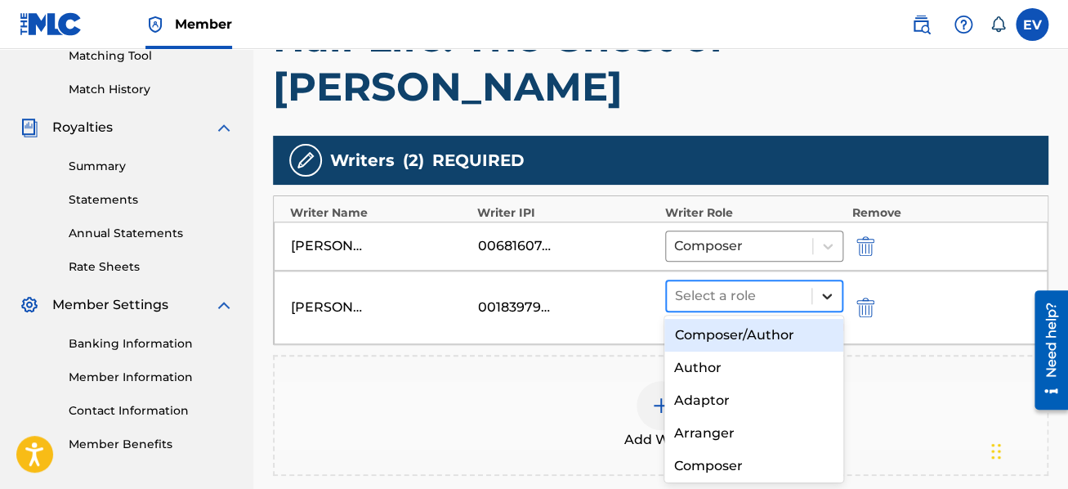
click at [831, 289] on icon at bounding box center [827, 296] width 16 height 16
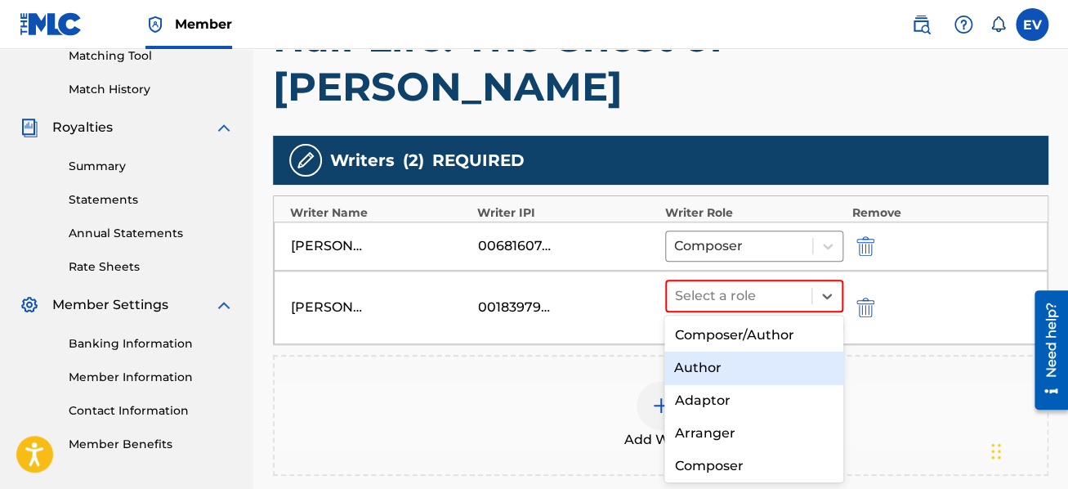
click at [759, 367] on div "Author" at bounding box center [754, 367] width 179 height 33
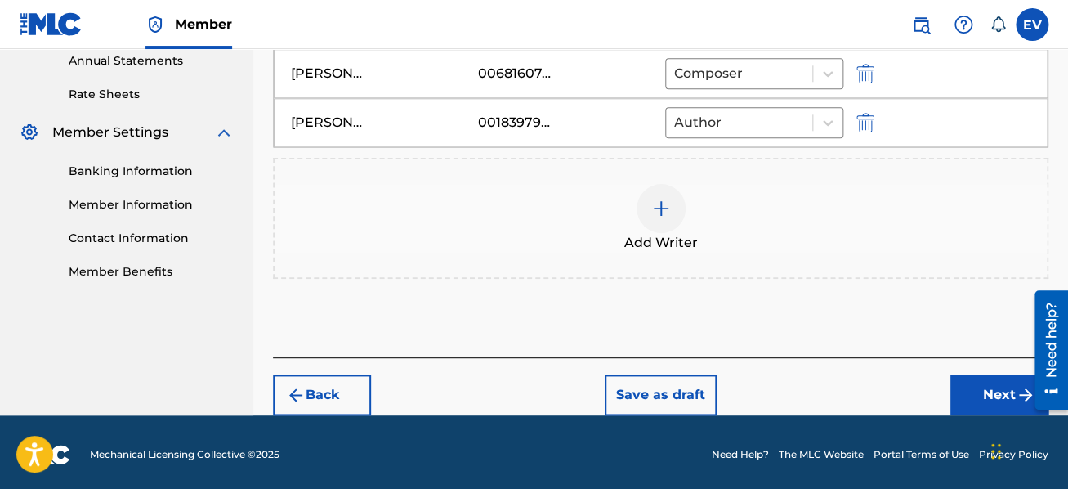
scroll to position [603, 0]
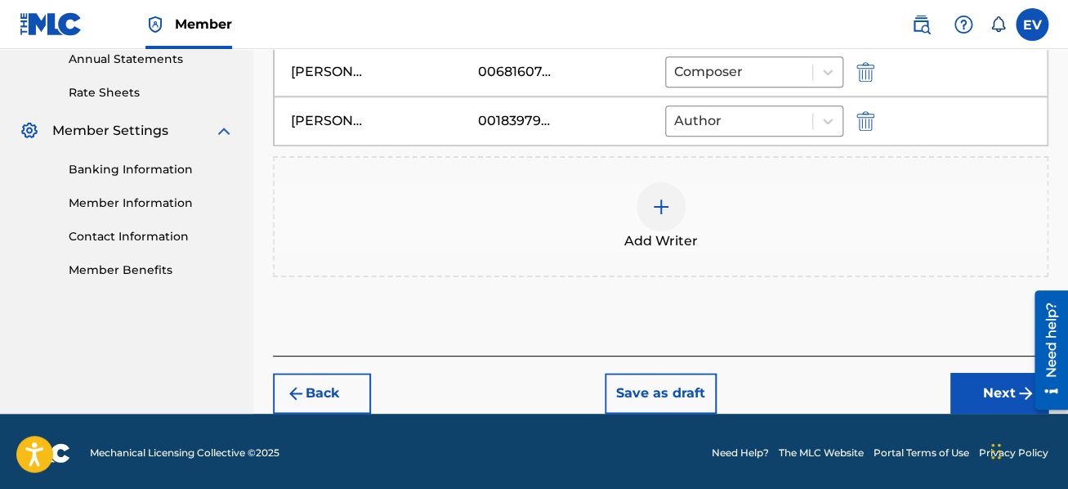
click at [969, 385] on button "Next" at bounding box center [1000, 393] width 98 height 41
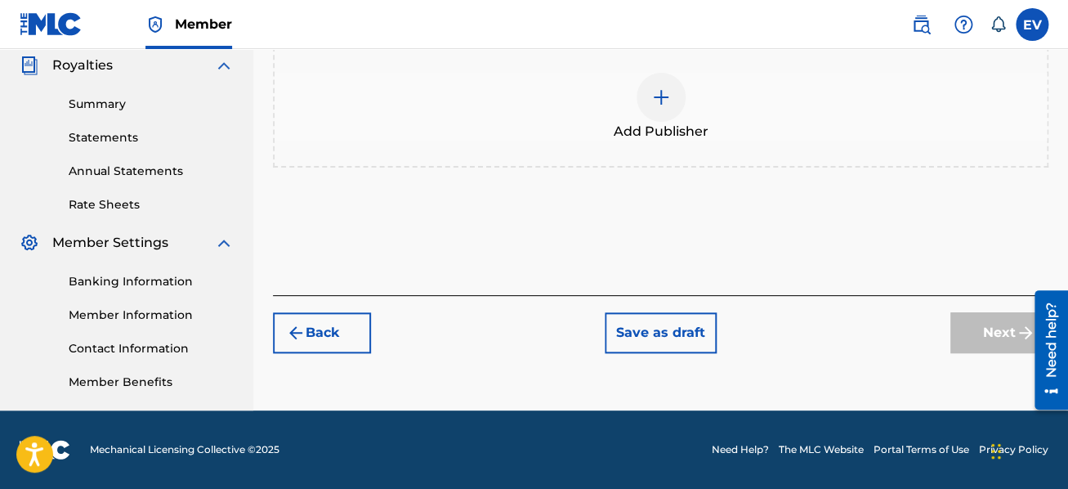
click at [660, 100] on img at bounding box center [661, 97] width 20 height 20
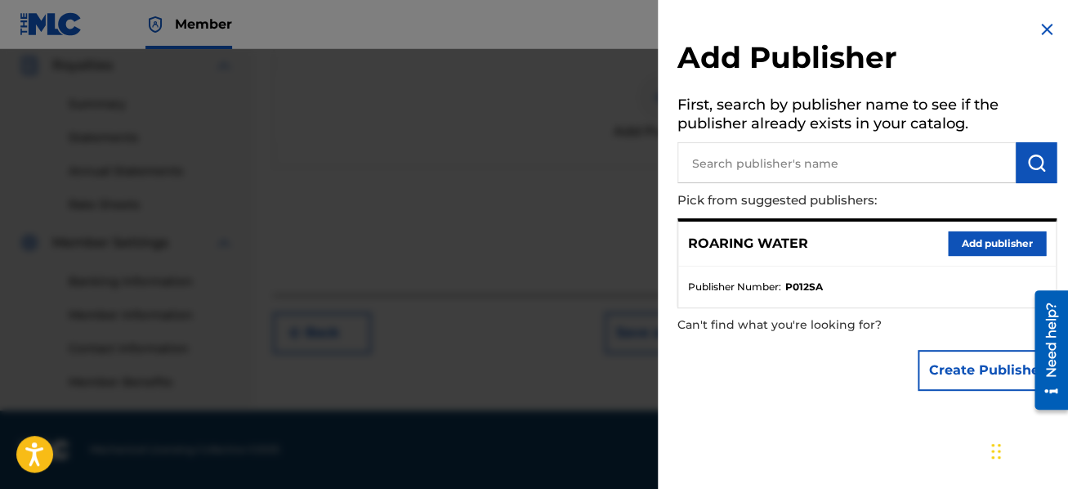
click at [976, 241] on button "Add publisher" at bounding box center [997, 243] width 98 height 25
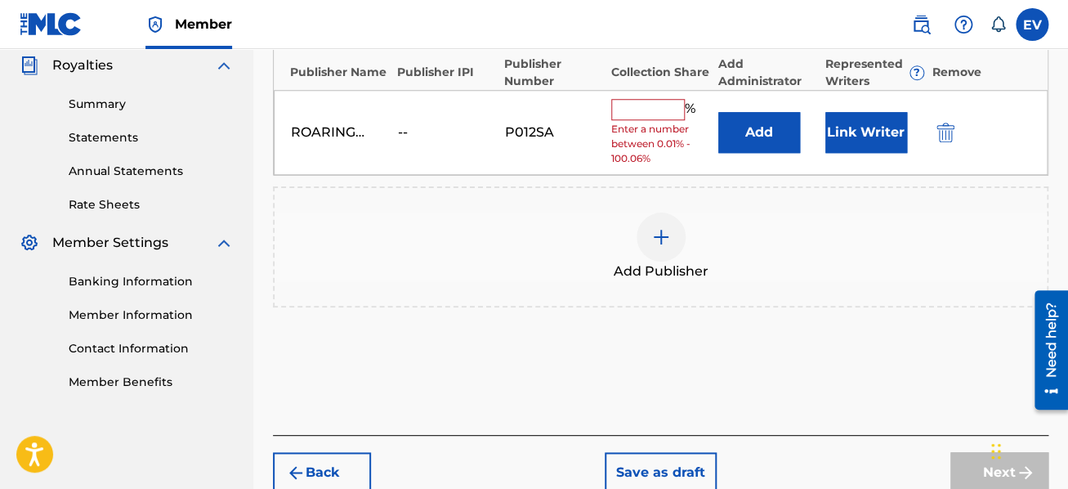
click at [624, 111] on input "text" at bounding box center [648, 109] width 74 height 21
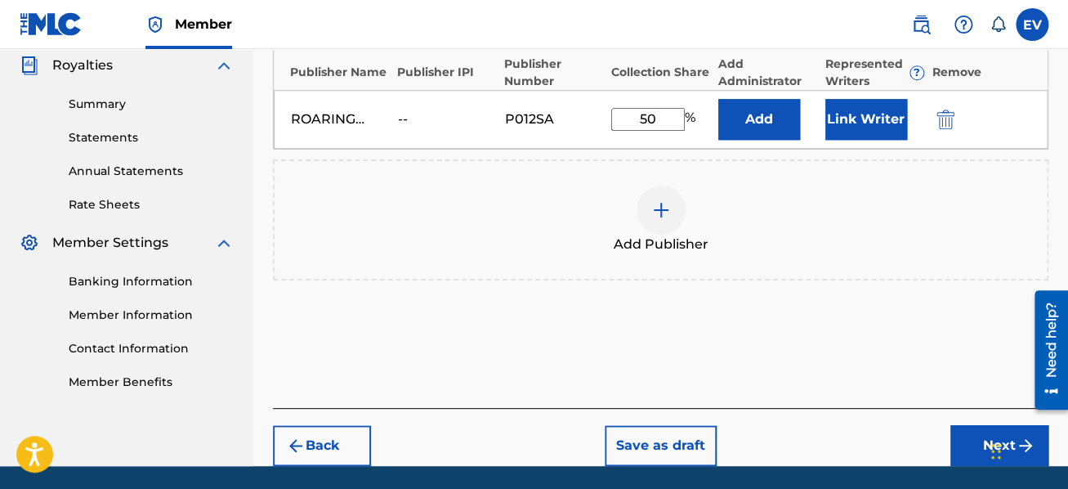
type input "50"
click at [660, 208] on img at bounding box center [661, 210] width 20 height 20
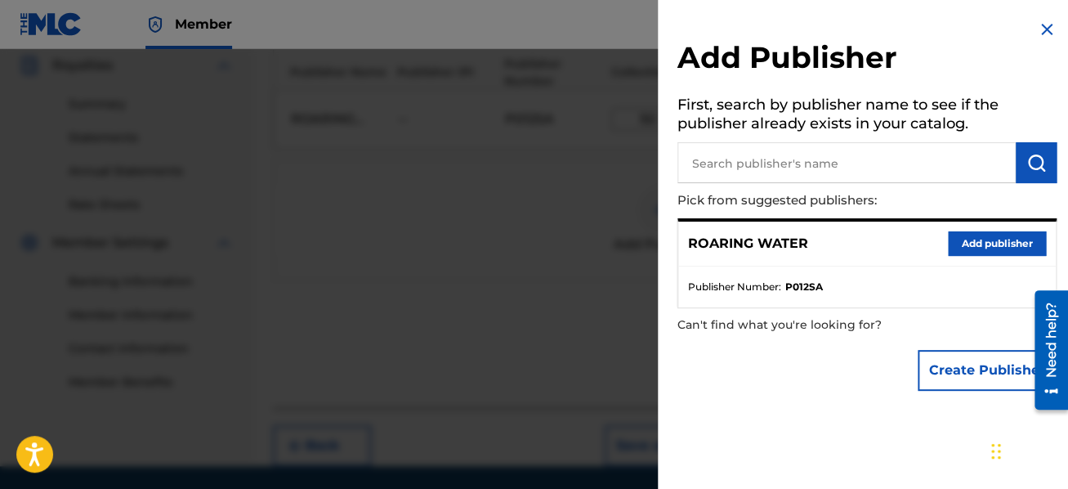
click at [718, 162] on input "text" at bounding box center [847, 162] width 338 height 41
type input "Three Wolves Laughing"
click at [1016, 154] on button "submit" at bounding box center [1036, 162] width 41 height 41
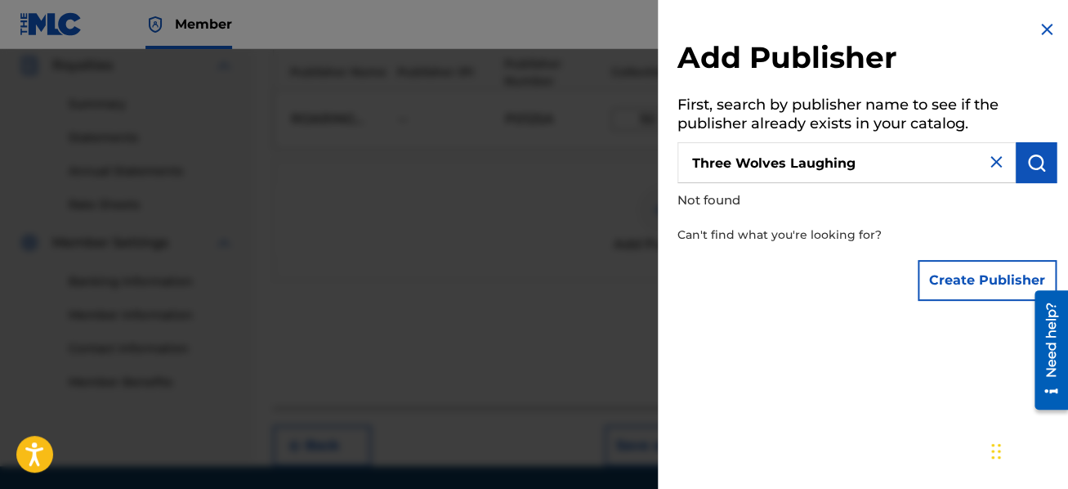
click at [987, 280] on button "Create Publisher" at bounding box center [987, 280] width 139 height 41
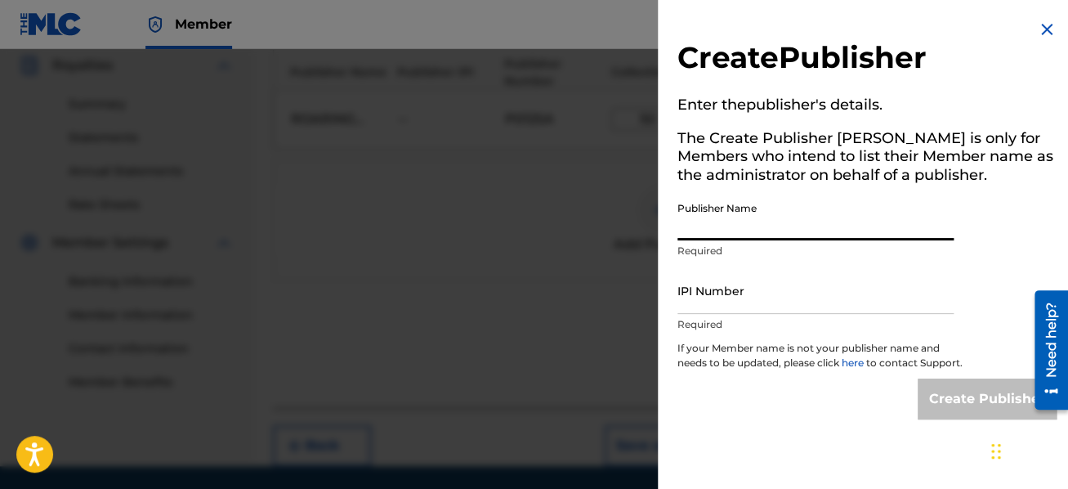
click at [834, 227] on input "Publisher Name" at bounding box center [816, 217] width 276 height 47
type input "Three Wolves Laughing"
click at [772, 285] on input "IPI Number" at bounding box center [816, 290] width 276 height 47
click at [694, 301] on input "IPI Number" at bounding box center [816, 290] width 276 height 47
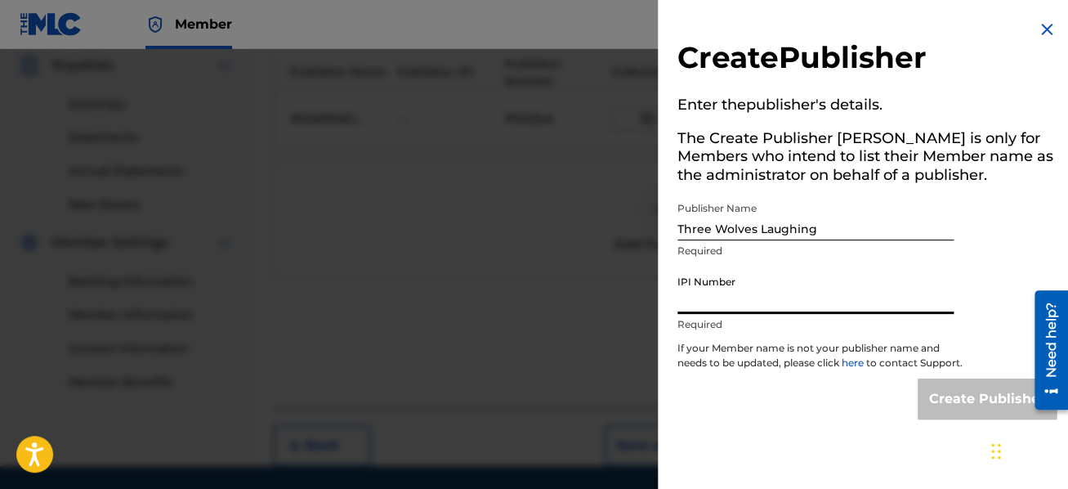
paste input "00183770253"
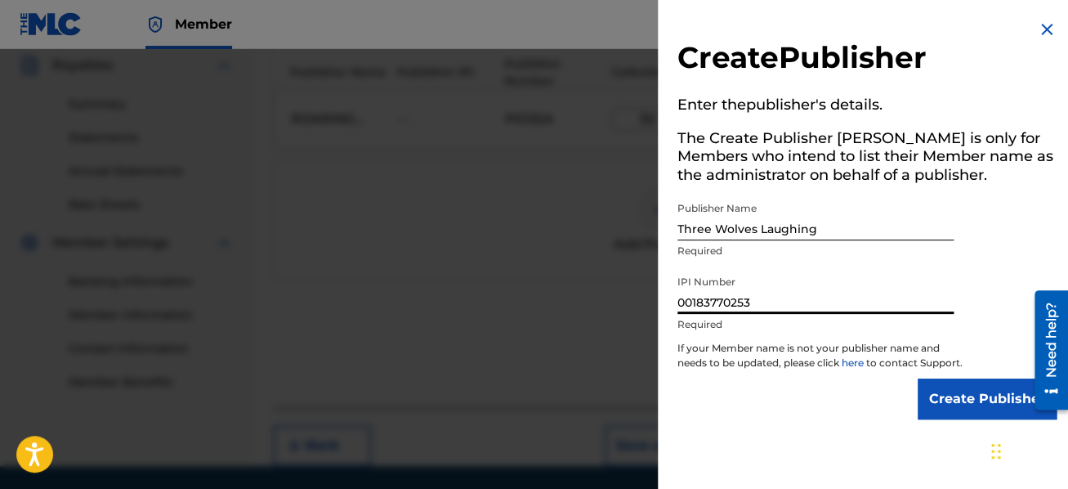
type input "00183770253"
click at [974, 406] on input "Create Publisher" at bounding box center [987, 398] width 139 height 41
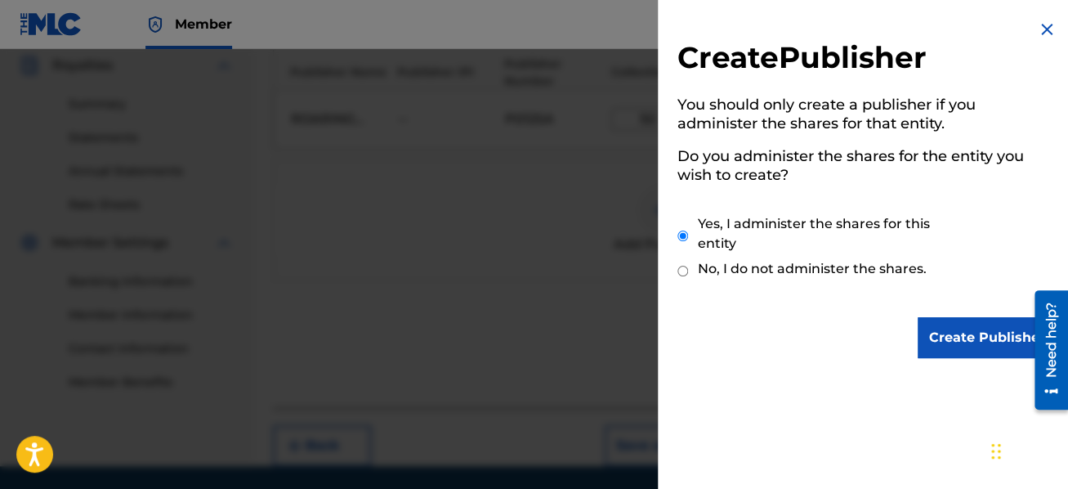
click at [682, 271] on input "No, I do not administer the shares." at bounding box center [683, 271] width 11 height 16
radio input "true"
click at [969, 342] on input "Create Publisher" at bounding box center [987, 337] width 139 height 41
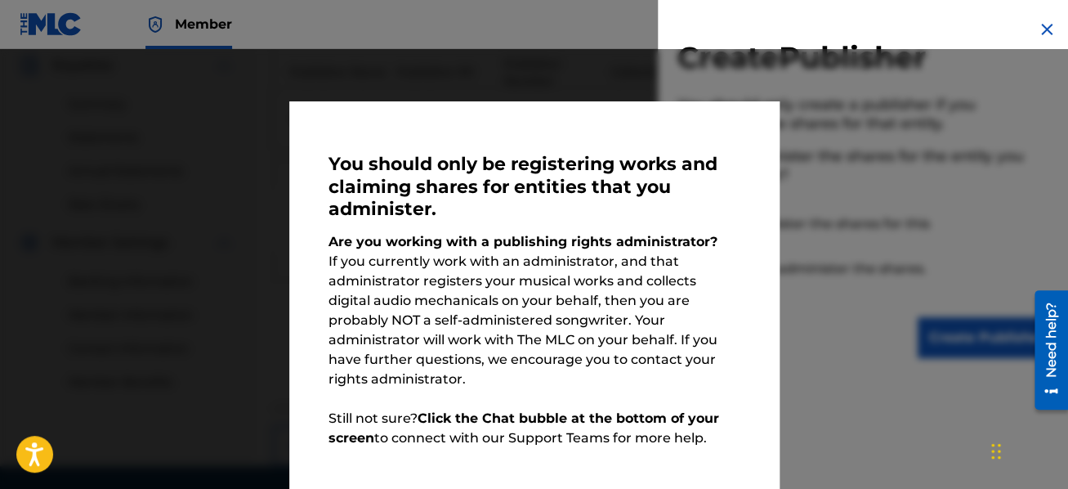
scroll to position [60, 0]
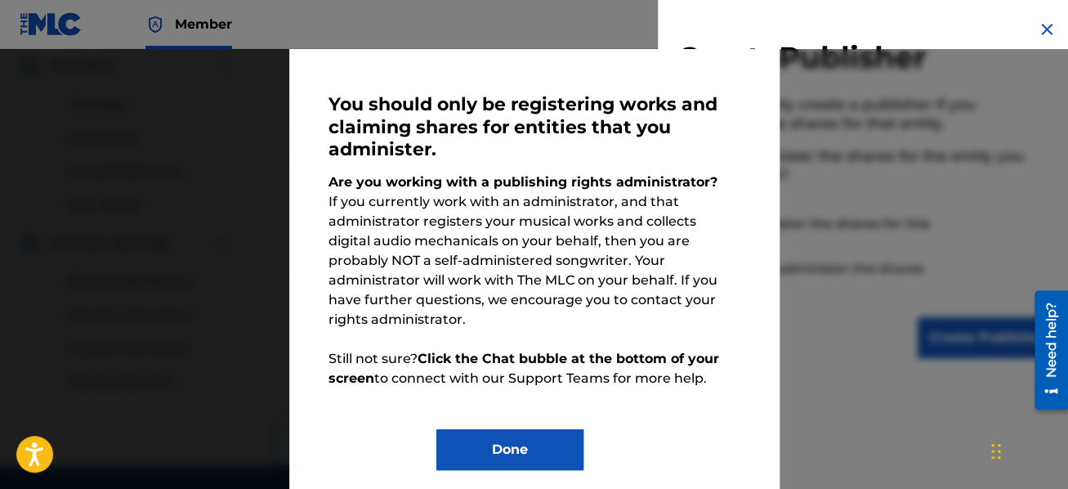
click at [502, 429] on button "Done" at bounding box center [509, 449] width 147 height 41
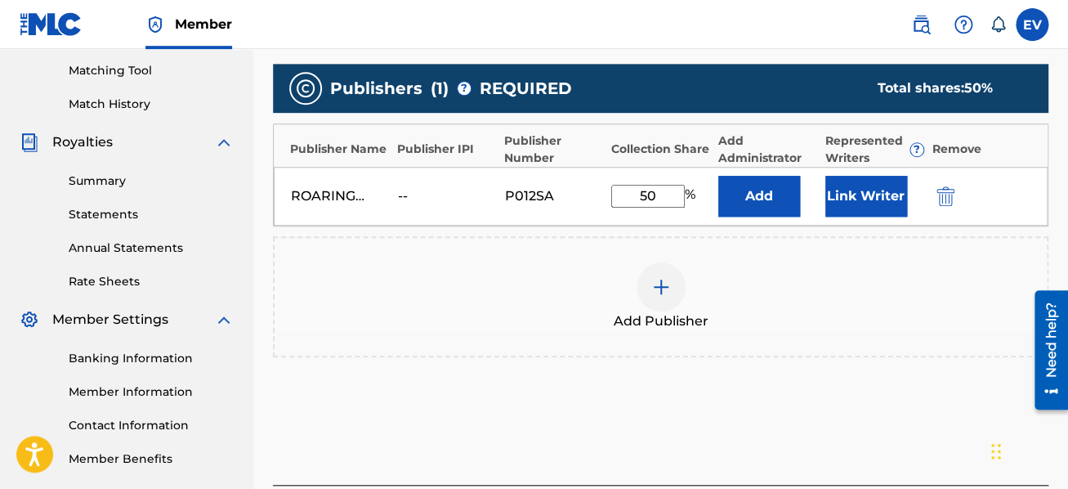
scroll to position [457, 0]
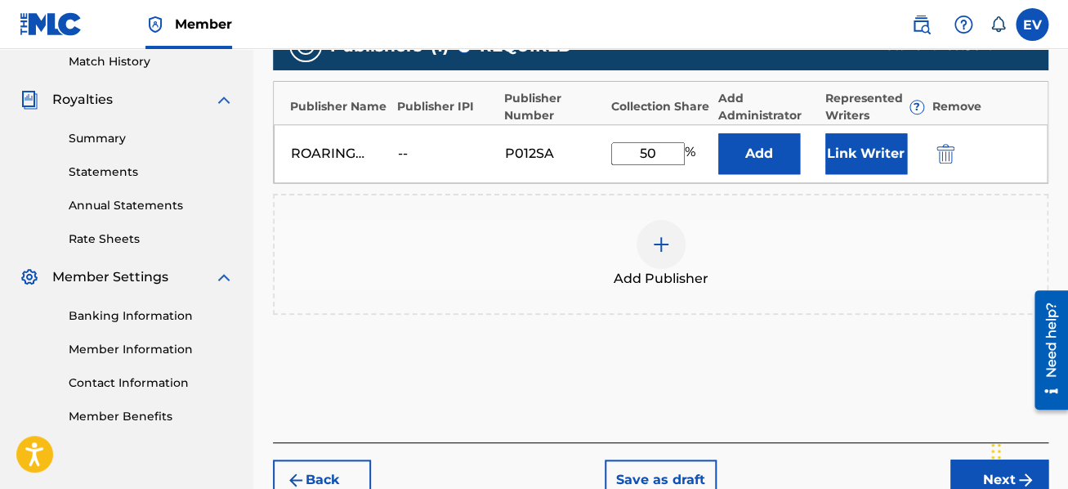
click at [663, 244] on img at bounding box center [661, 245] width 20 height 20
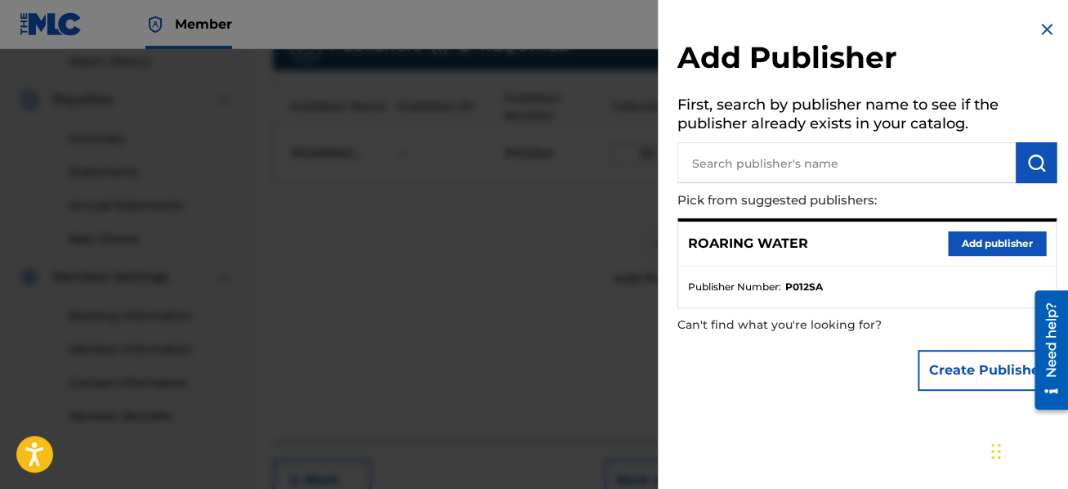
click at [740, 166] on input "text" at bounding box center [847, 162] width 338 height 41
type input "Three Wolves Laughing"
click at [1027, 166] on img "submit" at bounding box center [1037, 163] width 20 height 20
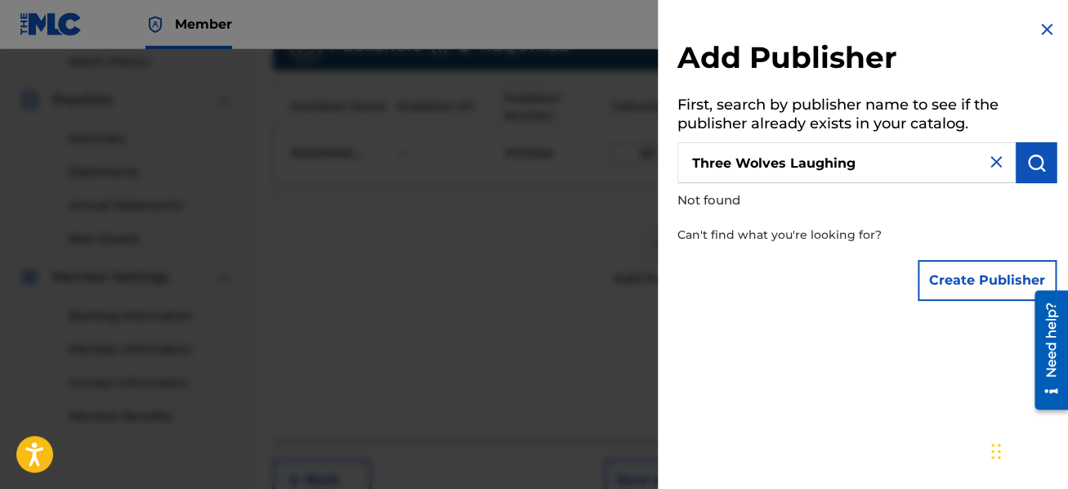
click at [964, 277] on button "Create Publisher" at bounding box center [987, 280] width 139 height 41
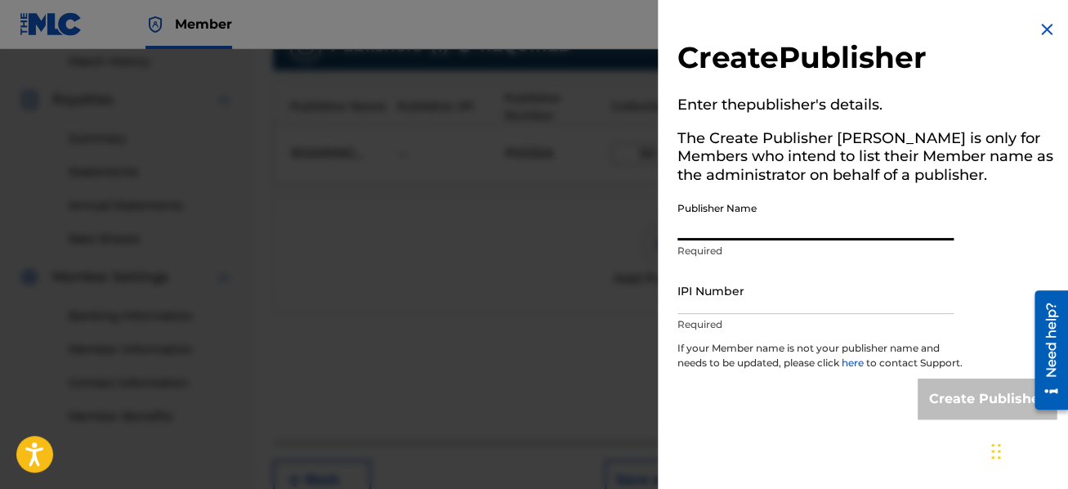
click at [763, 222] on input "Publisher Name" at bounding box center [816, 217] width 276 height 47
type input "Three Wolves Laughing"
click at [747, 308] on input "IPI Number" at bounding box center [816, 290] width 276 height 47
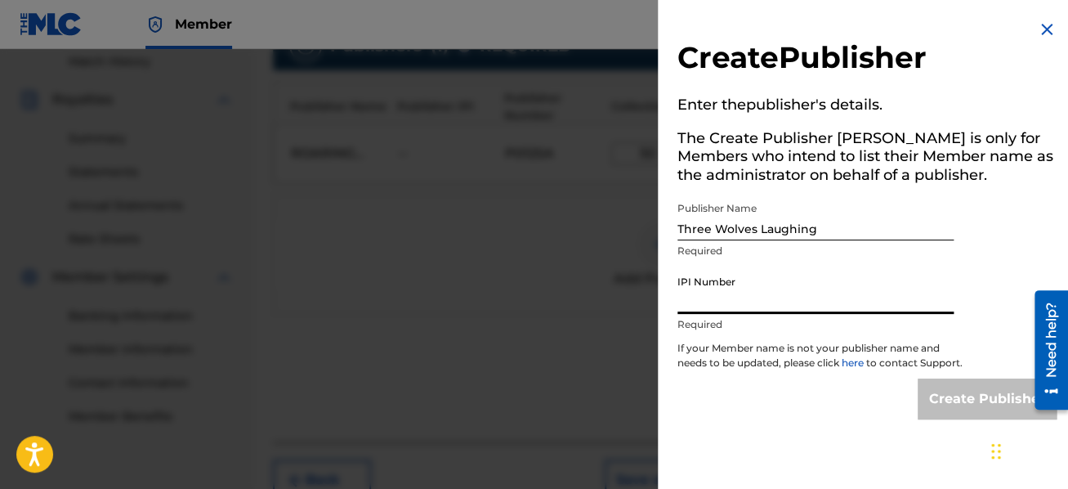
paste input "00183770253"
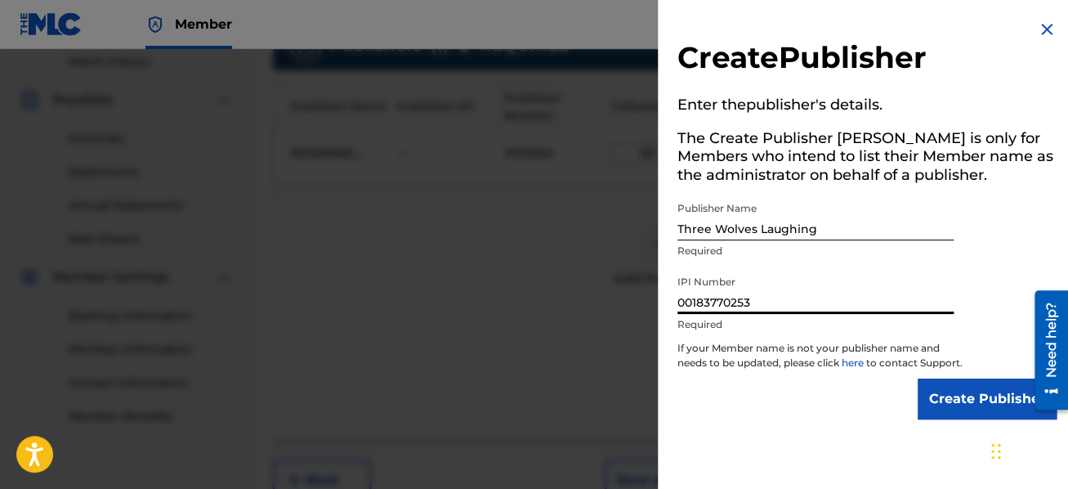
click at [789, 293] on input "00183770253" at bounding box center [816, 290] width 276 height 47
type input "00183770253"
click at [947, 412] on input "Create Publisher" at bounding box center [987, 398] width 139 height 41
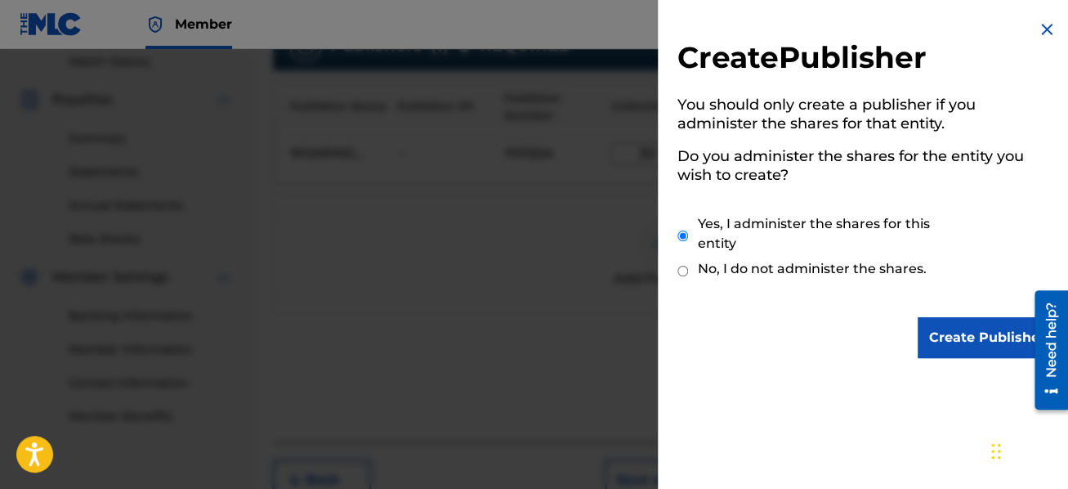
click at [974, 345] on input "Create Publisher" at bounding box center [987, 337] width 139 height 41
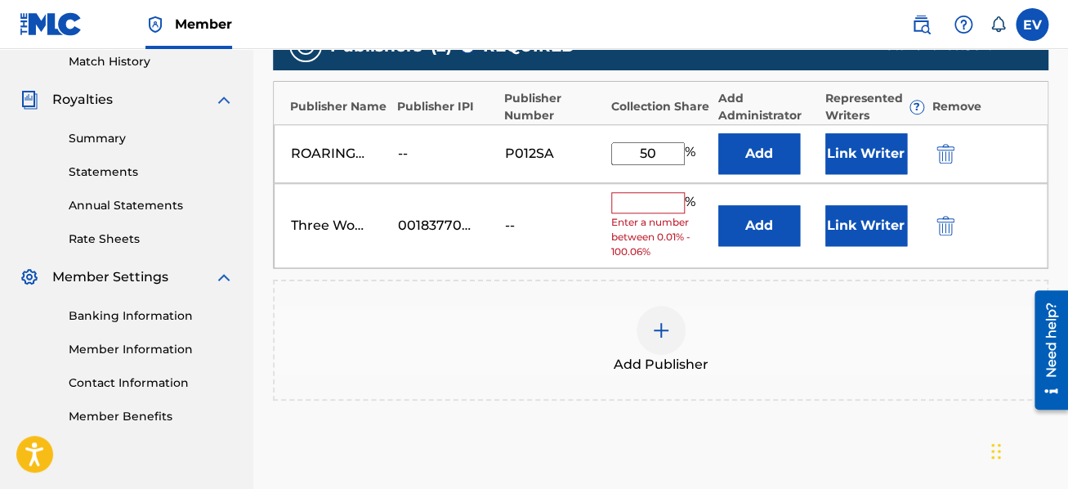
click at [627, 196] on input "text" at bounding box center [648, 202] width 74 height 21
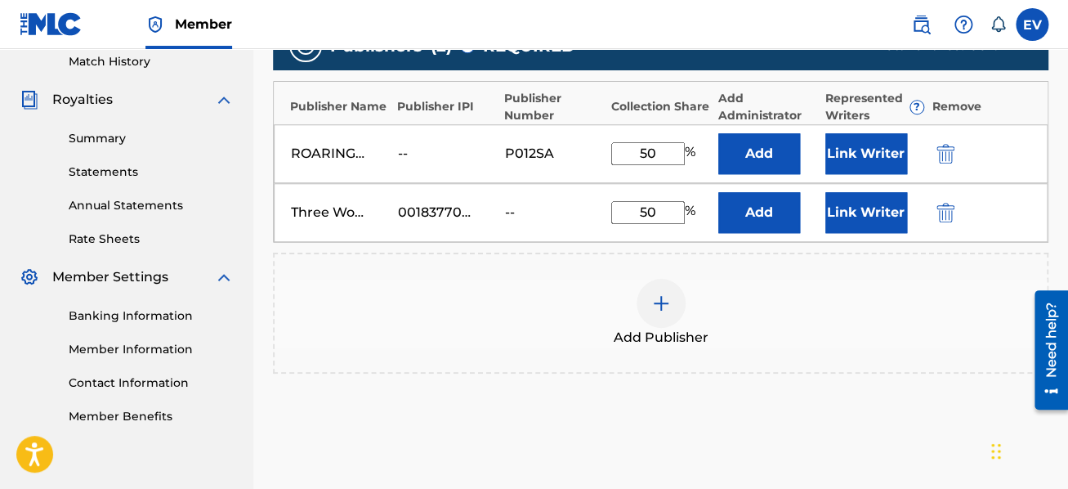
type input "50"
click at [877, 307] on div "Add Publisher" at bounding box center [661, 313] width 772 height 69
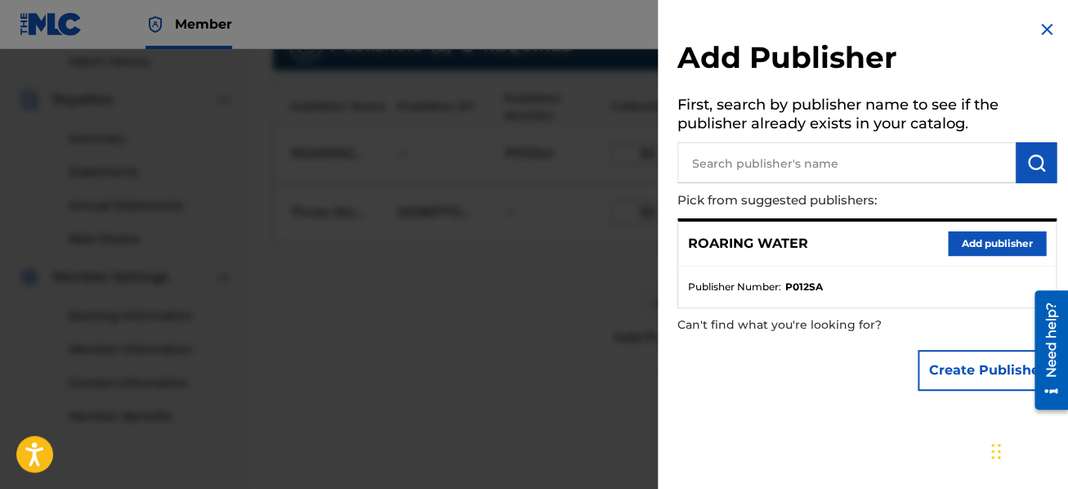
click at [1041, 19] on div "Add Publisher First, search by publisher name to see if the publisher already e…" at bounding box center [867, 209] width 419 height 419
click at [1045, 28] on img at bounding box center [1047, 30] width 20 height 20
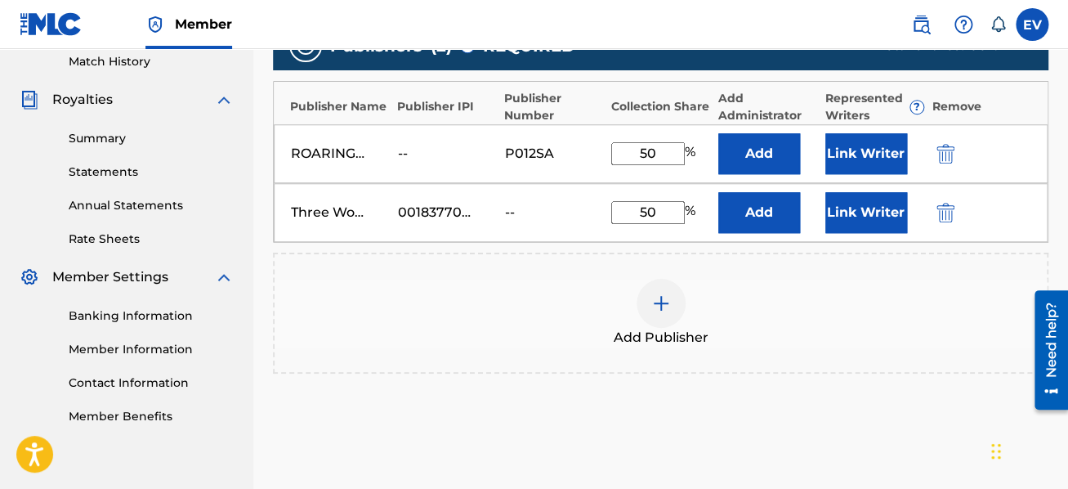
click at [334, 154] on div "ROARING WATER" at bounding box center [328, 154] width 74 height 20
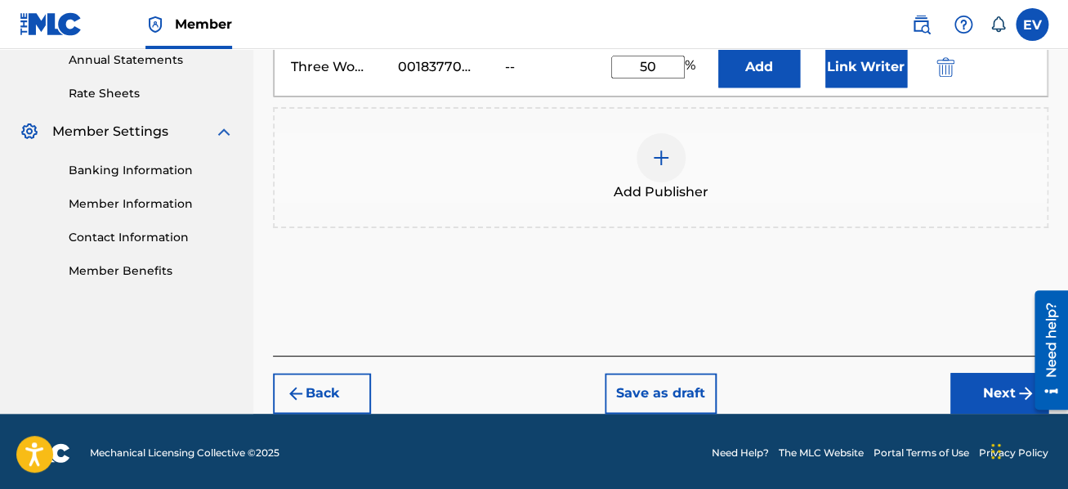
click at [980, 390] on button "Next" at bounding box center [1000, 393] width 98 height 41
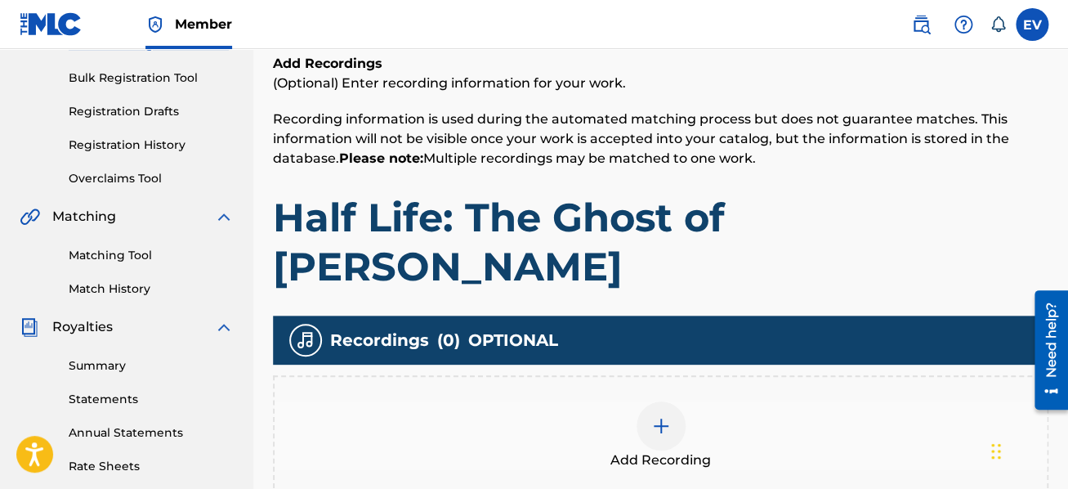
scroll to position [491, 0]
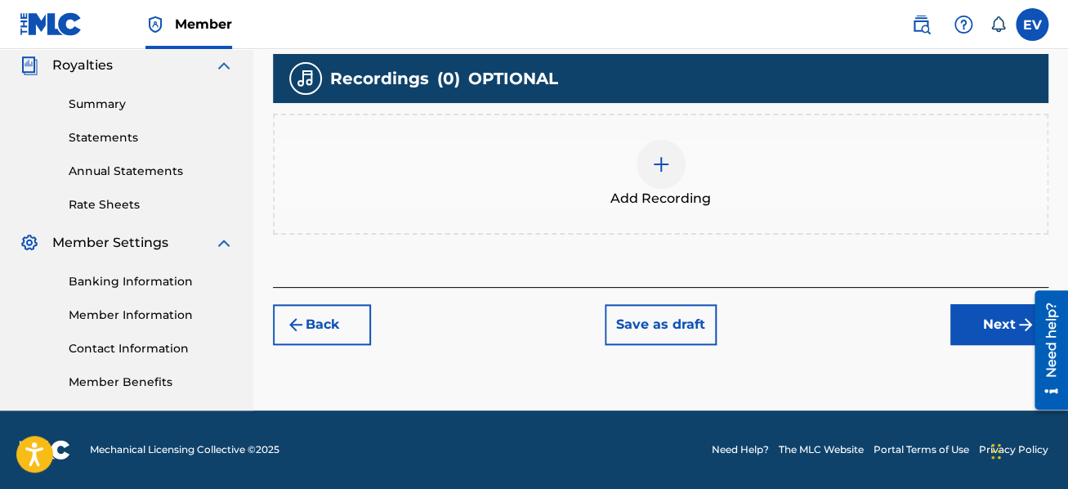
click at [334, 320] on button "Back" at bounding box center [322, 324] width 98 height 41
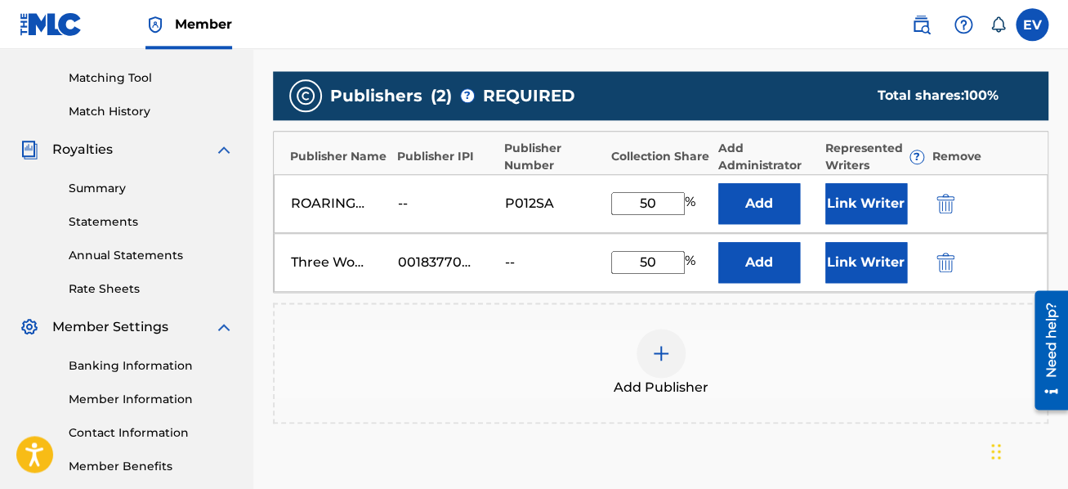
scroll to position [436, 0]
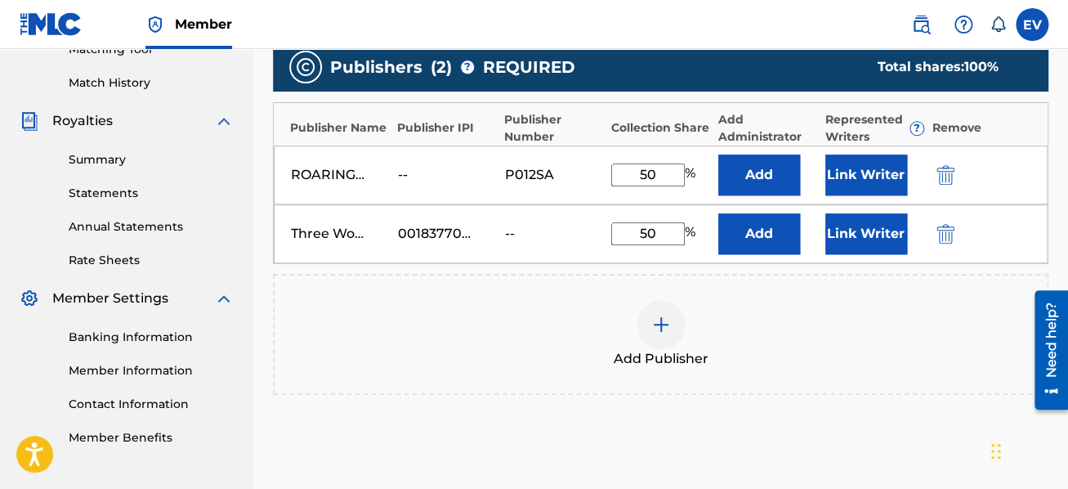
click at [436, 172] on div "--" at bounding box center [435, 175] width 74 height 20
click at [414, 133] on div "Publisher IPI" at bounding box center [446, 127] width 99 height 17
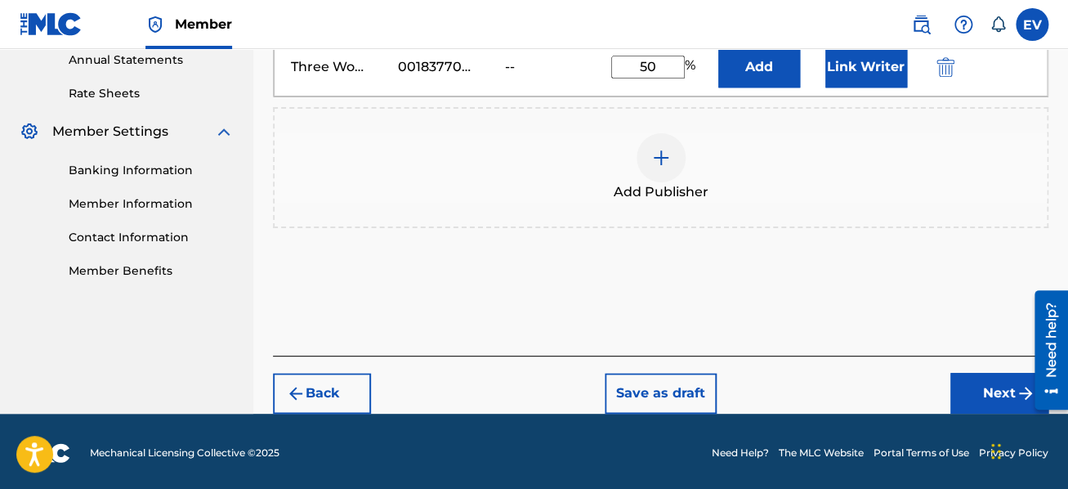
click at [978, 387] on button "Next" at bounding box center [1000, 393] width 98 height 41
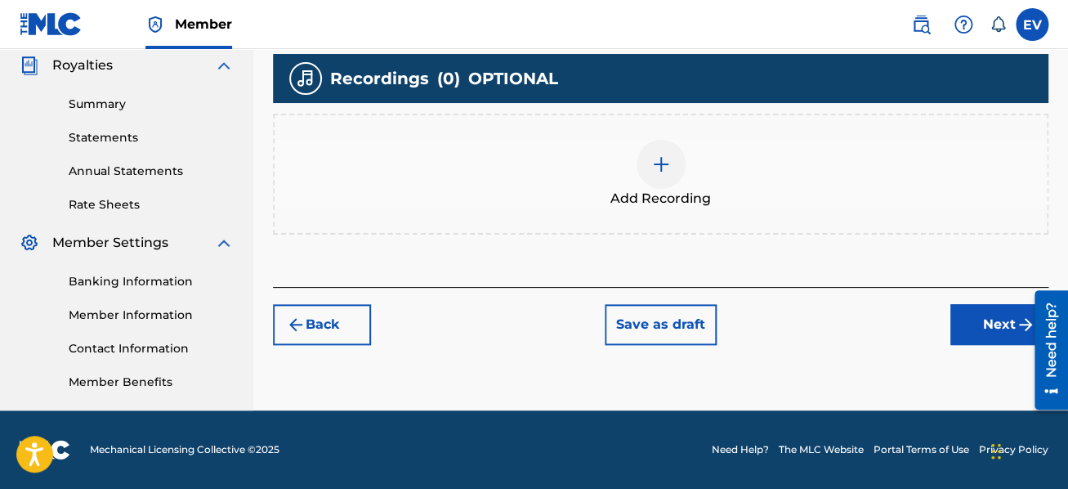
click at [660, 159] on img at bounding box center [661, 164] width 20 height 20
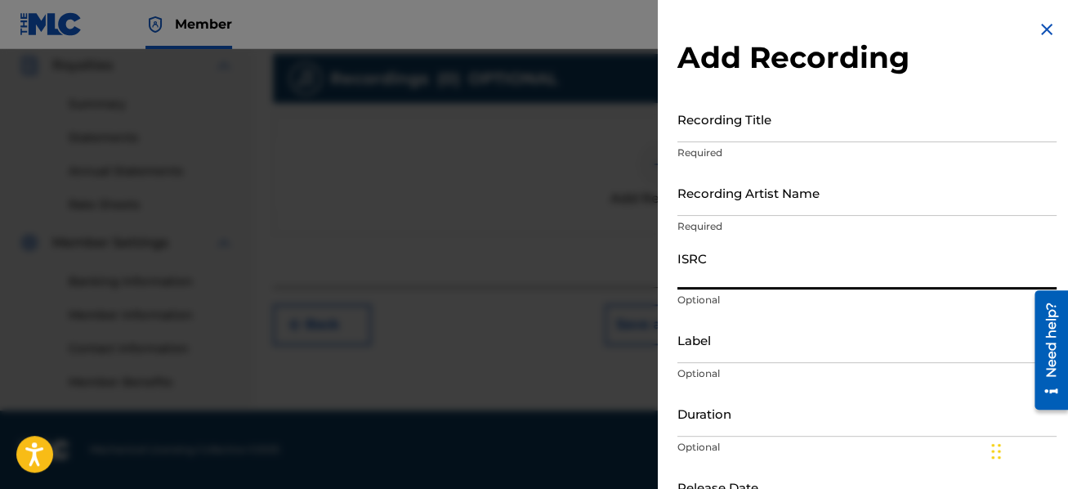
click at [741, 272] on input "ISRC" at bounding box center [867, 266] width 379 height 47
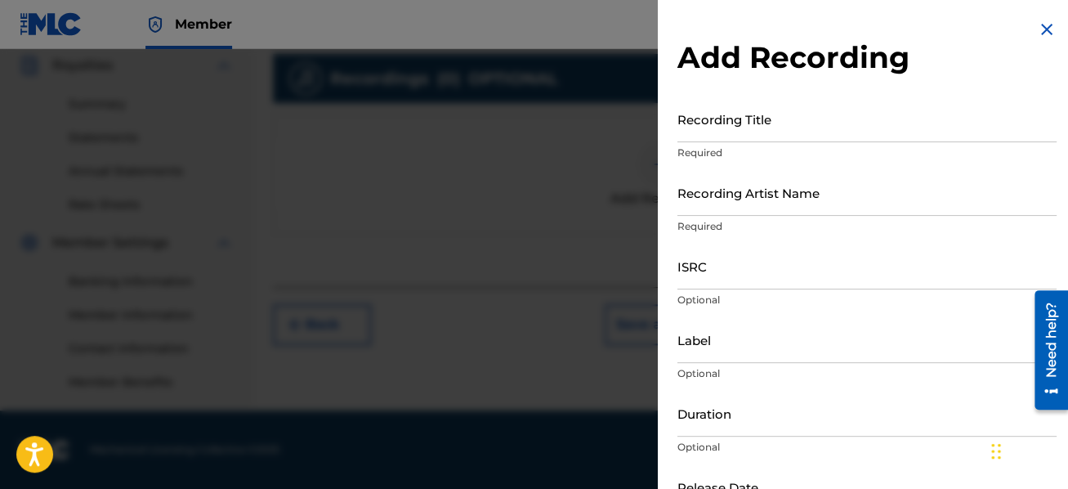
click at [692, 277] on input "ISRC" at bounding box center [867, 266] width 379 height 47
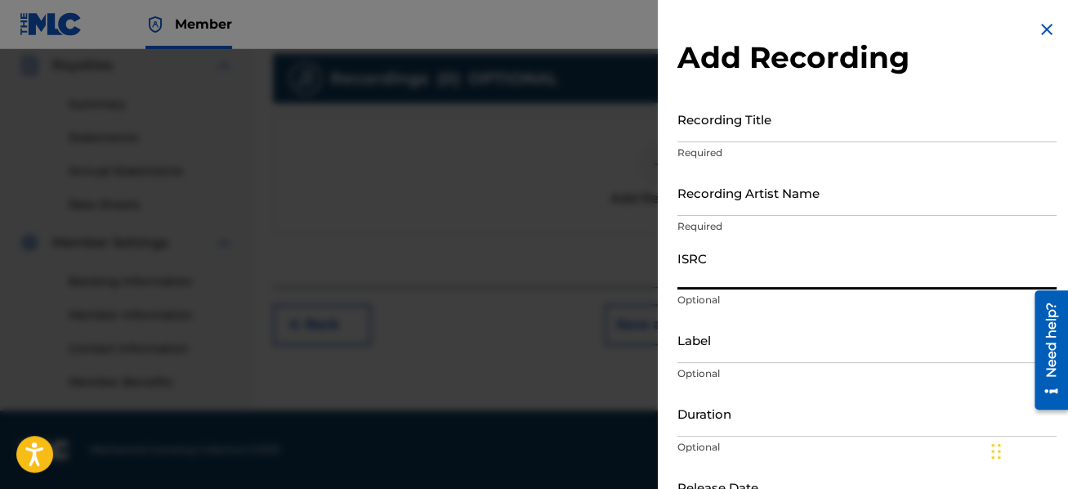
paste input "QM5CR2517808"
type input "QM5CR2517808"
click at [786, 354] on input "Label" at bounding box center [867, 339] width 379 height 47
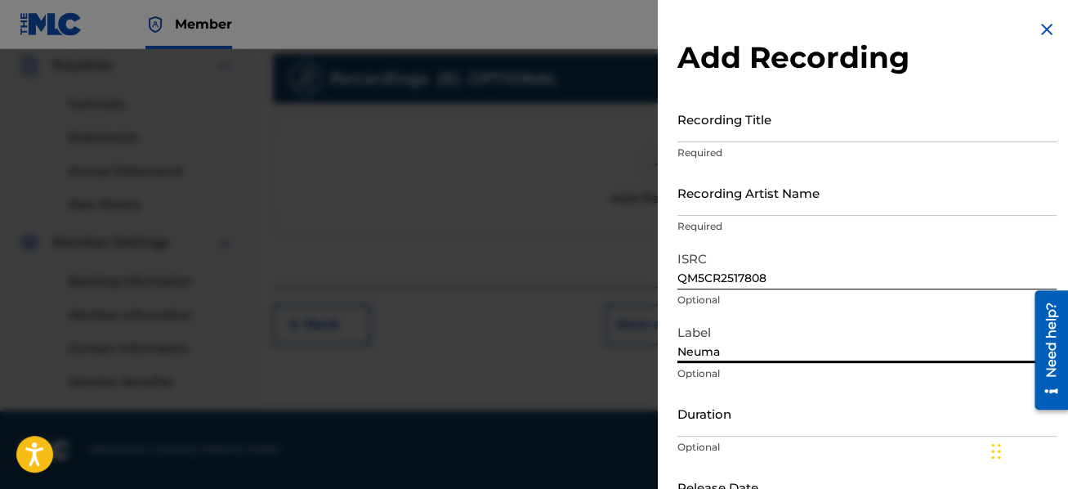
type input "Neuma"
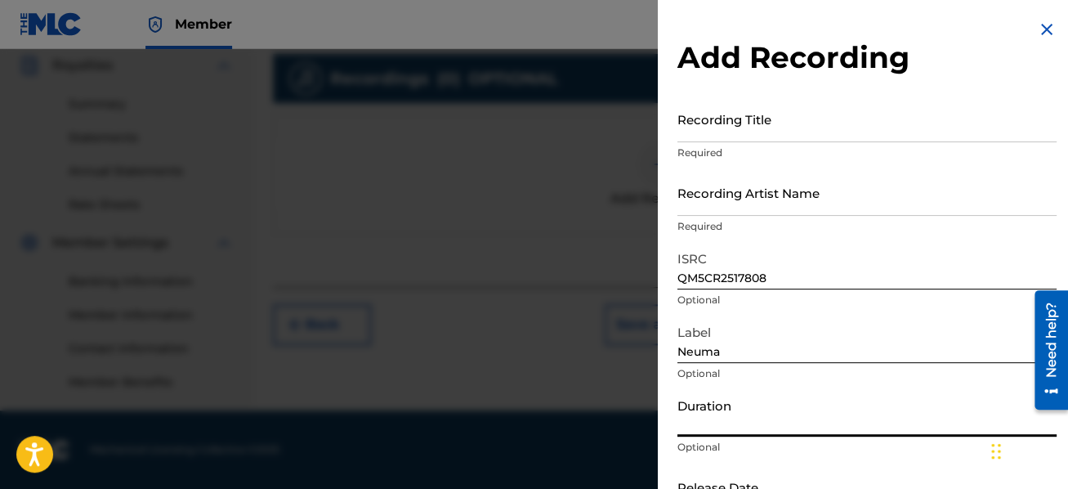
click at [763, 428] on input "Duration" at bounding box center [867, 413] width 379 height 47
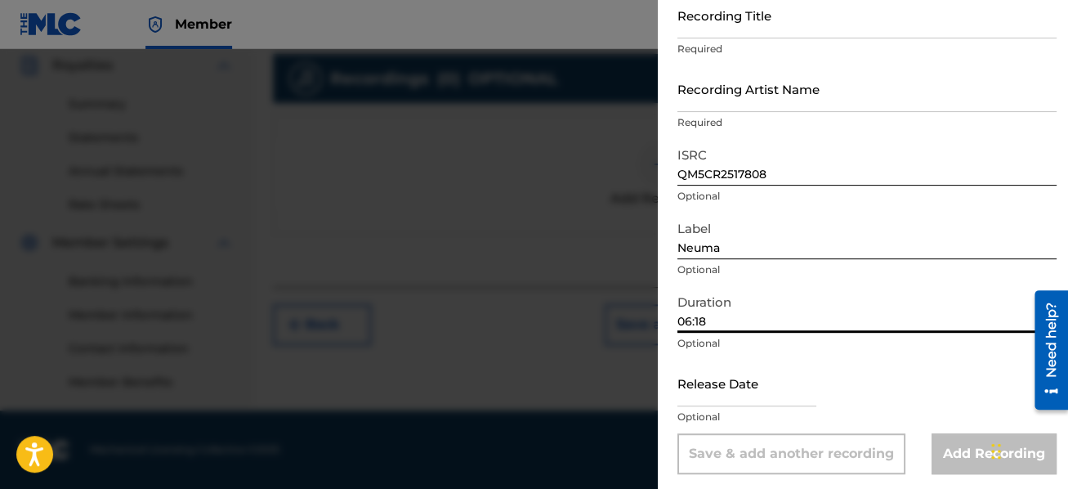
scroll to position [109, 0]
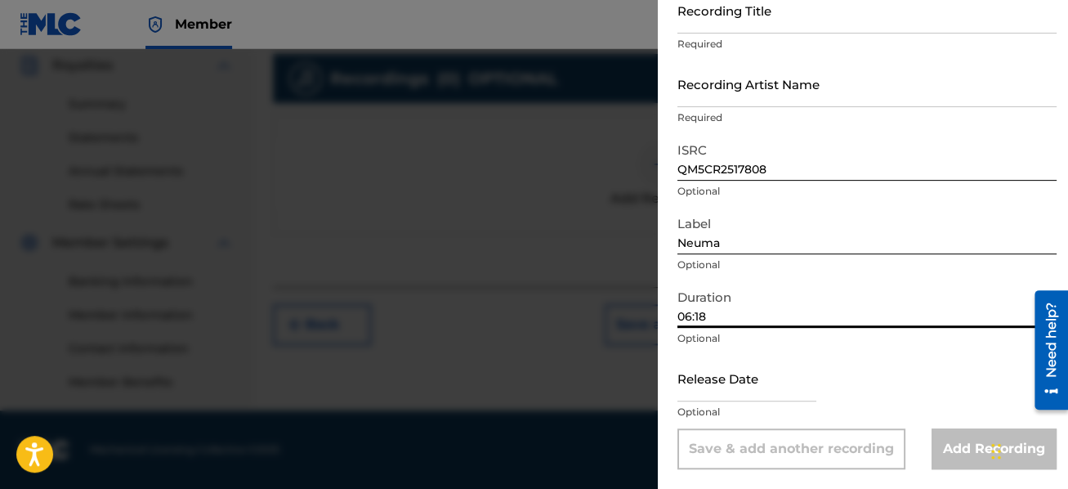
type input "06:18"
select select "7"
select select "2025"
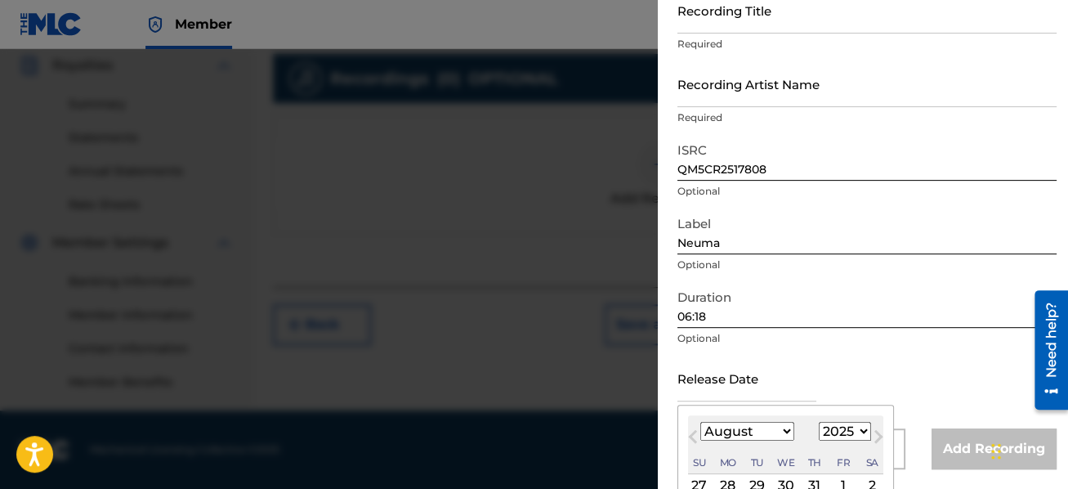
click at [731, 383] on input "text" at bounding box center [747, 378] width 139 height 47
click at [691, 433] on button "Previous Month" at bounding box center [693, 440] width 26 height 26
click at [691, 434] on button "Previous Month" at bounding box center [693, 440] width 26 height 26
click at [695, 434] on span "Previous Month" at bounding box center [695, 439] width 0 height 25
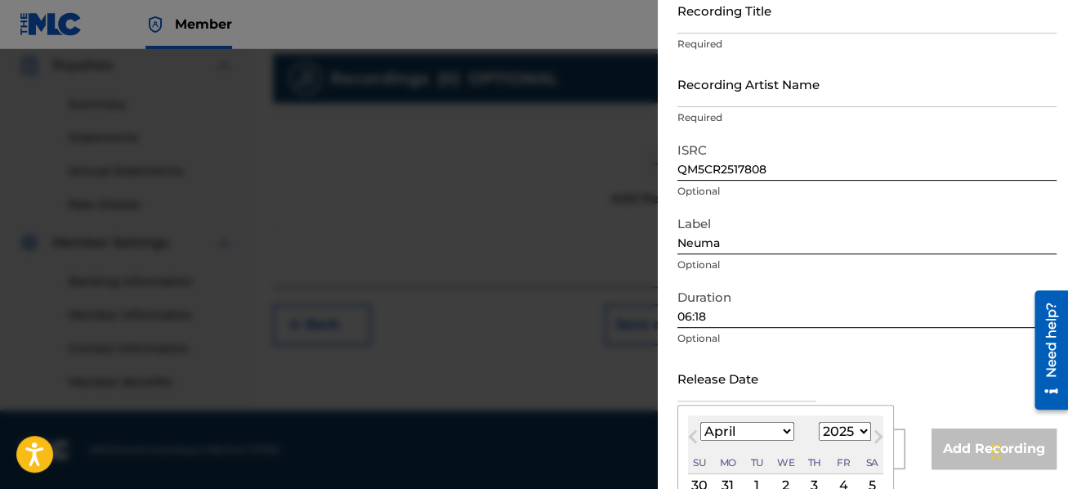
click at [695, 434] on span "Previous Month" at bounding box center [695, 439] width 0 height 25
select select "2"
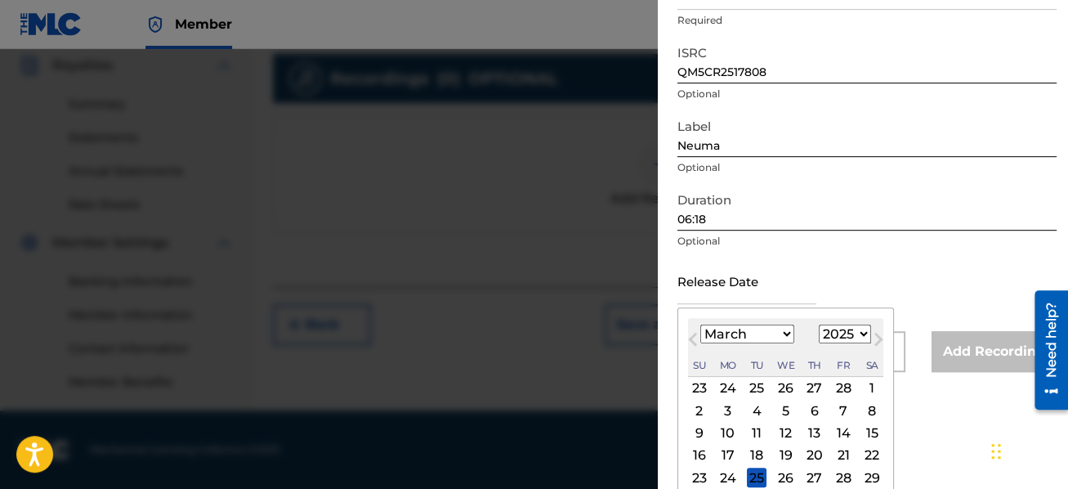
click at [840, 453] on div "21" at bounding box center [844, 455] width 20 height 20
type input "[DATE]"
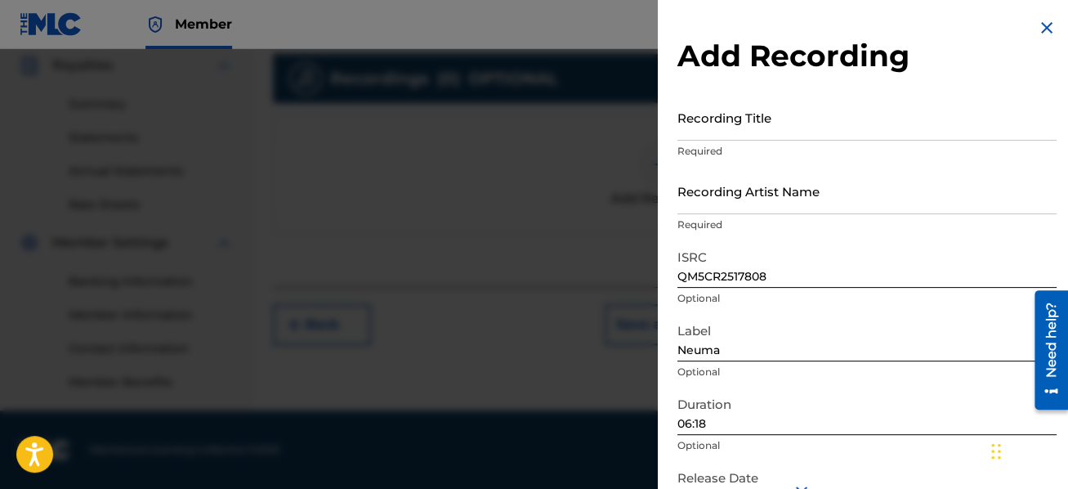
scroll to position [0, 0]
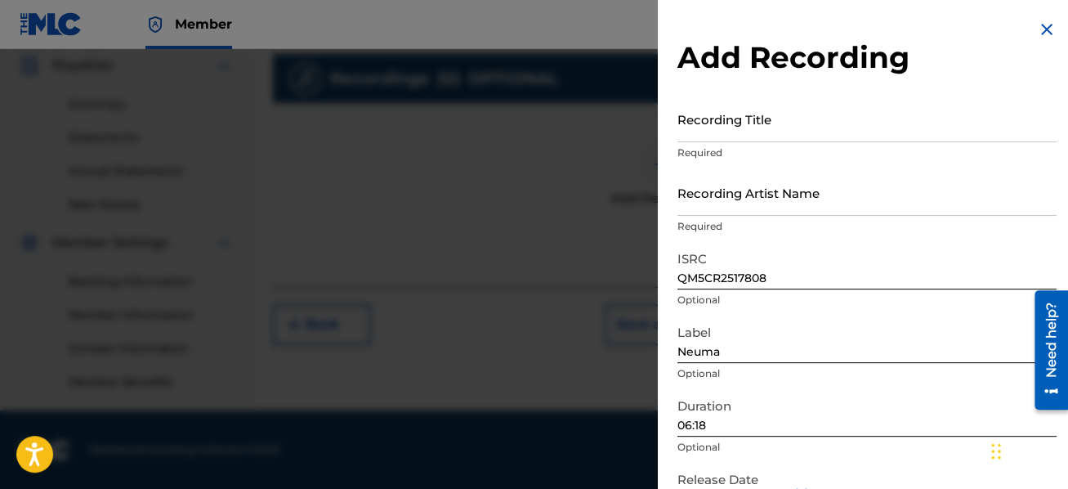
click at [718, 132] on input "Recording Title" at bounding box center [867, 119] width 379 height 47
type input "A Chaos of Light and Motion"
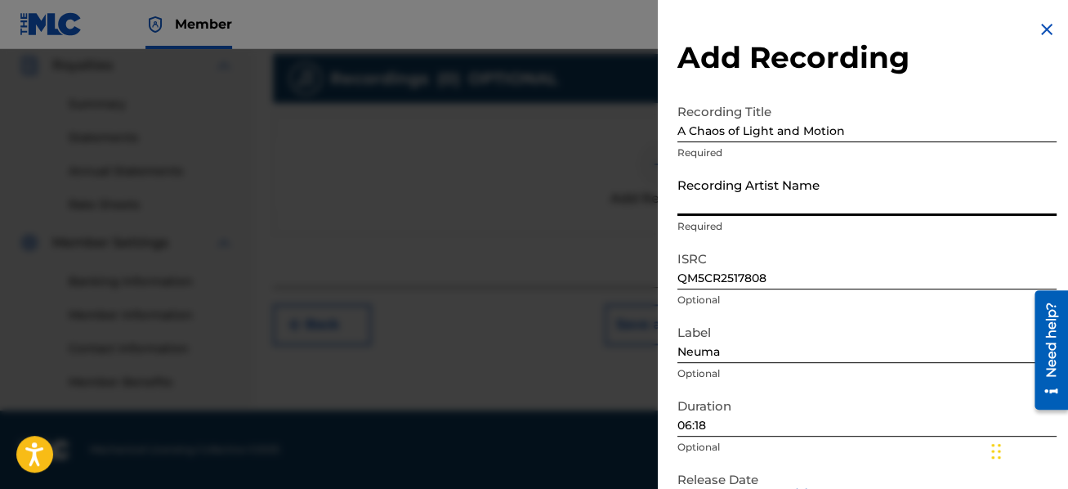
click at [744, 197] on input "Recording Artist Name" at bounding box center [867, 192] width 379 height 47
type input "j"
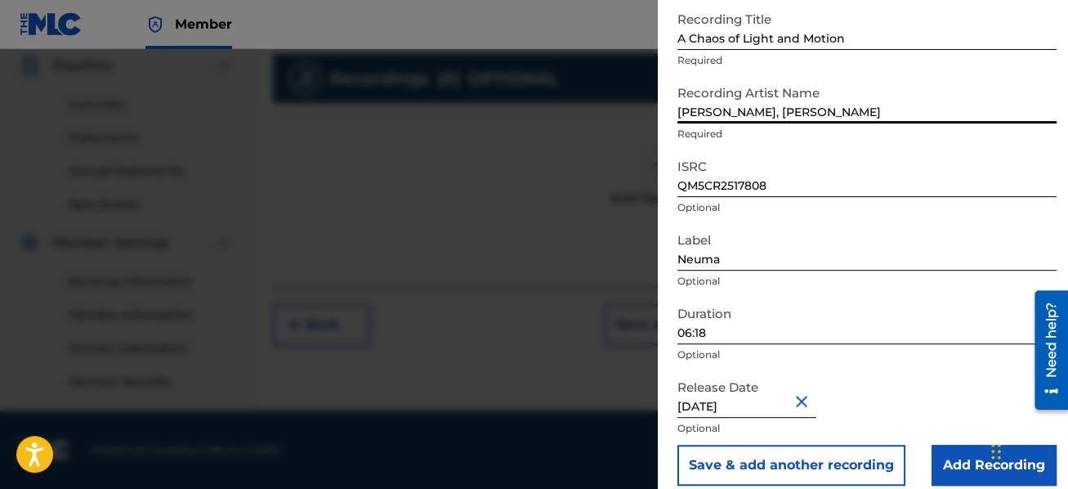
scroll to position [109, 0]
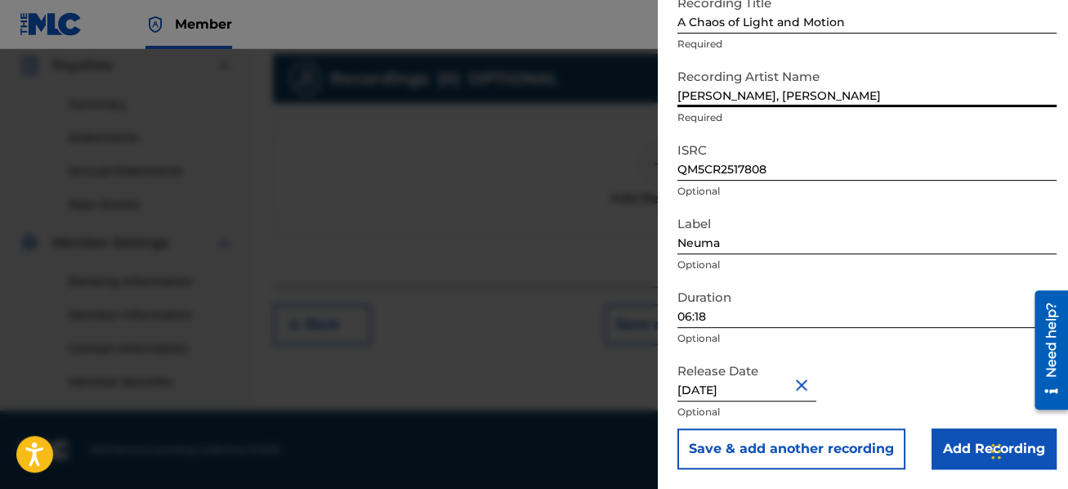
type input "[PERSON_NAME], [PERSON_NAME]"
click at [956, 444] on input "Add Recording" at bounding box center [994, 448] width 125 height 41
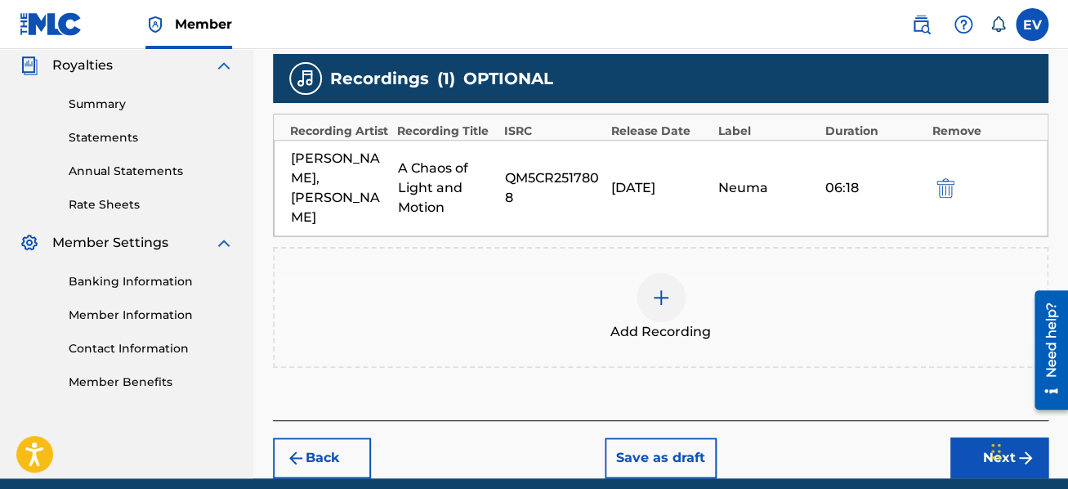
click at [964, 437] on button "Next" at bounding box center [1000, 457] width 98 height 41
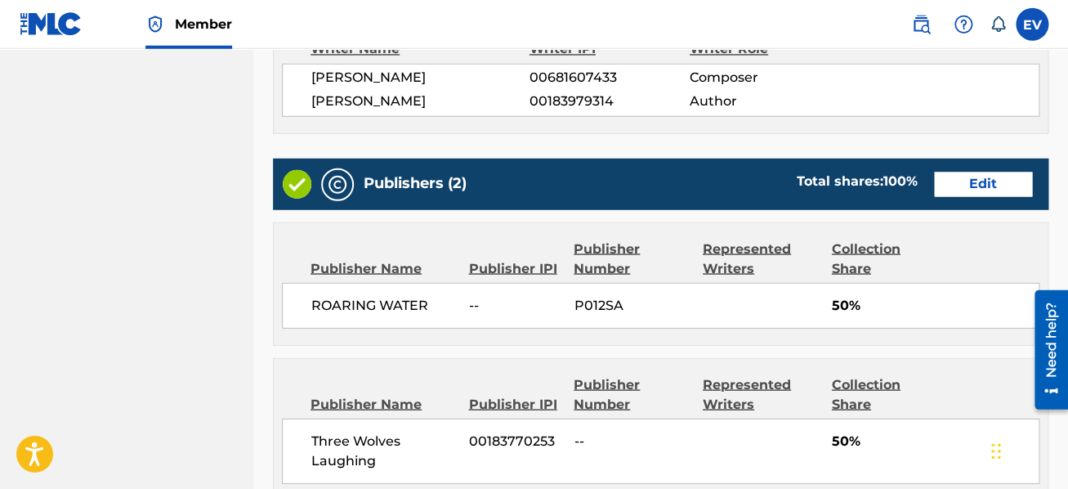
scroll to position [945, 0]
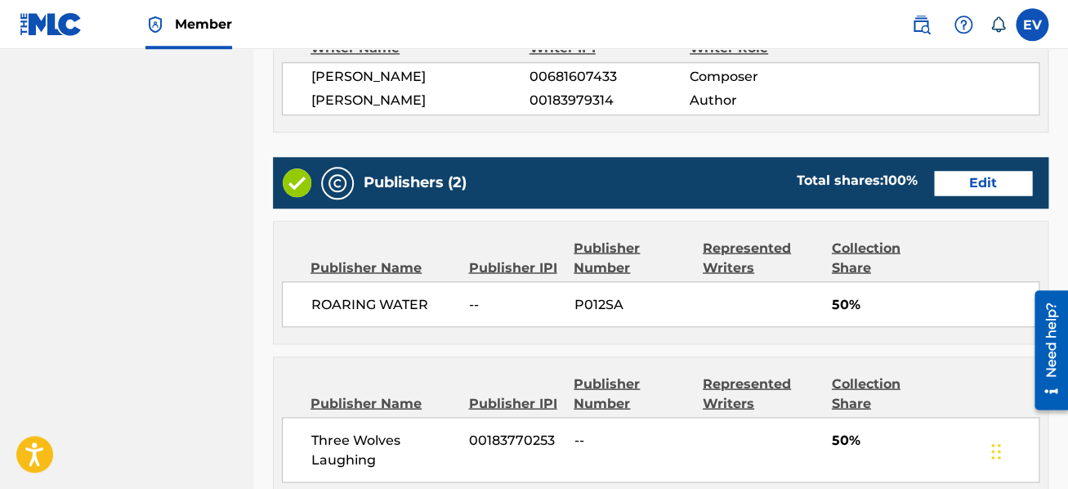
click at [992, 180] on button "Edit" at bounding box center [983, 183] width 98 height 25
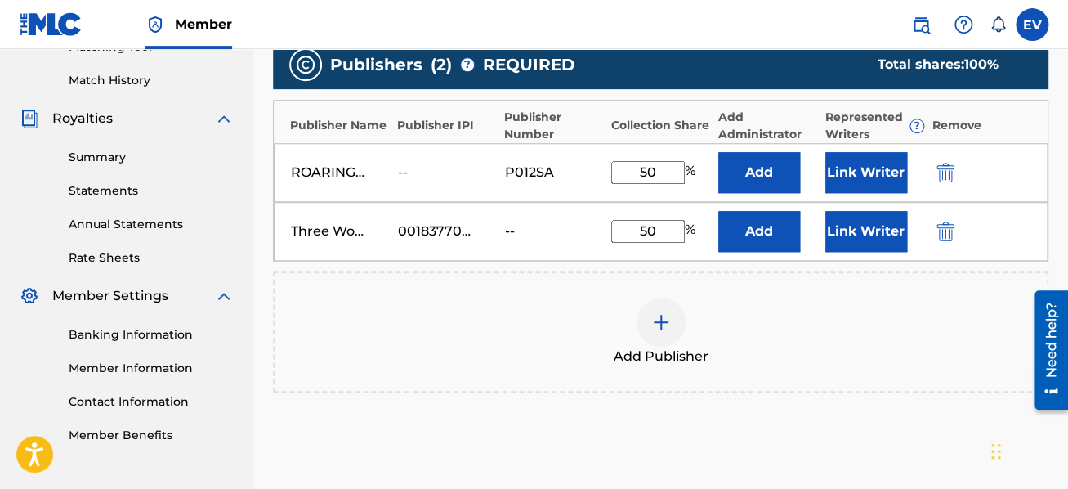
scroll to position [428, 0]
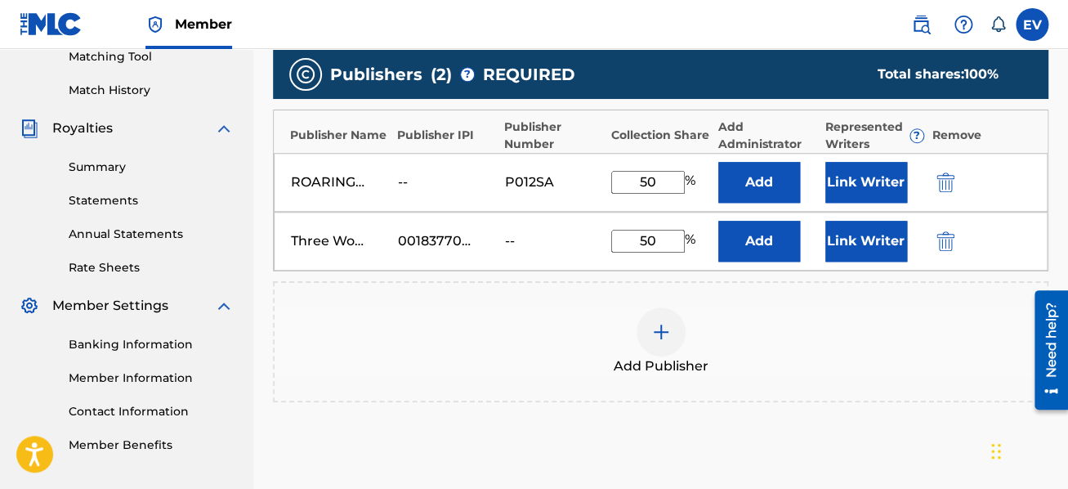
click at [371, 141] on div "Publisher Name" at bounding box center [339, 135] width 99 height 17
click at [391, 191] on div "ROARING WATER -- P012SA 50 % Add Link Writer" at bounding box center [661, 182] width 774 height 59
click at [947, 180] on img "submit" at bounding box center [946, 182] width 18 height 20
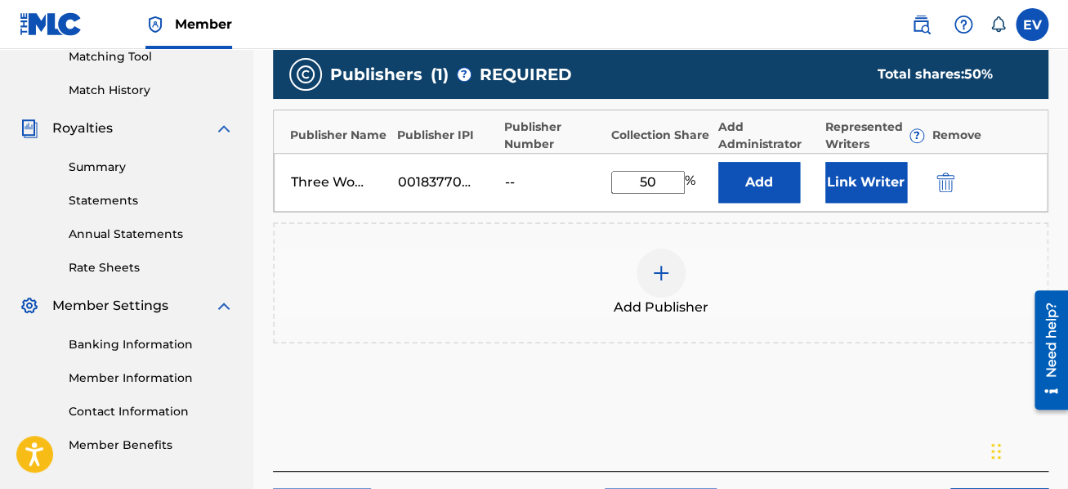
click at [661, 270] on img at bounding box center [661, 273] width 20 height 20
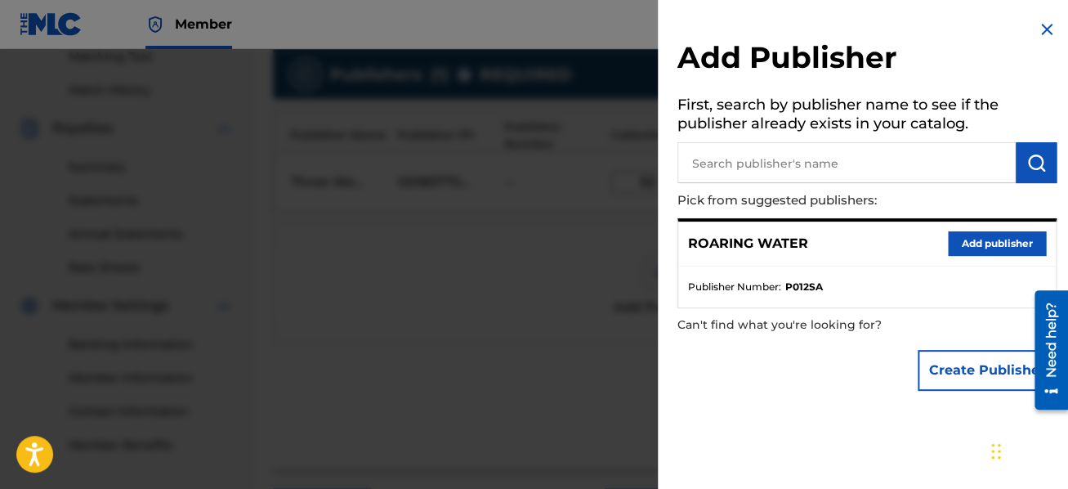
click at [1002, 244] on button "Add publisher" at bounding box center [997, 243] width 98 height 25
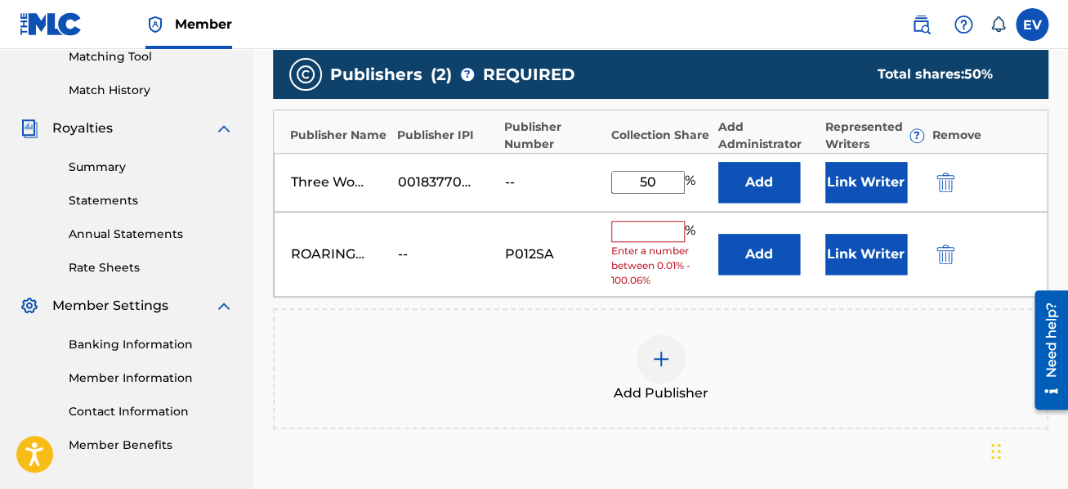
click at [642, 226] on input "text" at bounding box center [648, 231] width 74 height 21
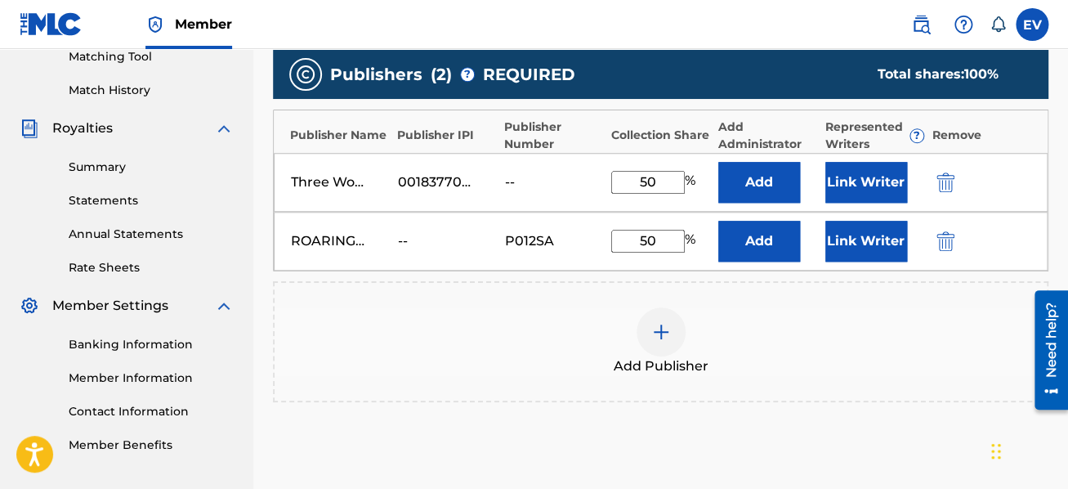
type input "50"
click at [571, 324] on div "Add Publisher" at bounding box center [661, 341] width 772 height 69
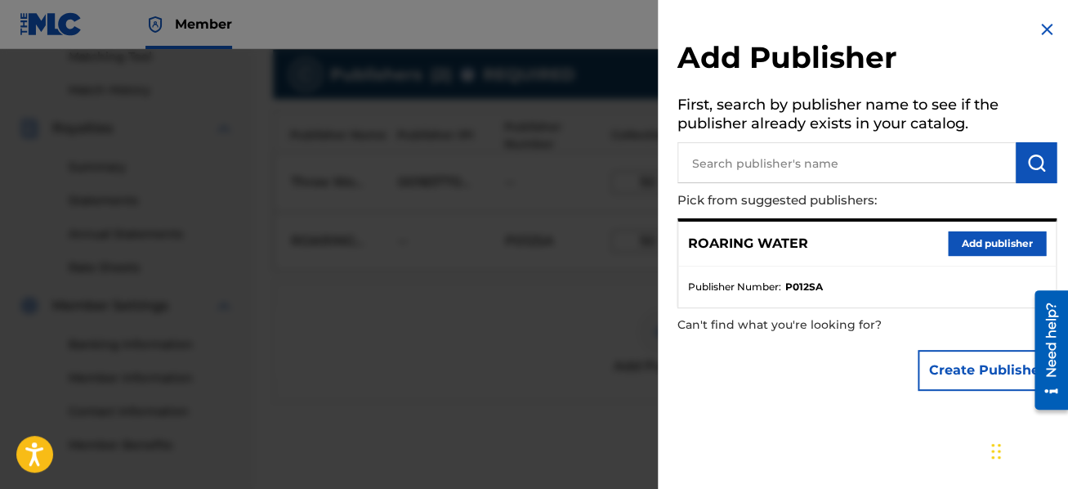
click at [1043, 33] on img at bounding box center [1047, 30] width 20 height 20
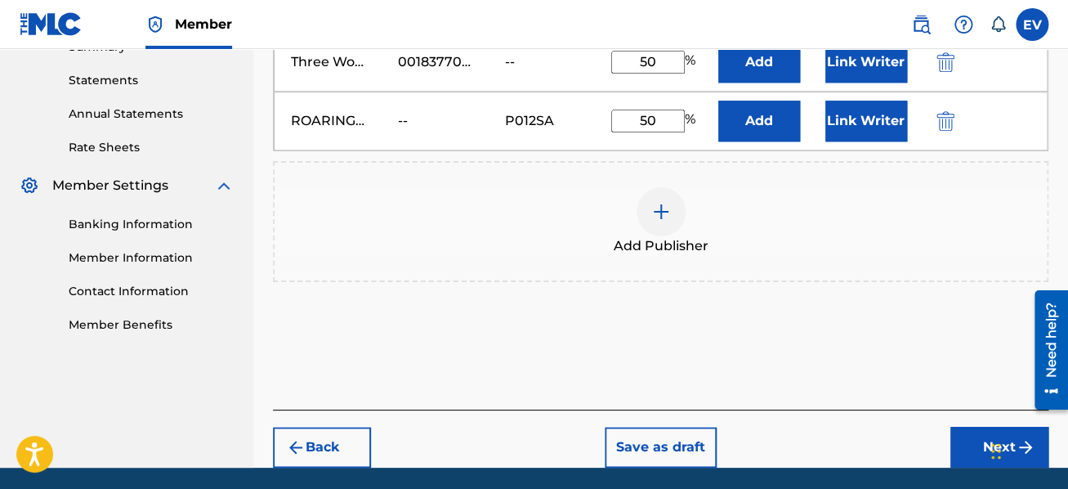
scroll to position [602, 0]
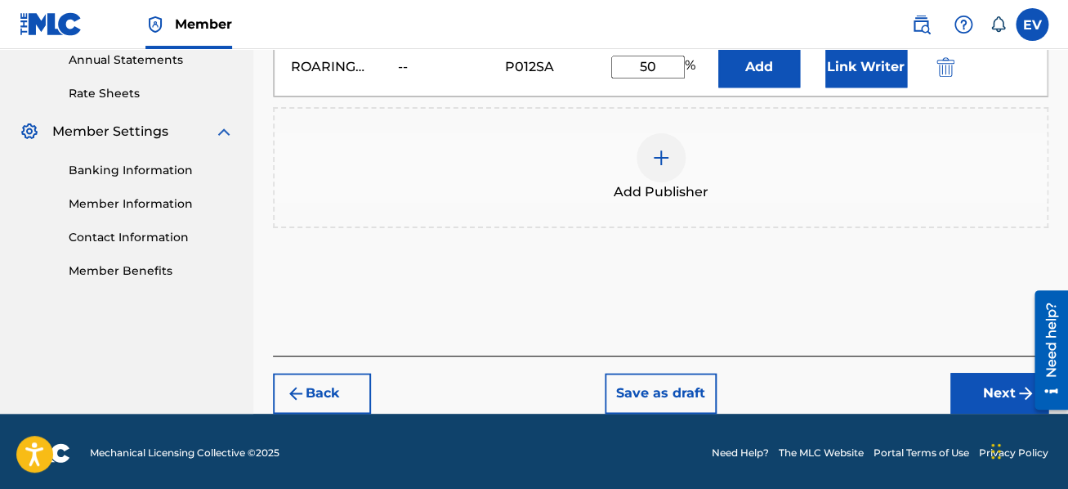
click at [331, 388] on button "Back" at bounding box center [322, 393] width 98 height 41
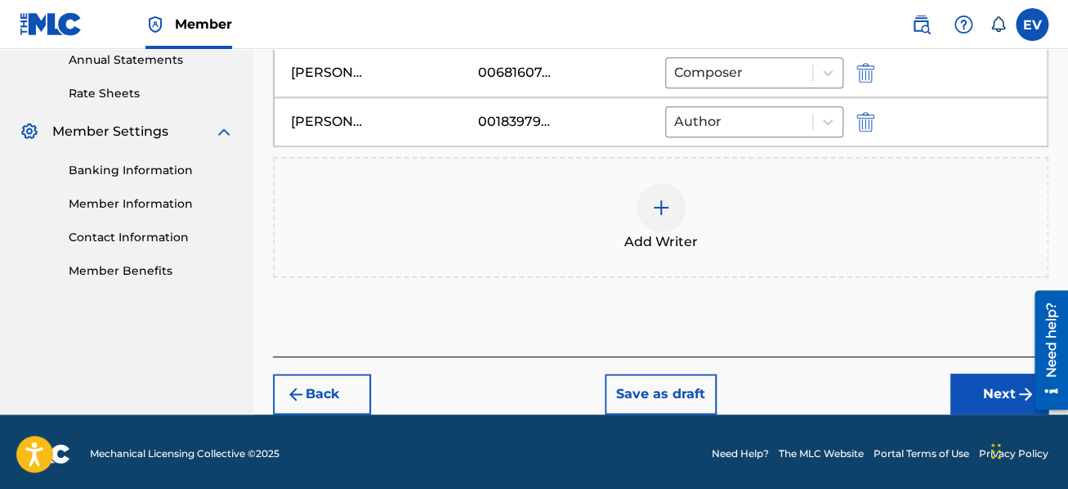
click at [975, 389] on button "Next" at bounding box center [1000, 394] width 98 height 41
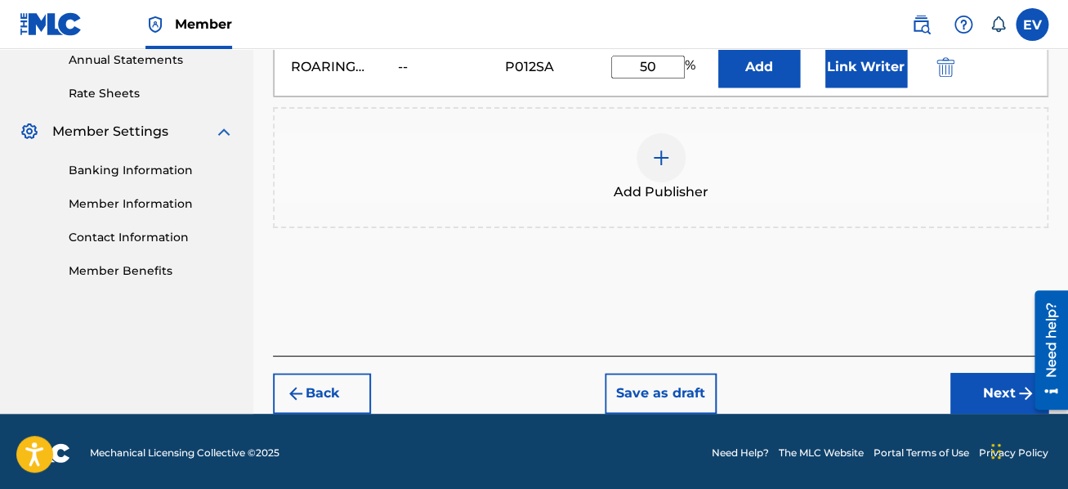
click at [992, 384] on button "Next" at bounding box center [1000, 393] width 98 height 41
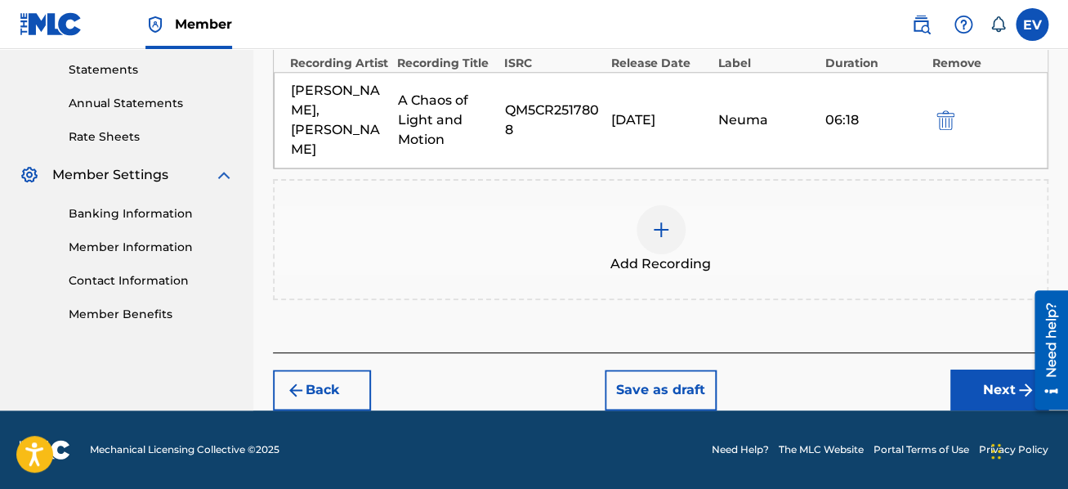
scroll to position [537, 0]
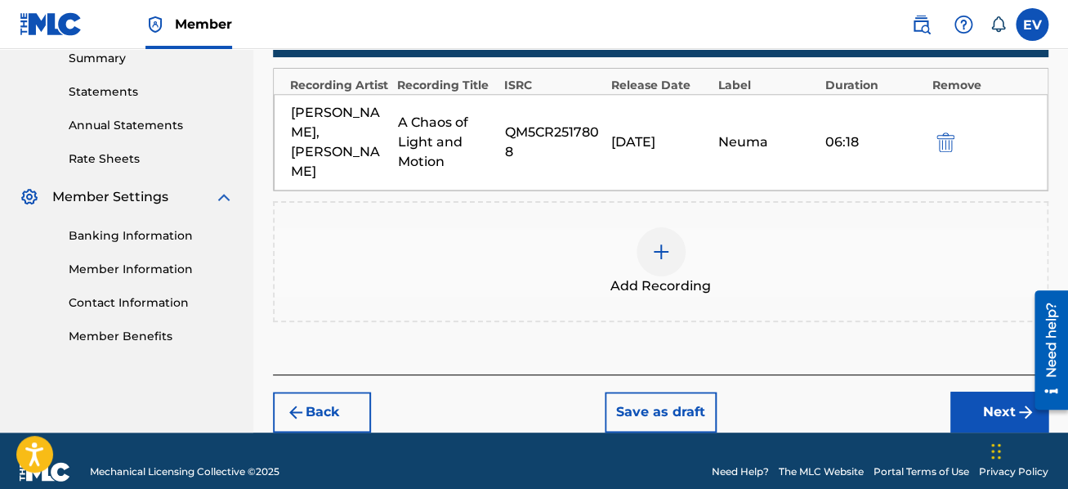
click at [996, 392] on button "Next" at bounding box center [1000, 412] width 98 height 41
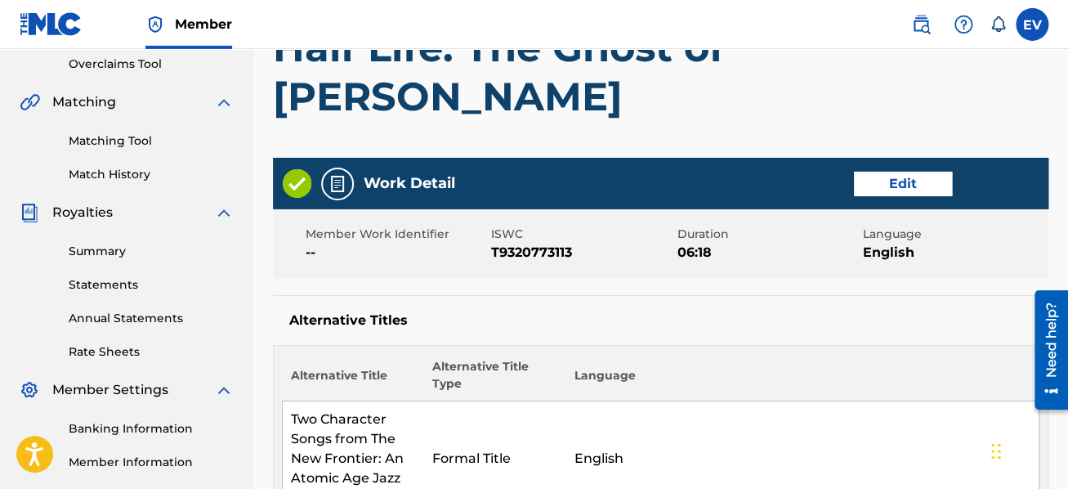
scroll to position [335, 0]
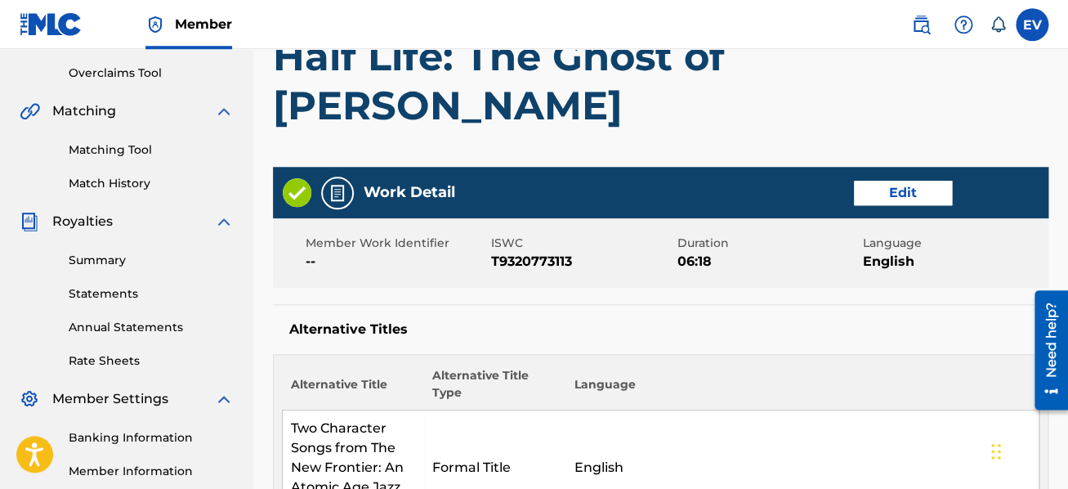
click at [898, 189] on button "Edit" at bounding box center [903, 193] width 98 height 25
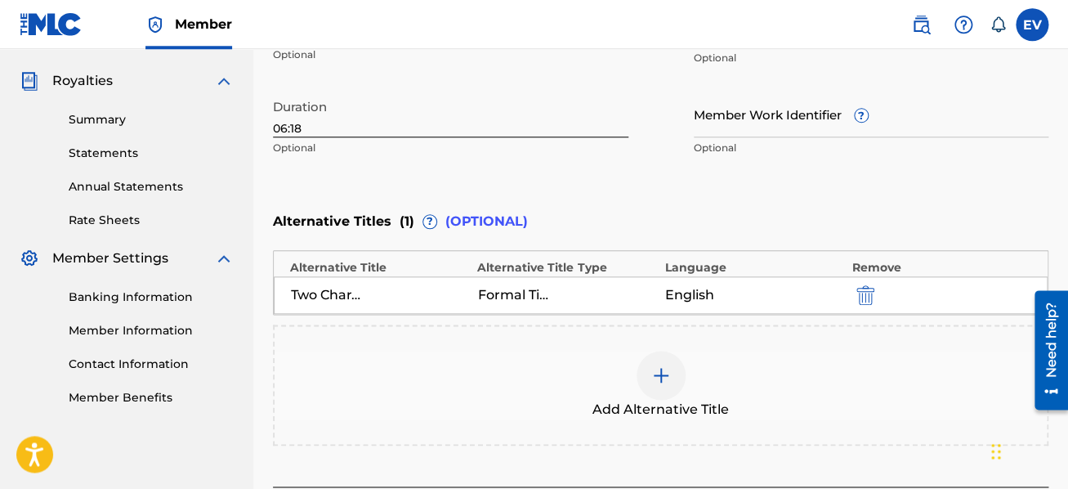
scroll to position [509, 0]
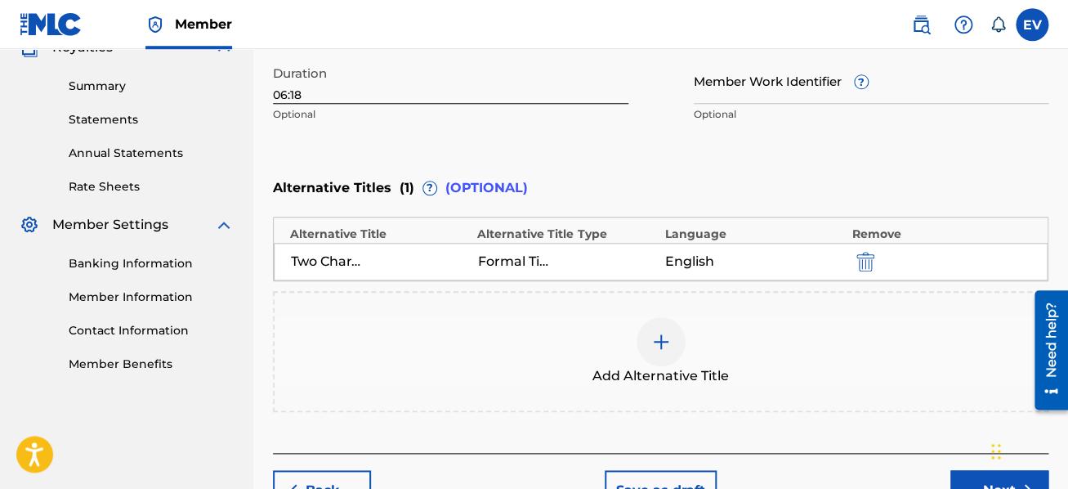
click at [662, 342] on img at bounding box center [661, 342] width 20 height 20
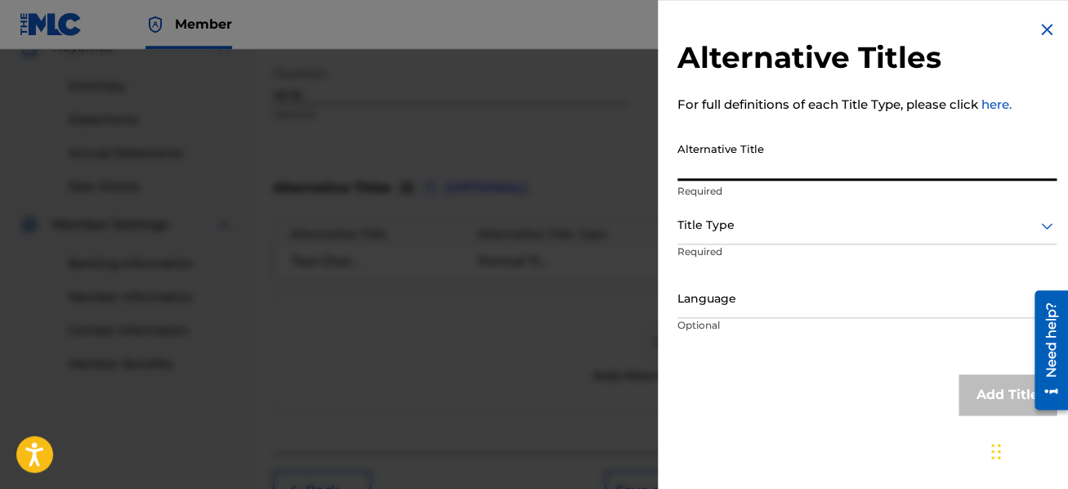
click at [726, 145] on input "Alternative Title" at bounding box center [867, 157] width 379 height 47
type input "The New Frontier"
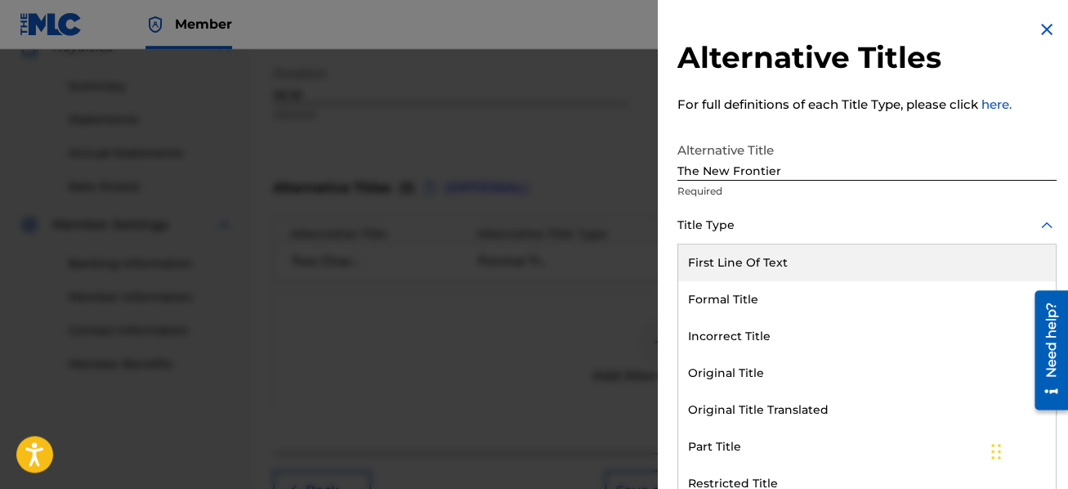
click at [760, 231] on div at bounding box center [867, 225] width 379 height 20
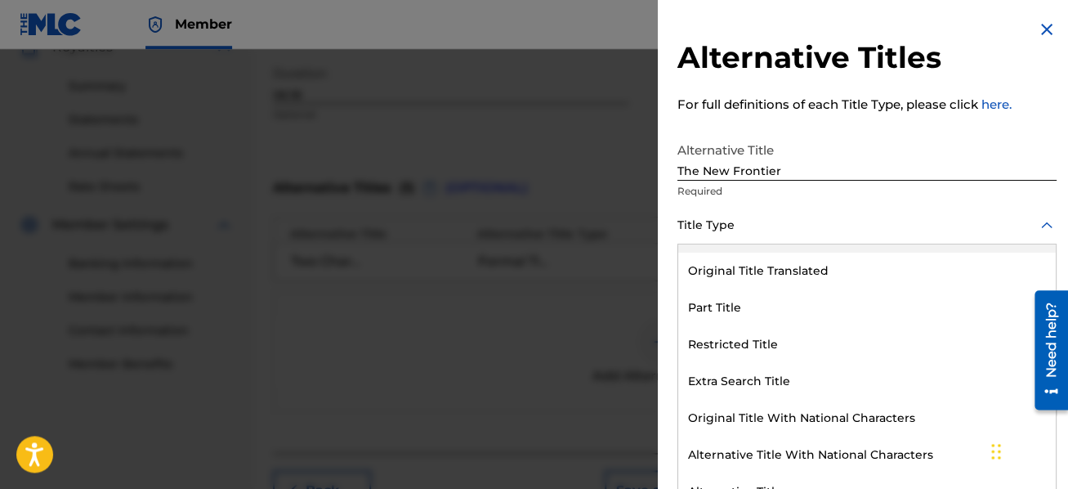
scroll to position [159, 0]
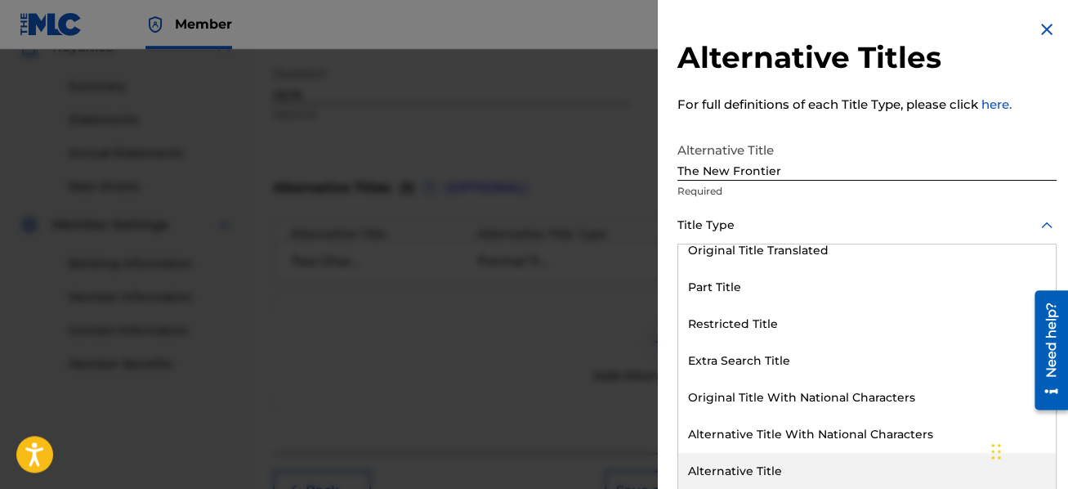
click at [770, 468] on div "Alternative Title" at bounding box center [867, 471] width 378 height 37
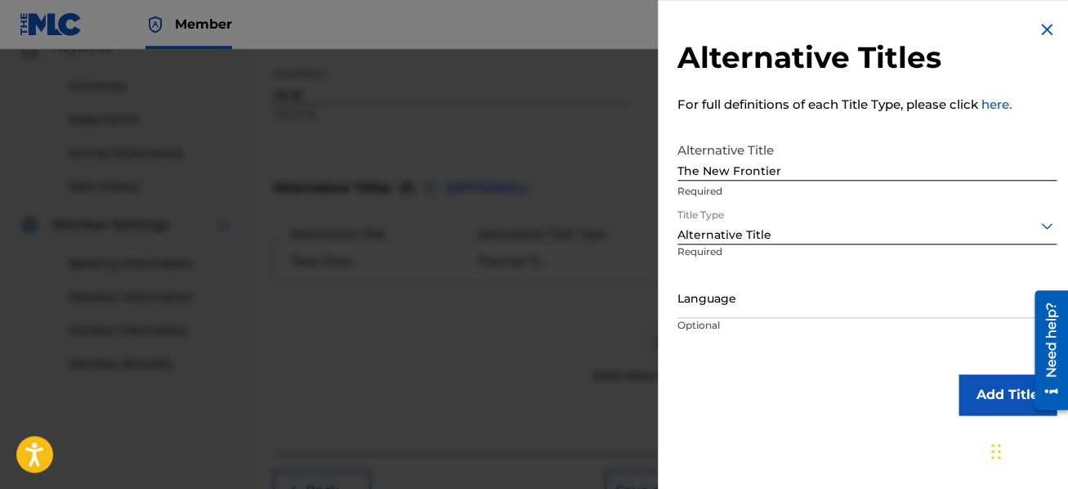
scroll to position [0, 0]
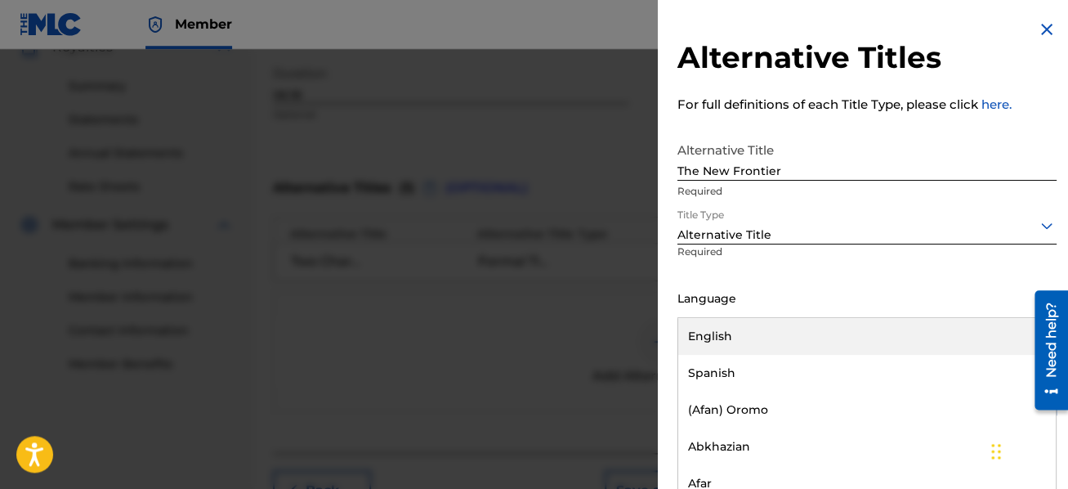
click at [719, 307] on div at bounding box center [867, 299] width 379 height 20
click at [715, 322] on div "English" at bounding box center [867, 336] width 378 height 37
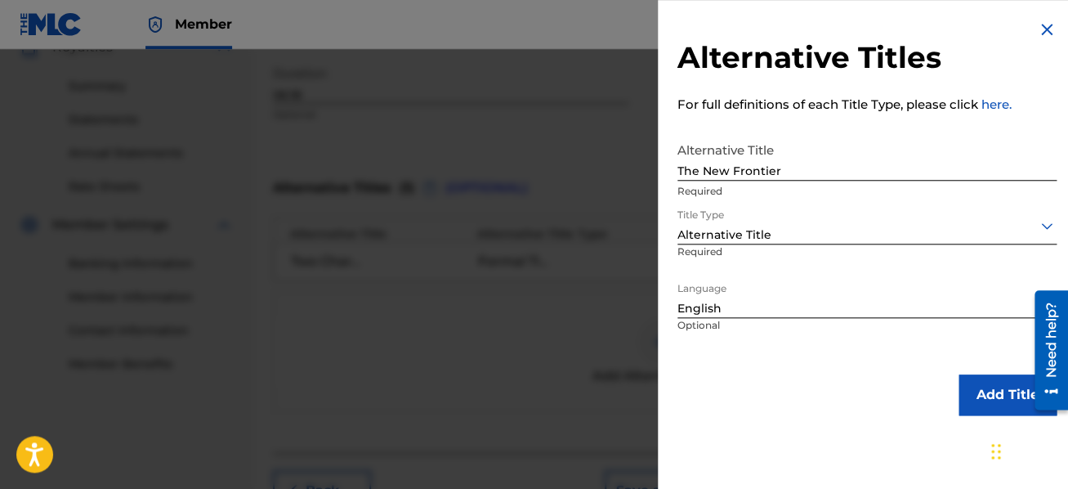
click at [969, 401] on button "Add Title" at bounding box center [1008, 394] width 98 height 41
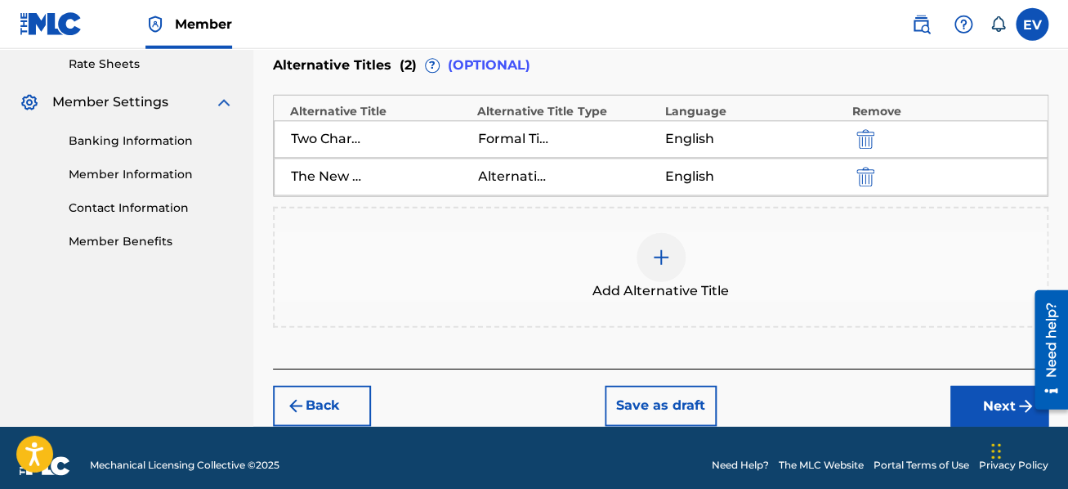
scroll to position [644, 0]
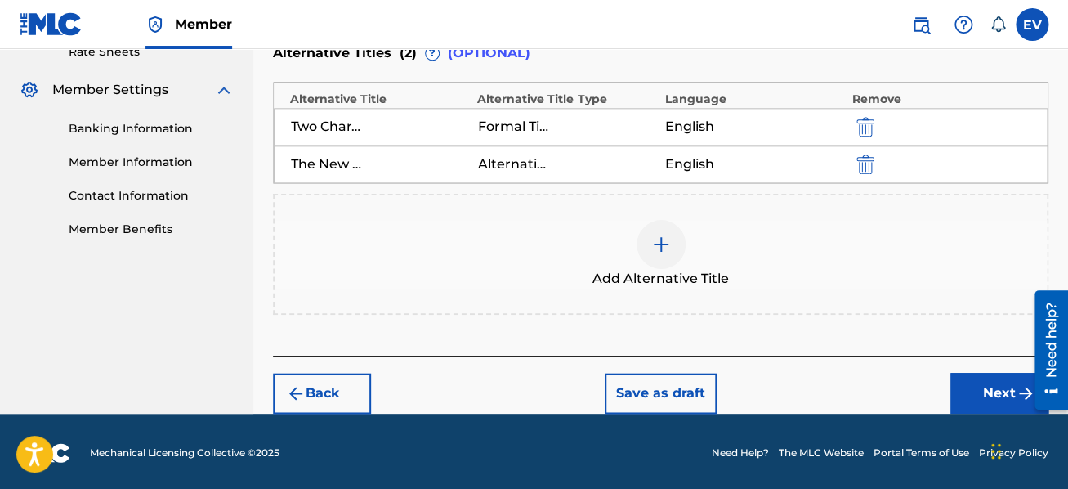
click at [971, 380] on button "Next" at bounding box center [1000, 393] width 98 height 41
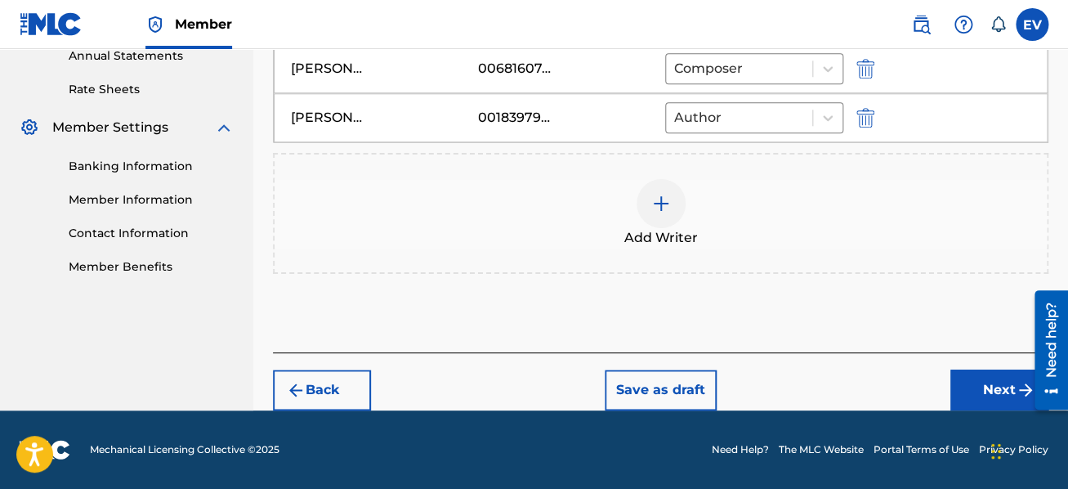
scroll to position [603, 0]
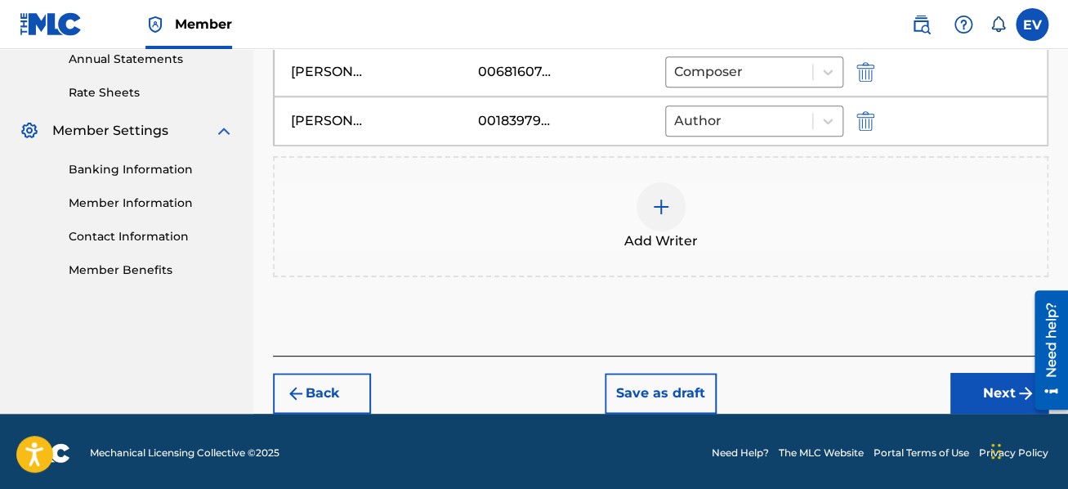
click at [980, 386] on button "Next" at bounding box center [1000, 393] width 98 height 41
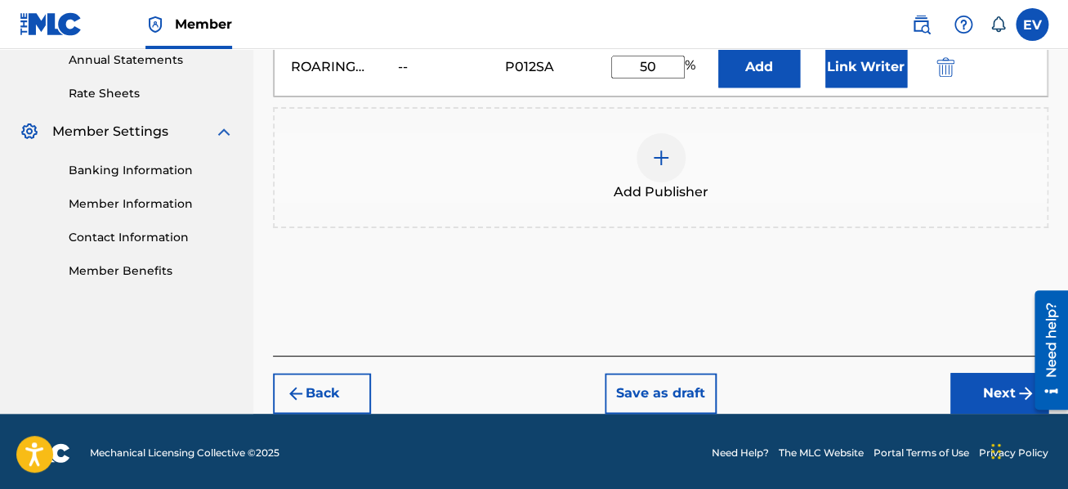
click at [980, 386] on button "Next" at bounding box center [1000, 393] width 98 height 41
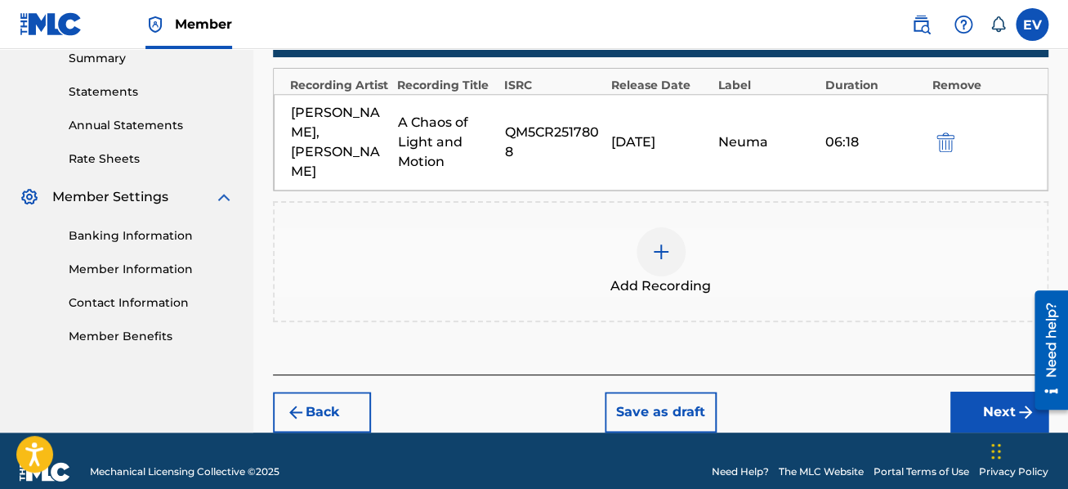
click at [980, 392] on button "Next" at bounding box center [1000, 412] width 98 height 41
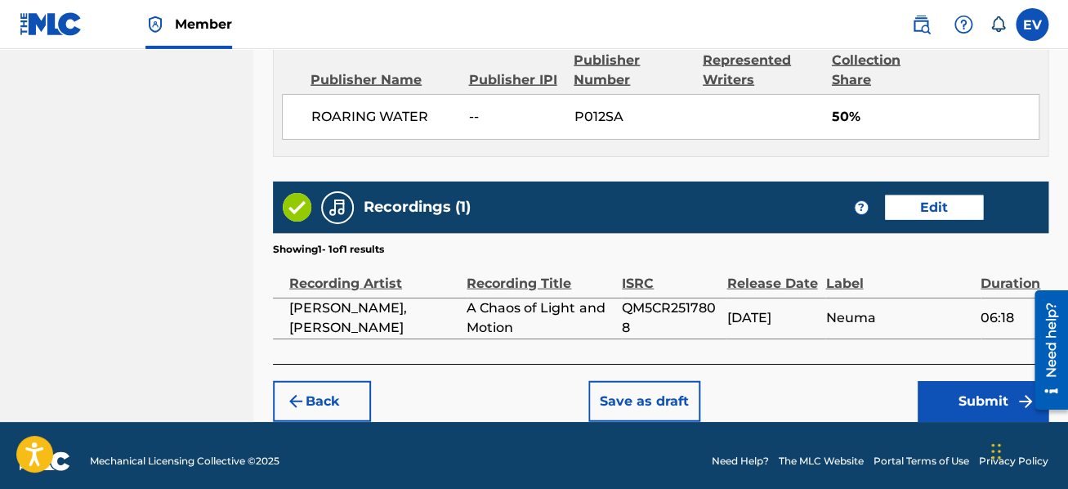
scroll to position [1330, 0]
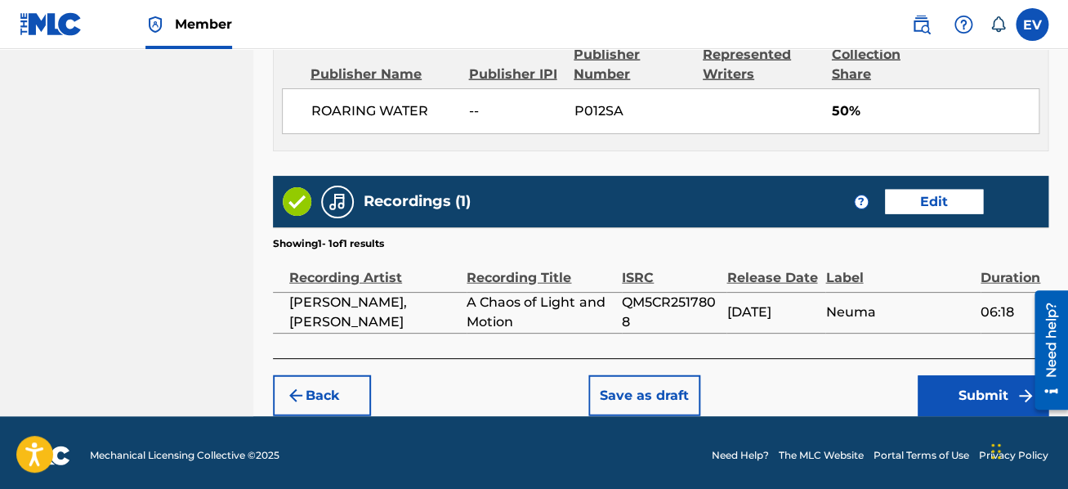
click at [962, 377] on button "Submit" at bounding box center [983, 395] width 131 height 41
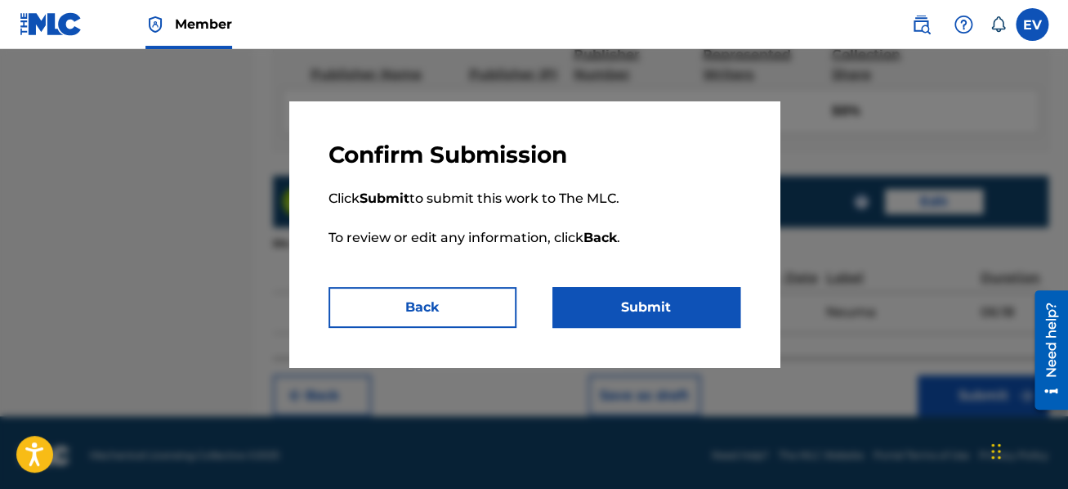
click at [645, 298] on button "Submit" at bounding box center [647, 307] width 188 height 41
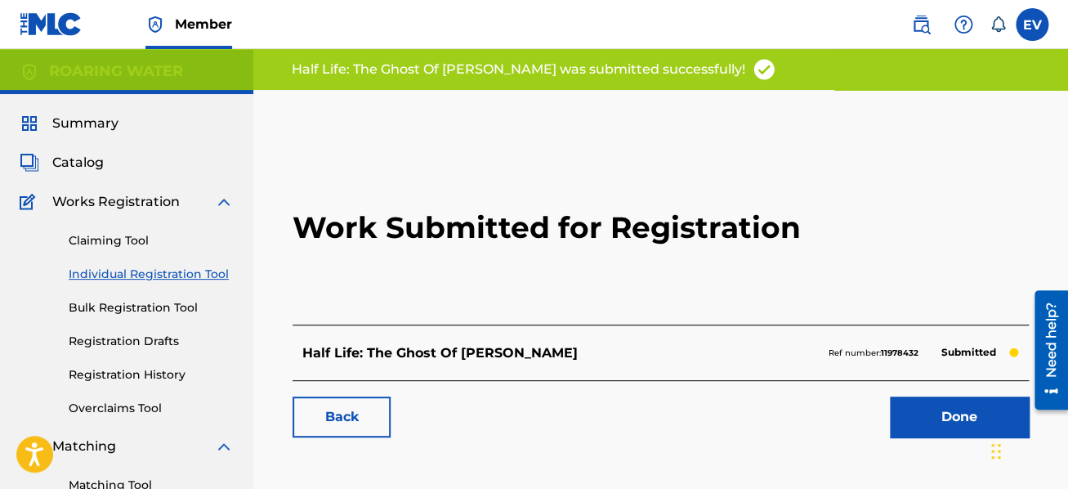
click at [925, 417] on link "Done" at bounding box center [959, 416] width 139 height 41
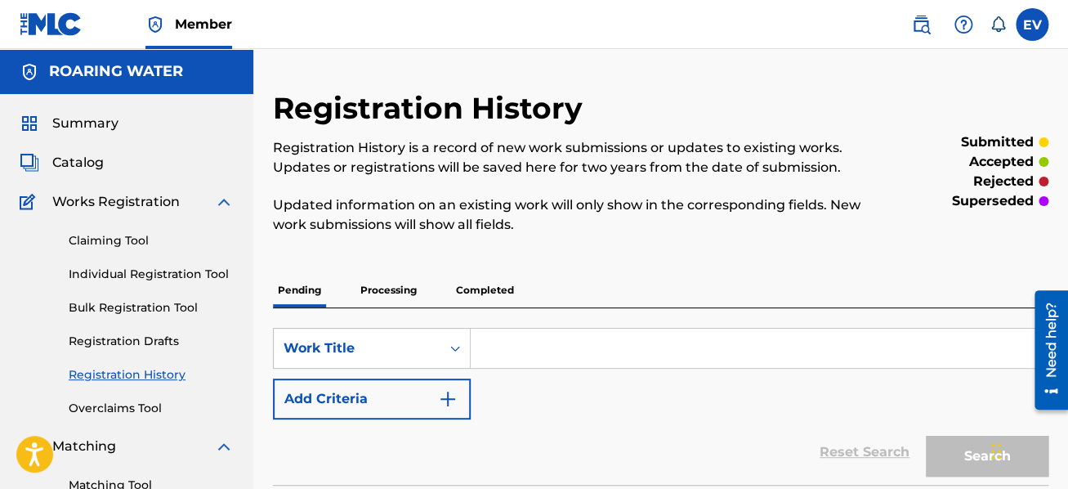
click at [167, 271] on link "Individual Registration Tool" at bounding box center [151, 274] width 165 height 17
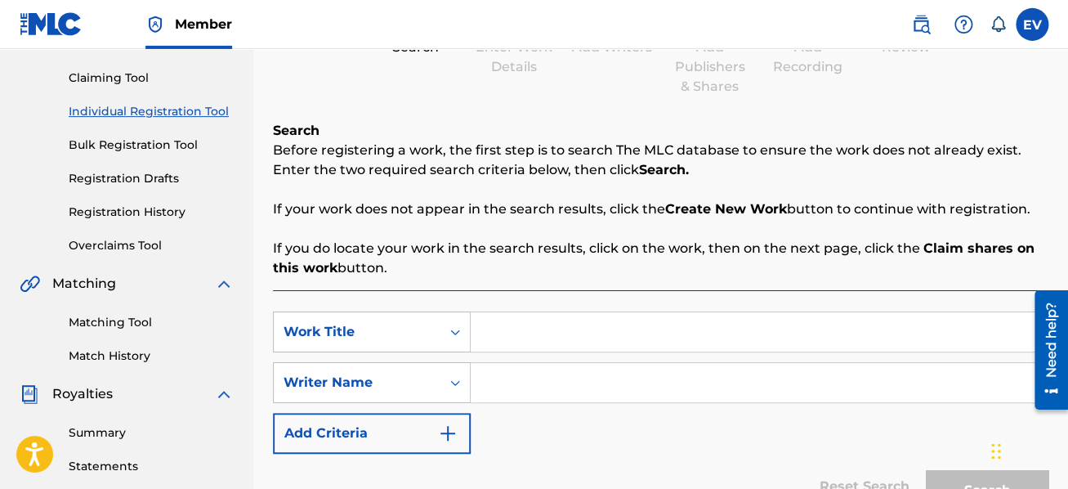
scroll to position [261, 0]
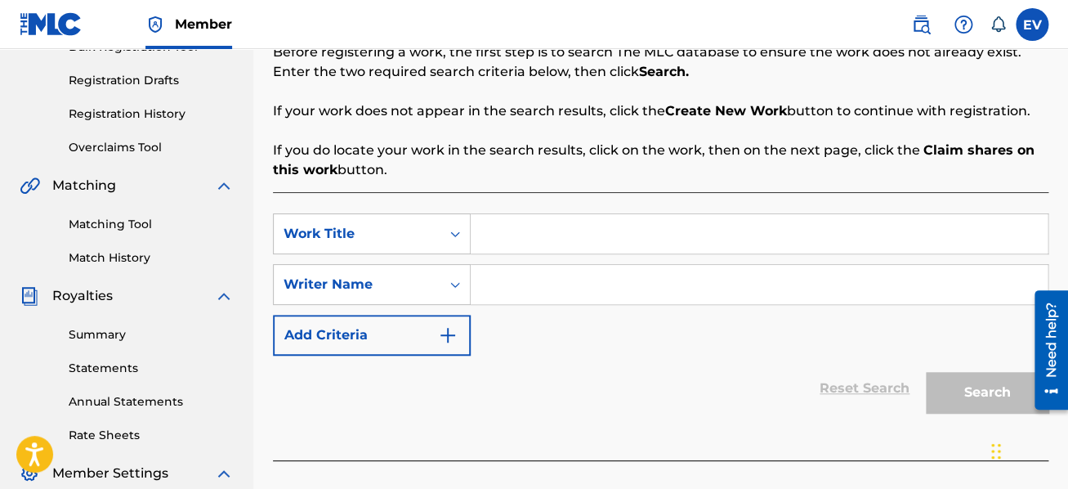
click at [490, 237] on input "Search Form" at bounding box center [759, 233] width 577 height 39
type input "The New Frontier"
click at [633, 280] on input "Search Form" at bounding box center [759, 284] width 577 height 39
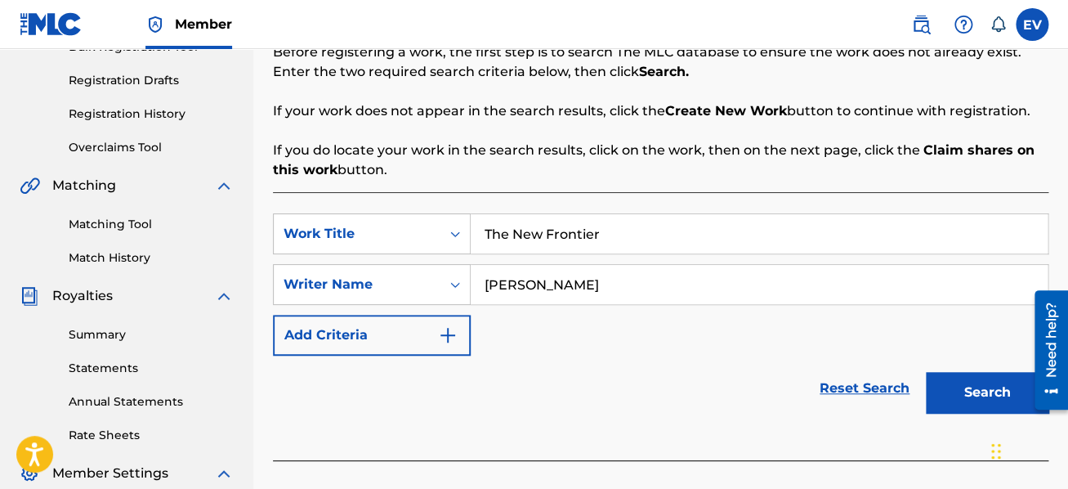
type input "[PERSON_NAME]"
click at [929, 387] on button "Search" at bounding box center [987, 392] width 123 height 41
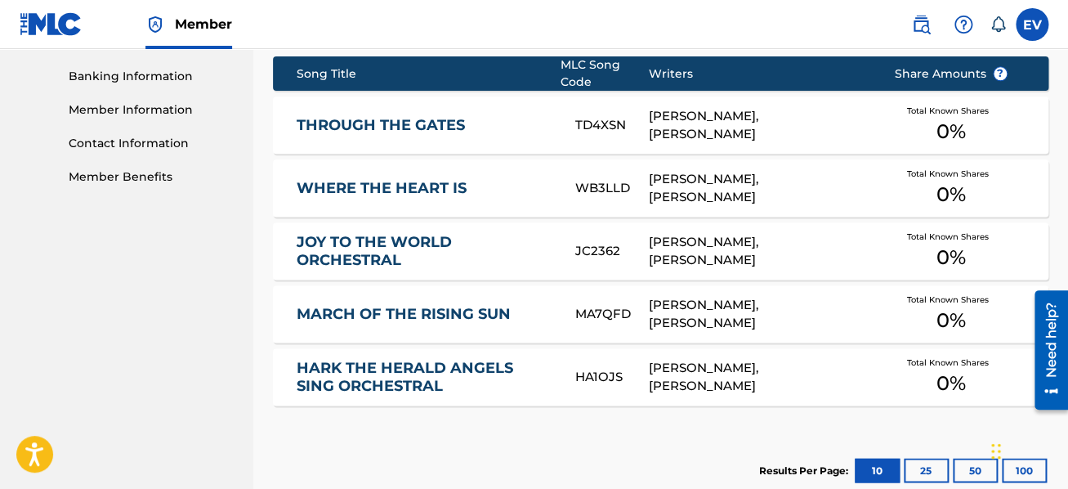
scroll to position [890, 0]
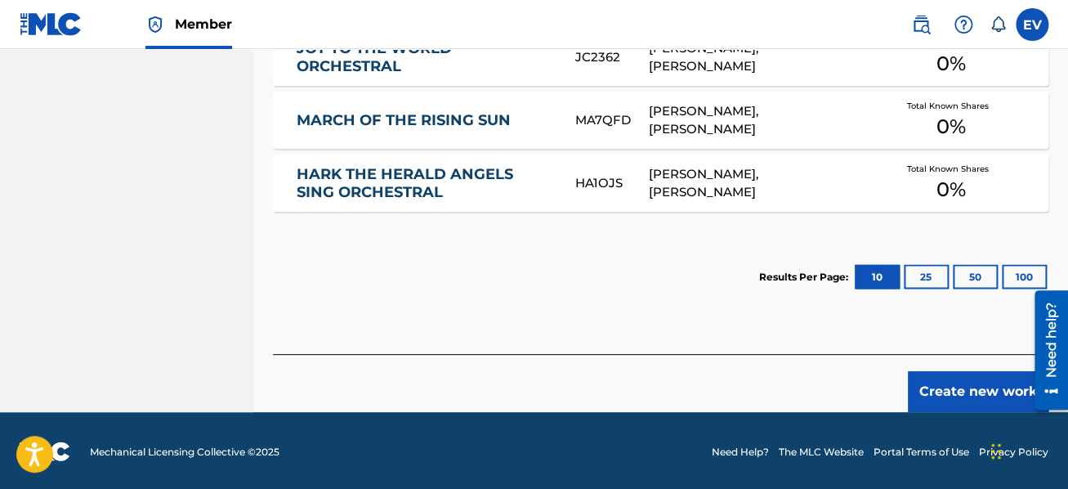
click at [953, 399] on button "Create new work" at bounding box center [978, 391] width 141 height 41
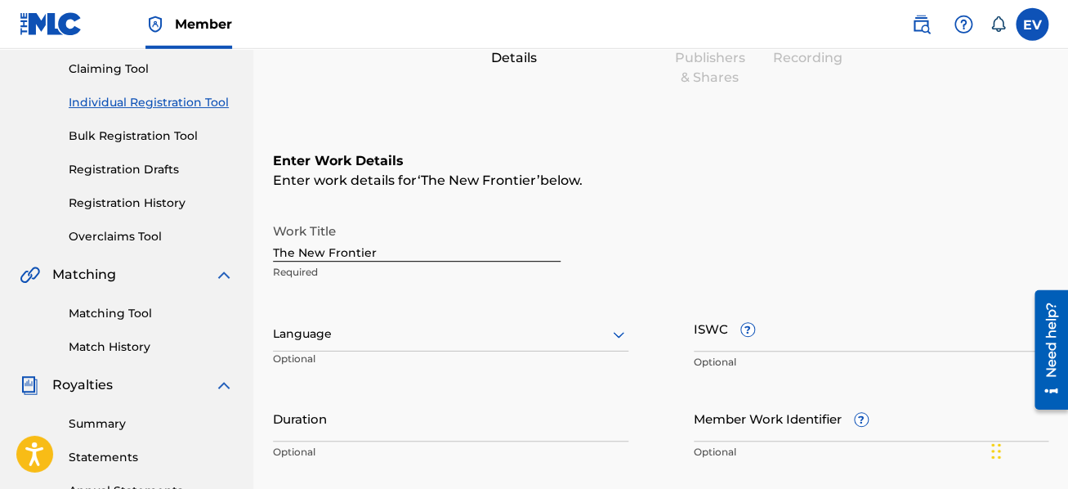
scroll to position [174, 0]
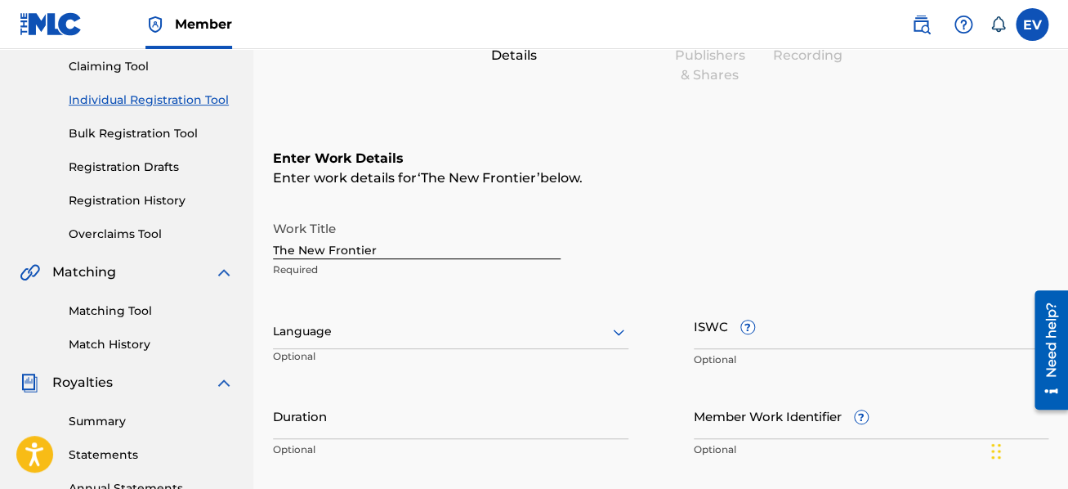
click at [400, 252] on input "The New Frontier" at bounding box center [417, 236] width 288 height 47
click at [392, 325] on div at bounding box center [451, 331] width 356 height 20
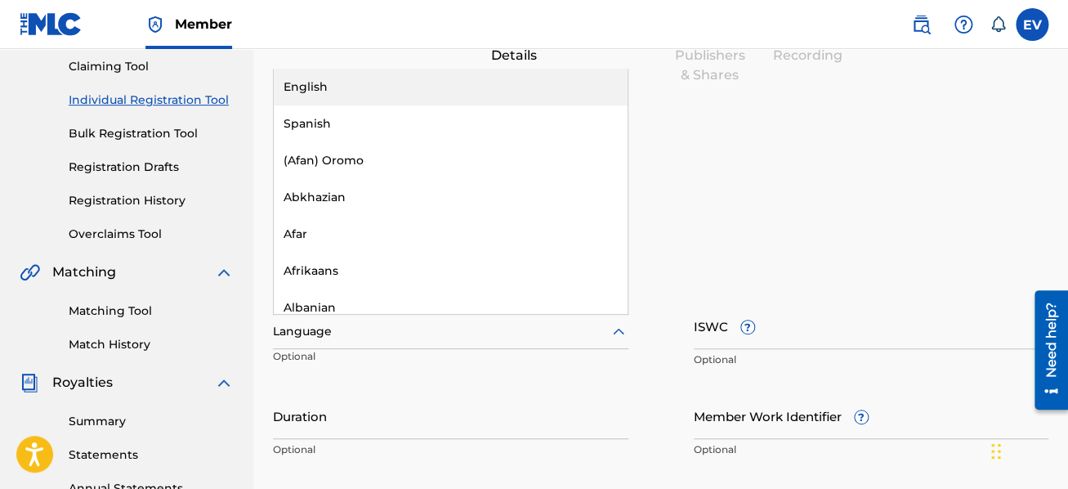
click at [401, 93] on div "English" at bounding box center [451, 87] width 354 height 37
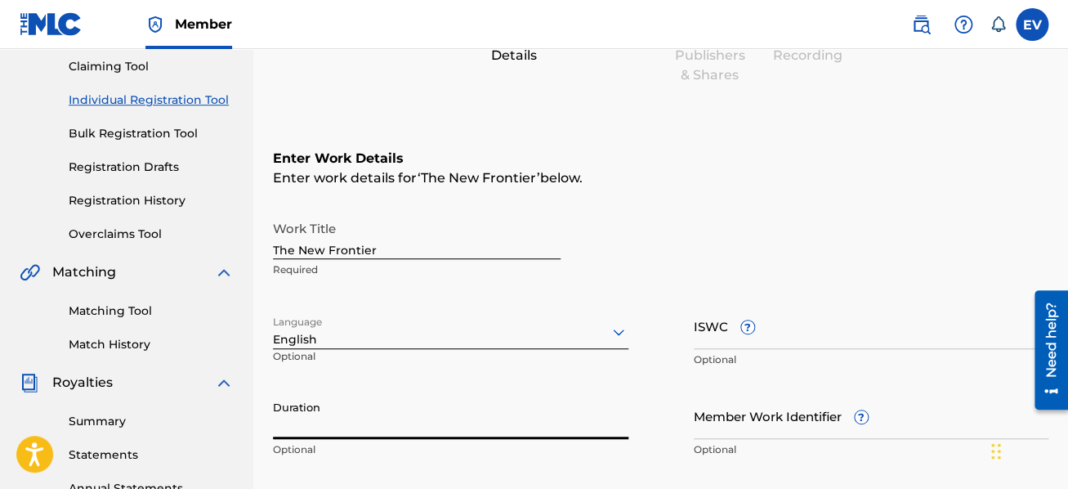
click at [396, 408] on input "Duration" at bounding box center [451, 415] width 356 height 47
type input "04:49"
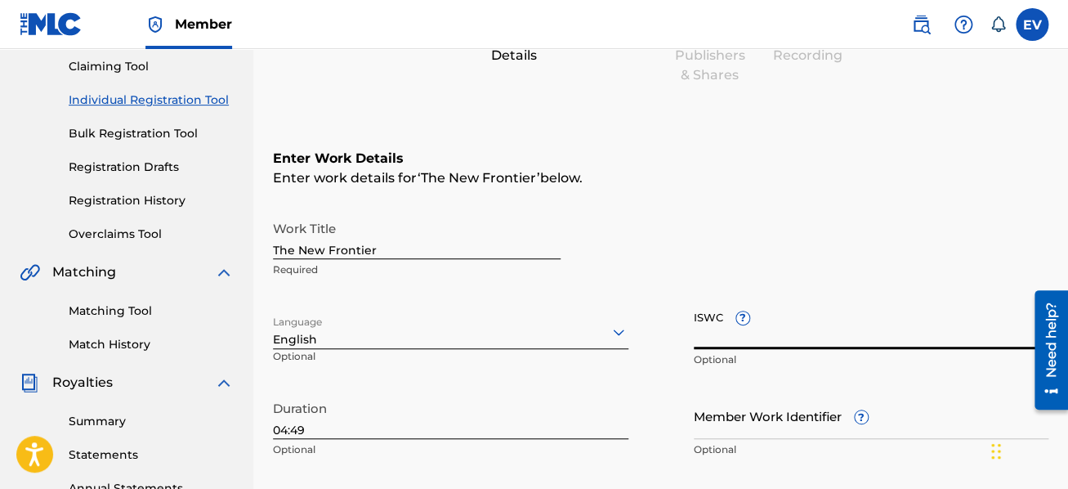
click at [714, 333] on input "ISWC ?" at bounding box center [872, 325] width 356 height 47
click at [714, 331] on input "ISWC ?" at bounding box center [872, 325] width 356 height 47
paste input "T-932.077.311-3"
type input "T-932.077.311-3"
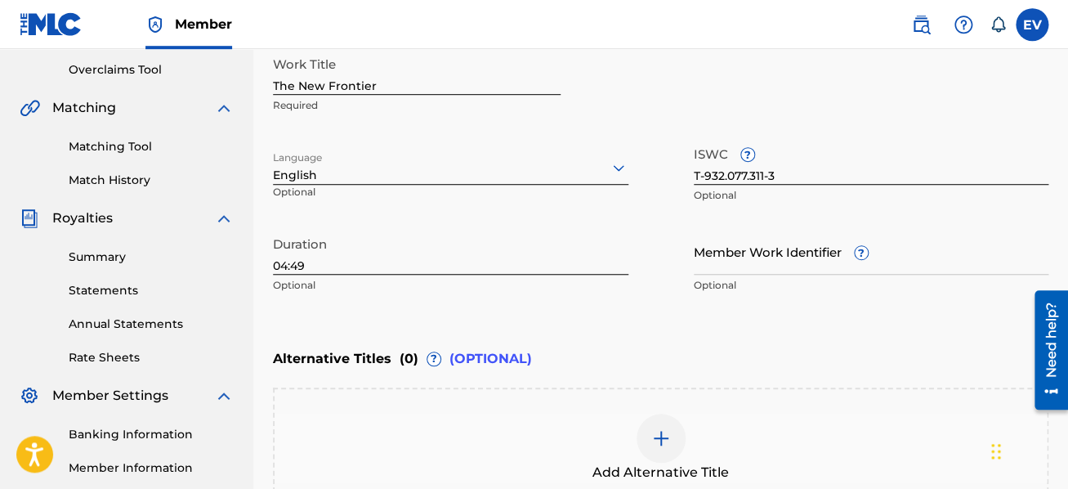
scroll to position [348, 0]
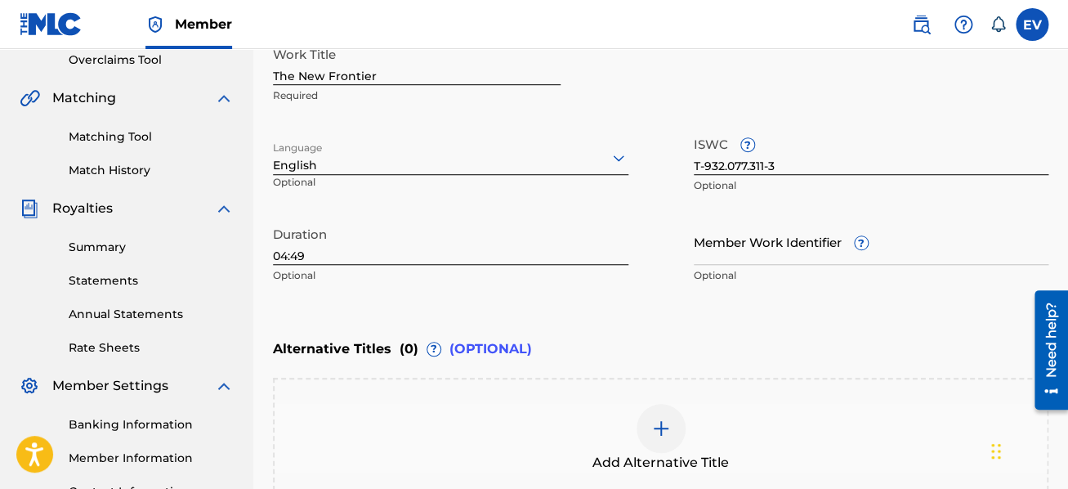
click at [660, 419] on img at bounding box center [661, 429] width 20 height 20
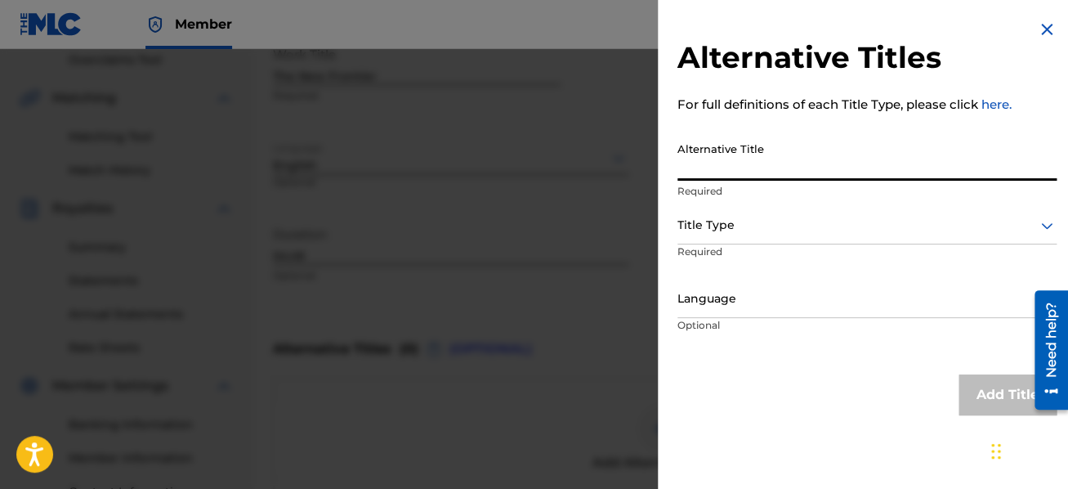
click at [722, 159] on input "Alternative Title" at bounding box center [867, 157] width 379 height 47
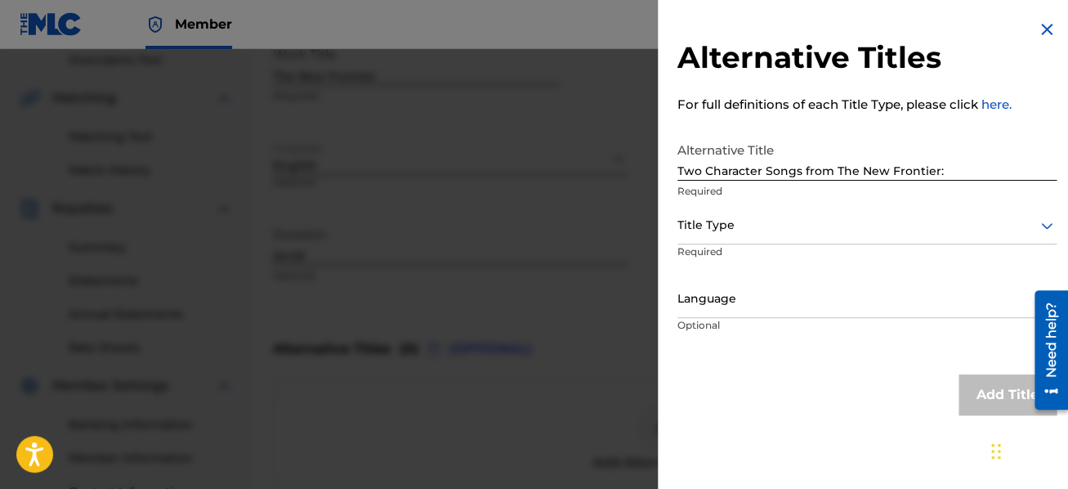
click at [942, 170] on input "Two Character Songs from The New Frontier:" at bounding box center [867, 157] width 379 height 47
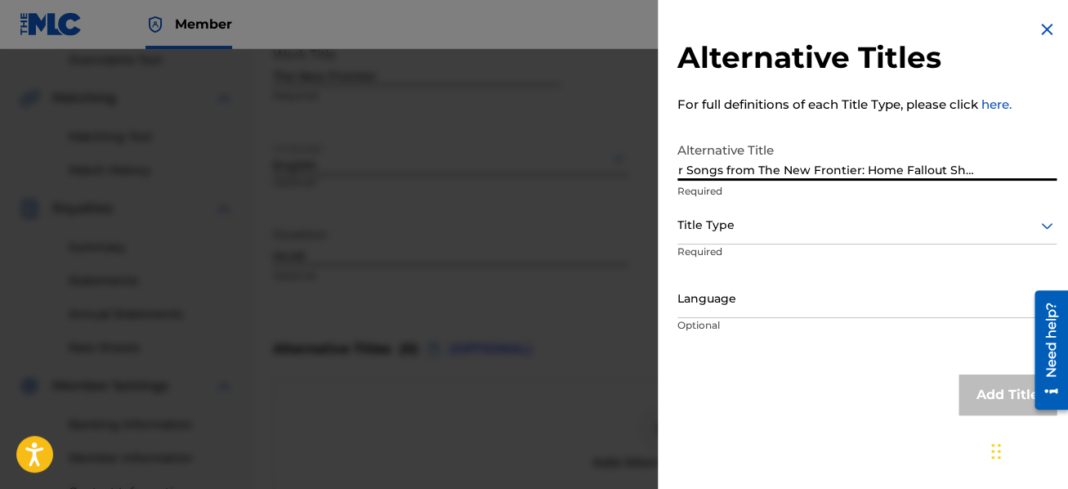
scroll to position [0, 87]
type input "Two Character Songs from The New Frontier: Home Fallout Shelter Saleswoman"
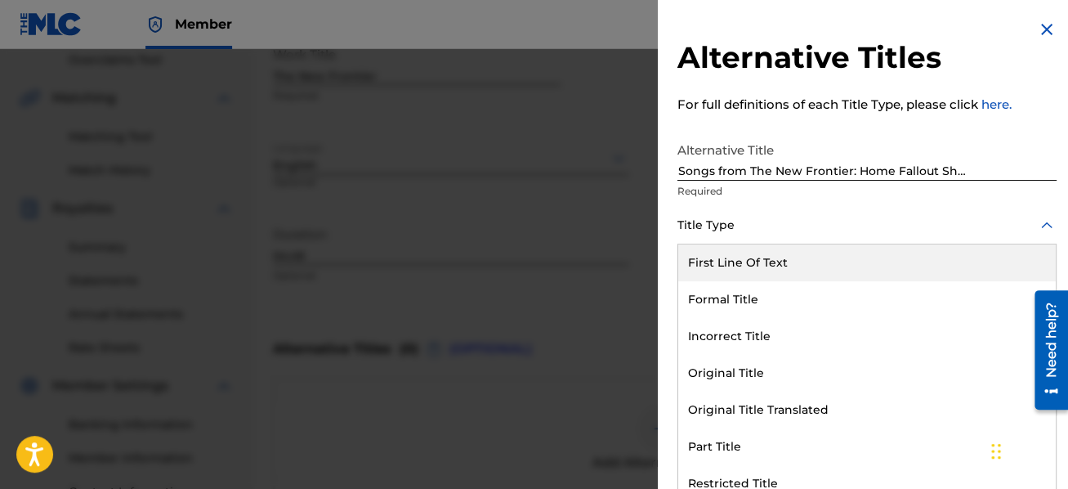
click at [743, 236] on div "Title Type" at bounding box center [867, 226] width 379 height 37
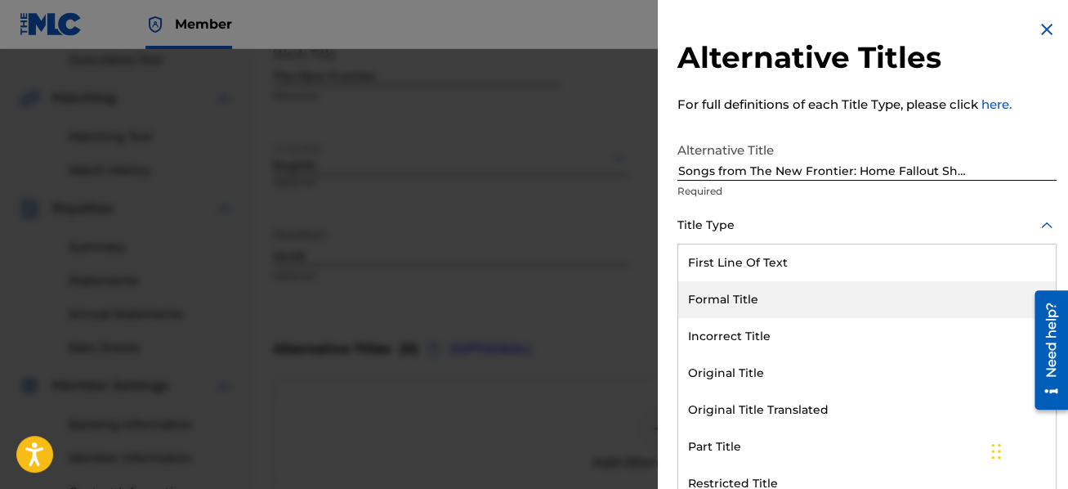
click at [774, 293] on div "Formal Title" at bounding box center [867, 299] width 378 height 37
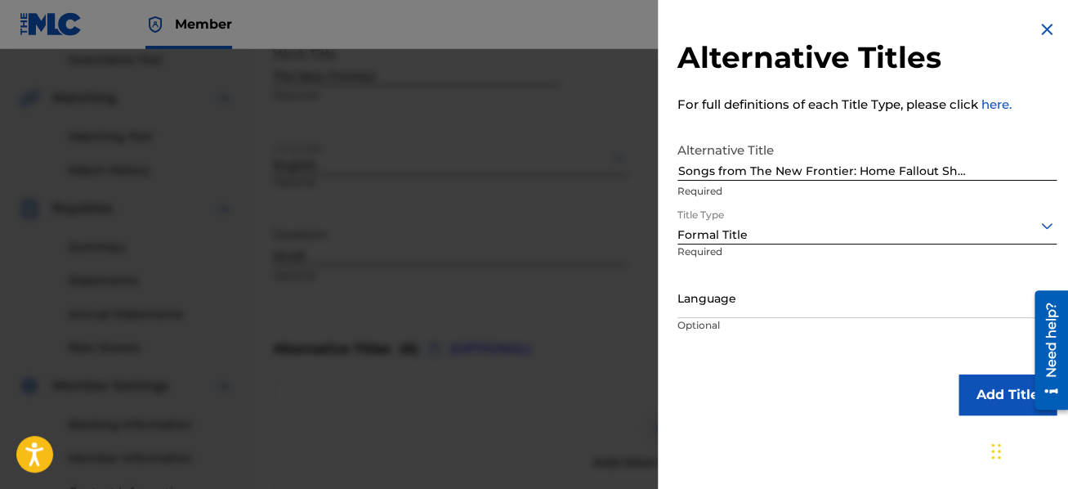
click at [713, 302] on div at bounding box center [867, 299] width 379 height 20
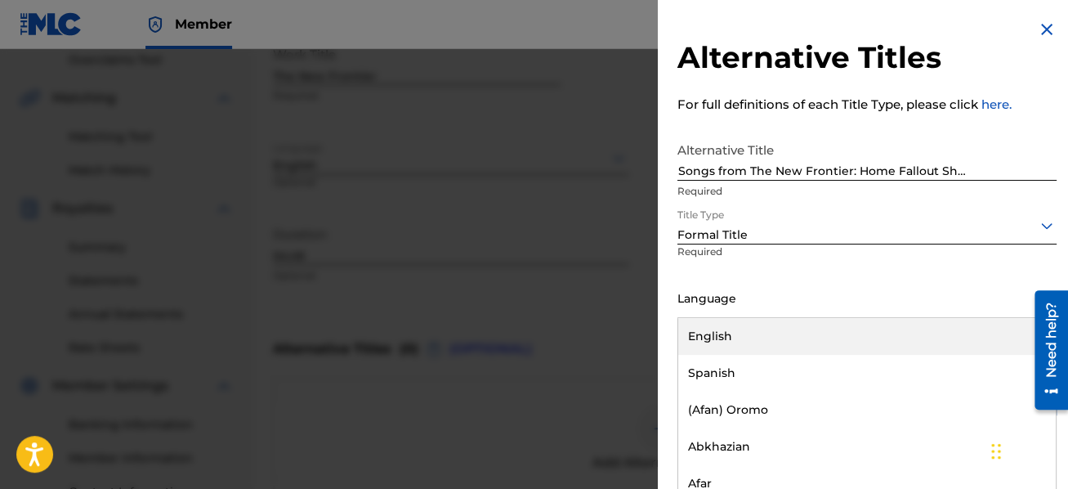
click at [732, 334] on div "English" at bounding box center [867, 336] width 378 height 37
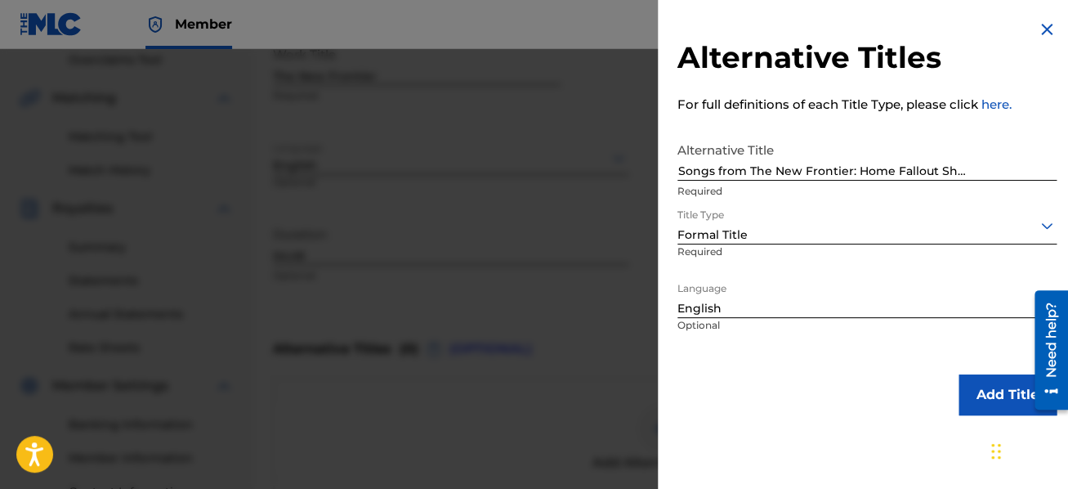
click at [992, 395] on button "Add Title" at bounding box center [1008, 394] width 98 height 41
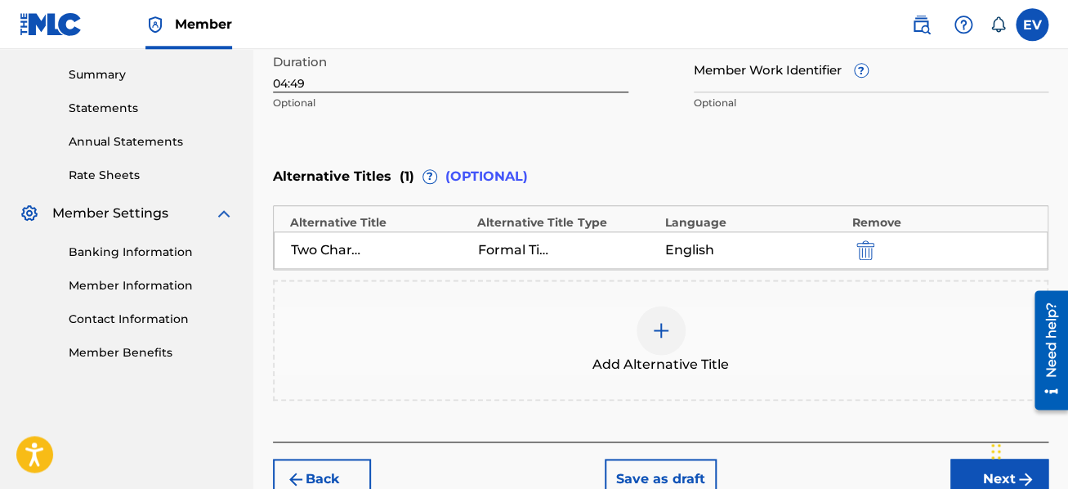
scroll to position [522, 0]
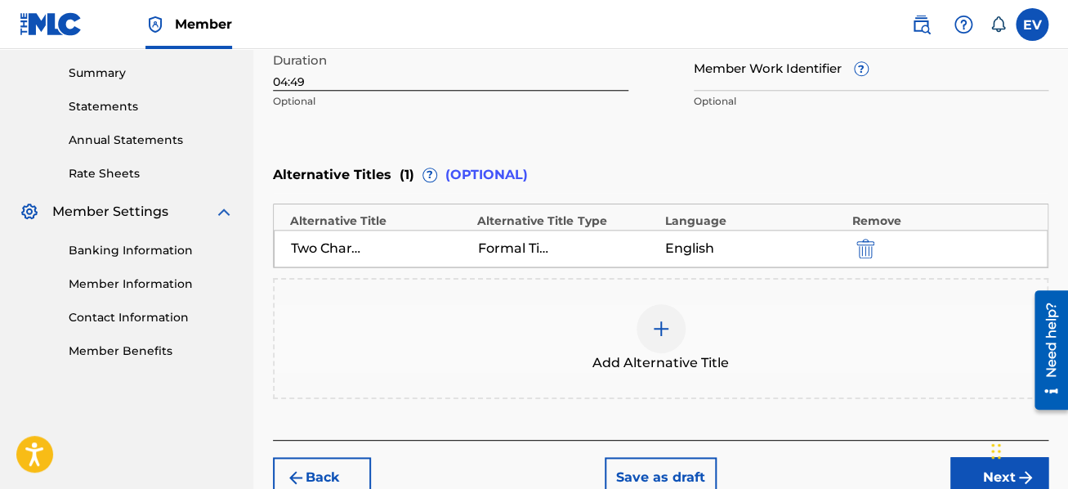
click at [660, 325] on img at bounding box center [661, 329] width 20 height 20
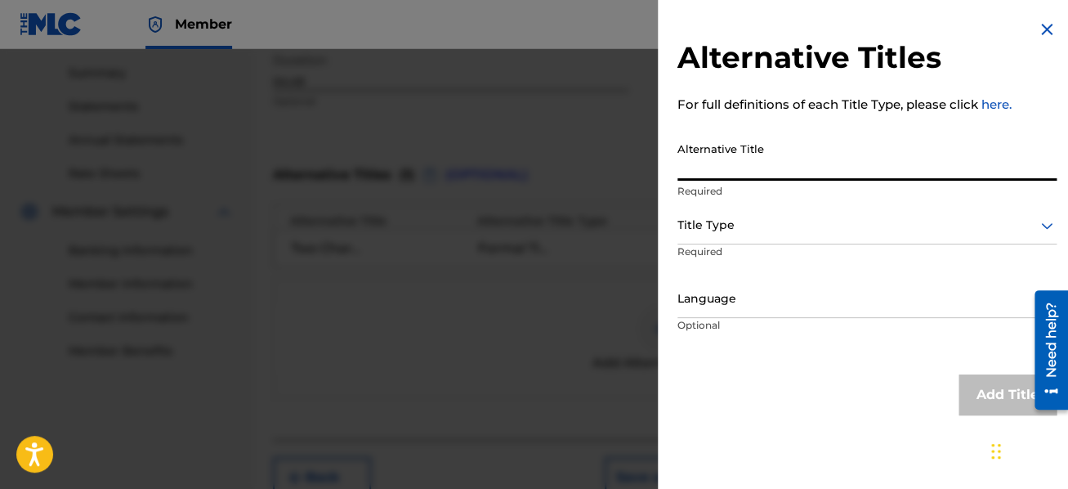
click at [729, 159] on input "Alternative Title" at bounding box center [867, 157] width 379 height 47
type input "The New Frontier"
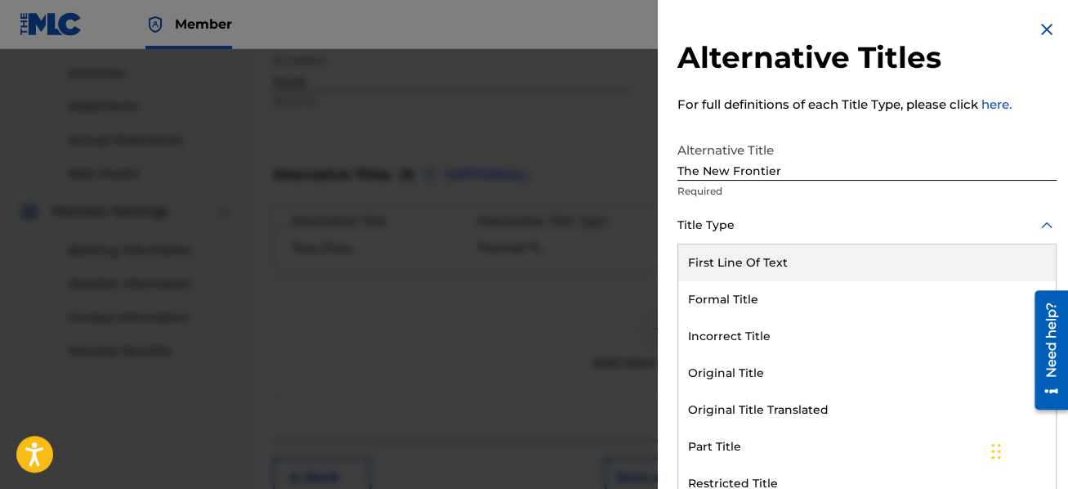
scroll to position [0, 0]
click at [765, 228] on div at bounding box center [867, 225] width 379 height 20
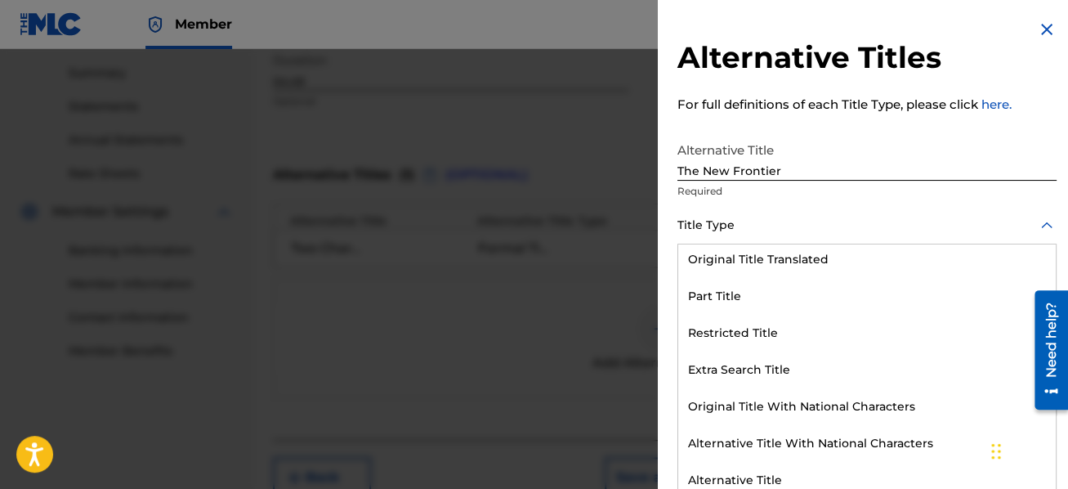
scroll to position [159, 0]
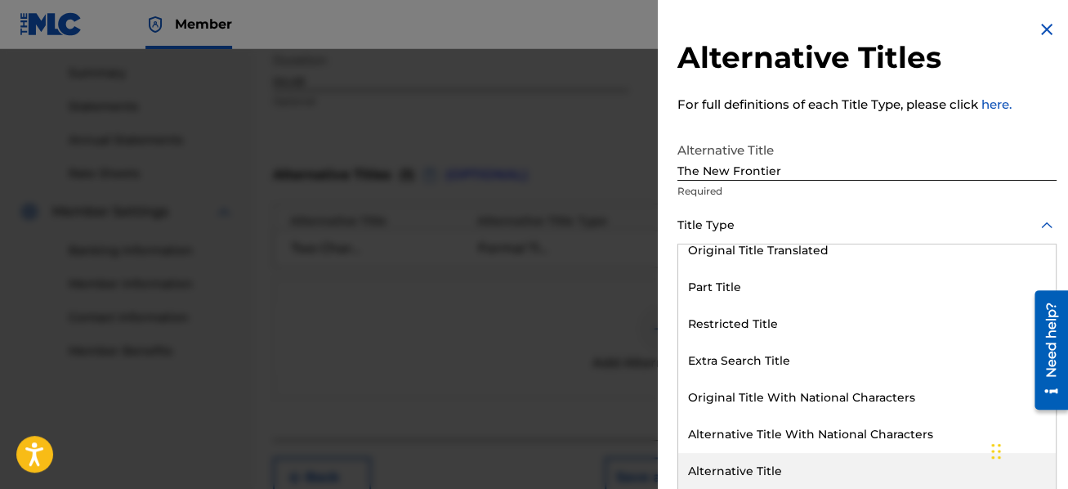
click at [795, 472] on div "Alternative Title" at bounding box center [867, 471] width 378 height 37
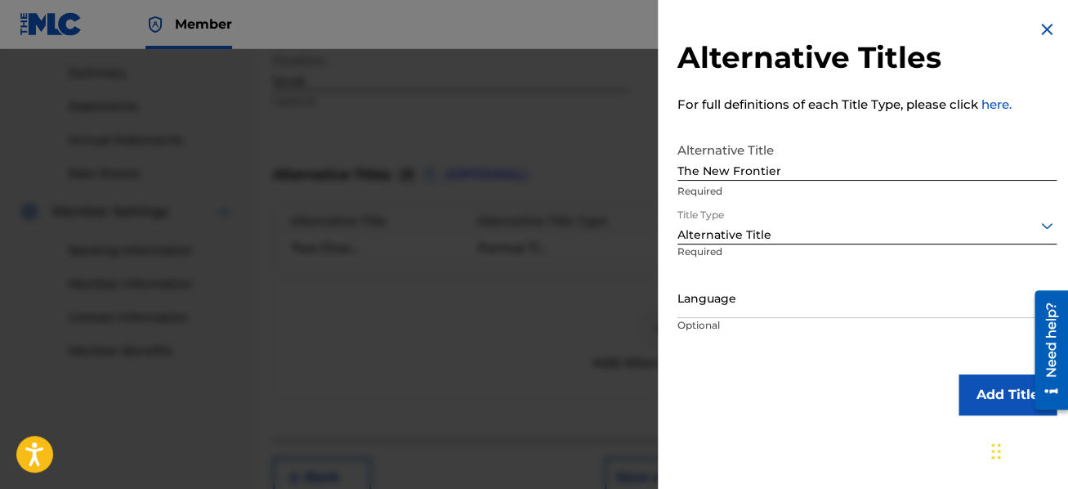
scroll to position [0, 0]
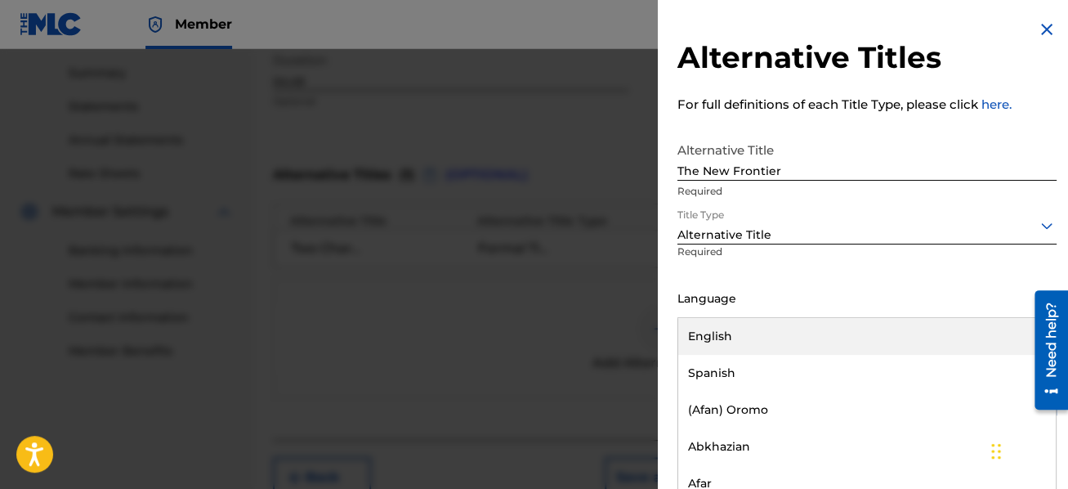
click at [745, 302] on div at bounding box center [867, 299] width 379 height 20
click at [743, 332] on div "English" at bounding box center [867, 336] width 378 height 37
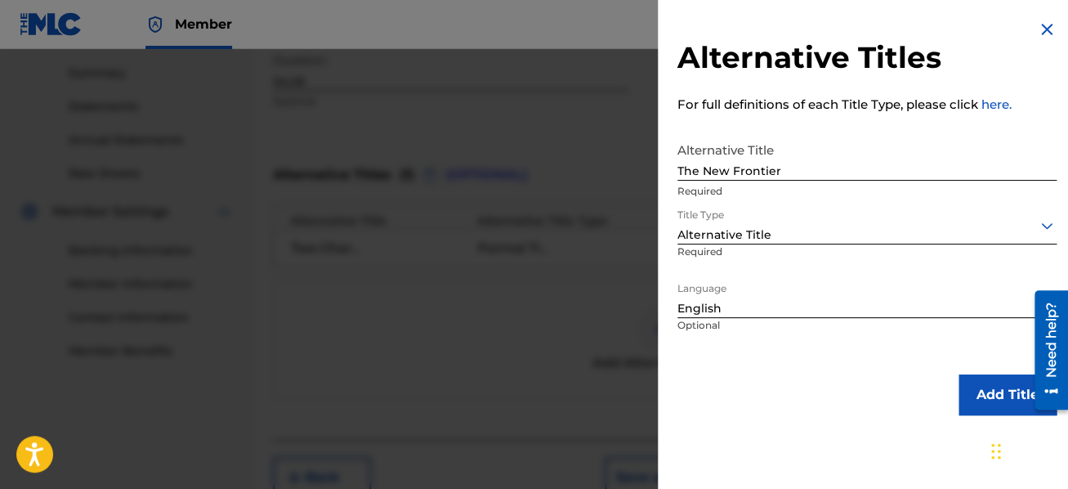
click at [996, 387] on button "Add Title" at bounding box center [1008, 394] width 98 height 41
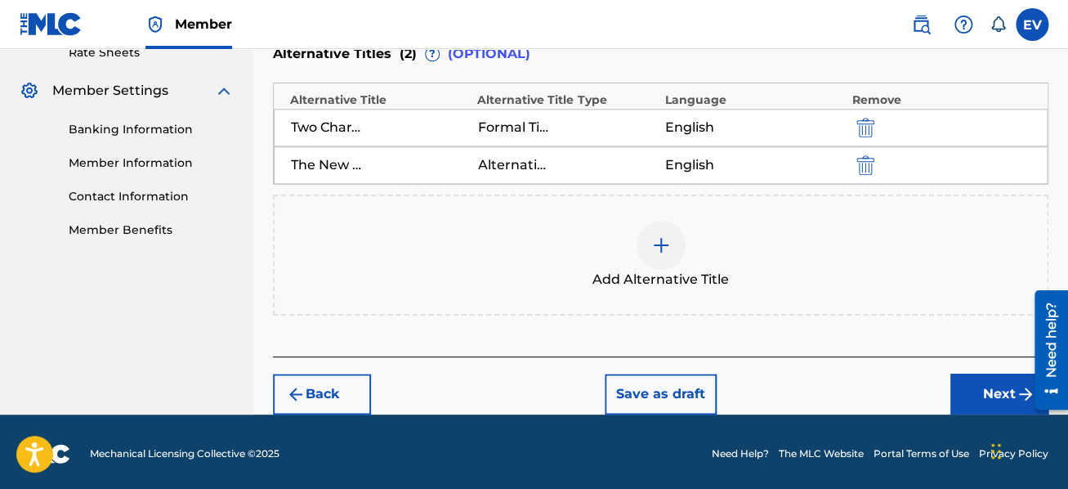
scroll to position [644, 0]
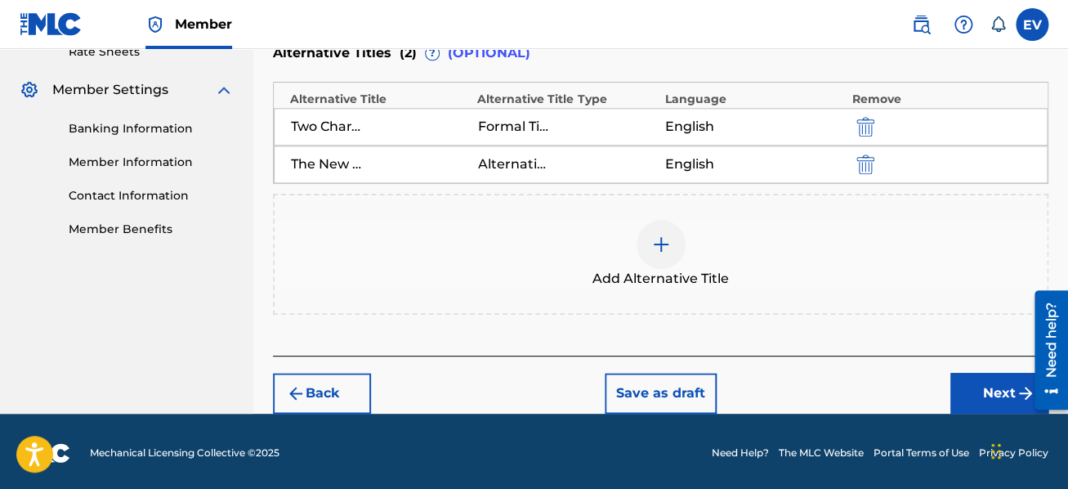
click at [985, 383] on button "Next" at bounding box center [1000, 393] width 98 height 41
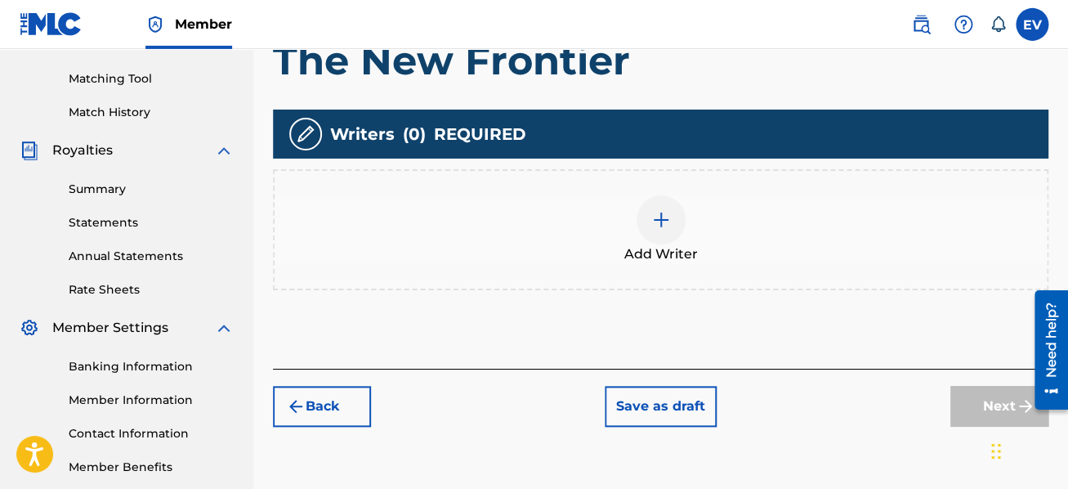
scroll to position [404, 0]
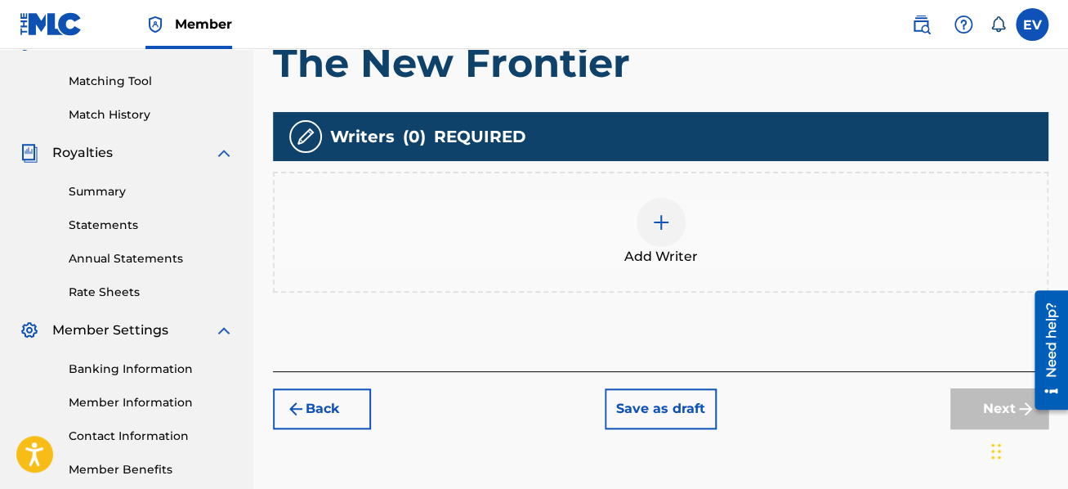
click at [664, 222] on img at bounding box center [661, 223] width 20 height 20
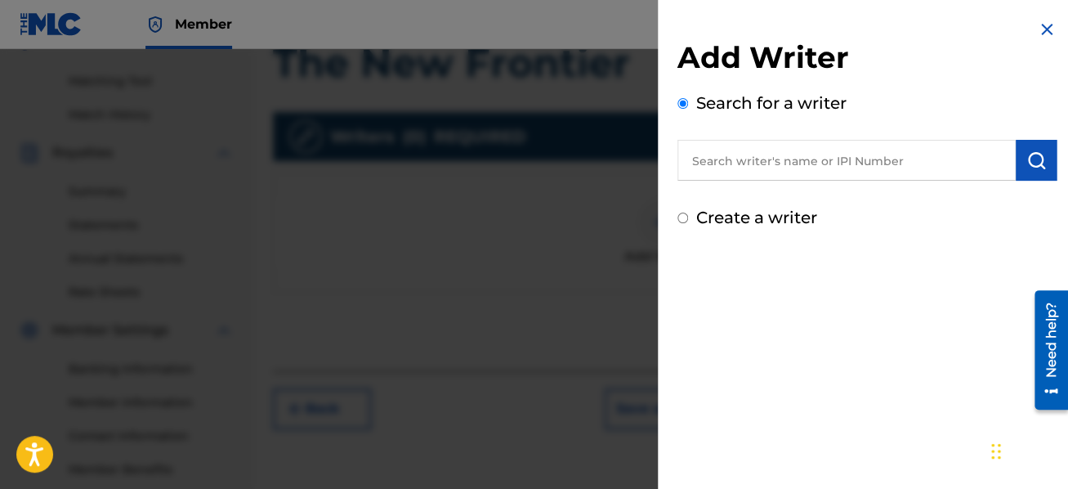
click at [726, 160] on input "text" at bounding box center [847, 160] width 338 height 41
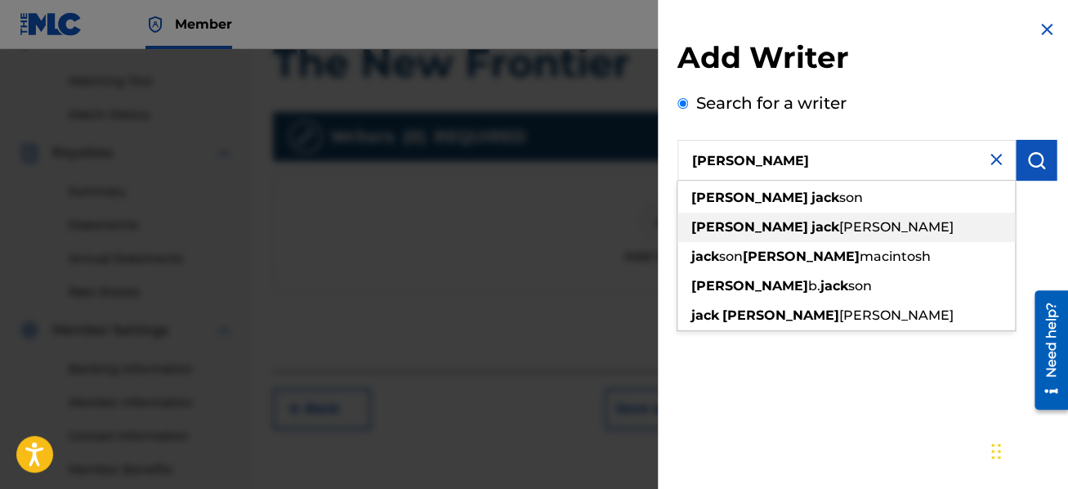
click at [812, 226] on strong "jack" at bounding box center [826, 227] width 28 height 16
type input "[PERSON_NAME]"
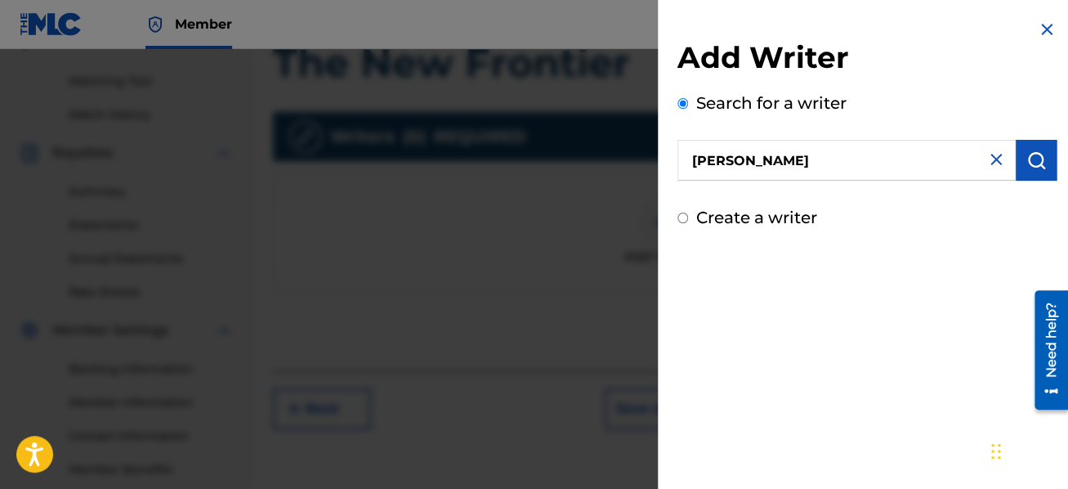
click at [1032, 156] on img "submit" at bounding box center [1037, 160] width 20 height 20
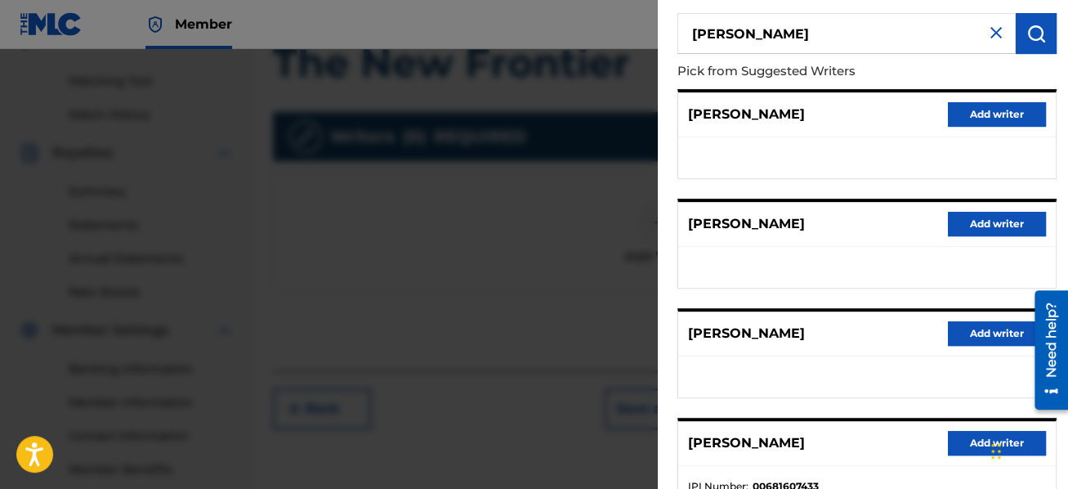
scroll to position [194, 0]
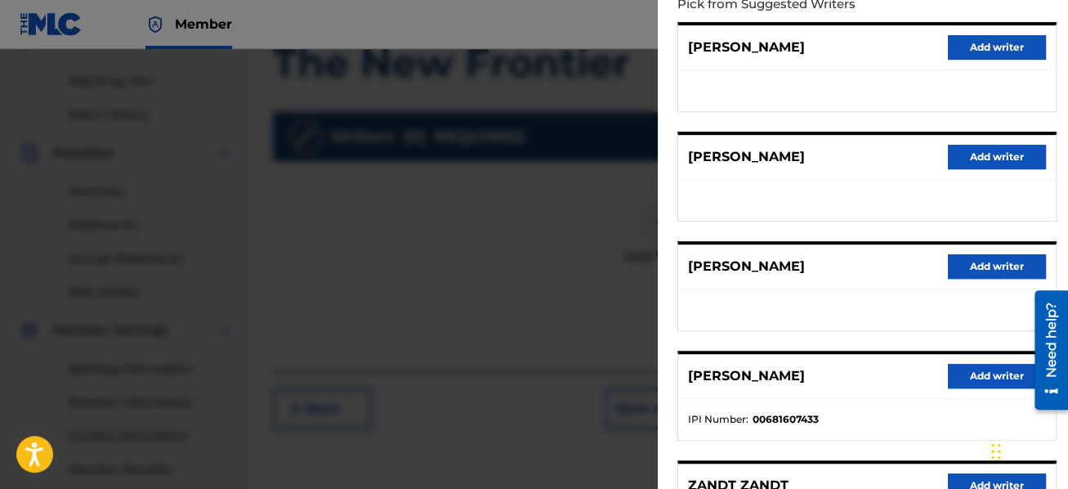
click at [975, 374] on button "Add writer" at bounding box center [997, 376] width 98 height 25
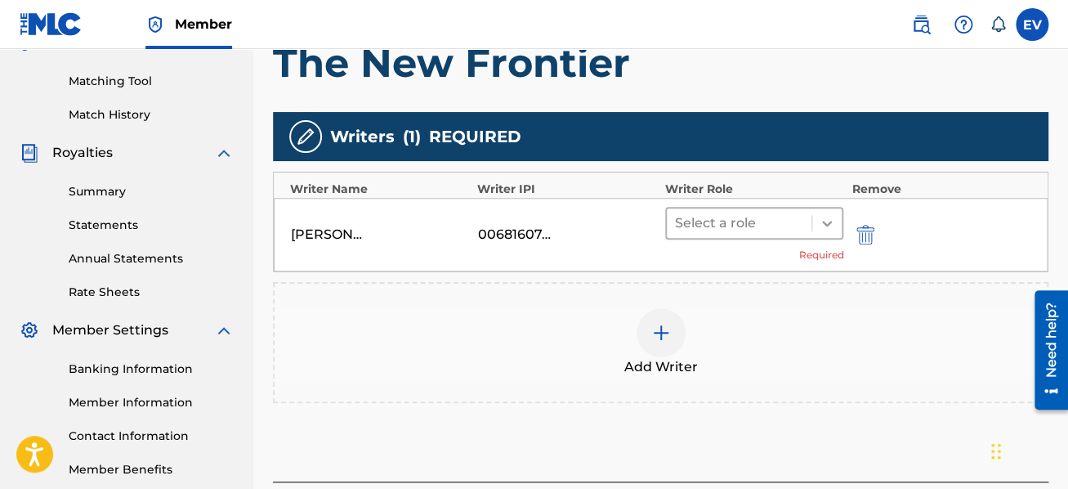
click at [830, 218] on icon at bounding box center [827, 223] width 16 height 16
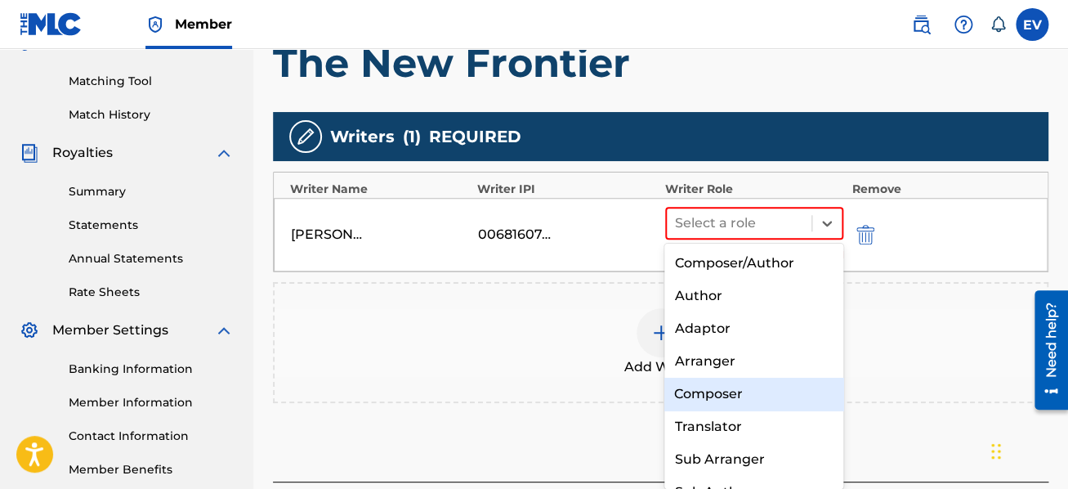
click at [759, 387] on div "Composer" at bounding box center [754, 394] width 179 height 33
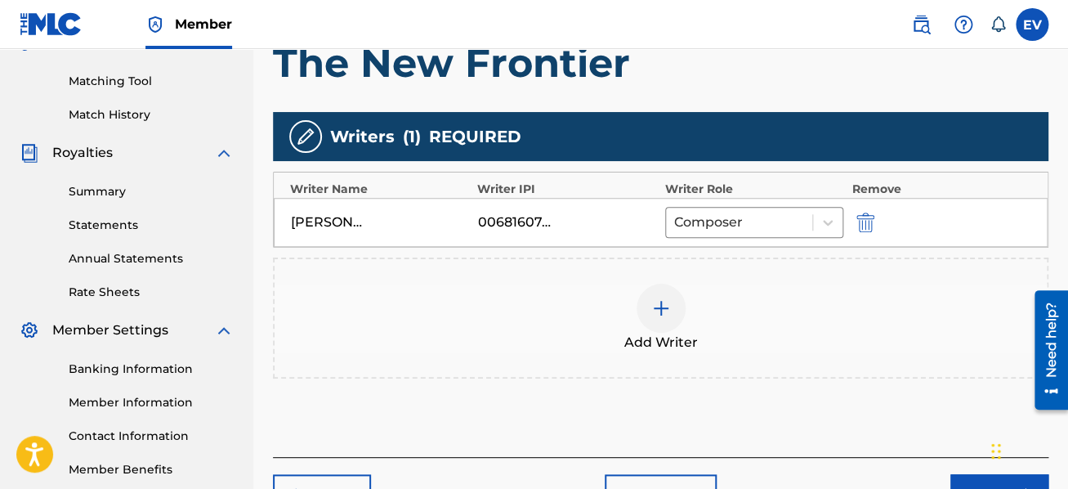
click at [664, 307] on img at bounding box center [661, 308] width 20 height 20
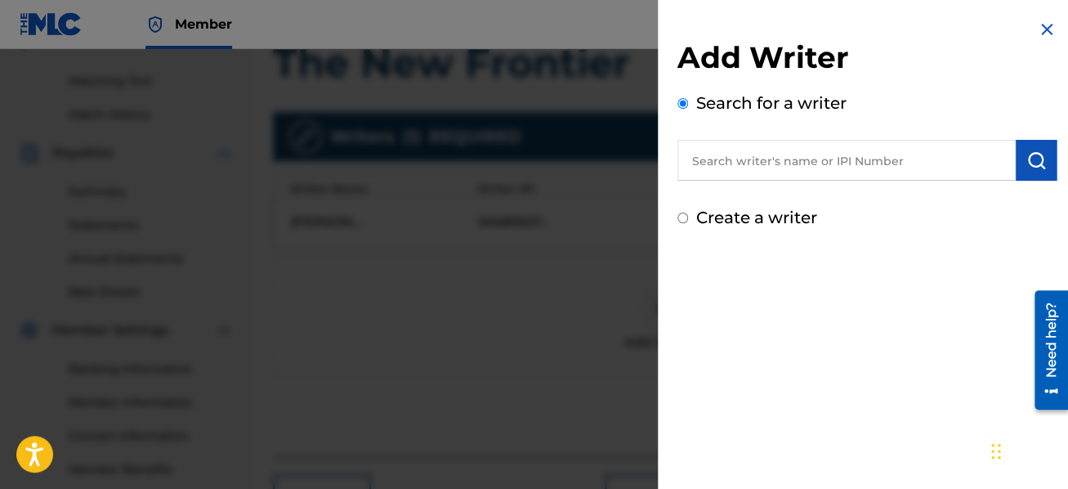
click at [725, 154] on input "text" at bounding box center [847, 160] width 338 height 41
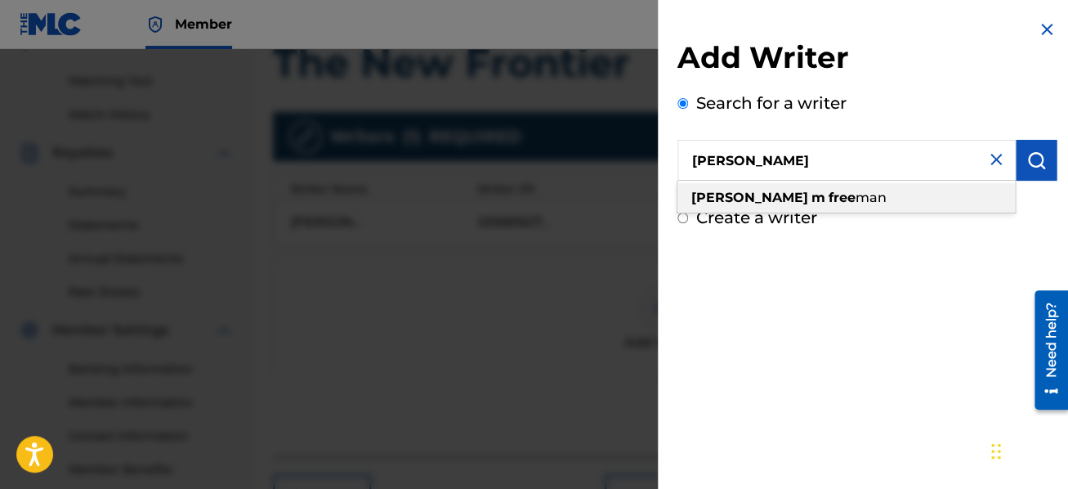
click at [829, 199] on strong "free" at bounding box center [842, 198] width 27 height 16
type input "[PERSON_NAME]"
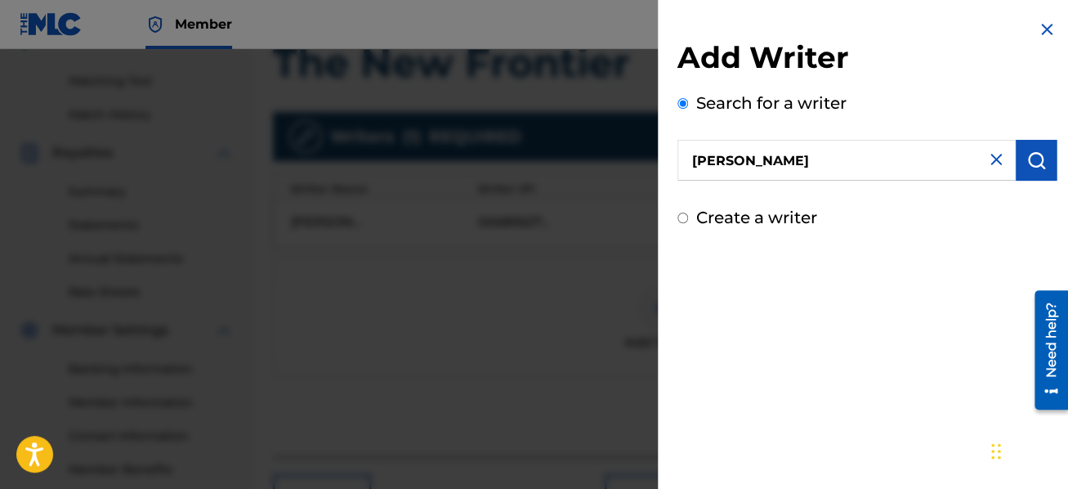
click at [1021, 168] on button "submit" at bounding box center [1036, 160] width 41 height 41
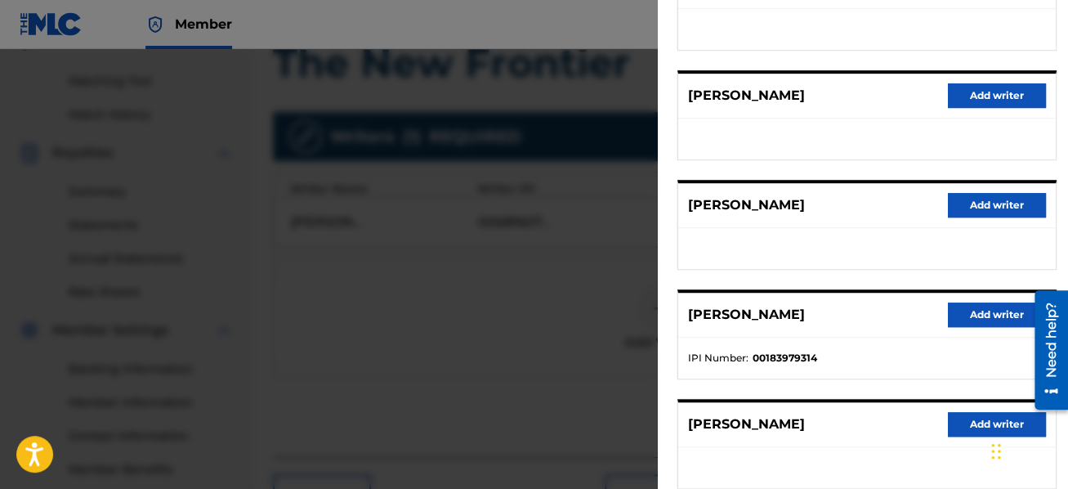
scroll to position [291, 0]
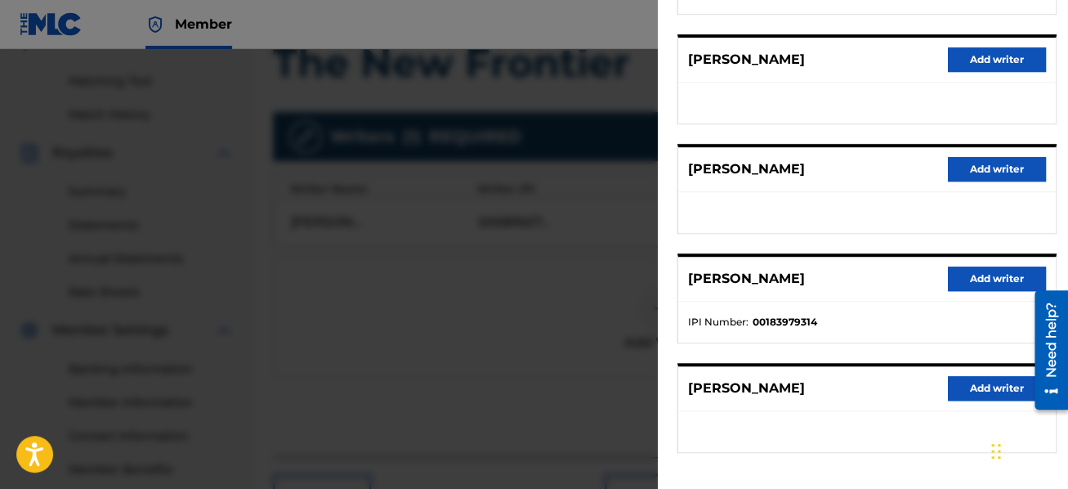
click at [980, 274] on button "Add writer" at bounding box center [997, 278] width 98 height 25
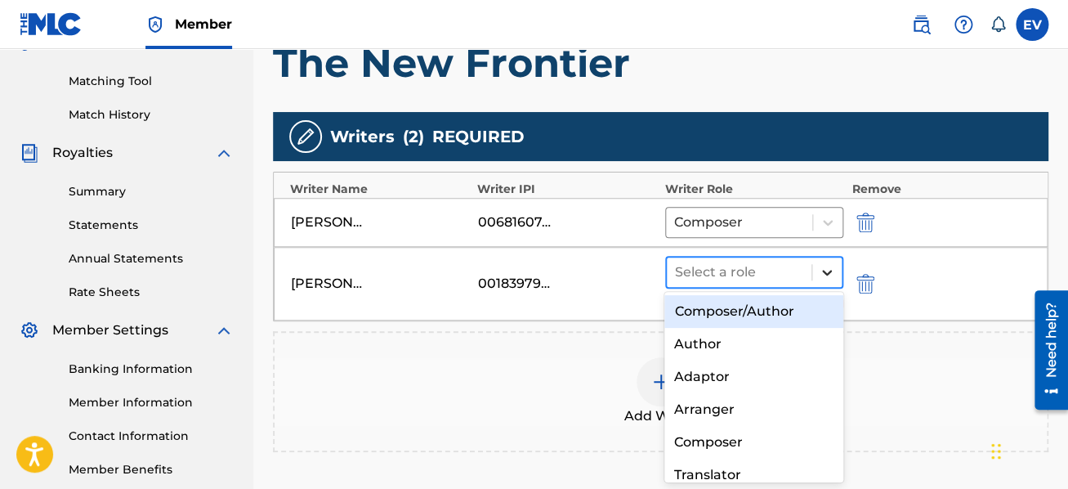
click at [830, 271] on icon at bounding box center [827, 273] width 10 height 6
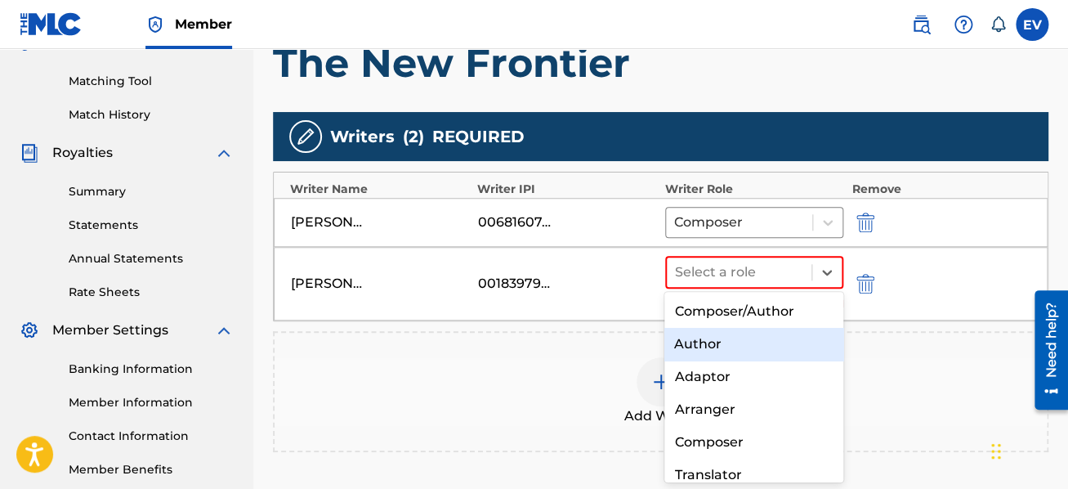
click at [763, 348] on div "Author" at bounding box center [754, 344] width 179 height 33
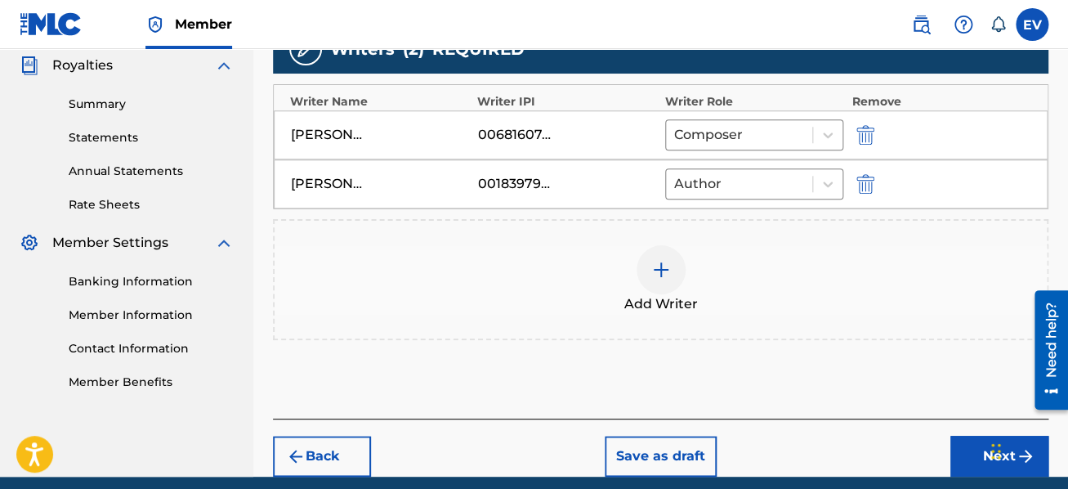
click at [978, 450] on button "Next" at bounding box center [1000, 456] width 98 height 41
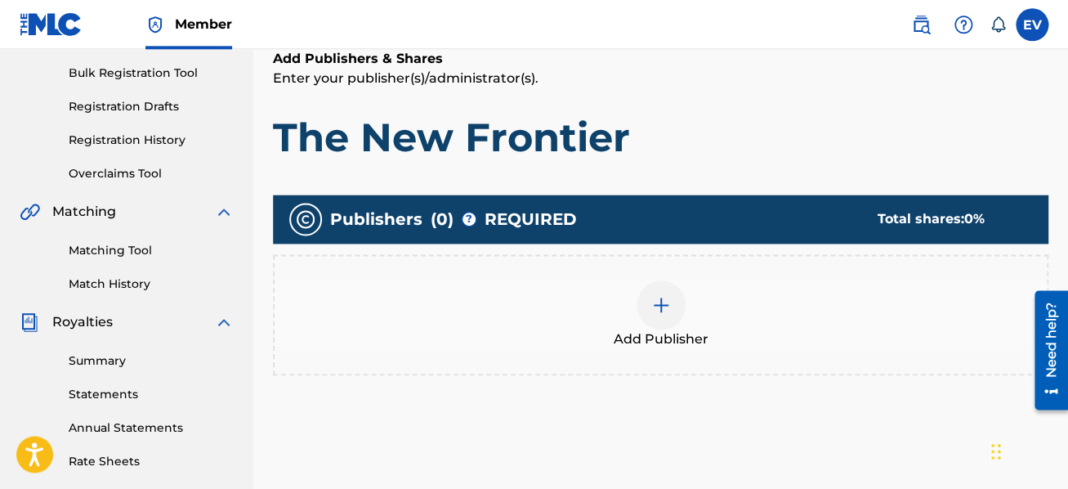
scroll to position [248, 0]
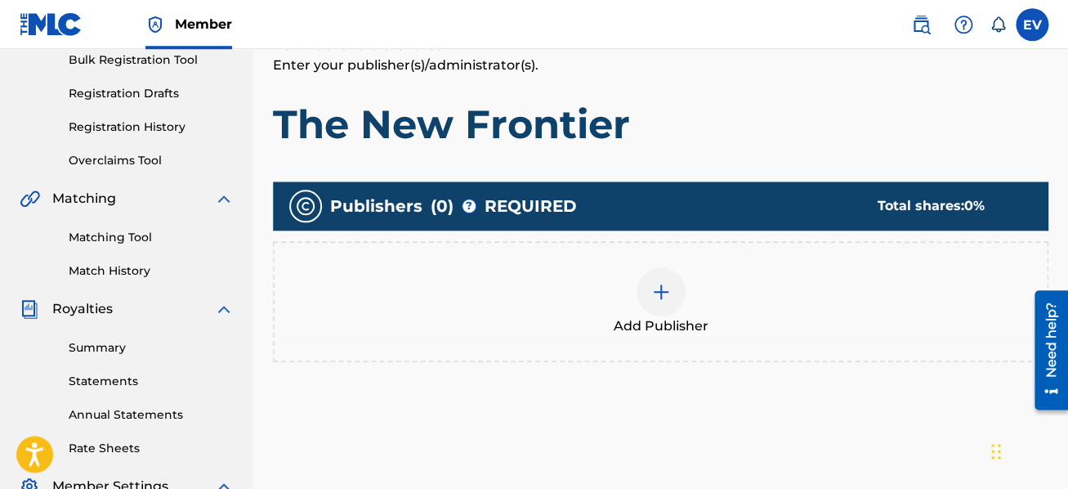
click at [655, 289] on img at bounding box center [661, 292] width 20 height 20
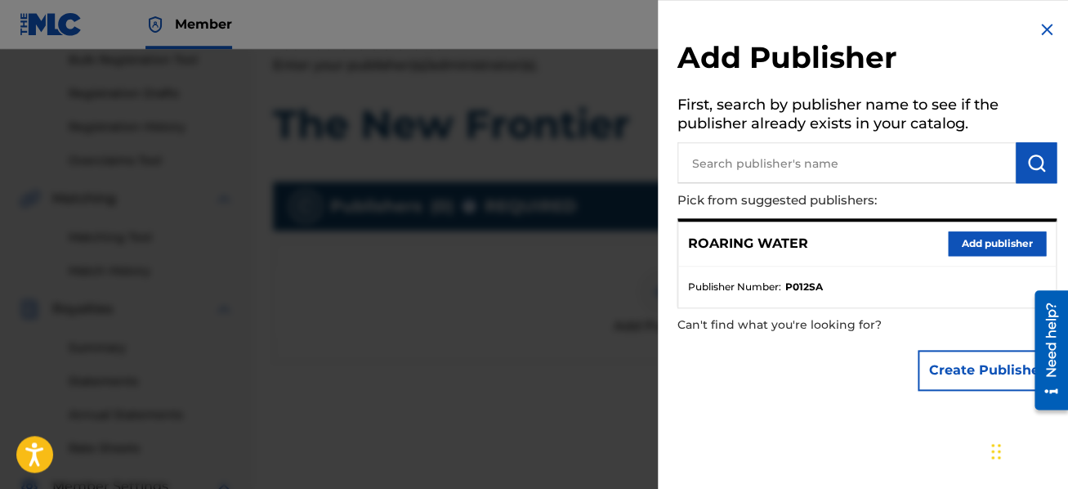
click at [977, 245] on button "Add publisher" at bounding box center [997, 243] width 98 height 25
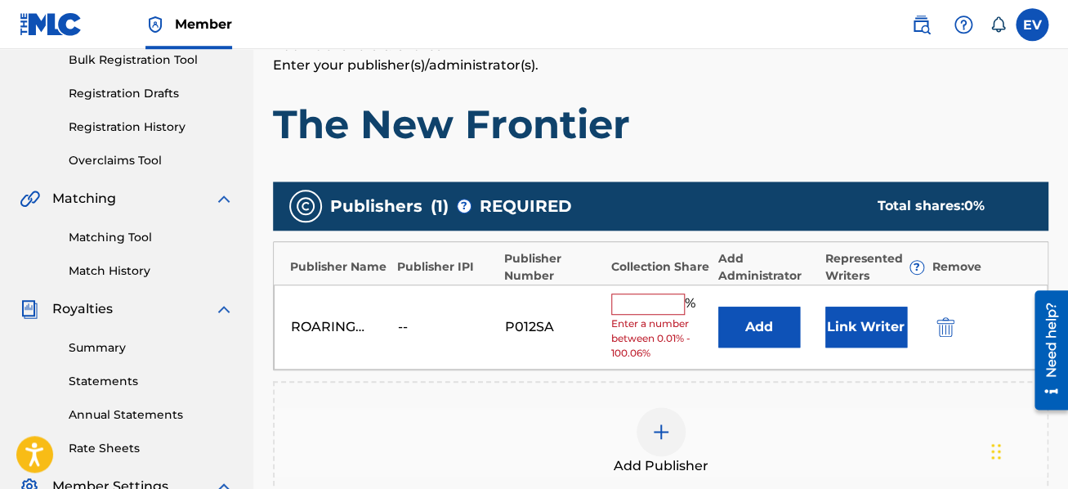
click at [657, 304] on input "text" at bounding box center [648, 303] width 74 height 21
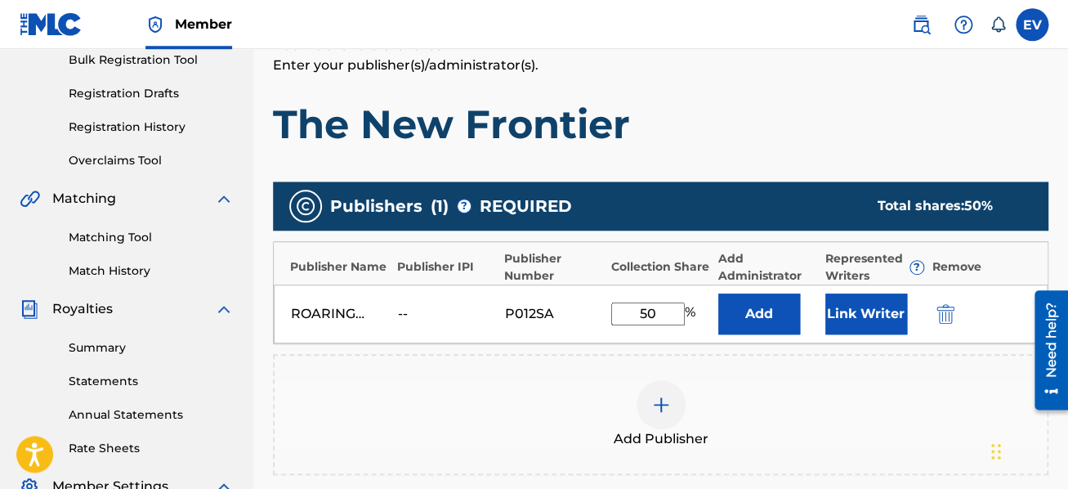
type input "50"
click at [962, 431] on div "Add Publisher" at bounding box center [661, 414] width 772 height 69
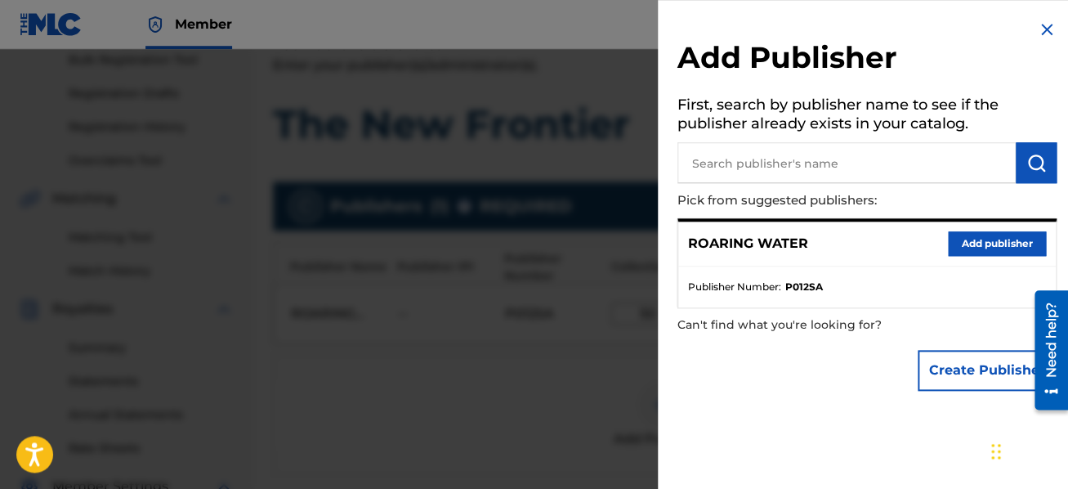
click at [1044, 29] on img at bounding box center [1047, 30] width 20 height 20
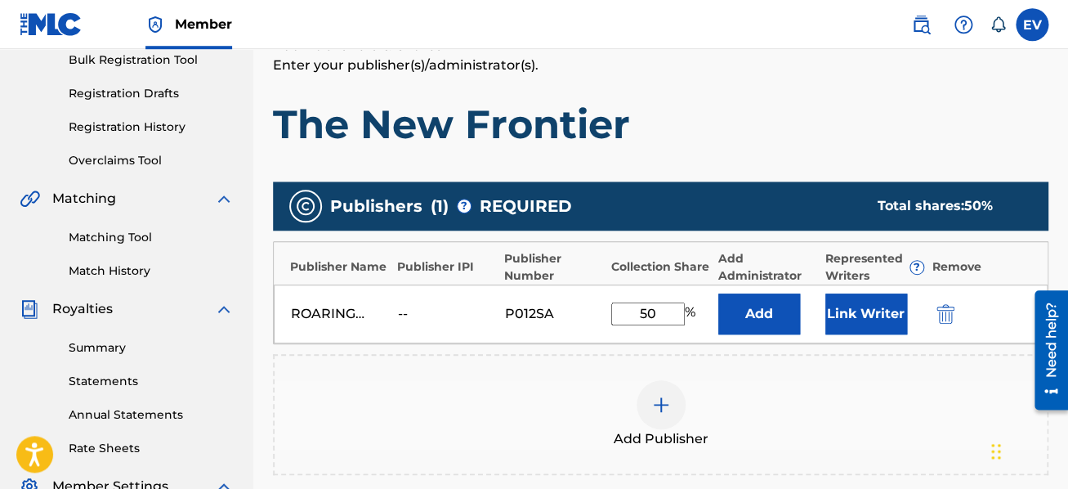
click at [654, 397] on img at bounding box center [661, 405] width 20 height 20
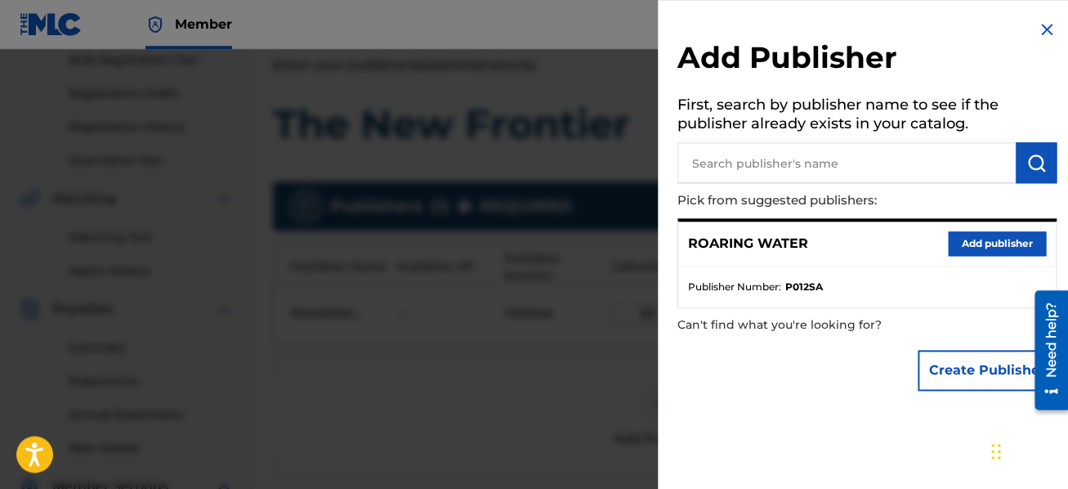
click at [756, 163] on input "text" at bounding box center [847, 162] width 338 height 41
type input "Three Wolves Laughing"
click at [1027, 158] on img "submit" at bounding box center [1037, 163] width 20 height 20
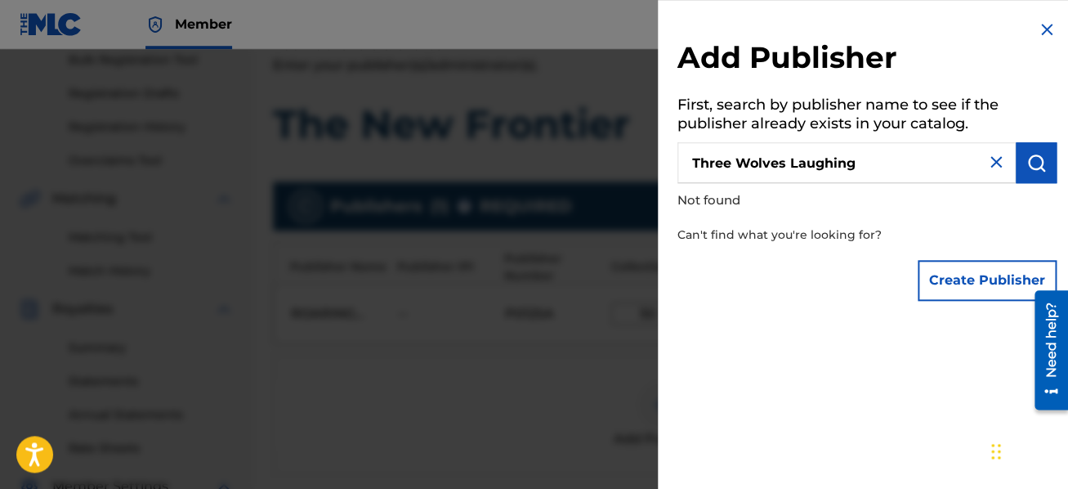
click at [962, 276] on button "Create Publisher" at bounding box center [987, 280] width 139 height 41
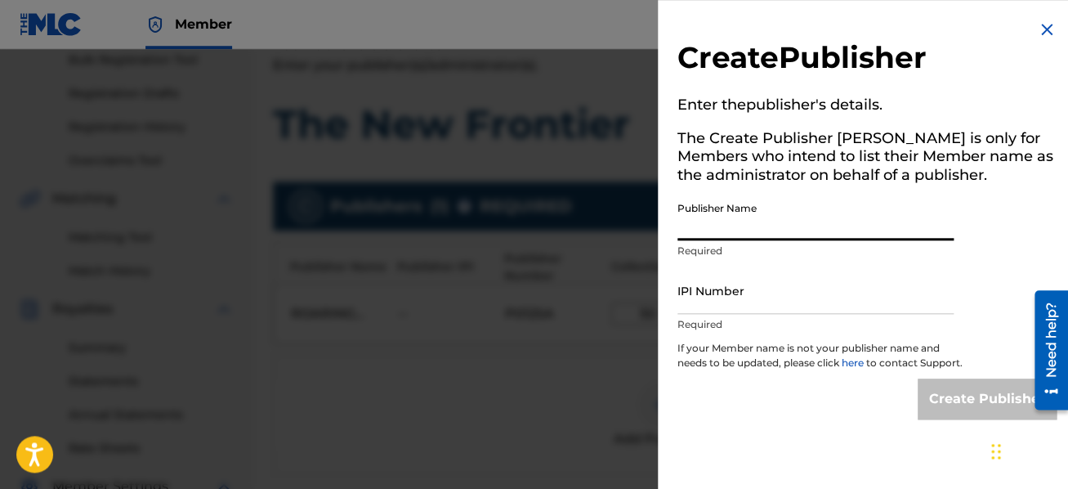
click at [769, 213] on input "Publisher Name" at bounding box center [816, 217] width 276 height 47
type input "Three Wolves Laughing"
click at [744, 300] on input "IPI Number" at bounding box center [816, 290] width 276 height 47
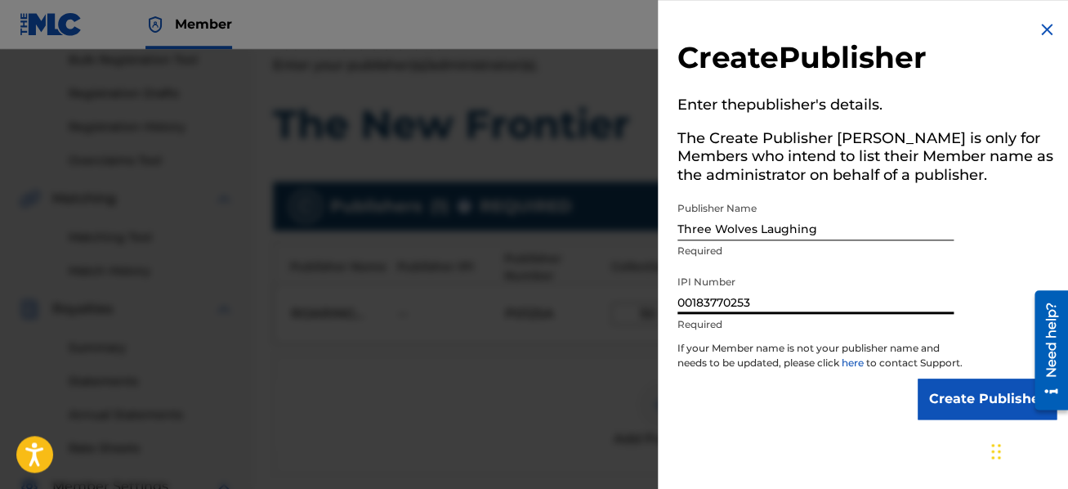
type input "00183770253"
click at [960, 407] on input "Create Publisher" at bounding box center [987, 398] width 139 height 41
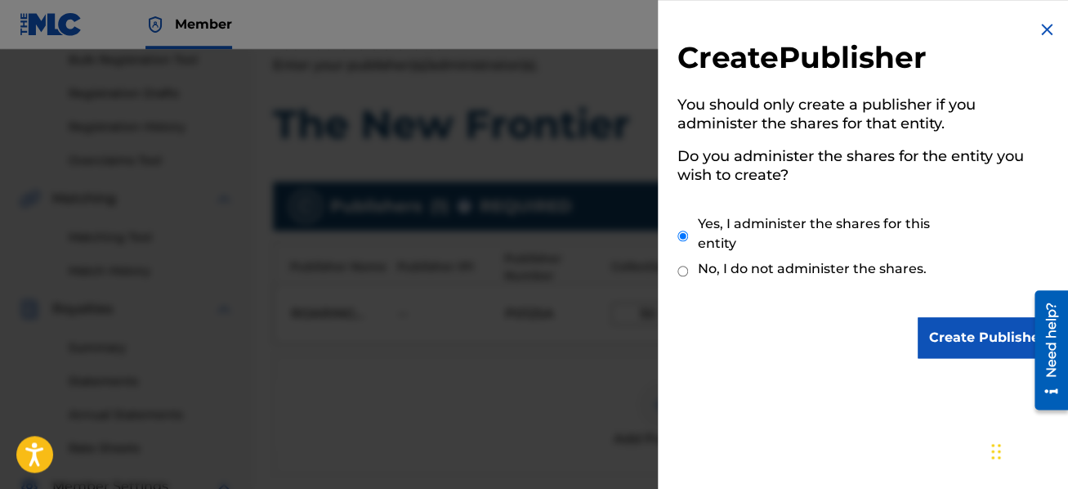
click at [934, 337] on input "Create Publisher" at bounding box center [987, 337] width 139 height 41
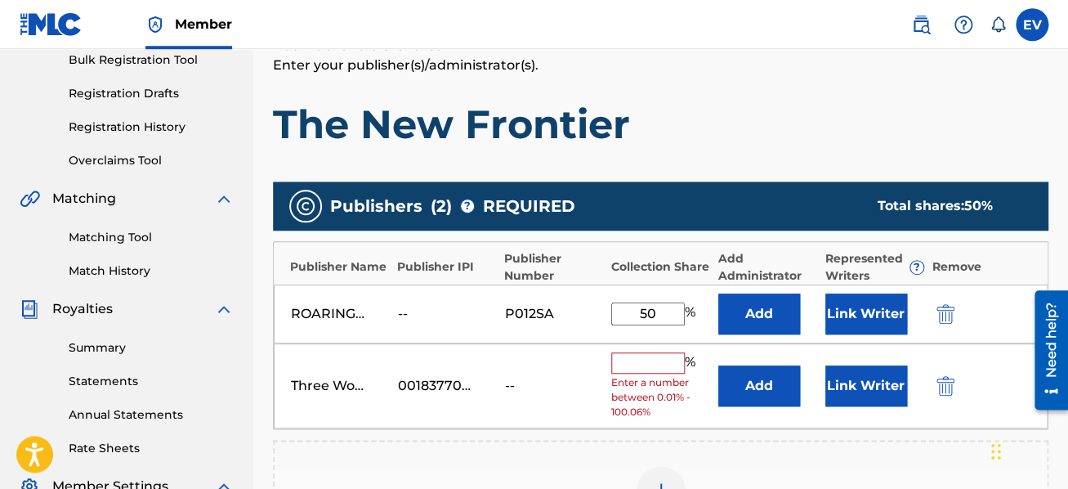
click at [619, 364] on input "text" at bounding box center [648, 362] width 74 height 21
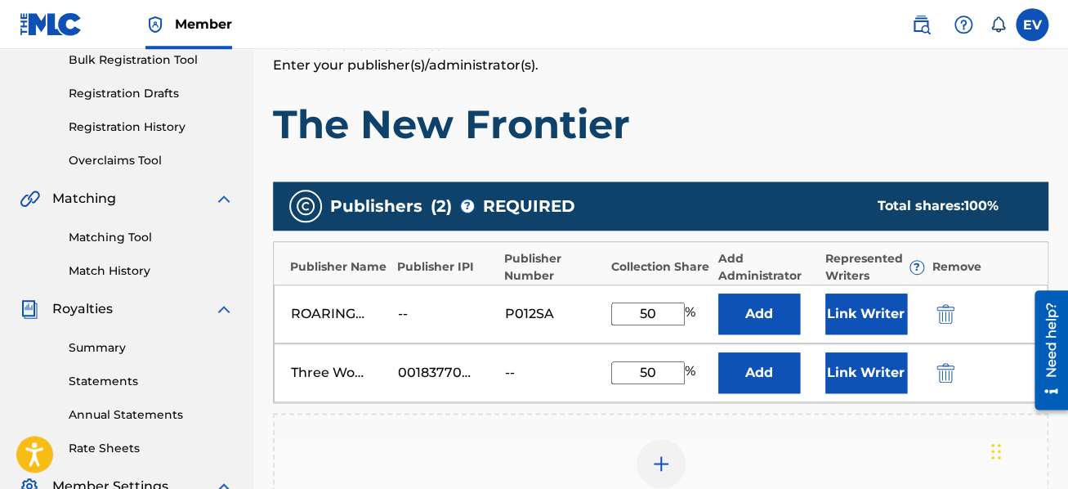
type input "50"
click at [882, 445] on div "Add Publisher" at bounding box center [661, 473] width 772 height 69
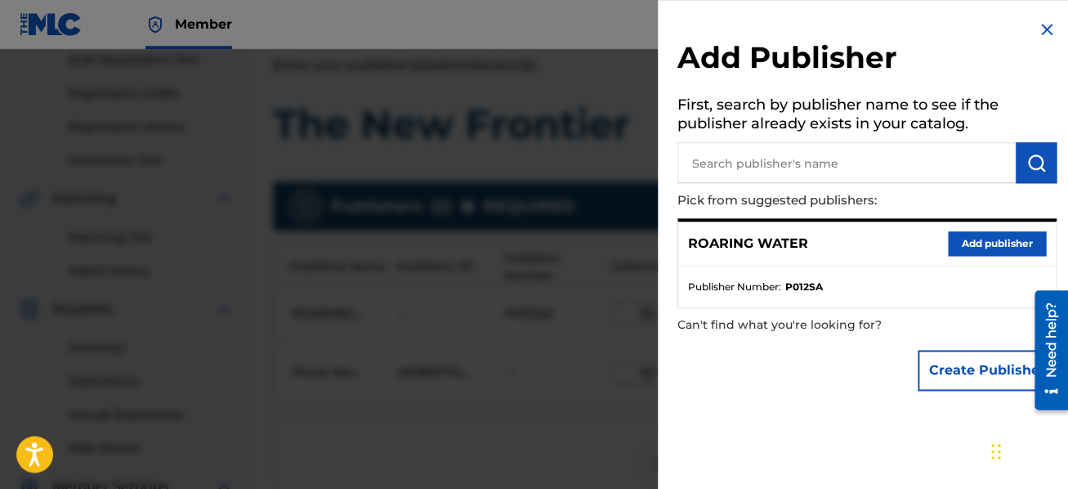
drag, startPoint x: 1049, startPoint y: 27, endPoint x: 1042, endPoint y: 78, distance: 51.9
click at [1049, 28] on img at bounding box center [1047, 30] width 20 height 20
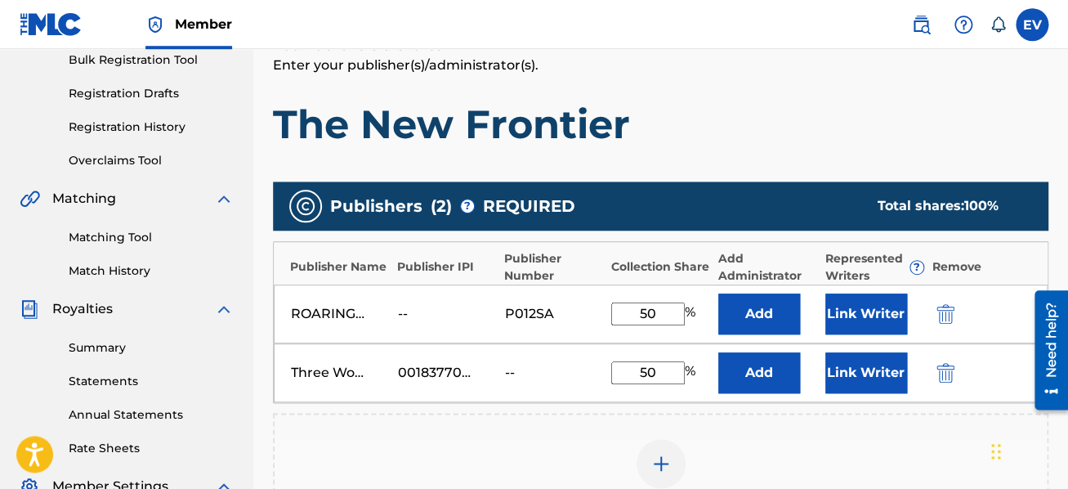
click at [862, 363] on button "Link Writer" at bounding box center [867, 372] width 82 height 41
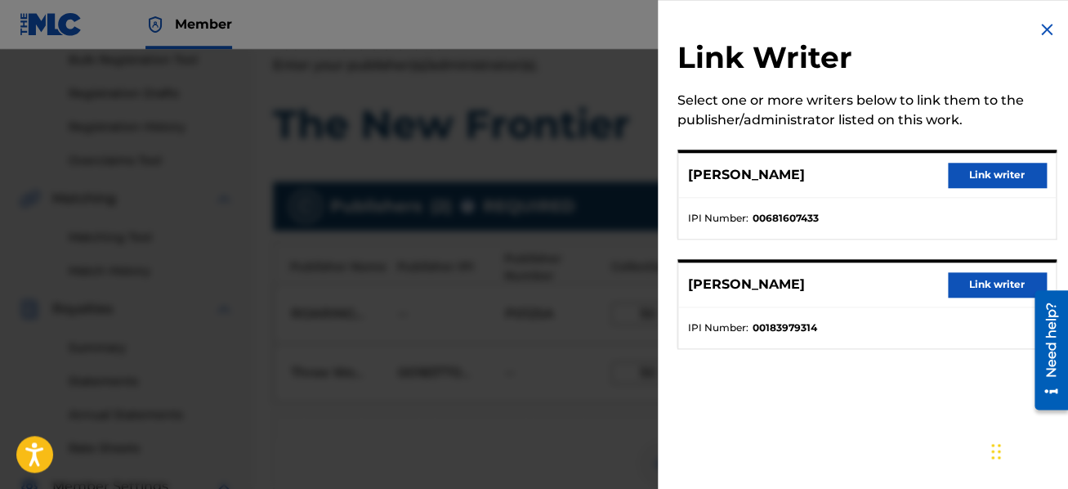
click at [1050, 35] on img at bounding box center [1047, 30] width 20 height 20
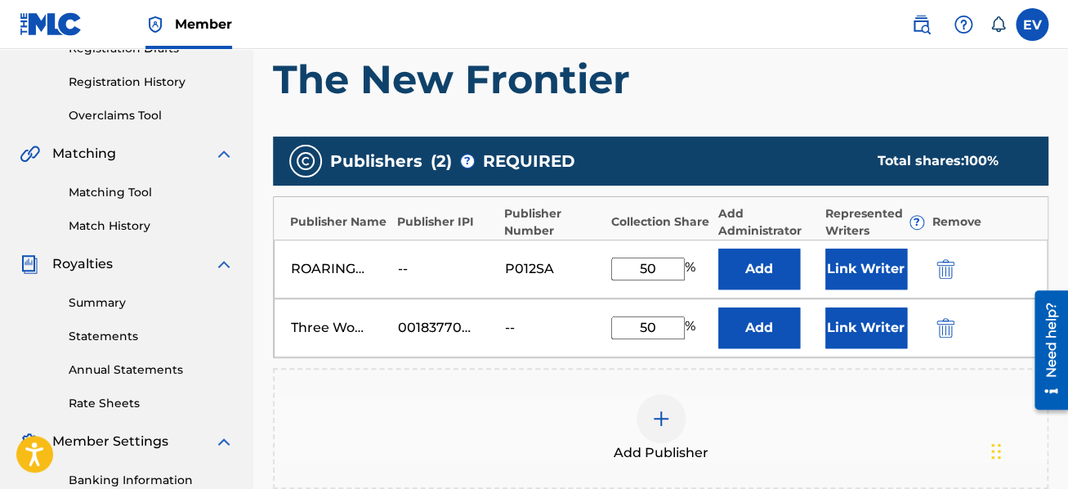
scroll to position [467, 0]
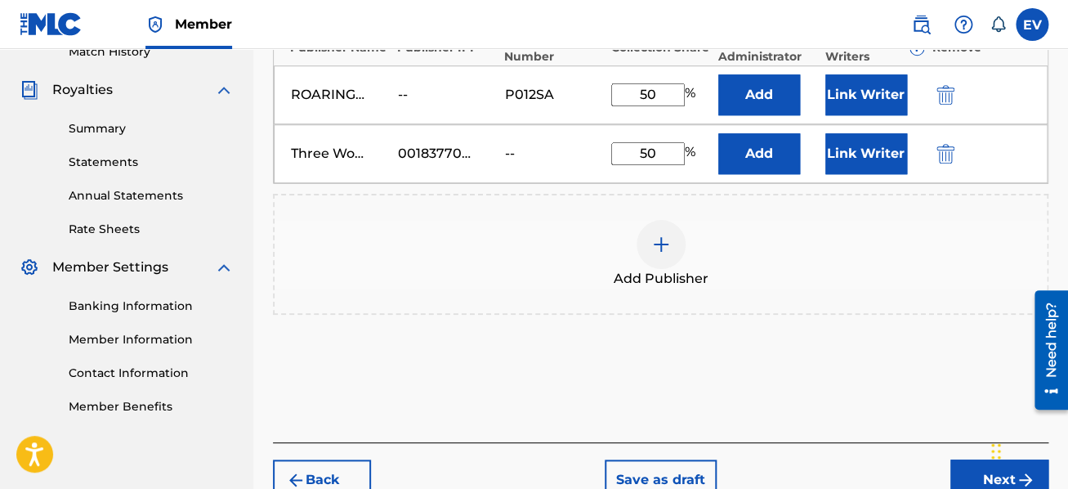
click at [983, 471] on button "Next" at bounding box center [1000, 479] width 98 height 41
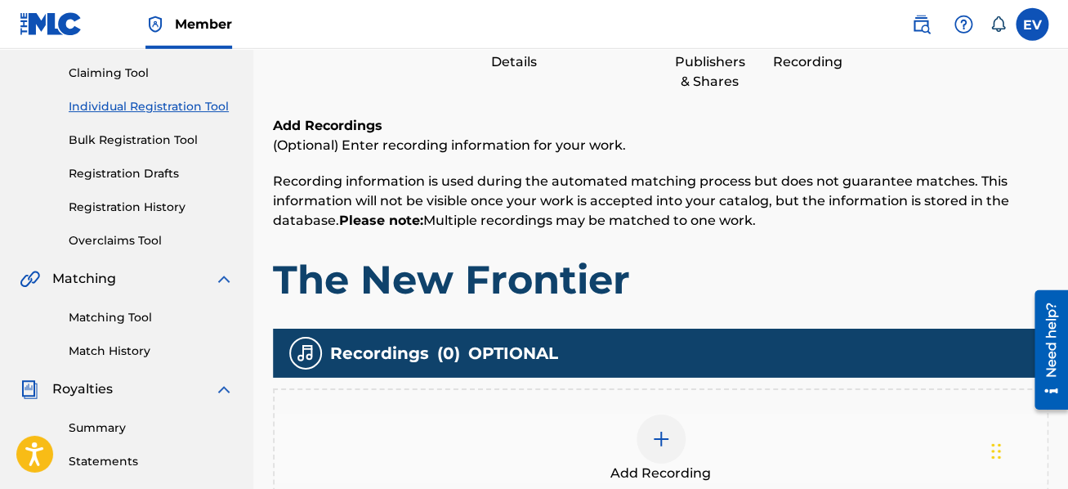
scroll to position [335, 0]
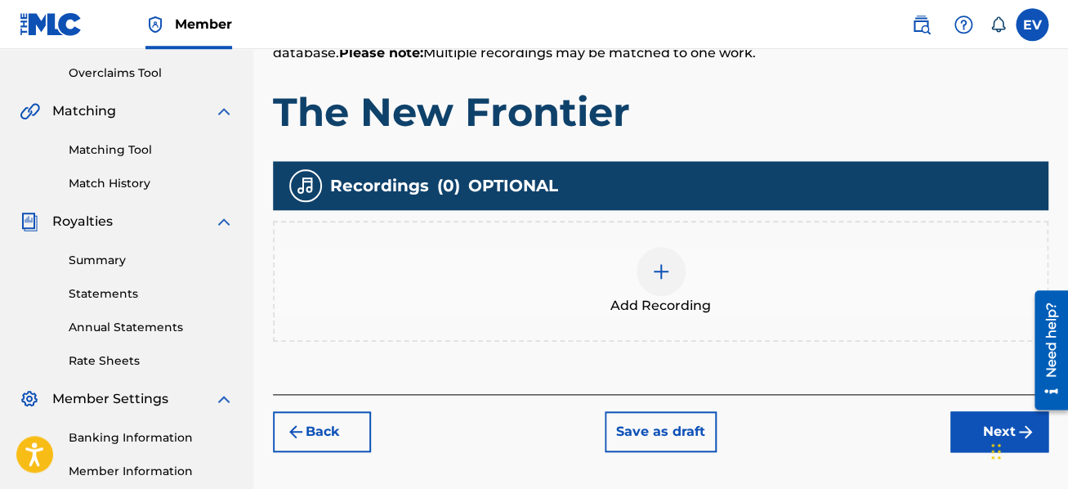
click at [660, 265] on img at bounding box center [661, 272] width 20 height 20
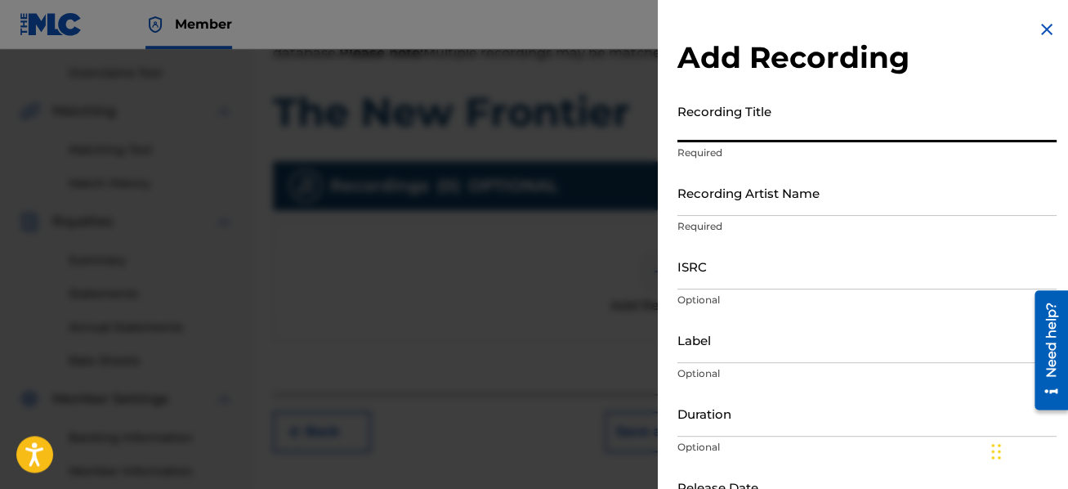
click at [699, 126] on input "Recording Title" at bounding box center [867, 119] width 379 height 47
type input "A Chaos of Light and Motion"
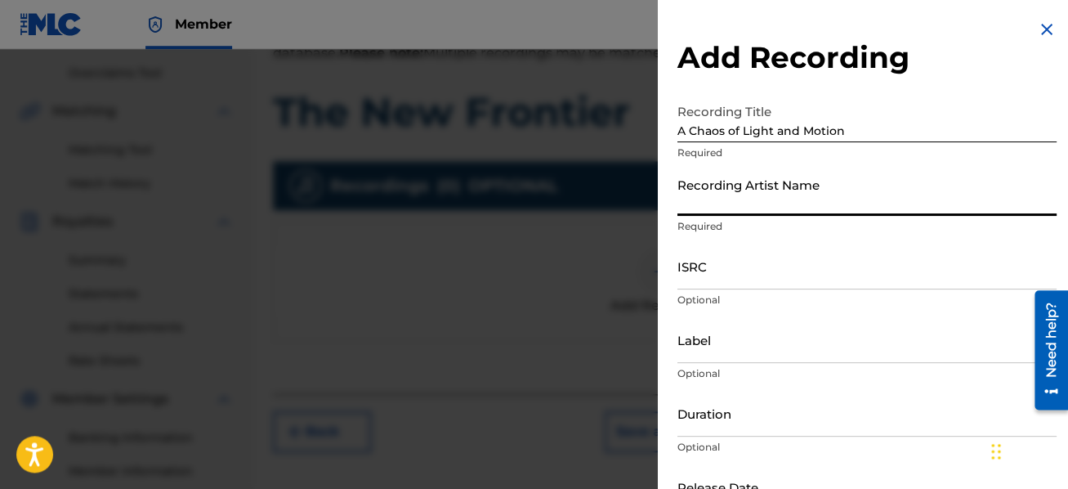
click at [725, 201] on input "Recording Artist Name" at bounding box center [867, 192] width 379 height 47
type input "[PERSON_NAME], [PERSON_NAME]"
click at [749, 273] on input "ISRC" at bounding box center [867, 266] width 379 height 47
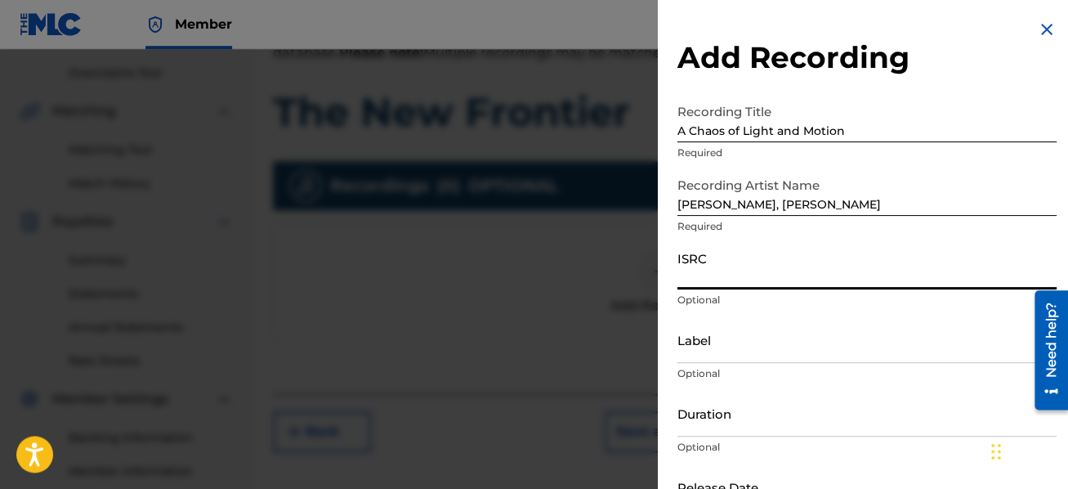
click at [713, 263] on input "ISRC" at bounding box center [867, 266] width 379 height 47
paste input "QM5CR2517809"
type input "QM5CR2517809"
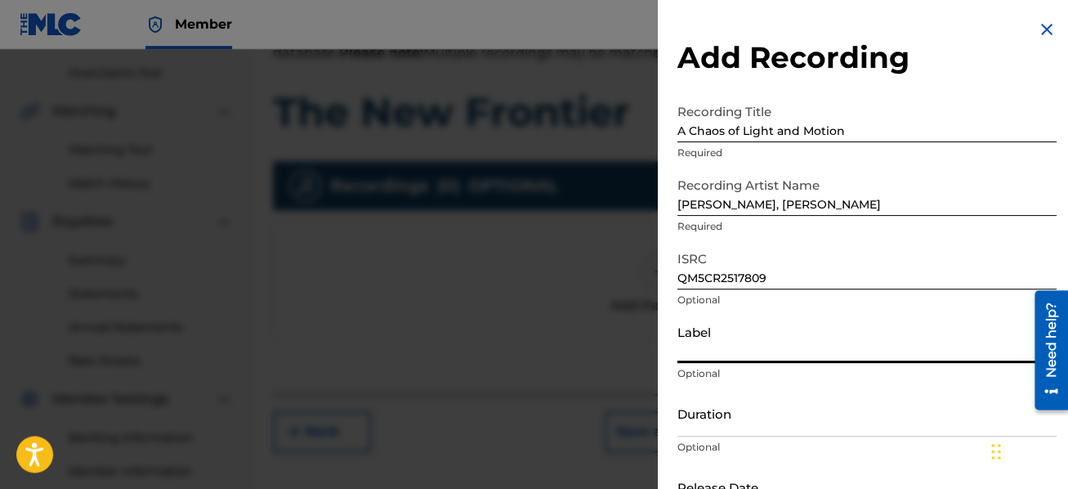
click at [772, 347] on input "Label" at bounding box center [867, 339] width 379 height 47
type input "Neuma"
click at [809, 394] on input "Duration" at bounding box center [867, 413] width 379 height 47
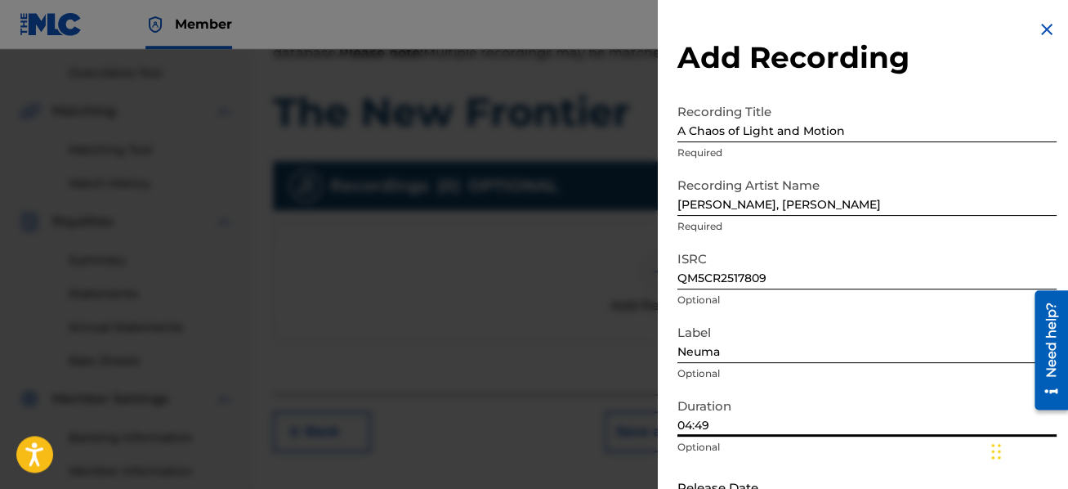
scroll to position [96, 0]
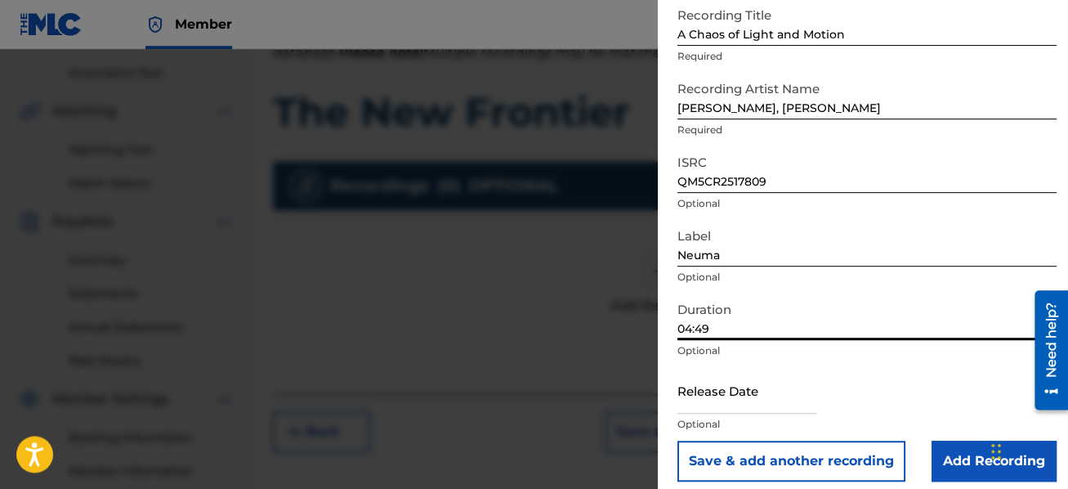
type input "04:49"
select select "7"
select select "2025"
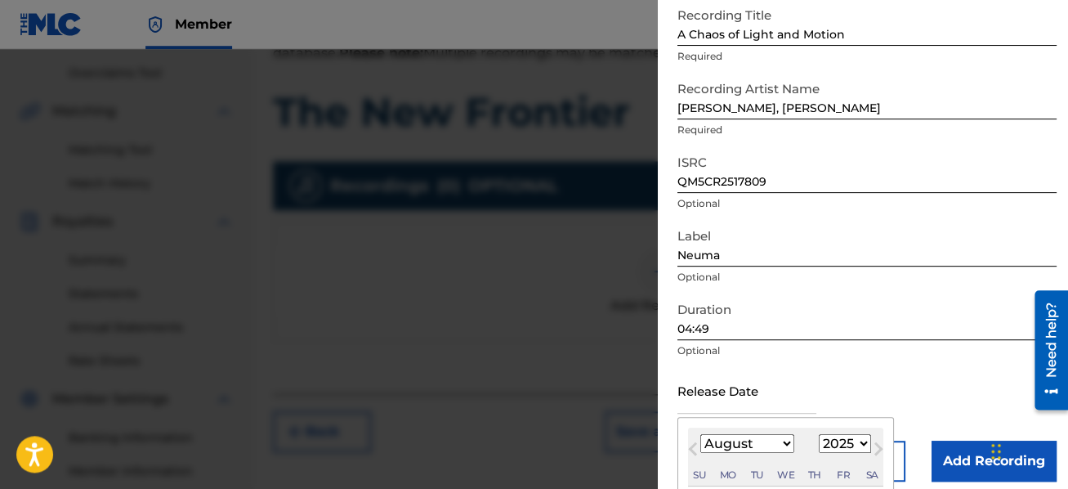
click at [755, 395] on input "text" at bounding box center [747, 390] width 139 height 47
click at [686, 446] on button "Previous Month" at bounding box center [693, 452] width 26 height 26
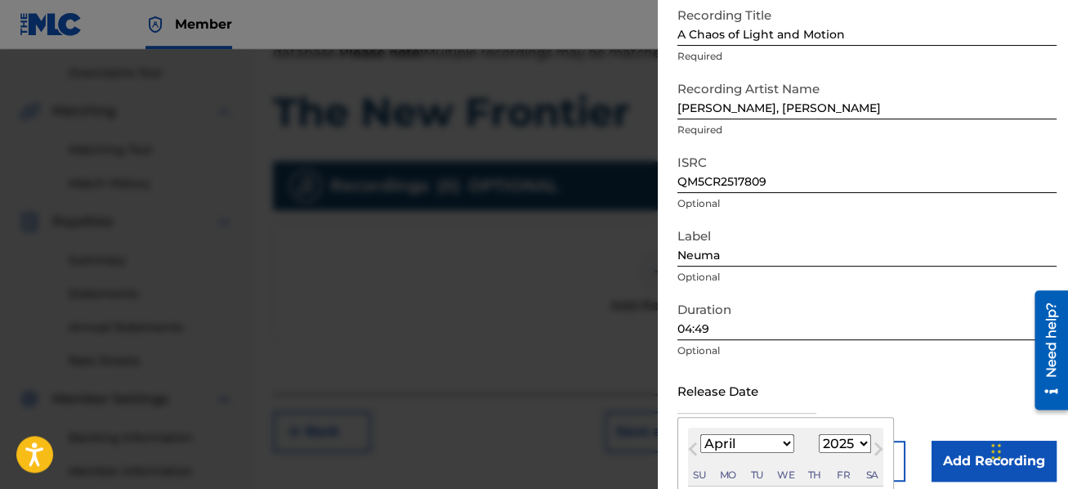
click at [686, 446] on button "Previous Month" at bounding box center [693, 452] width 26 height 26
select select "2"
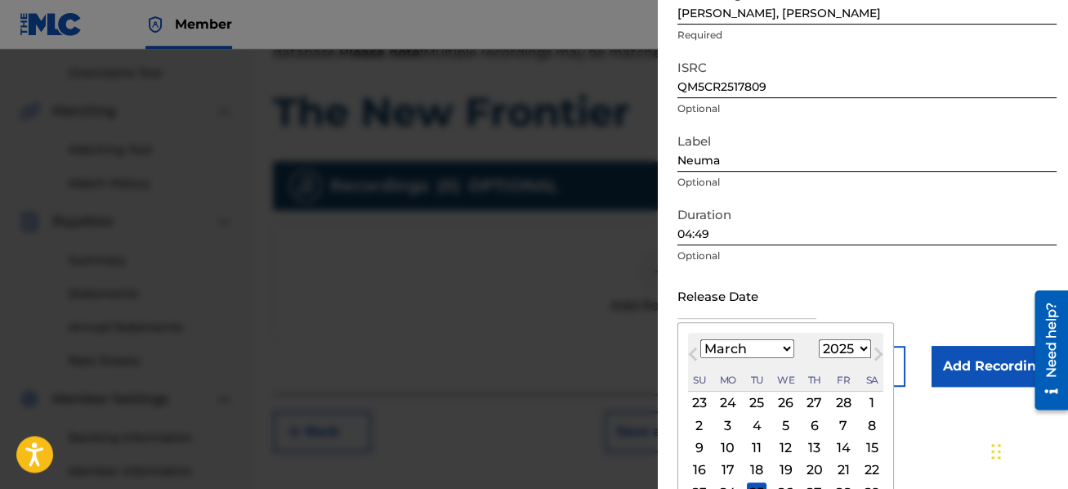
scroll to position [261, 0]
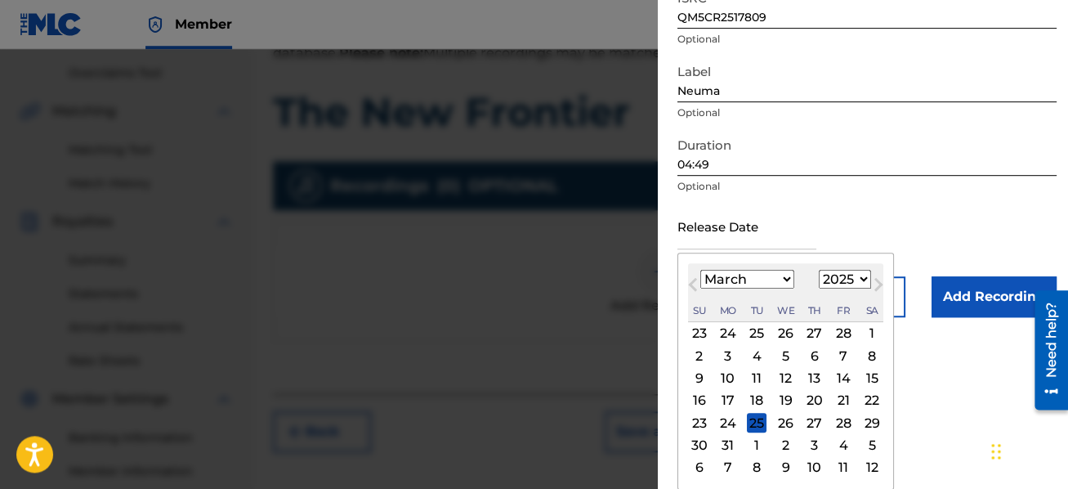
click at [839, 399] on div "21" at bounding box center [844, 401] width 20 height 20
type input "[DATE]"
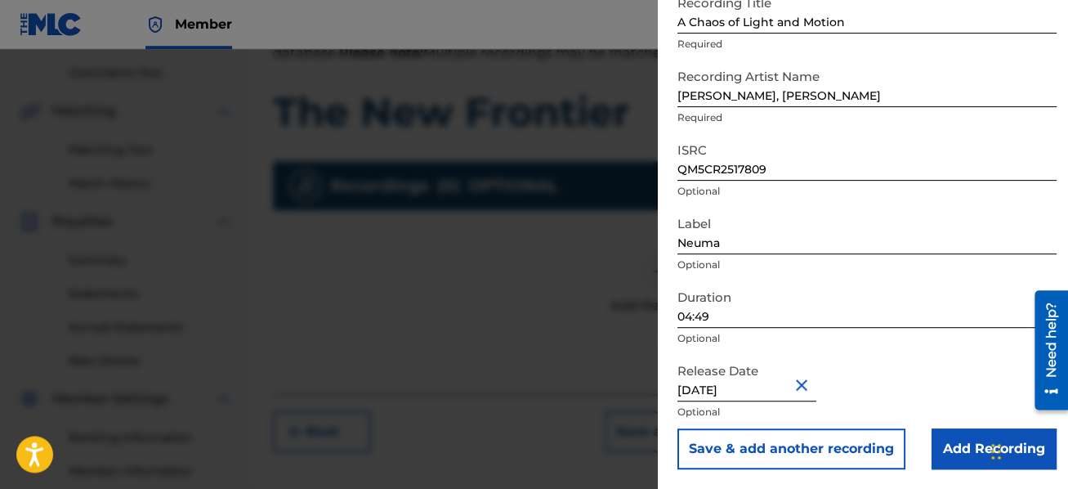
click at [965, 441] on input "Add Recording" at bounding box center [994, 448] width 125 height 41
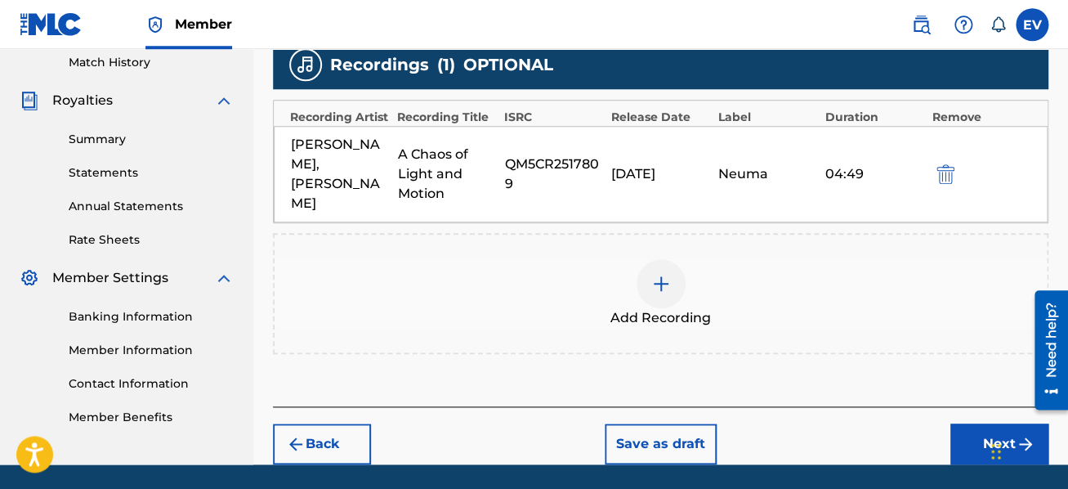
scroll to position [491, 0]
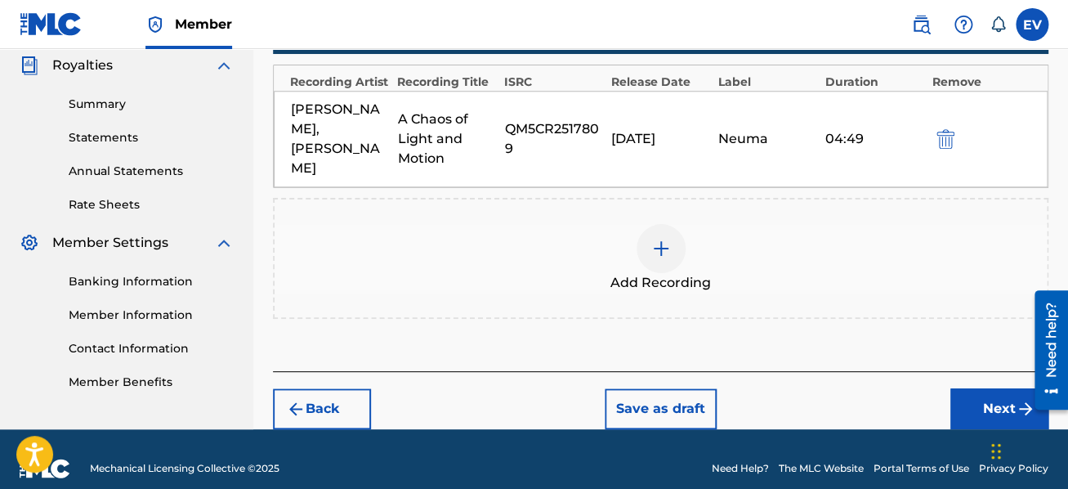
click at [989, 388] on button "Next" at bounding box center [1000, 408] width 98 height 41
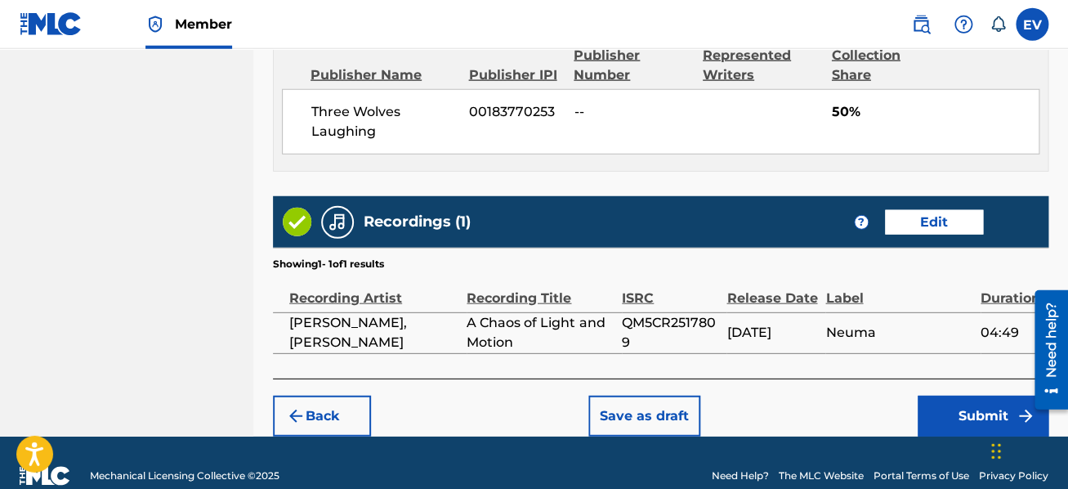
scroll to position [1293, 0]
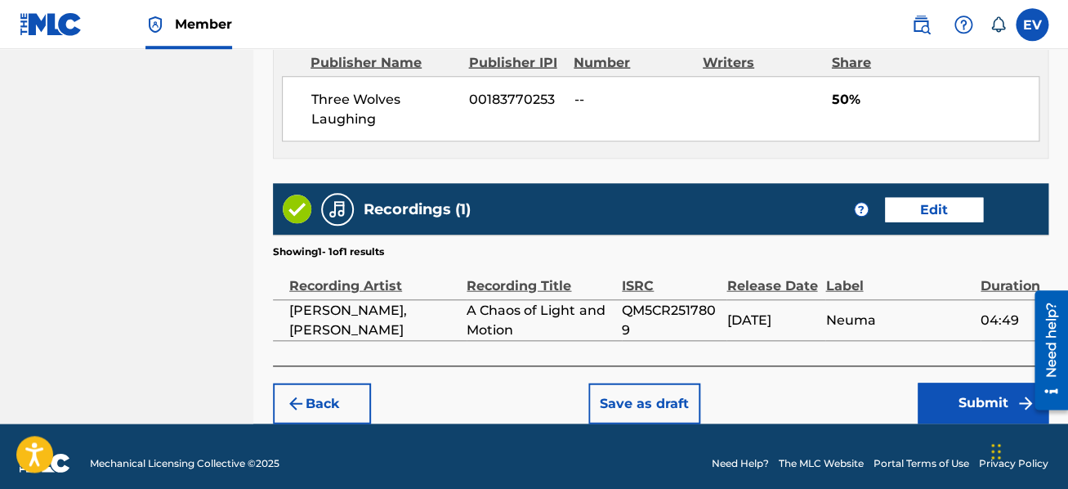
click at [976, 396] on button "Submit" at bounding box center [983, 403] width 131 height 41
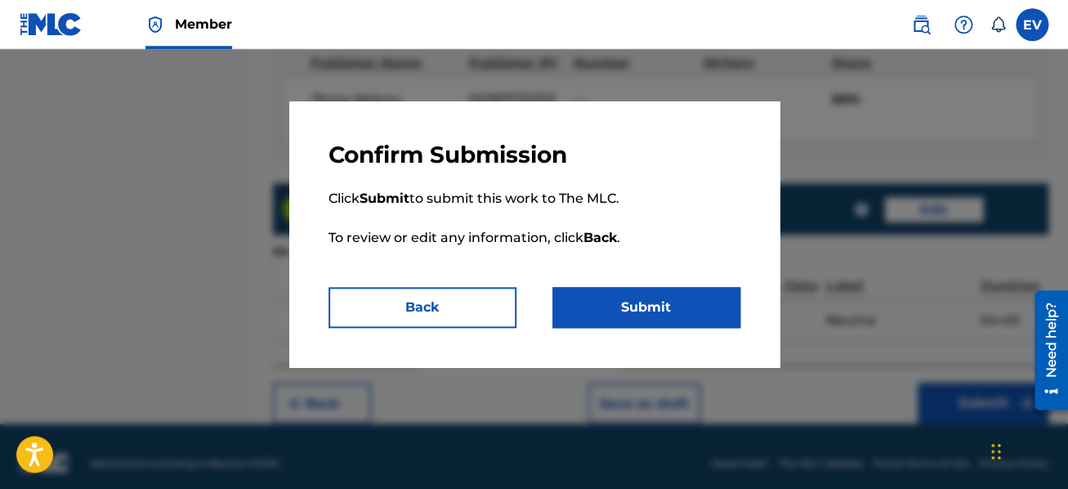
click at [685, 309] on button "Submit" at bounding box center [647, 307] width 188 height 41
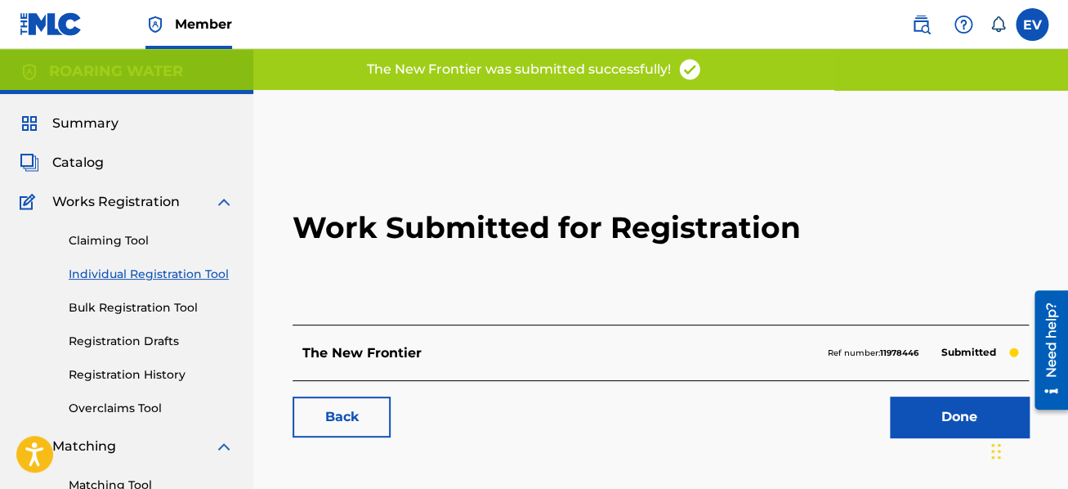
click at [927, 405] on link "Done" at bounding box center [959, 416] width 139 height 41
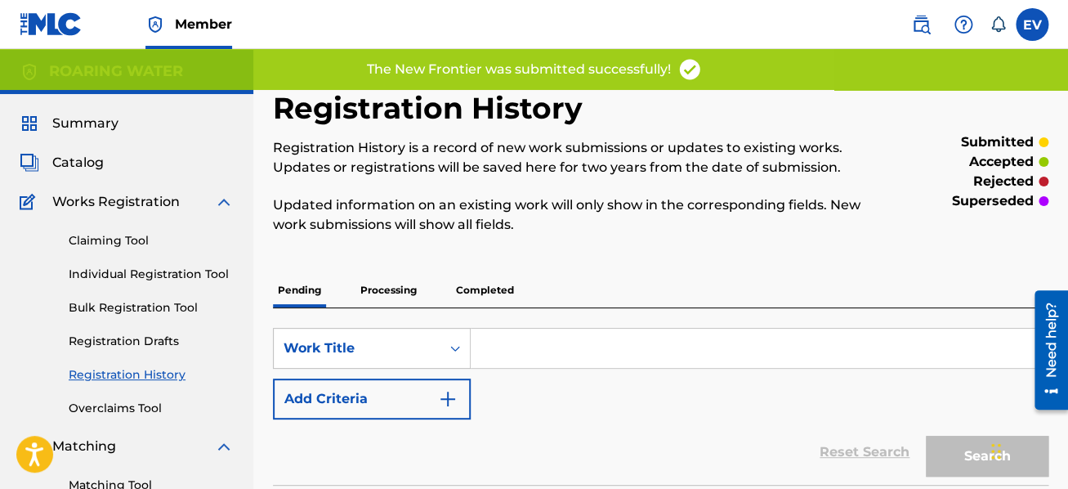
click at [378, 291] on p "Processing" at bounding box center [389, 290] width 66 height 34
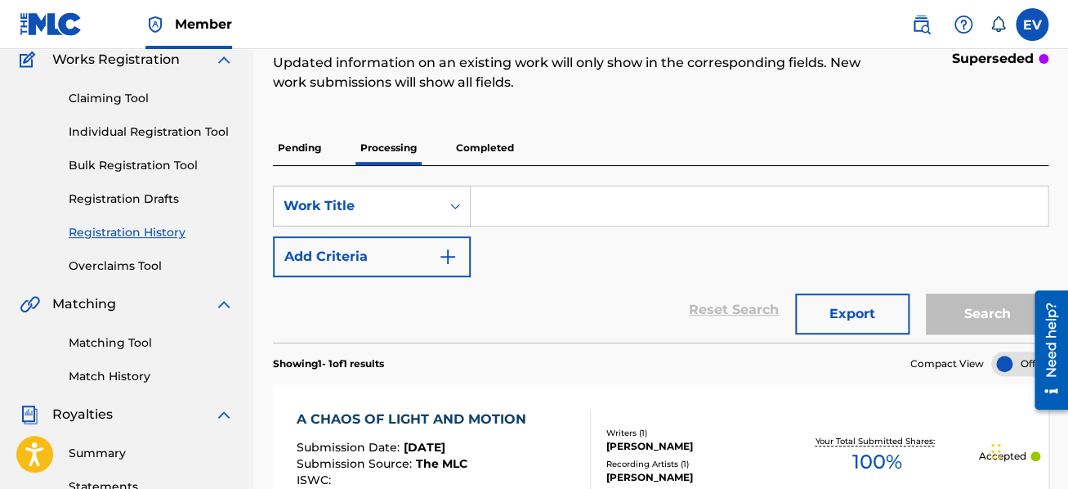
scroll to position [56, 0]
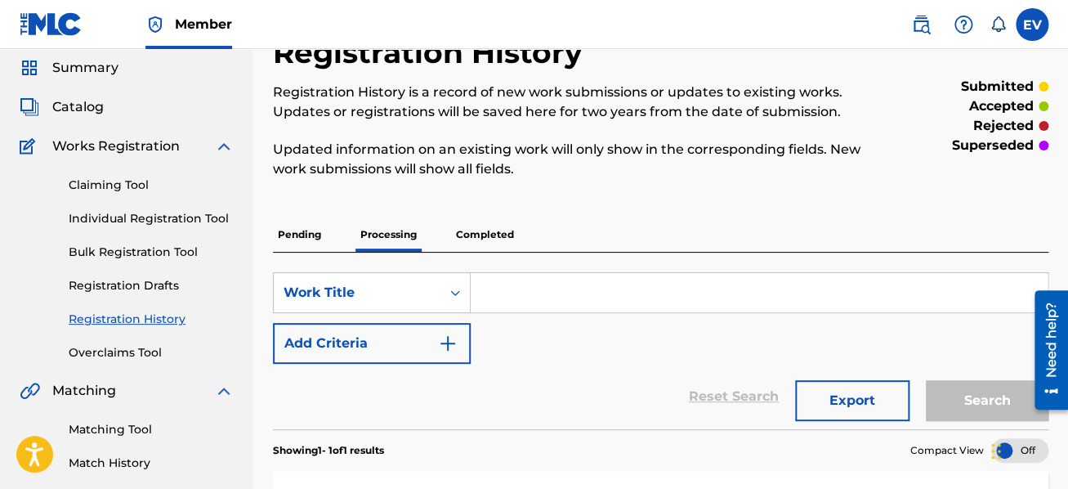
click at [298, 228] on p "Pending" at bounding box center [299, 234] width 53 height 34
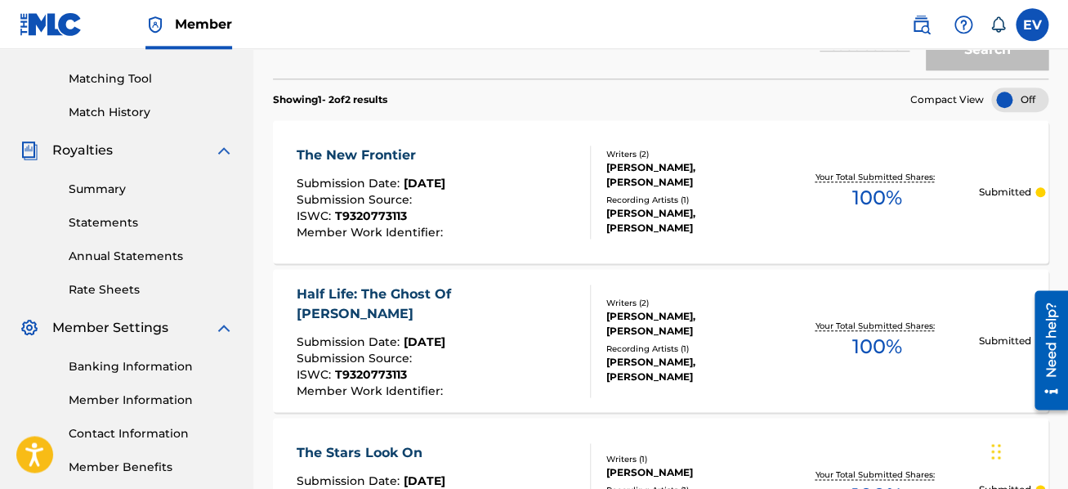
scroll to position [436, 0]
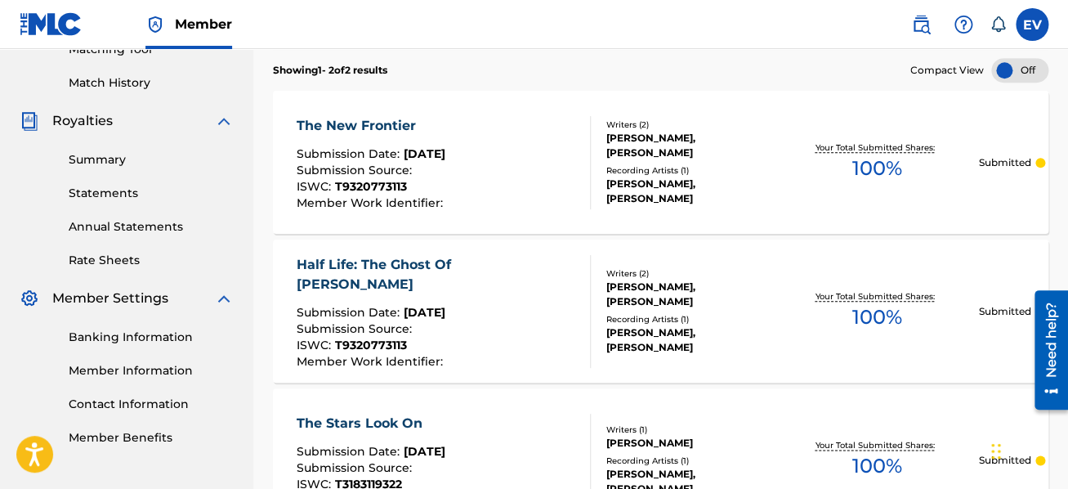
click at [491, 276] on div "Half Life: The Ghost Of [PERSON_NAME]" at bounding box center [436, 274] width 281 height 39
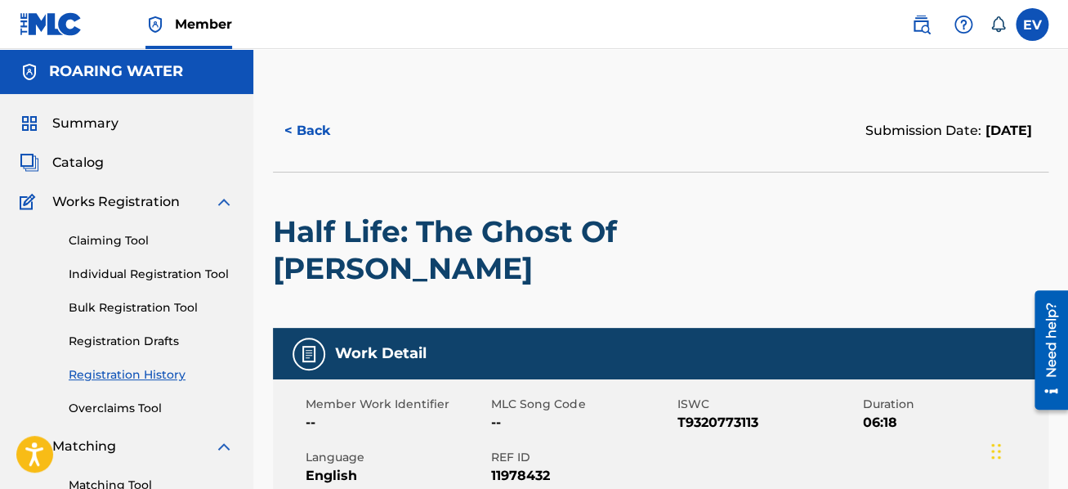
click at [105, 370] on link "Registration History" at bounding box center [151, 374] width 165 height 17
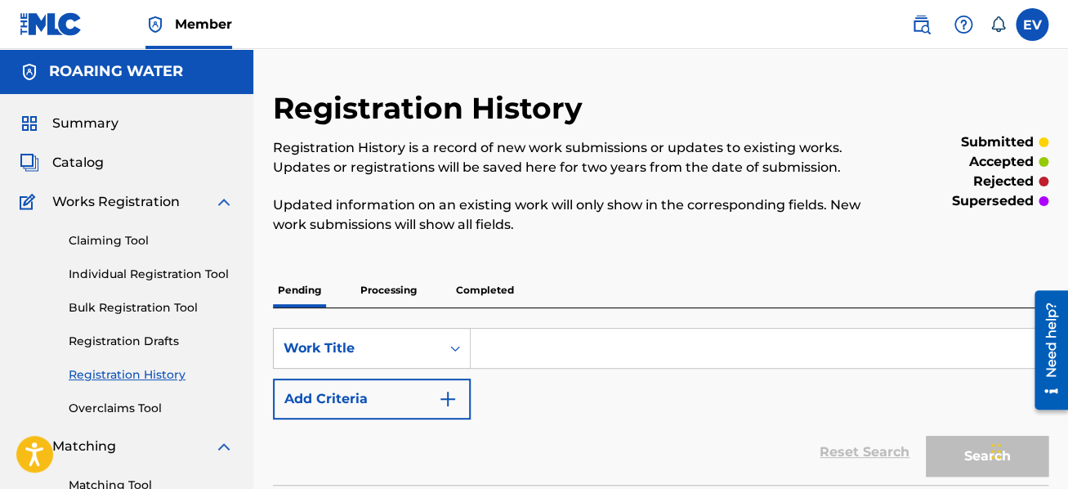
click at [195, 267] on link "Individual Registration Tool" at bounding box center [151, 274] width 165 height 17
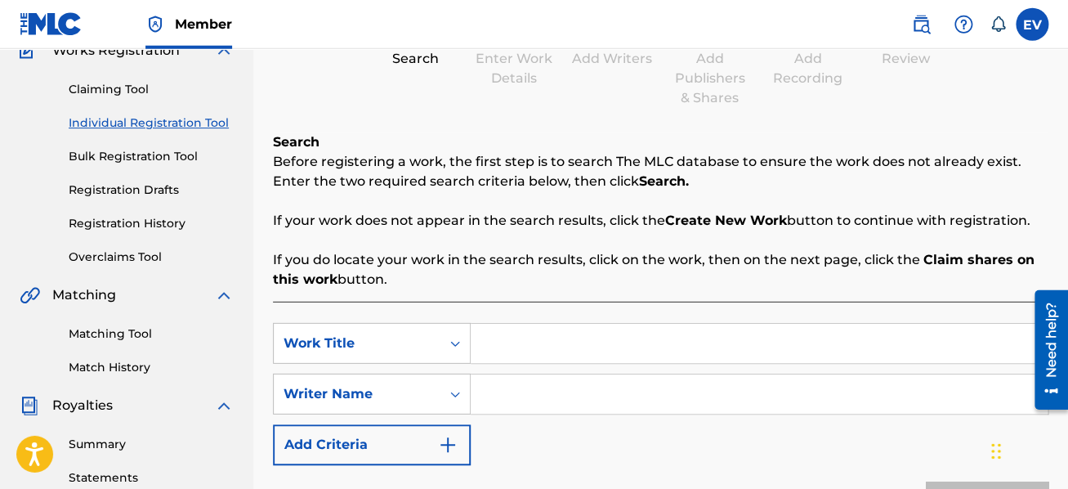
scroll to position [174, 0]
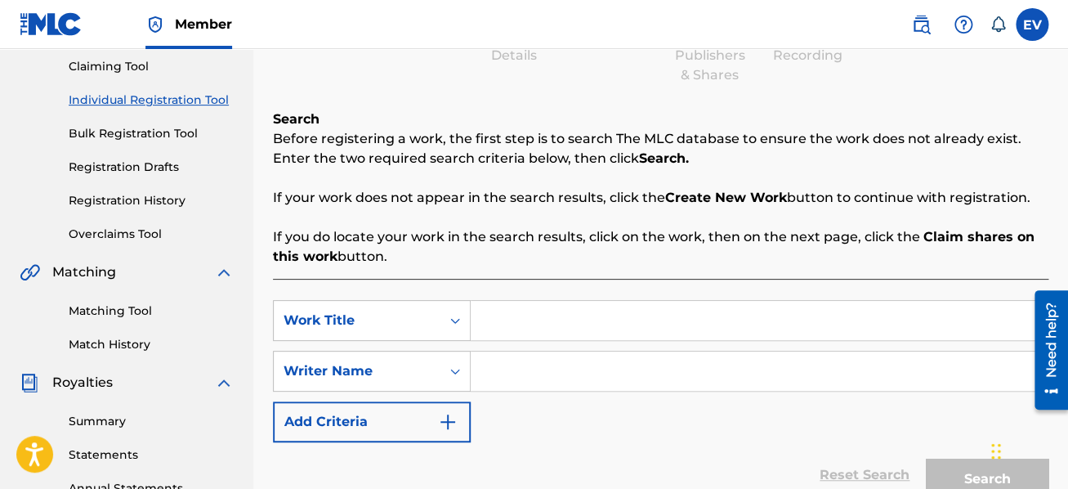
click at [496, 325] on input "Search Form" at bounding box center [759, 320] width 577 height 39
type input "Apples and Time Crack in October"
click at [486, 357] on input "Search Form" at bounding box center [759, 370] width 577 height 39
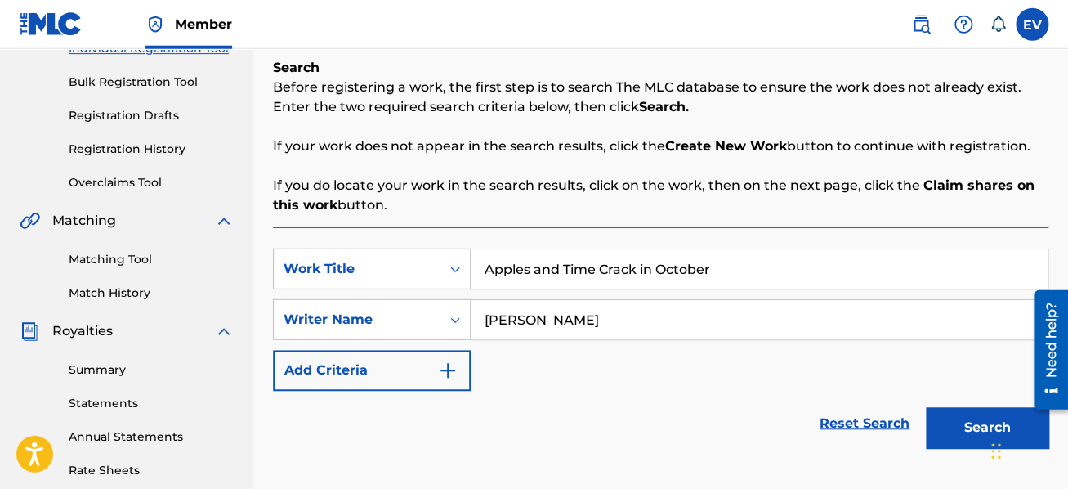
scroll to position [261, 0]
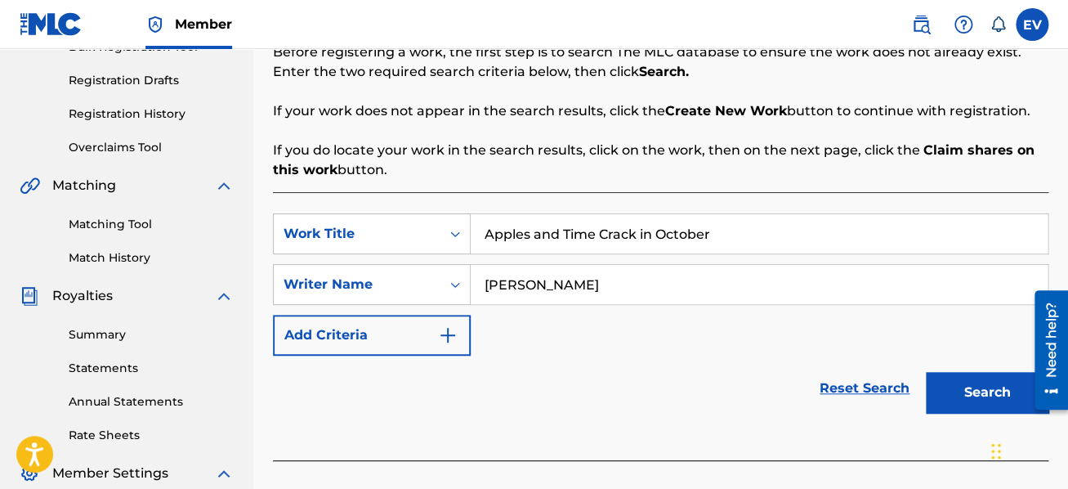
type input "[PERSON_NAME]"
click at [970, 395] on button "Search" at bounding box center [987, 392] width 123 height 41
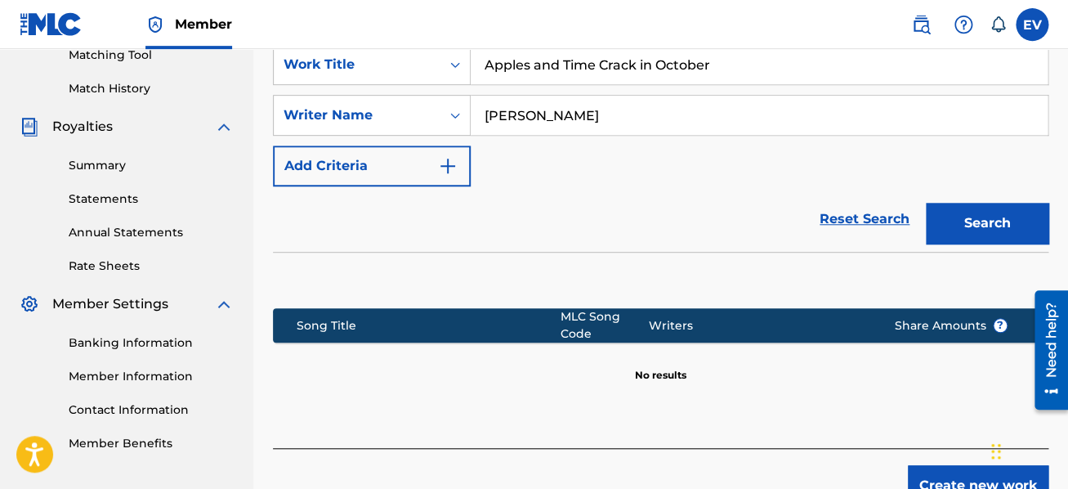
scroll to position [525, 0]
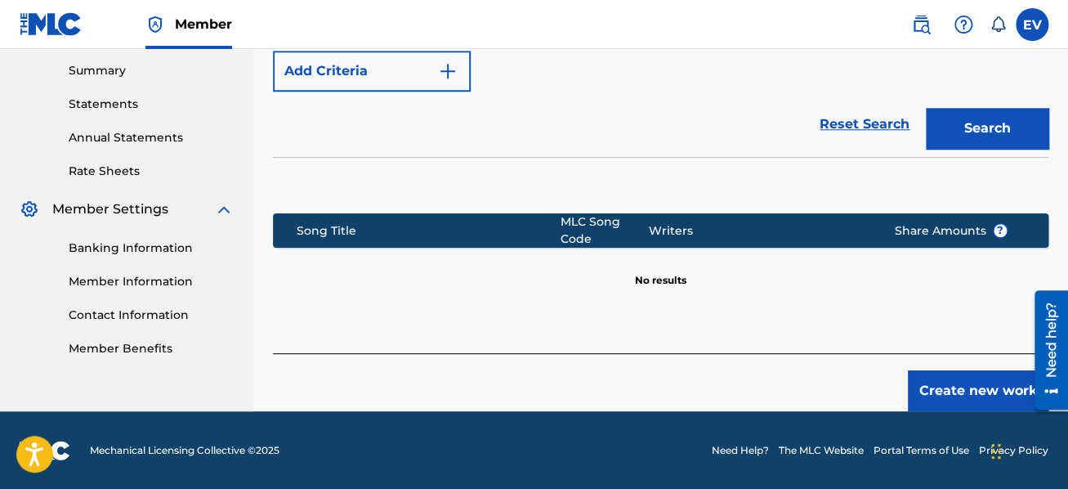
click at [926, 379] on button "Create new work" at bounding box center [978, 390] width 141 height 41
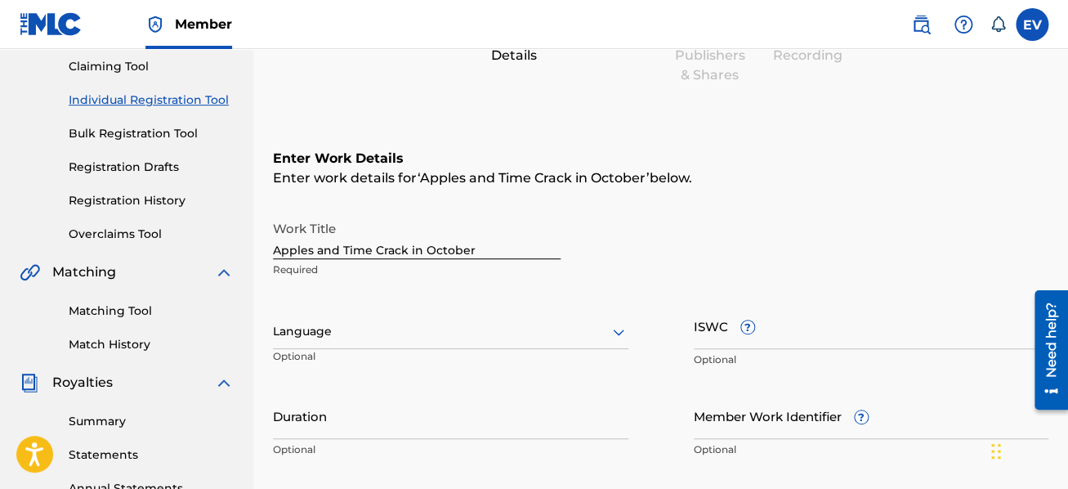
scroll to position [176, 0]
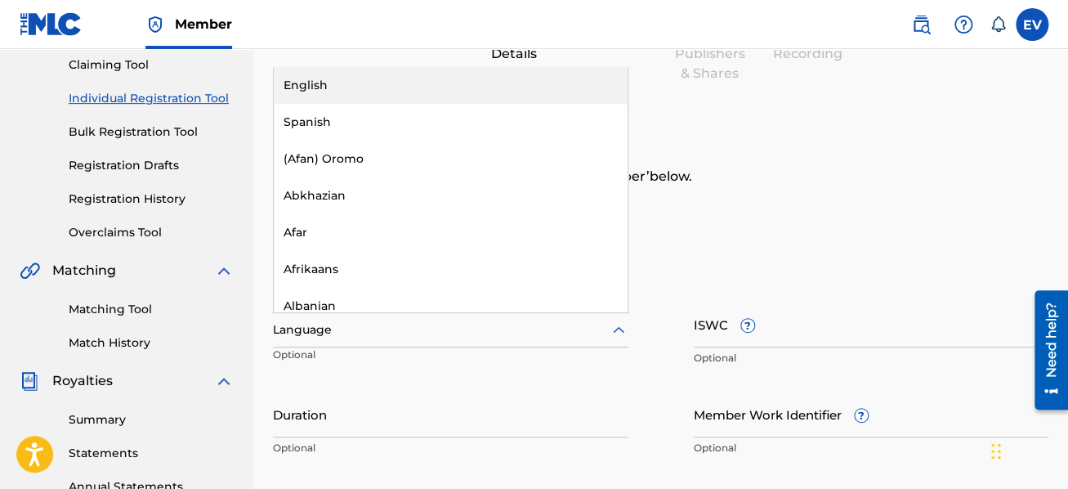
click at [391, 329] on div at bounding box center [451, 330] width 356 height 20
click at [372, 87] on div "English" at bounding box center [451, 85] width 354 height 37
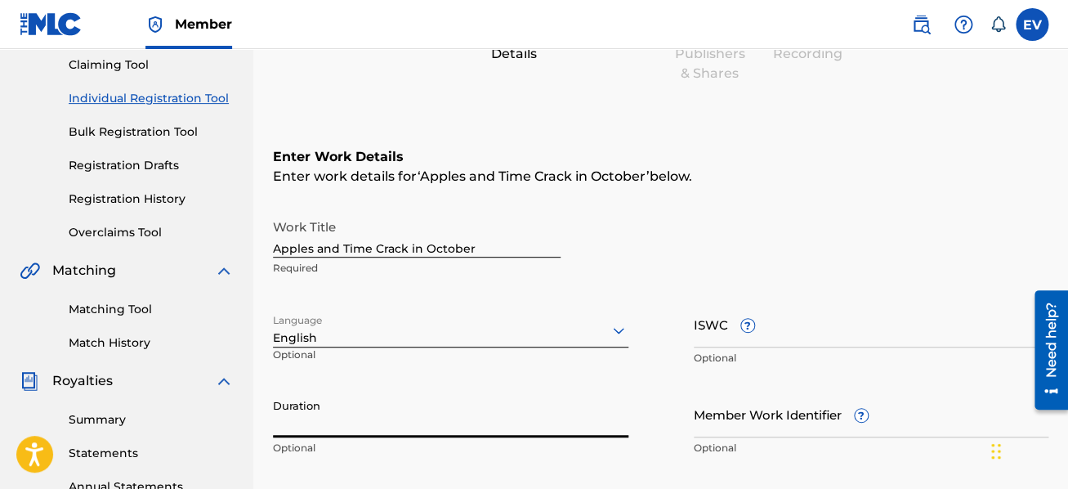
click at [366, 414] on input "Duration" at bounding box center [451, 414] width 356 height 47
type input "02:18"
click at [717, 322] on input "ISWC ?" at bounding box center [872, 324] width 356 height 47
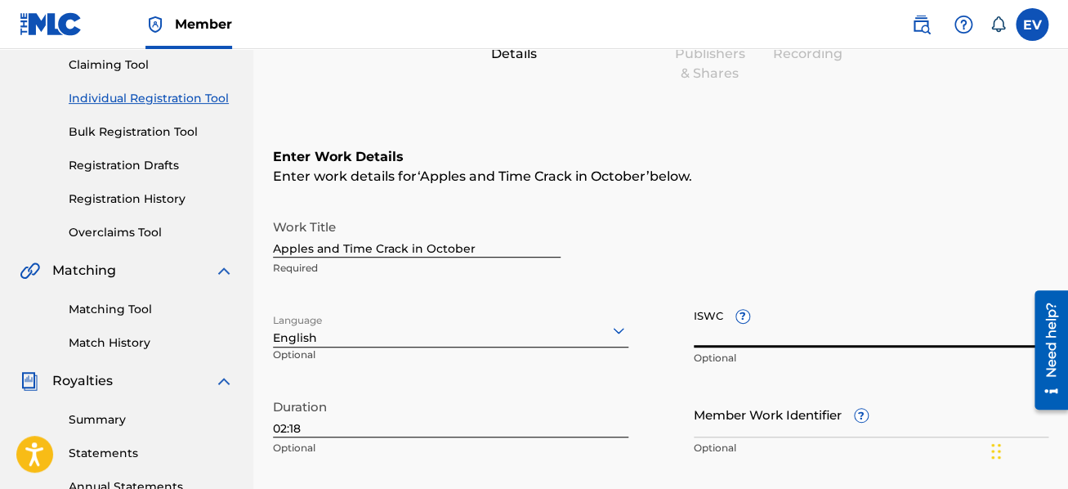
click at [710, 330] on input "ISWC ?" at bounding box center [872, 324] width 356 height 47
paste input "T-922.373.184-8"
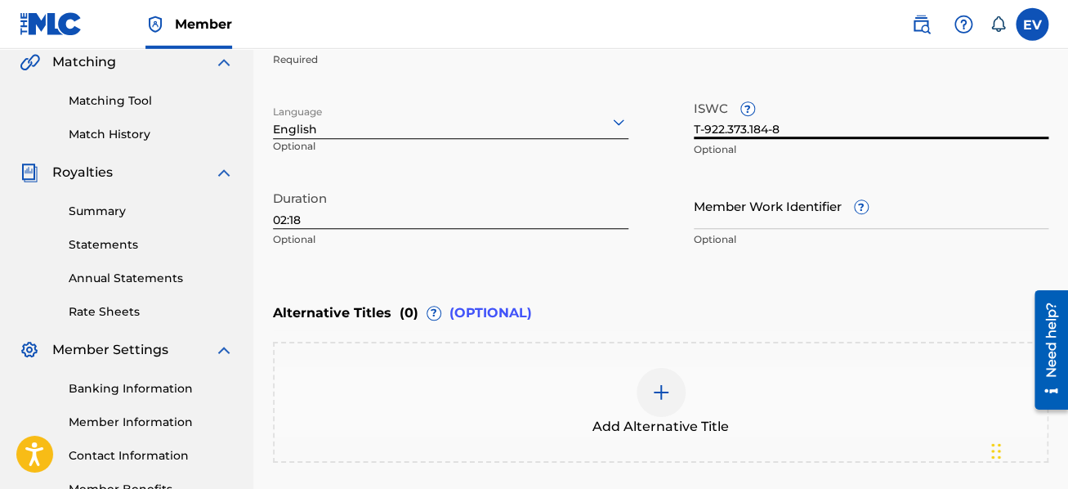
scroll to position [437, 0]
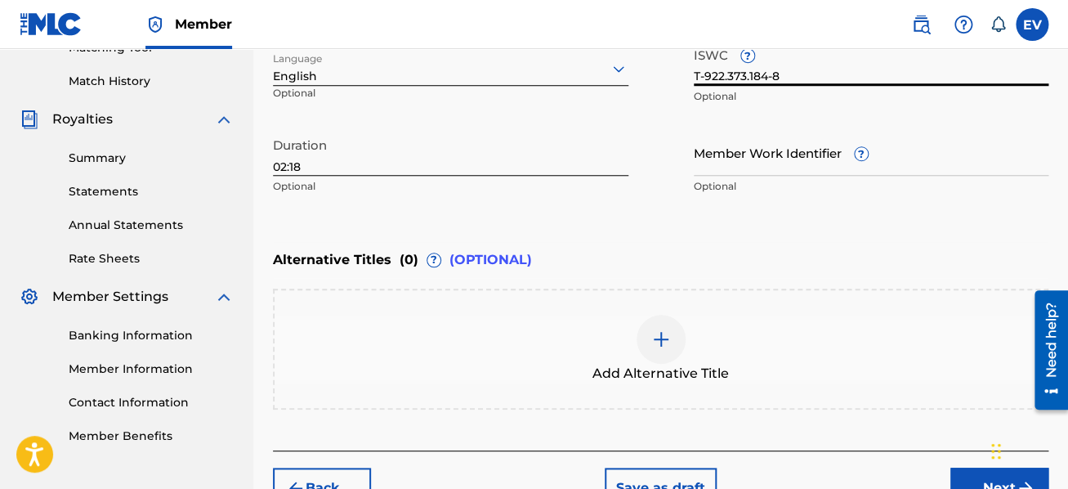
type input "T-922.373.184-8"
click at [659, 339] on img at bounding box center [661, 339] width 20 height 20
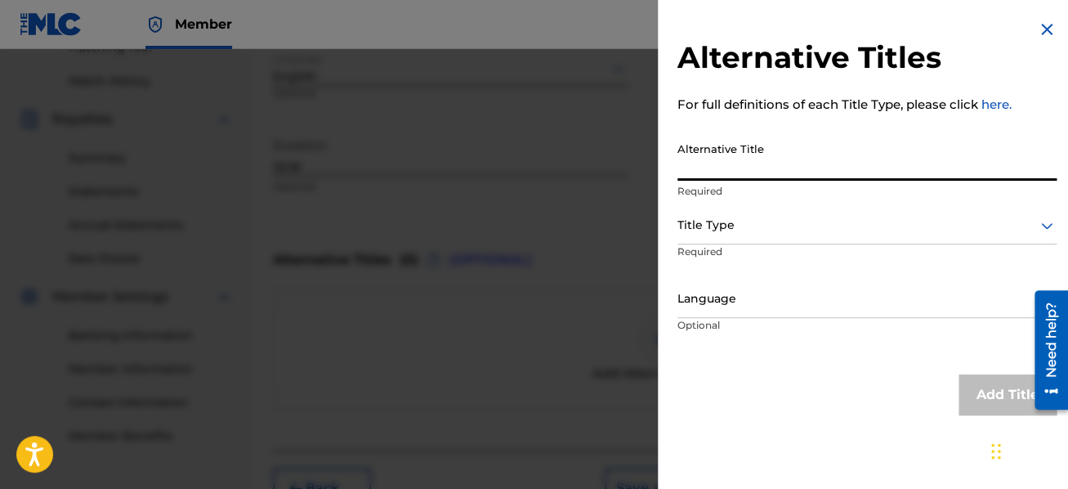
click at [734, 161] on input "Alternative Title" at bounding box center [867, 157] width 379 height 47
type input "Apples and Time Crack in October"
click at [1041, 226] on icon at bounding box center [1047, 226] width 20 height 20
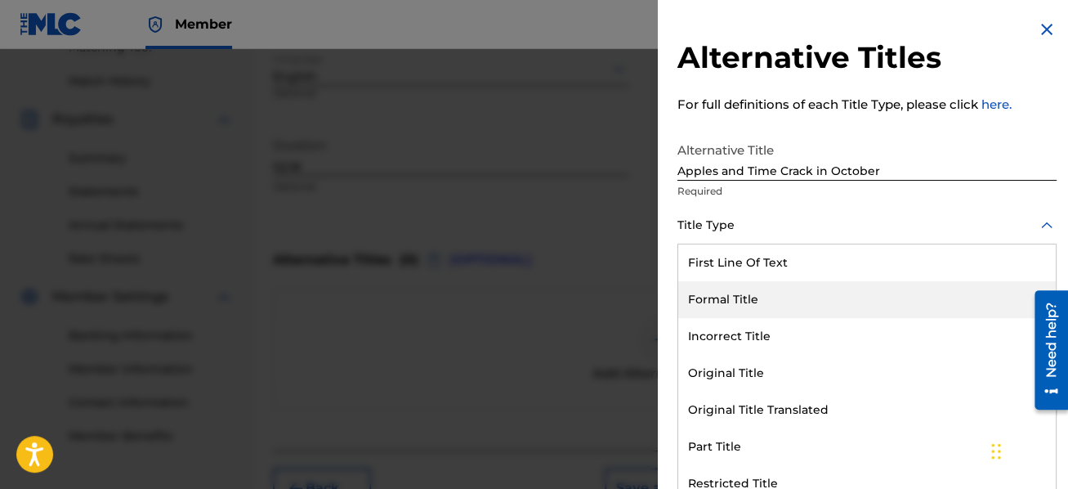
click at [925, 308] on div "Formal Title" at bounding box center [867, 299] width 378 height 37
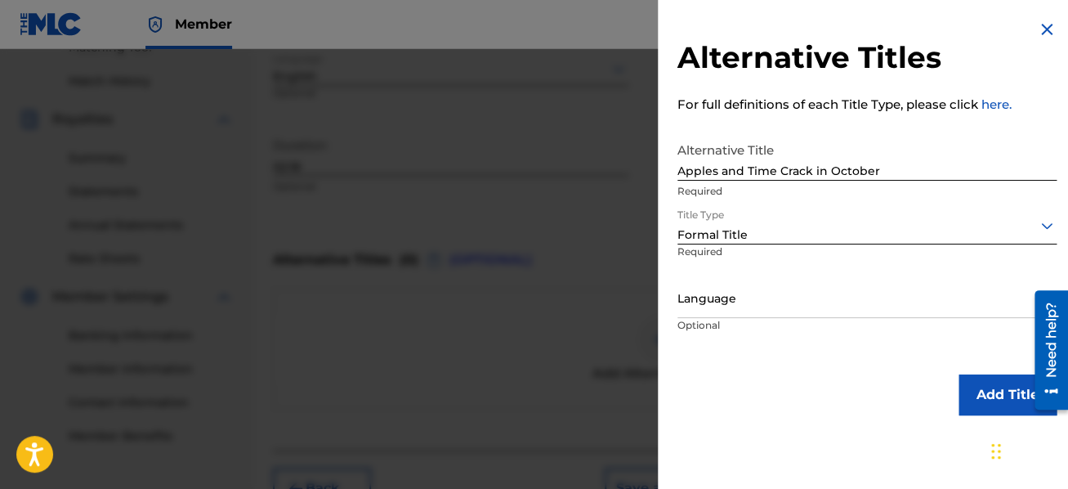
click at [823, 293] on div at bounding box center [867, 299] width 379 height 20
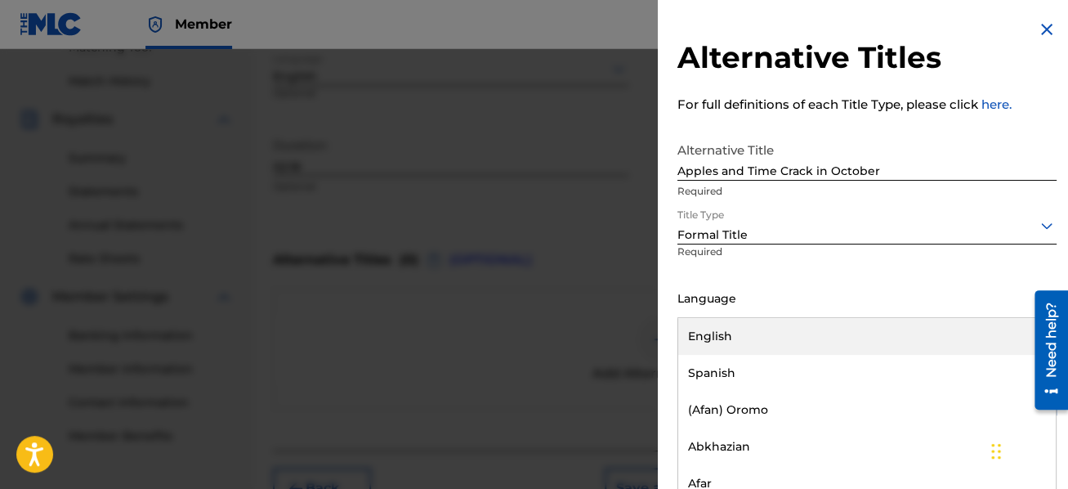
click at [823, 335] on div "English" at bounding box center [867, 336] width 378 height 37
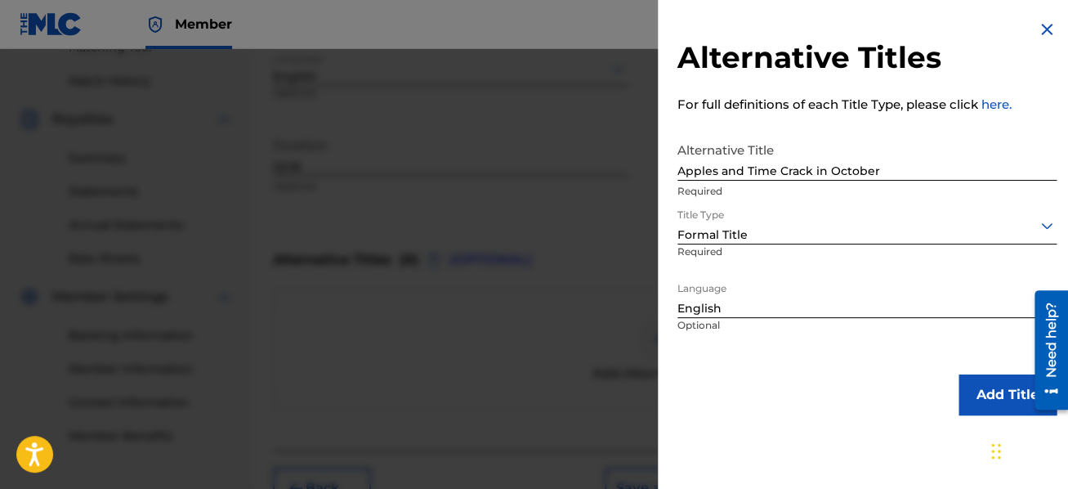
click at [986, 392] on button "Add Title" at bounding box center [1008, 394] width 98 height 41
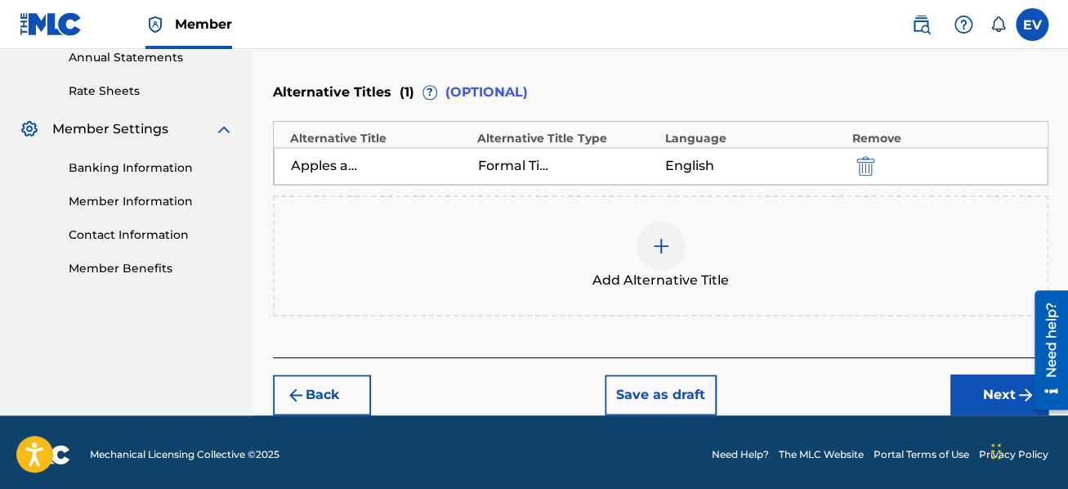
scroll to position [607, 0]
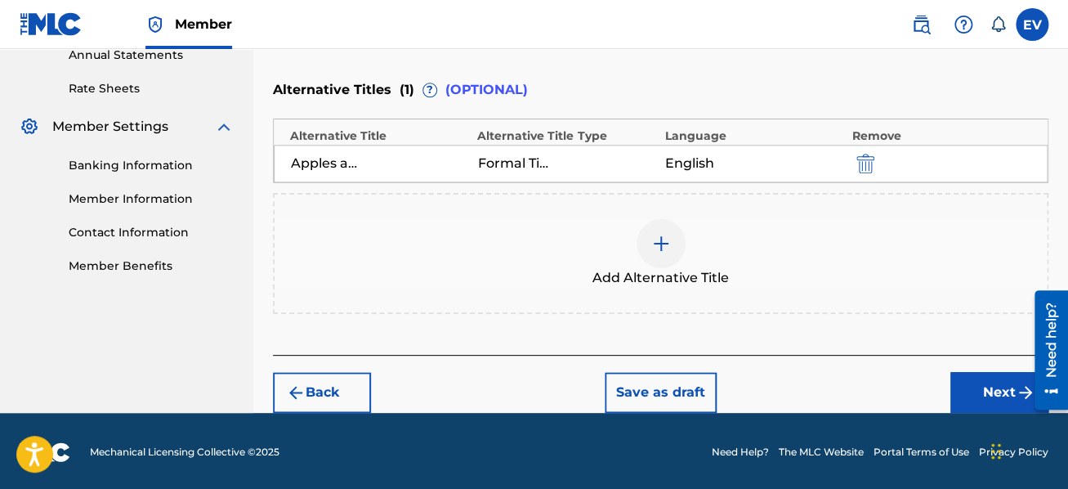
click at [992, 392] on button "Next" at bounding box center [1000, 392] width 98 height 41
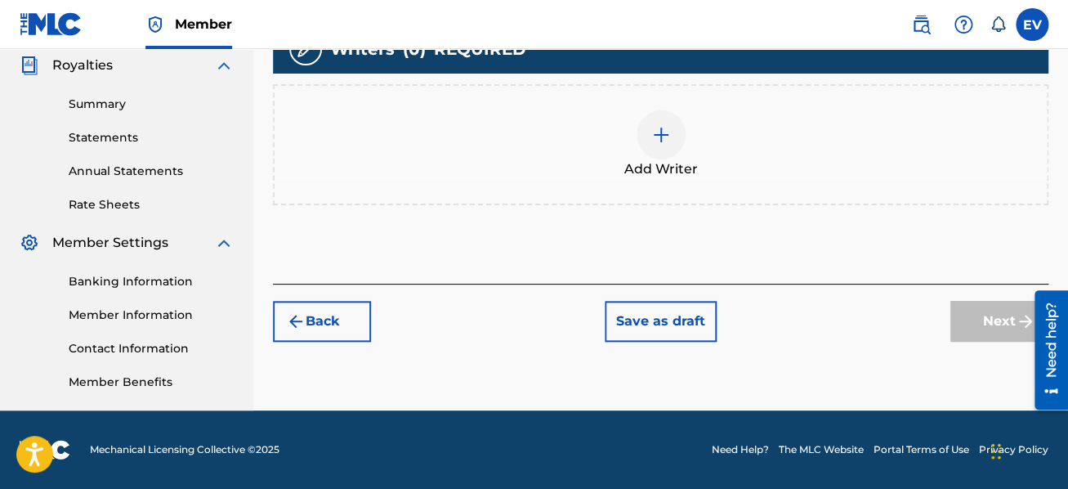
scroll to position [491, 0]
click at [664, 138] on img at bounding box center [661, 135] width 20 height 20
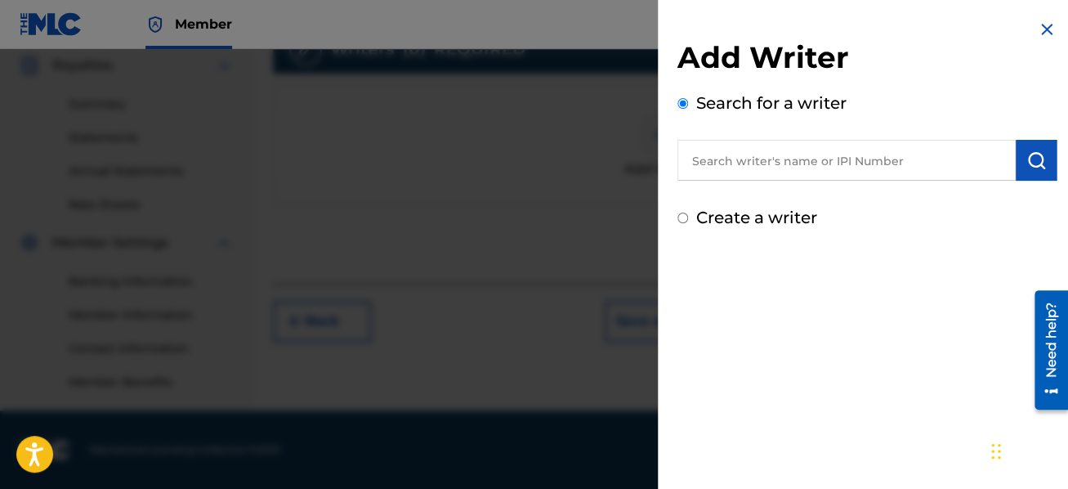
click at [713, 168] on input "text" at bounding box center [847, 160] width 338 height 41
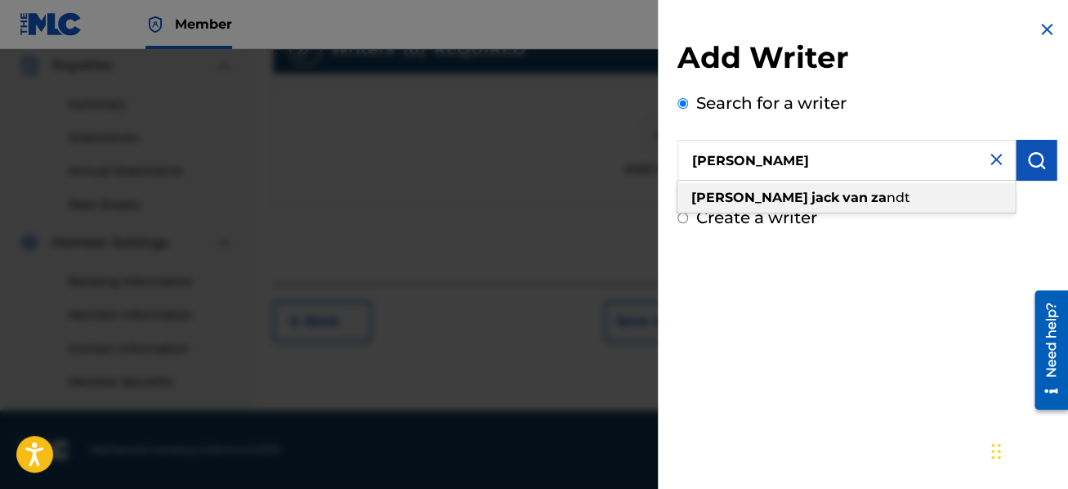
click at [762, 189] on div "[PERSON_NAME]" at bounding box center [847, 197] width 338 height 29
type input "[PERSON_NAME]"
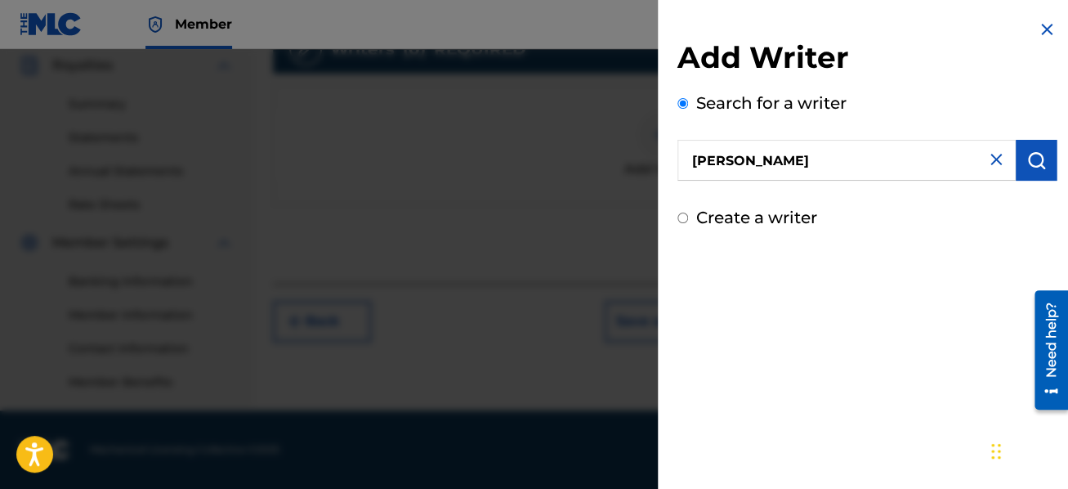
click at [1043, 158] on button "submit" at bounding box center [1036, 160] width 41 height 41
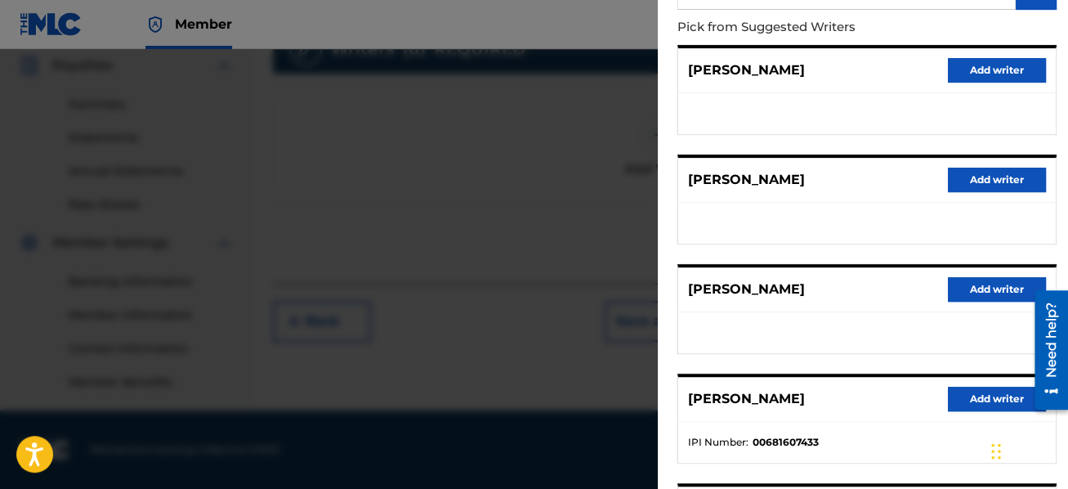
scroll to position [291, 0]
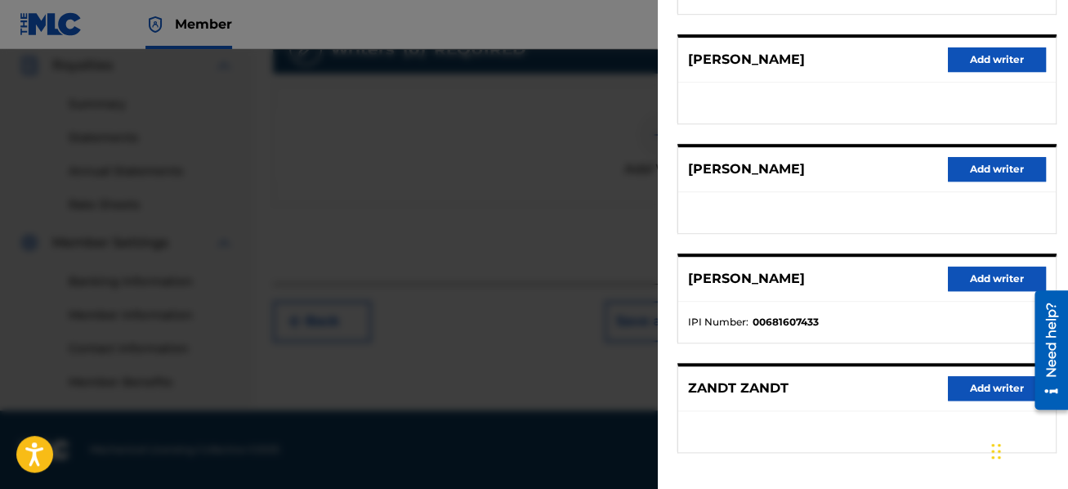
click at [988, 269] on button "Add writer" at bounding box center [997, 278] width 98 height 25
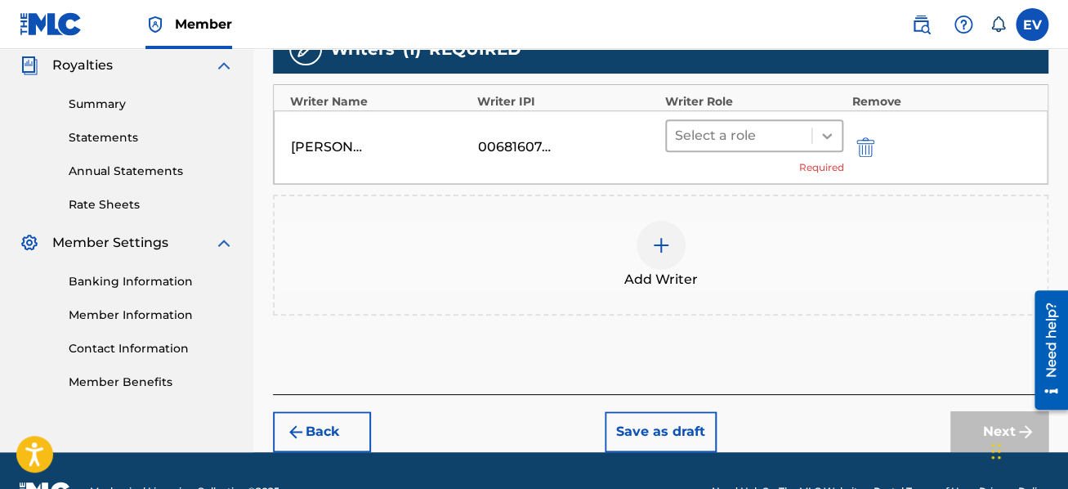
click at [826, 132] on icon at bounding box center [827, 136] width 16 height 16
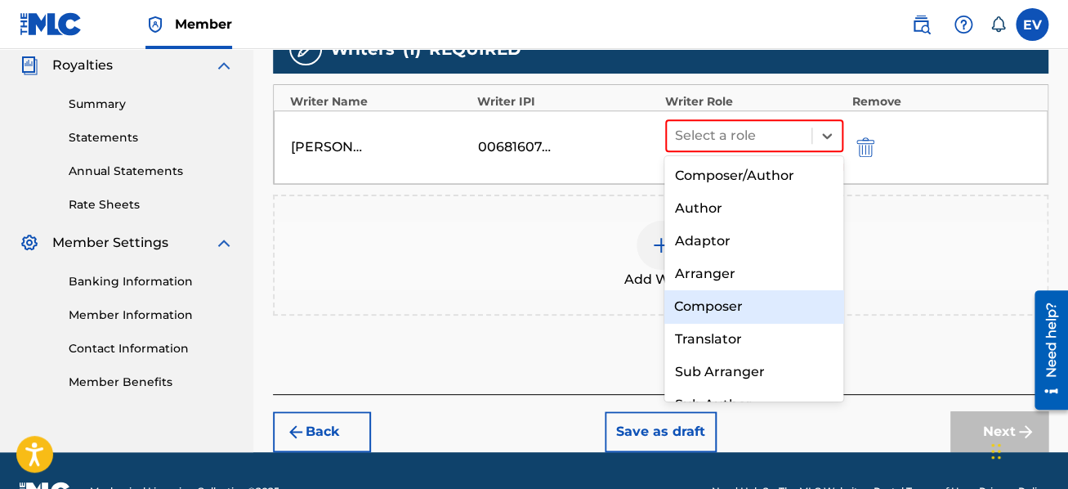
click at [737, 298] on div "Composer" at bounding box center [754, 306] width 179 height 33
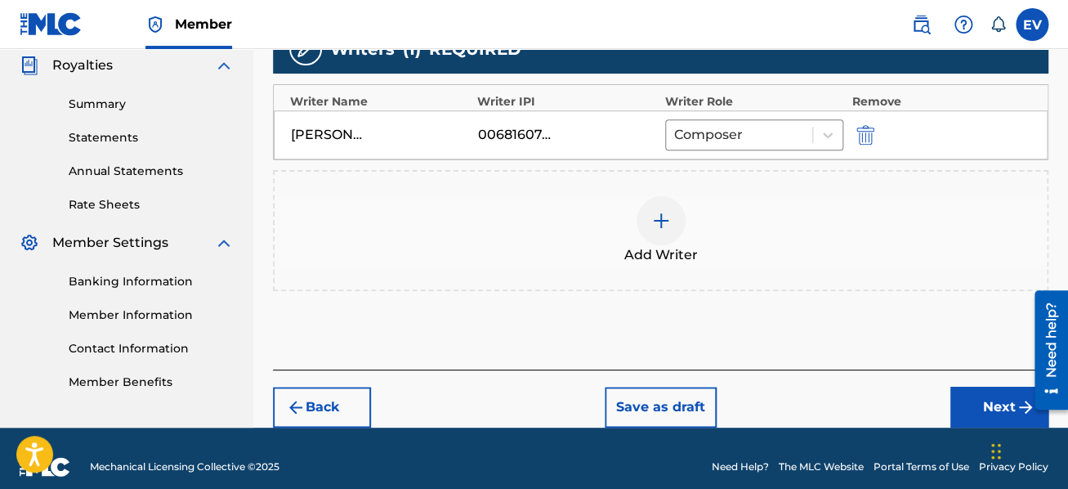
click at [661, 216] on img at bounding box center [661, 221] width 20 height 20
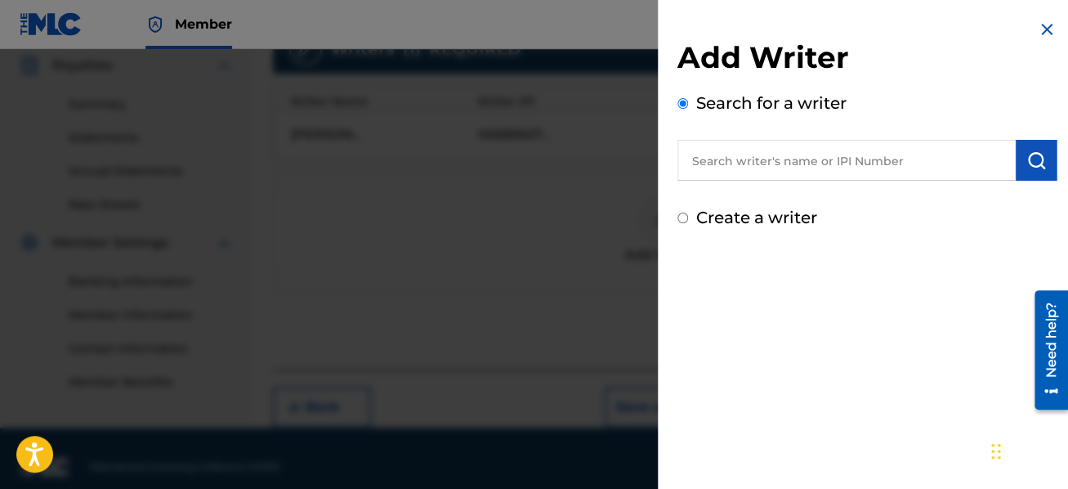
click at [728, 159] on input "text" at bounding box center [847, 160] width 338 height 41
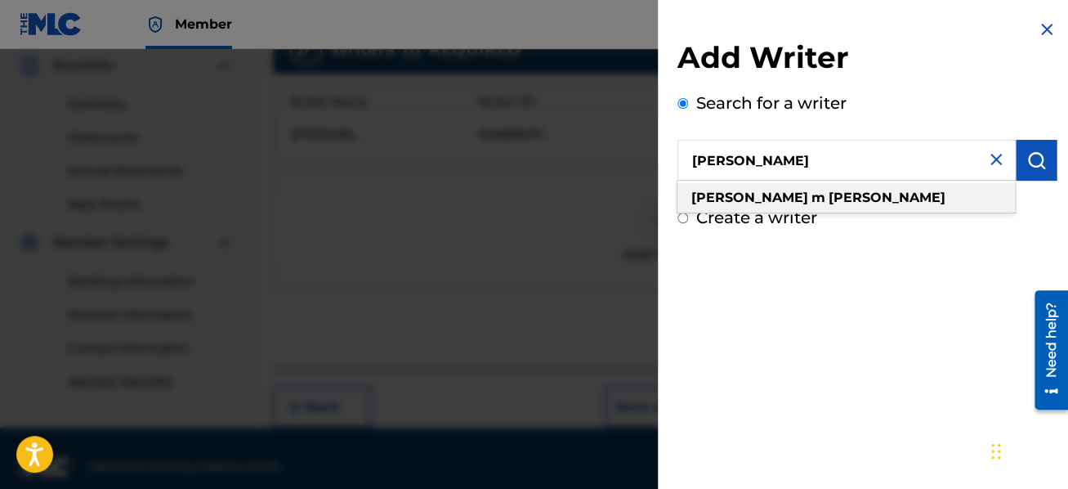
click at [829, 190] on strong "[PERSON_NAME]" at bounding box center [887, 198] width 117 height 16
type input "[PERSON_NAME]"
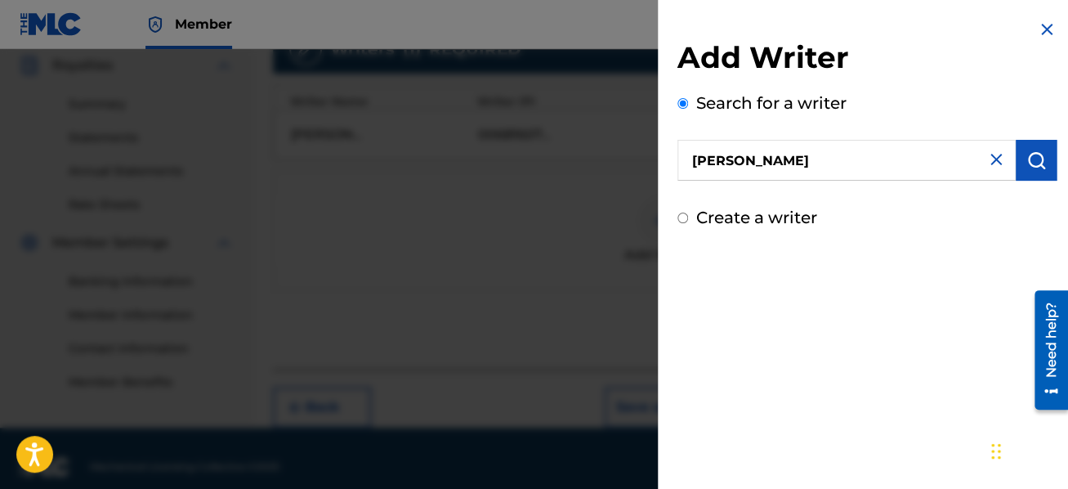
click at [1031, 155] on img "submit" at bounding box center [1037, 160] width 20 height 20
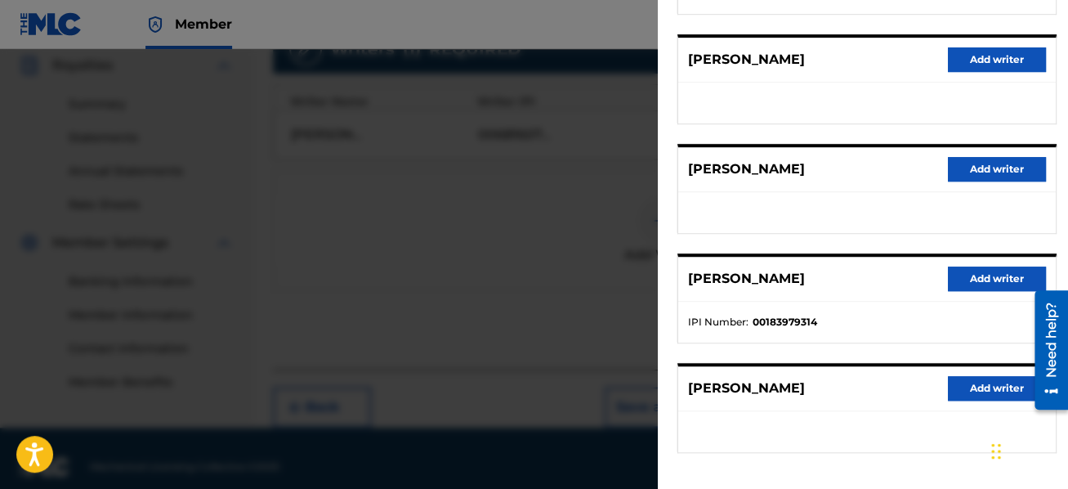
click at [996, 280] on button "Add writer" at bounding box center [997, 278] width 98 height 25
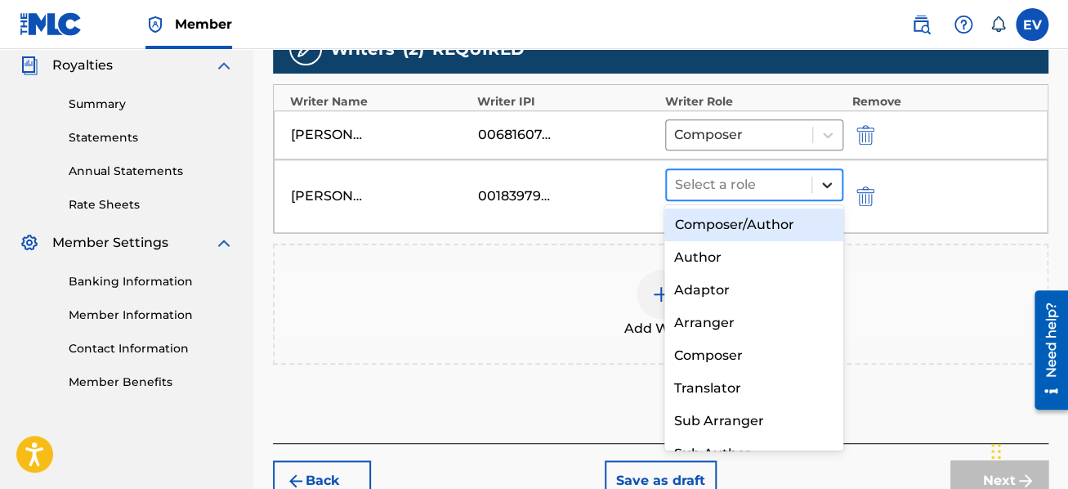
click at [823, 186] on icon at bounding box center [827, 185] width 16 height 16
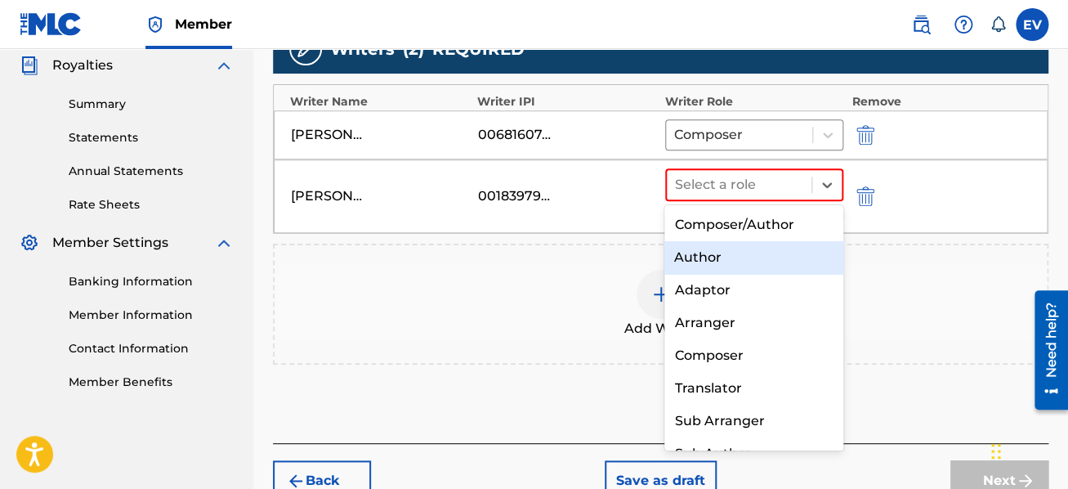
click at [786, 254] on div "Author" at bounding box center [754, 257] width 179 height 33
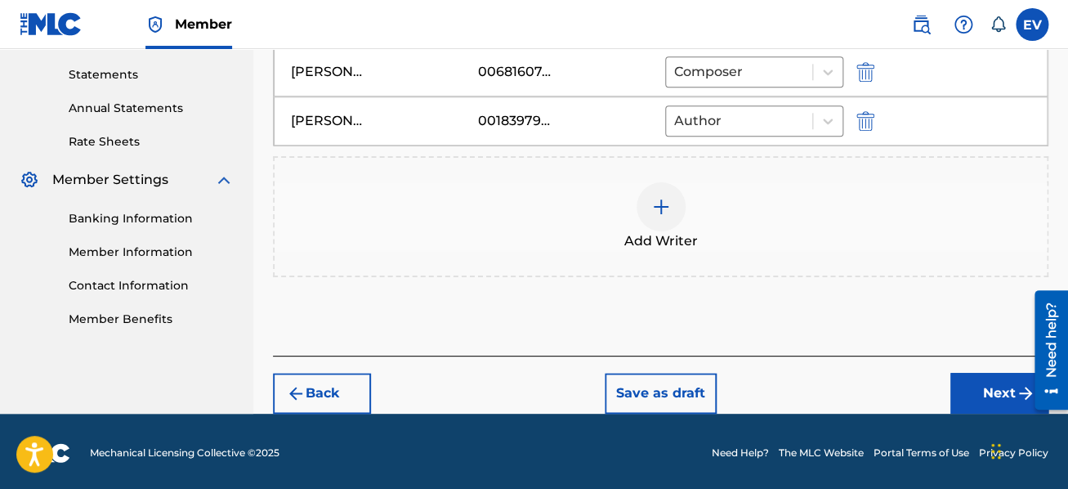
click at [984, 385] on button "Next" at bounding box center [1000, 393] width 98 height 41
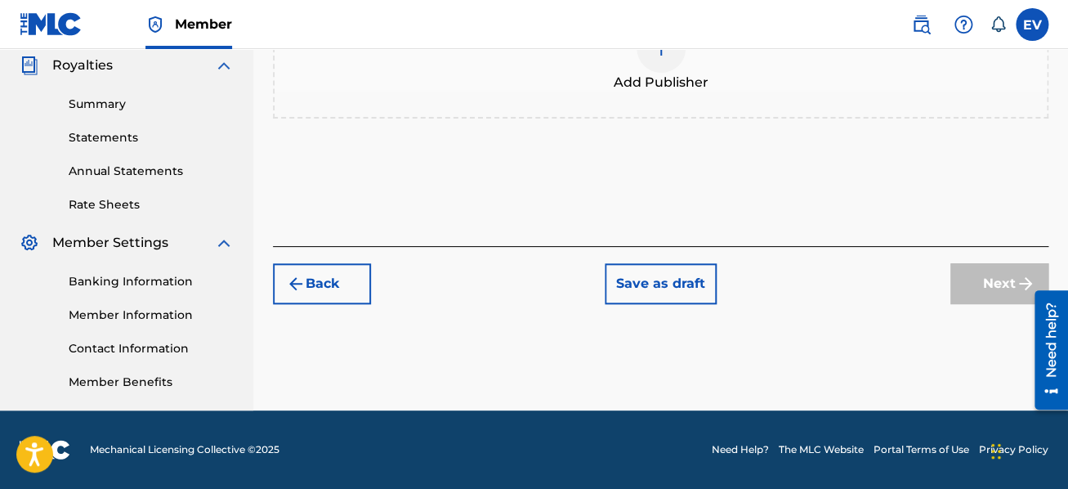
click at [661, 54] on img at bounding box center [661, 48] width 20 height 20
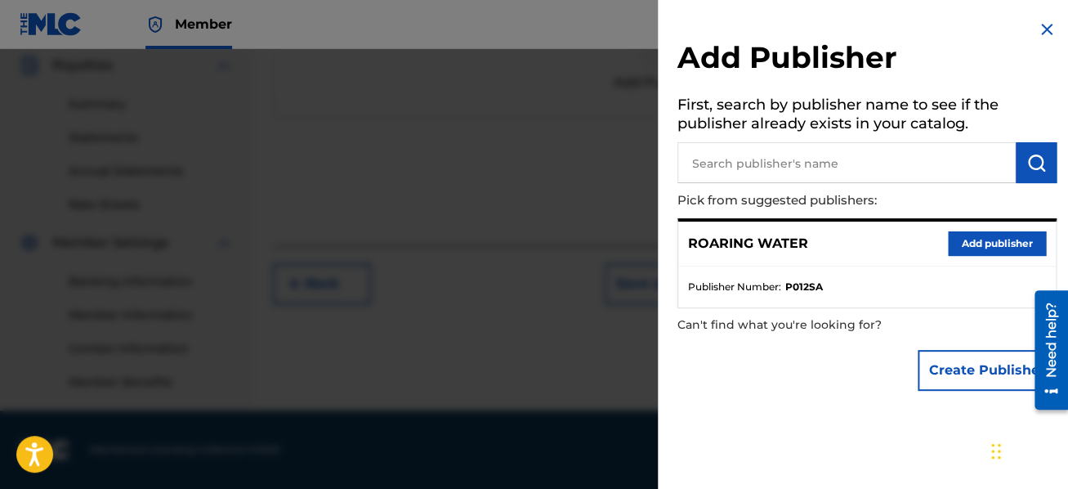
click at [959, 239] on button "Add publisher" at bounding box center [997, 243] width 98 height 25
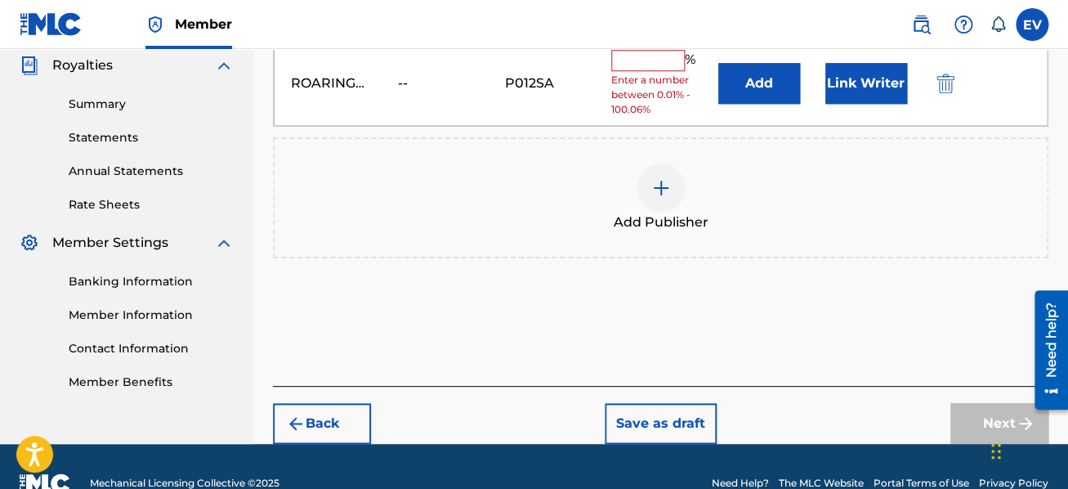
click at [629, 63] on input "text" at bounding box center [648, 60] width 74 height 21
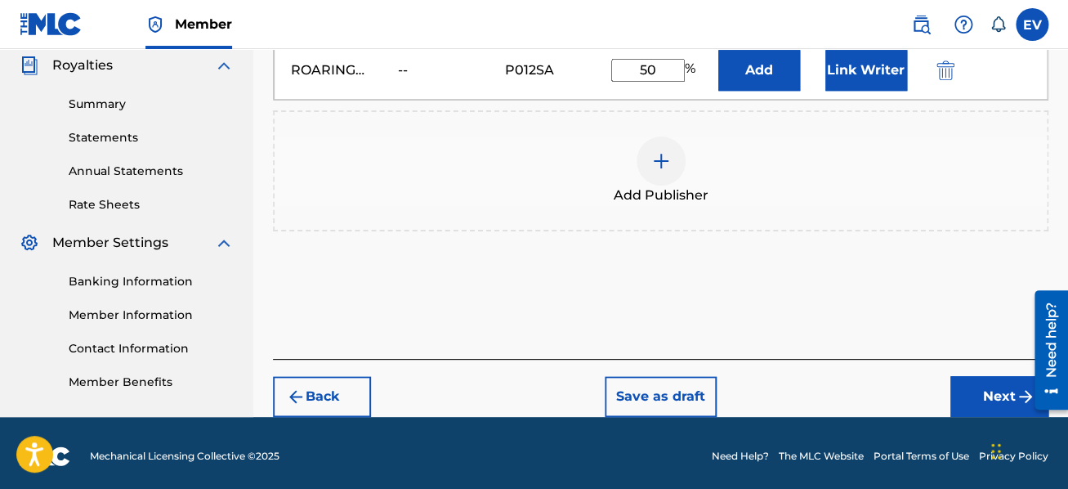
type input "50"
click at [668, 160] on img at bounding box center [661, 161] width 20 height 20
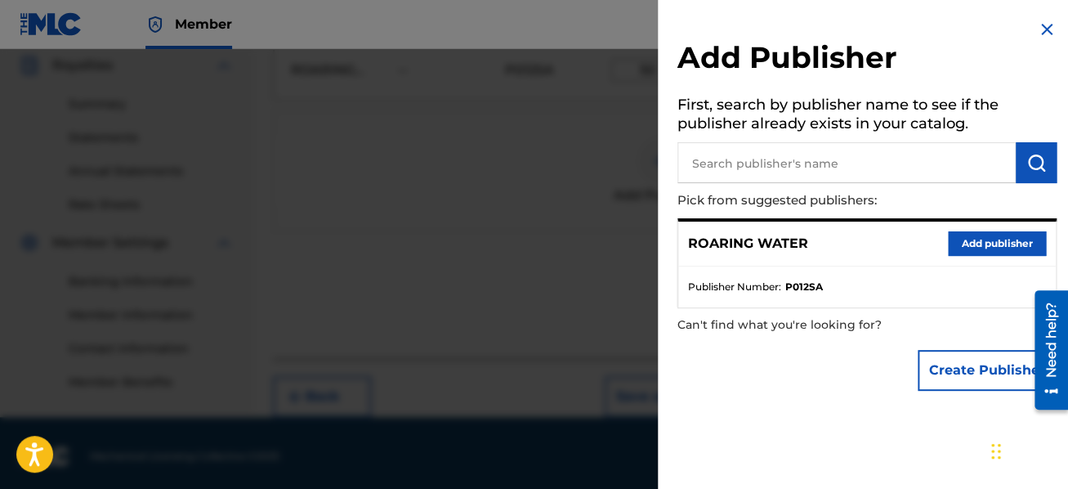
click at [736, 160] on input "text" at bounding box center [847, 162] width 338 height 41
type input "Three Wolves Laughing"
click at [1039, 169] on img "submit" at bounding box center [1037, 163] width 20 height 20
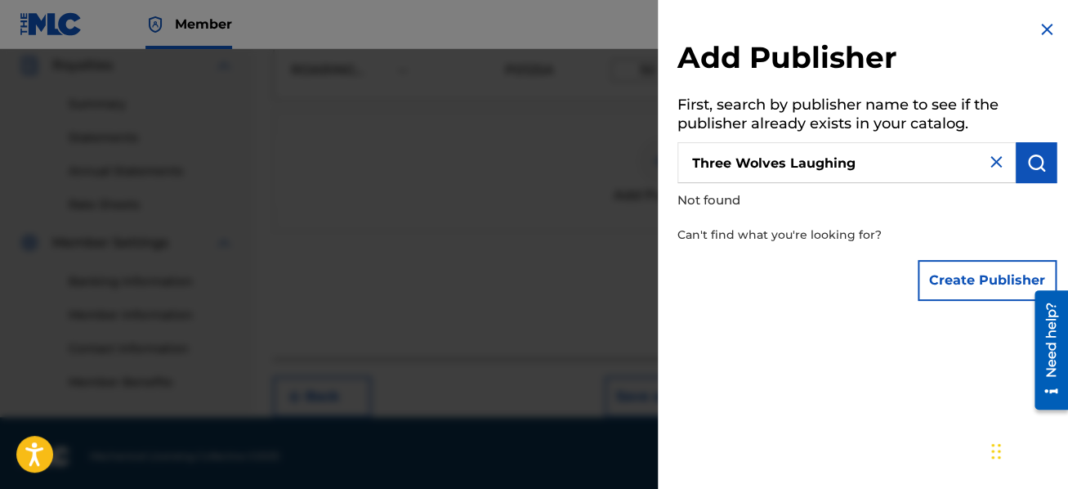
click at [986, 281] on button "Create Publisher" at bounding box center [987, 280] width 139 height 41
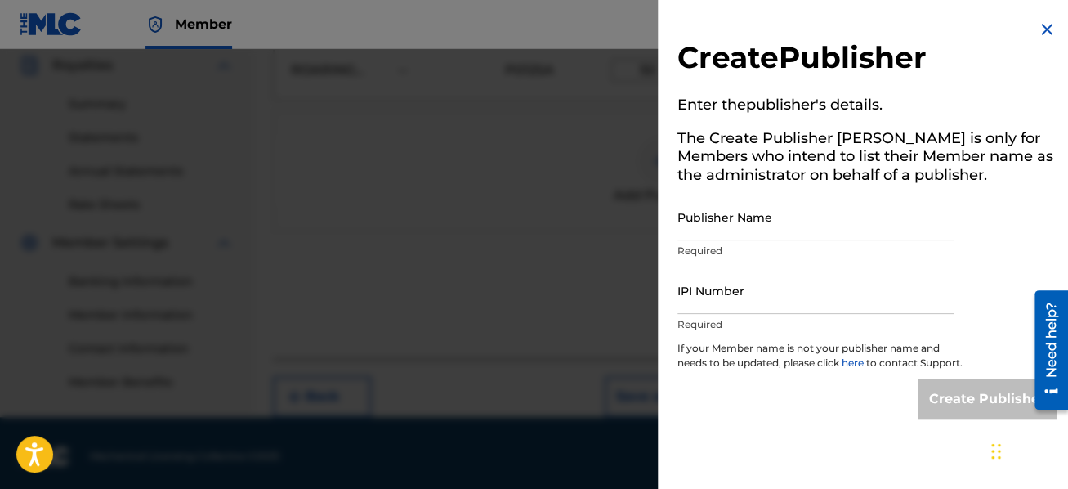
click at [717, 218] on input "Publisher Name" at bounding box center [816, 217] width 276 height 47
type input "Three Wolves Laughing"
click at [742, 303] on input "IPI Number" at bounding box center [816, 290] width 276 height 47
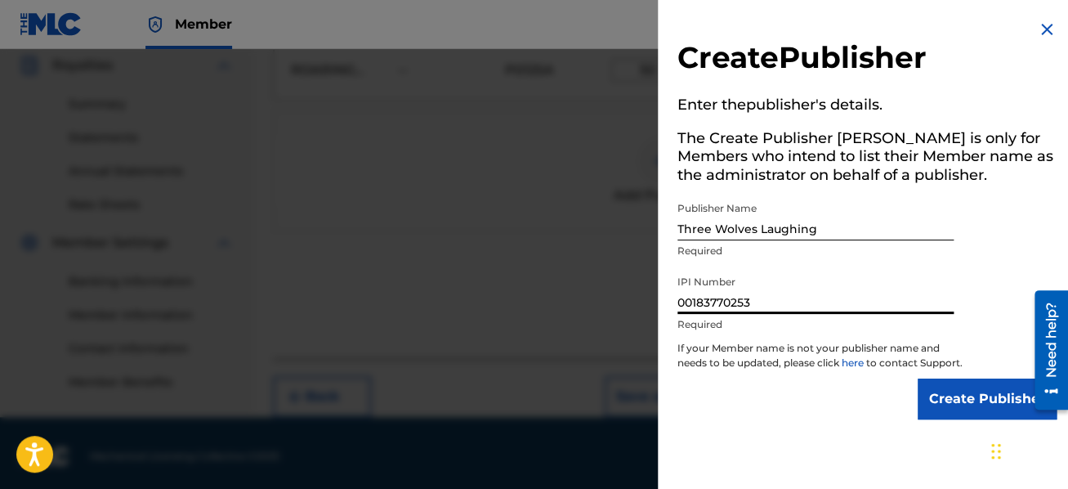
type input "00183770253"
click at [944, 406] on input "Create Publisher" at bounding box center [987, 398] width 139 height 41
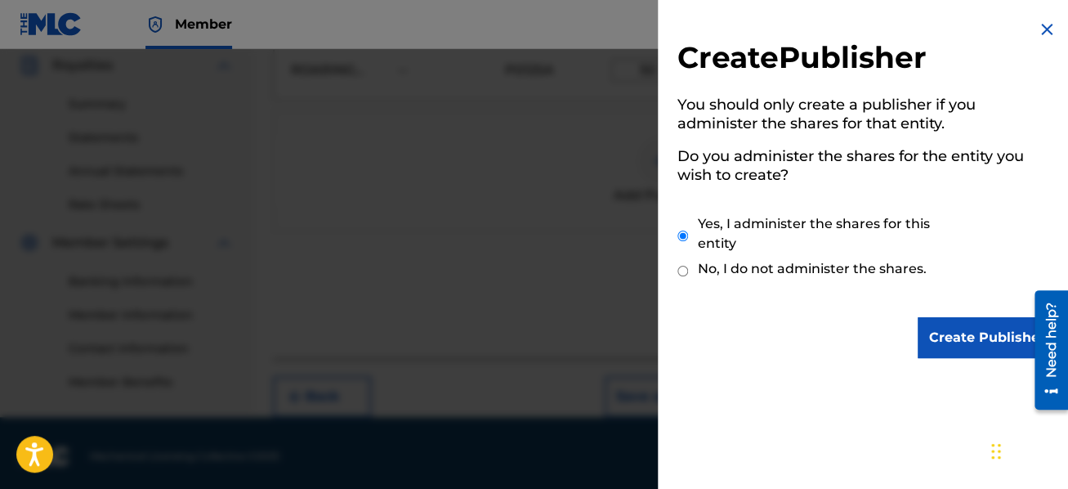
click at [956, 334] on input "Create Publisher" at bounding box center [987, 337] width 139 height 41
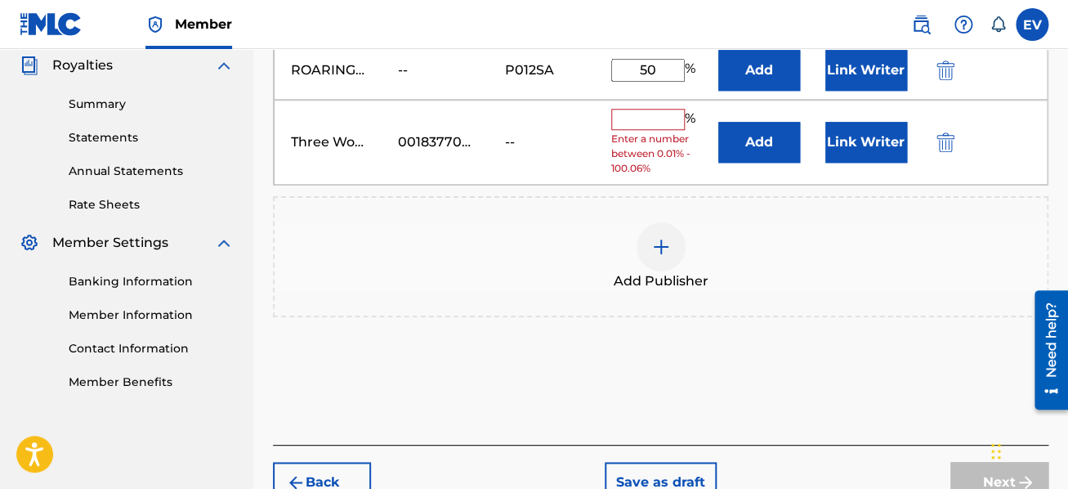
click at [645, 121] on input "text" at bounding box center [648, 119] width 74 height 21
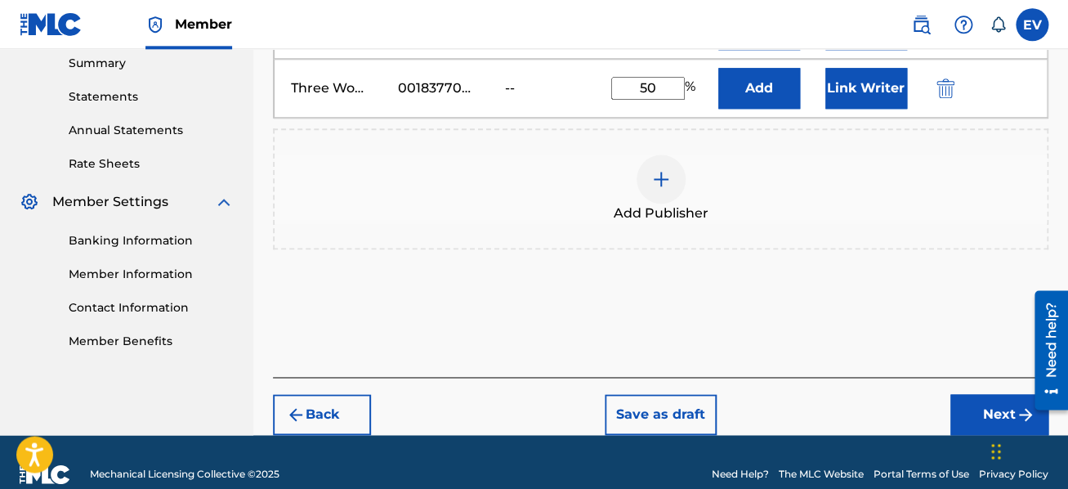
scroll to position [553, 0]
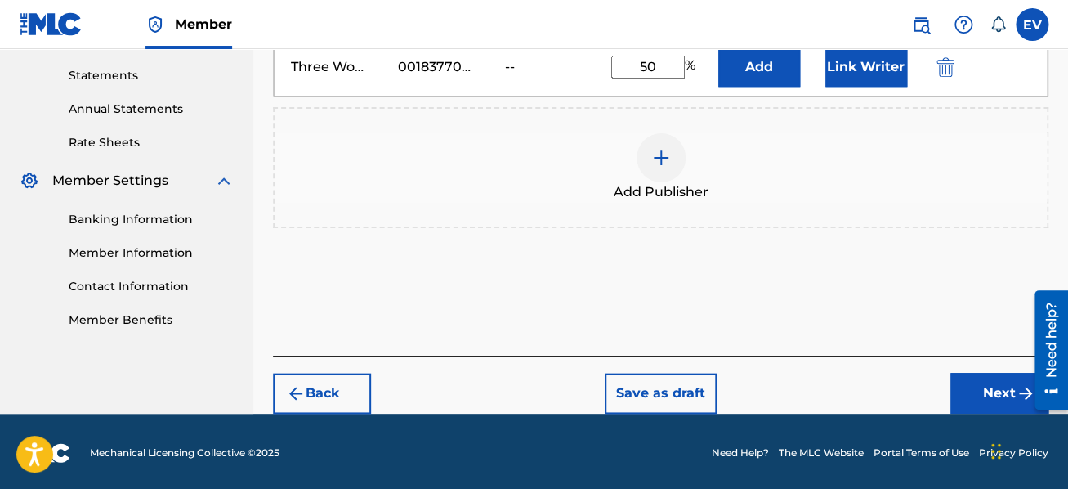
type input "50"
click at [1001, 384] on button "Next" at bounding box center [1000, 393] width 98 height 41
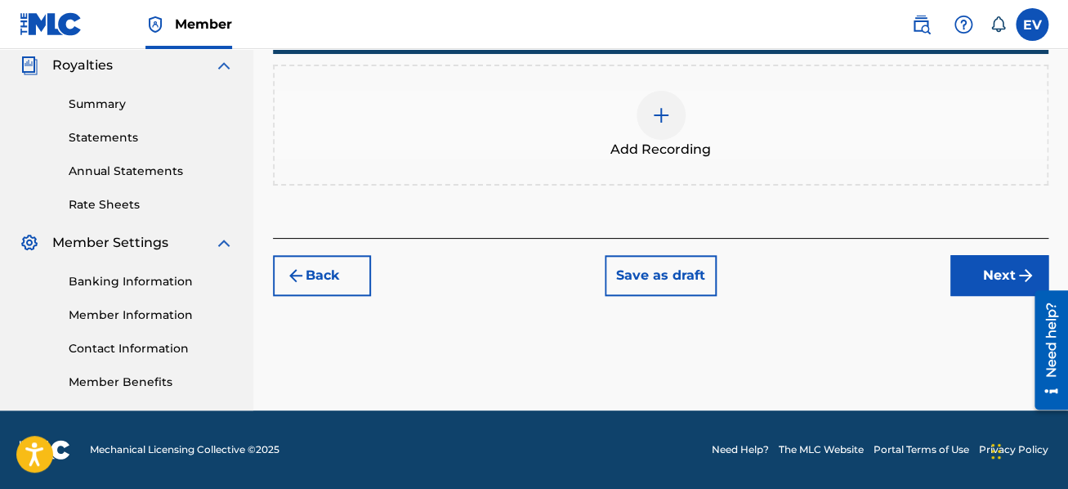
scroll to position [491, 0]
click at [668, 110] on img at bounding box center [661, 115] width 20 height 20
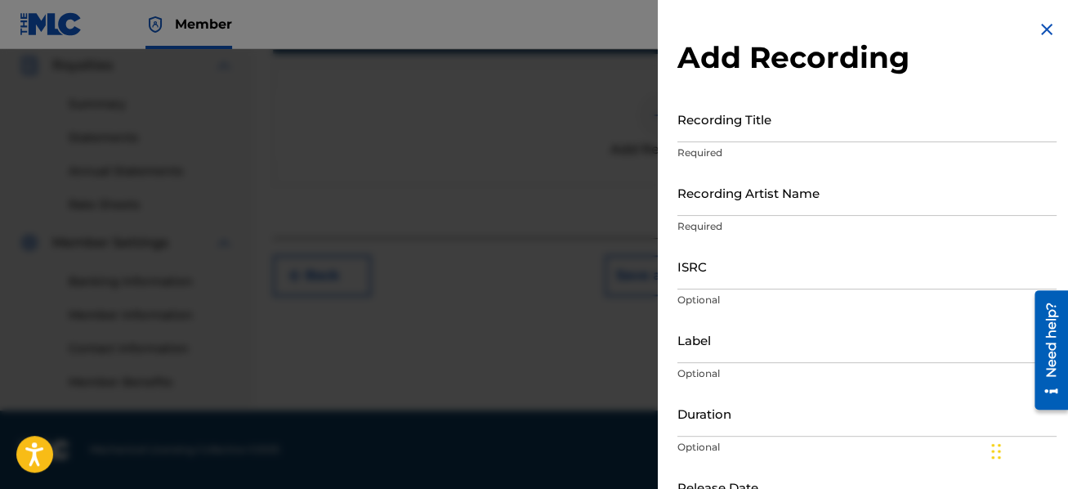
click at [717, 115] on input "Recording Title" at bounding box center [867, 119] width 379 height 47
type input "Luminous"
click at [738, 188] on input "Recording Artist Name" at bounding box center [867, 192] width 379 height 47
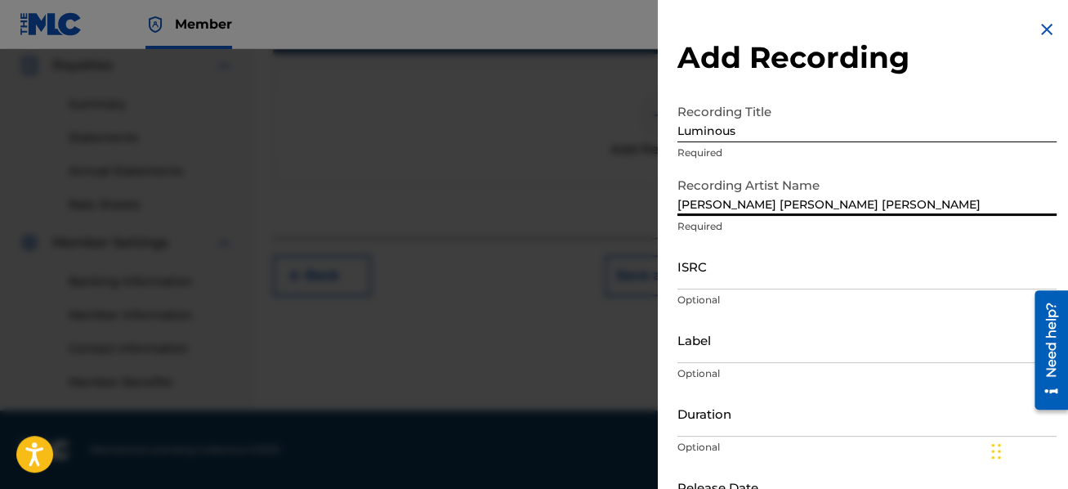
type input "[PERSON_NAME] [PERSON_NAME] [PERSON_NAME]"
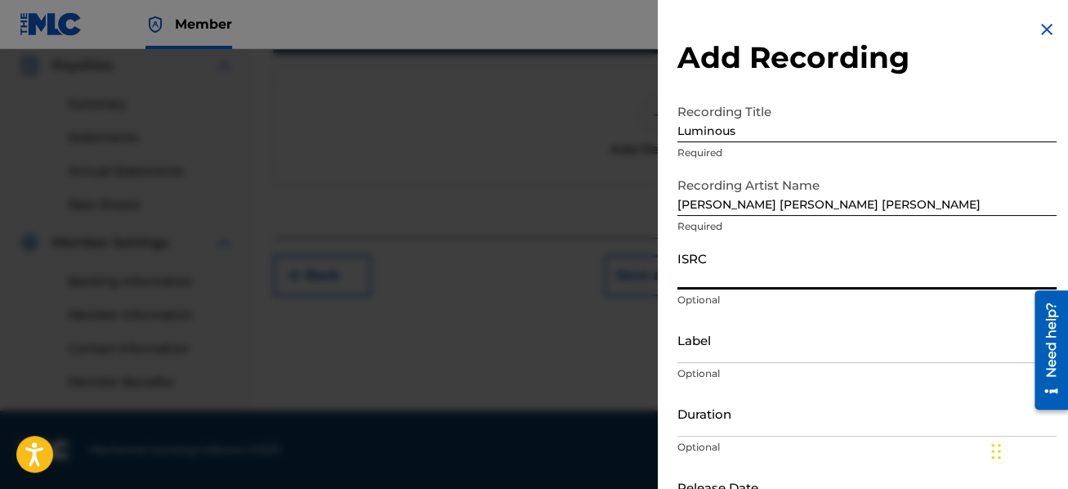
click at [738, 271] on input "ISRC" at bounding box center [867, 266] width 379 height 47
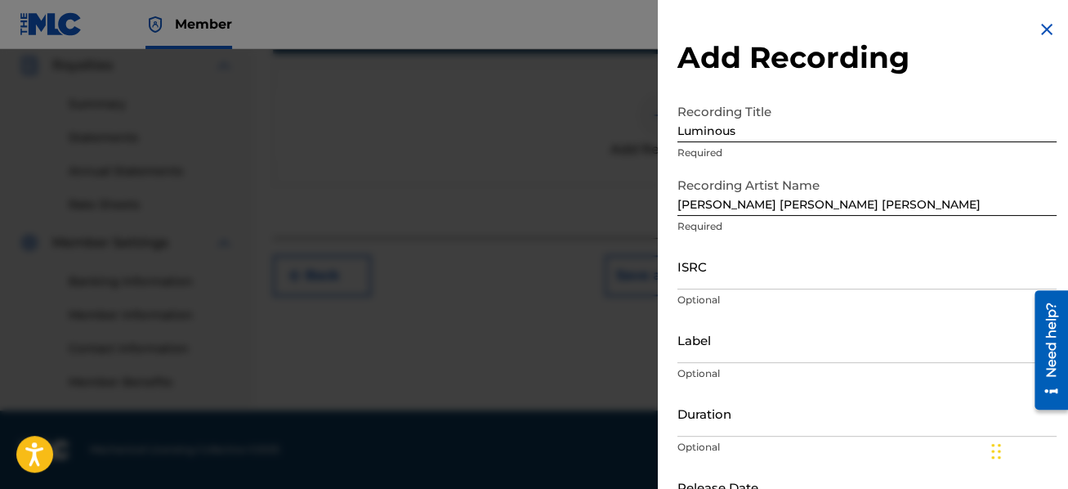
click at [733, 347] on input "Label" at bounding box center [867, 339] width 379 height 47
type input "Centaur"
click at [791, 432] on input "Duration" at bounding box center [867, 413] width 379 height 47
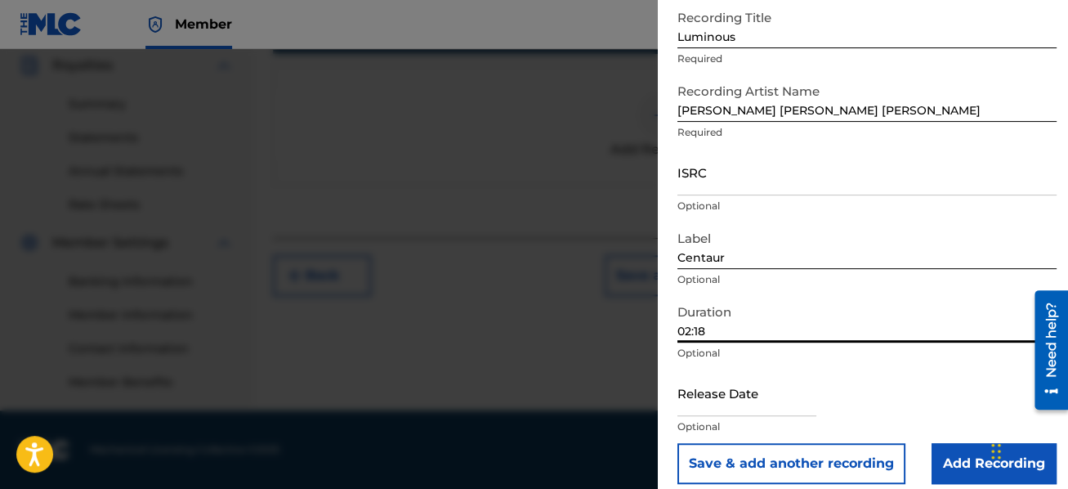
scroll to position [96, 0]
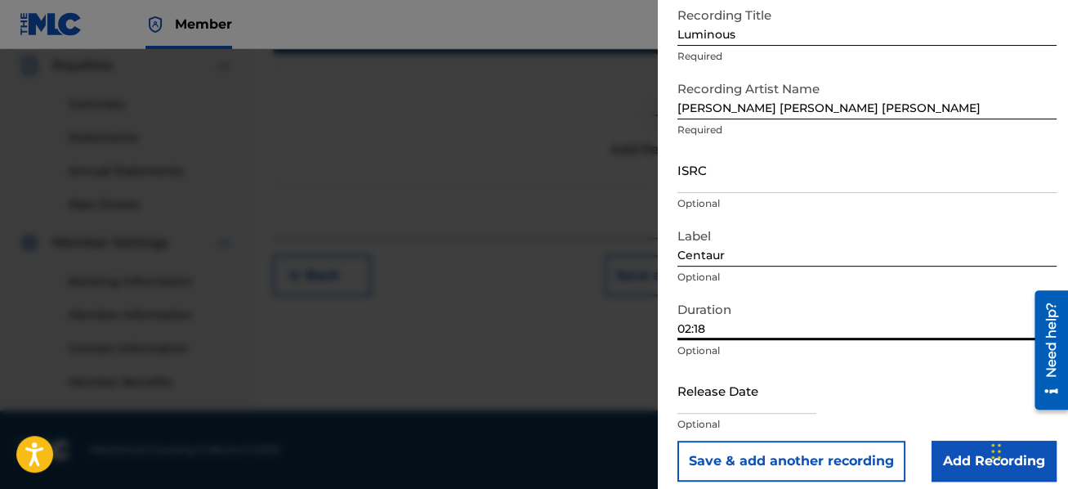
type input "02:18"
select select "7"
select select "2025"
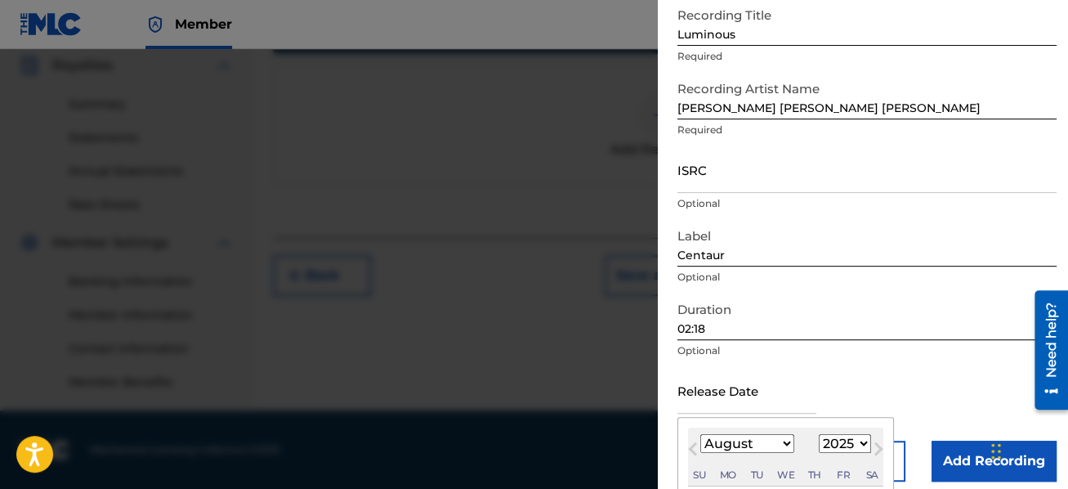
click at [805, 387] on input "text" at bounding box center [747, 390] width 139 height 47
type input "2020"
click at [851, 369] on div "Release Date Previous Month Next Month August [DATE] February March April May J…" at bounding box center [867, 404] width 379 height 74
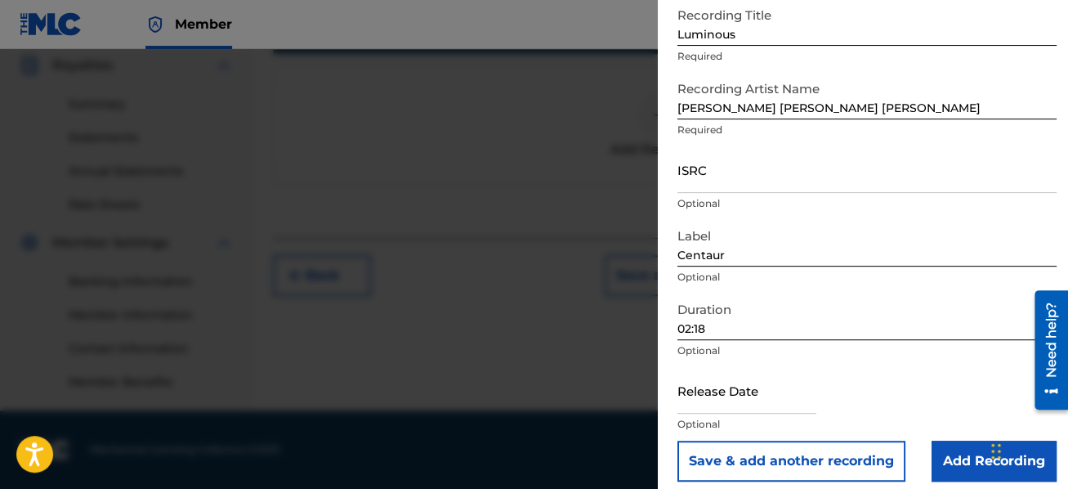
scroll to position [109, 0]
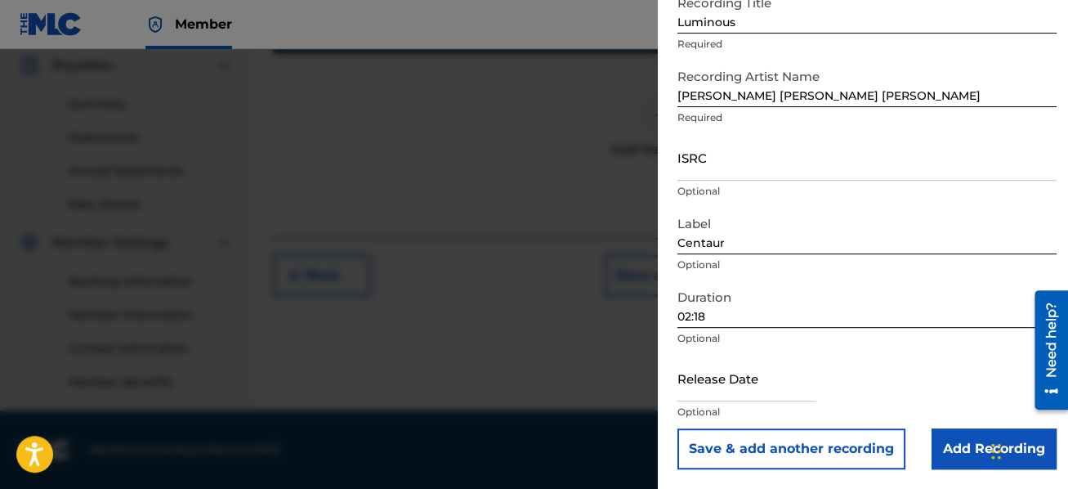
click at [953, 445] on input "Add Recording" at bounding box center [994, 448] width 125 height 41
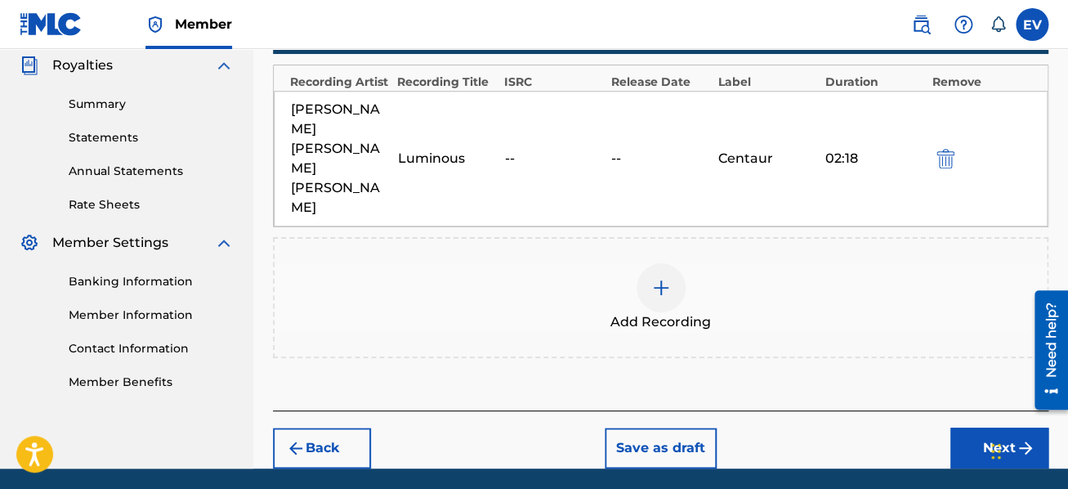
click at [991, 428] on button "Next" at bounding box center [1000, 448] width 98 height 41
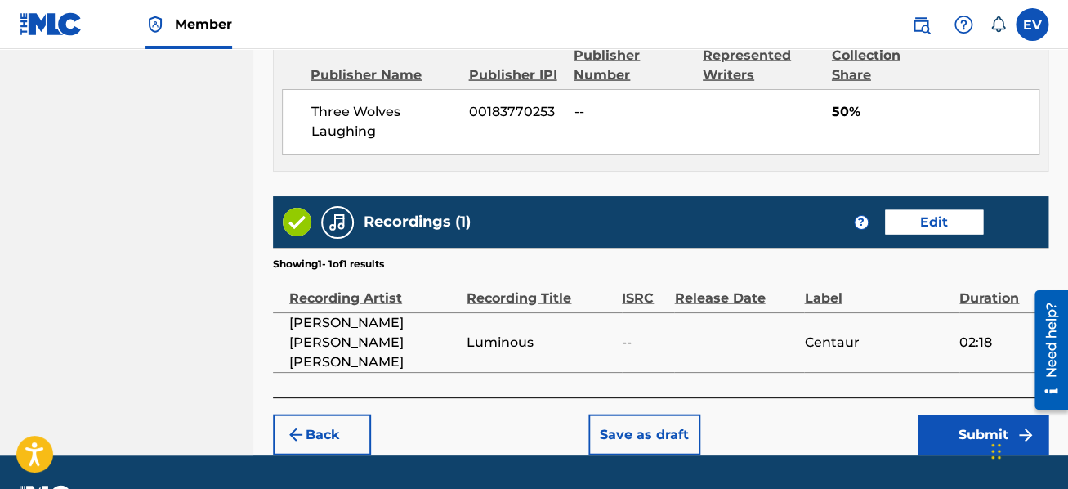
scroll to position [1185, 0]
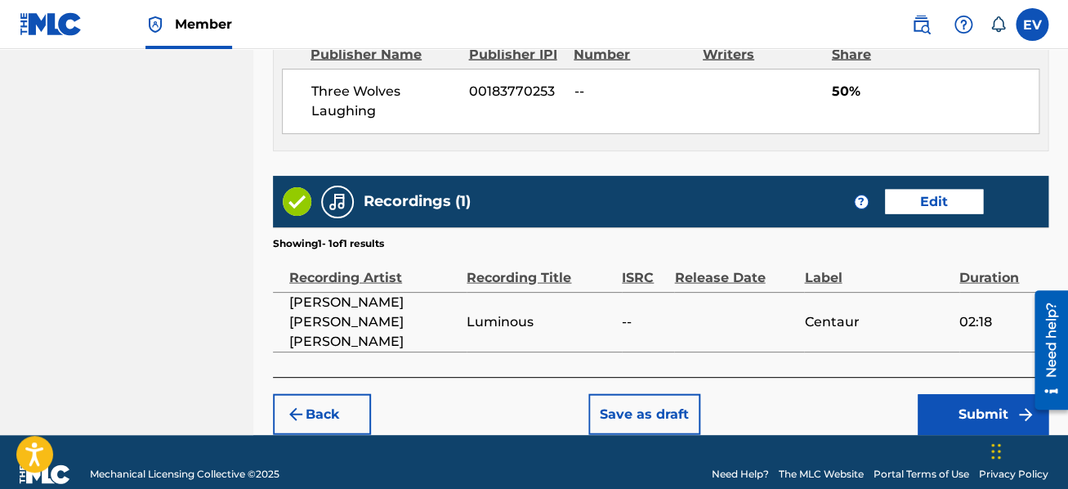
click at [957, 394] on button "Submit" at bounding box center [983, 414] width 131 height 41
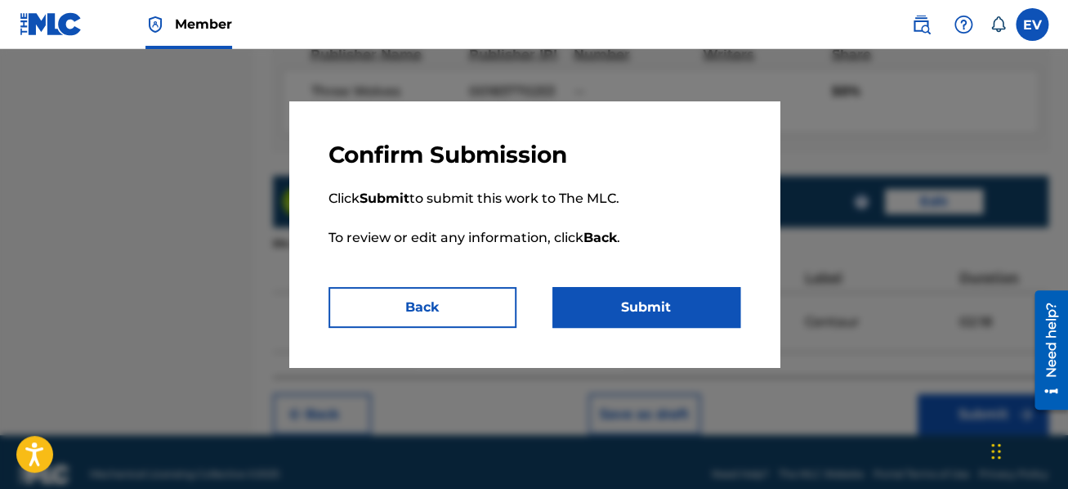
click at [652, 303] on button "Submit" at bounding box center [647, 307] width 188 height 41
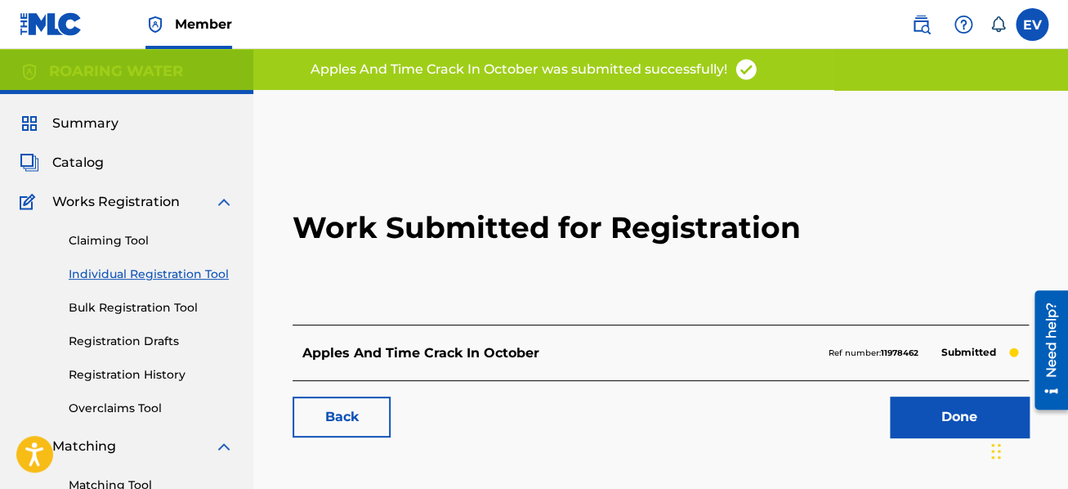
click at [907, 422] on link "Done" at bounding box center [959, 416] width 139 height 41
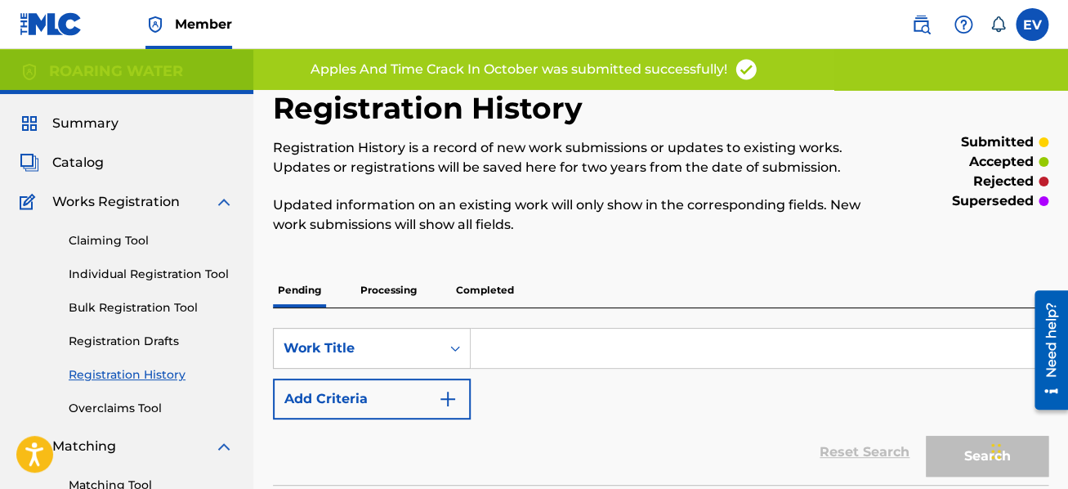
click at [204, 271] on link "Individual Registration Tool" at bounding box center [151, 274] width 165 height 17
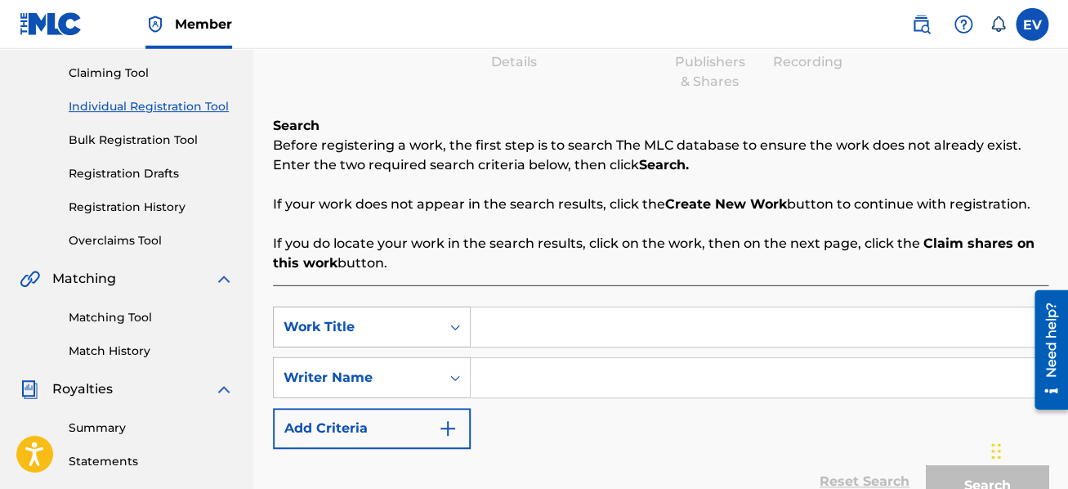
scroll to position [174, 0]
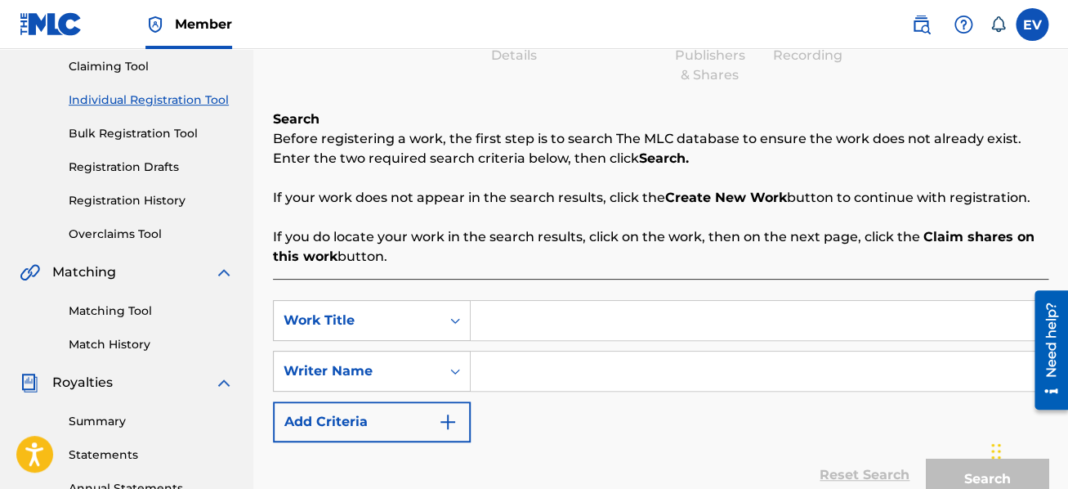
click at [502, 316] on input "Search Form" at bounding box center [759, 320] width 577 height 39
type input "A Poem Sat"
click at [512, 371] on input "Search Form" at bounding box center [759, 370] width 577 height 39
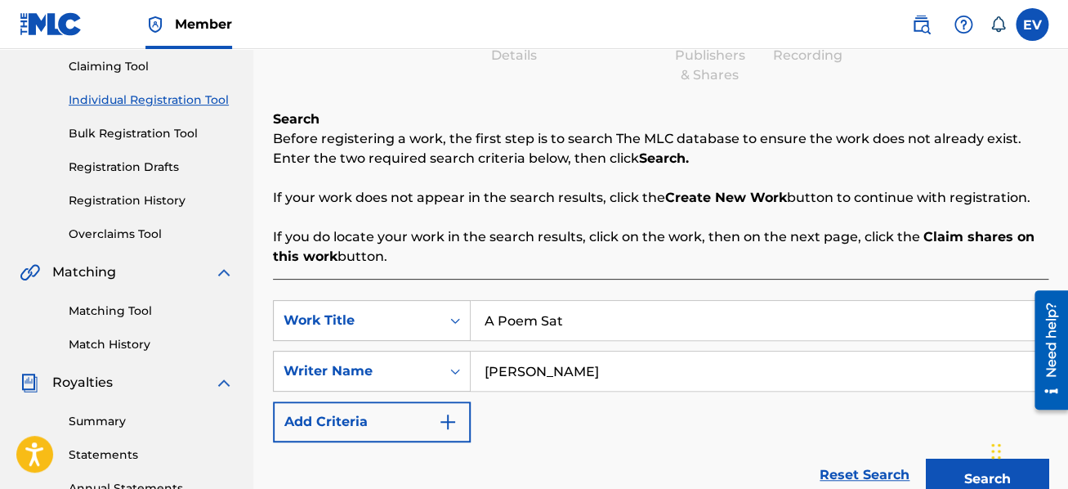
type input "[PERSON_NAME]"
click at [965, 465] on button "Search" at bounding box center [987, 479] width 123 height 41
click at [983, 469] on button "Search" at bounding box center [987, 479] width 123 height 41
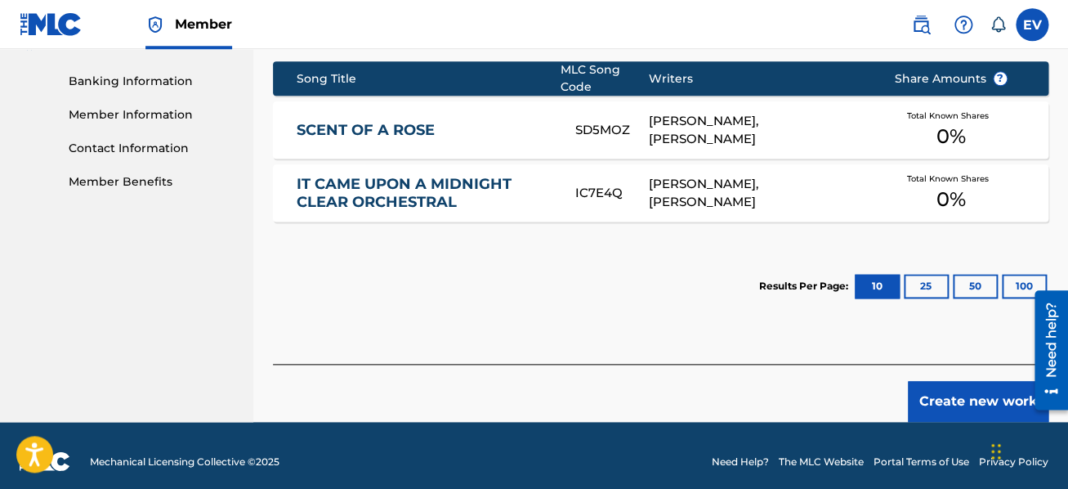
scroll to position [696, 0]
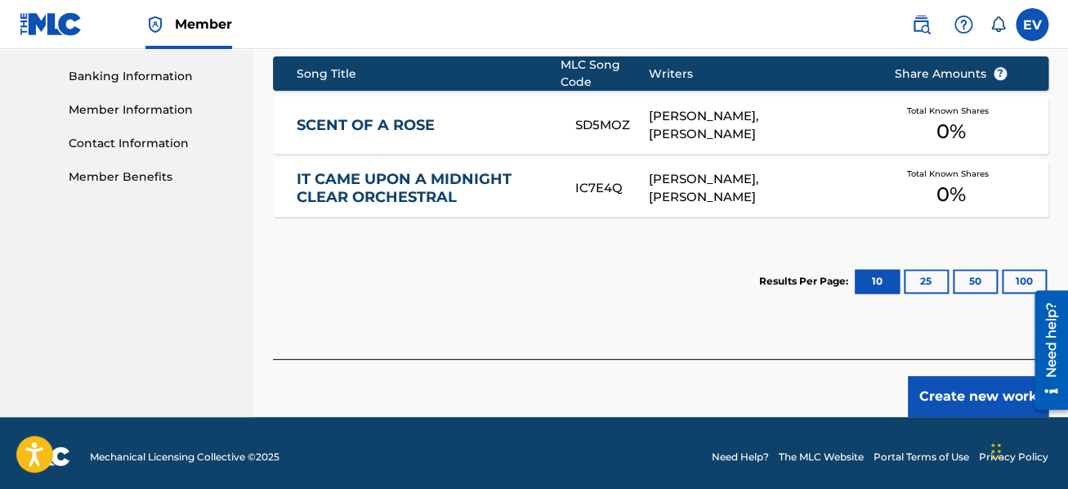
click at [956, 392] on button "Create new work" at bounding box center [978, 396] width 141 height 41
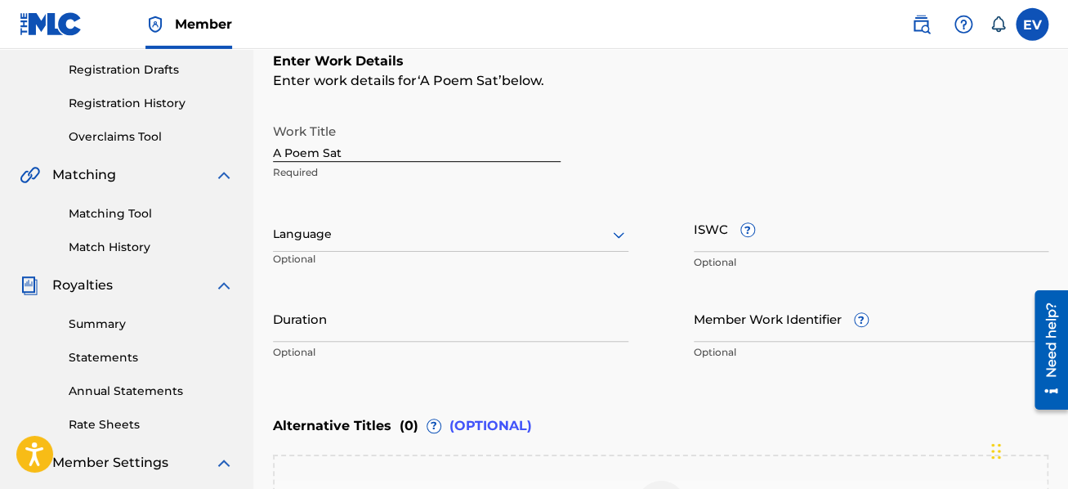
scroll to position [272, 0]
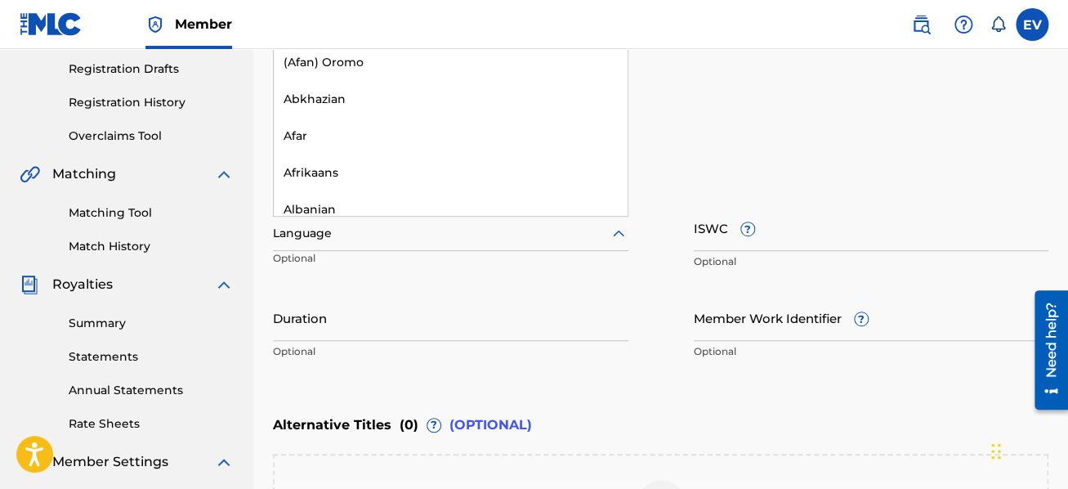
click at [532, 244] on div "Language" at bounding box center [451, 234] width 356 height 34
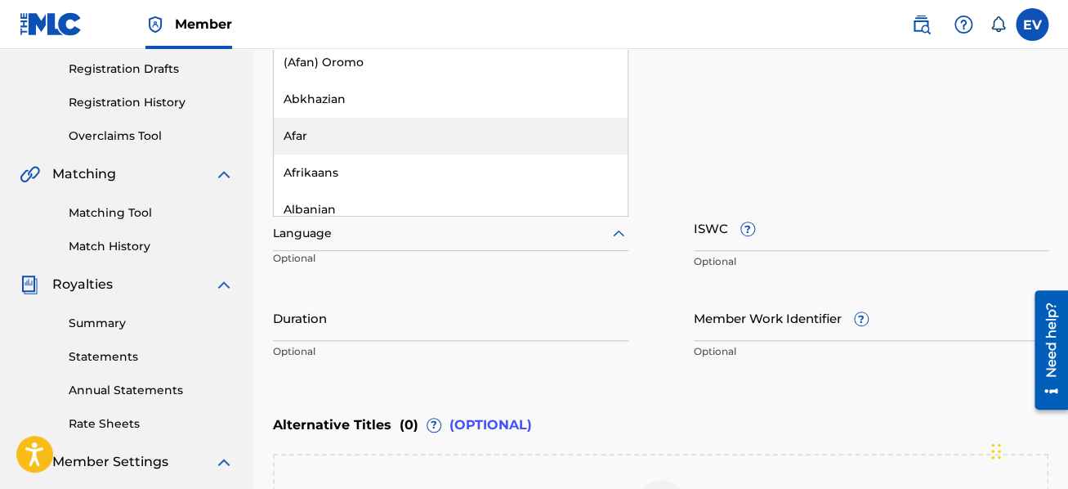
scroll to position [11, 0]
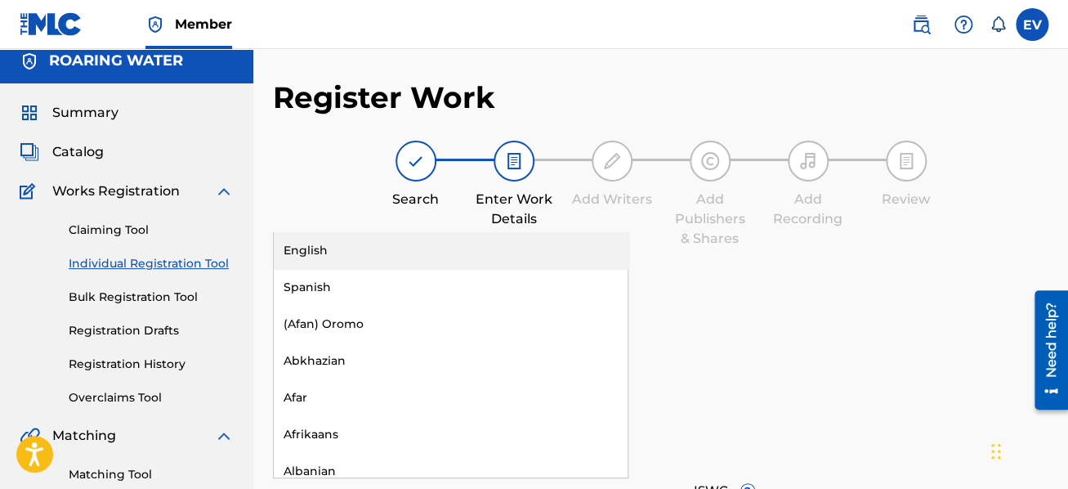
click at [448, 261] on div "English" at bounding box center [451, 250] width 354 height 37
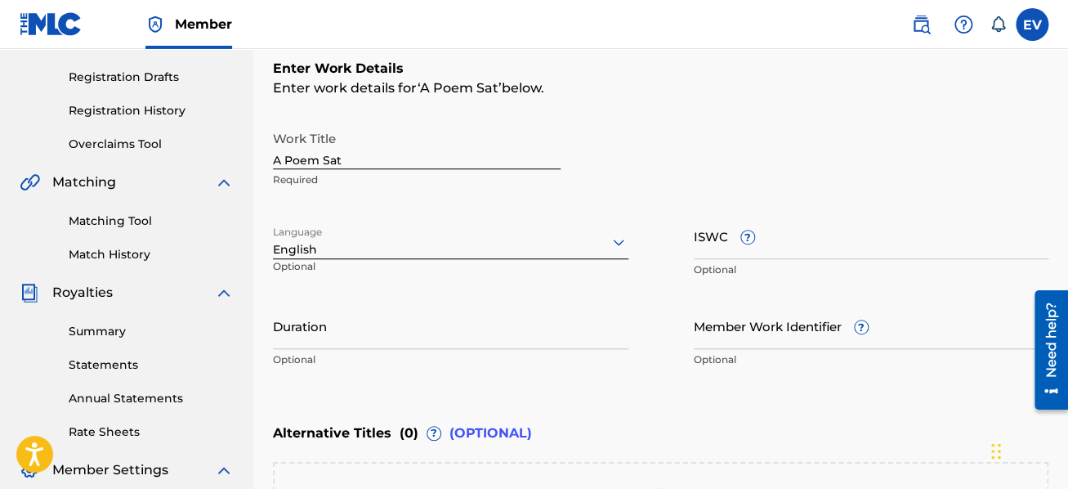
scroll to position [272, 0]
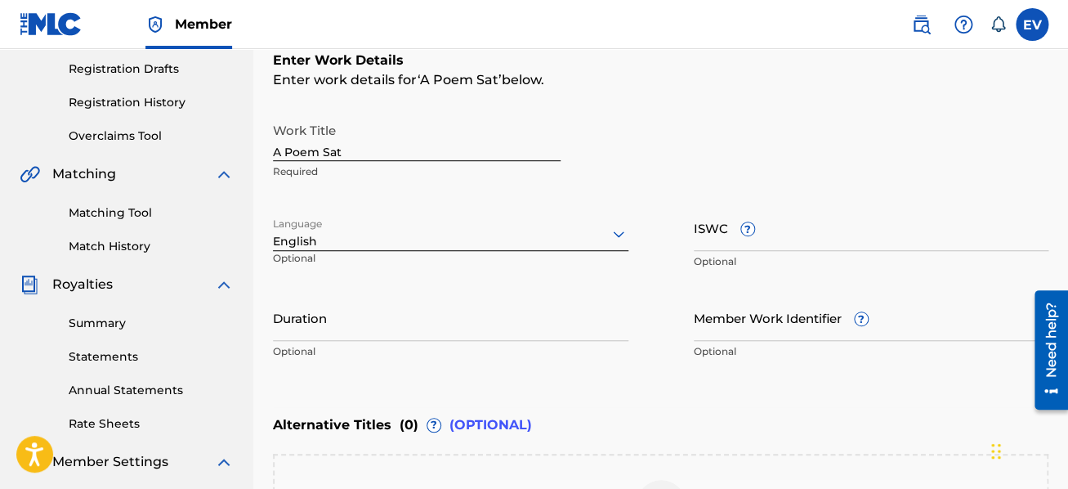
click at [469, 315] on input "Duration" at bounding box center [451, 317] width 356 height 47
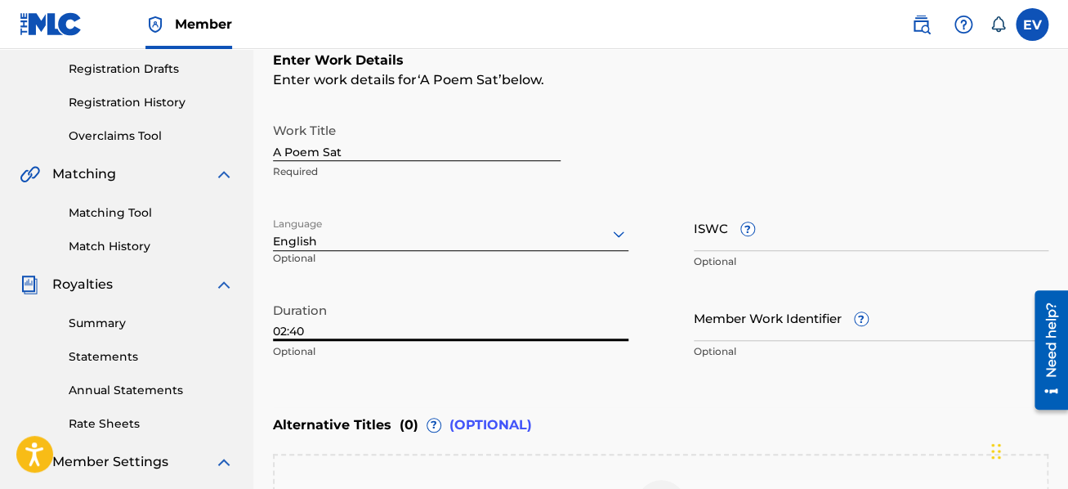
type input "02:40"
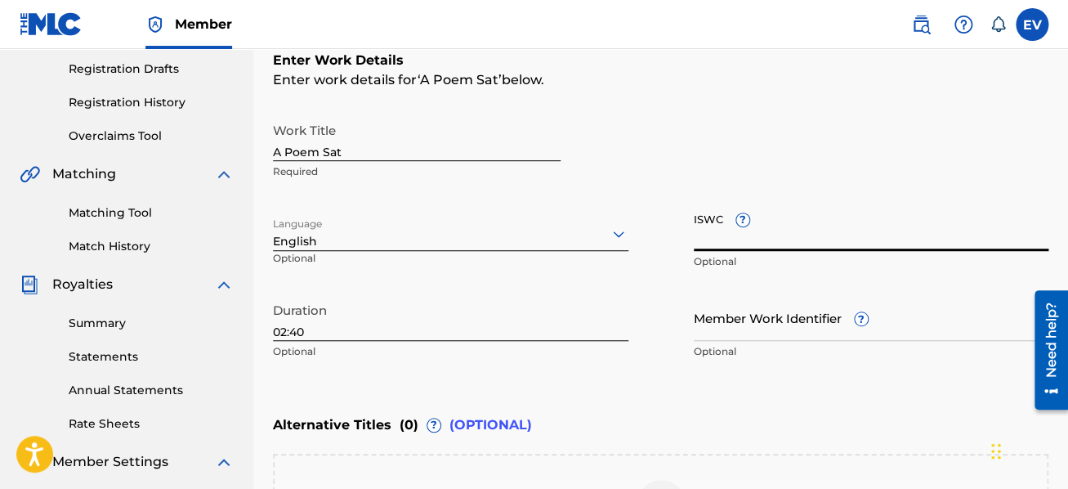
click at [705, 237] on input "ISWC ?" at bounding box center [872, 227] width 356 height 47
click at [727, 231] on input "ISWC ?" at bounding box center [872, 227] width 356 height 47
paste input "T-922.373.184-8"
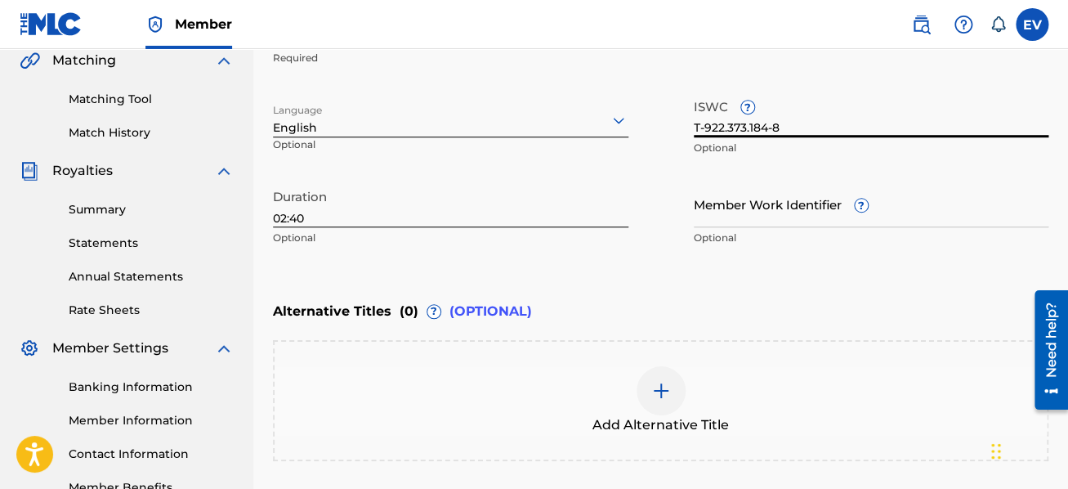
scroll to position [534, 0]
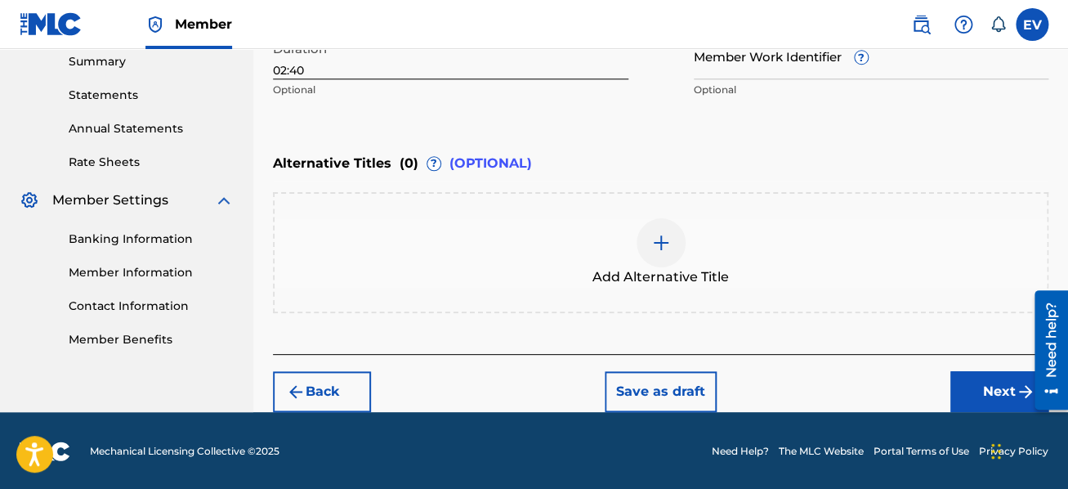
type input "T-922.373.184-8"
click at [1005, 371] on button "Next" at bounding box center [1000, 391] width 98 height 41
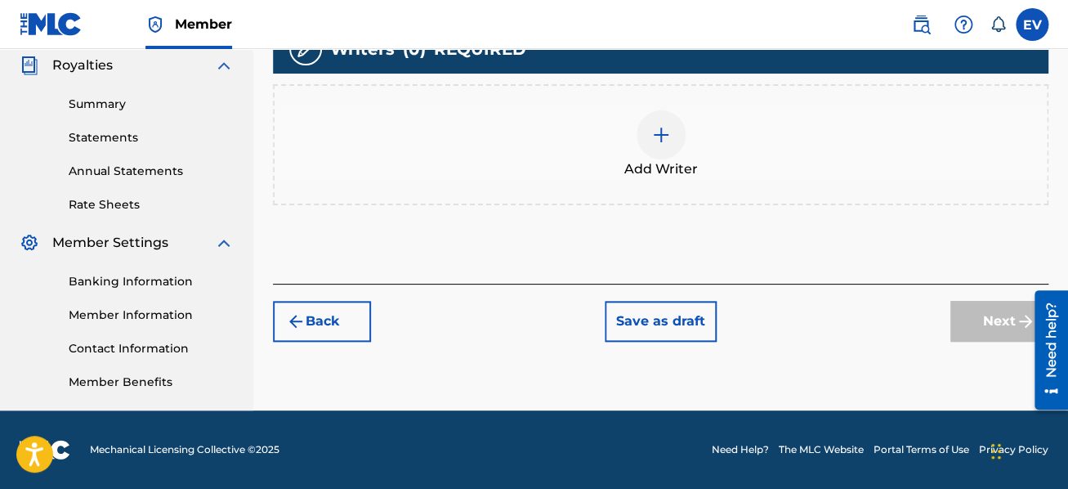
click at [651, 130] on img at bounding box center [661, 135] width 20 height 20
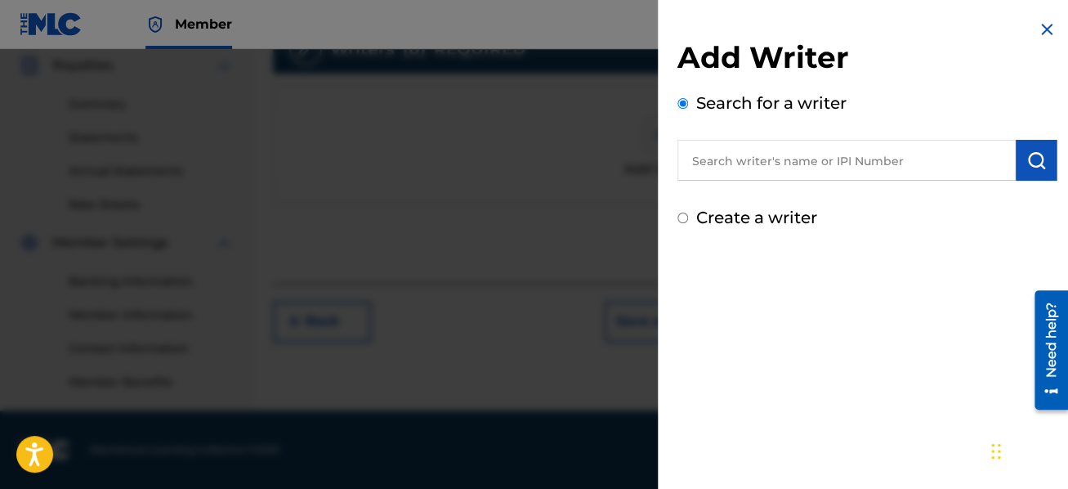
click at [721, 156] on input "text" at bounding box center [847, 160] width 338 height 41
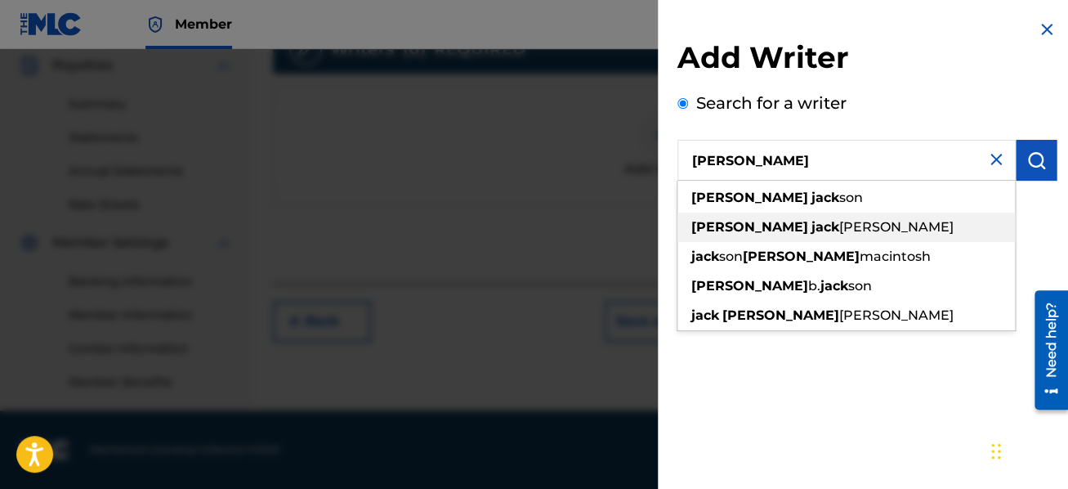
click at [839, 227] on span "[PERSON_NAME]" at bounding box center [896, 227] width 114 height 16
type input "[PERSON_NAME]"
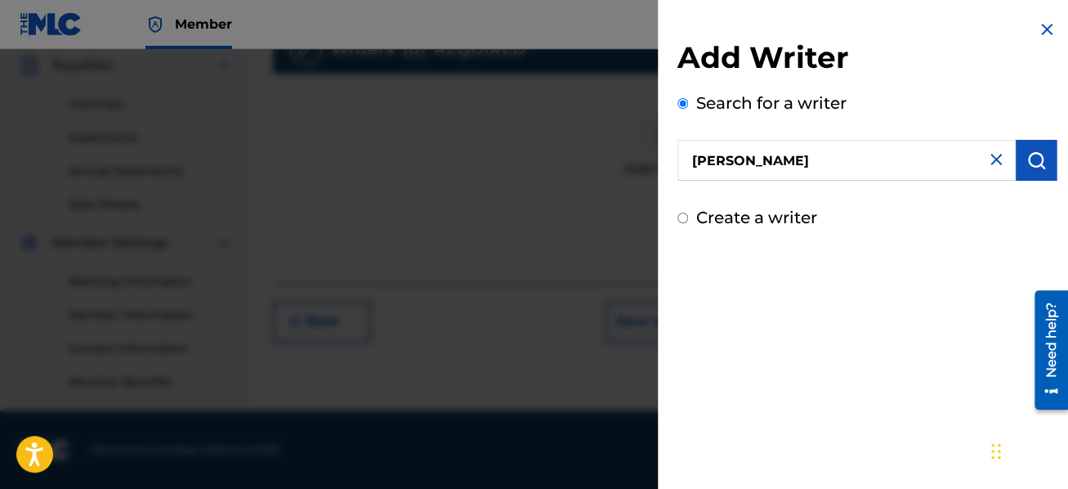
click at [1017, 161] on button "submit" at bounding box center [1036, 160] width 41 height 41
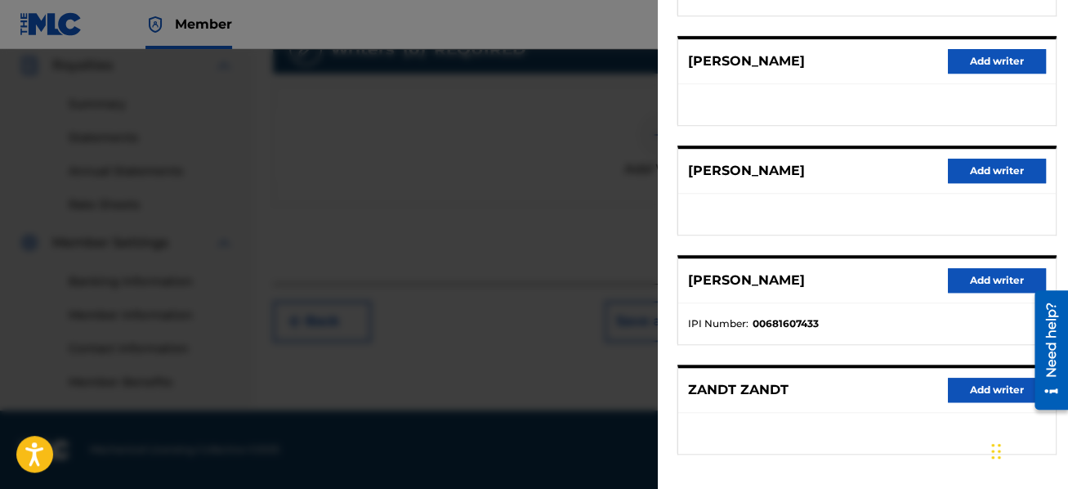
scroll to position [291, 0]
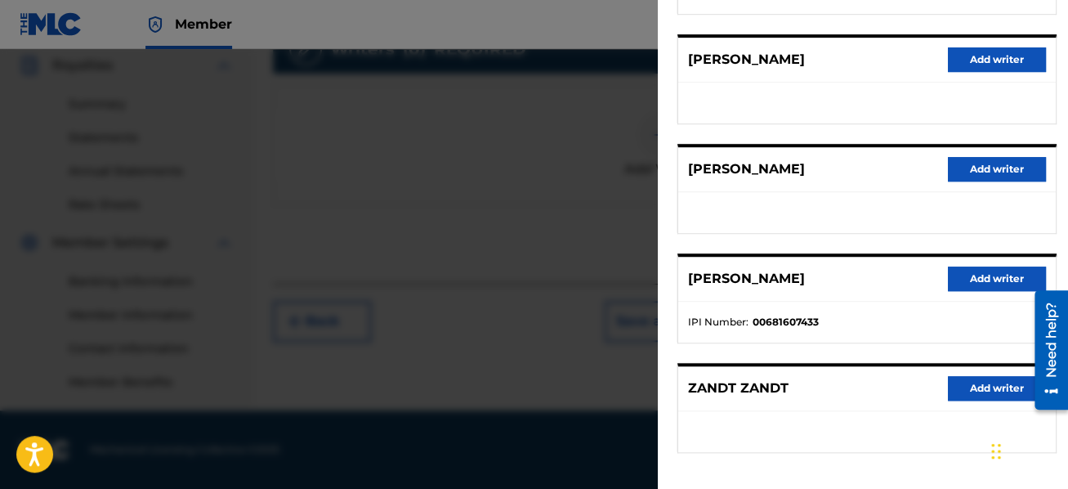
click at [1013, 275] on button "Add writer" at bounding box center [997, 278] width 98 height 25
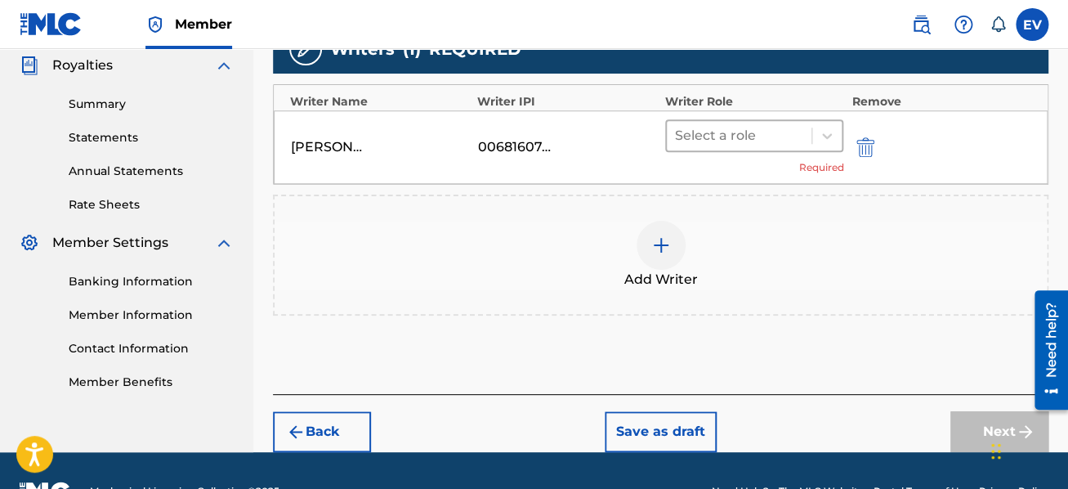
click at [804, 139] on div at bounding box center [739, 135] width 129 height 23
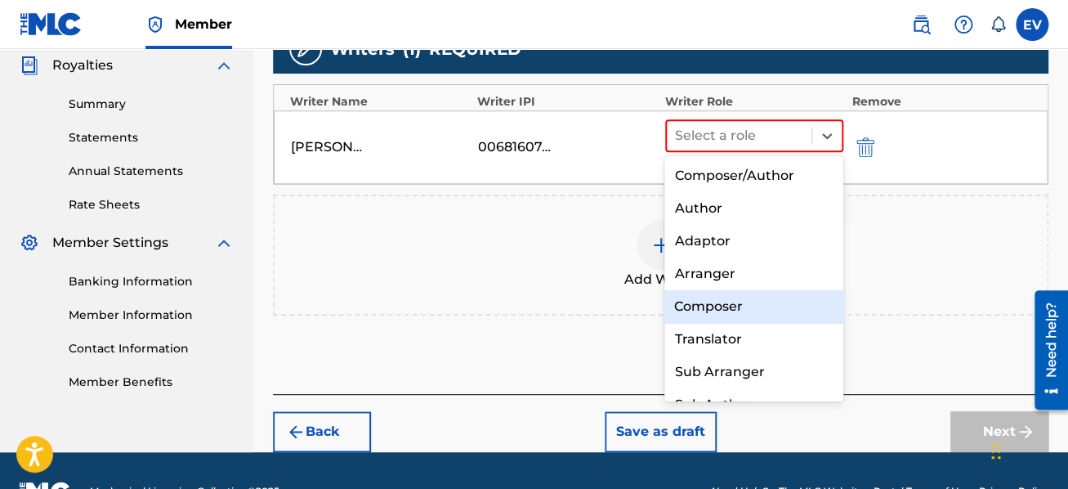
click at [778, 299] on div "Composer" at bounding box center [754, 306] width 179 height 33
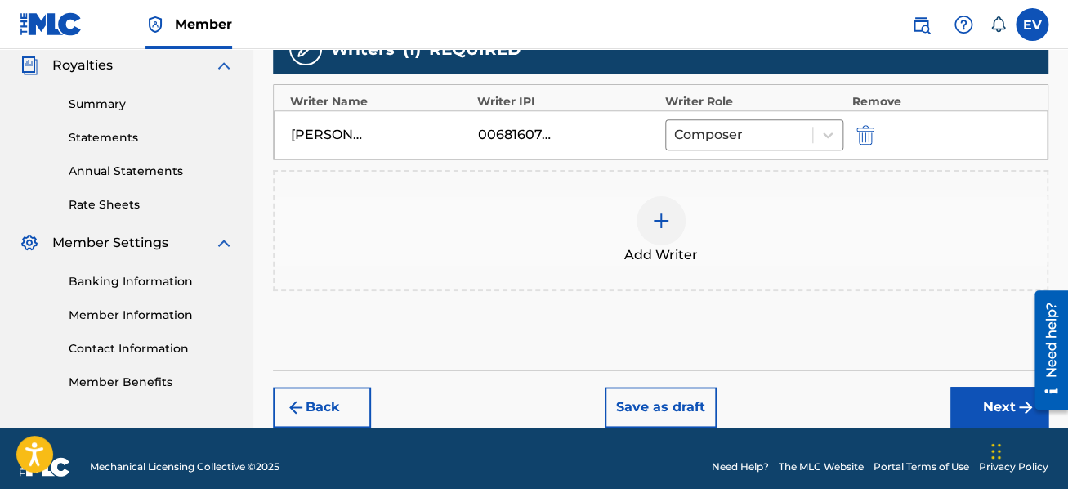
click at [657, 216] on img at bounding box center [661, 221] width 20 height 20
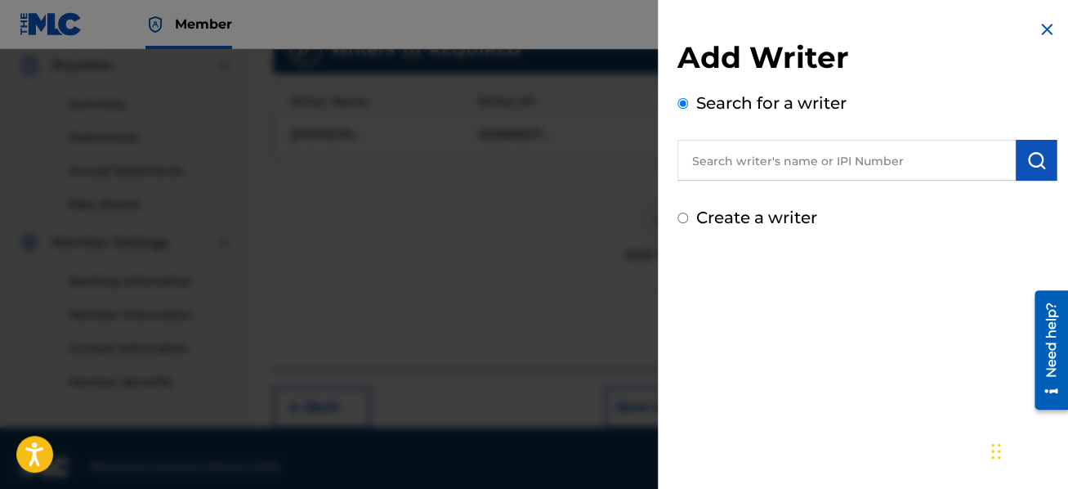
click at [717, 164] on input "text" at bounding box center [847, 160] width 338 height 41
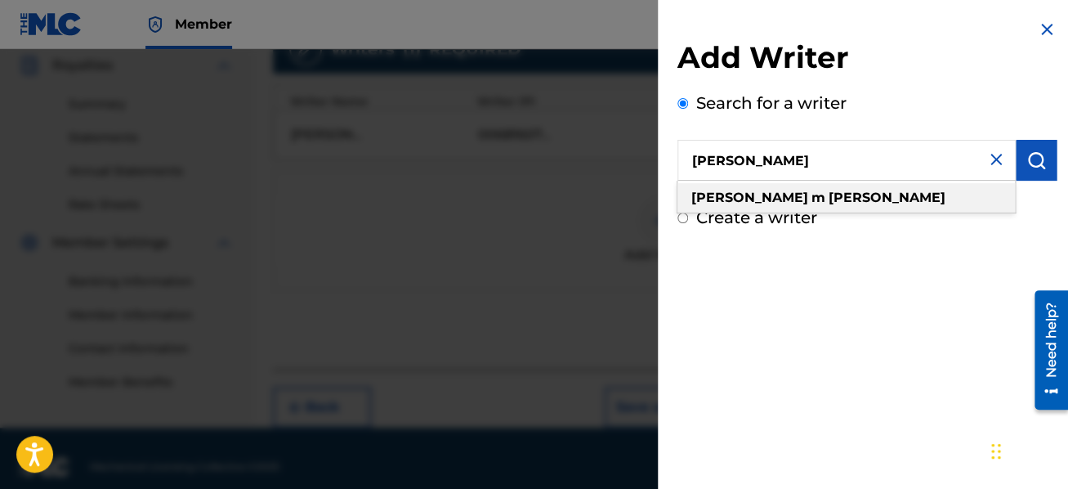
click at [829, 193] on strong "[PERSON_NAME]" at bounding box center [887, 198] width 117 height 16
type input "[PERSON_NAME]"
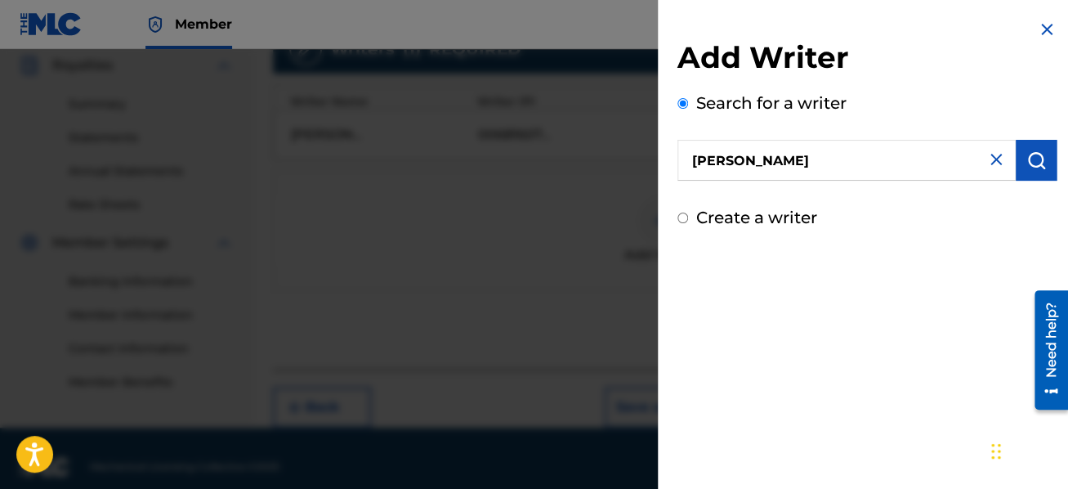
click at [1036, 163] on img "submit" at bounding box center [1037, 160] width 20 height 20
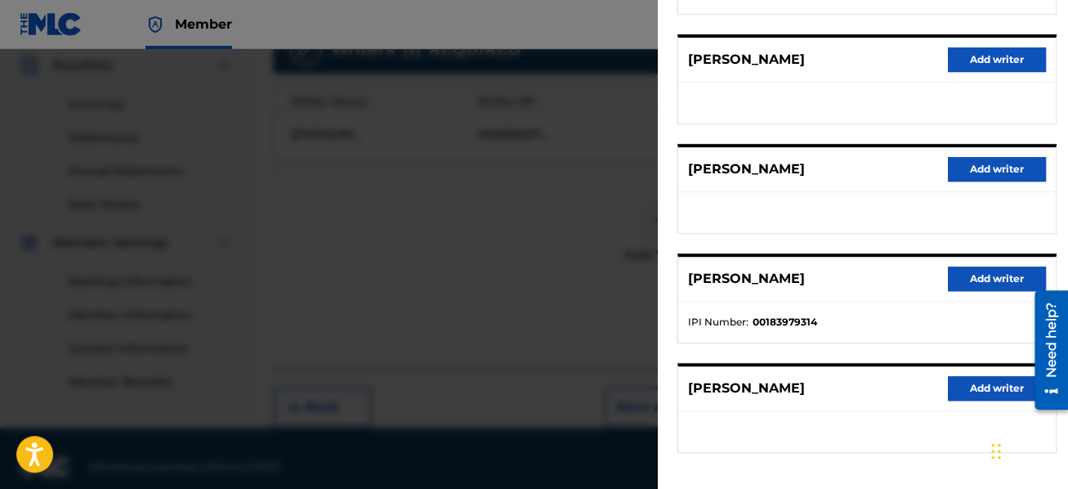
click at [978, 277] on button "Add writer" at bounding box center [997, 278] width 98 height 25
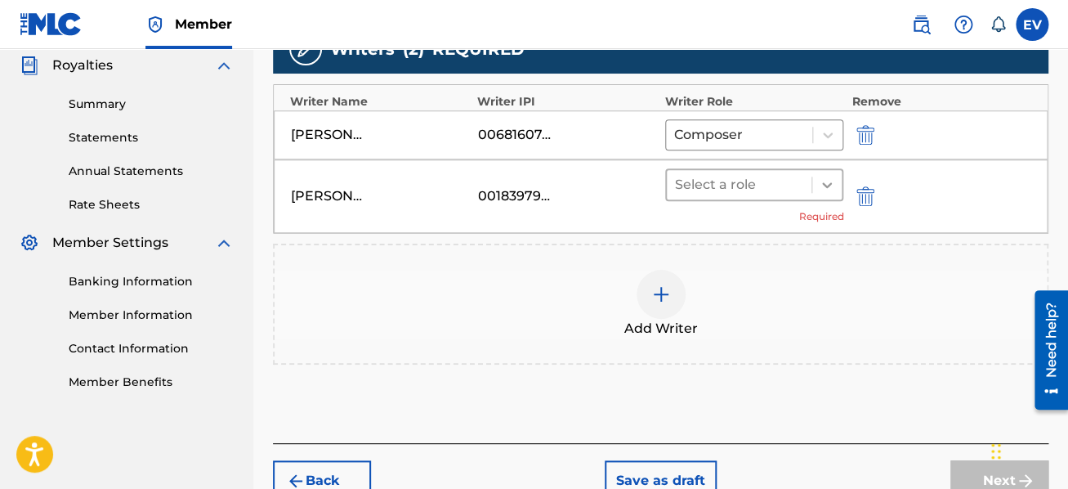
click at [824, 179] on icon at bounding box center [827, 185] width 16 height 16
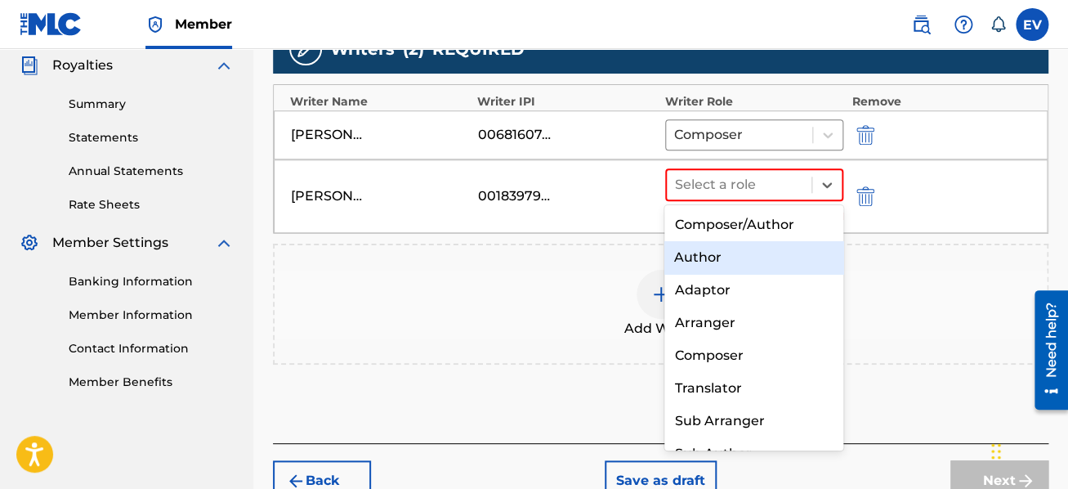
click at [765, 255] on div "Author" at bounding box center [754, 257] width 179 height 33
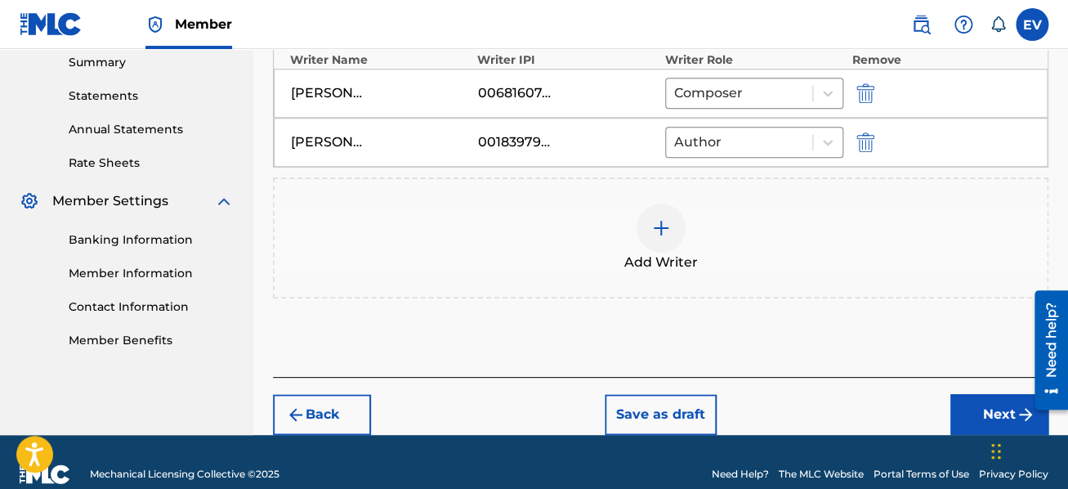
scroll to position [554, 0]
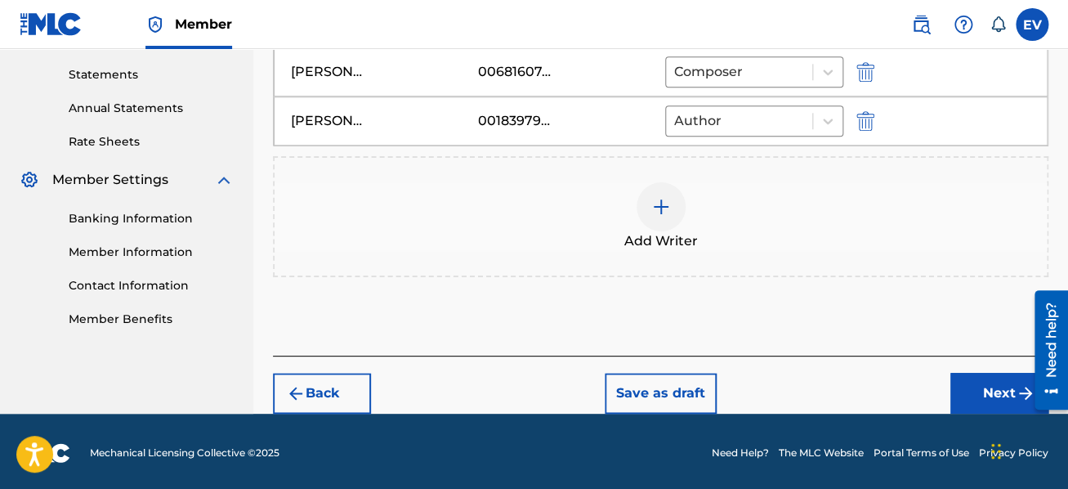
click at [965, 389] on button "Next" at bounding box center [1000, 393] width 98 height 41
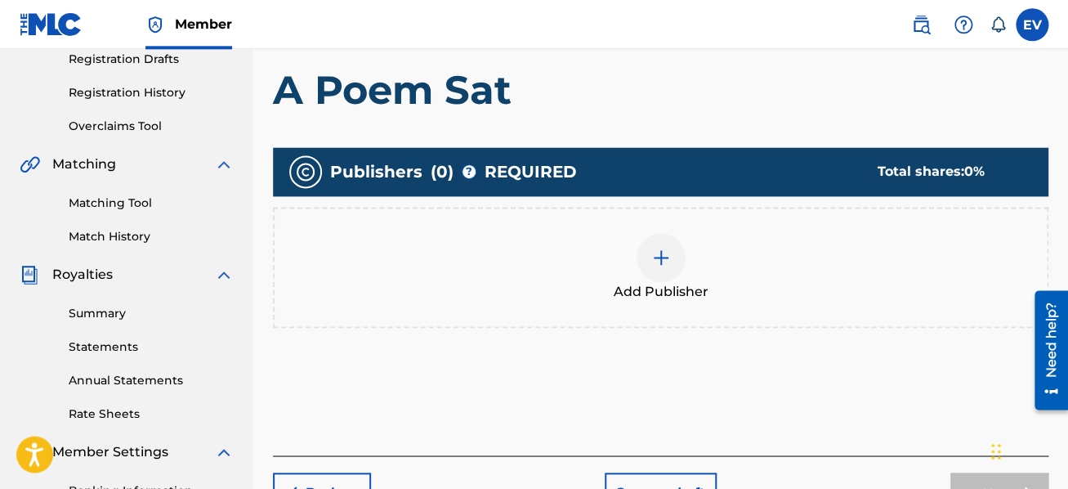
scroll to position [230, 0]
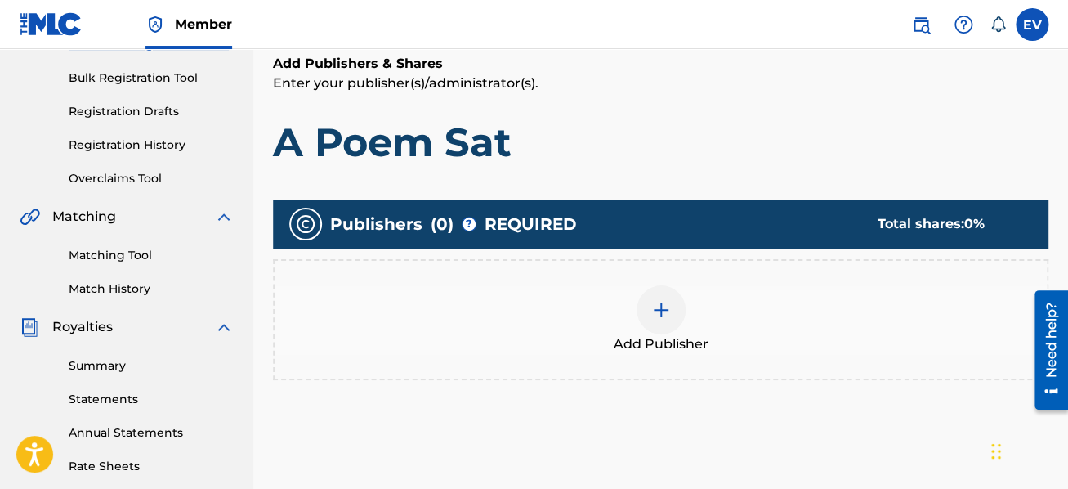
click at [667, 306] on img at bounding box center [661, 310] width 20 height 20
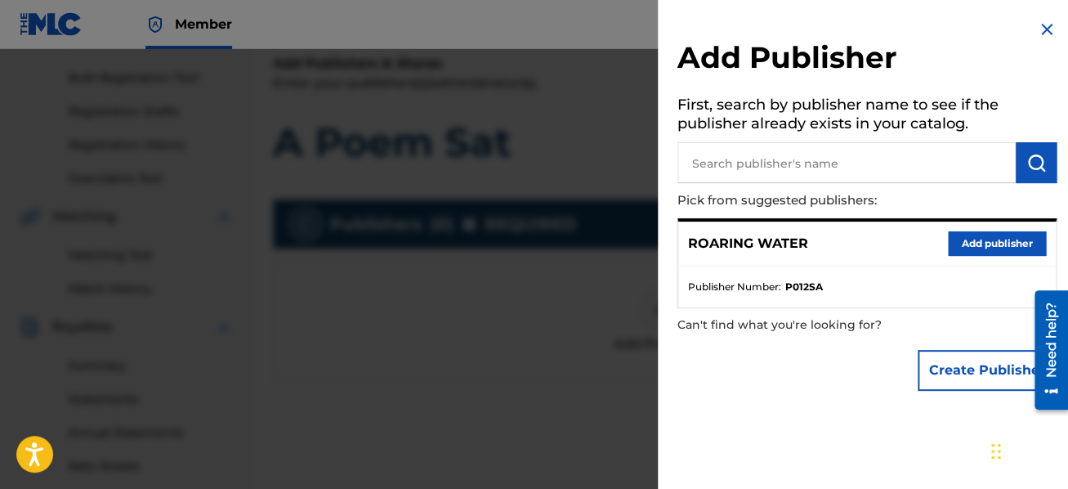
click at [967, 244] on button "Add publisher" at bounding box center [997, 243] width 98 height 25
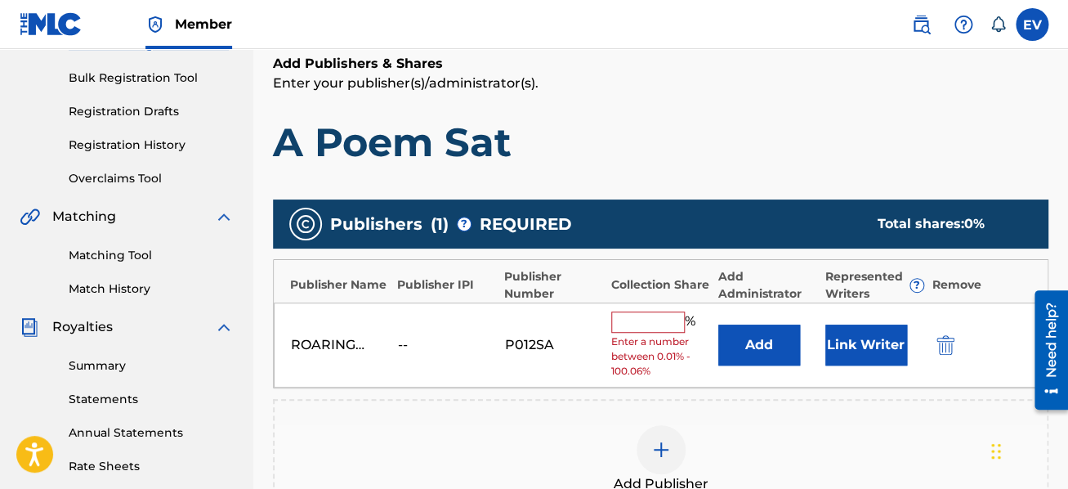
click at [638, 320] on input "text" at bounding box center [648, 321] width 74 height 21
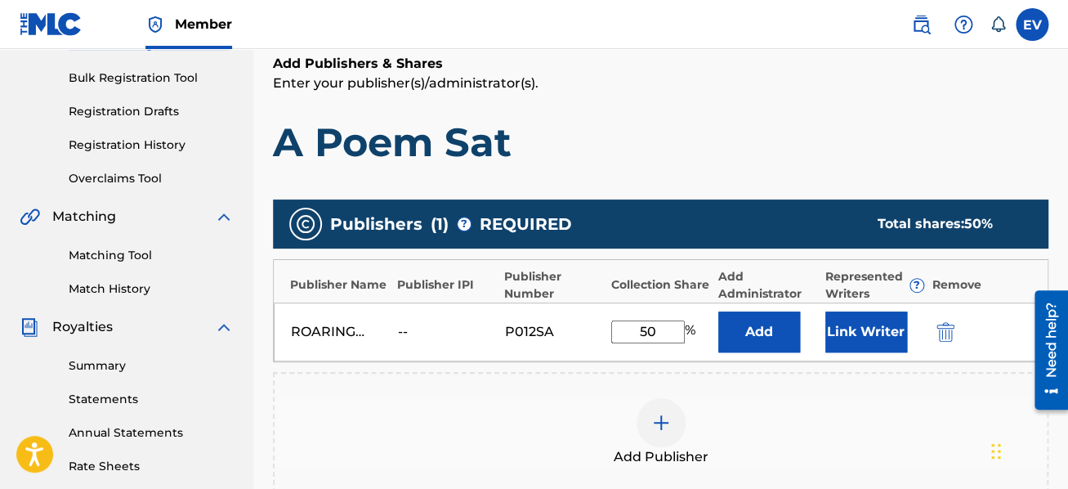
type input "50"
click at [909, 406] on div "Add Publisher" at bounding box center [661, 432] width 772 height 69
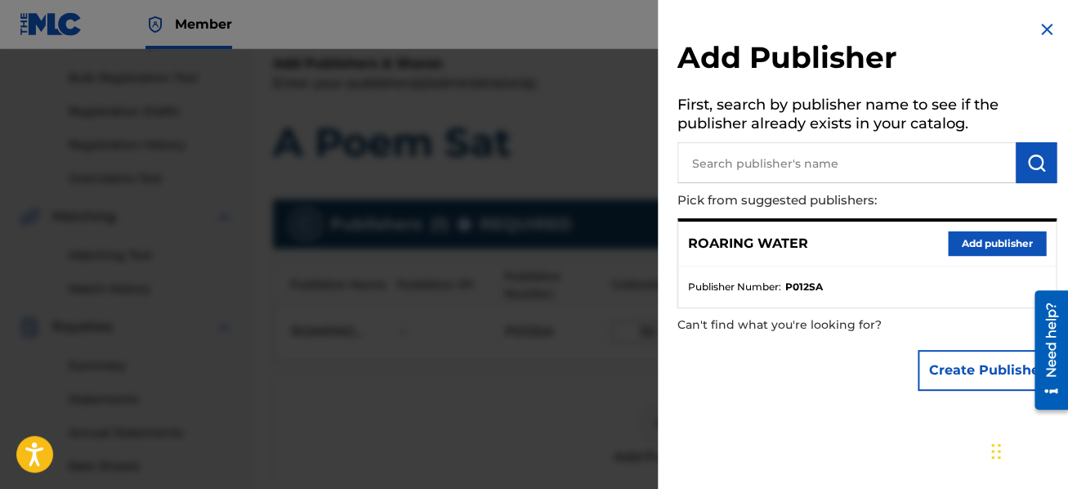
click at [754, 163] on input "text" at bounding box center [847, 162] width 338 height 41
type input "Three Wolves Laughing"
click at [1043, 165] on button "submit" at bounding box center [1036, 162] width 41 height 41
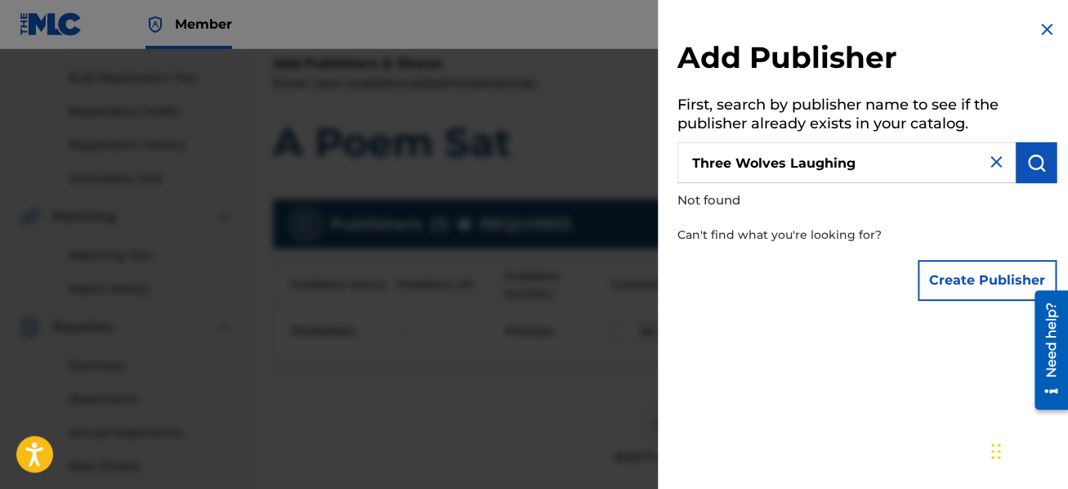
click at [995, 285] on button "Create Publisher" at bounding box center [987, 280] width 139 height 41
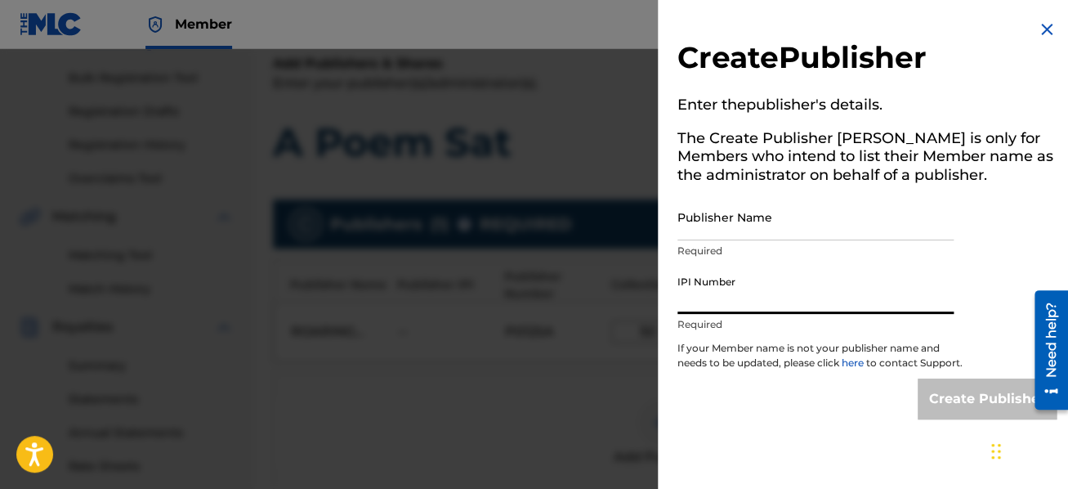
click at [802, 301] on input "IPI Number" at bounding box center [816, 290] width 276 height 47
type input "00183770253"
click at [791, 236] on input "Publisher Name" at bounding box center [816, 217] width 276 height 47
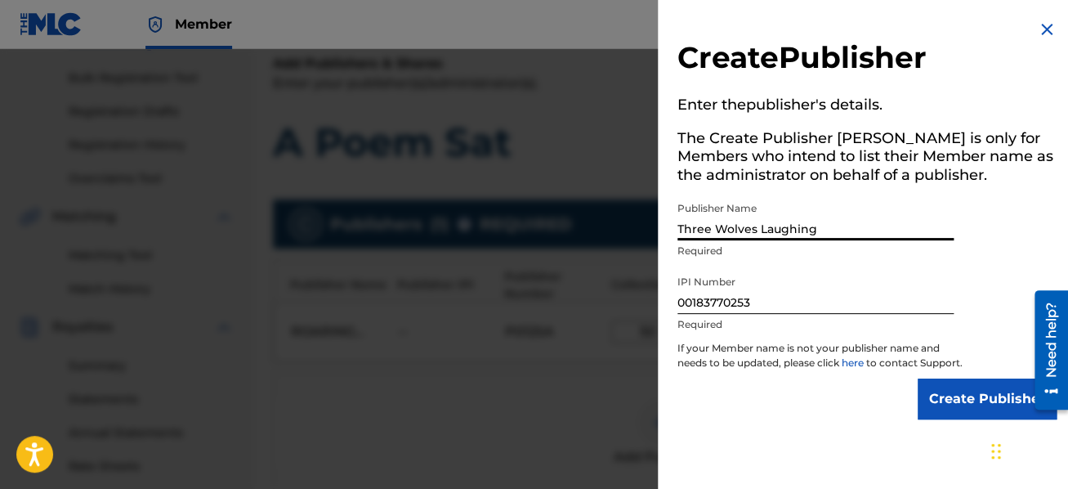
type input "Three Wolves Laughing"
click at [962, 405] on input "Create Publisher" at bounding box center [987, 398] width 139 height 41
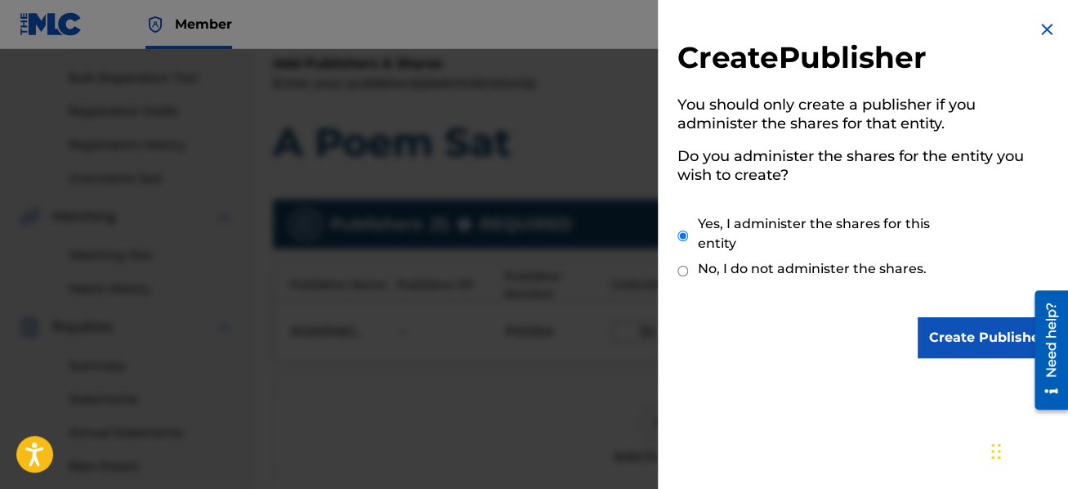
click at [960, 339] on input "Create Publisher" at bounding box center [987, 337] width 139 height 41
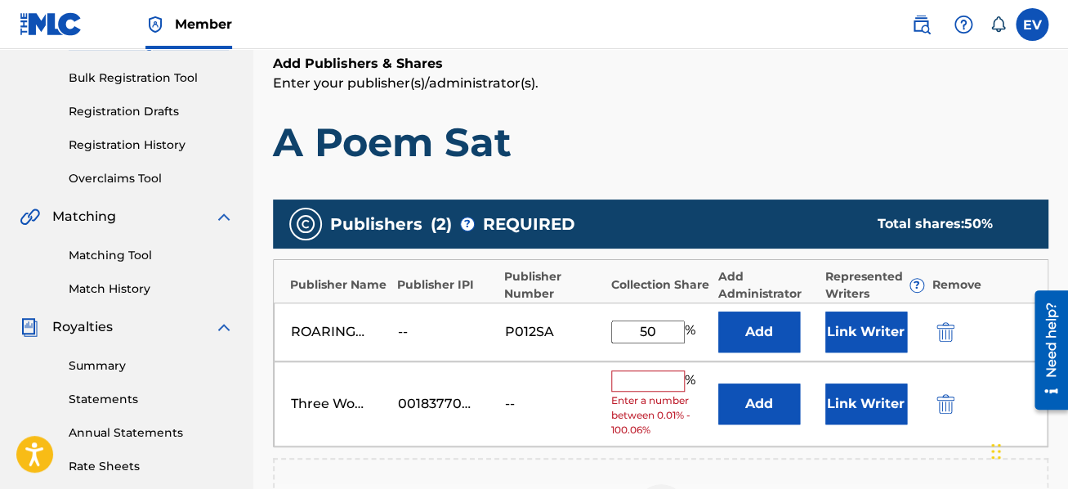
click at [659, 370] on input "text" at bounding box center [648, 380] width 74 height 21
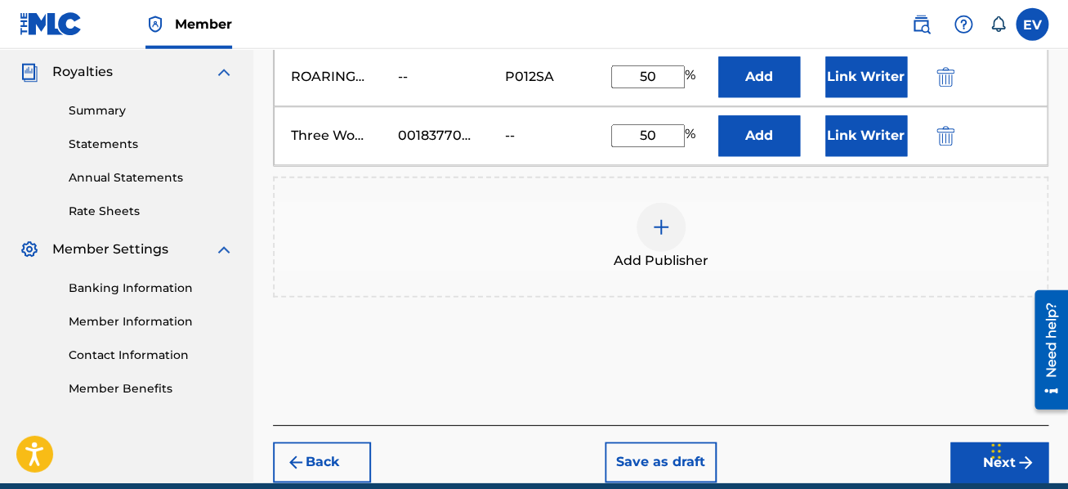
scroll to position [491, 0]
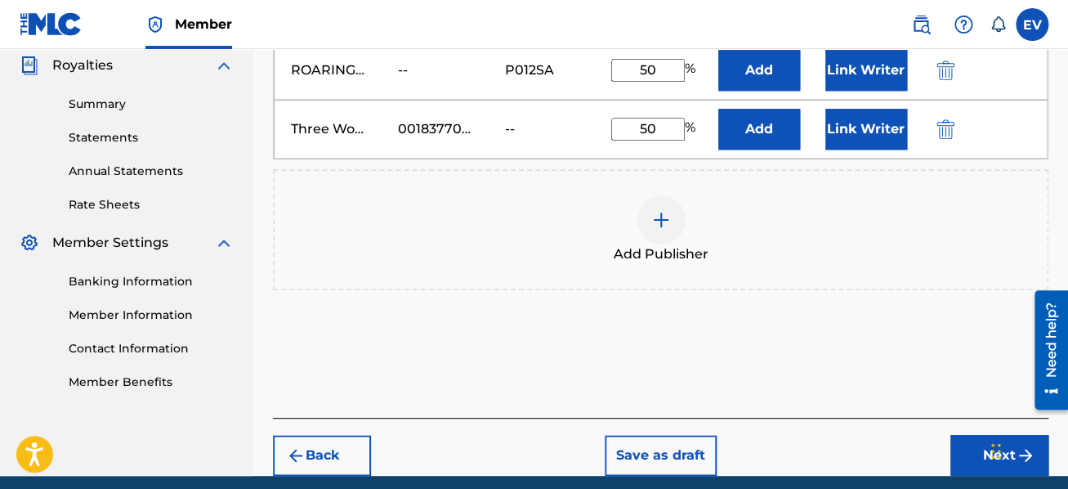
type input "50"
click at [982, 455] on button "Next" at bounding box center [1000, 455] width 98 height 41
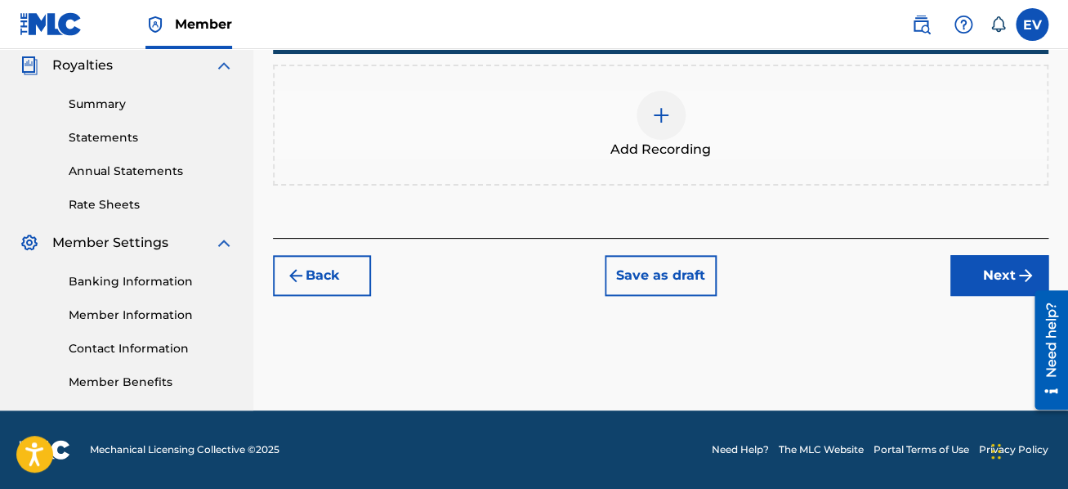
click at [665, 118] on img at bounding box center [661, 115] width 20 height 20
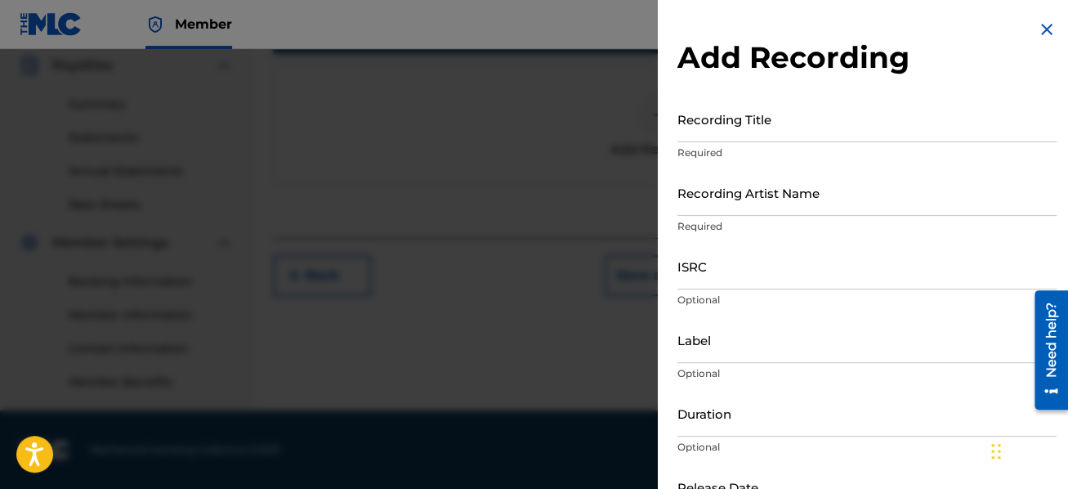
click at [731, 119] on input "Recording Title" at bounding box center [867, 119] width 379 height 47
type input "Luminous"
click at [725, 200] on input "Recording Artist Name" at bounding box center [867, 192] width 379 height 47
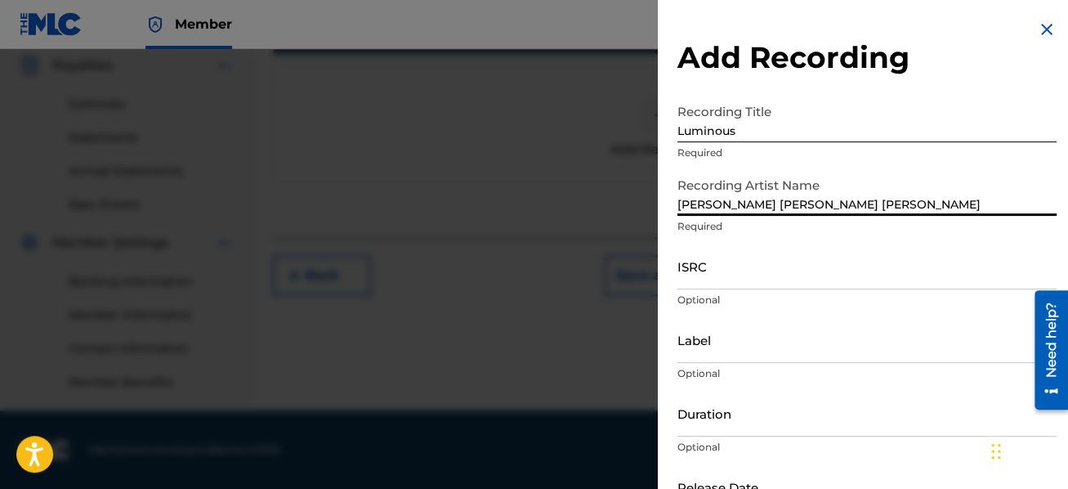
type input "[PERSON_NAME] [PERSON_NAME] [PERSON_NAME]"
click at [747, 276] on input "ISRC" at bounding box center [867, 266] width 379 height 47
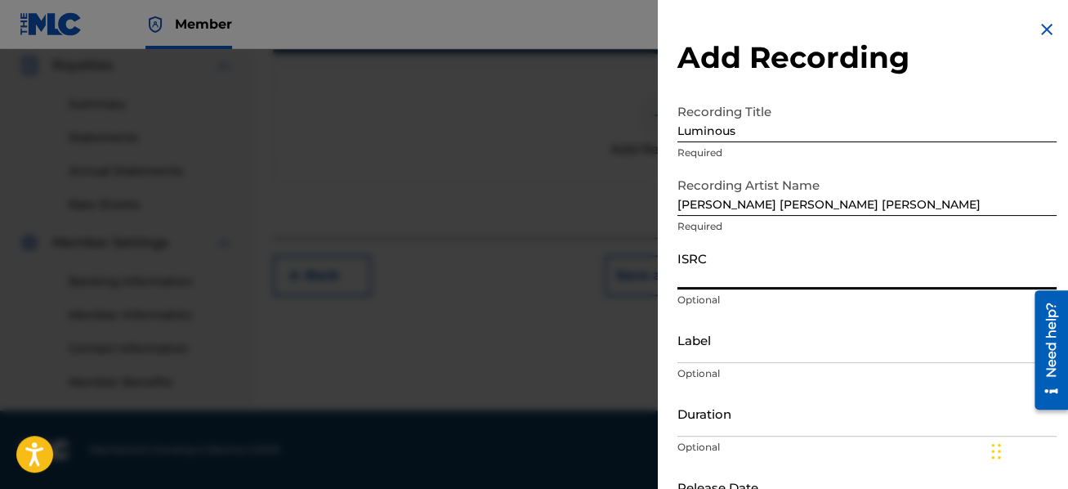
click at [755, 345] on input "Label" at bounding box center [867, 339] width 379 height 47
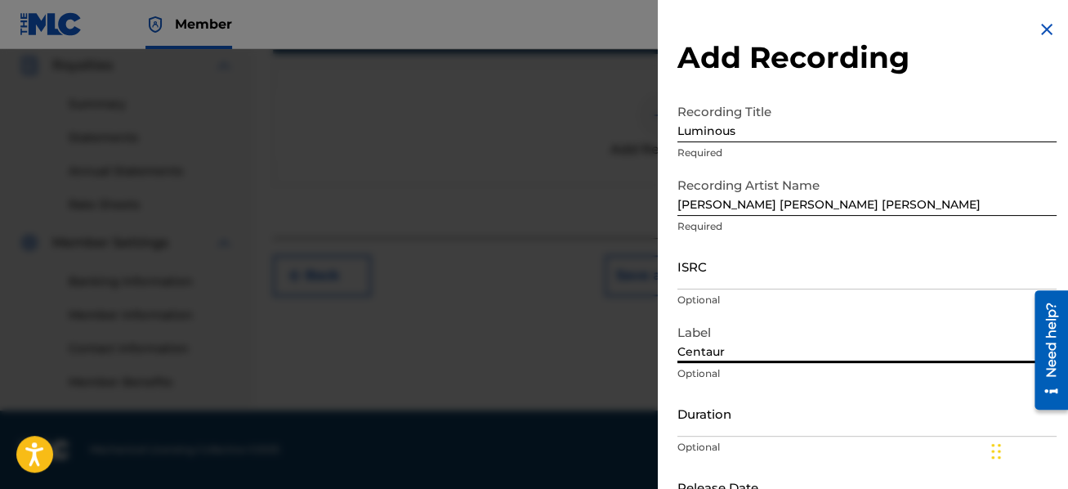
type input "Centaur"
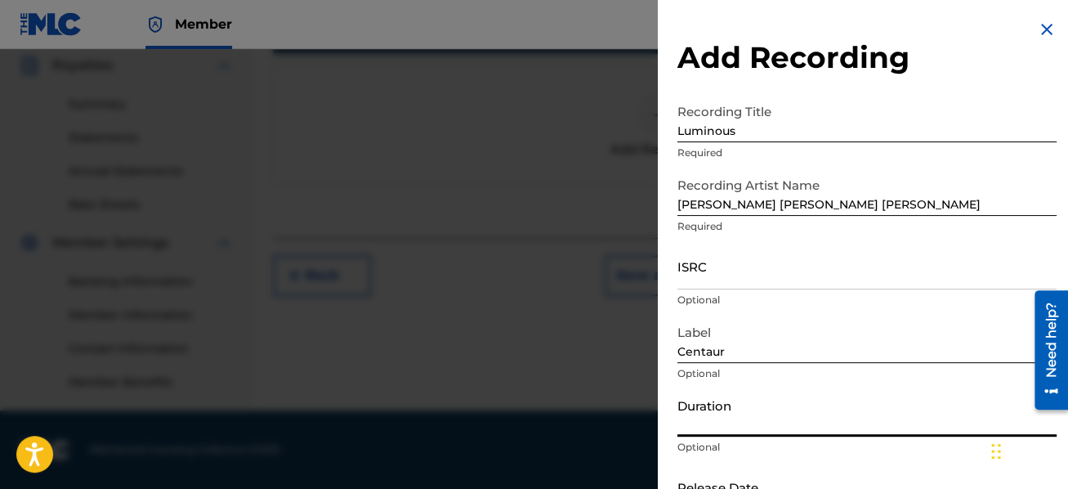
click at [763, 416] on input "Duration" at bounding box center [867, 413] width 379 height 47
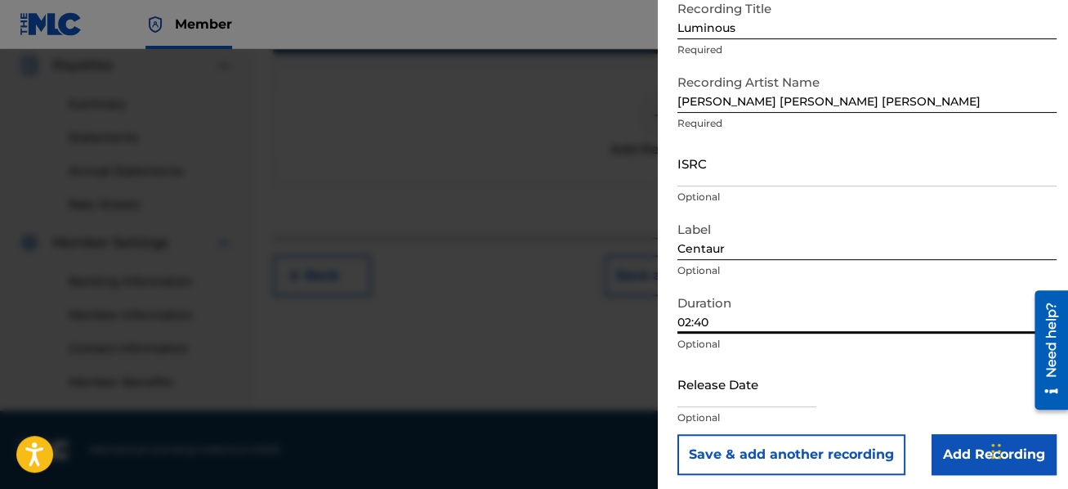
scroll to position [109, 0]
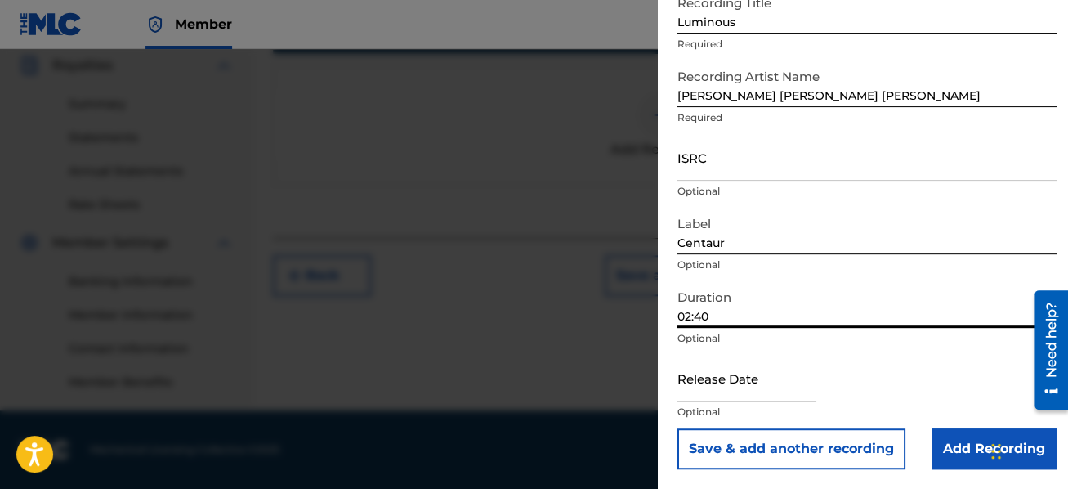
type input "02:40"
click at [963, 444] on input "Add Recording" at bounding box center [994, 448] width 125 height 41
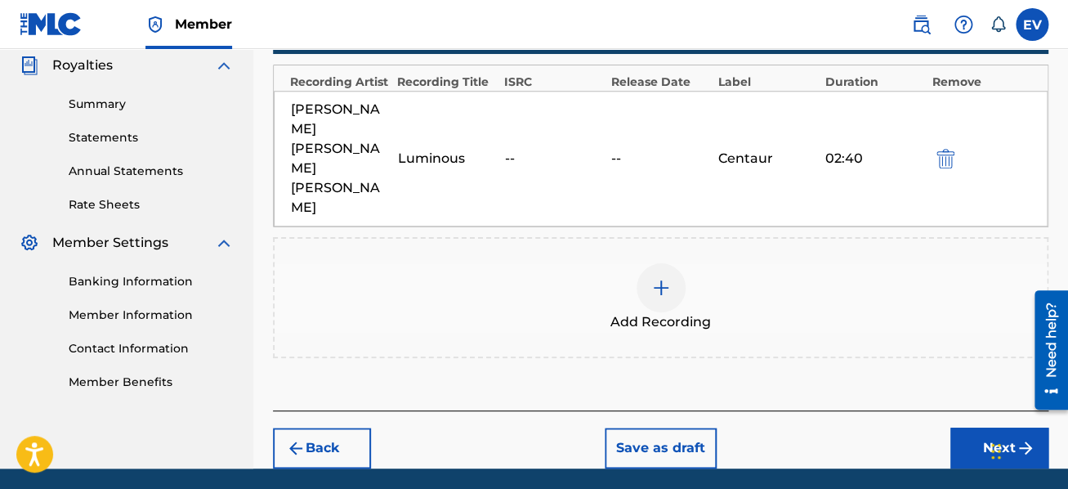
click at [1021, 438] on img "submit" at bounding box center [1026, 448] width 20 height 20
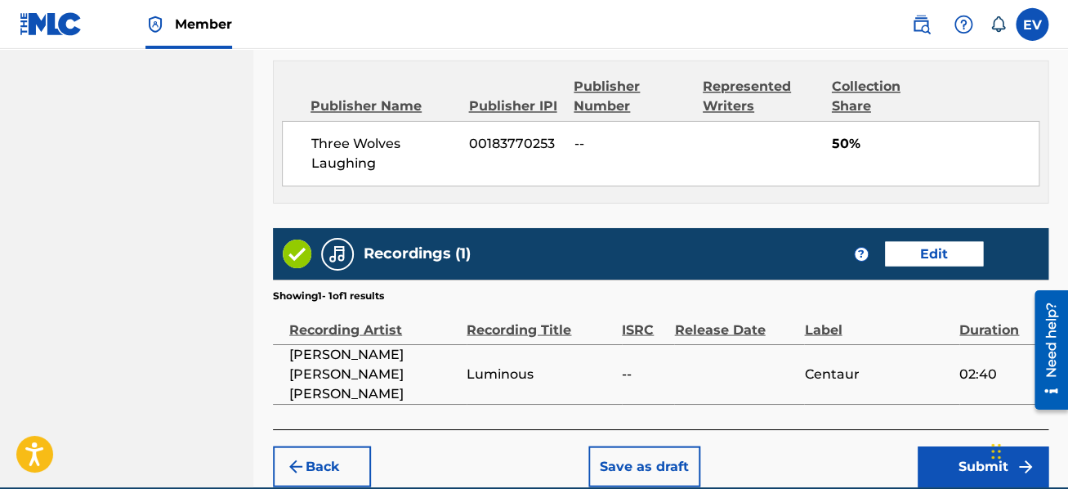
scroll to position [1076, 0]
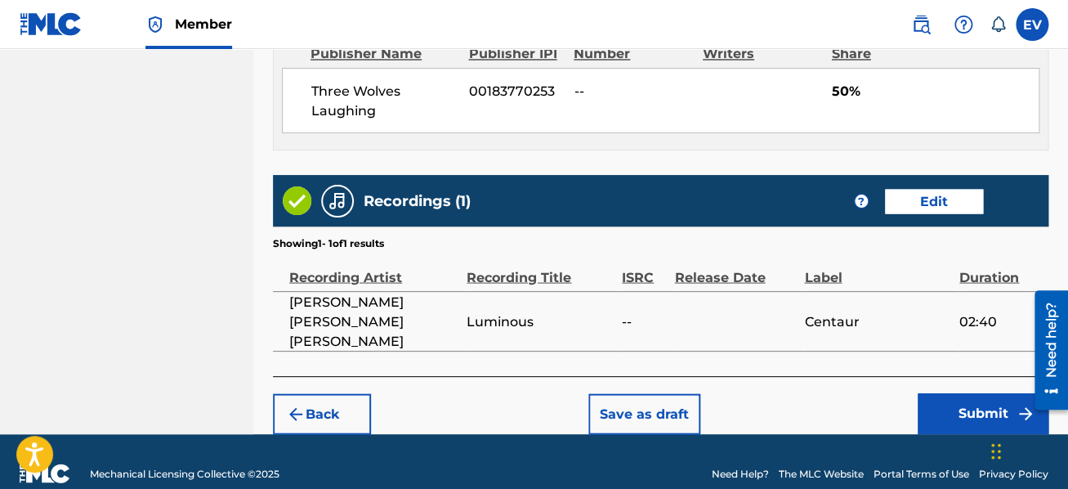
click at [989, 393] on button "Submit" at bounding box center [983, 413] width 131 height 41
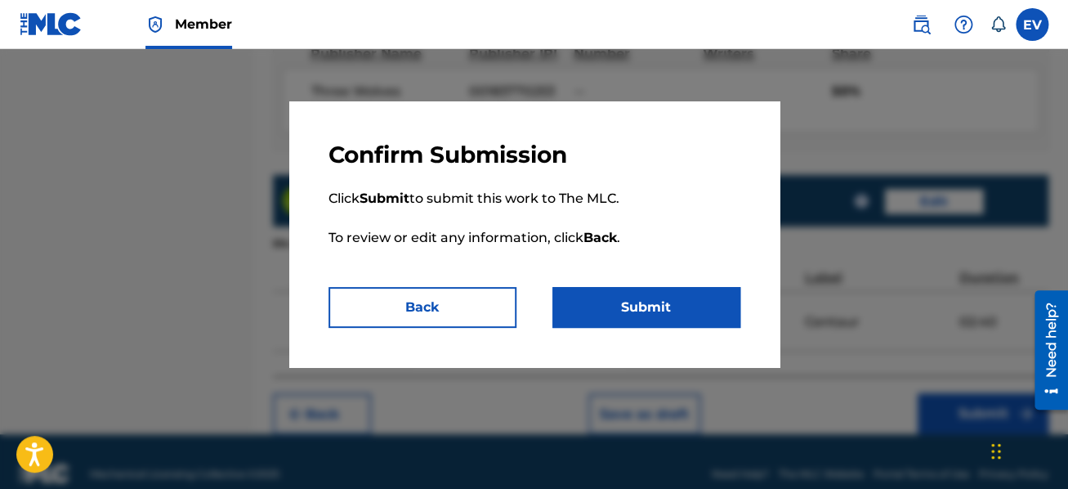
click at [633, 311] on button "Submit" at bounding box center [647, 307] width 188 height 41
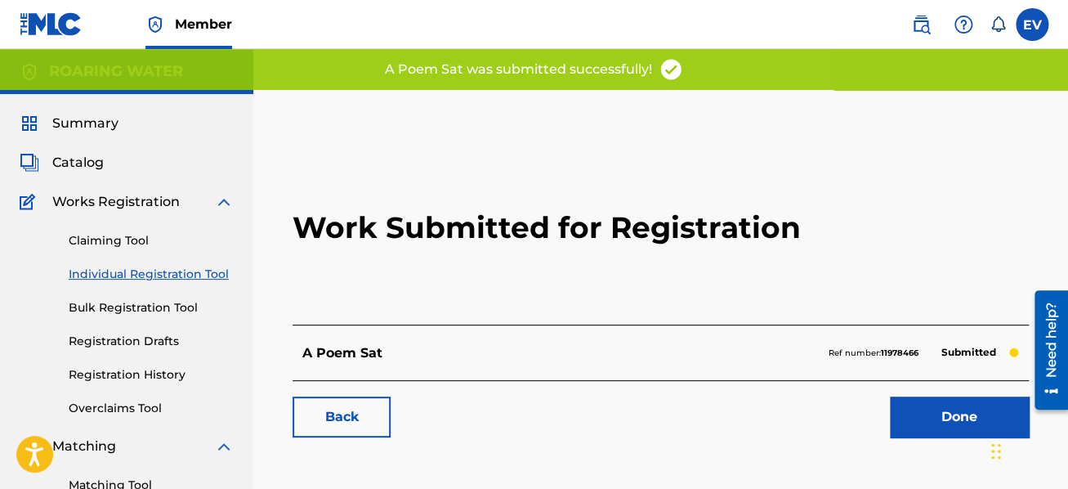
click at [947, 422] on link "Done" at bounding box center [959, 416] width 139 height 41
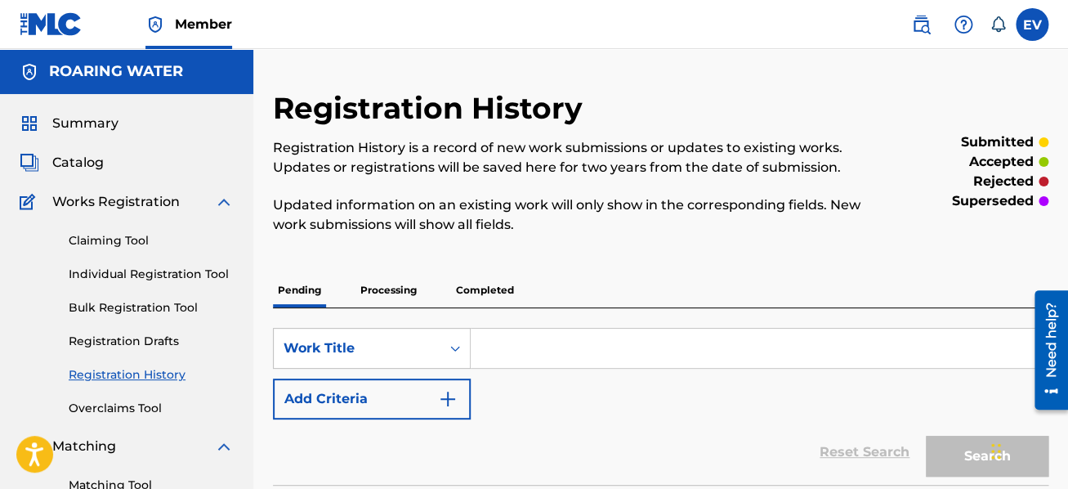
click at [135, 271] on link "Individual Registration Tool" at bounding box center [151, 274] width 165 height 17
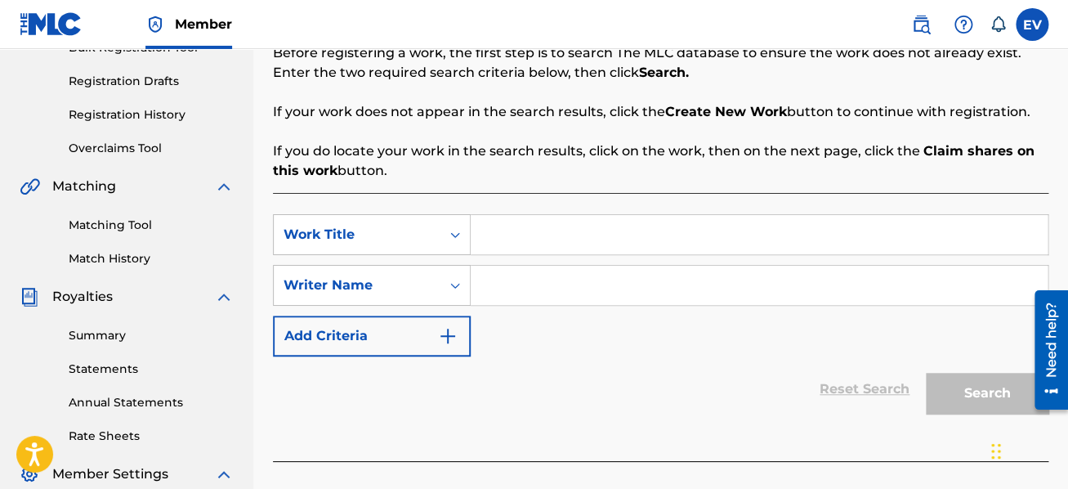
scroll to position [261, 0]
click at [499, 240] on input "Search Form" at bounding box center [759, 233] width 577 height 39
click at [555, 234] on input "The [PERSON_NAME]" at bounding box center [759, 233] width 577 height 39
type input "The Nightingale"
click at [546, 290] on input "Search Form" at bounding box center [759, 284] width 577 height 39
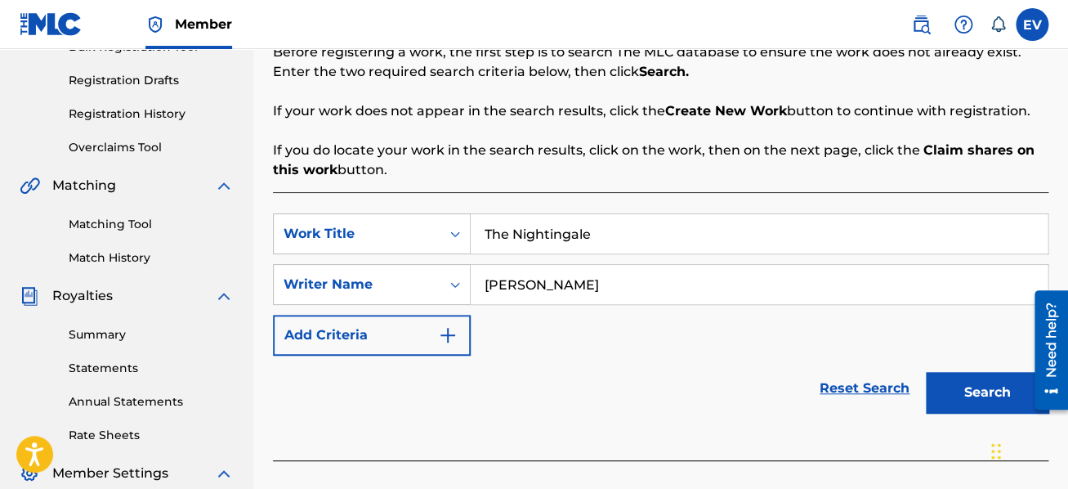
type input "[PERSON_NAME]"
click at [948, 378] on button "Search" at bounding box center [987, 392] width 123 height 41
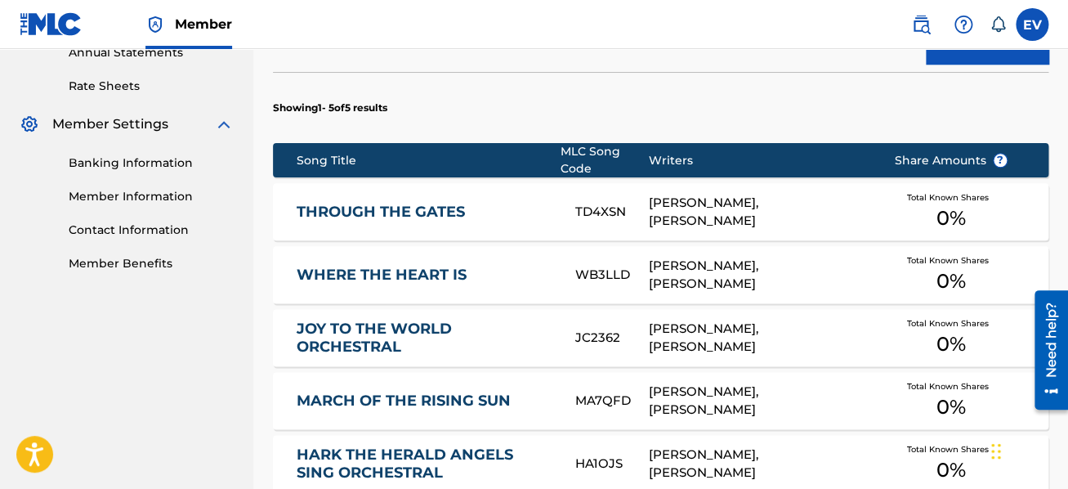
scroll to position [890, 0]
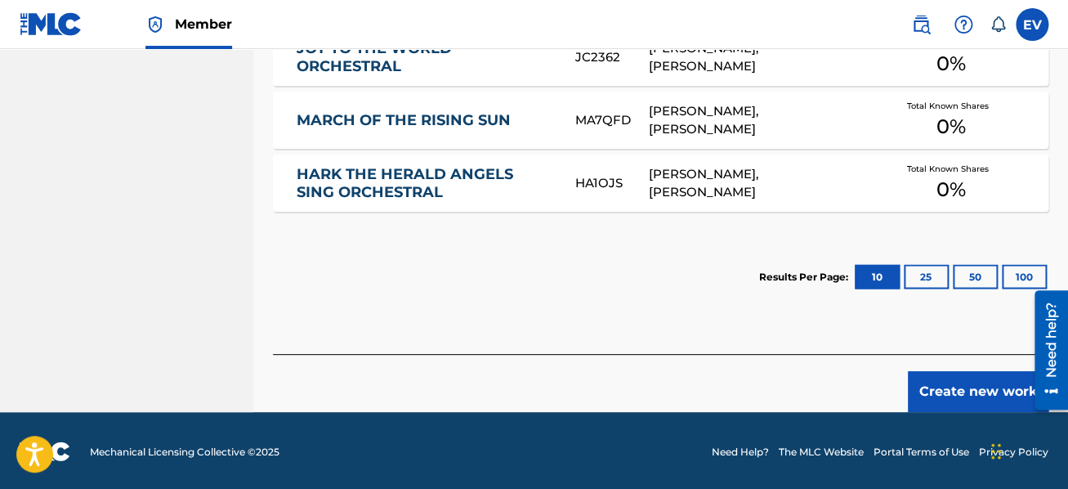
click at [956, 393] on button "Create new work" at bounding box center [978, 391] width 141 height 41
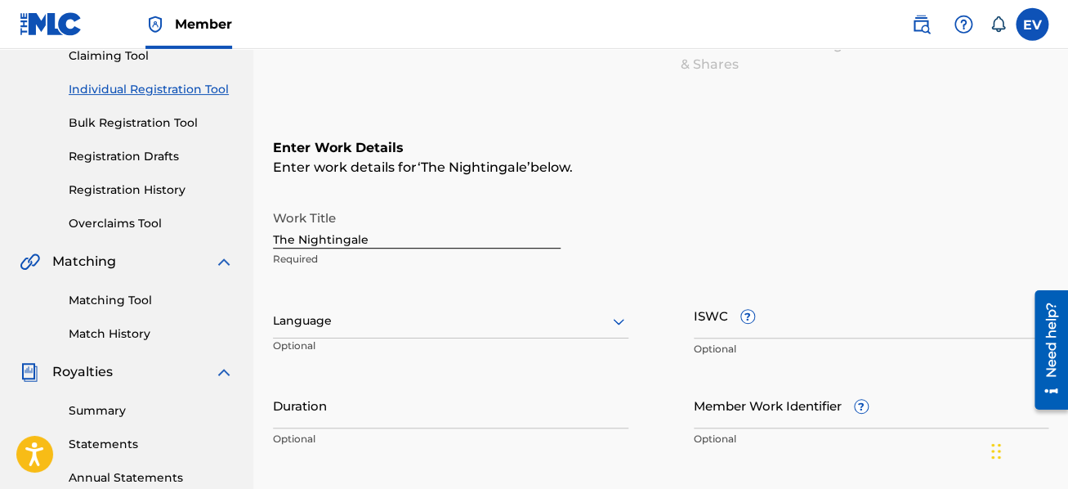
scroll to position [185, 0]
click at [512, 308] on div "Language" at bounding box center [451, 321] width 356 height 34
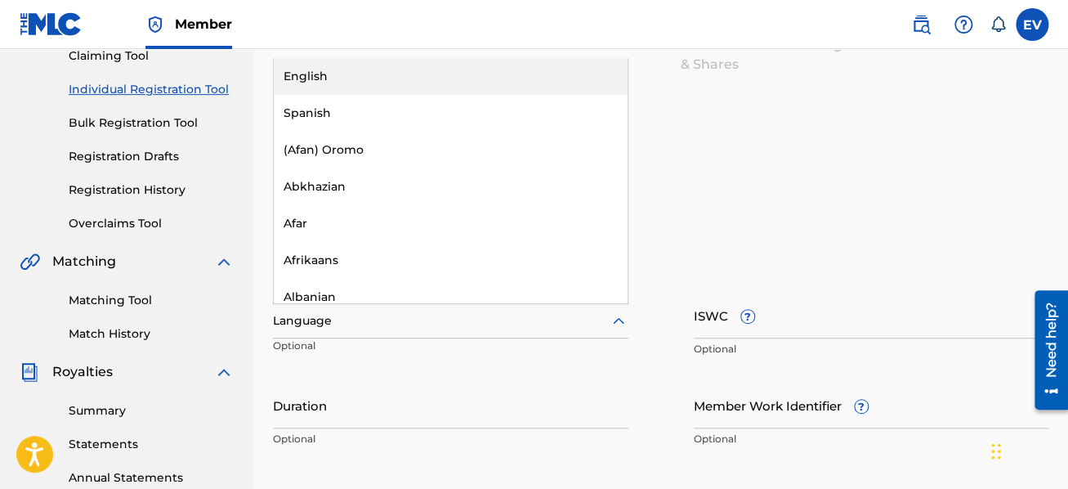
click at [406, 77] on div "English" at bounding box center [451, 76] width 354 height 37
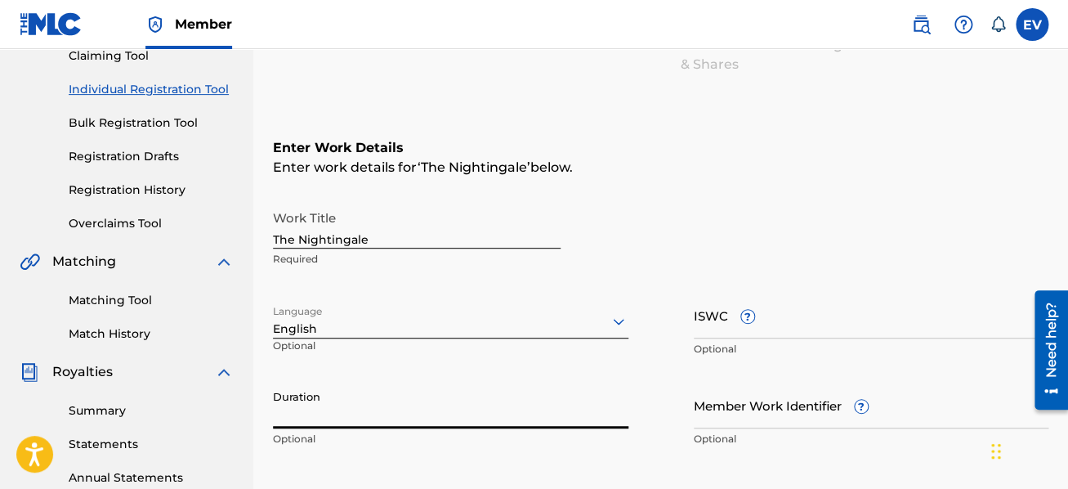
click at [396, 398] on input "Duration" at bounding box center [451, 405] width 356 height 47
type input "04:10"
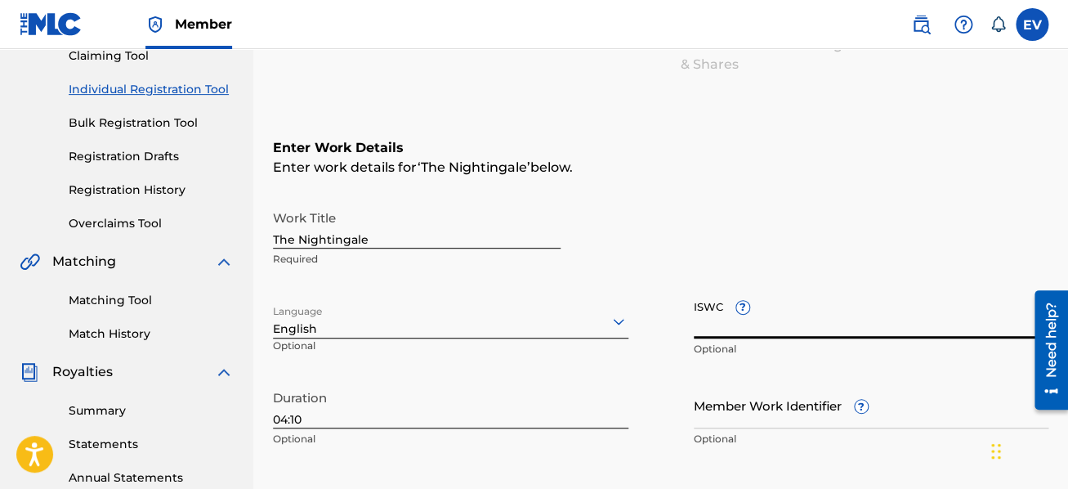
click at [717, 323] on input "ISWC ?" at bounding box center [872, 315] width 356 height 47
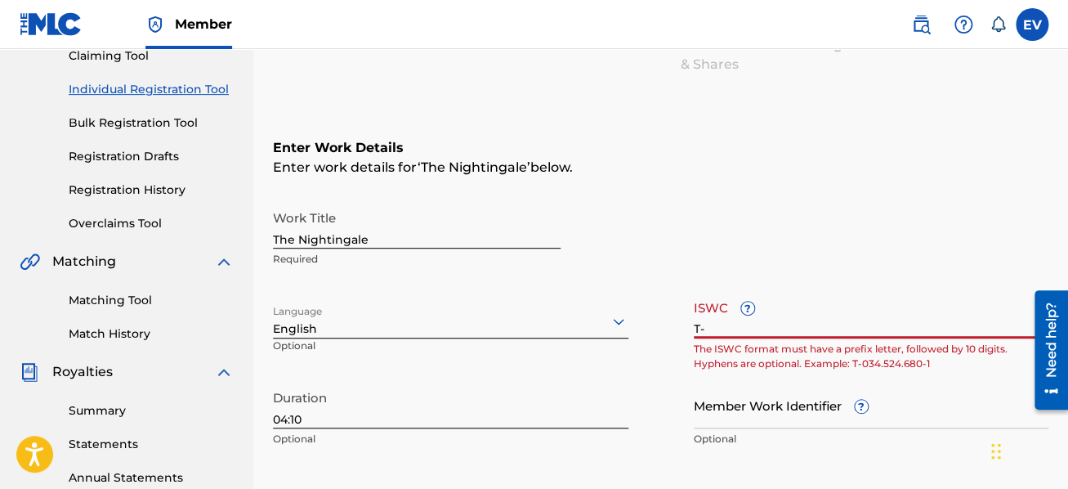
type input "T"
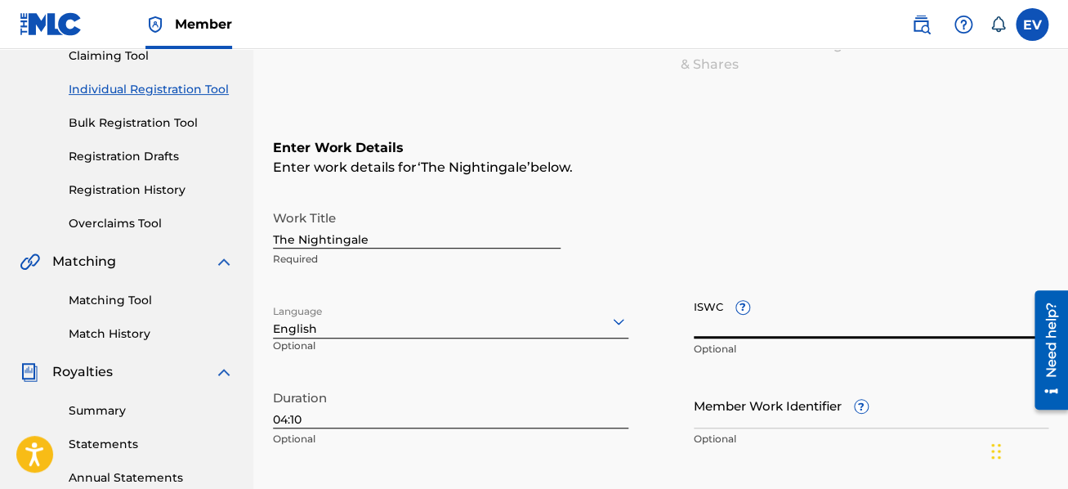
click at [721, 322] on input "ISWC ?" at bounding box center [872, 315] width 356 height 47
paste input "T-922.373.184-8"
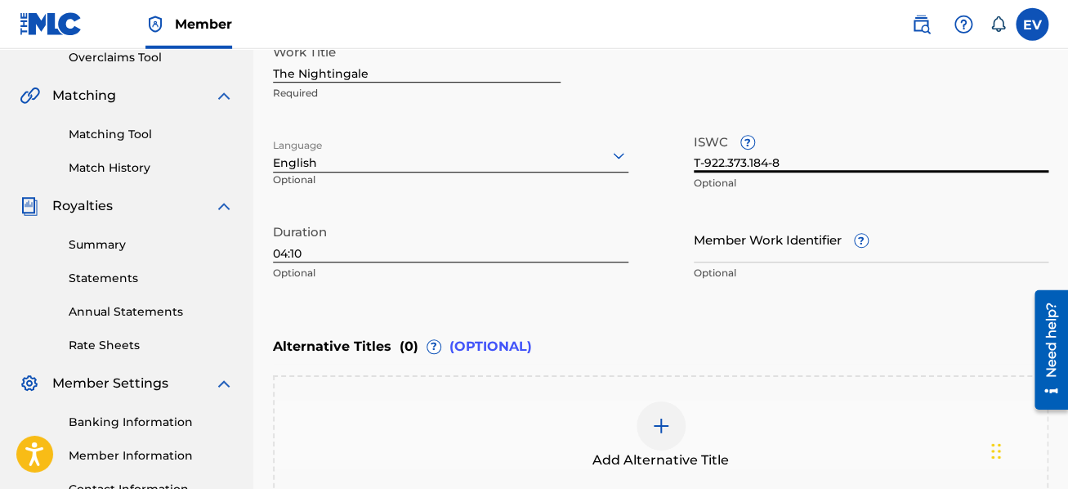
scroll to position [360, 0]
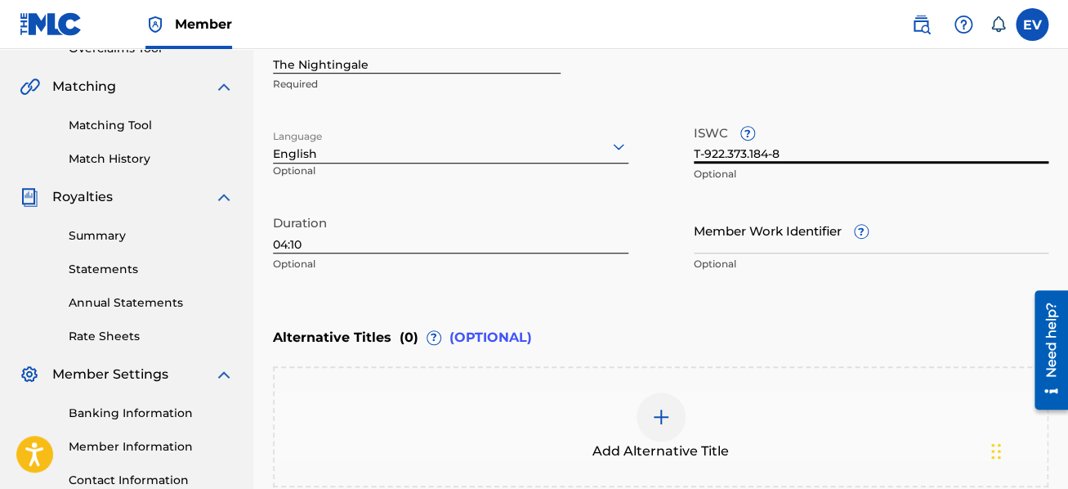
type input "T-922.373.184-8"
click at [661, 409] on img at bounding box center [661, 417] width 20 height 20
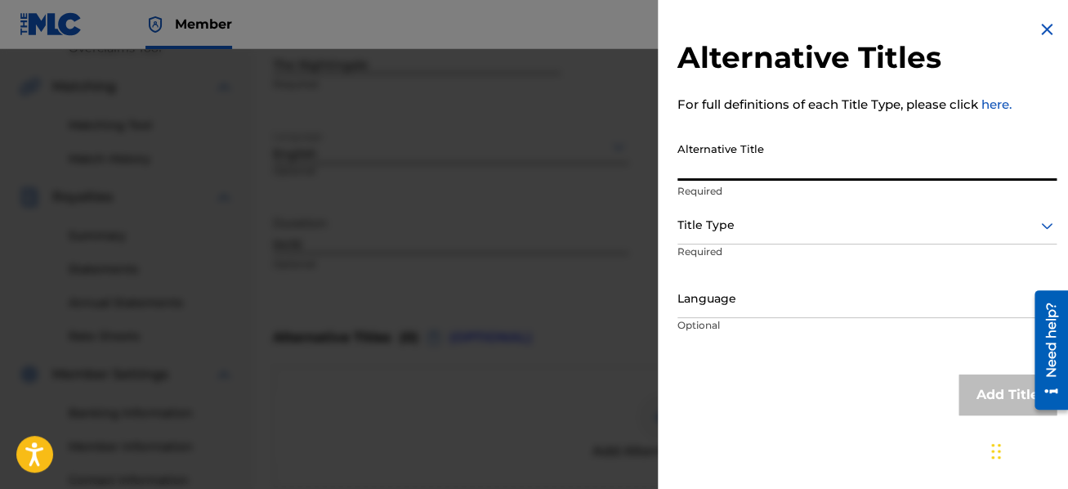
click at [714, 157] on input "Alternative Title" at bounding box center [867, 157] width 379 height 47
type input "Apples and Time Crack in October"
click at [701, 223] on div at bounding box center [867, 225] width 379 height 20
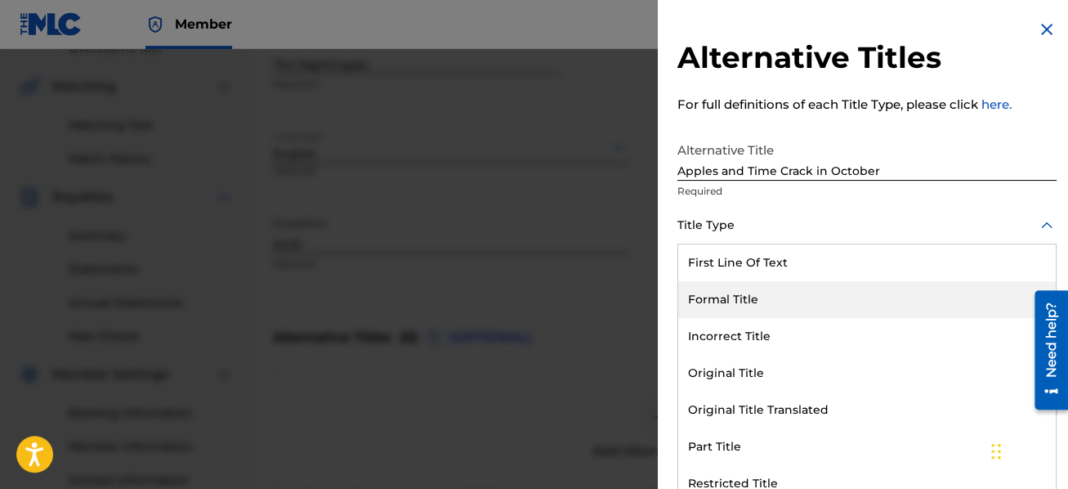
click at [752, 310] on div "Formal Title" at bounding box center [867, 299] width 378 height 37
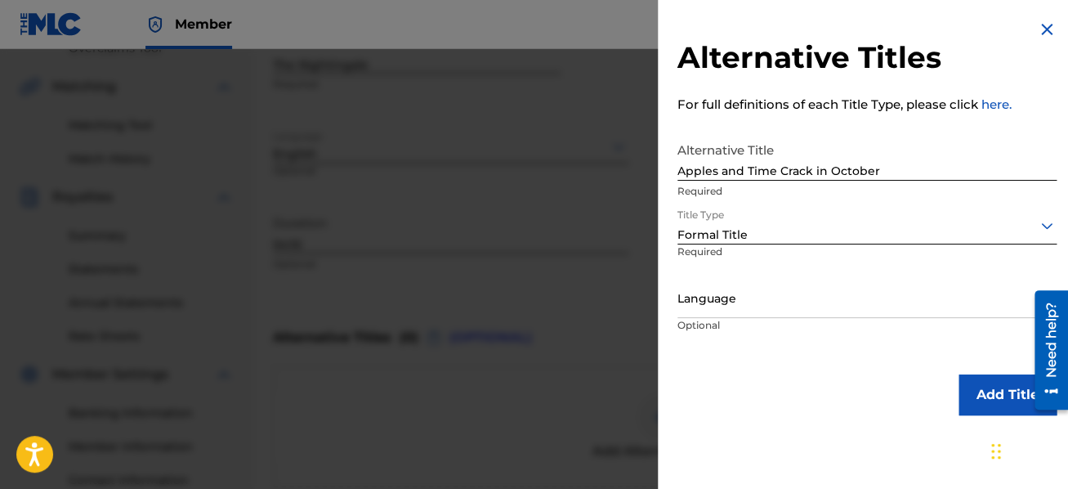
click at [753, 299] on div at bounding box center [867, 299] width 379 height 20
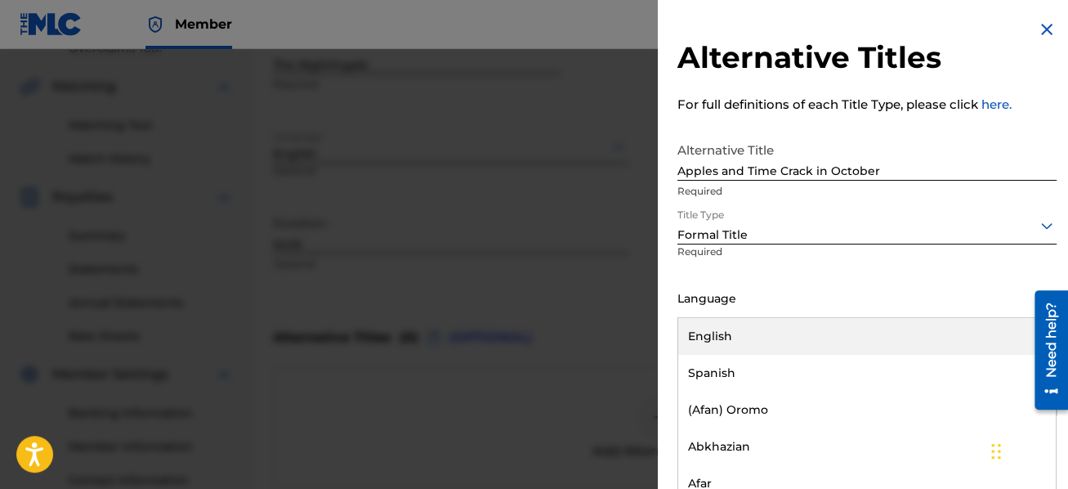
click at [758, 337] on div "English" at bounding box center [867, 336] width 378 height 37
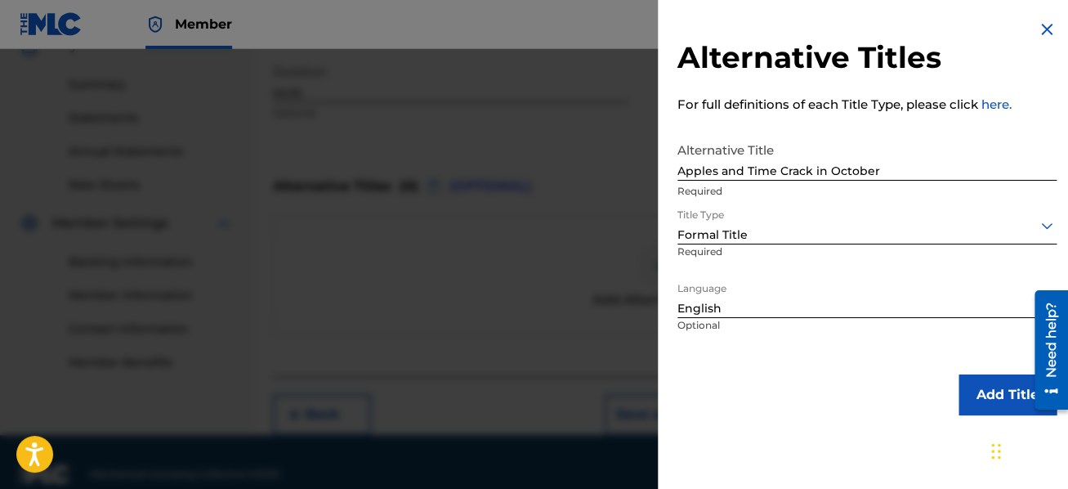
scroll to position [534, 0]
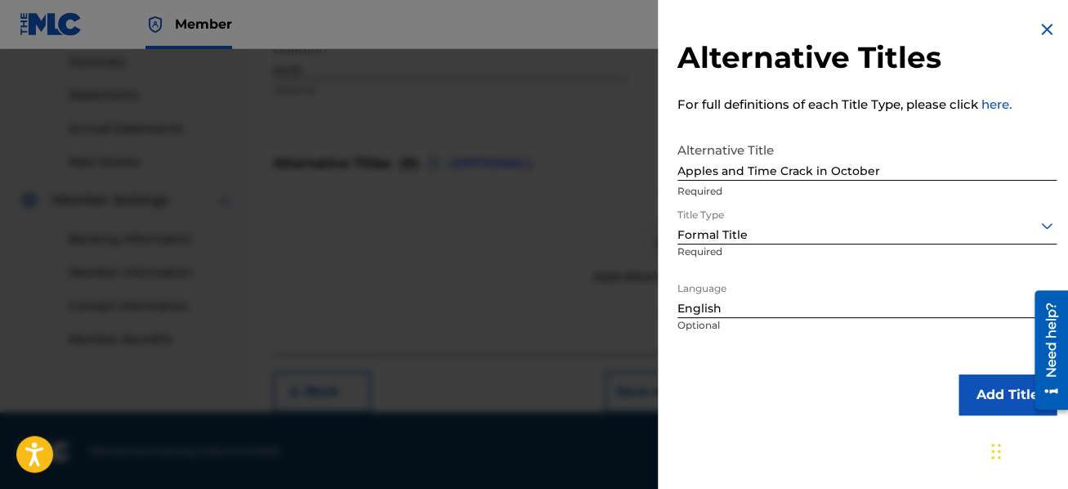
click at [977, 381] on button "Add Title" at bounding box center [1008, 394] width 98 height 41
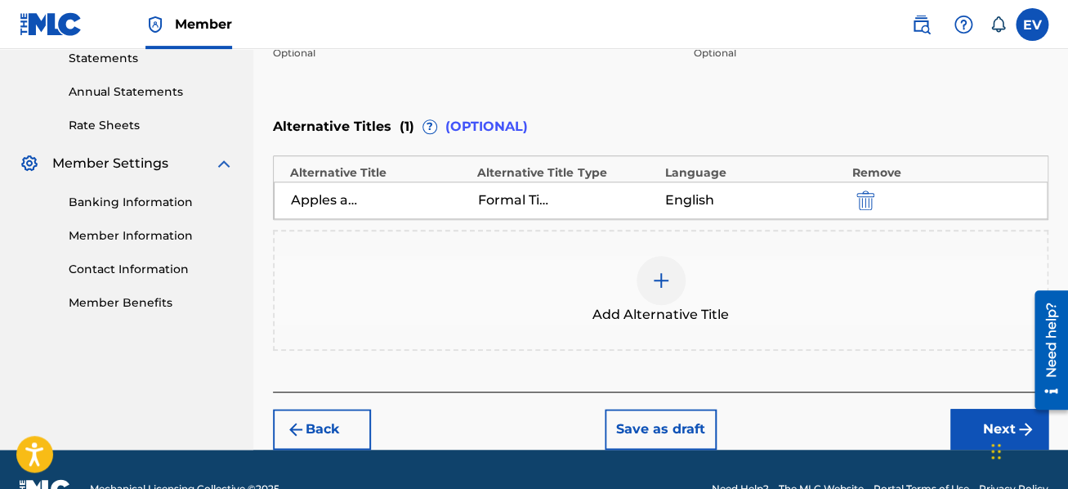
scroll to position [607, 0]
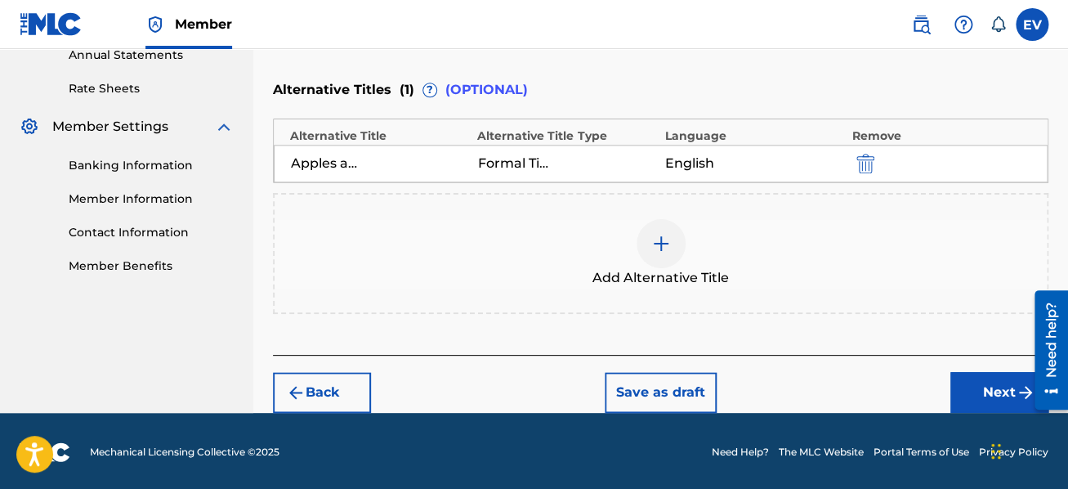
click at [978, 398] on button "Next" at bounding box center [1000, 392] width 98 height 41
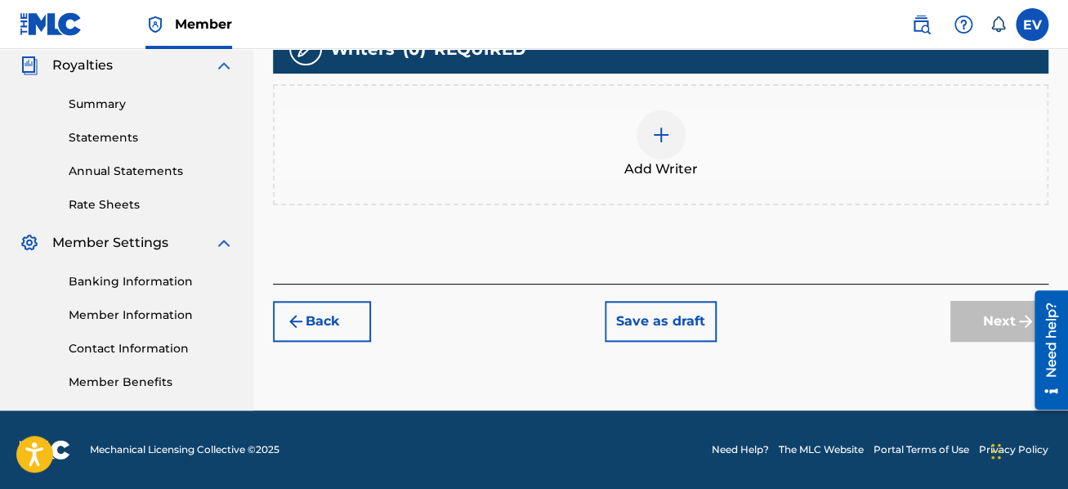
click at [658, 132] on img at bounding box center [661, 135] width 20 height 20
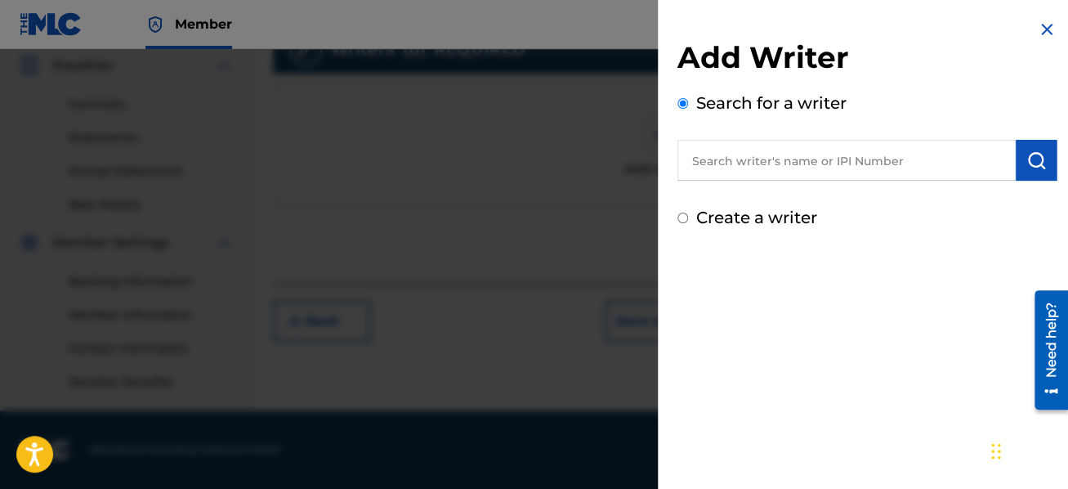
click at [716, 166] on input "text" at bounding box center [847, 160] width 338 height 41
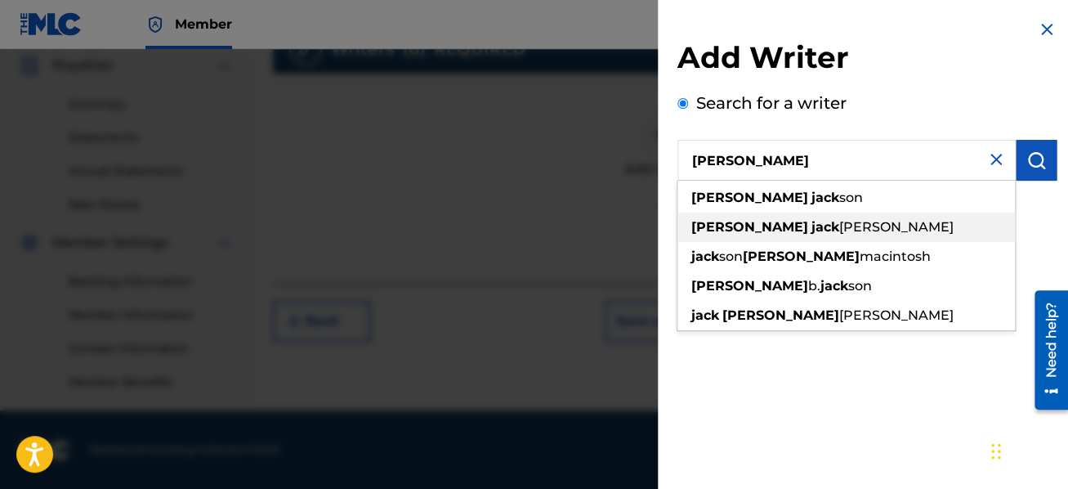
click at [808, 222] on span at bounding box center [809, 227] width 3 height 16
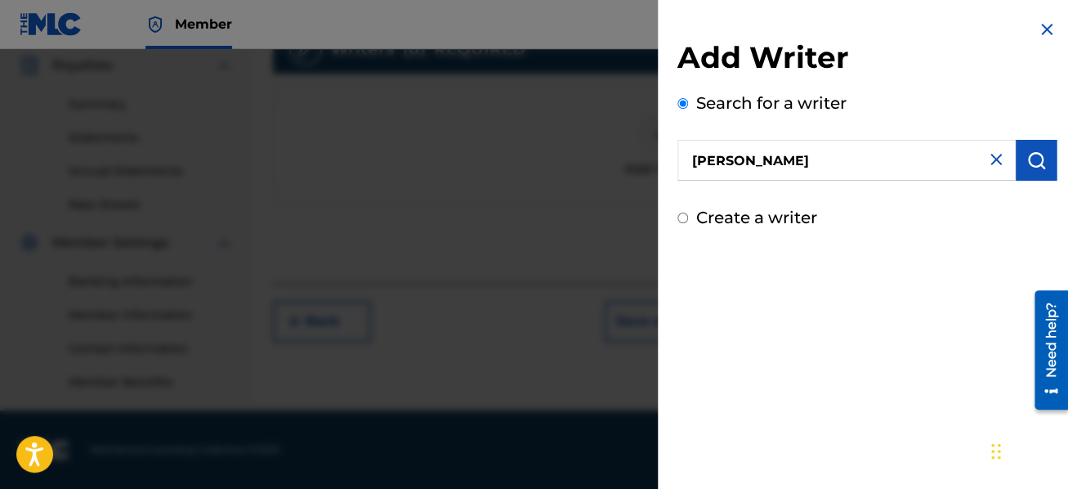
click at [1040, 150] on button "submit" at bounding box center [1036, 160] width 41 height 41
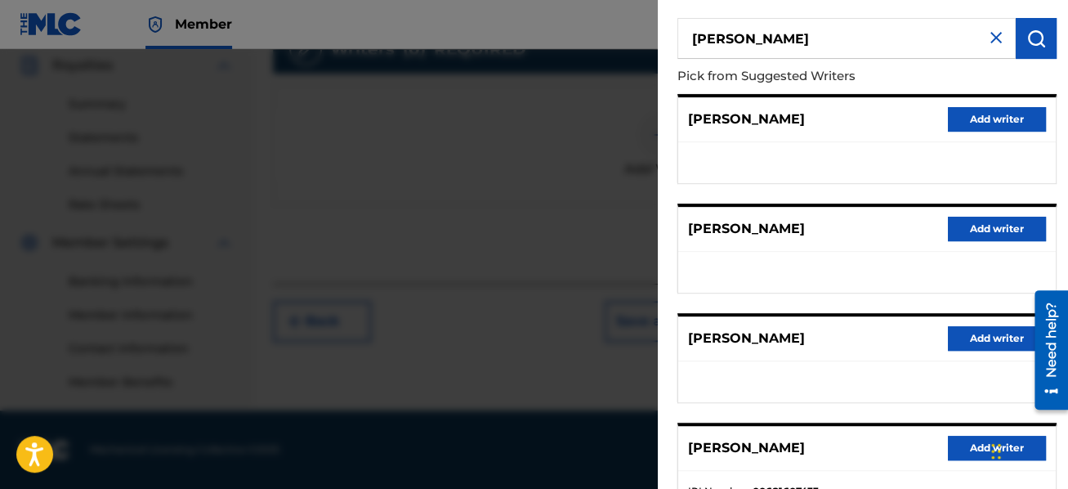
scroll to position [291, 0]
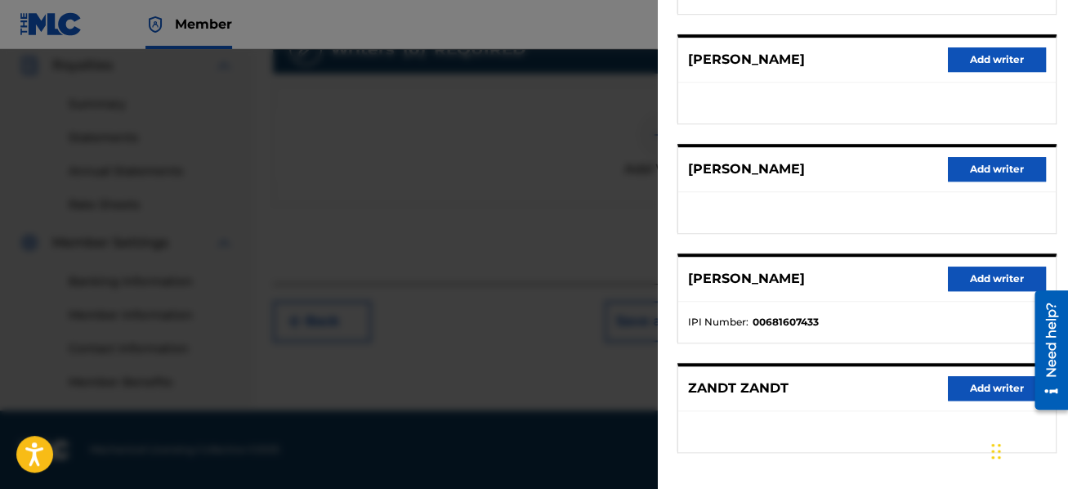
click at [987, 270] on button "Add writer" at bounding box center [997, 278] width 98 height 25
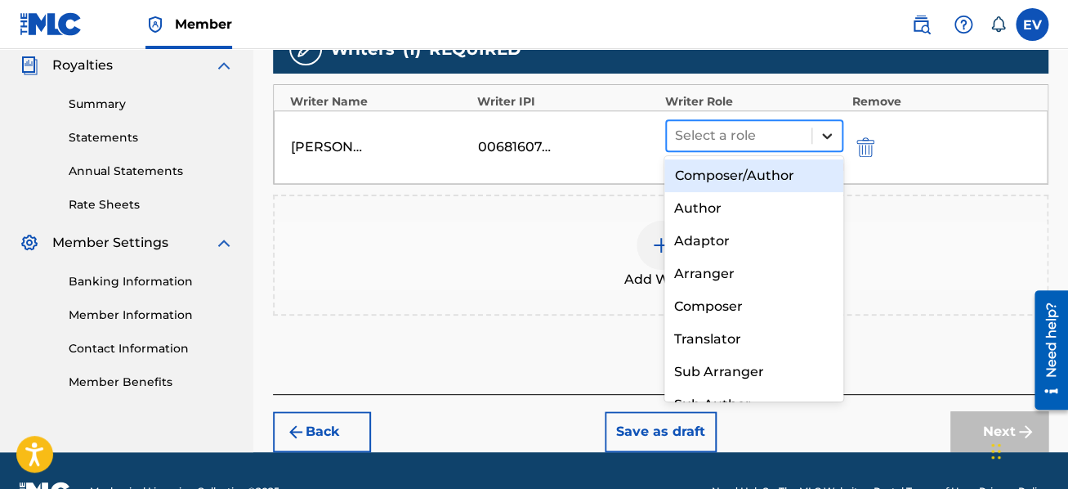
click at [830, 133] on icon at bounding box center [827, 136] width 16 height 16
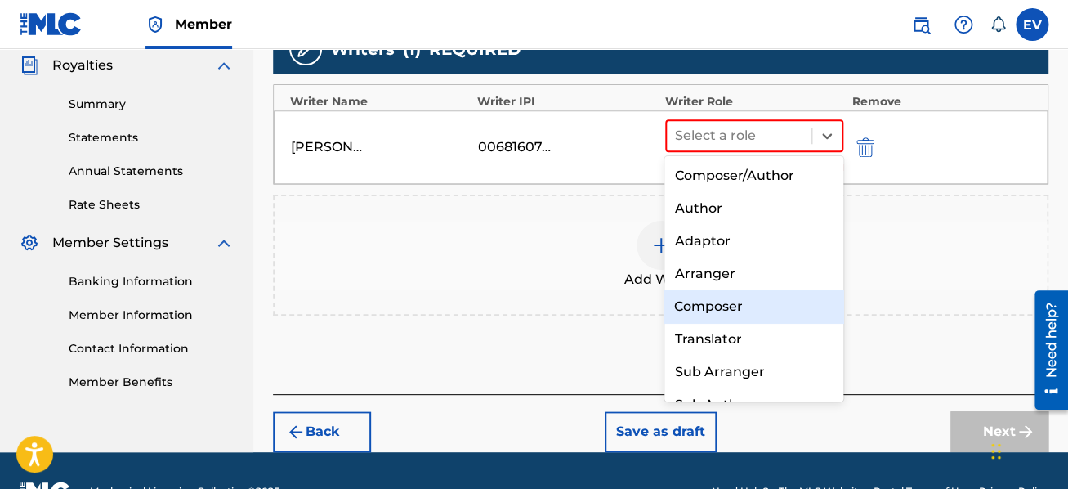
click at [745, 299] on div "Composer" at bounding box center [754, 306] width 179 height 33
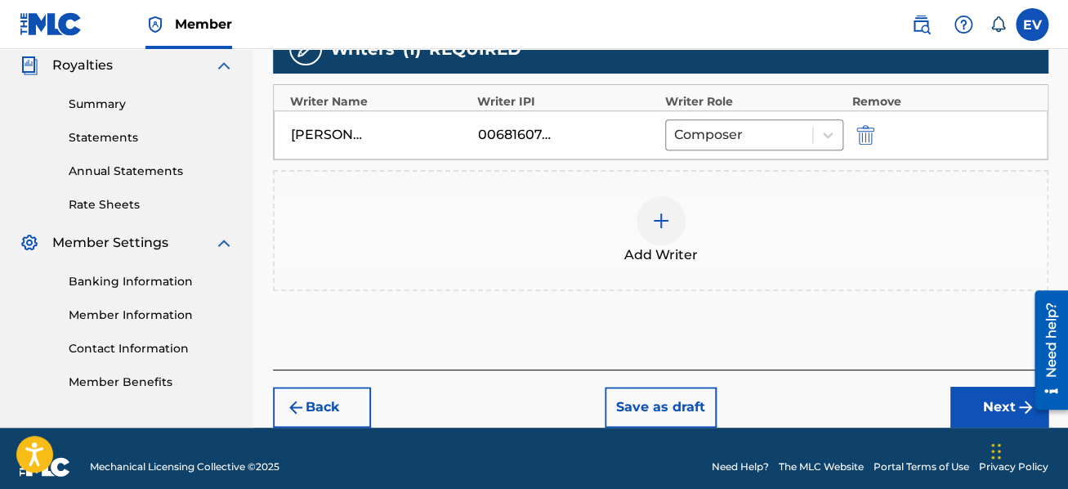
click at [662, 222] on img at bounding box center [661, 221] width 20 height 20
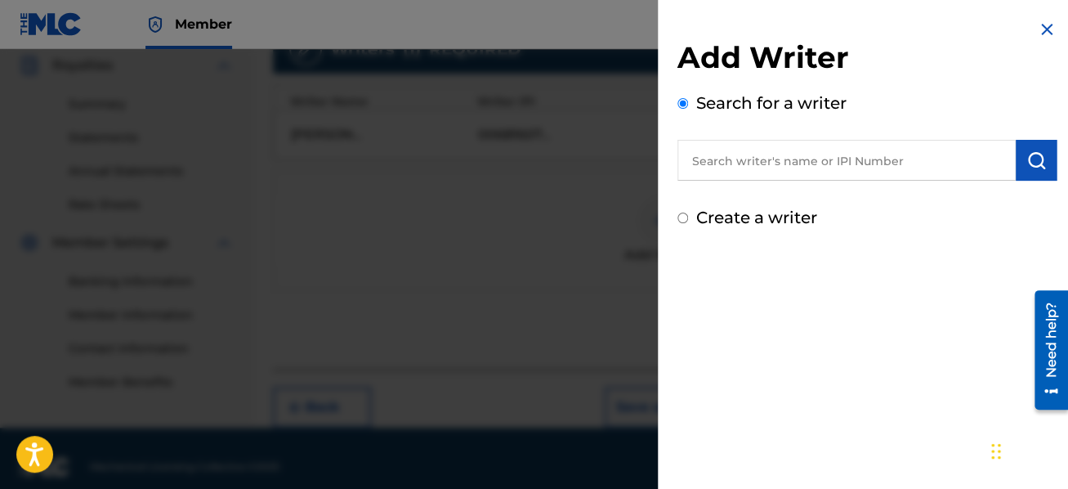
click at [732, 160] on input "text" at bounding box center [847, 160] width 338 height 41
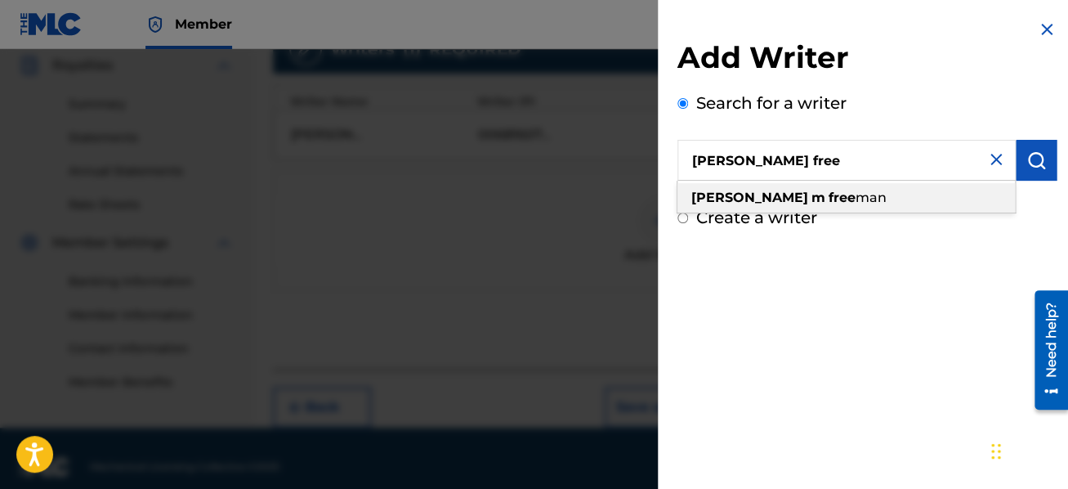
click at [829, 190] on strong "free" at bounding box center [842, 198] width 27 height 16
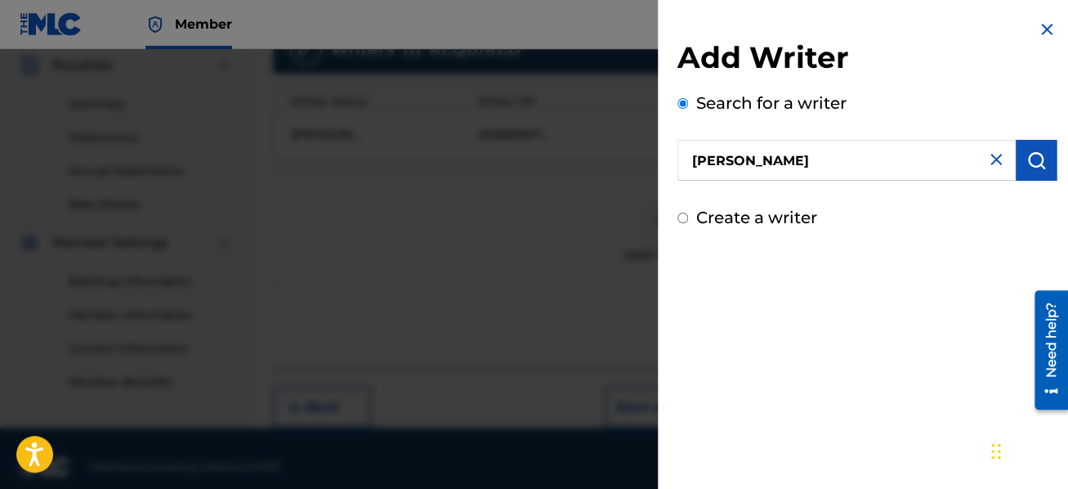
click at [1022, 156] on button "submit" at bounding box center [1036, 160] width 41 height 41
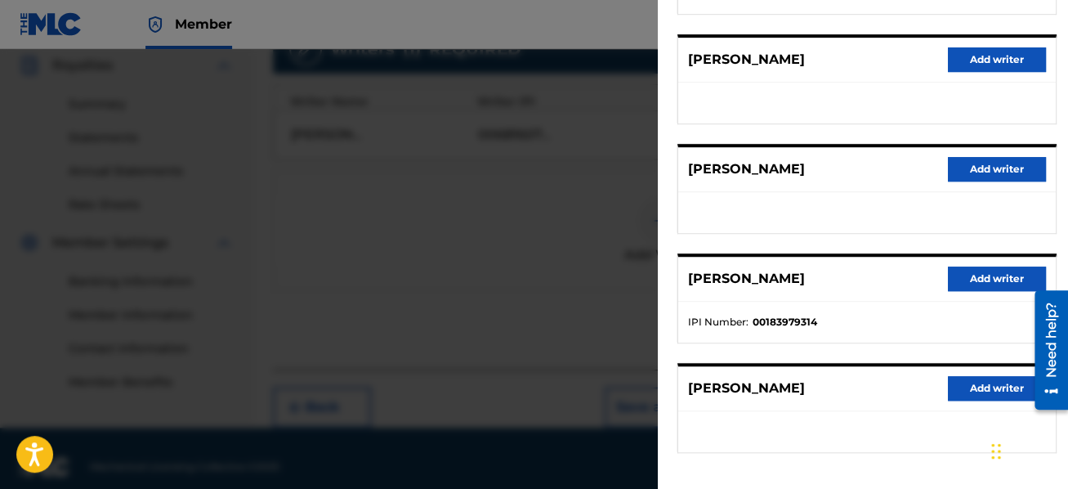
click at [996, 280] on button "Add writer" at bounding box center [997, 278] width 98 height 25
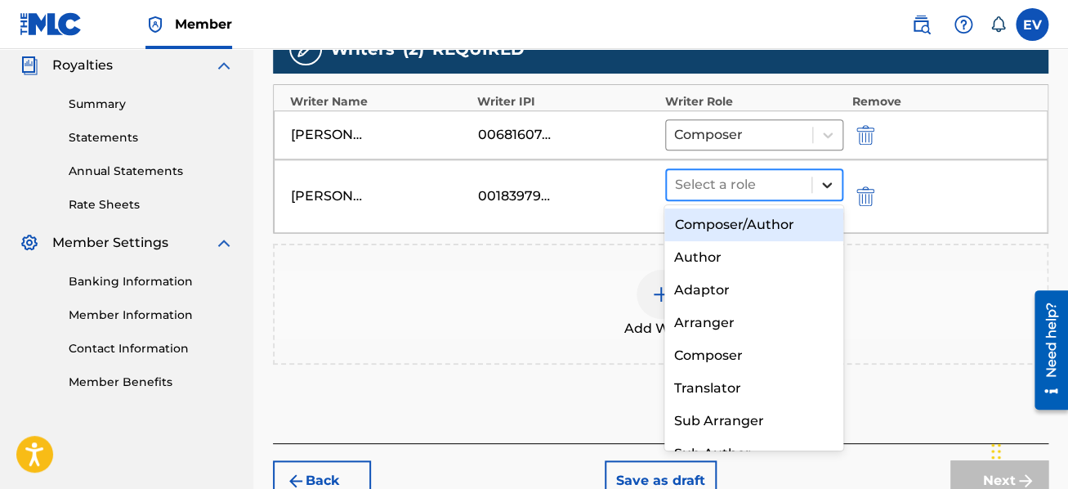
click at [825, 186] on icon at bounding box center [827, 185] width 16 height 16
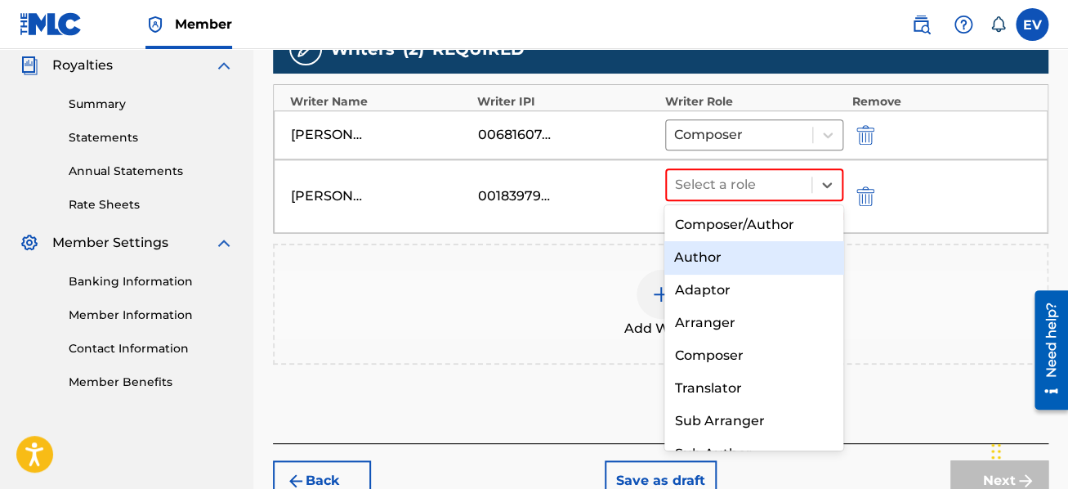
click at [794, 246] on div "Author" at bounding box center [754, 257] width 179 height 33
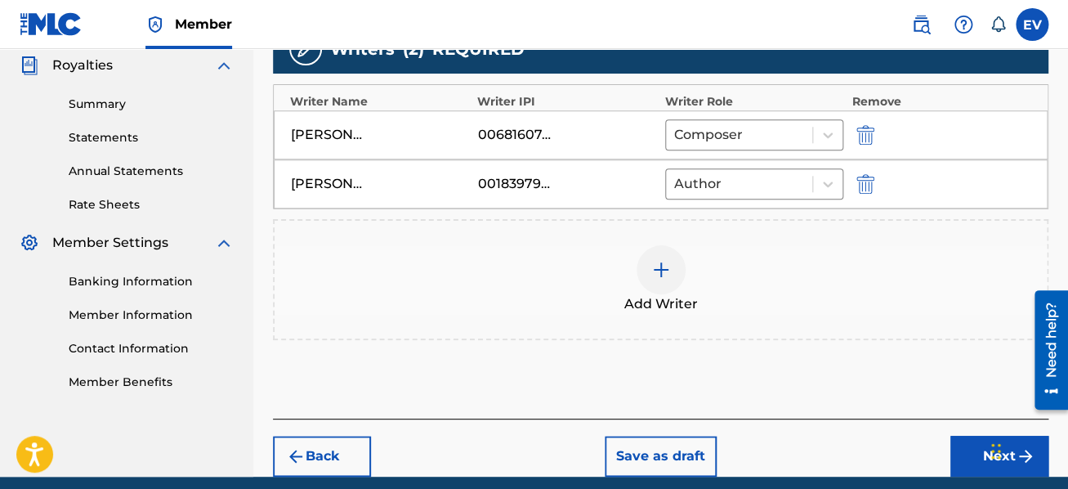
click at [967, 454] on button "Next" at bounding box center [1000, 456] width 98 height 41
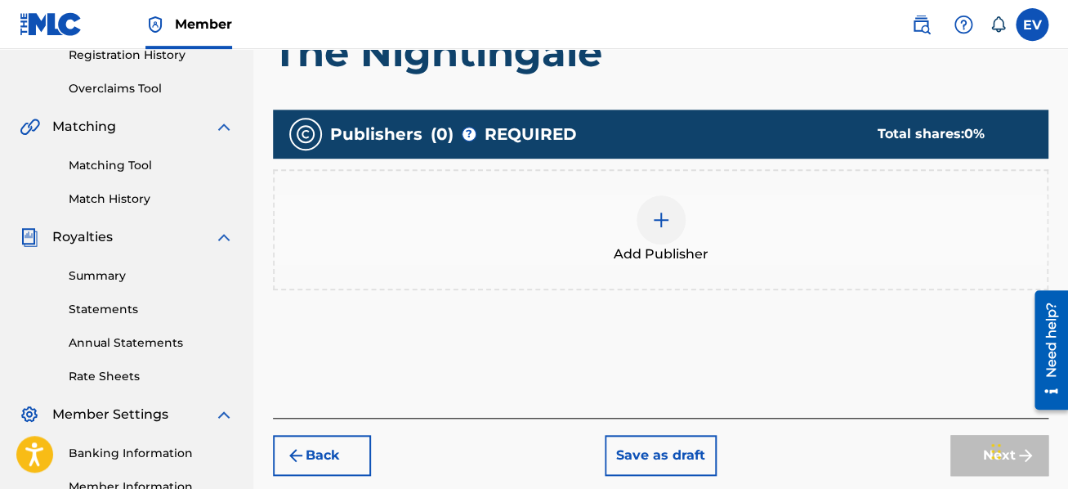
scroll to position [317, 0]
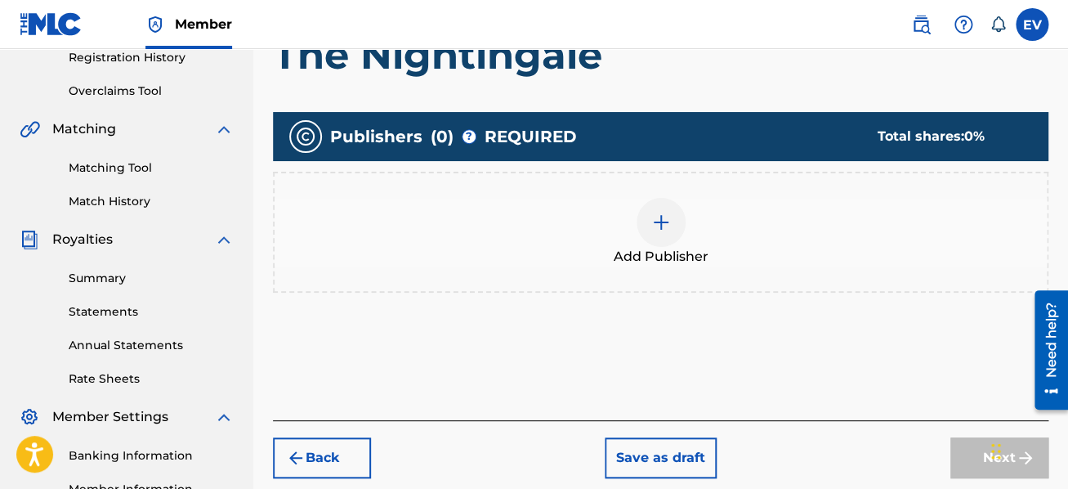
click at [664, 226] on img at bounding box center [661, 223] width 20 height 20
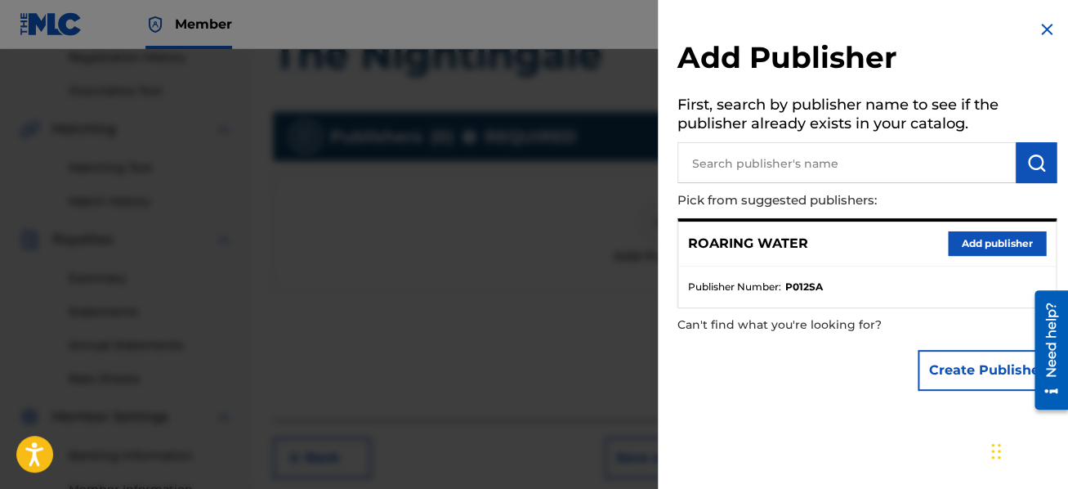
click at [996, 240] on button "Add publisher" at bounding box center [997, 243] width 98 height 25
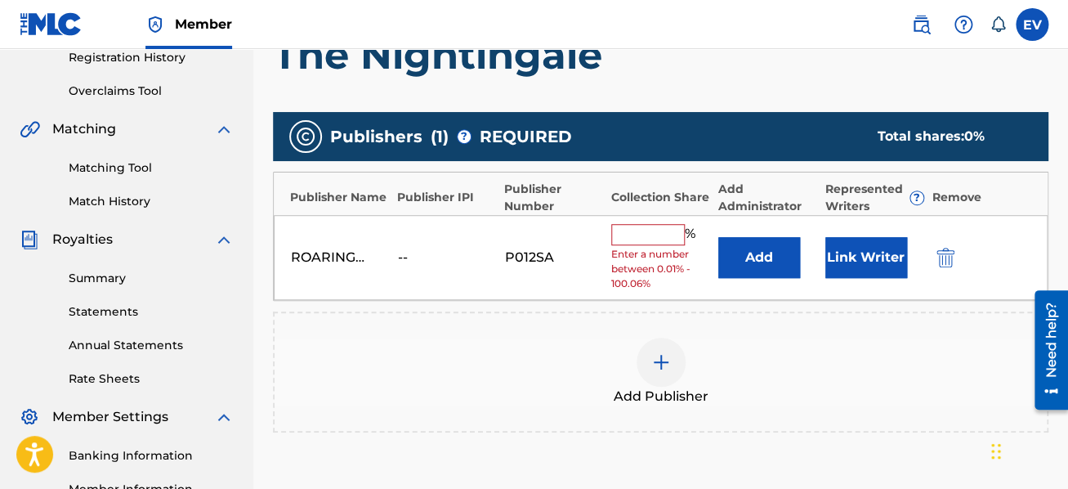
click at [638, 236] on input "text" at bounding box center [648, 234] width 74 height 21
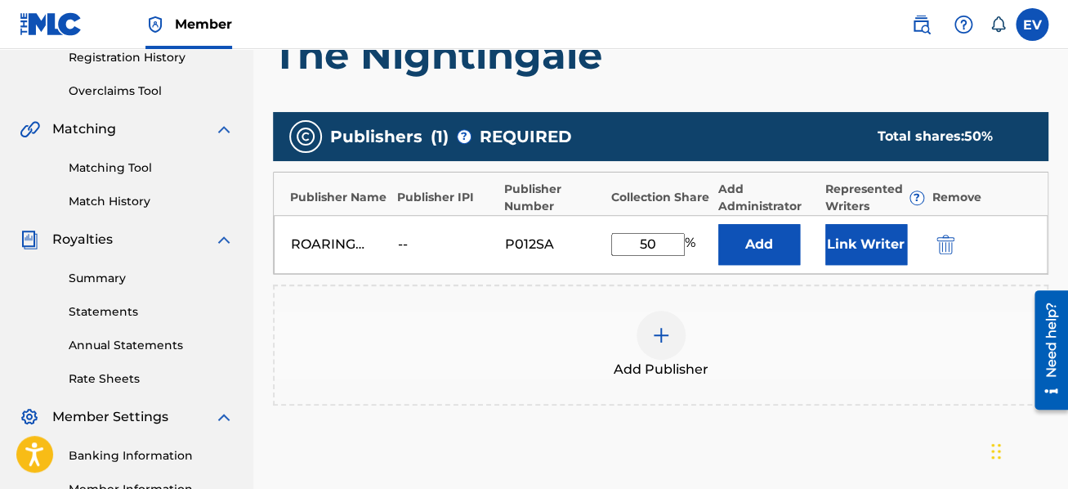
click at [670, 334] on img at bounding box center [661, 335] width 20 height 20
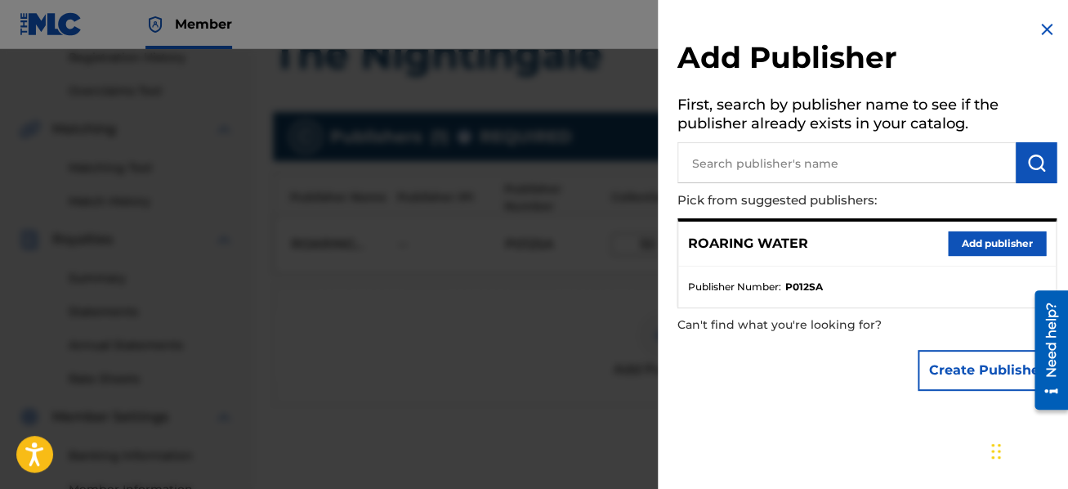
click at [697, 163] on input "text" at bounding box center [847, 162] width 338 height 41
click at [1041, 163] on img "submit" at bounding box center [1037, 163] width 20 height 20
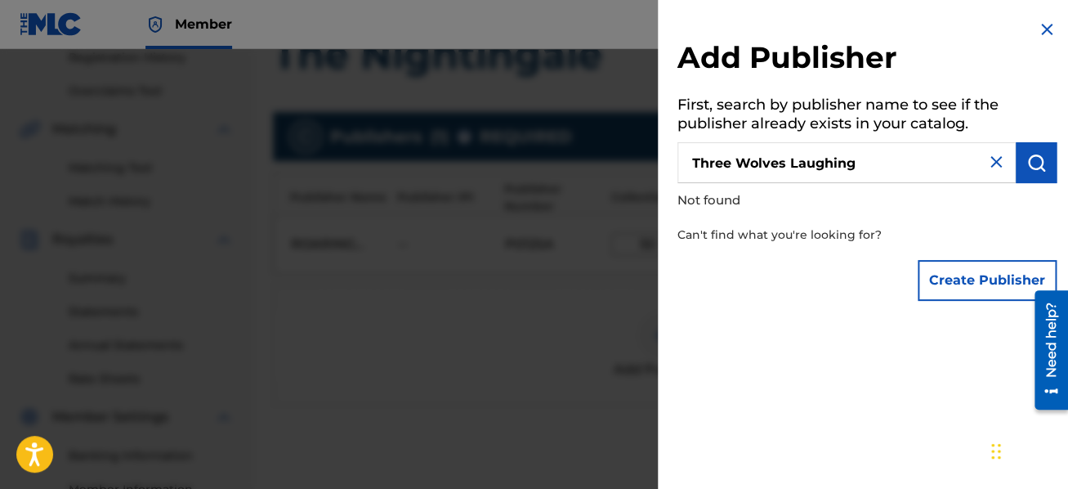
click at [965, 275] on button "Create Publisher" at bounding box center [987, 280] width 139 height 41
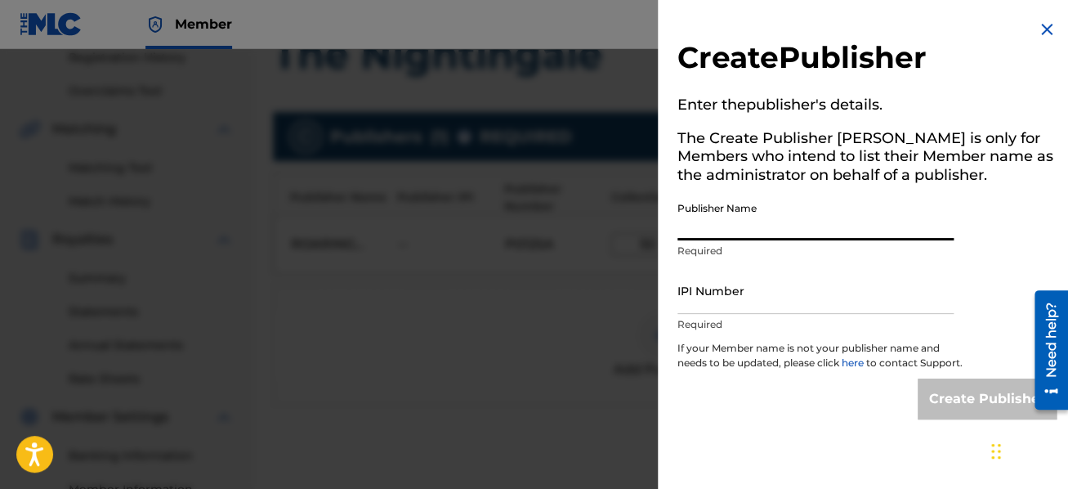
click at [788, 216] on input "Publisher Name" at bounding box center [816, 217] width 276 height 47
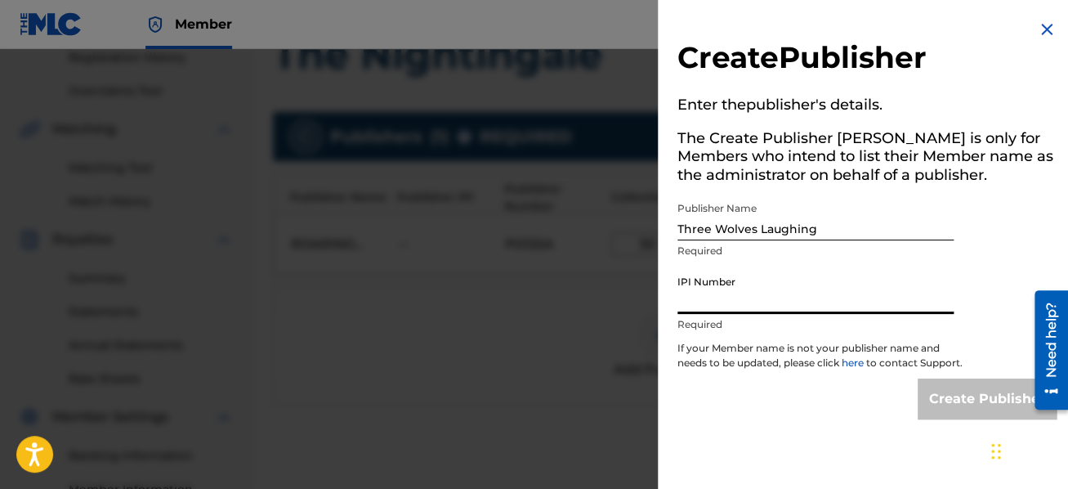
click at [784, 290] on input "IPI Number" at bounding box center [816, 290] width 276 height 47
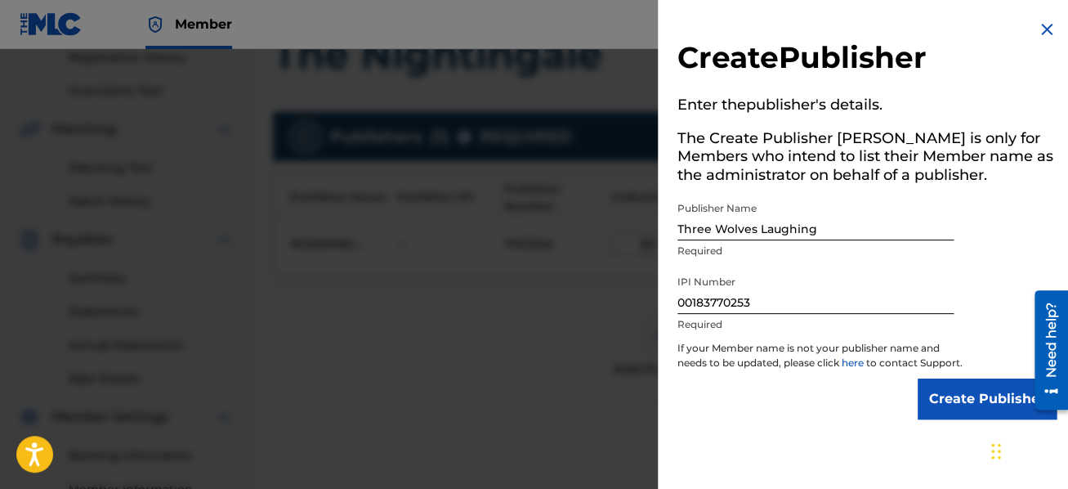
click at [942, 419] on input "Create Publisher" at bounding box center [987, 398] width 139 height 41
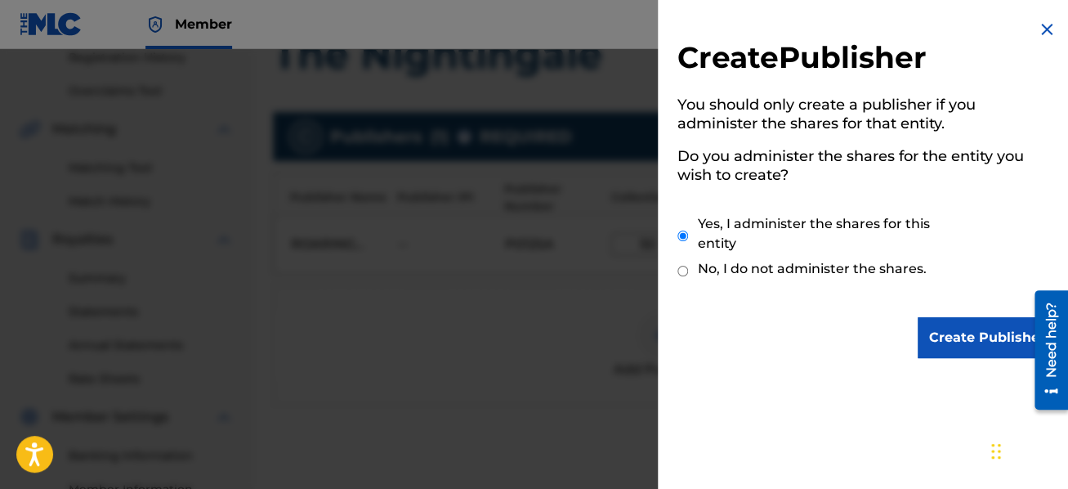
click at [967, 335] on input "Create Publisher" at bounding box center [987, 337] width 139 height 41
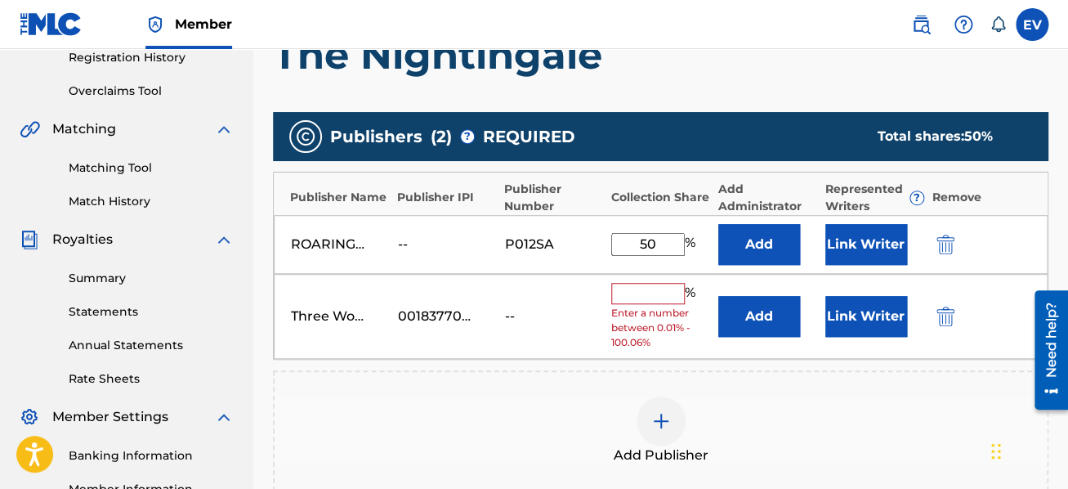
click at [643, 292] on input "text" at bounding box center [648, 293] width 74 height 21
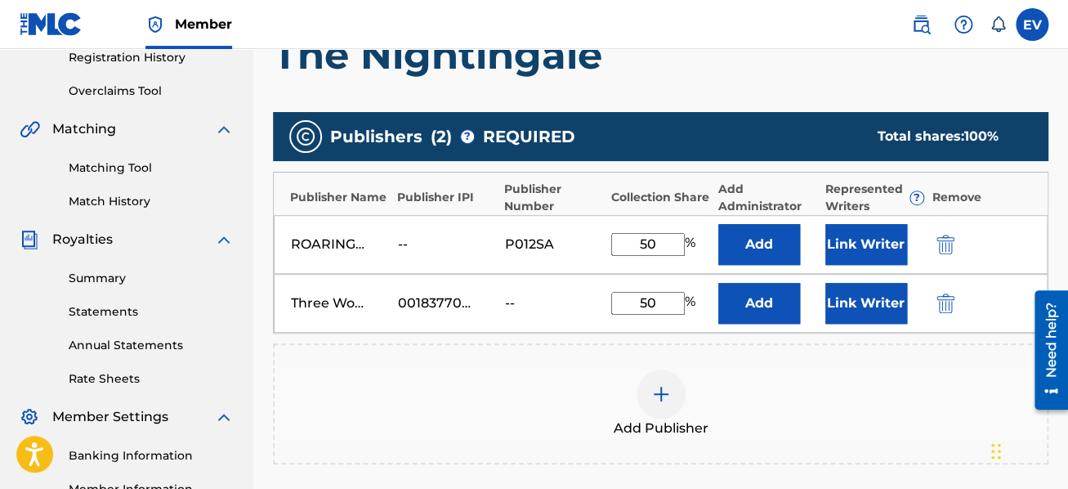
click at [752, 396] on div "Add Publisher" at bounding box center [661, 403] width 772 height 69
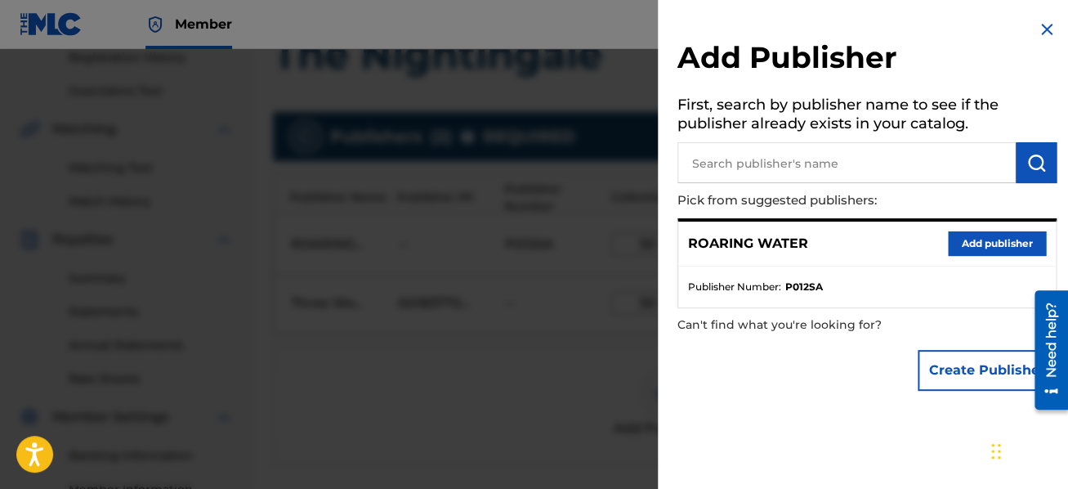
click at [1047, 34] on img at bounding box center [1047, 30] width 20 height 20
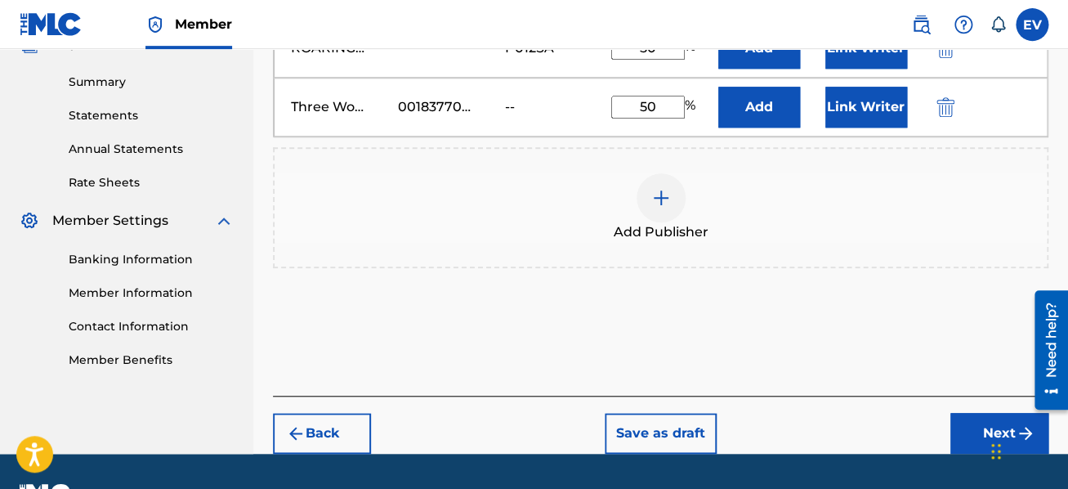
scroll to position [553, 0]
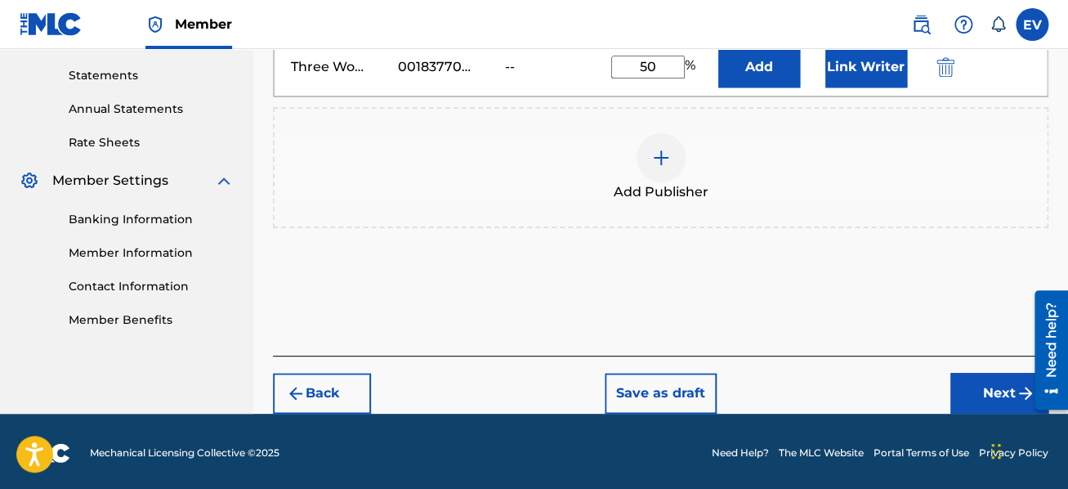
click at [975, 387] on button "Next" at bounding box center [1000, 393] width 98 height 41
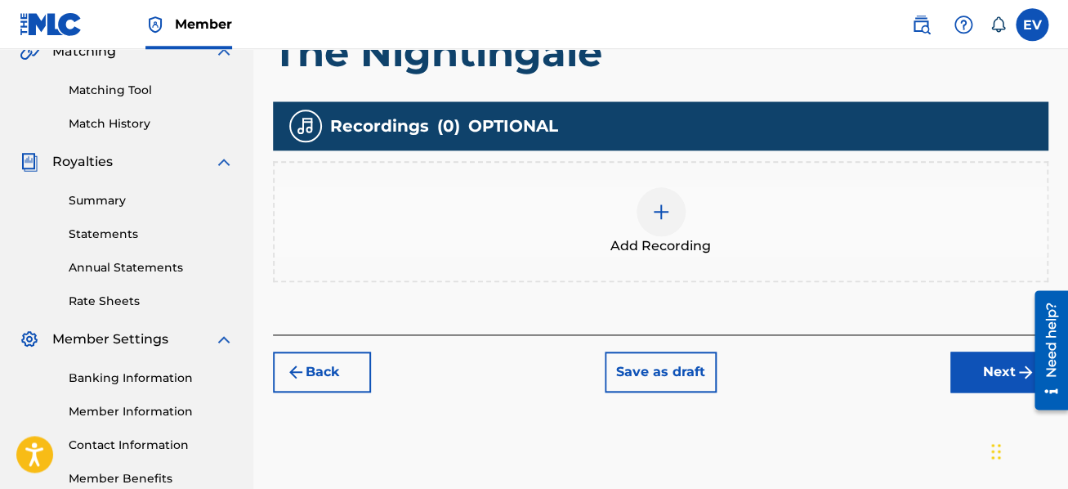
scroll to position [317, 0]
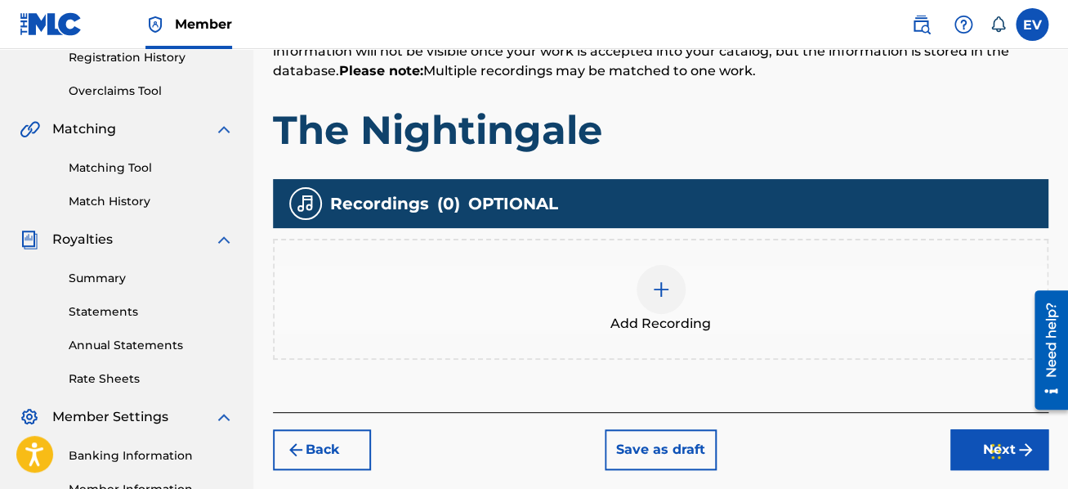
click at [659, 290] on img at bounding box center [661, 290] width 20 height 20
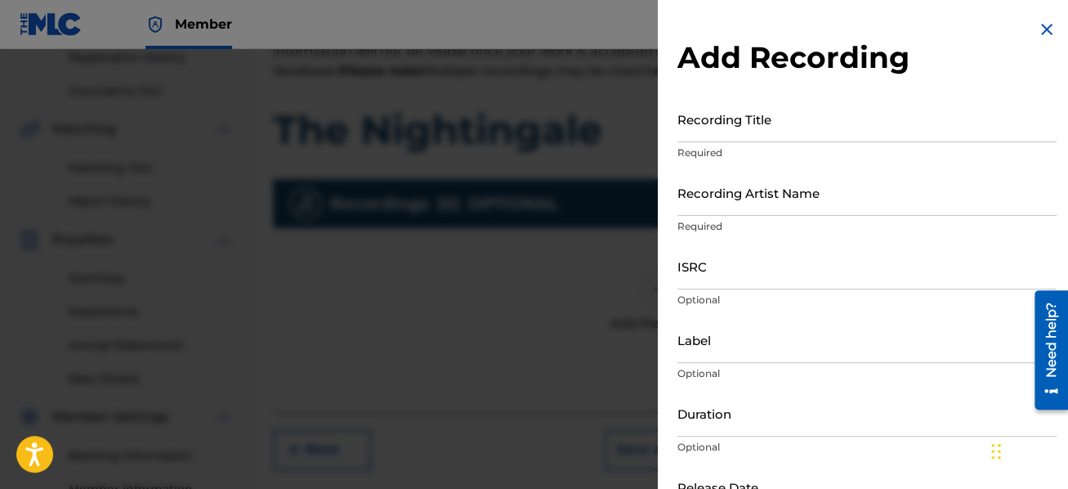
click at [738, 123] on input "Recording Title" at bounding box center [867, 119] width 379 height 47
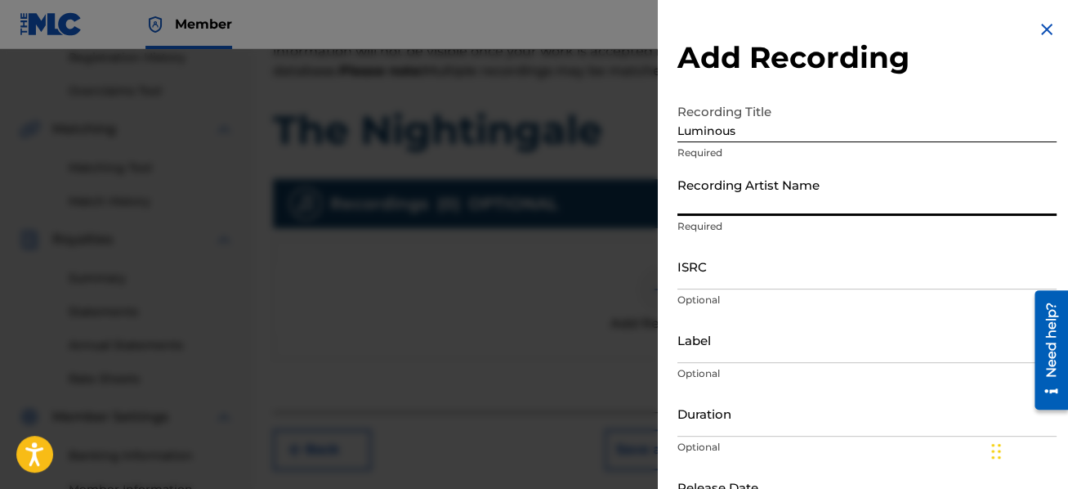
click at [731, 214] on input "Recording Artist Name" at bounding box center [867, 192] width 379 height 47
click at [736, 346] on input "Label" at bounding box center [867, 339] width 379 height 47
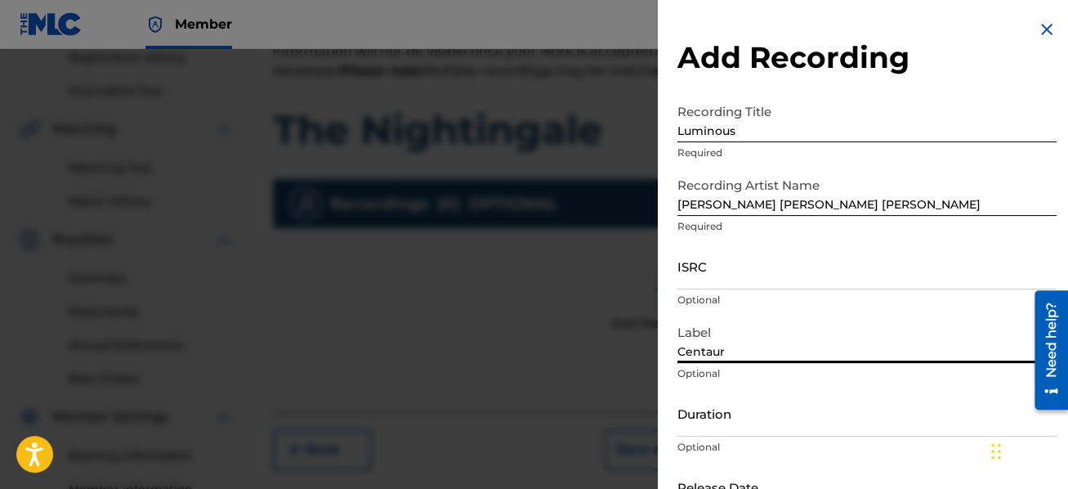
click at [745, 406] on input "Duration" at bounding box center [867, 413] width 379 height 47
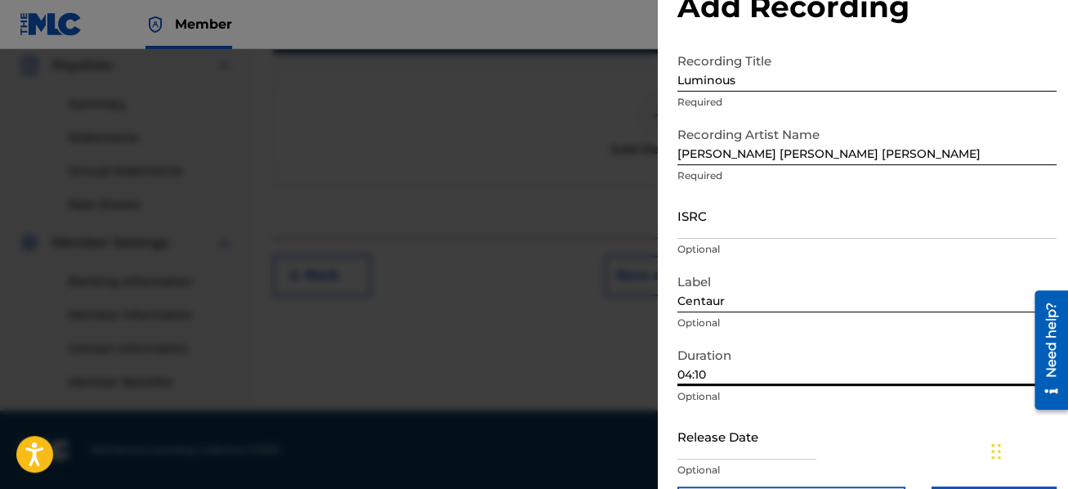
scroll to position [109, 0]
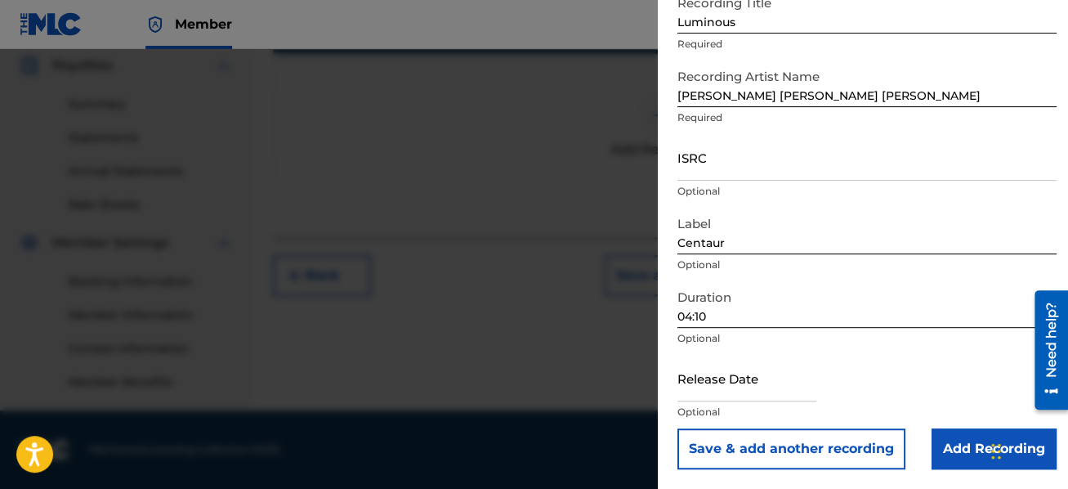
click at [970, 436] on input "Add Recording" at bounding box center [994, 448] width 125 height 41
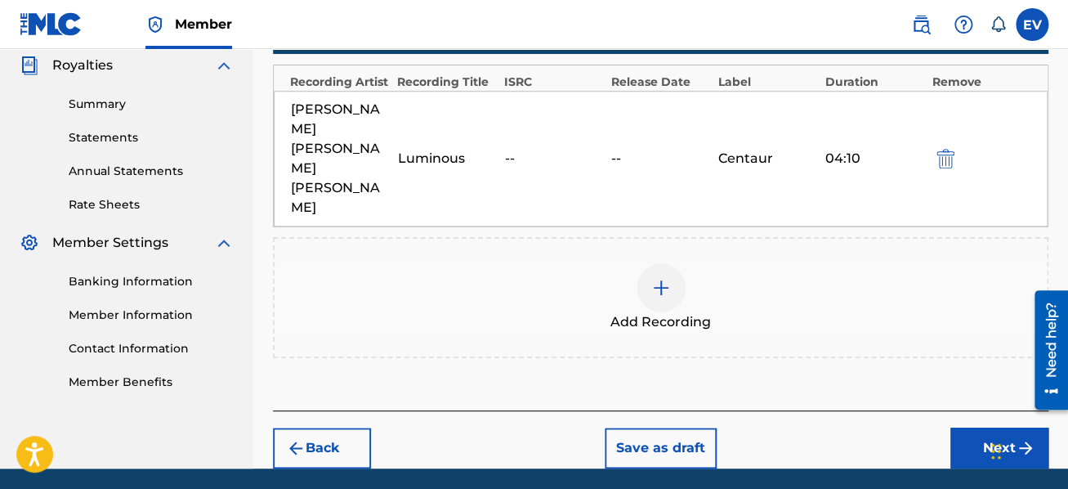
click at [980, 428] on button "Next" at bounding box center [1000, 448] width 98 height 41
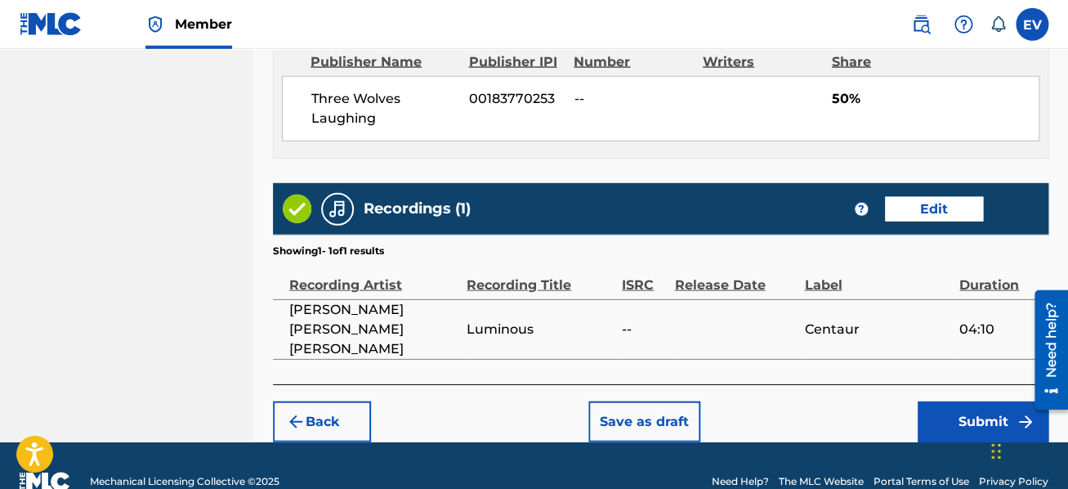
scroll to position [1185, 0]
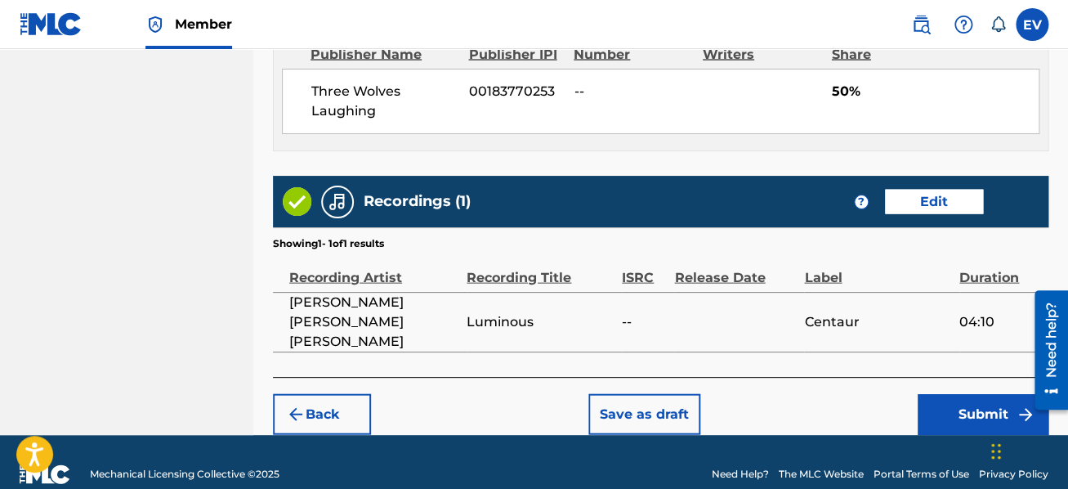
click at [963, 394] on button "Submit" at bounding box center [983, 414] width 131 height 41
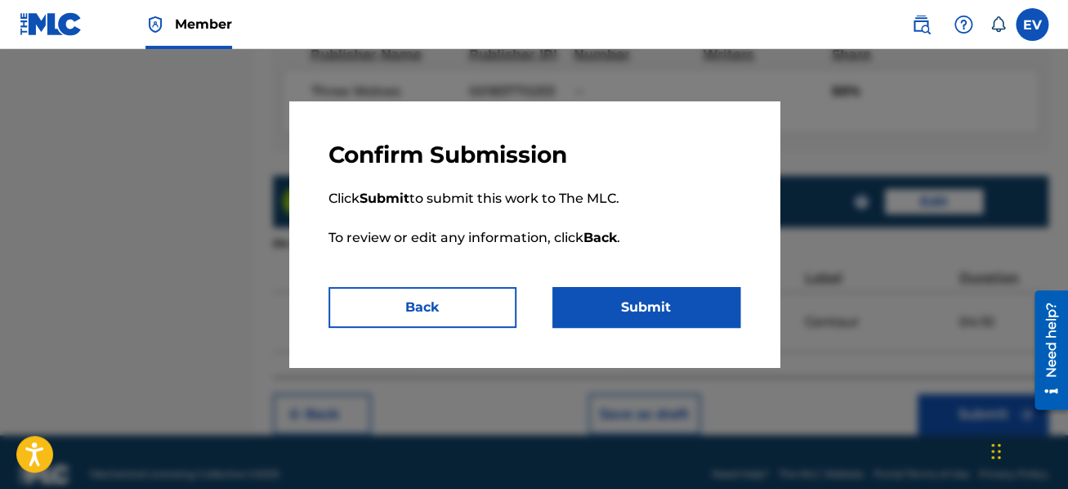
click at [604, 308] on button "Submit" at bounding box center [647, 307] width 188 height 41
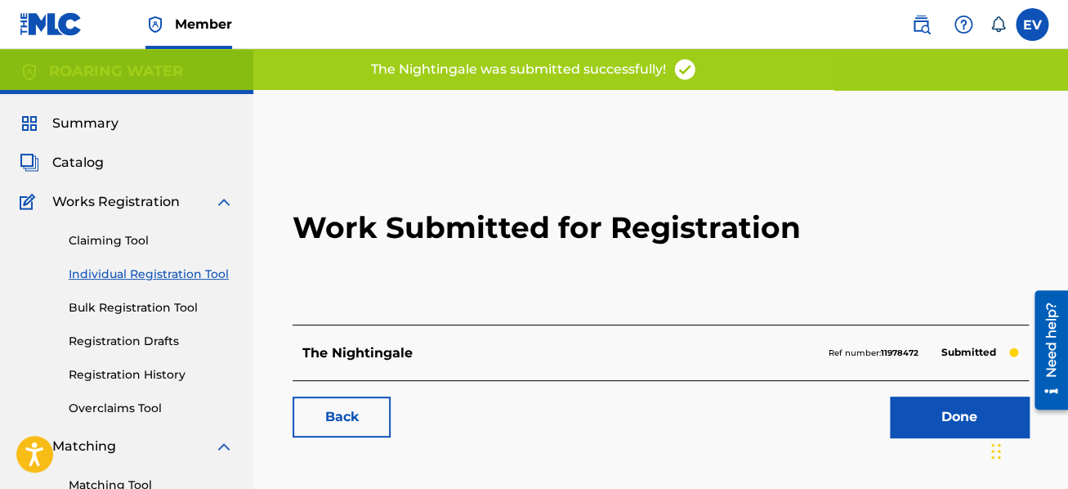
click at [931, 414] on link "Done" at bounding box center [959, 416] width 139 height 41
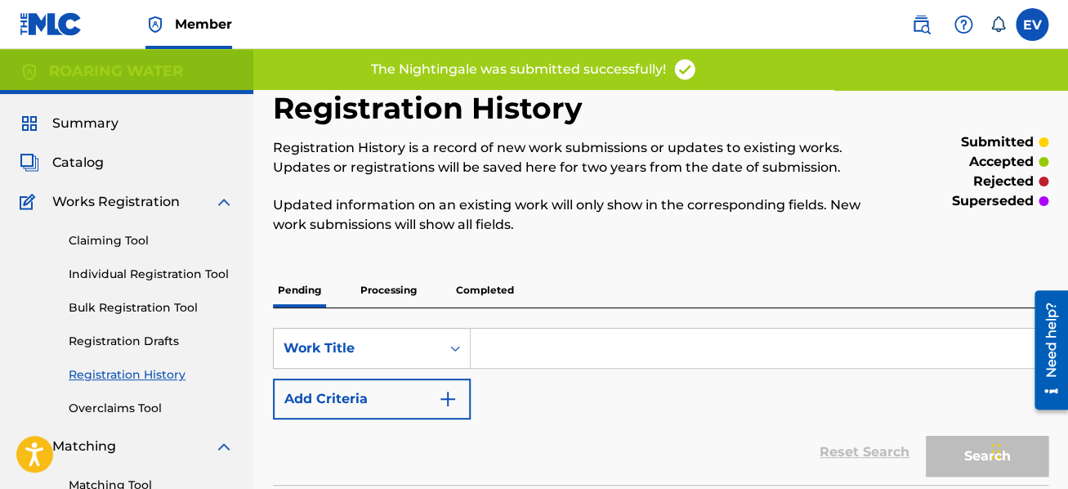
click at [142, 269] on link "Individual Registration Tool" at bounding box center [151, 274] width 165 height 17
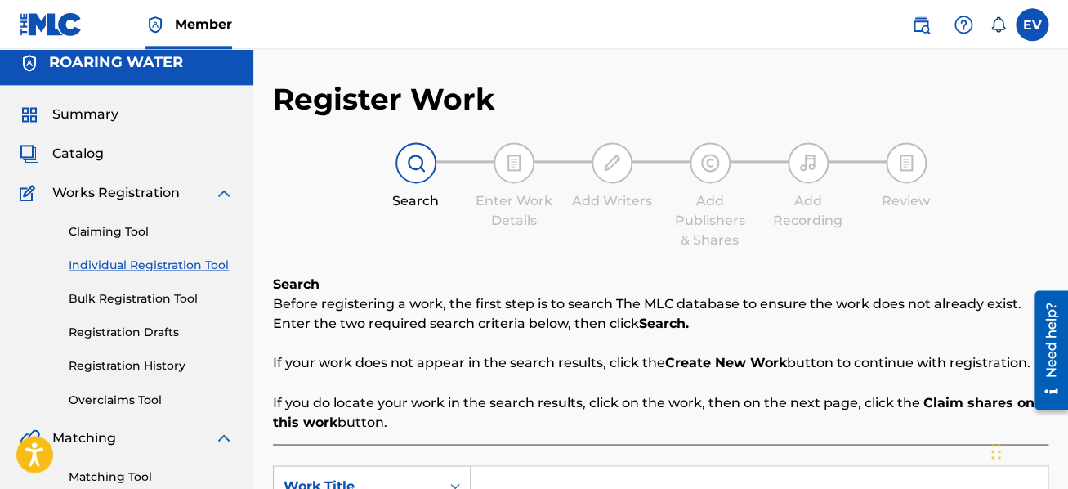
scroll to position [87, 0]
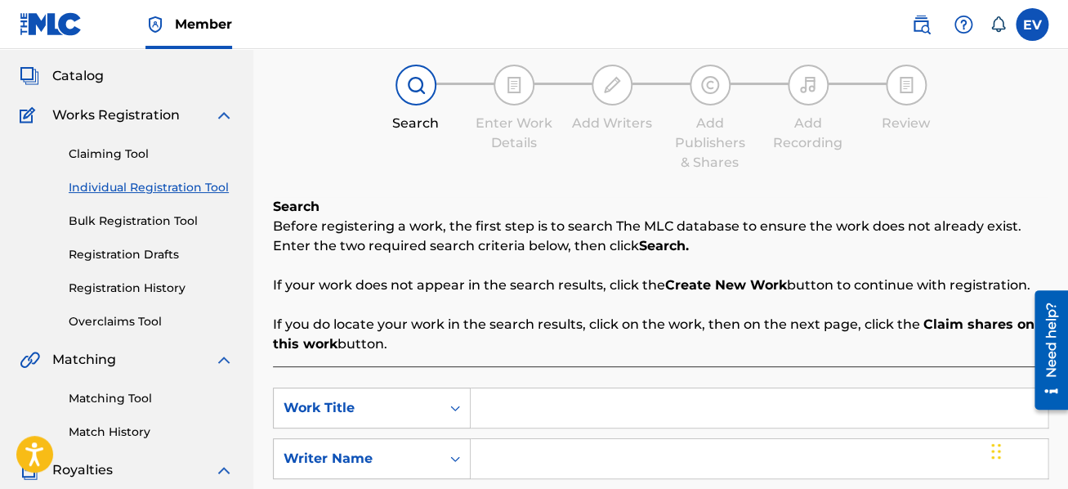
click at [509, 406] on input "Search Form" at bounding box center [759, 407] width 577 height 39
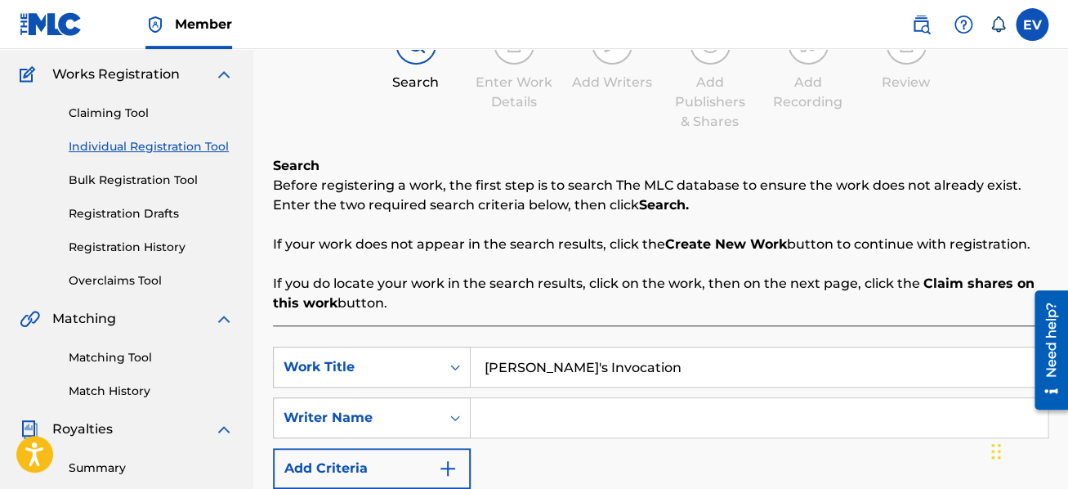
scroll to position [174, 0]
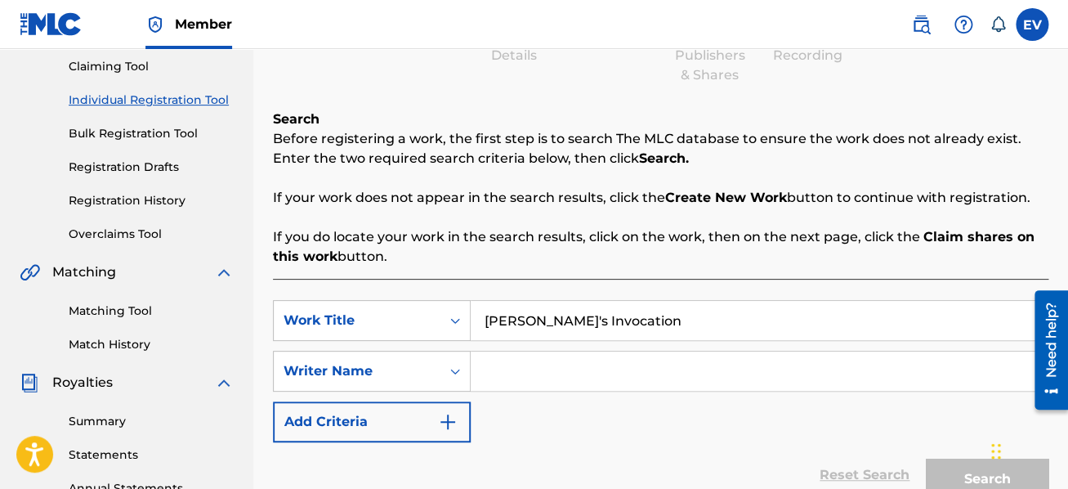
click at [515, 369] on input "Search Form" at bounding box center [759, 370] width 577 height 39
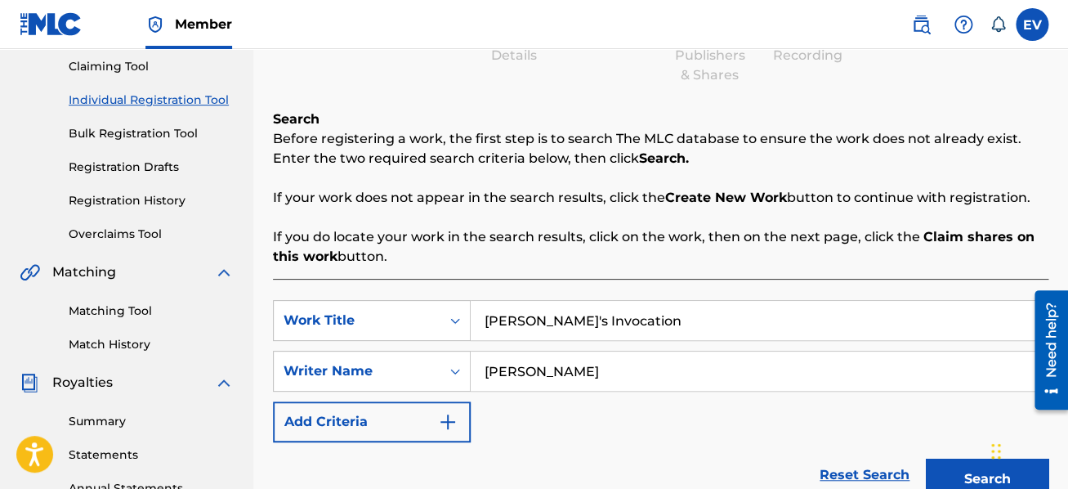
click at [962, 469] on button "Search" at bounding box center [987, 479] width 123 height 41
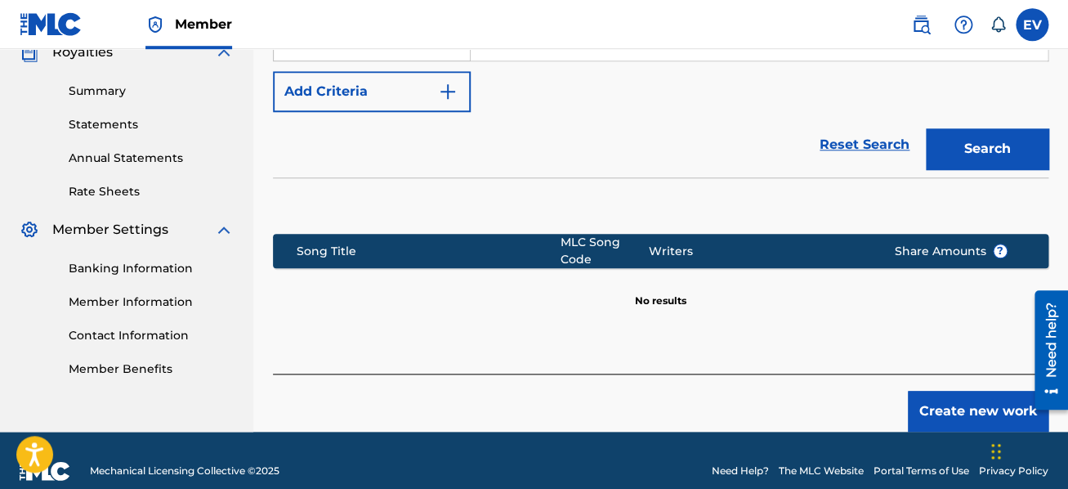
scroll to position [522, 0]
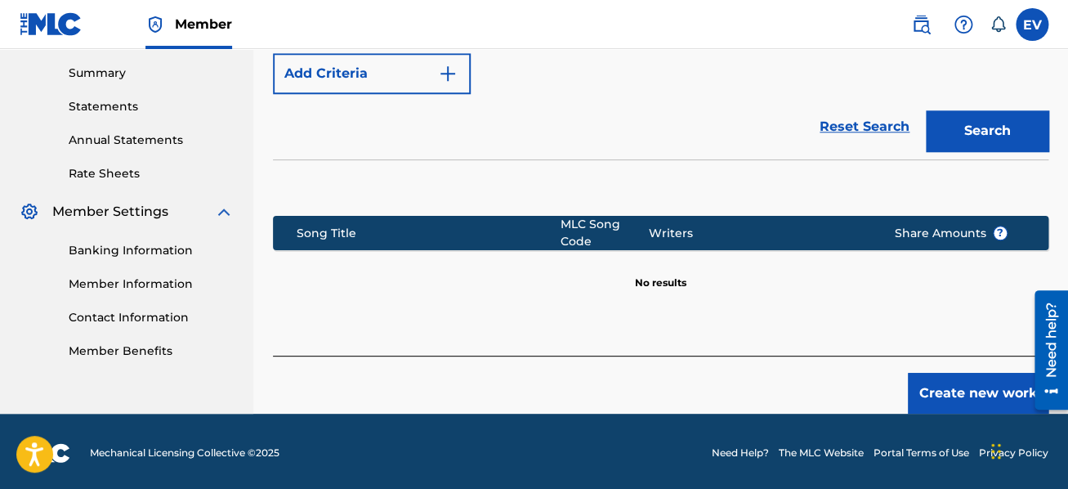
click at [934, 395] on button "Create new work" at bounding box center [978, 393] width 141 height 41
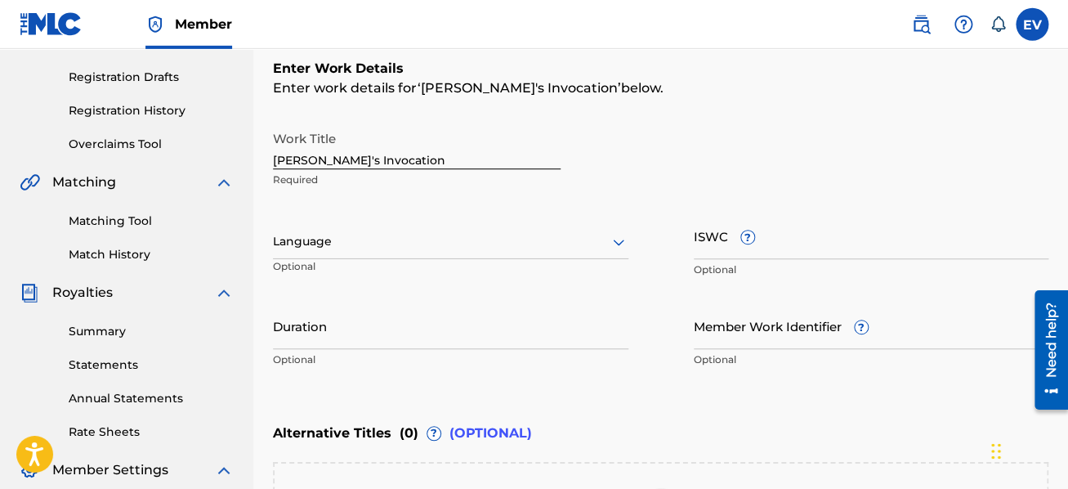
scroll to position [261, 0]
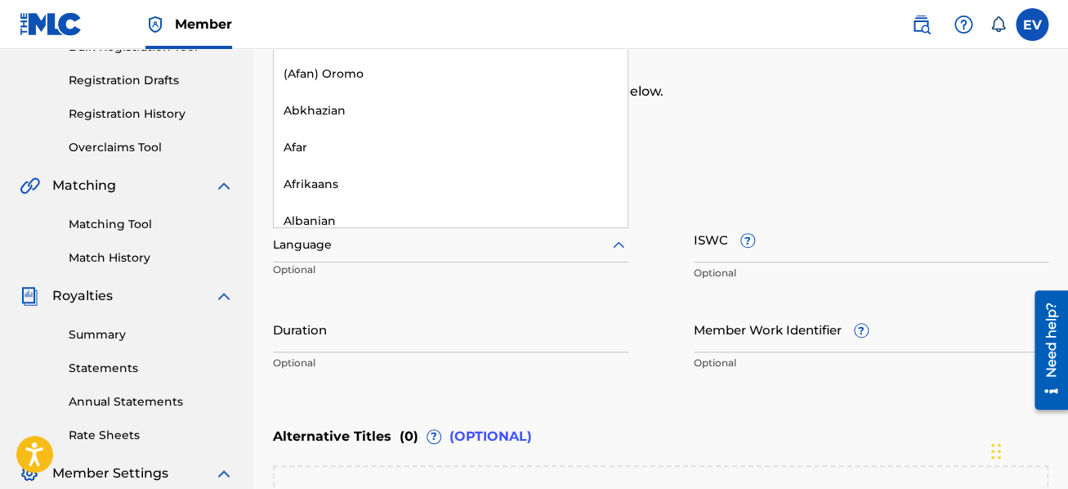
click at [477, 248] on div at bounding box center [451, 245] width 356 height 20
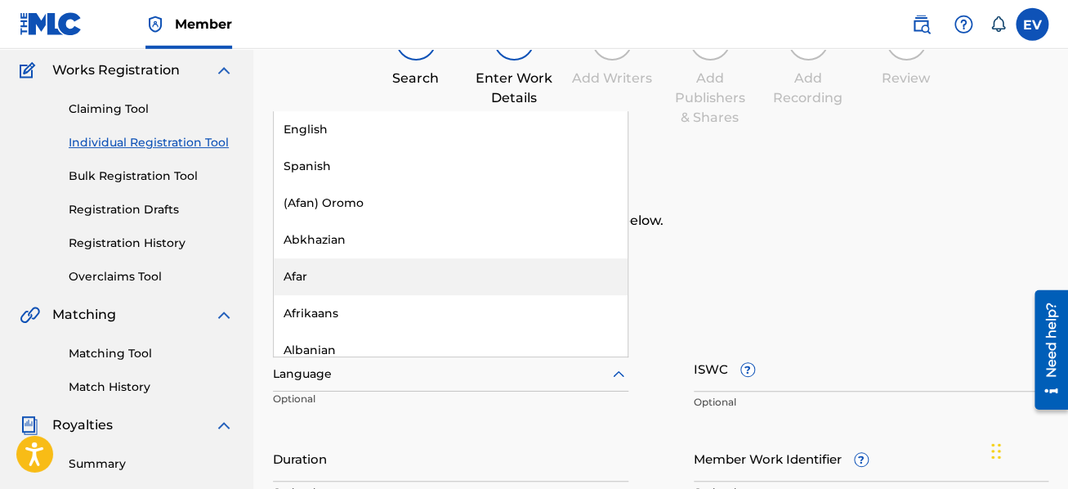
scroll to position [87, 0]
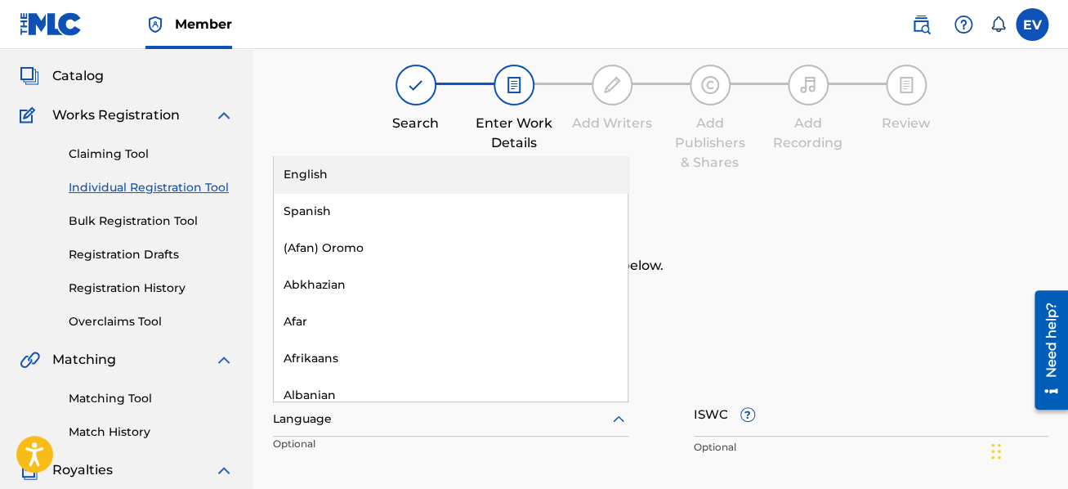
click at [530, 184] on div "English" at bounding box center [451, 174] width 354 height 37
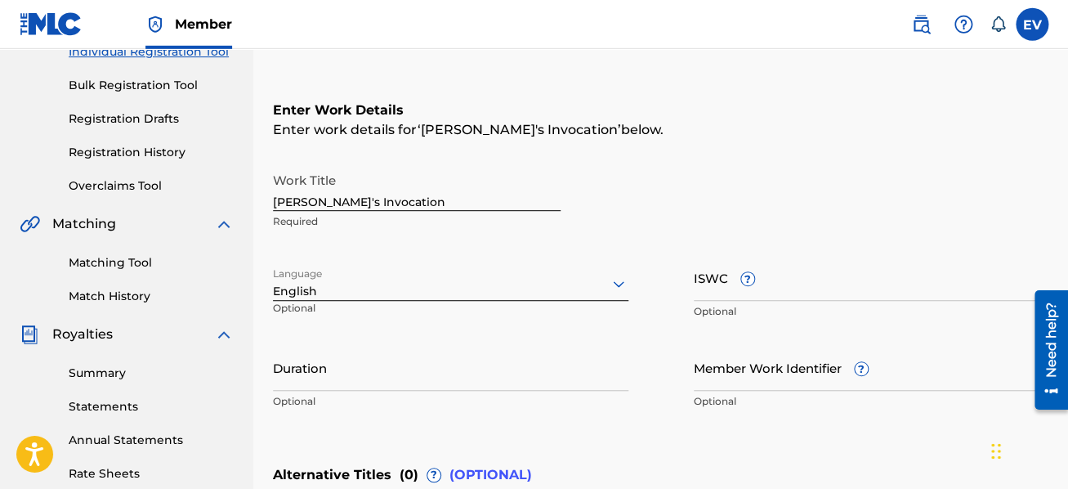
scroll to position [261, 0]
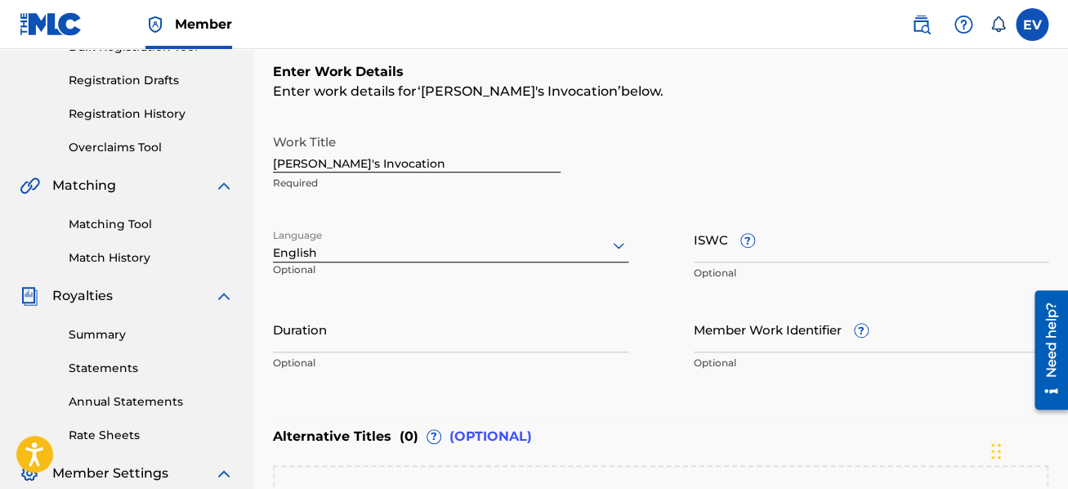
click at [441, 317] on input "Duration" at bounding box center [451, 329] width 356 height 47
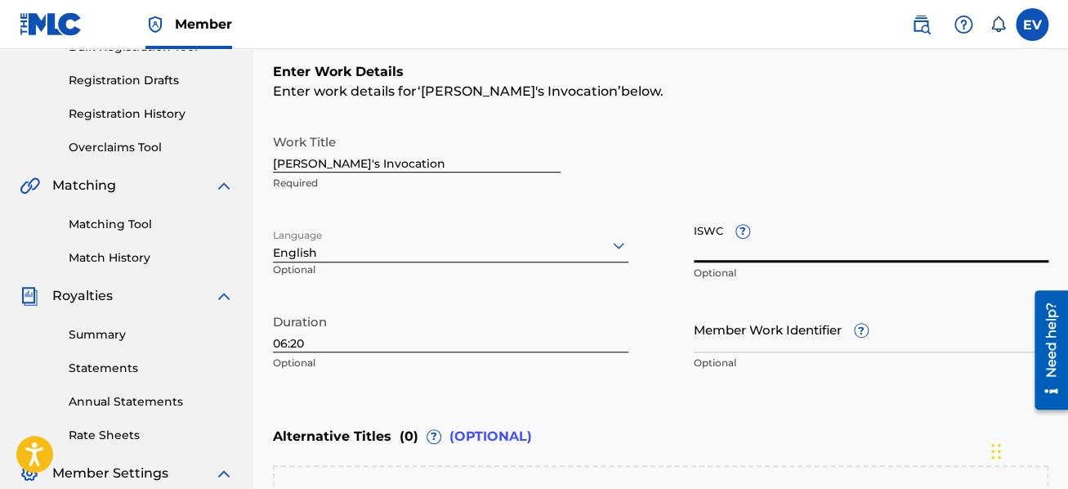
click at [724, 249] on input "ISWC ?" at bounding box center [872, 239] width 356 height 47
paste input "T-922.373.184-8"
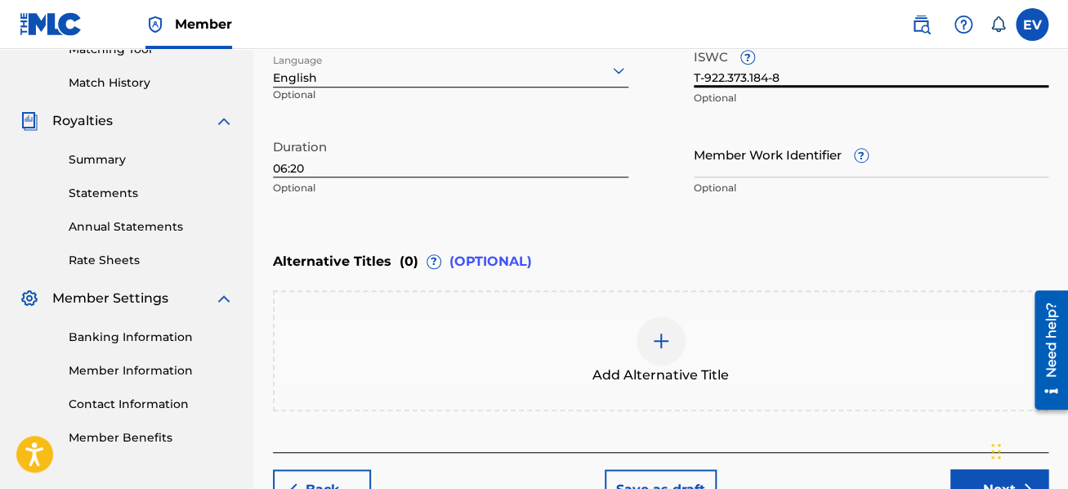
scroll to position [522, 0]
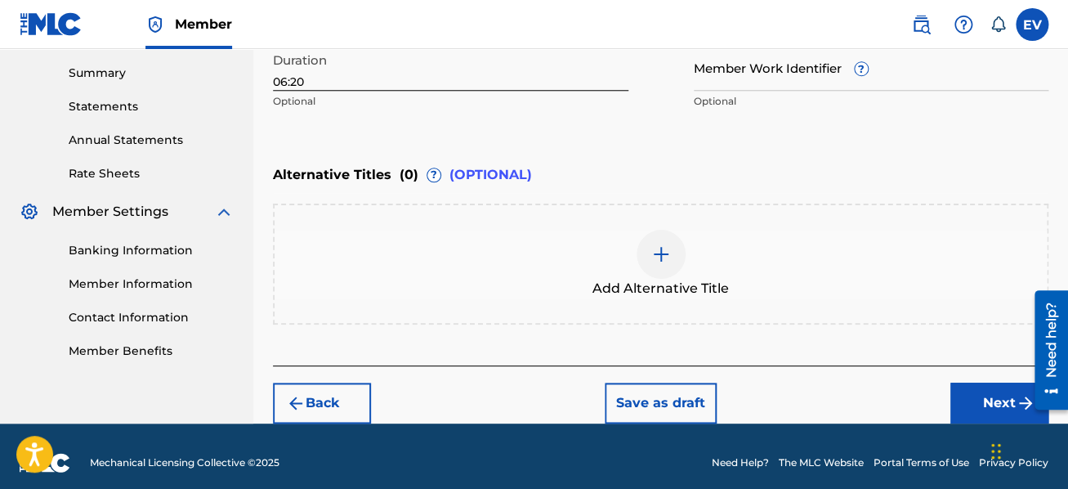
click at [660, 244] on img at bounding box center [661, 254] width 20 height 20
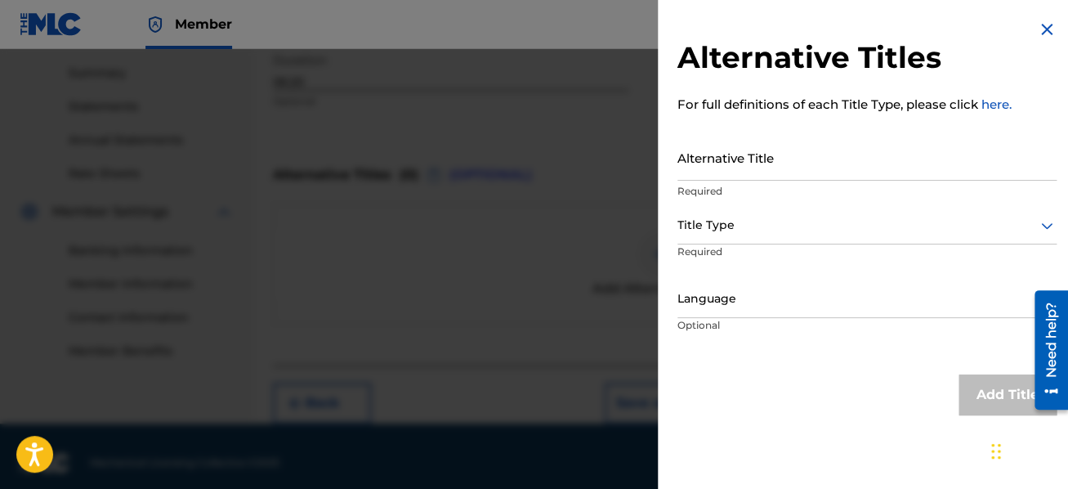
click at [723, 161] on input "Alternative Title" at bounding box center [867, 157] width 379 height 47
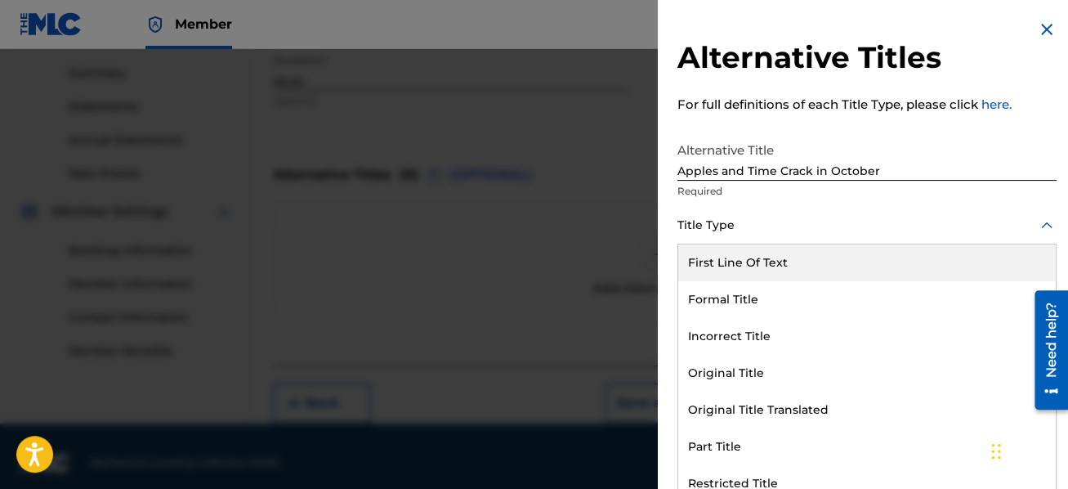
click at [969, 223] on div at bounding box center [867, 225] width 379 height 20
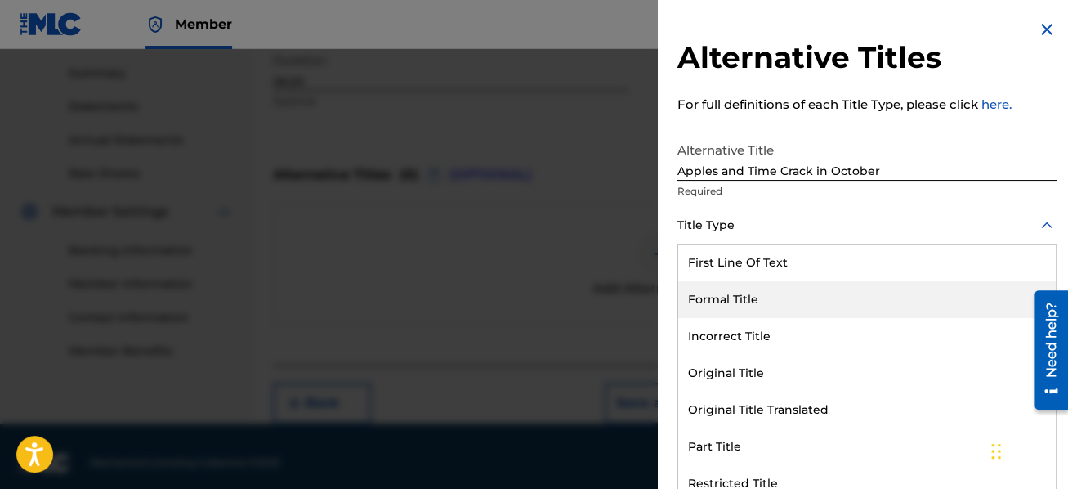
click at [938, 287] on div "Formal Title" at bounding box center [867, 299] width 378 height 37
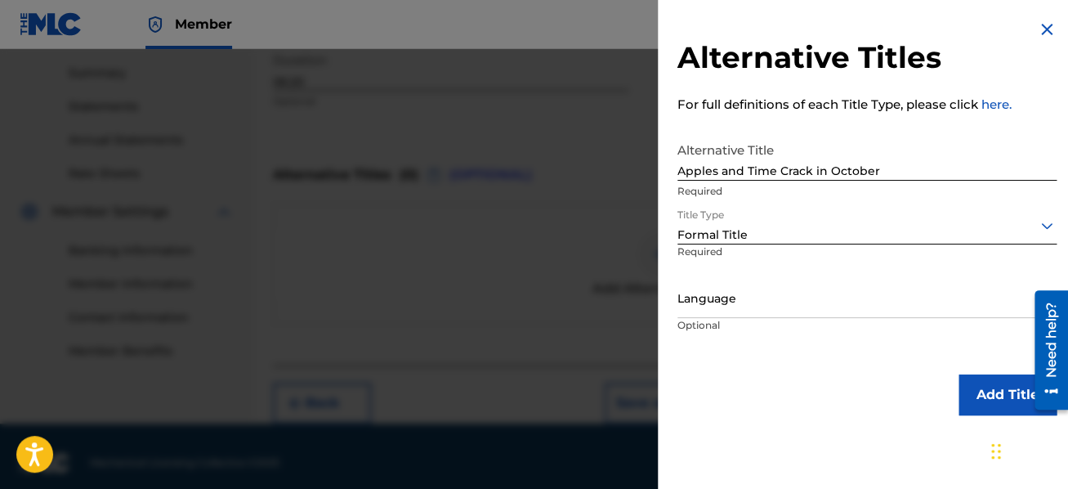
click at [884, 302] on div at bounding box center [867, 299] width 379 height 20
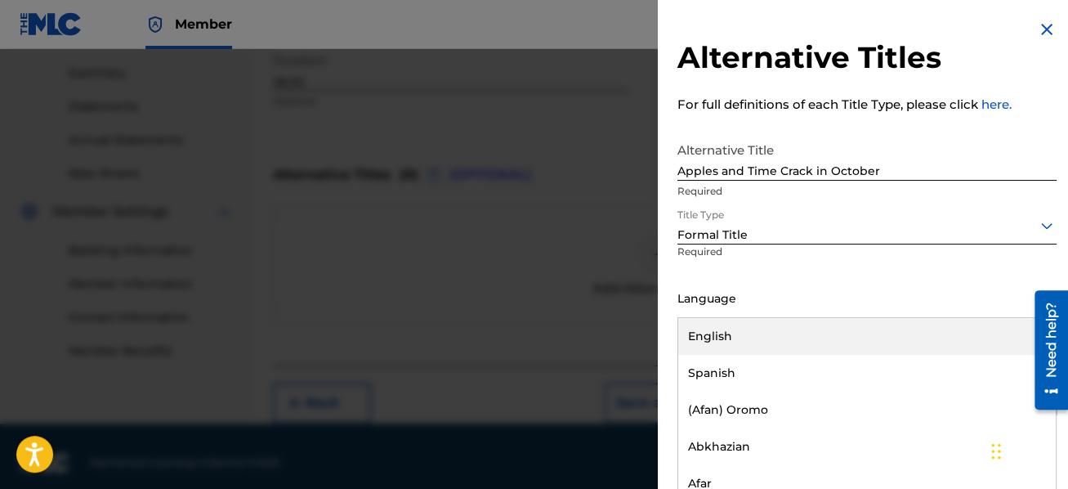
click at [862, 338] on div "English" at bounding box center [867, 336] width 378 height 37
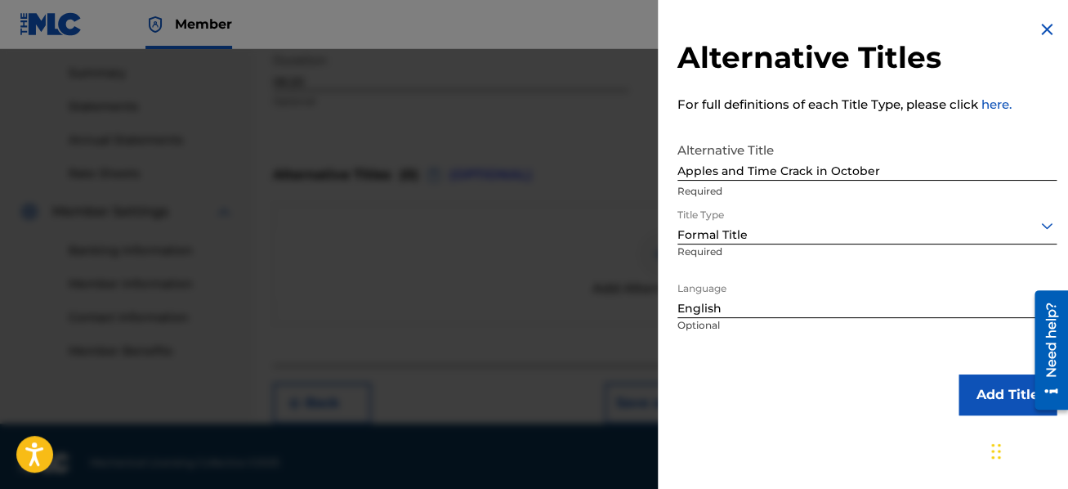
scroll to position [0, 0]
click at [1006, 391] on button "Add Title" at bounding box center [1008, 394] width 98 height 41
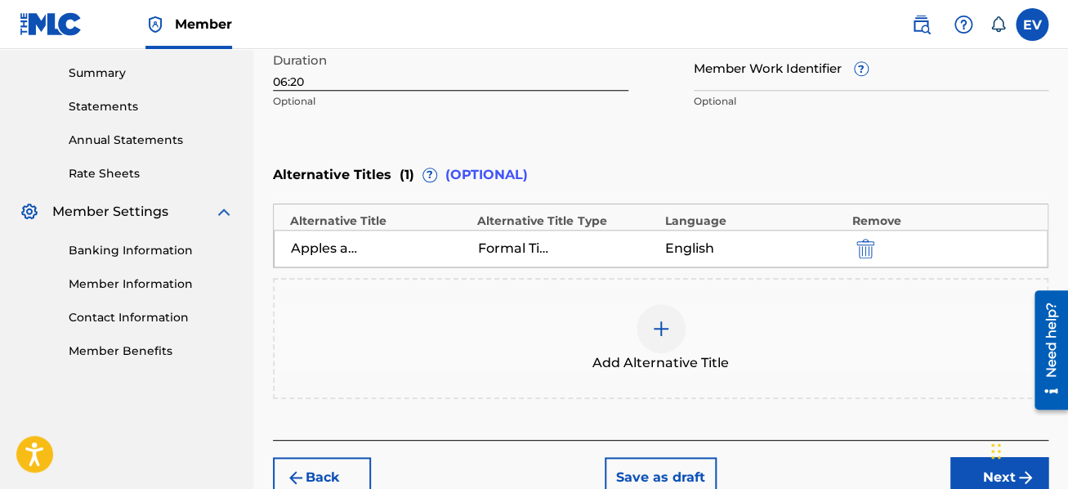
click at [962, 471] on button "Next" at bounding box center [1000, 477] width 98 height 41
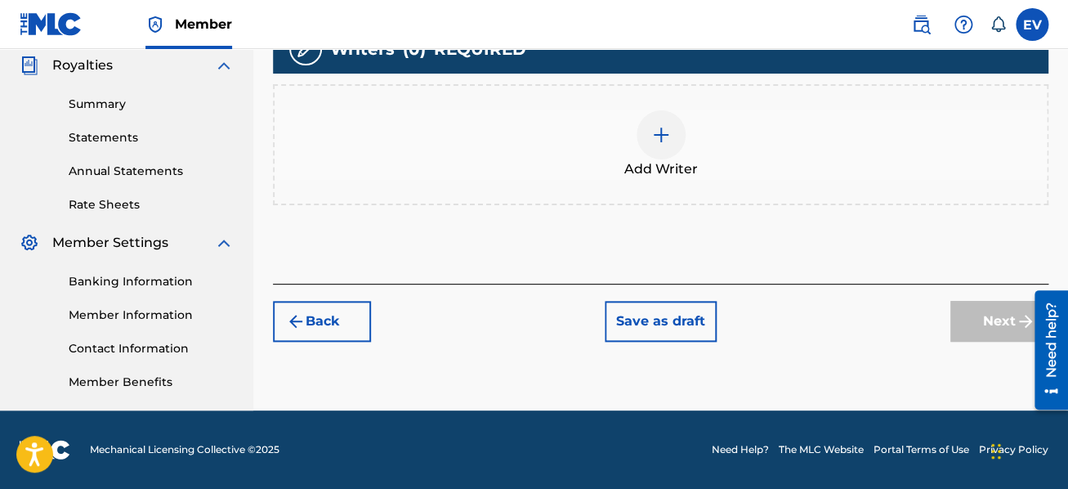
scroll to position [491, 0]
click at [658, 137] on img at bounding box center [661, 135] width 20 height 20
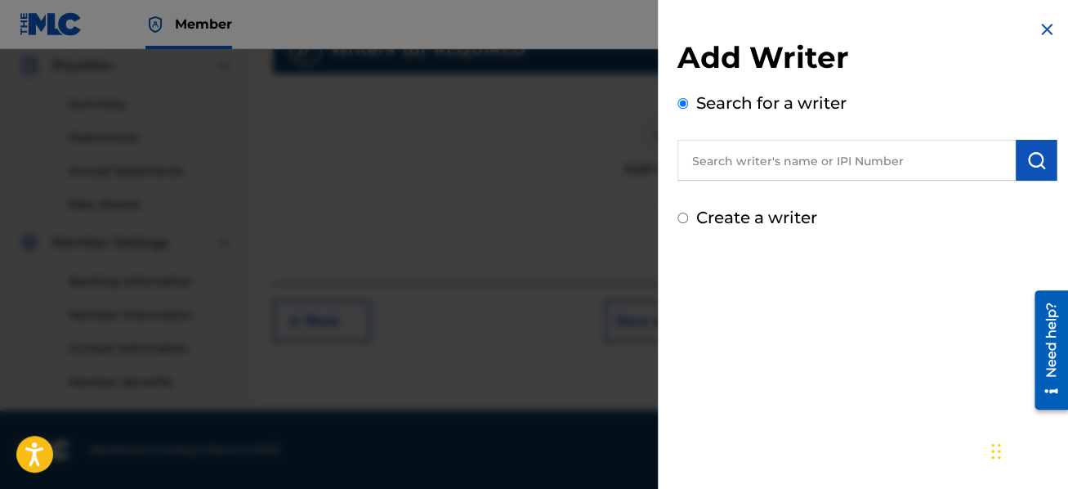
click at [685, 168] on input "text" at bounding box center [847, 160] width 338 height 41
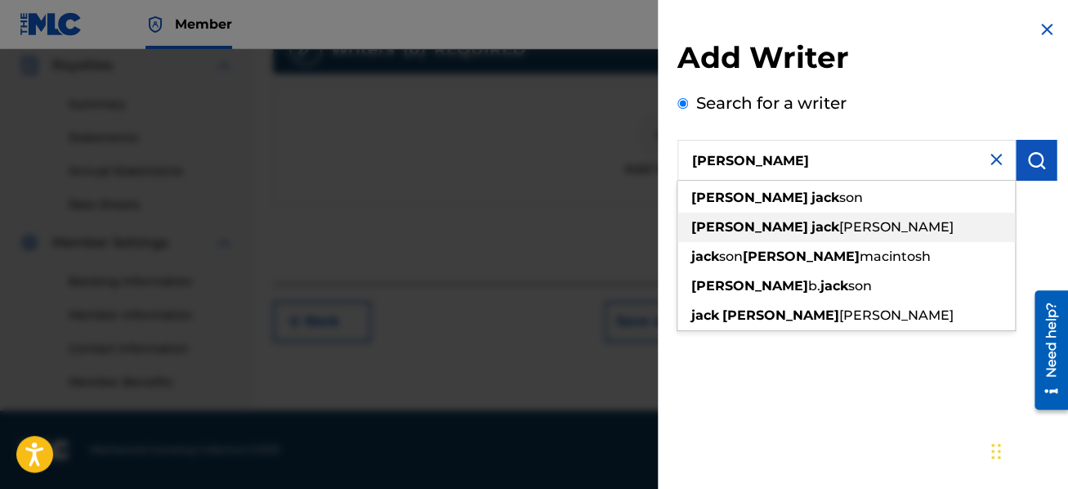
click at [839, 222] on span "[PERSON_NAME]" at bounding box center [896, 227] width 114 height 16
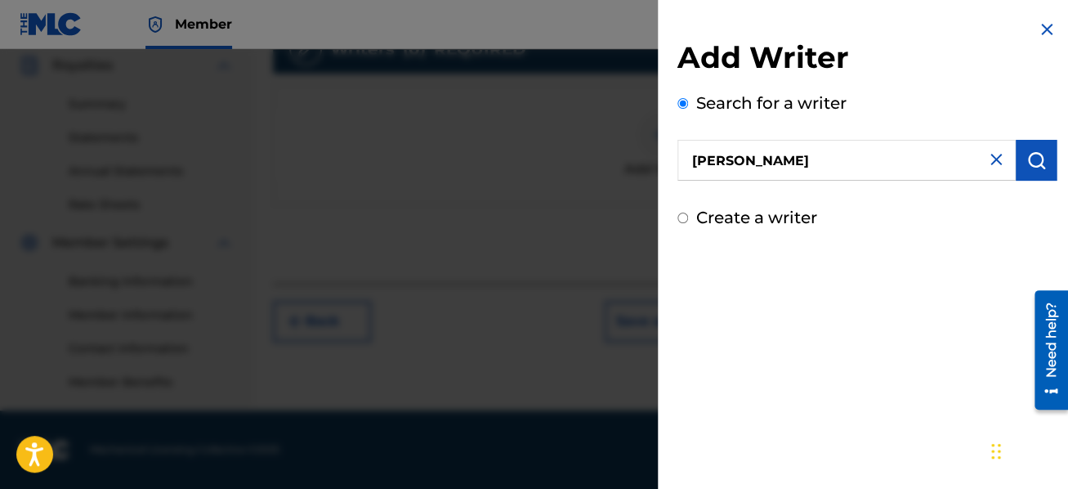
click at [1028, 161] on img "submit" at bounding box center [1037, 160] width 20 height 20
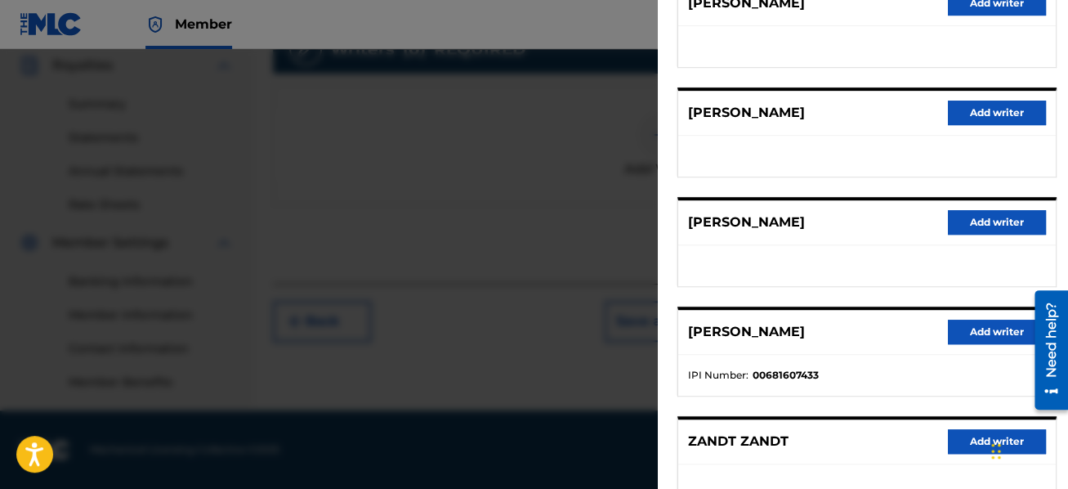
scroll to position [352, 0]
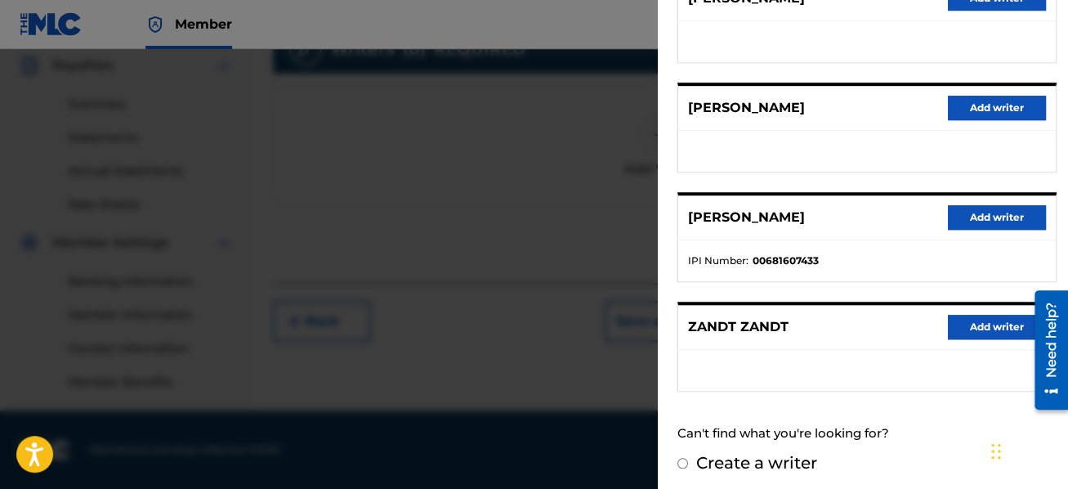
click at [1005, 216] on button "Add writer" at bounding box center [997, 217] width 98 height 25
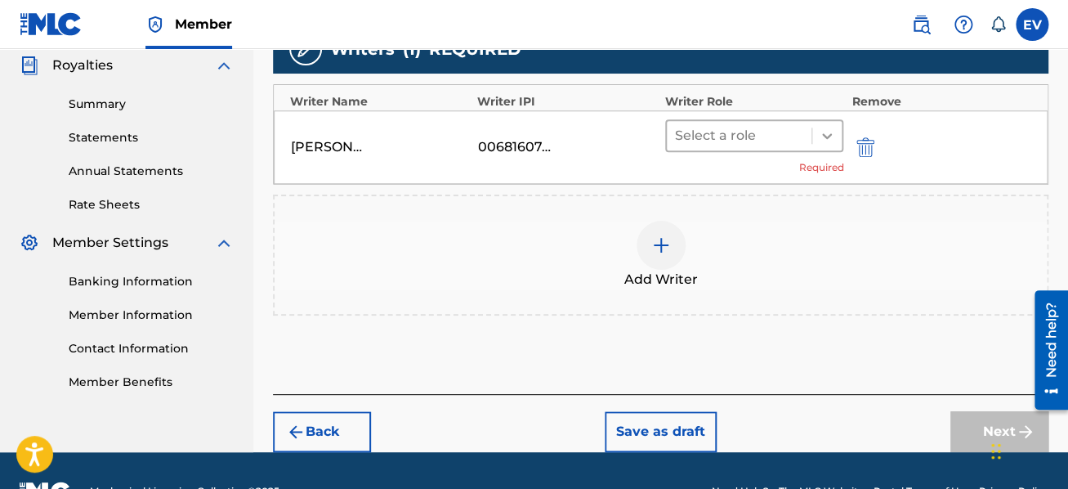
click at [833, 128] on icon at bounding box center [827, 136] width 16 height 16
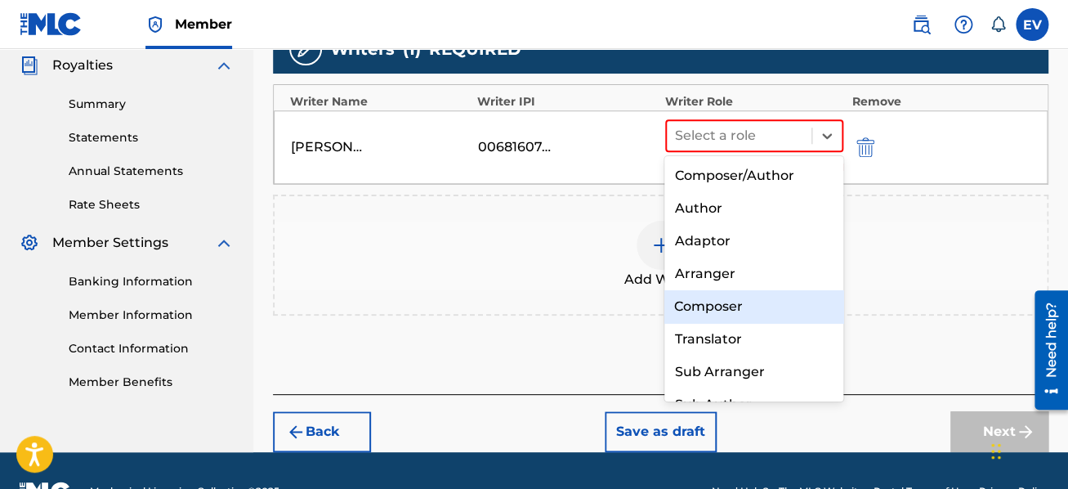
click at [773, 302] on div "Composer" at bounding box center [754, 306] width 179 height 33
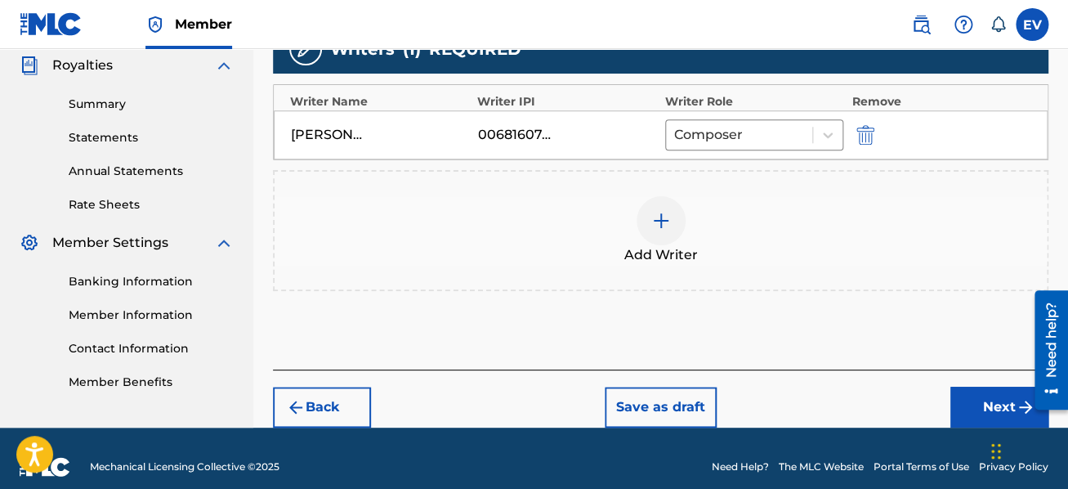
click at [968, 396] on button "Next" at bounding box center [1000, 407] width 98 height 41
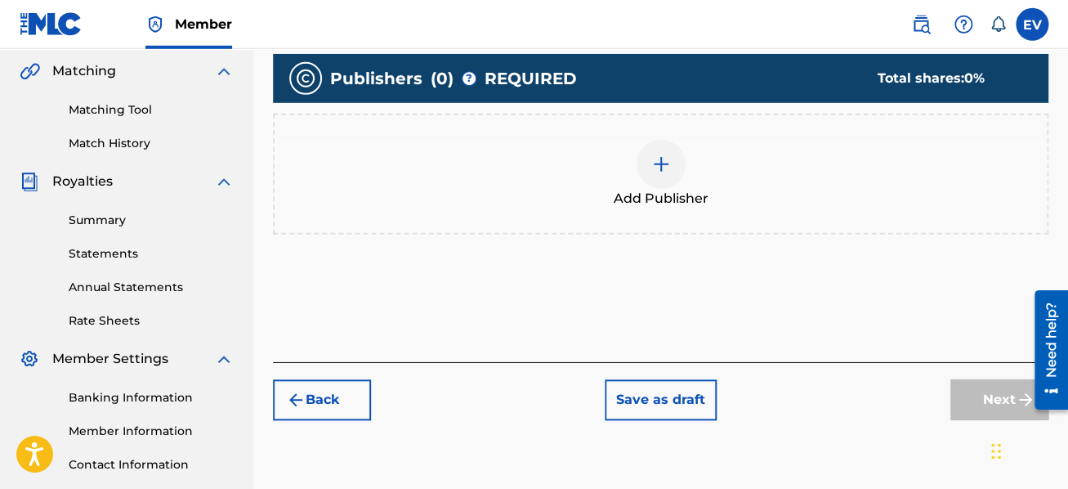
scroll to position [422, 0]
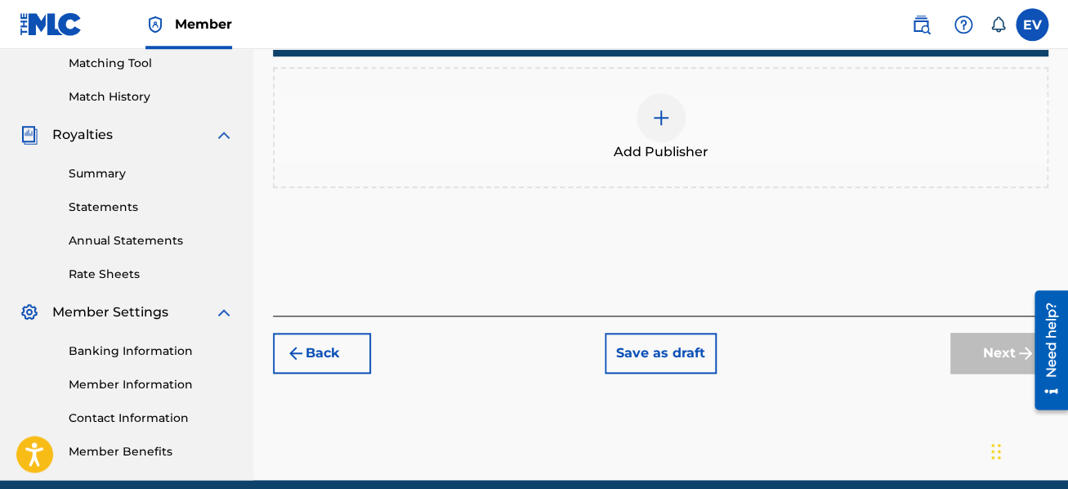
click at [342, 346] on button "Back" at bounding box center [322, 353] width 98 height 41
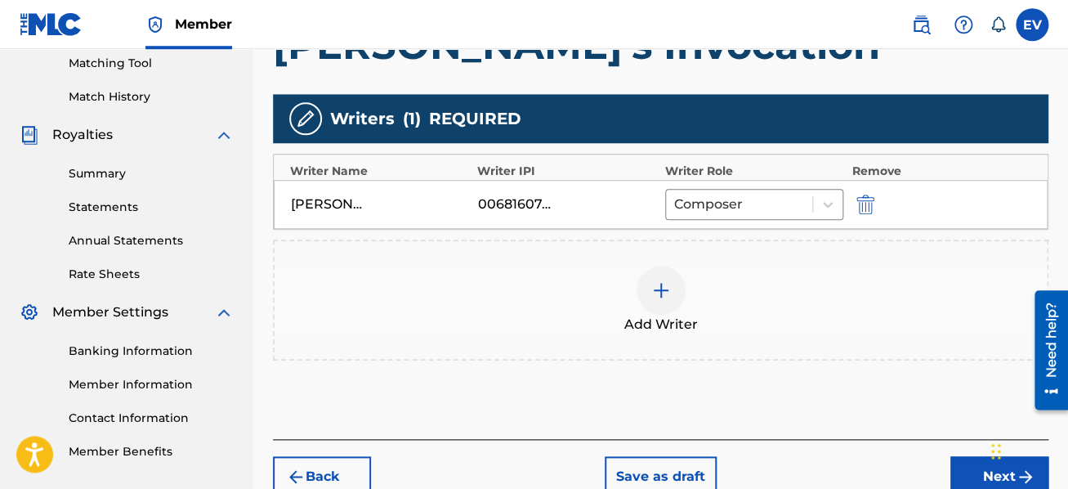
click at [660, 288] on img at bounding box center [661, 290] width 20 height 20
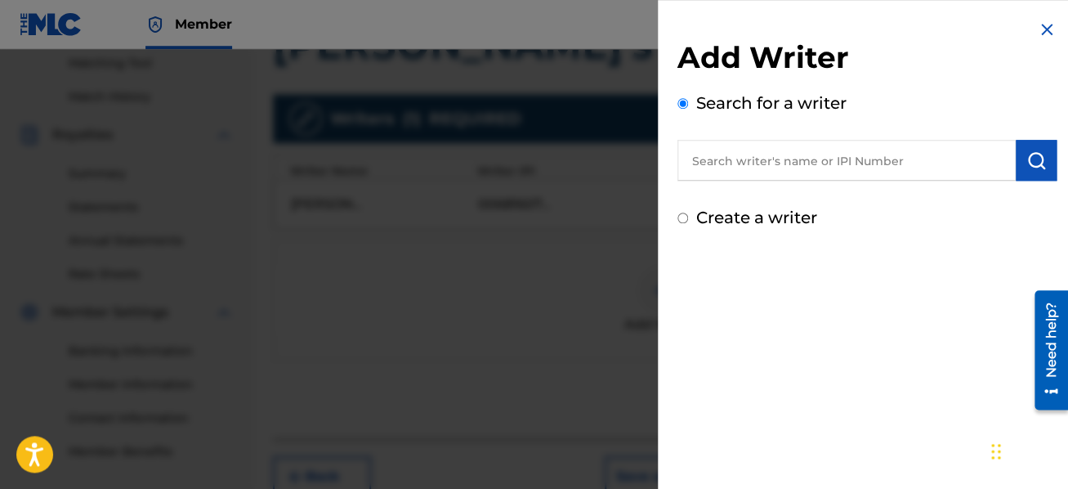
click at [714, 152] on input "text" at bounding box center [847, 160] width 338 height 41
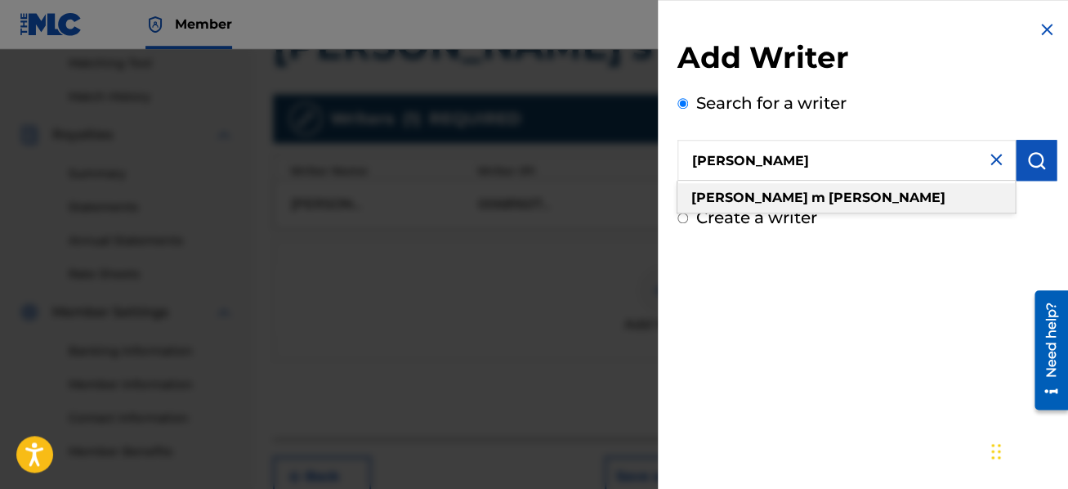
click at [826, 202] on span at bounding box center [827, 198] width 3 height 16
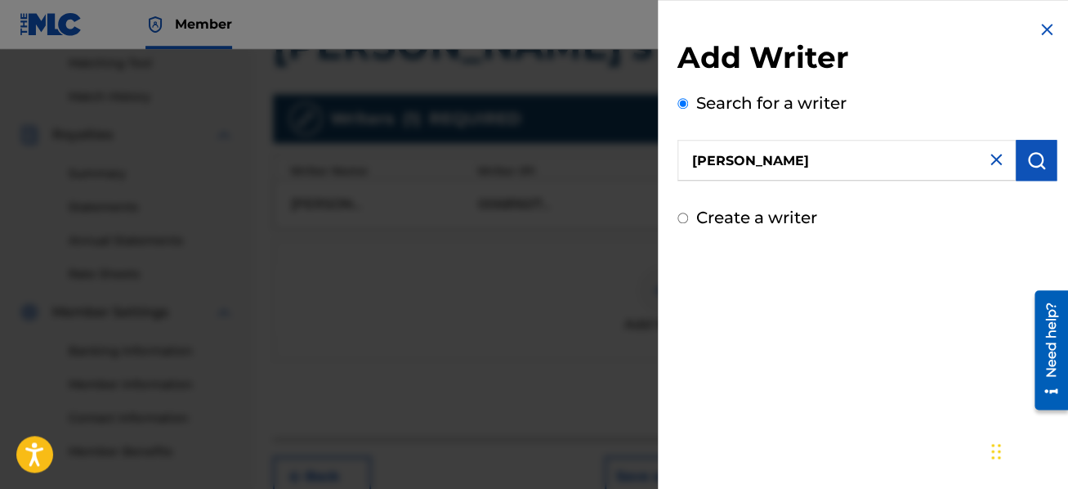
click at [1038, 155] on img "submit" at bounding box center [1037, 160] width 20 height 20
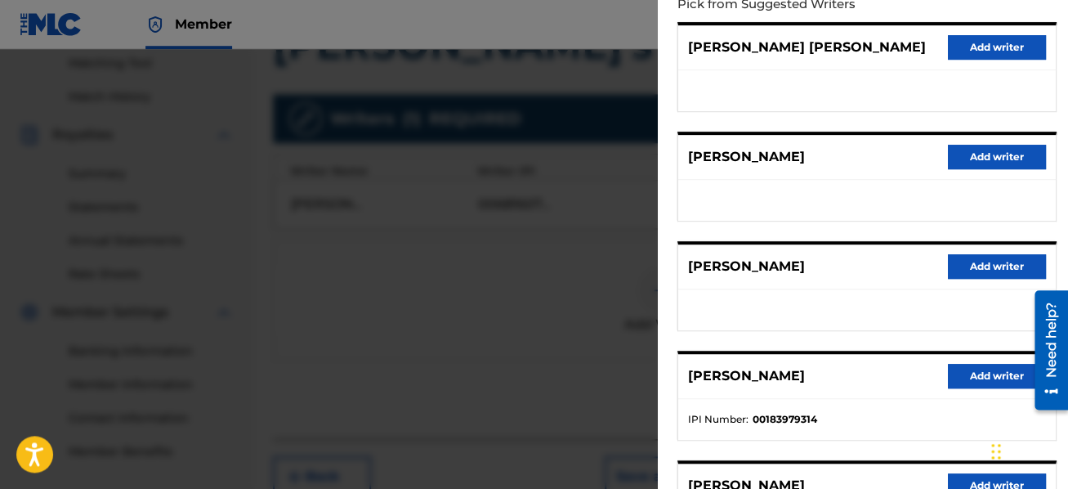
scroll to position [291, 0]
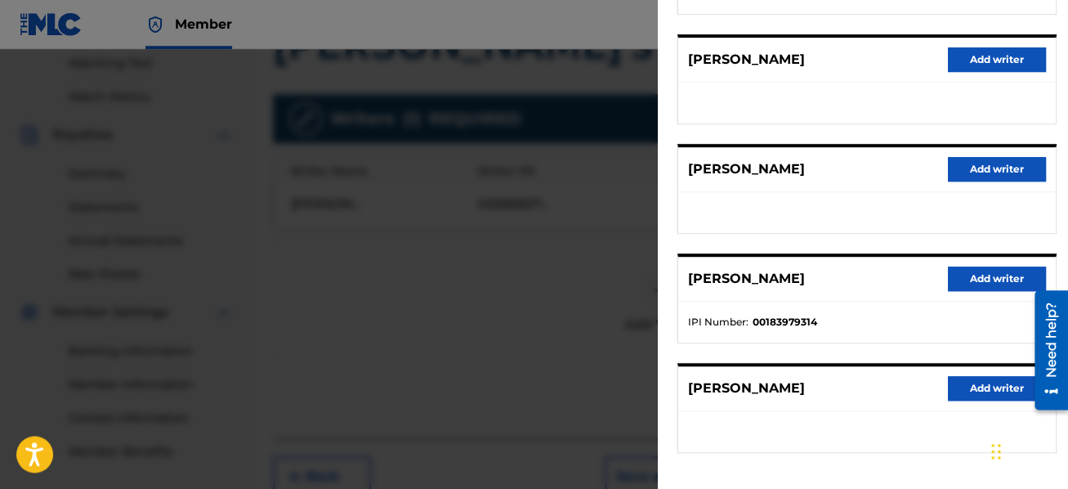
click at [990, 272] on button "Add writer" at bounding box center [997, 278] width 98 height 25
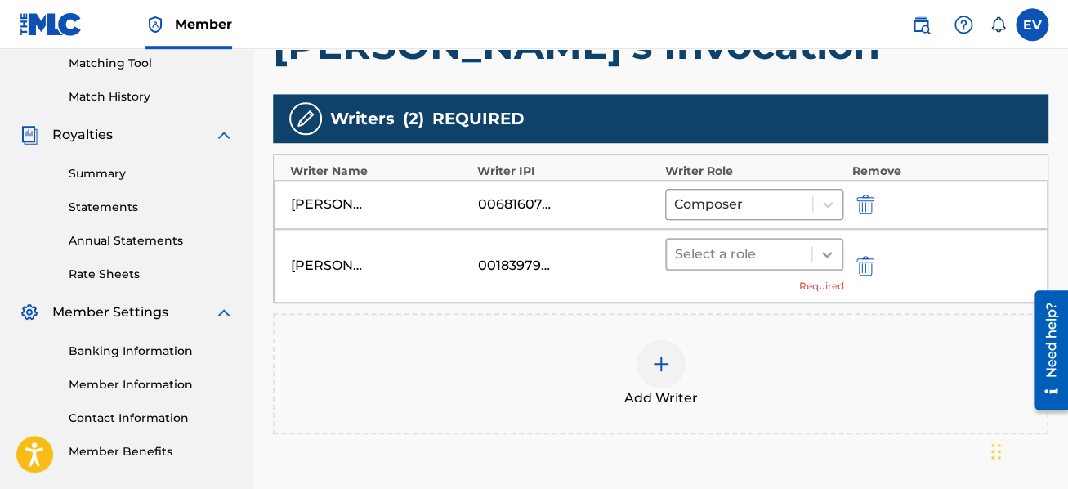
click at [834, 253] on icon at bounding box center [827, 254] width 16 height 16
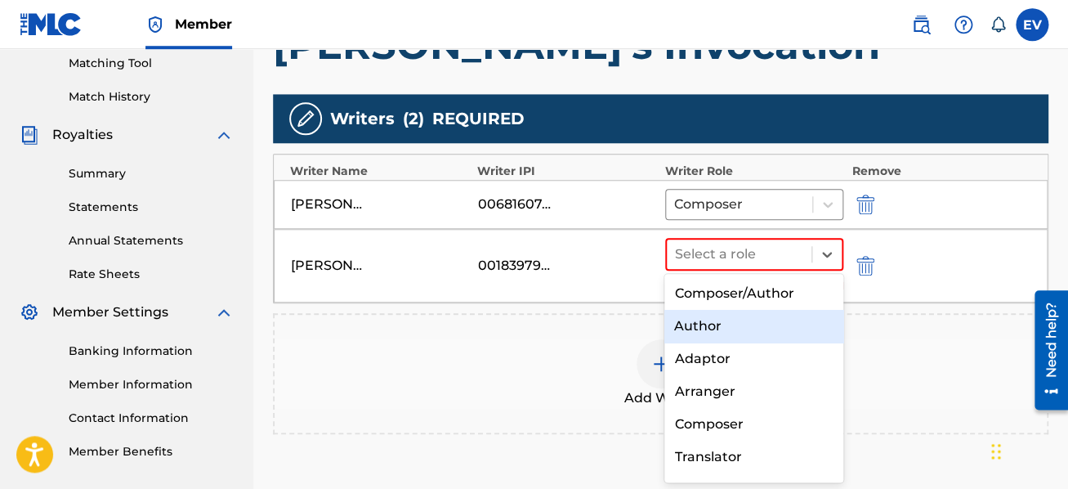
click at [786, 325] on div "Author" at bounding box center [754, 326] width 179 height 33
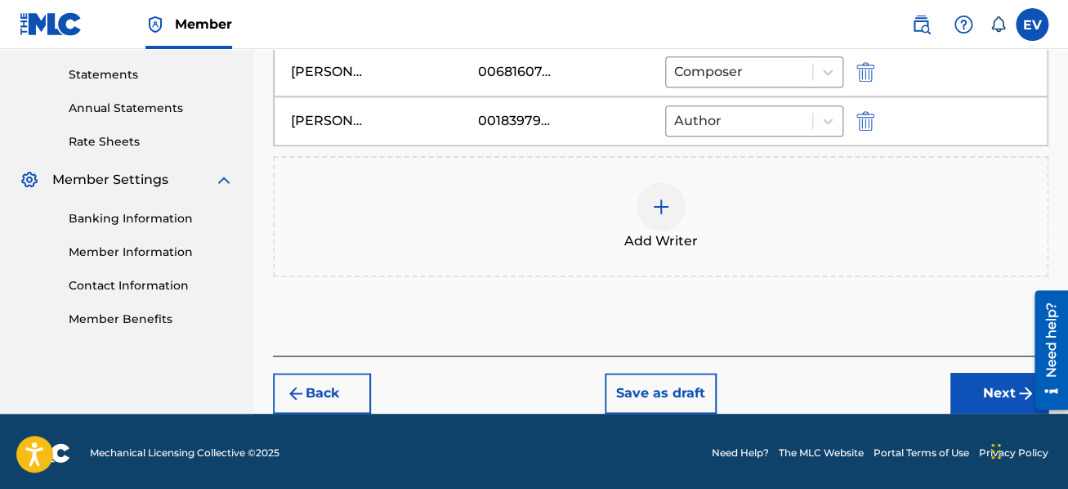
click at [984, 396] on button "Next" at bounding box center [1000, 393] width 98 height 41
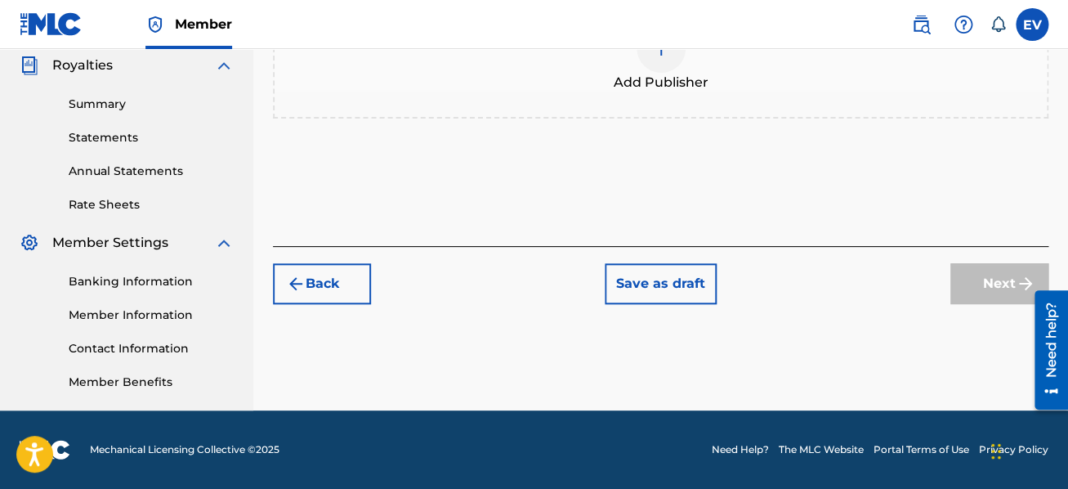
scroll to position [491, 0]
click at [669, 60] on div at bounding box center [661, 48] width 49 height 49
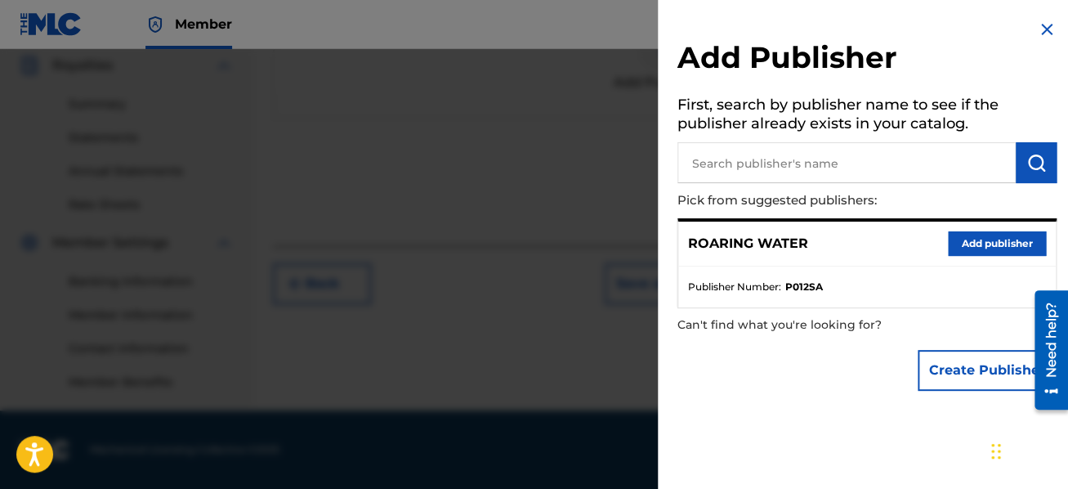
click at [988, 244] on button "Add publisher" at bounding box center [997, 243] width 98 height 25
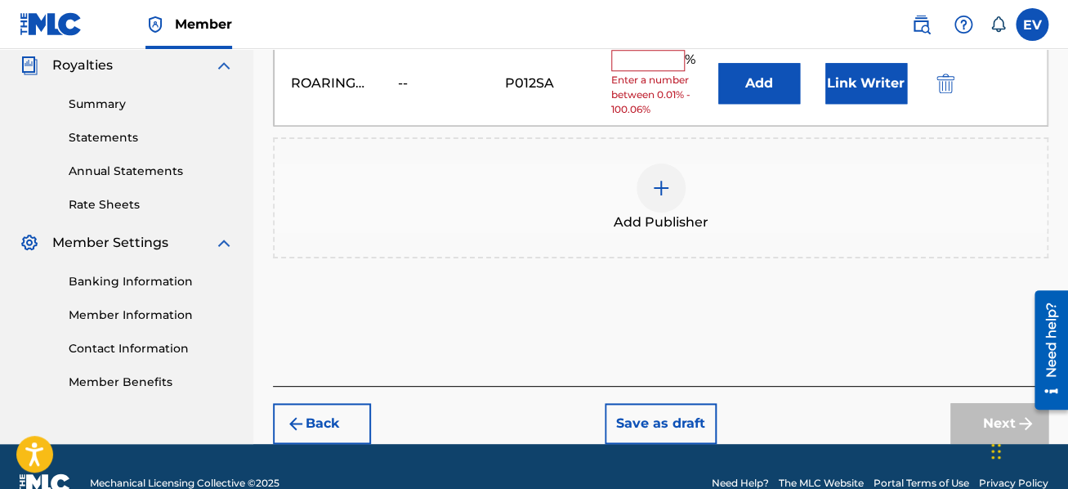
click at [668, 64] on input "text" at bounding box center [648, 60] width 74 height 21
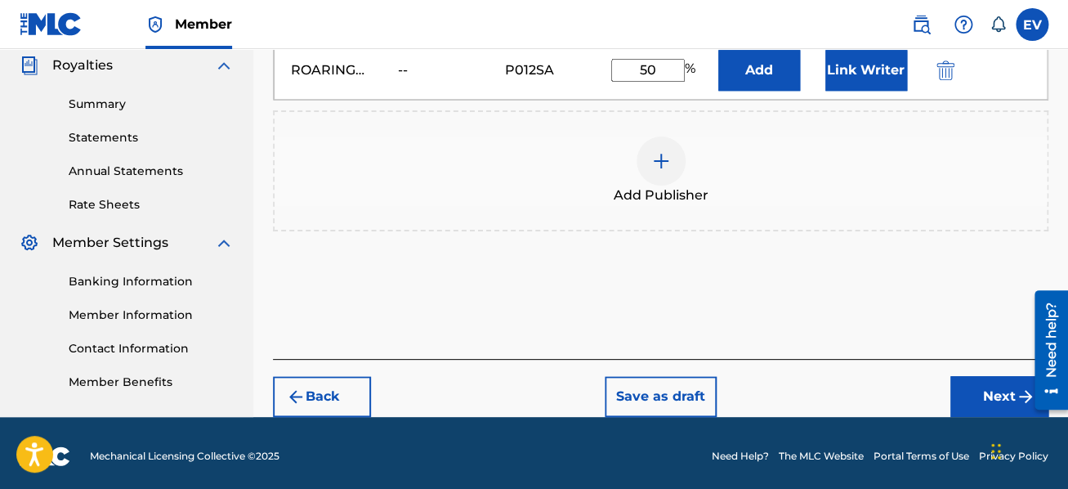
click at [661, 165] on img at bounding box center [661, 161] width 20 height 20
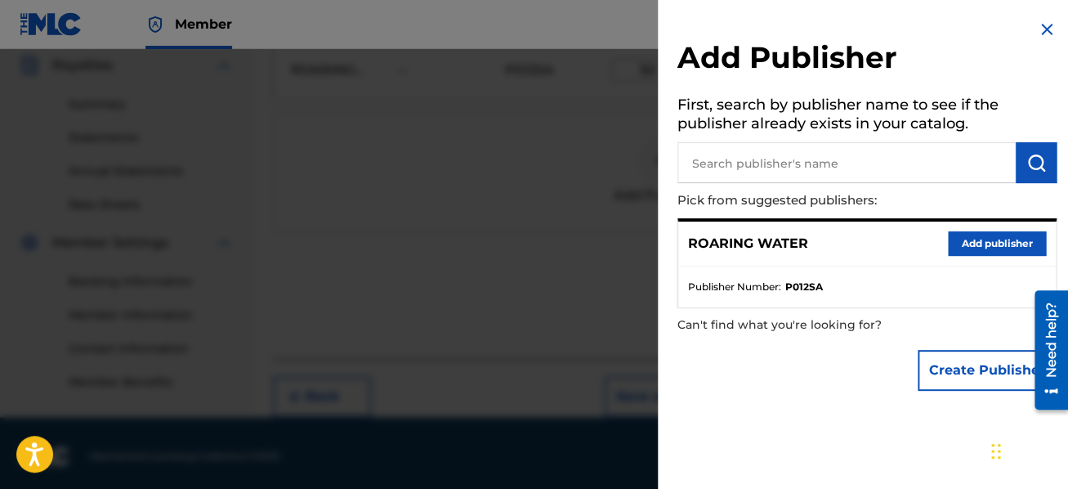
click at [752, 165] on input "text" at bounding box center [847, 162] width 338 height 41
click at [1031, 168] on img "submit" at bounding box center [1037, 163] width 20 height 20
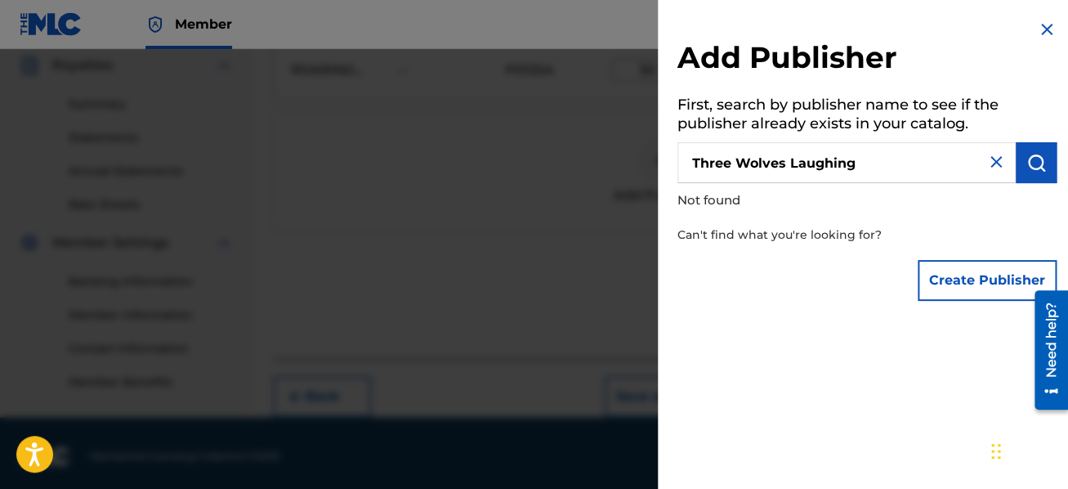
click at [973, 279] on button "Create Publisher" at bounding box center [987, 280] width 139 height 41
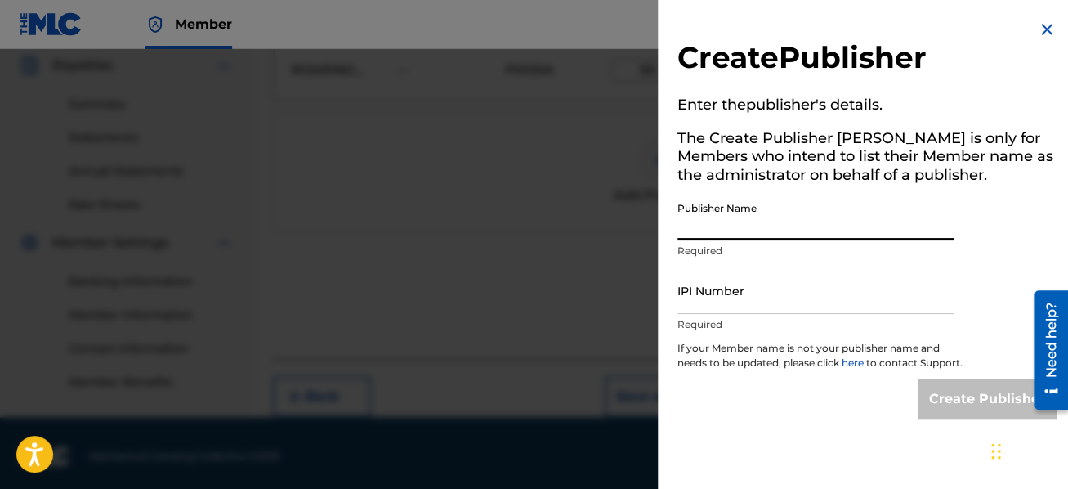
click at [802, 226] on input "Publisher Name" at bounding box center [816, 217] width 276 height 47
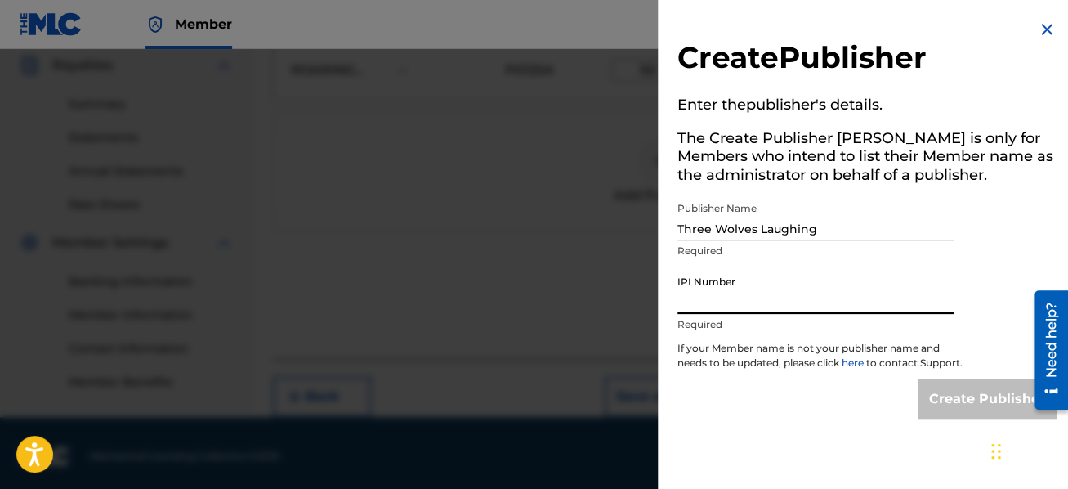
click at [791, 299] on input "IPI Number" at bounding box center [816, 290] width 276 height 47
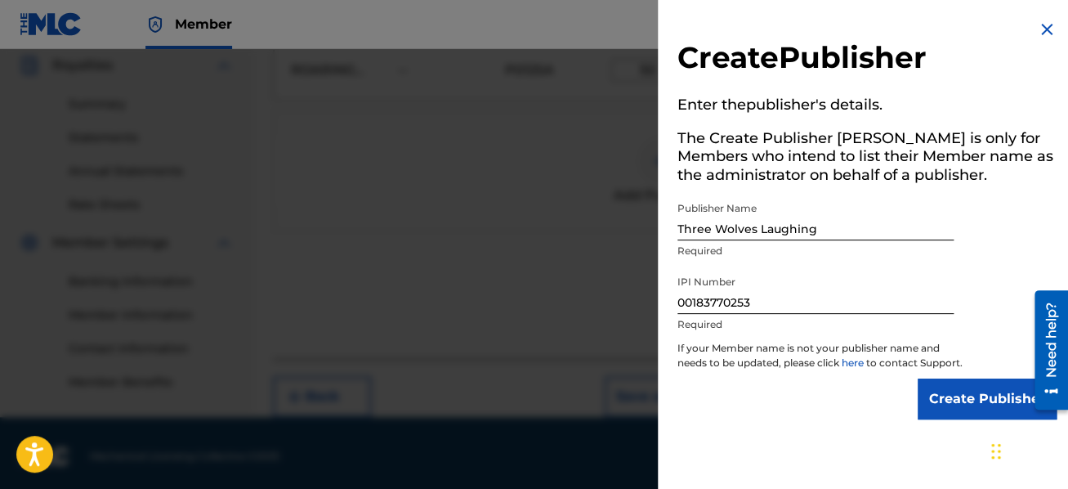
click at [942, 415] on input "Create Publisher" at bounding box center [987, 398] width 139 height 41
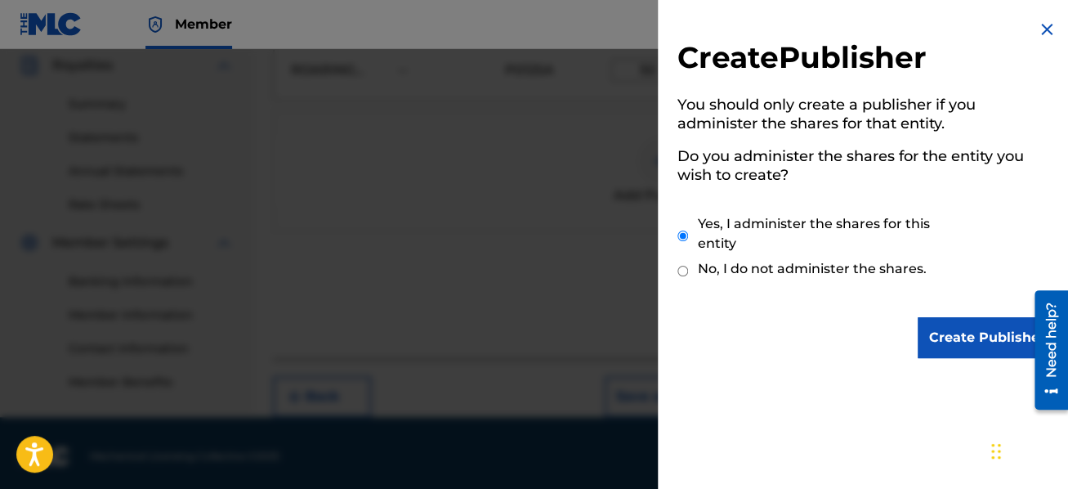
click at [951, 335] on input "Create Publisher" at bounding box center [987, 337] width 139 height 41
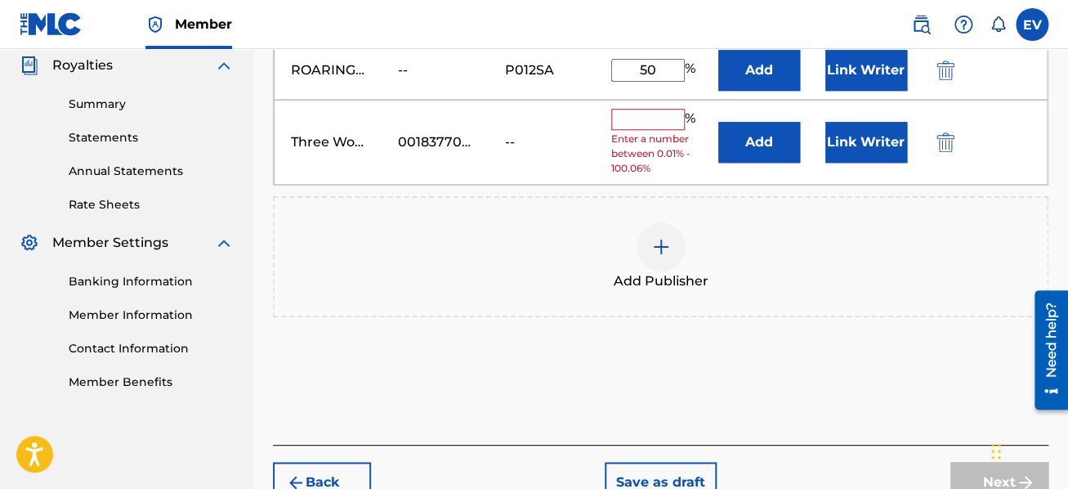
click at [635, 121] on input "text" at bounding box center [648, 119] width 74 height 21
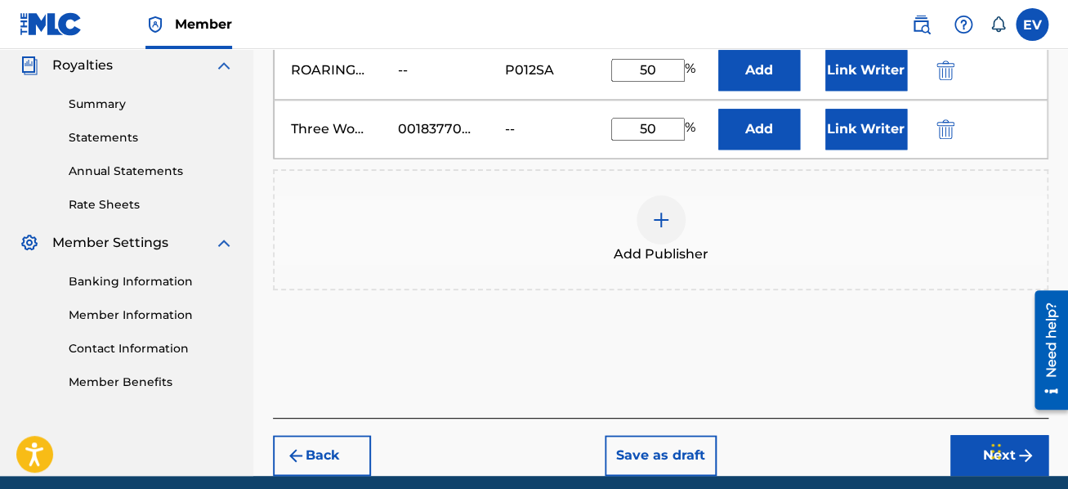
click at [810, 241] on div "Add Publisher" at bounding box center [661, 229] width 772 height 69
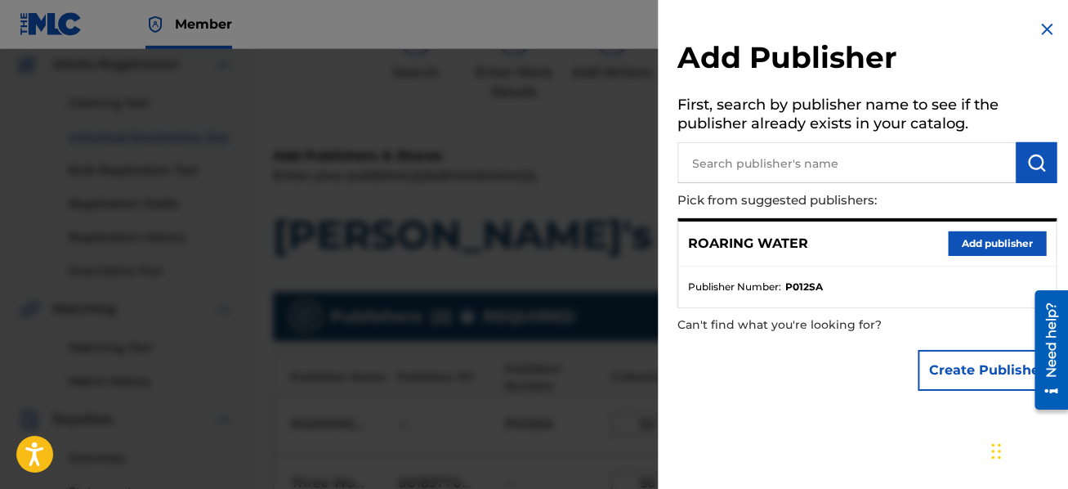
scroll to position [118, 0]
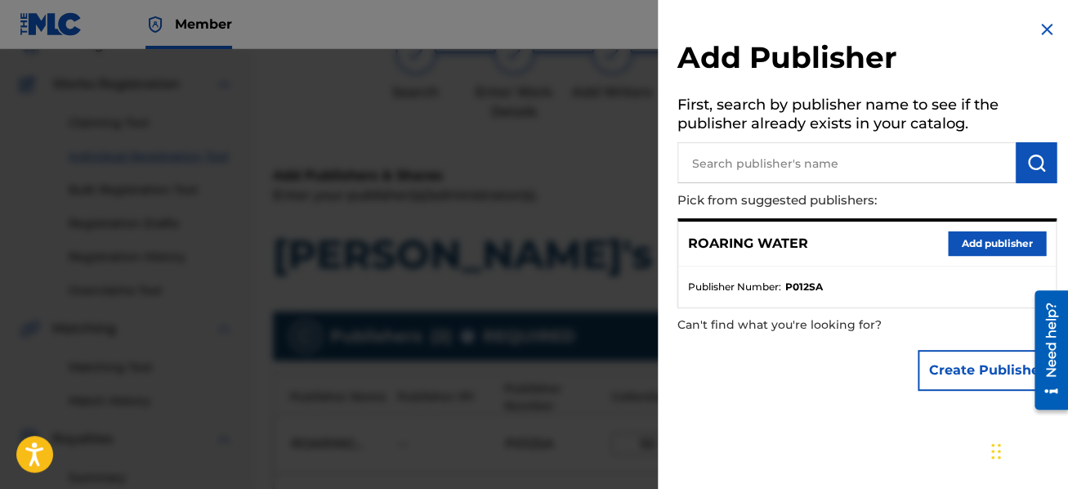
click at [1038, 29] on img at bounding box center [1047, 30] width 20 height 20
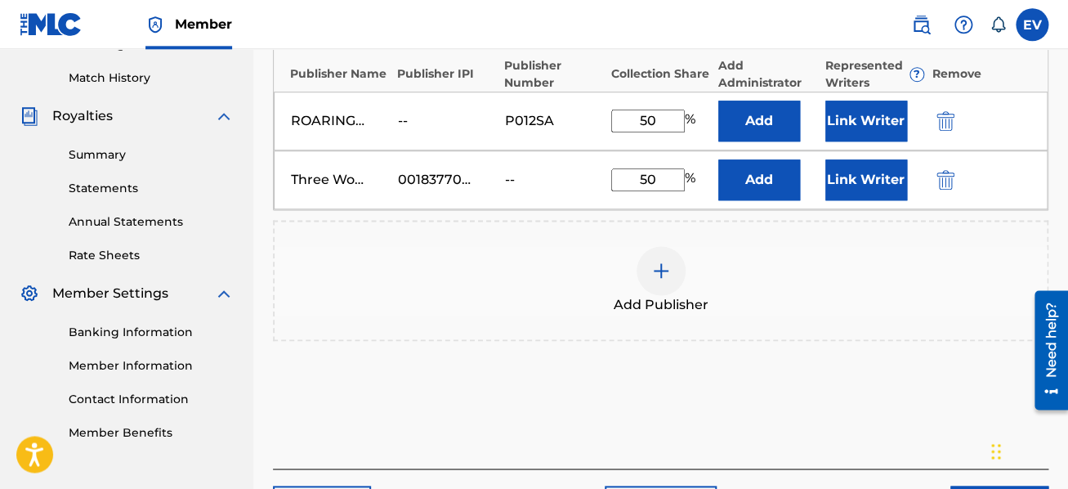
scroll to position [467, 0]
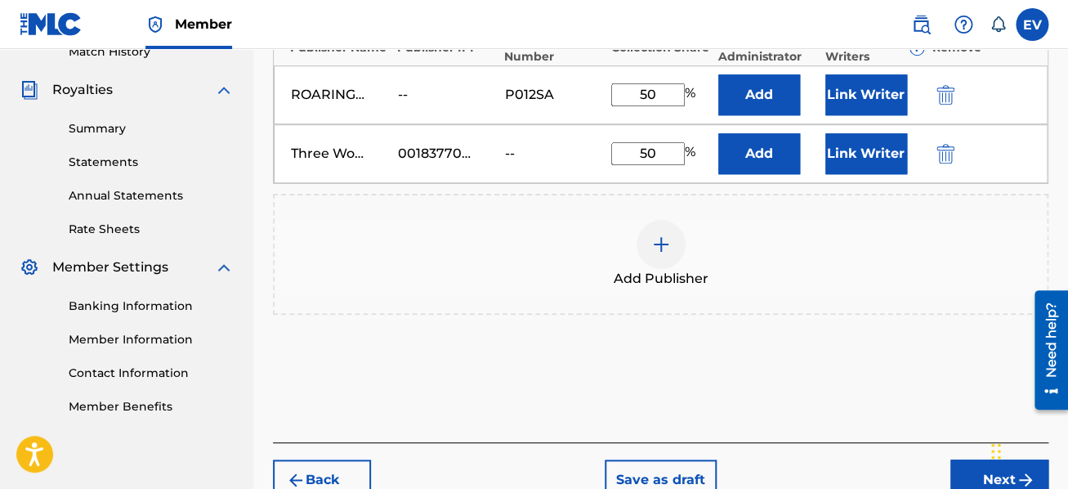
click at [981, 471] on button "Next" at bounding box center [1000, 479] width 98 height 41
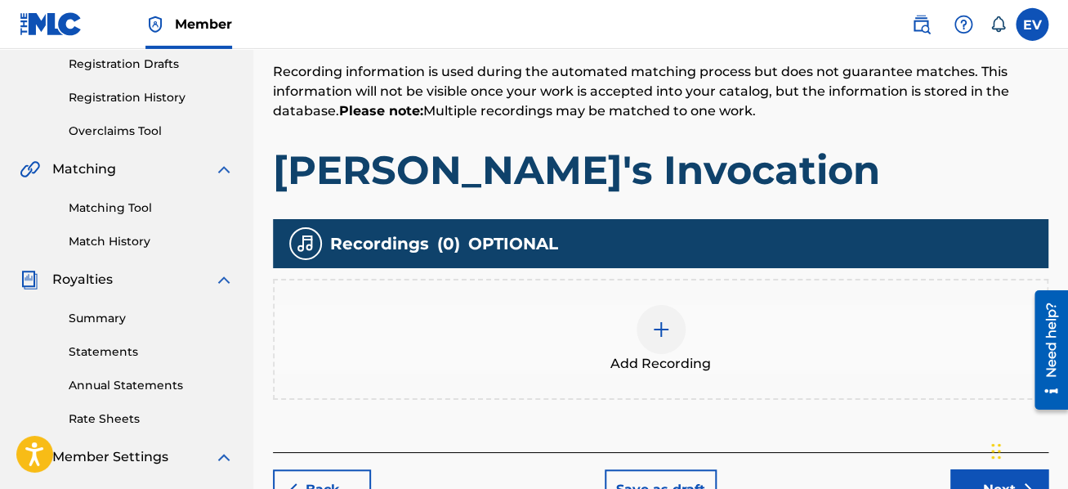
scroll to position [335, 0]
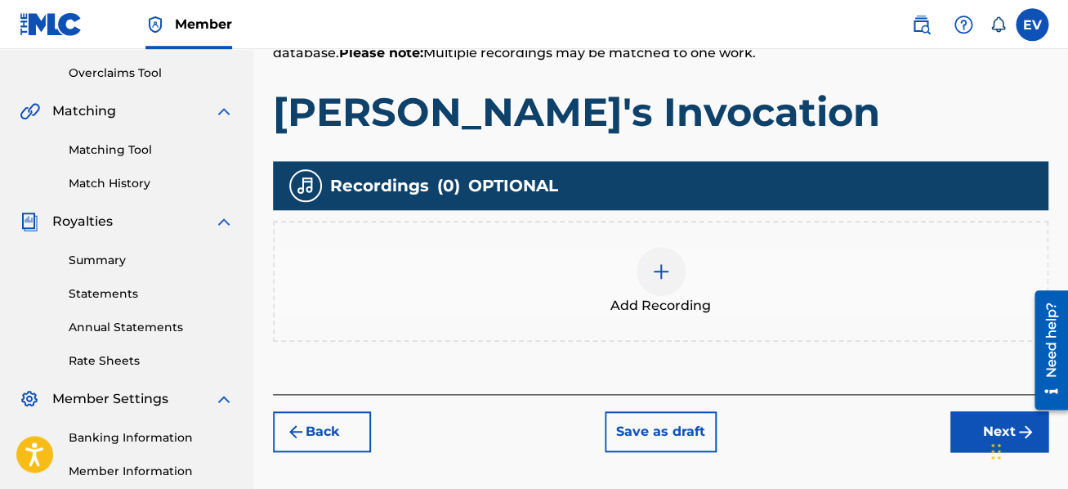
click at [662, 271] on img at bounding box center [661, 272] width 20 height 20
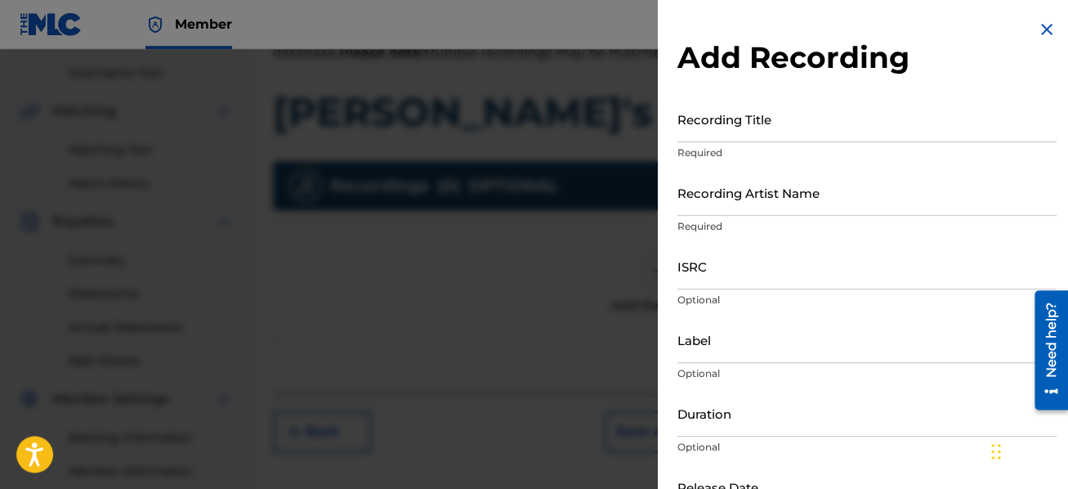
click at [660, 265] on div "Add Recording Recording Title Required Recording Artist Name Required ISRC Opti…" at bounding box center [867, 299] width 419 height 598
click at [741, 117] on input "Recording Title" at bounding box center [867, 119] width 379 height 47
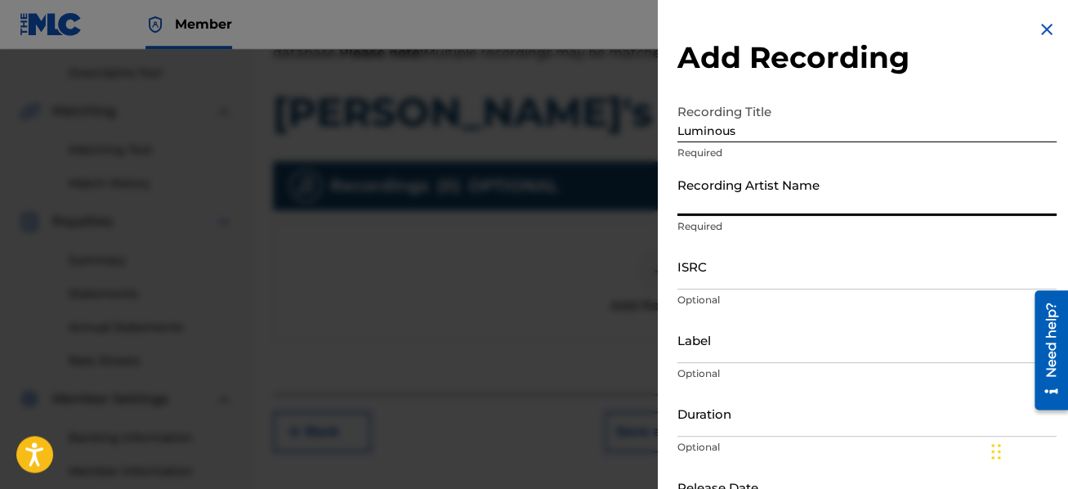
click at [754, 193] on input "Recording Artist Name" at bounding box center [867, 192] width 379 height 47
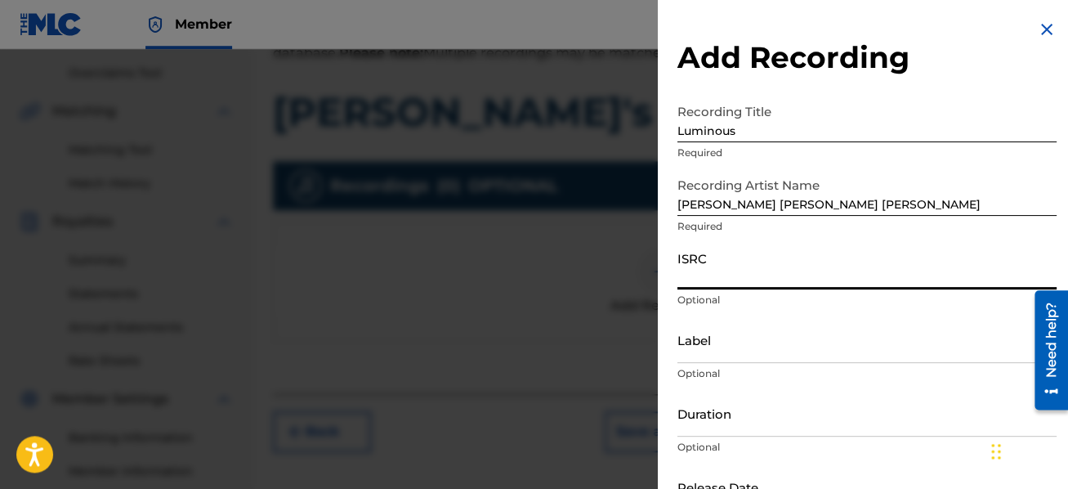
click at [763, 272] on input "ISRC" at bounding box center [867, 266] width 379 height 47
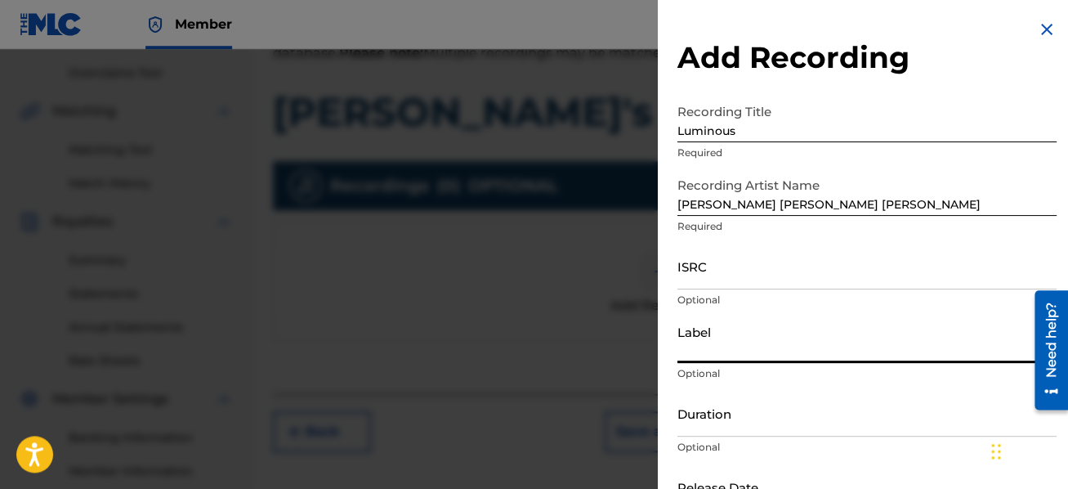
click at [763, 348] on input "Label" at bounding box center [867, 339] width 379 height 47
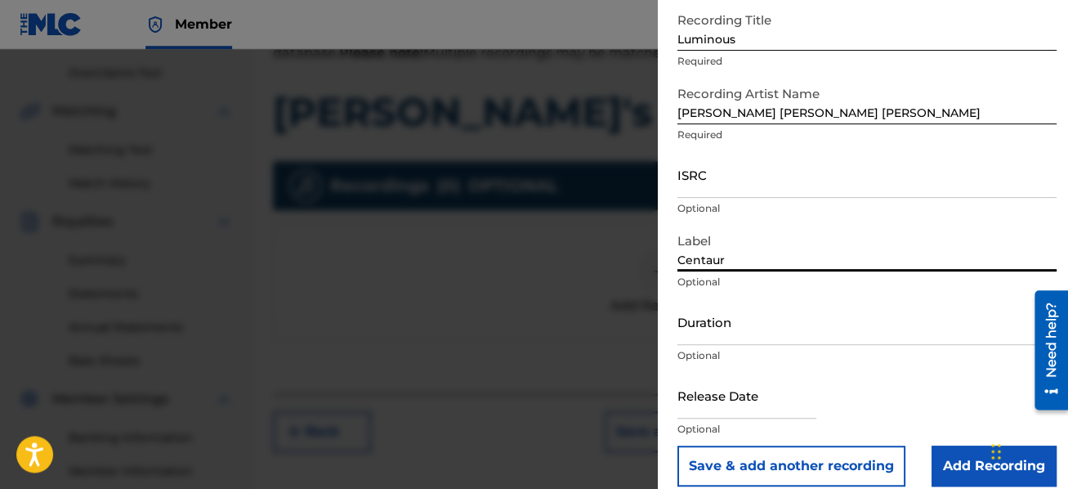
scroll to position [109, 0]
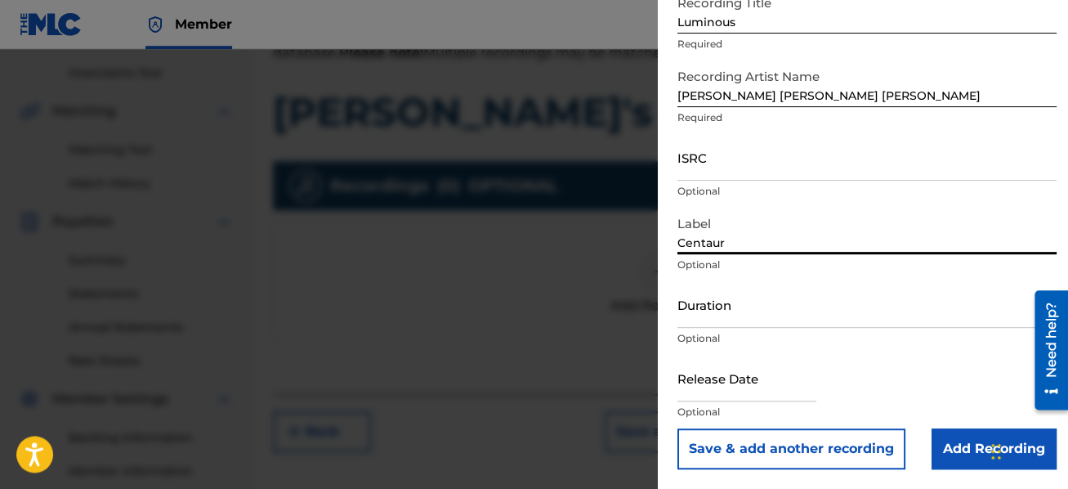
click at [741, 304] on input "Duration" at bounding box center [867, 304] width 379 height 47
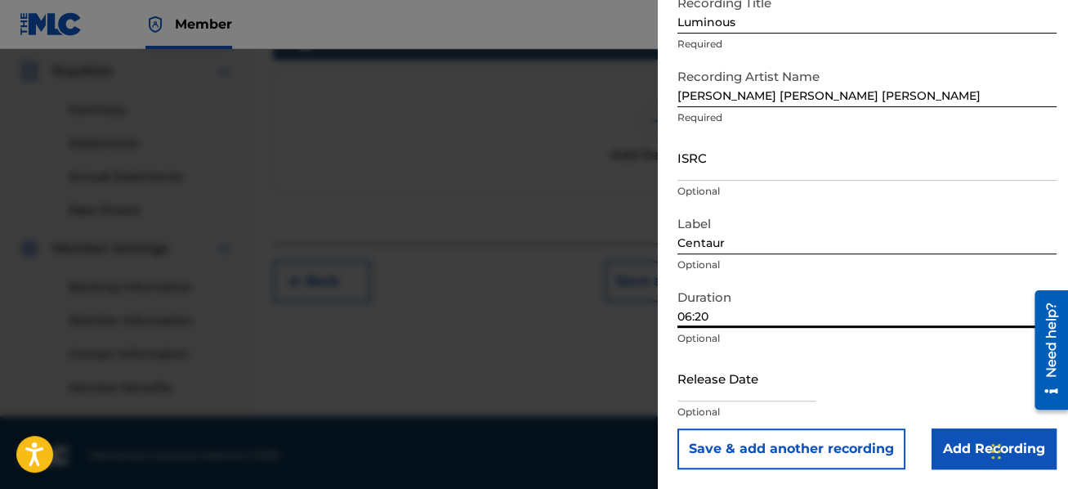
scroll to position [491, 0]
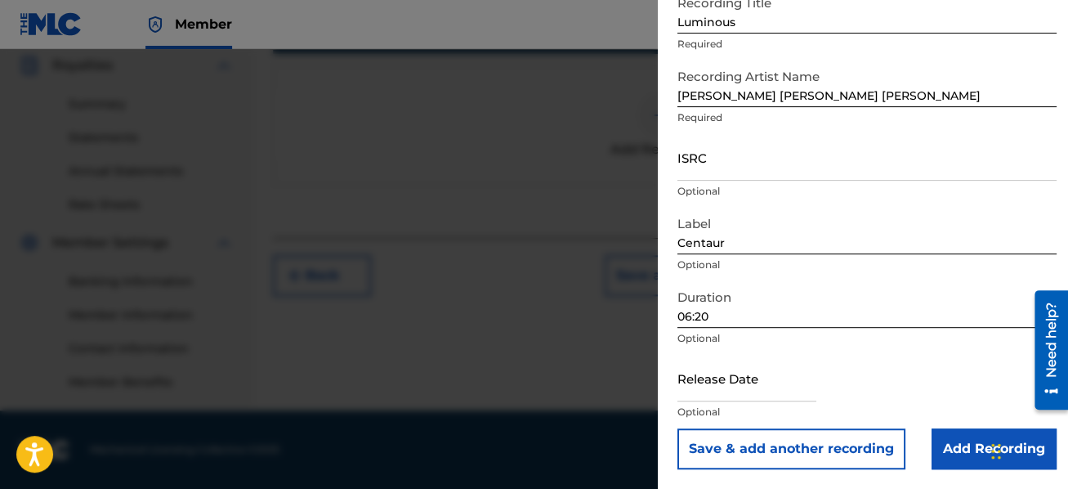
click at [971, 451] on input "Add Recording" at bounding box center [994, 448] width 125 height 41
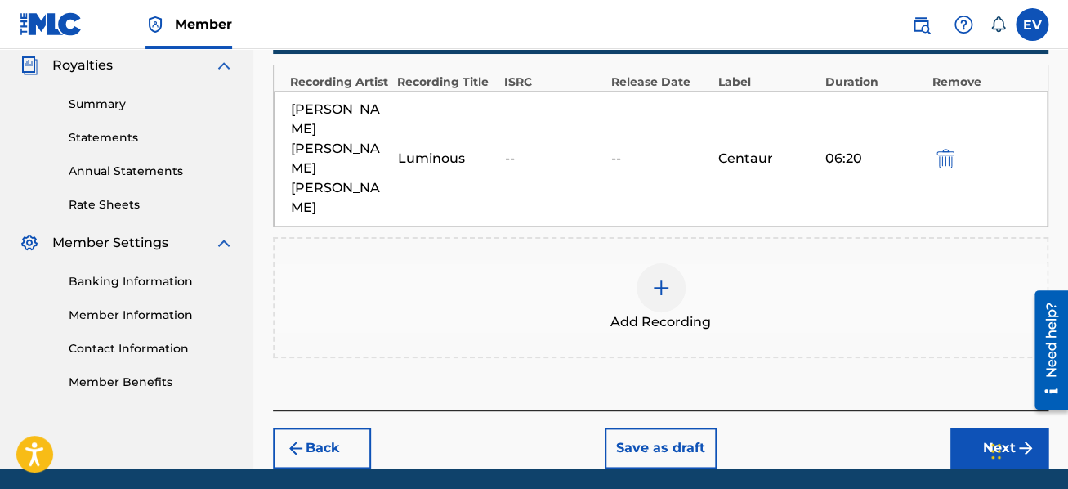
click at [974, 428] on button "Next" at bounding box center [1000, 448] width 98 height 41
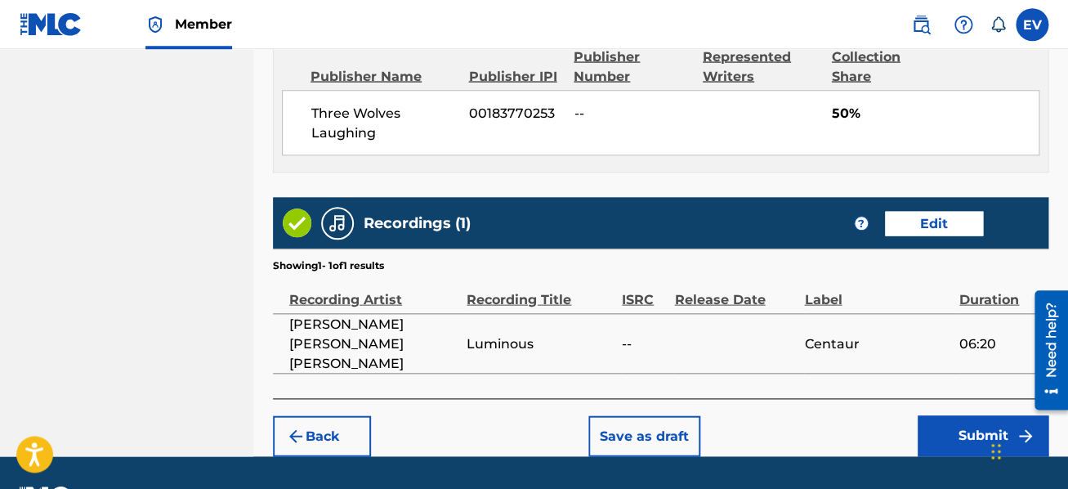
scroll to position [1185, 0]
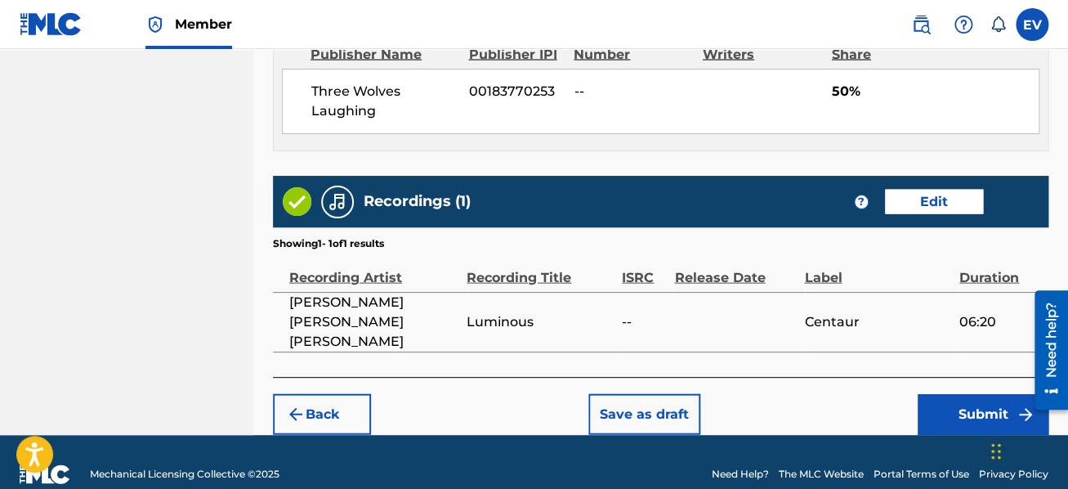
click at [950, 394] on button "Submit" at bounding box center [983, 414] width 131 height 41
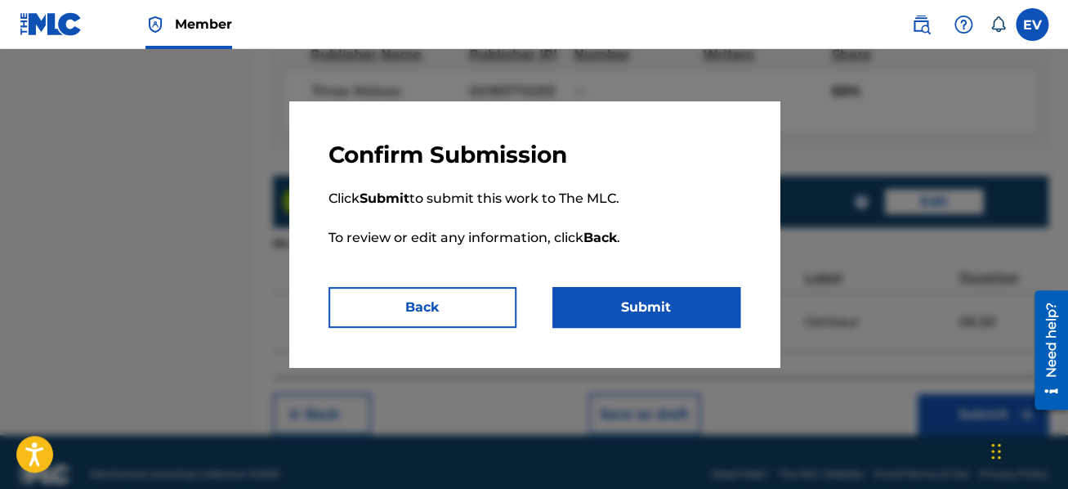
click at [639, 299] on button "Submit" at bounding box center [647, 307] width 188 height 41
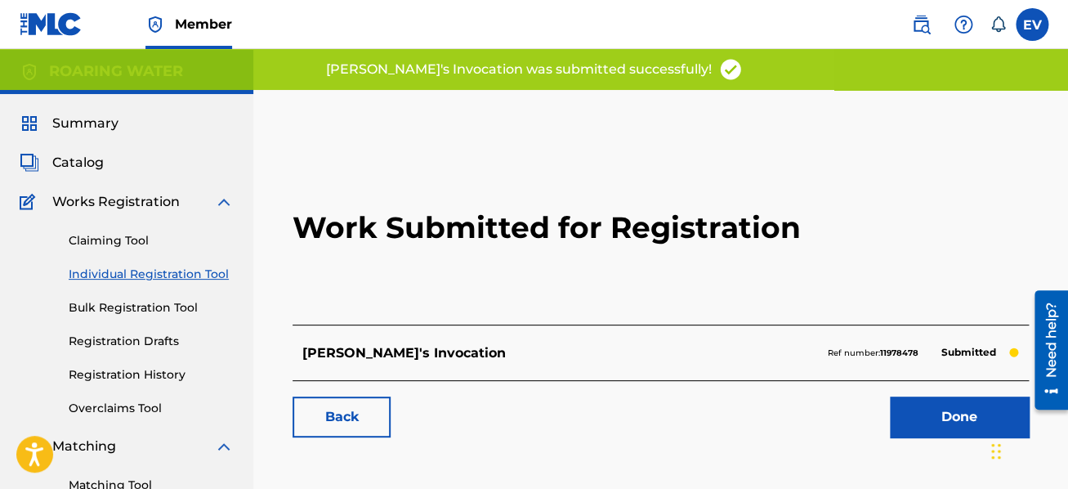
click at [951, 411] on link "Done" at bounding box center [959, 416] width 139 height 41
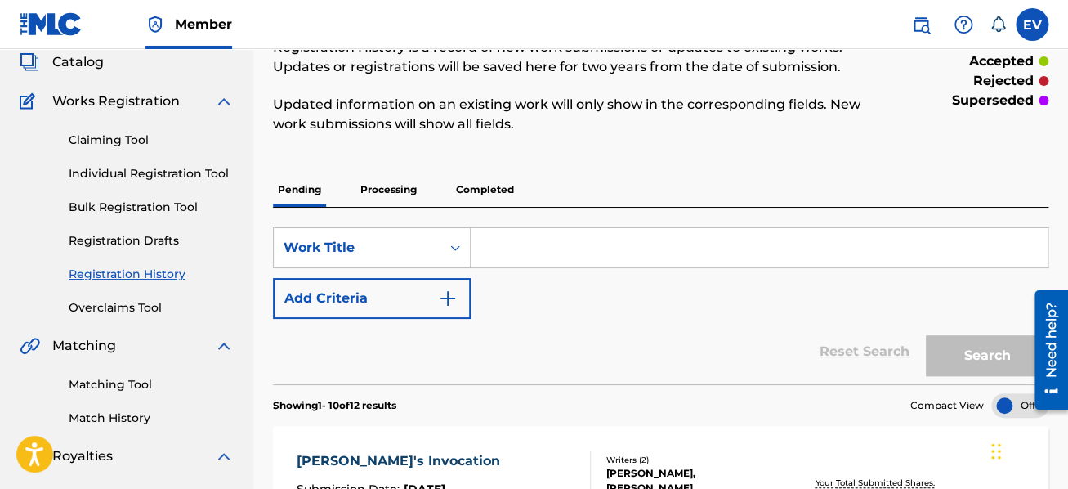
scroll to position [139, 0]
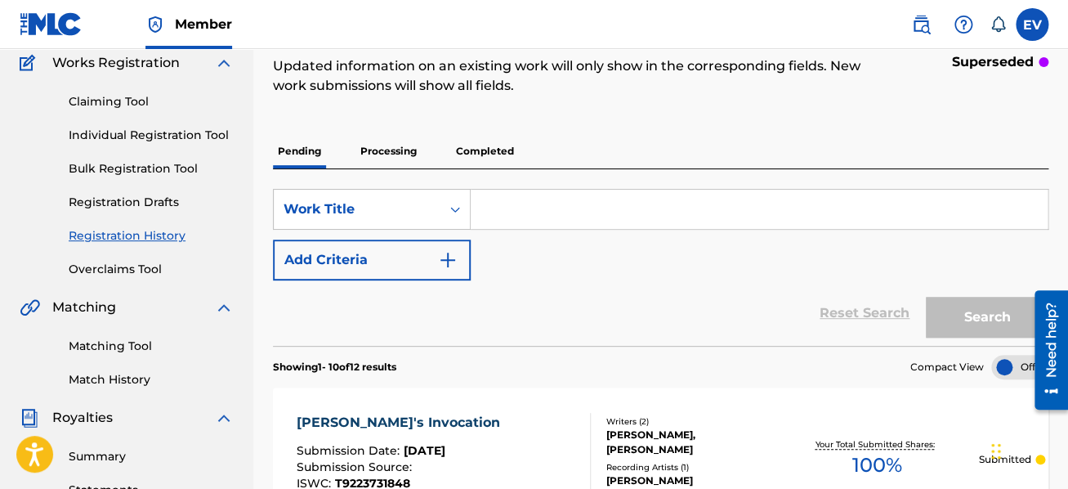
click at [371, 144] on p "Processing" at bounding box center [389, 151] width 66 height 34
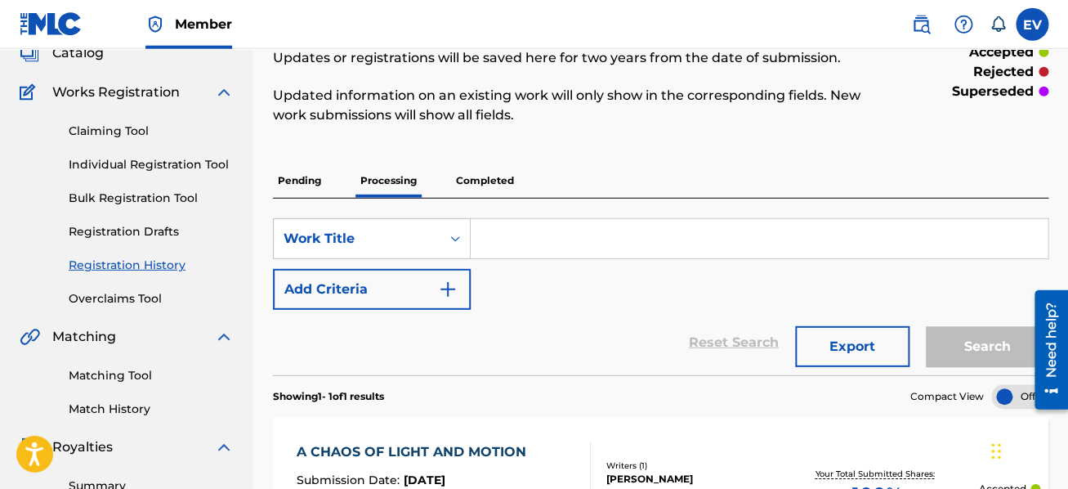
scroll to position [56, 0]
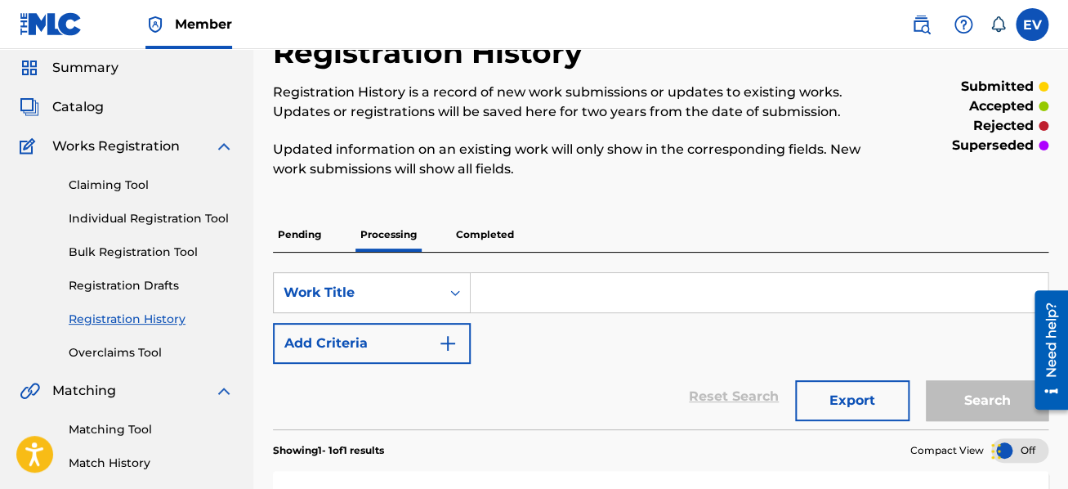
click at [502, 226] on p "Completed" at bounding box center [485, 234] width 68 height 34
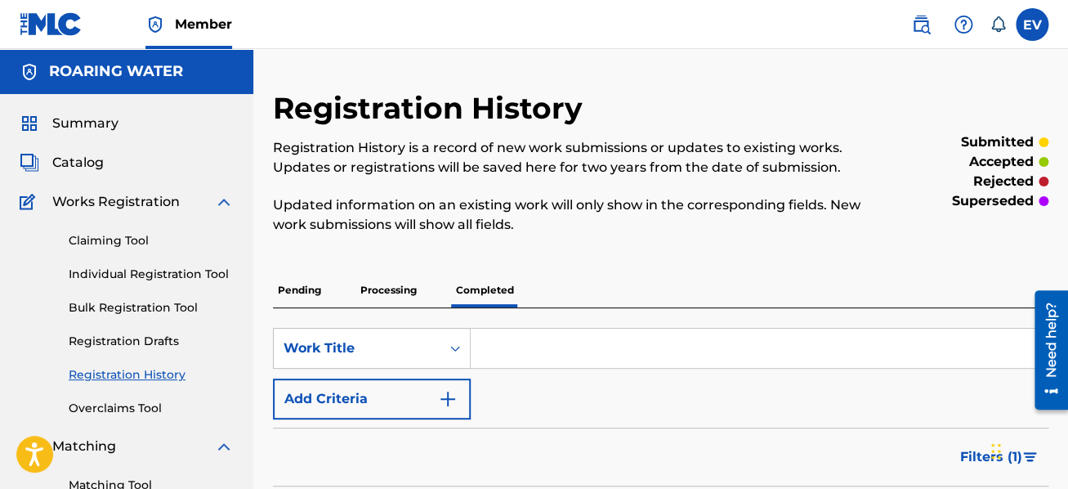
click at [310, 285] on p "Pending" at bounding box center [299, 290] width 53 height 34
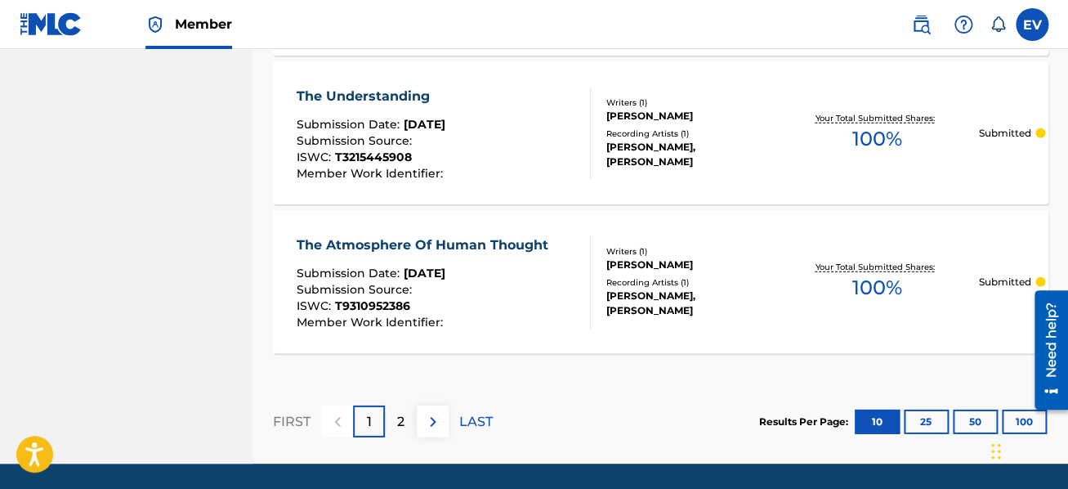
scroll to position [1708, 0]
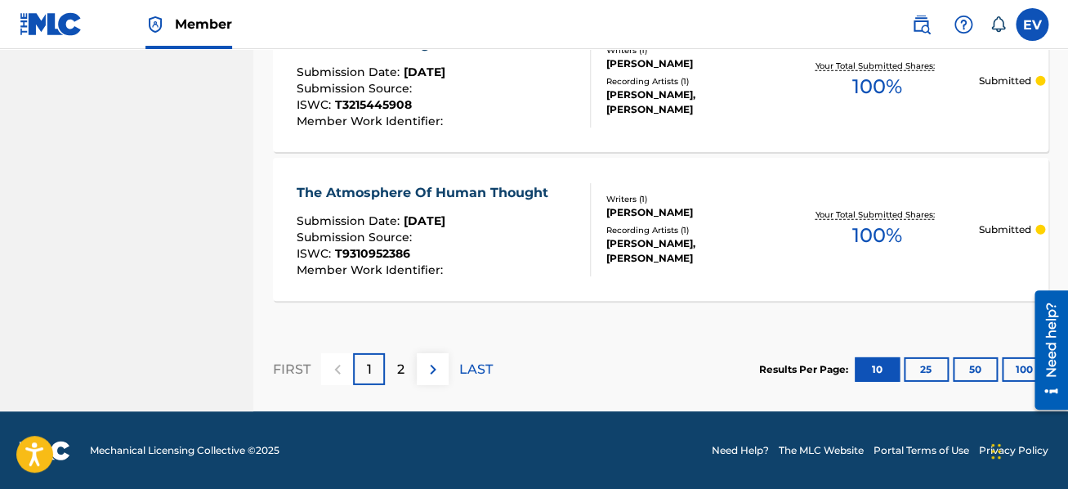
click at [440, 363] on img at bounding box center [433, 370] width 20 height 20
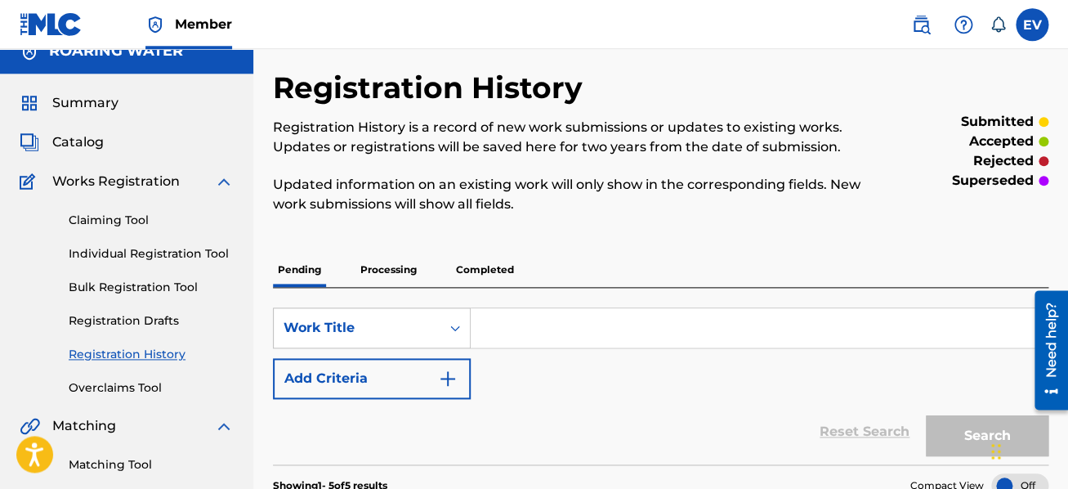
scroll to position [0, 0]
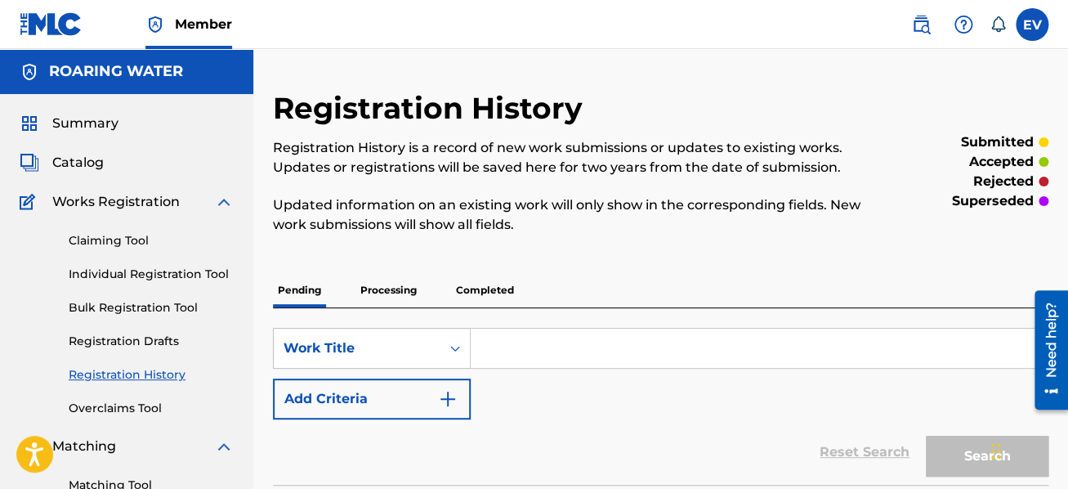
click at [225, 202] on img at bounding box center [224, 202] width 20 height 20
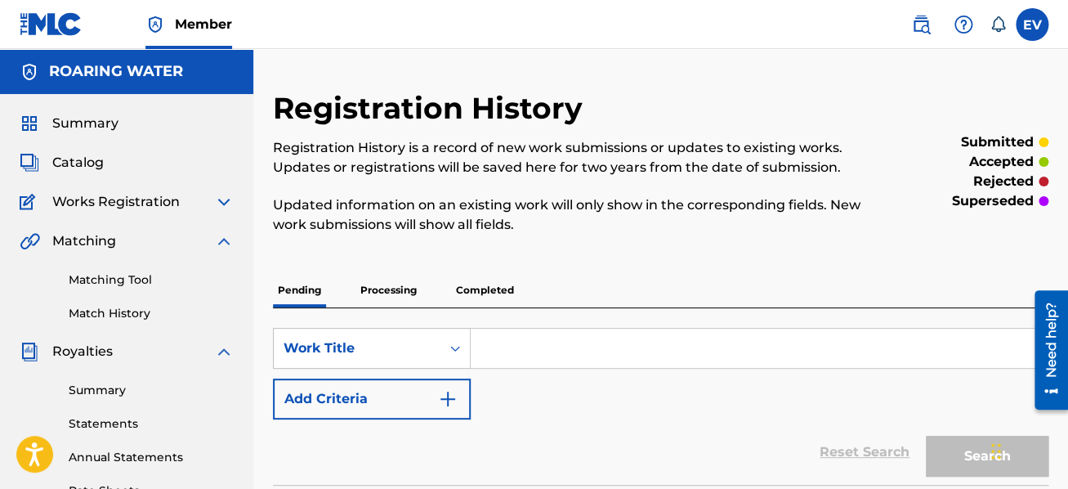
click at [1035, 27] on label at bounding box center [1032, 24] width 33 height 33
click at [1032, 25] on input "EV [PERSON_NAME] [EMAIL_ADDRESS][DOMAIN_NAME] Notification Preferences Profile …" at bounding box center [1032, 25] width 0 height 0
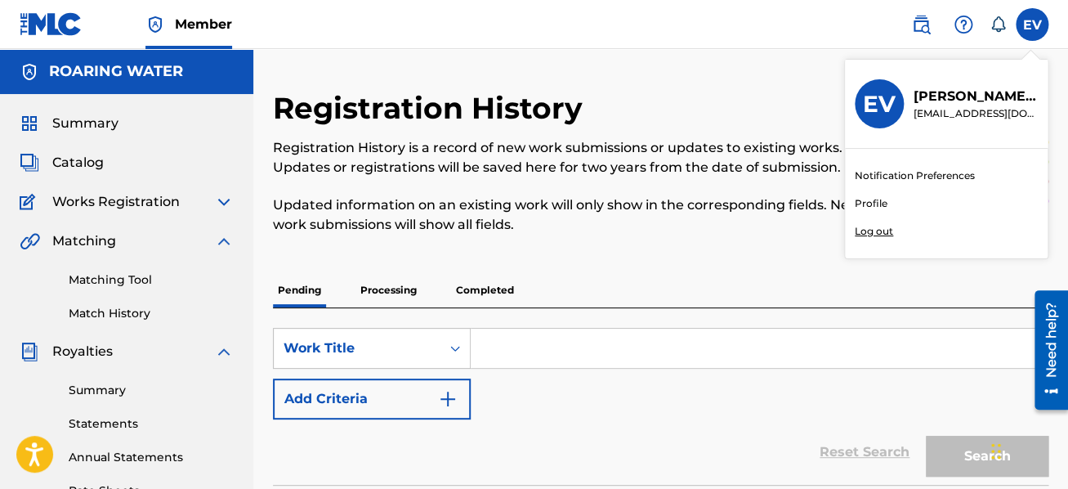
click at [872, 232] on p "Log out" at bounding box center [874, 231] width 38 height 15
click at [1032, 25] on input "EV [PERSON_NAME] [EMAIL_ADDRESS][DOMAIN_NAME] Notification Preferences Profile …" at bounding box center [1032, 25] width 0 height 0
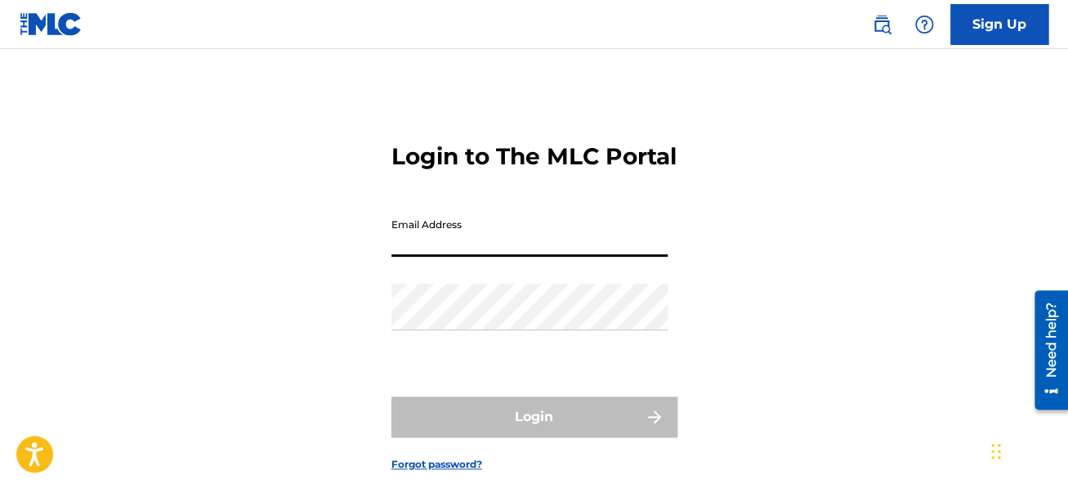
click at [412, 257] on input "Email Address" at bounding box center [530, 233] width 276 height 47
